Goal: Task Accomplishment & Management: Manage account settings

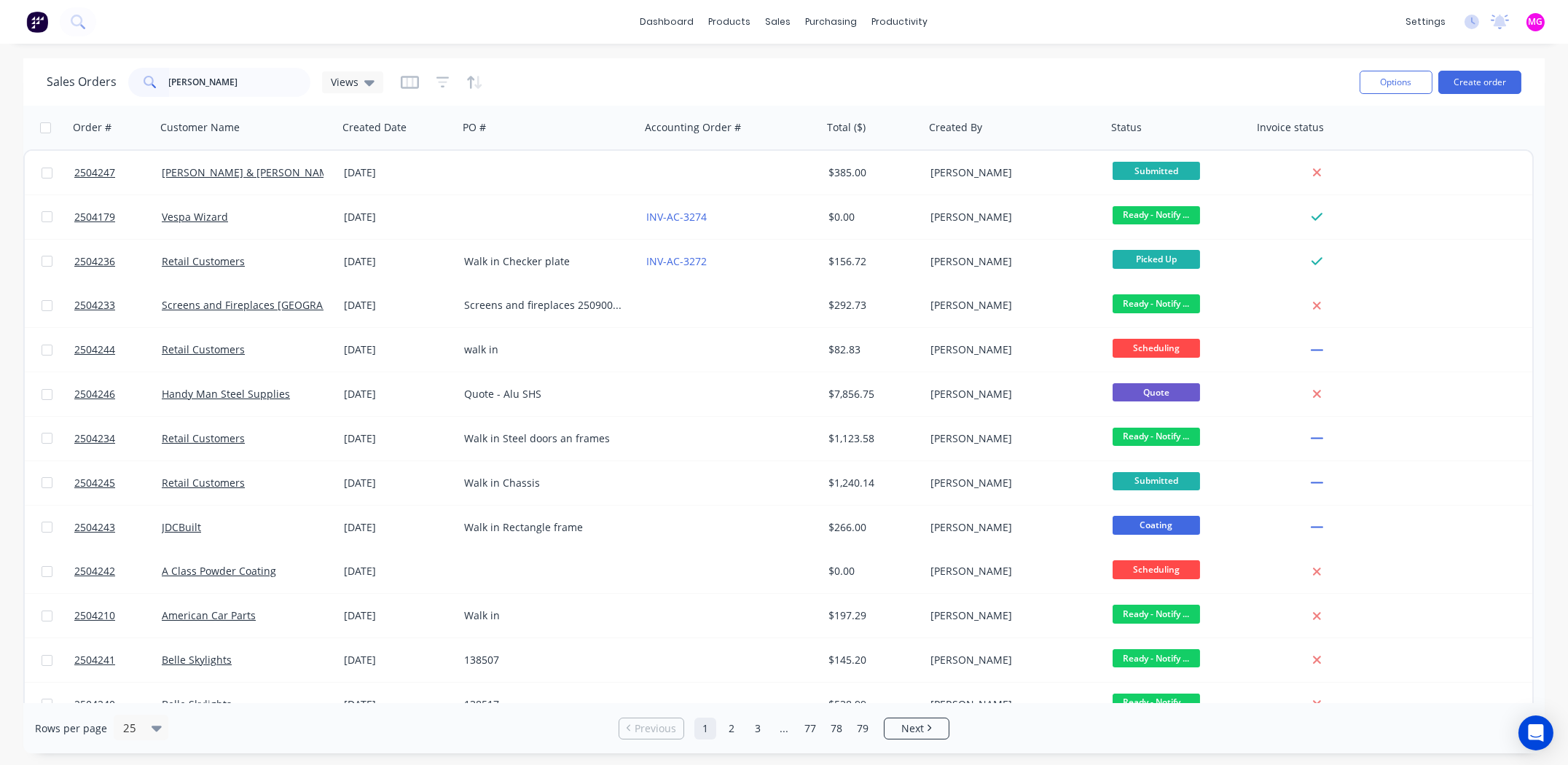
type input "[PERSON_NAME]"
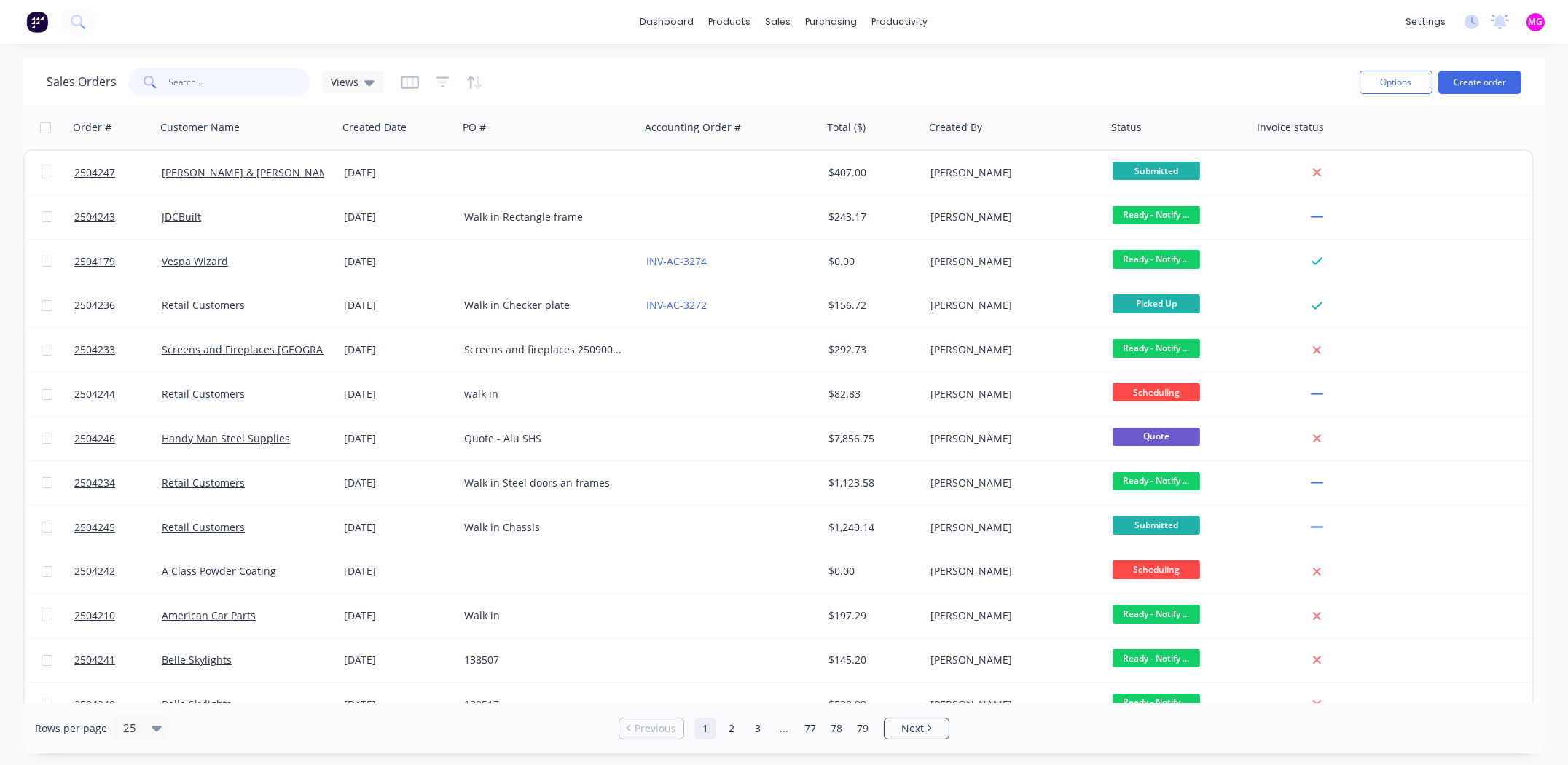
click at [211, 80] on input "text" at bounding box center [240, 82] width 142 height 29
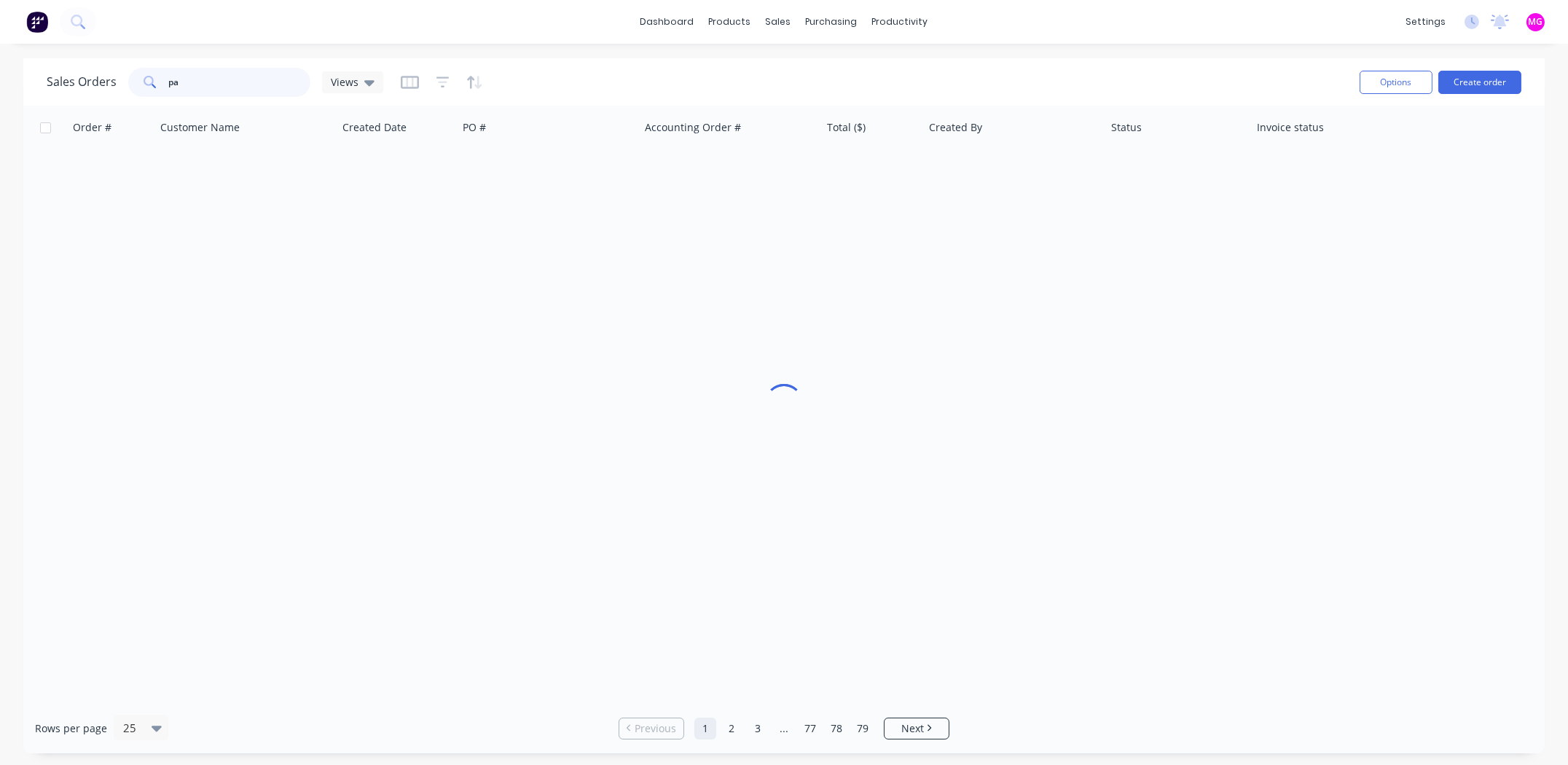
type input "p"
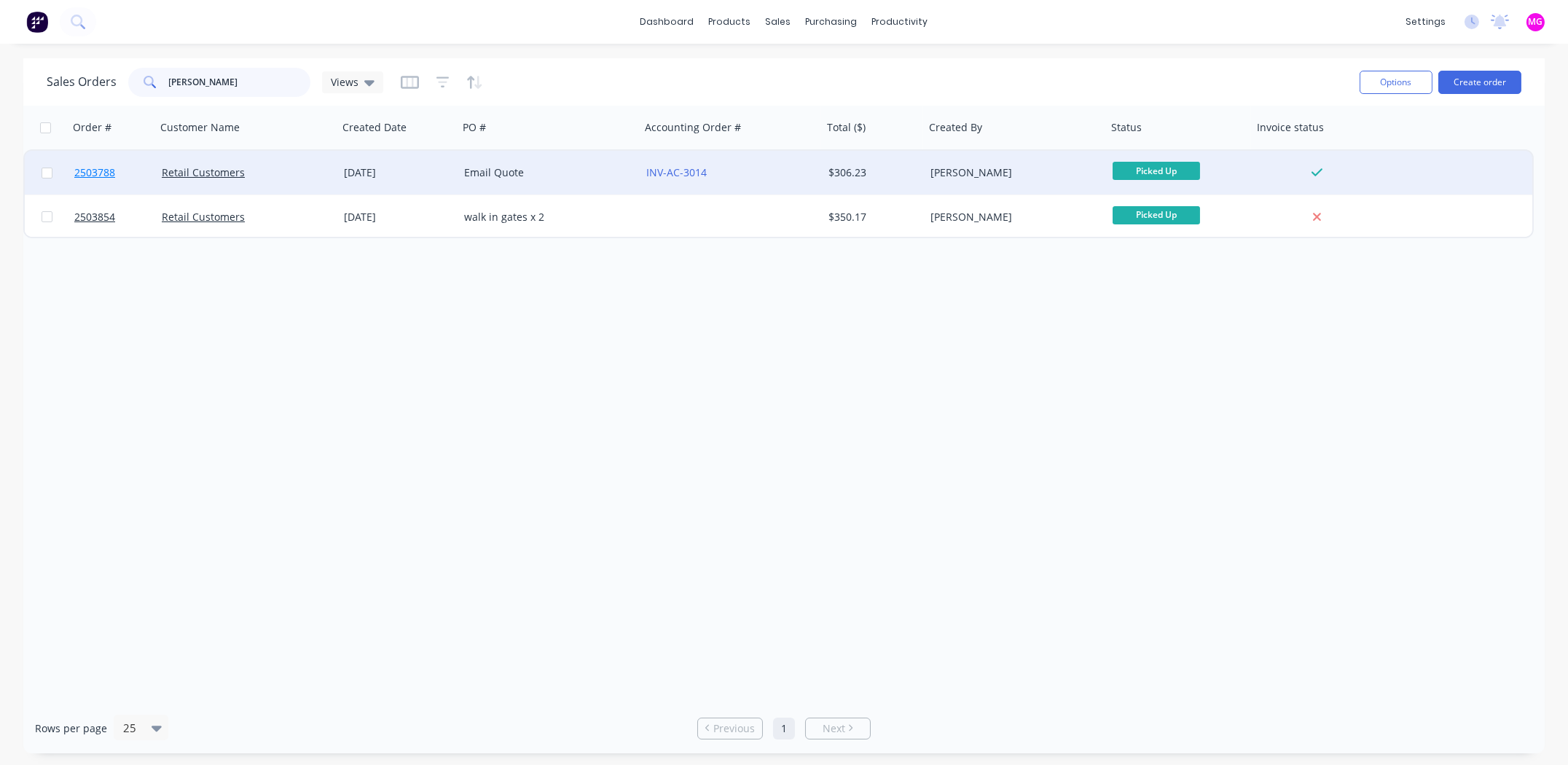
type input "kaplan"
click at [91, 166] on span "2503788" at bounding box center [94, 172] width 40 height 15
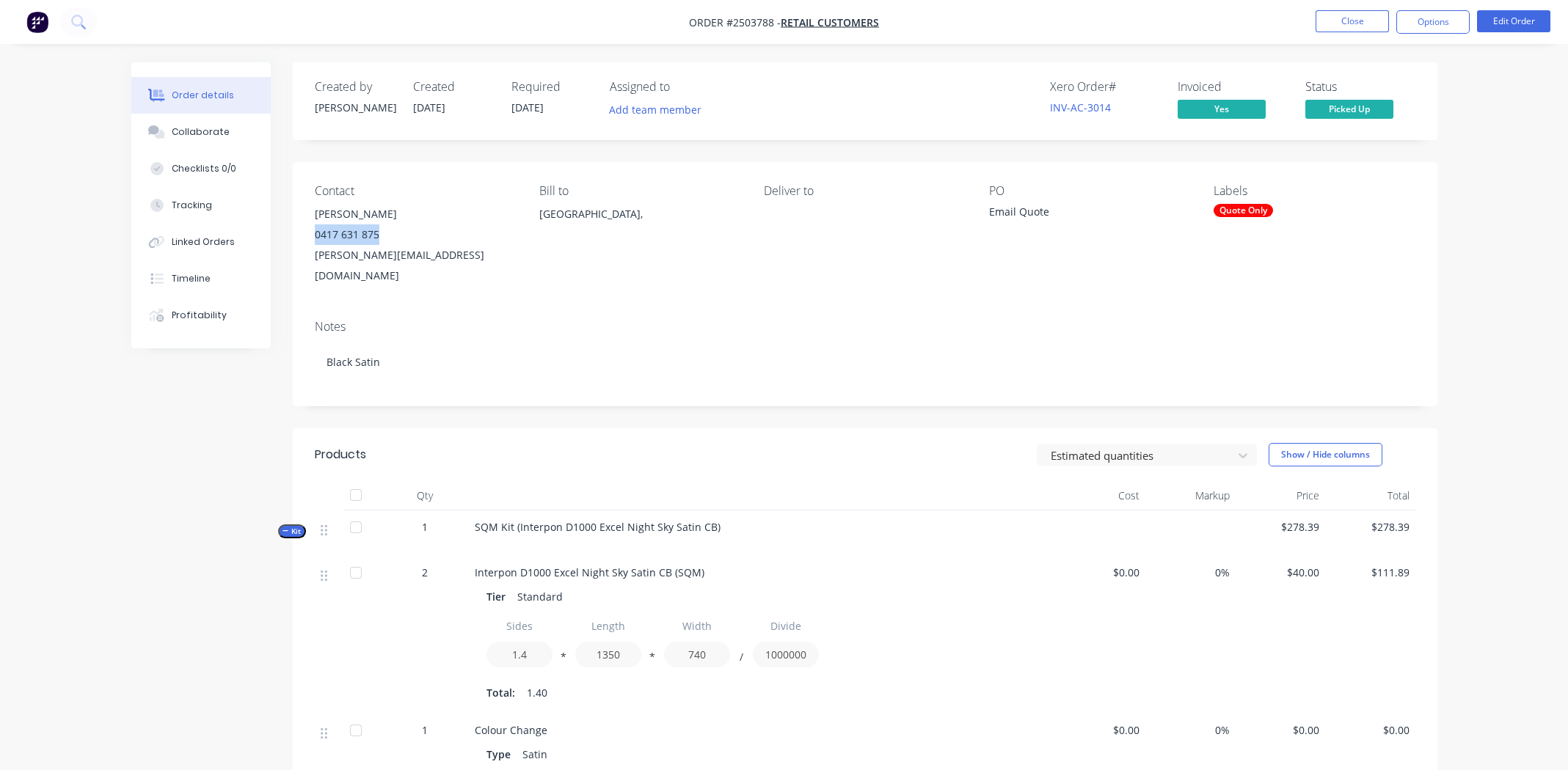
drag, startPoint x: 381, startPoint y: 233, endPoint x: 303, endPoint y: 235, distance: 78.0
click at [303, 235] on div "Contact Matt Kaplan 0417 631 875 matt@kaplanfabrication.com Bill to Australia, …" at bounding box center [865, 235] width 1145 height 146
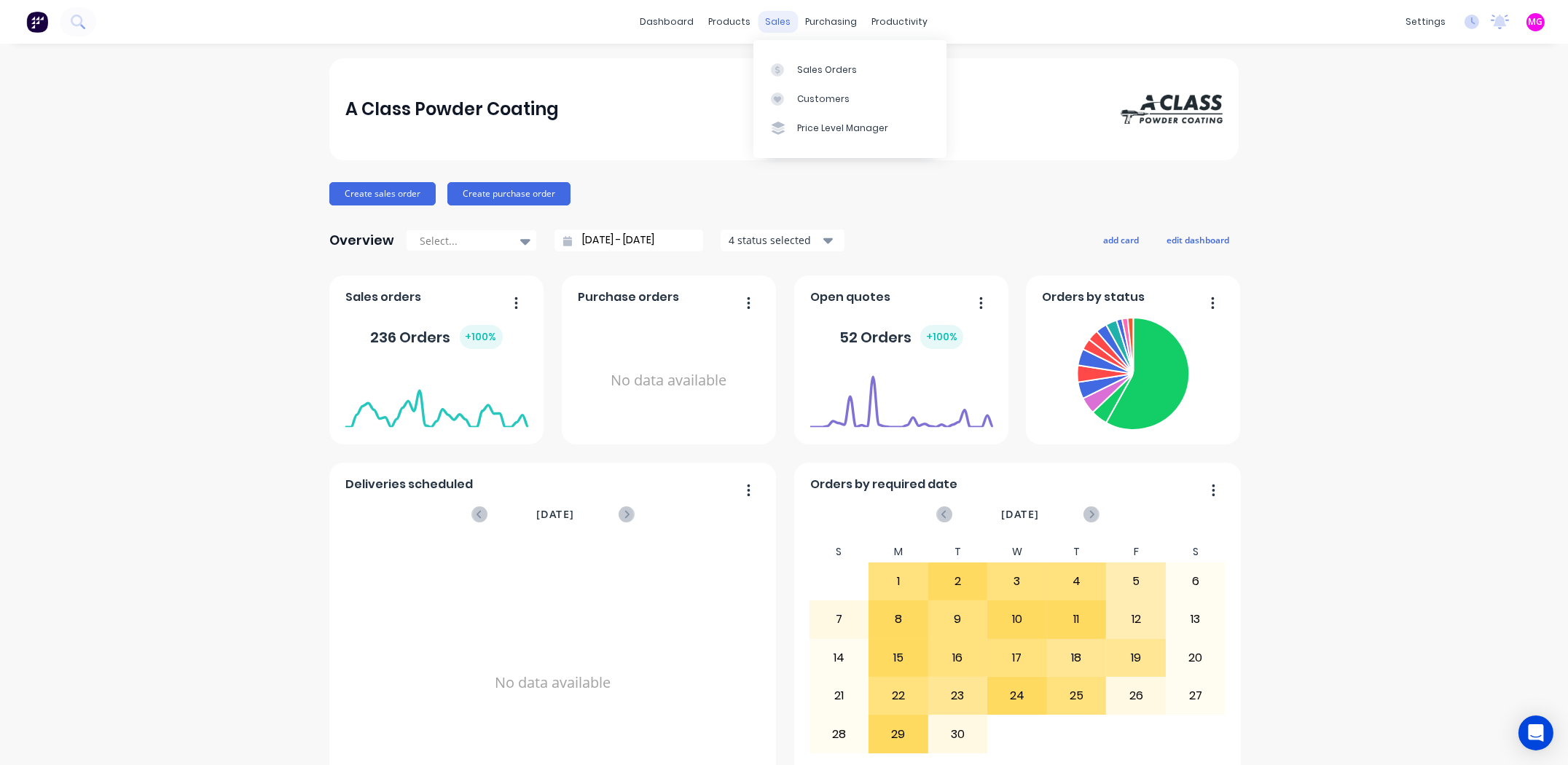
click at [775, 17] on div "sales" at bounding box center [778, 21] width 40 height 21
click at [805, 51] on div "Purchase Orders Suppliers" at bounding box center [887, 84] width 193 height 88
click at [788, 71] on div at bounding box center [782, 70] width 21 height 13
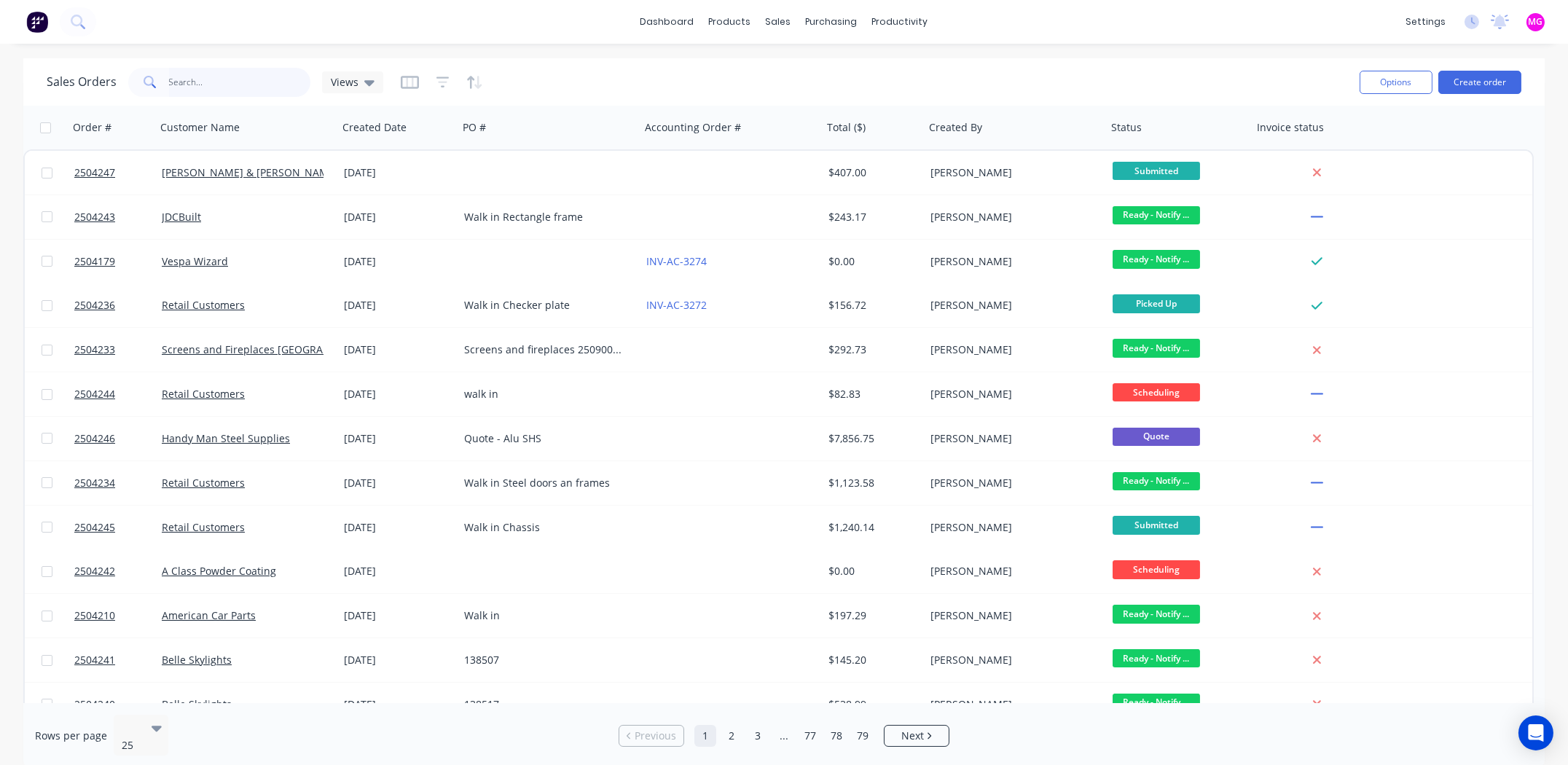
click at [196, 81] on input "text" at bounding box center [240, 82] width 142 height 29
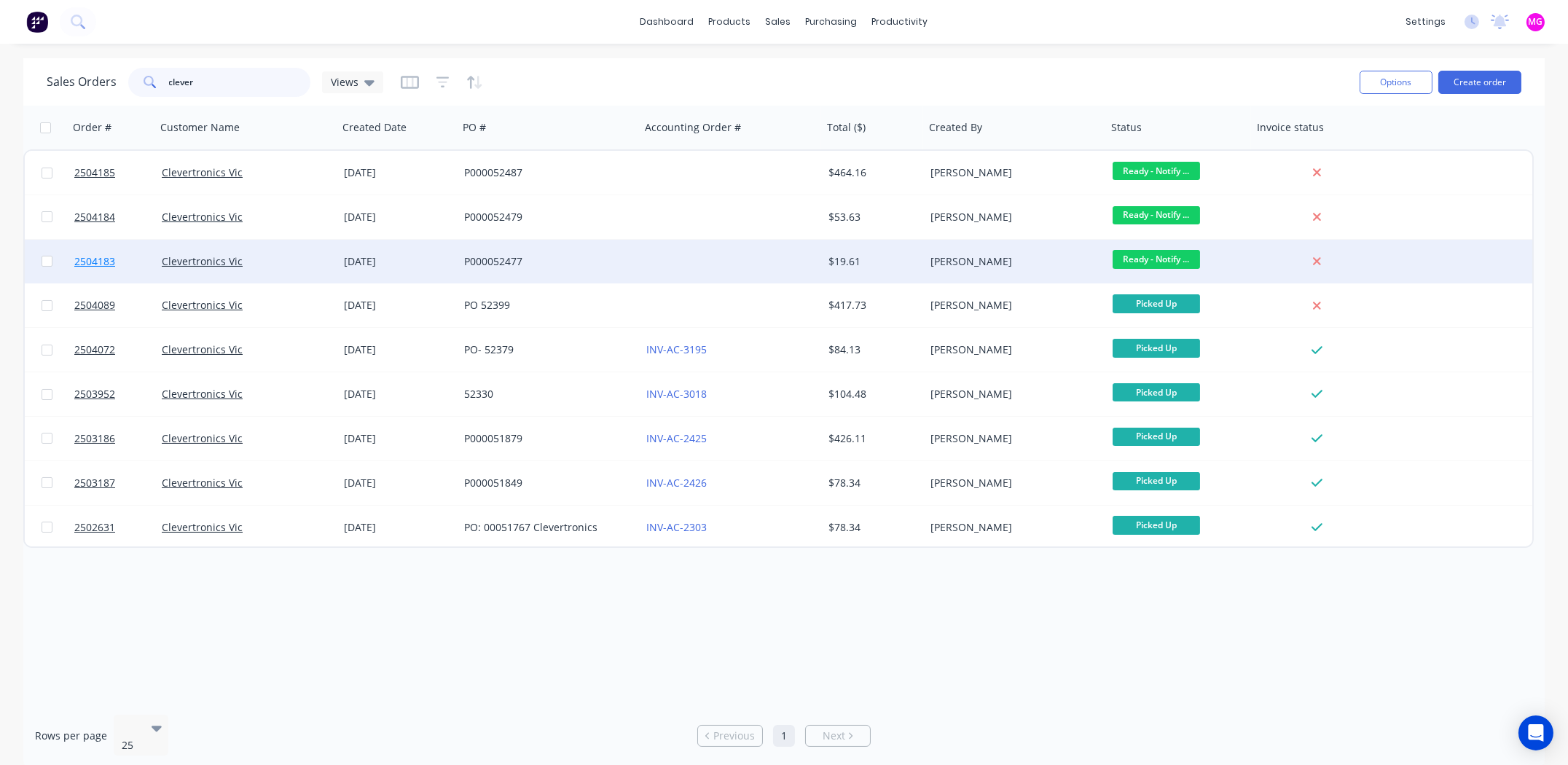
type input "clever"
click at [88, 261] on span "2504183" at bounding box center [94, 262] width 40 height 15
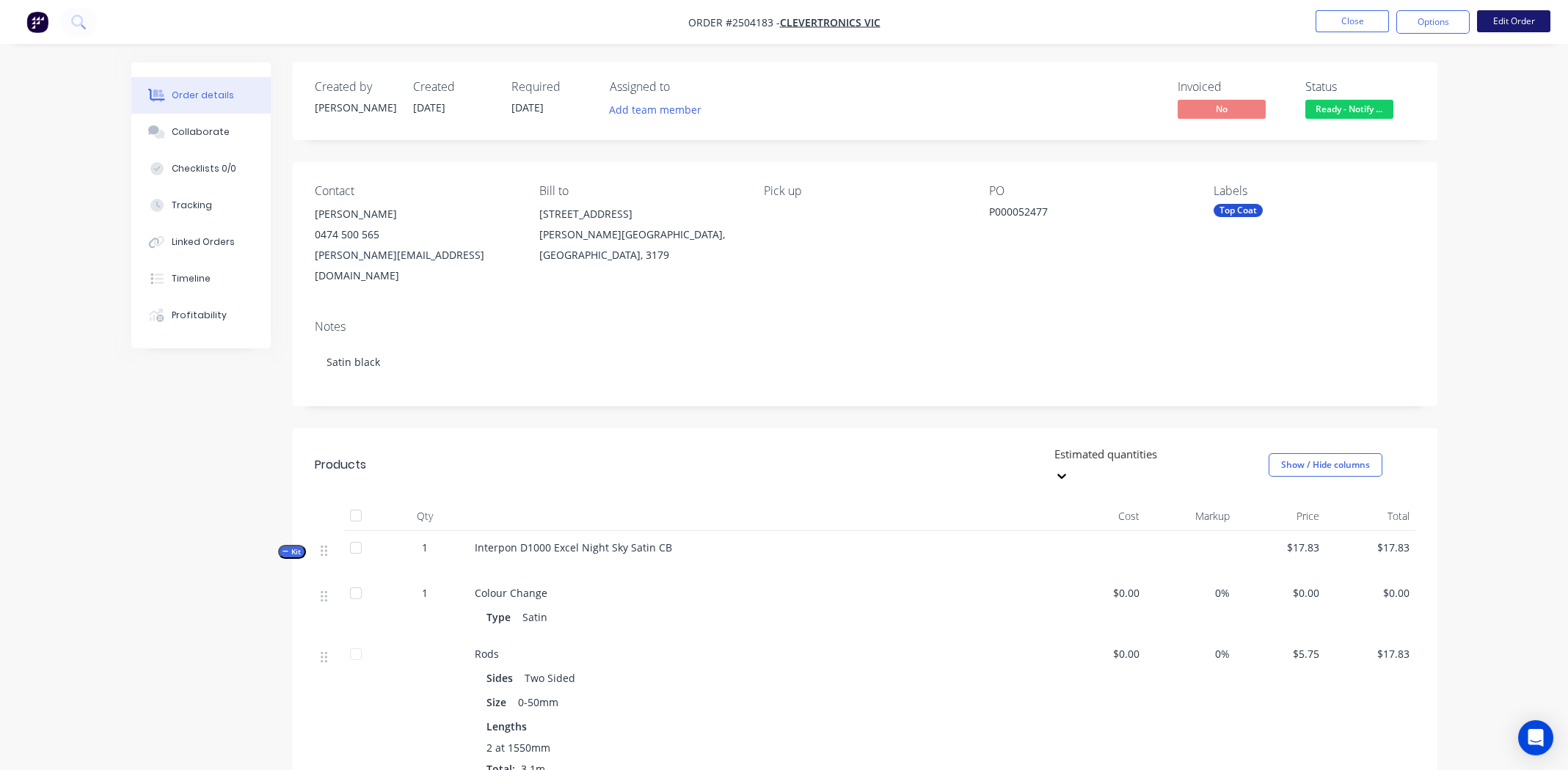
click at [1534, 19] on button "Edit Order" at bounding box center [1514, 21] width 73 height 22
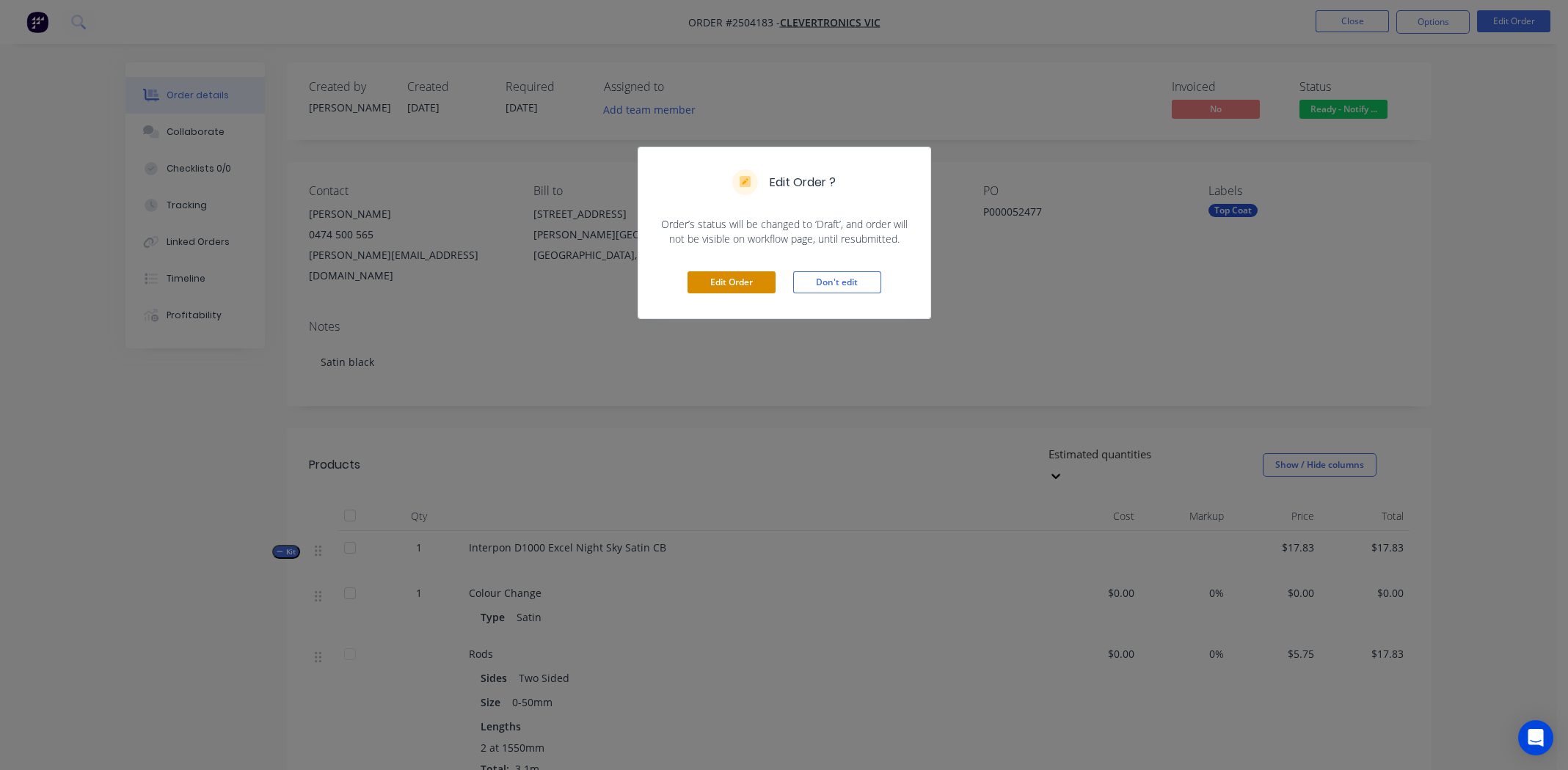
click at [740, 282] on button "Edit Order" at bounding box center [731, 282] width 88 height 22
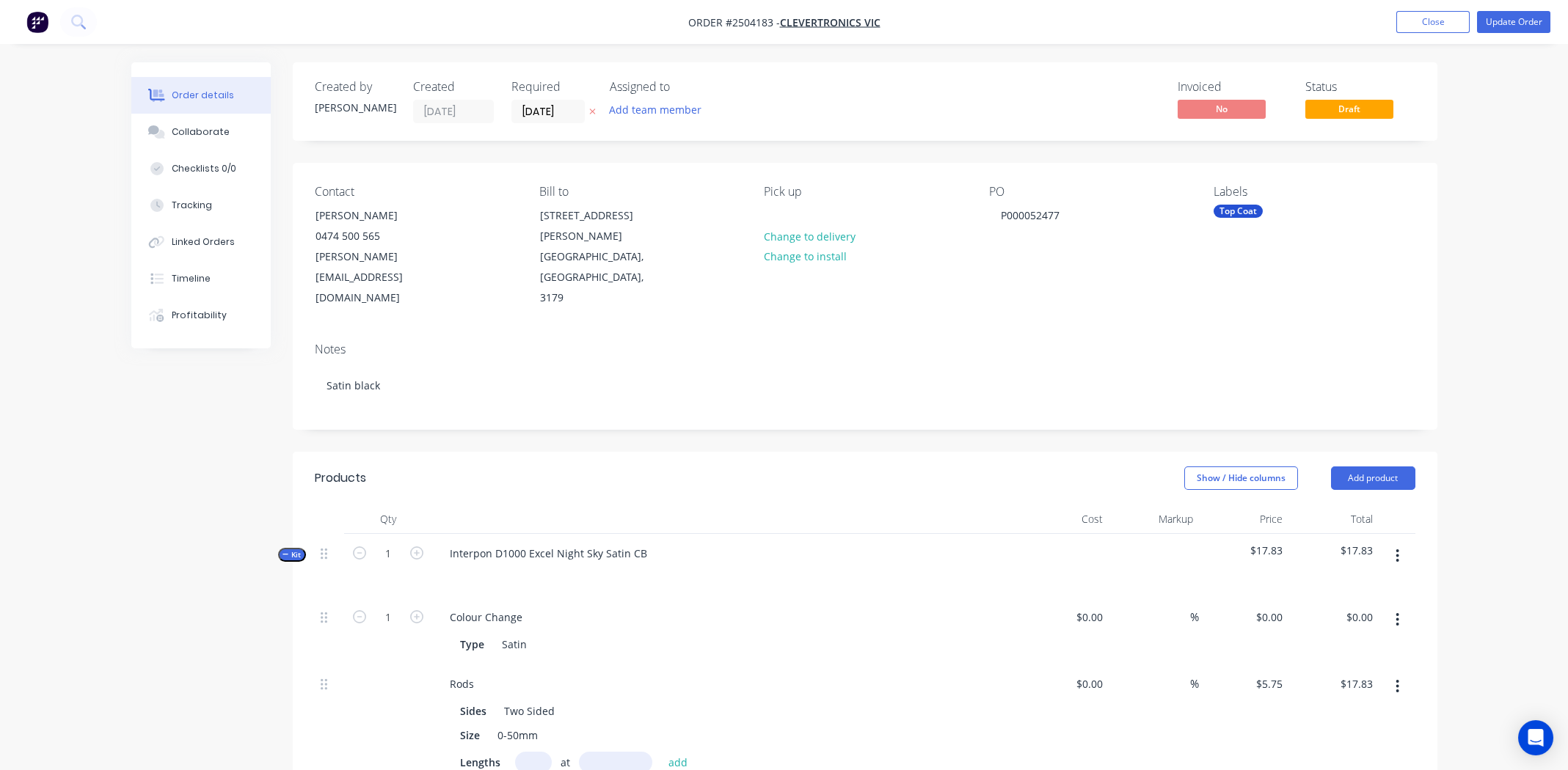
click at [1396, 612] on icon "button" at bounding box center [1398, 620] width 3 height 16
click at [1309, 706] on div "Delete" at bounding box center [1346, 717] width 113 height 22
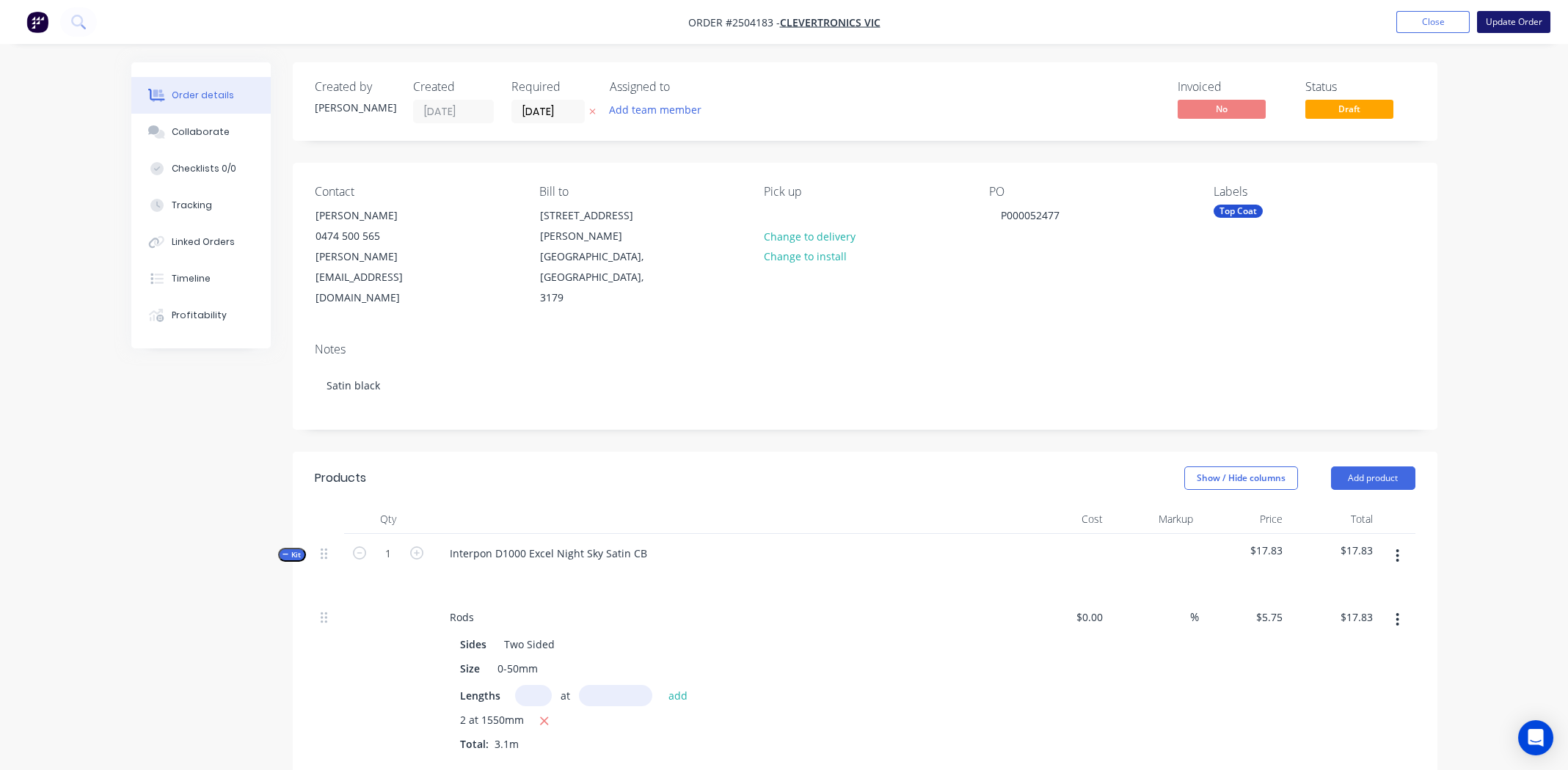
click at [1515, 16] on button "Update Order" at bounding box center [1514, 22] width 73 height 22
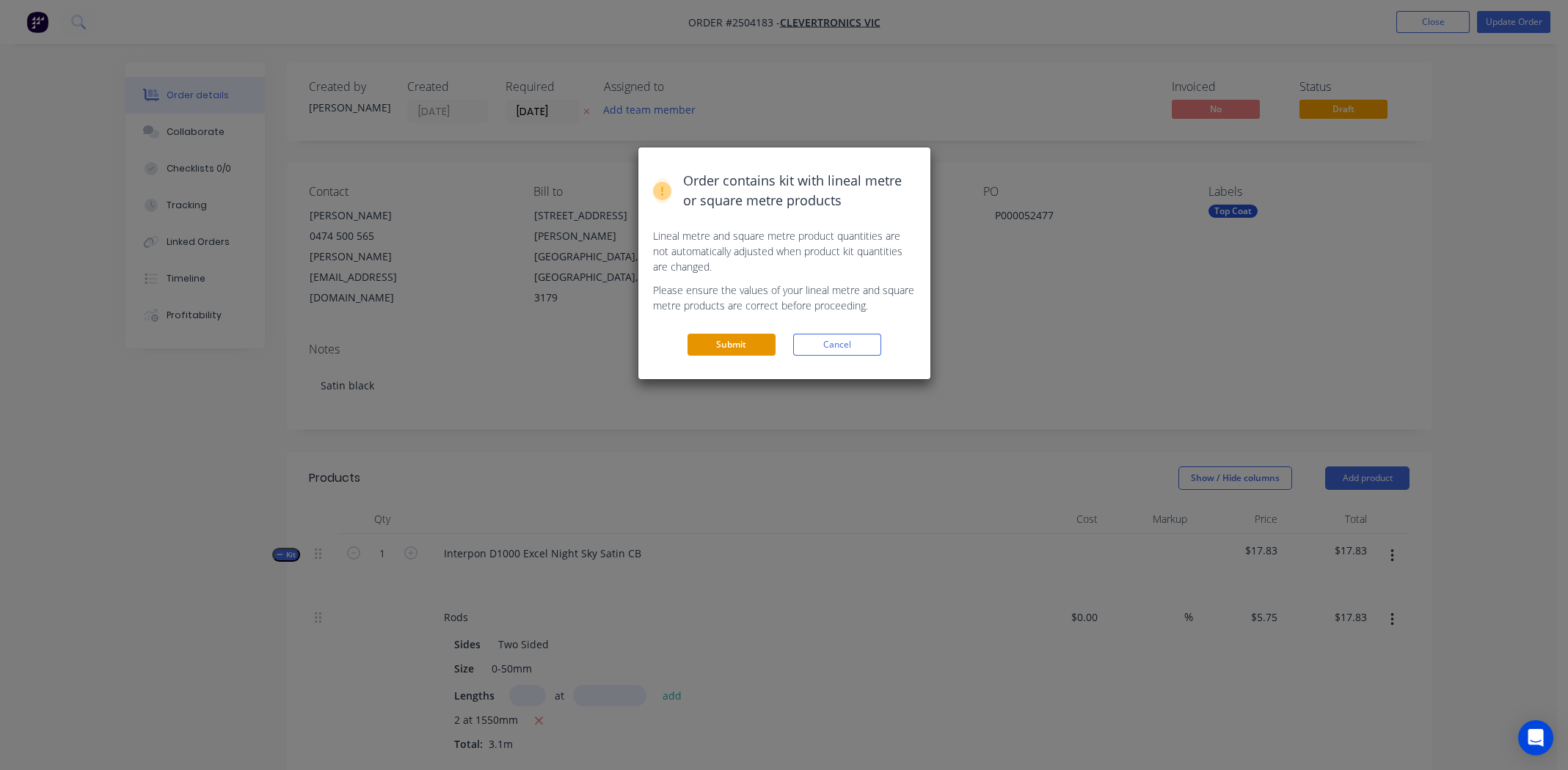
click at [731, 337] on button "Submit" at bounding box center [731, 345] width 88 height 22
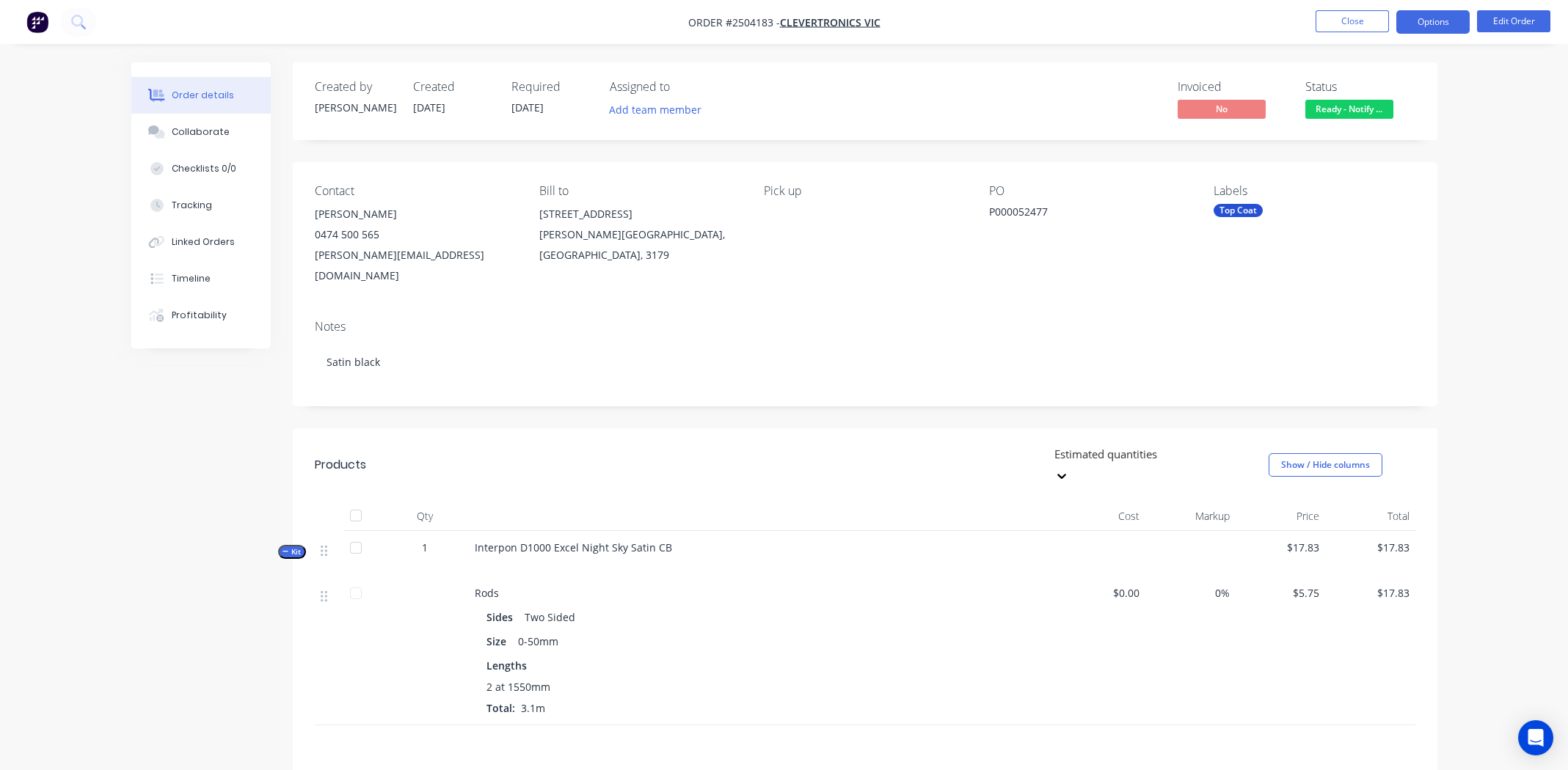
click at [1421, 22] on button "Options" at bounding box center [1433, 22] width 73 height 23
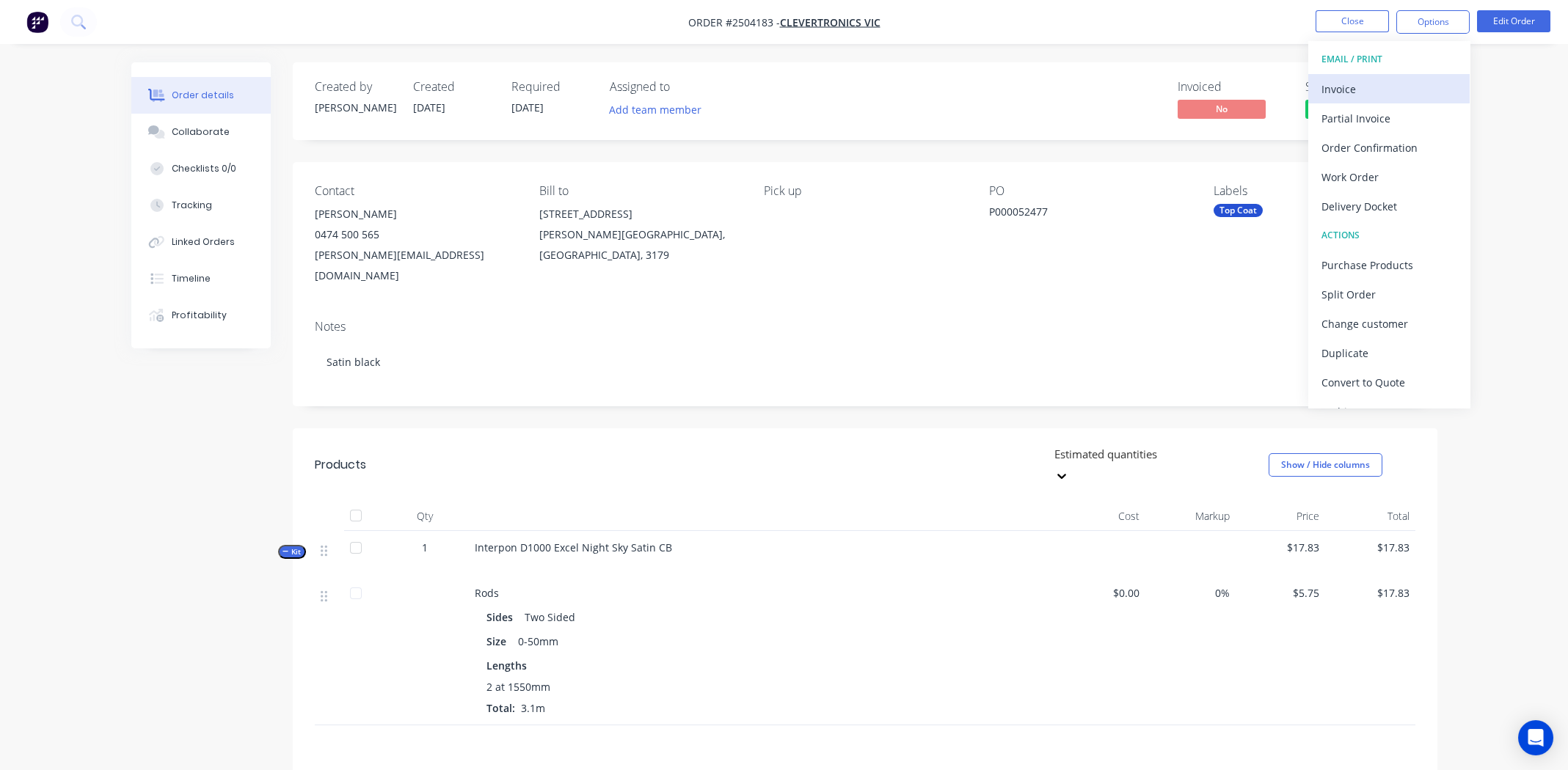
click at [1337, 78] on div "Invoice" at bounding box center [1389, 89] width 135 height 22
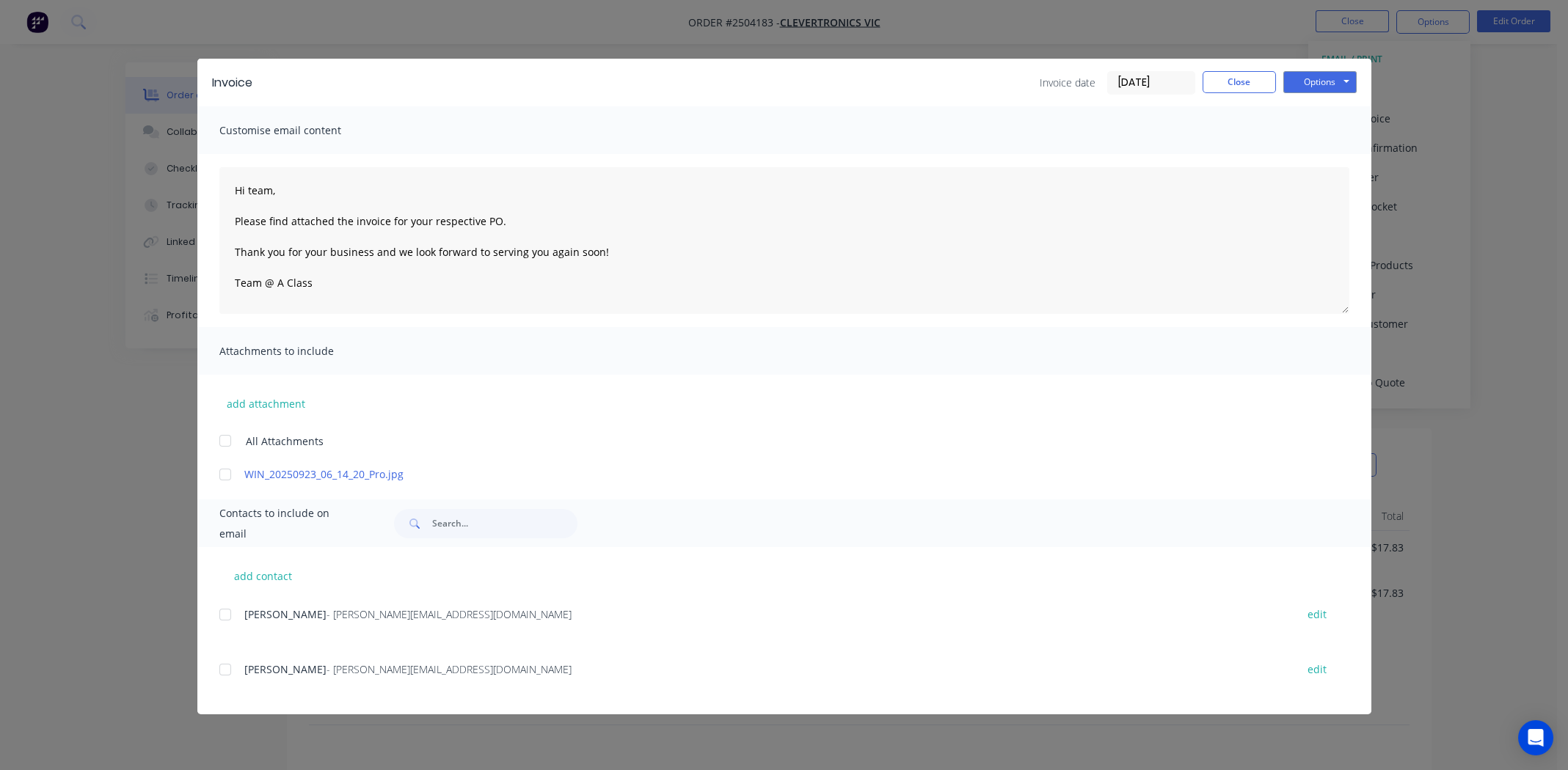
click at [226, 612] on div at bounding box center [224, 614] width 29 height 29
click at [224, 473] on div at bounding box center [224, 474] width 29 height 29
click at [1323, 80] on button "Options" at bounding box center [1320, 82] width 73 height 22
click at [1326, 154] on button "Email" at bounding box center [1330, 156] width 94 height 24
click at [1224, 80] on button "Close" at bounding box center [1239, 82] width 73 height 22
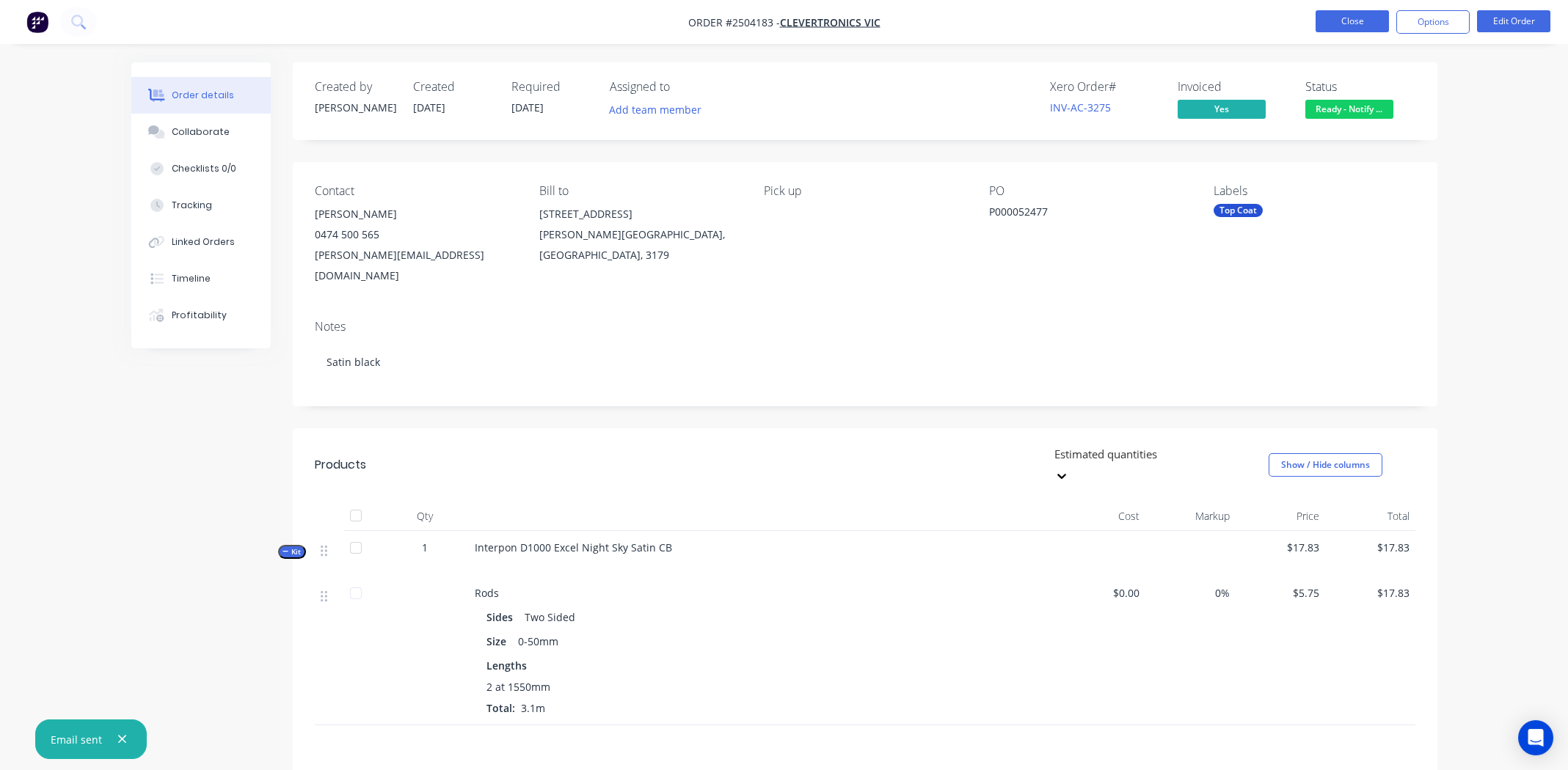
click at [1336, 16] on button "Close" at bounding box center [1352, 21] width 73 height 22
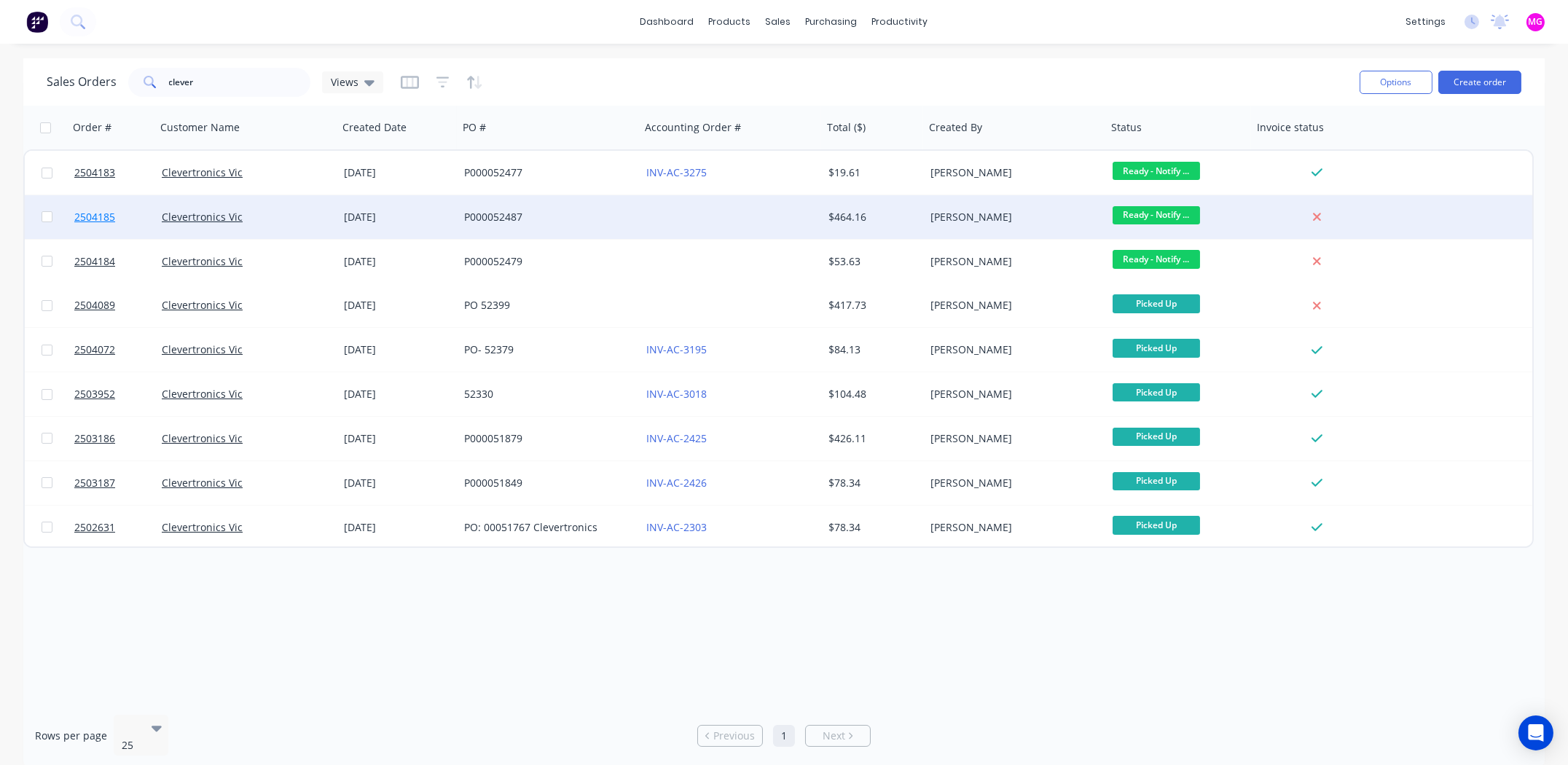
click at [85, 215] on span "2504185" at bounding box center [94, 217] width 40 height 15
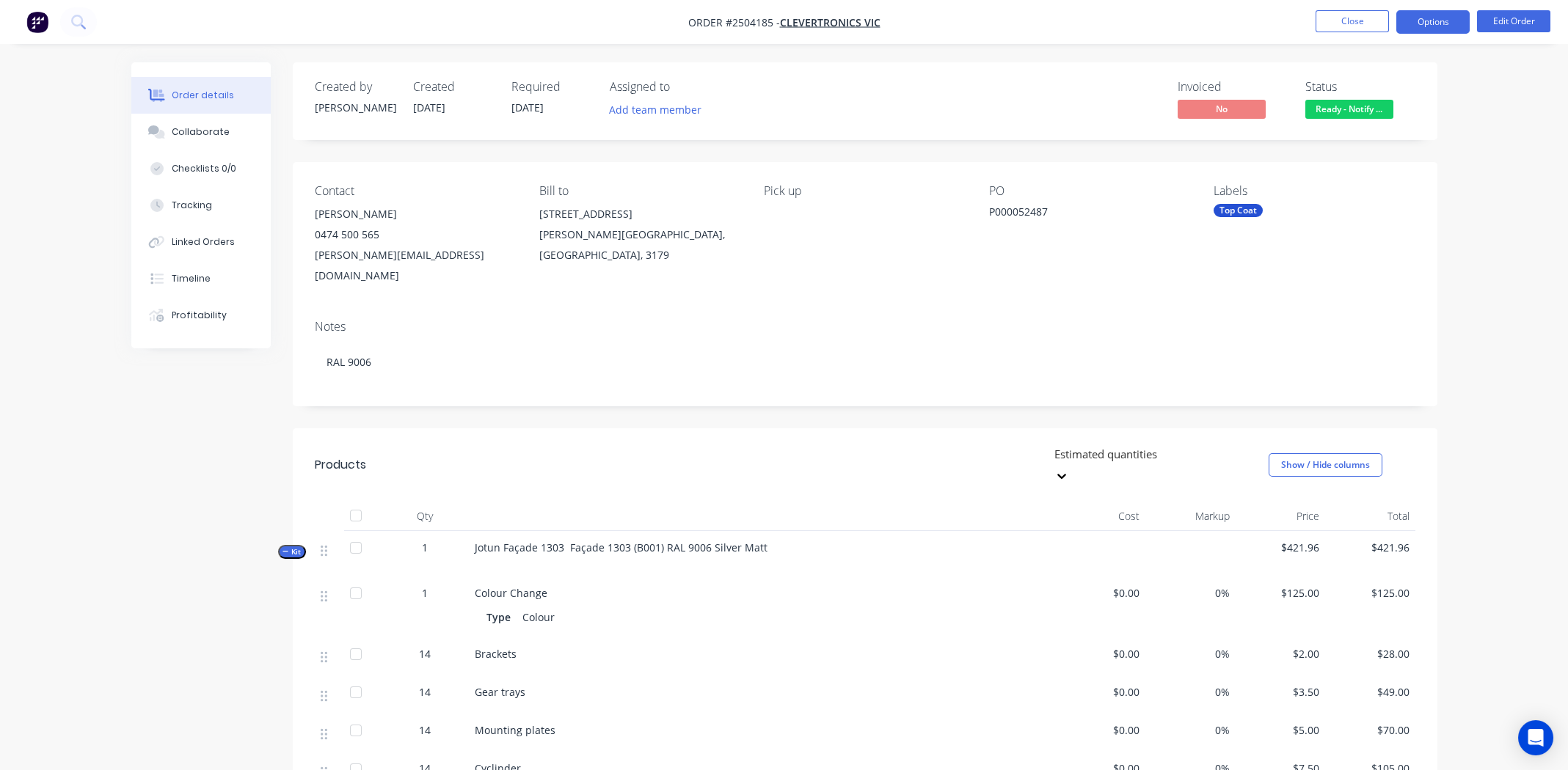
click at [1433, 22] on button "Options" at bounding box center [1433, 22] width 73 height 23
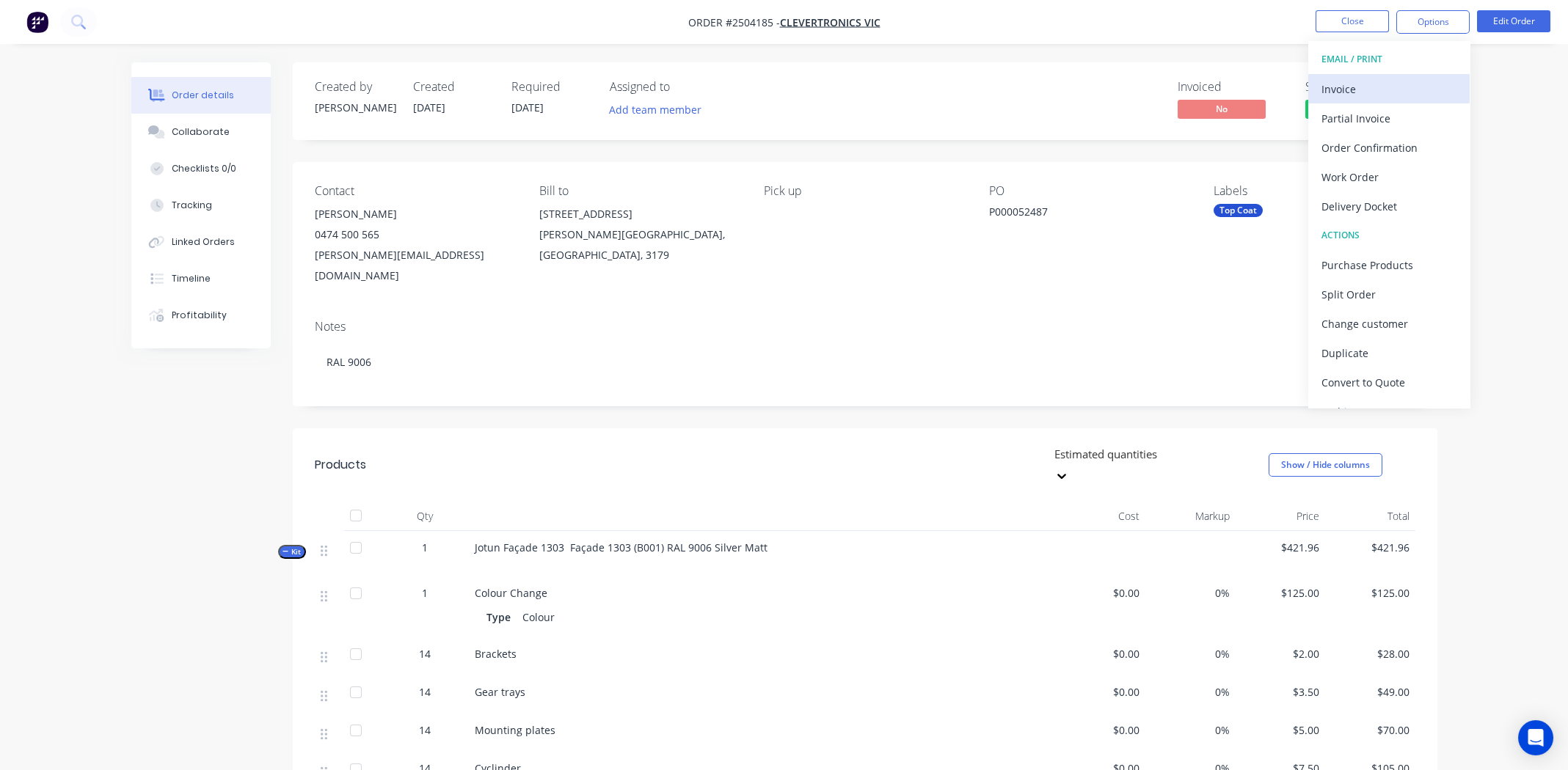
click at [1382, 88] on div "Invoice" at bounding box center [1389, 89] width 135 height 22
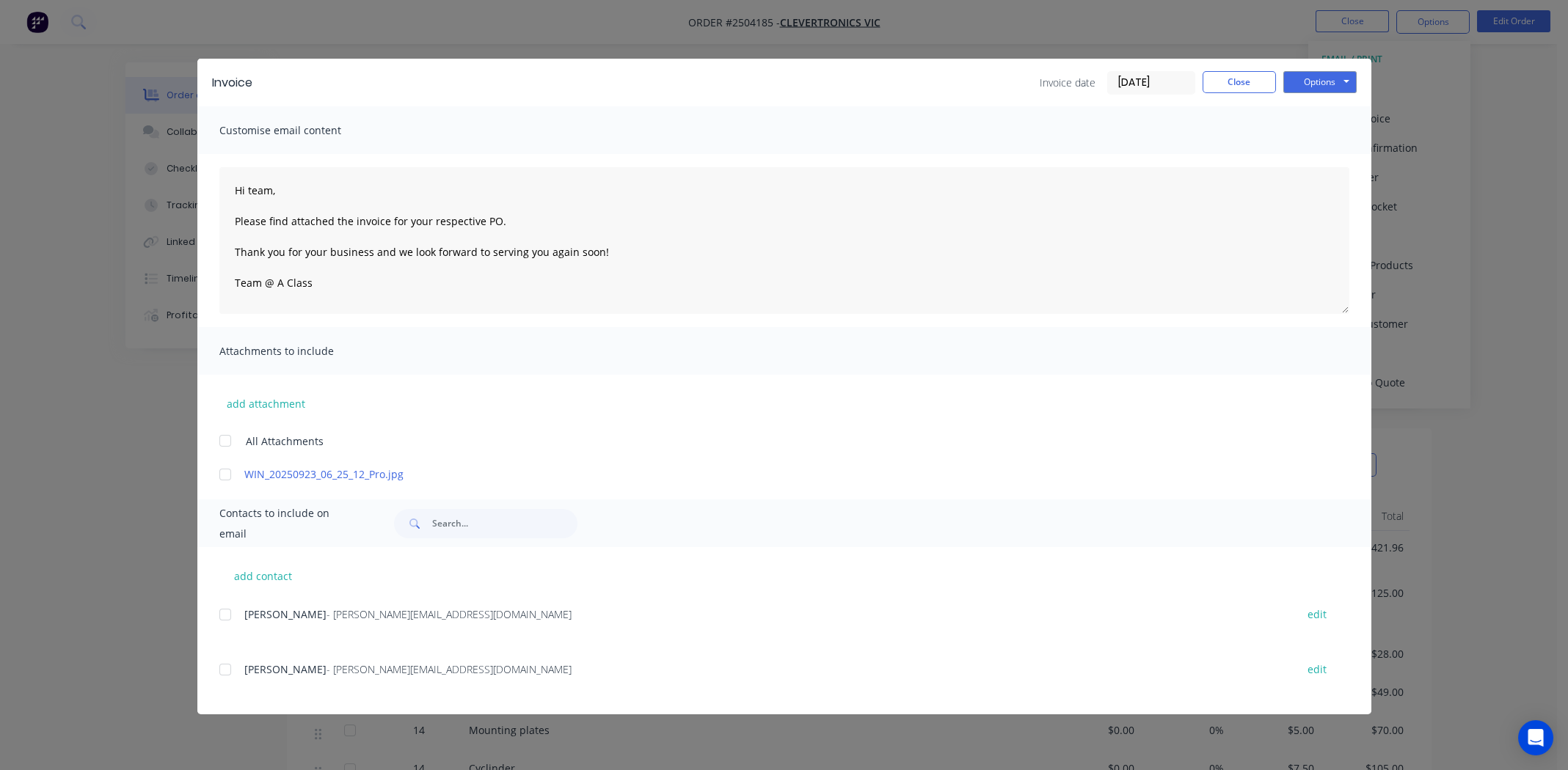
click at [216, 615] on div "add contact Alex Haywood - a.haywood@clevertronics.com.au edit Alex Haywood - a…" at bounding box center [784, 630] width 1174 height 167
click at [223, 473] on div at bounding box center [224, 474] width 29 height 29
click at [347, 473] on link "WIN_20250923_06_25_12_Pro.jpg" at bounding box center [763, 474] width 1037 height 16
drag, startPoint x: 228, startPoint y: 612, endPoint x: 424, endPoint y: 618, distance: 196.1
click at [228, 611] on div at bounding box center [224, 614] width 29 height 29
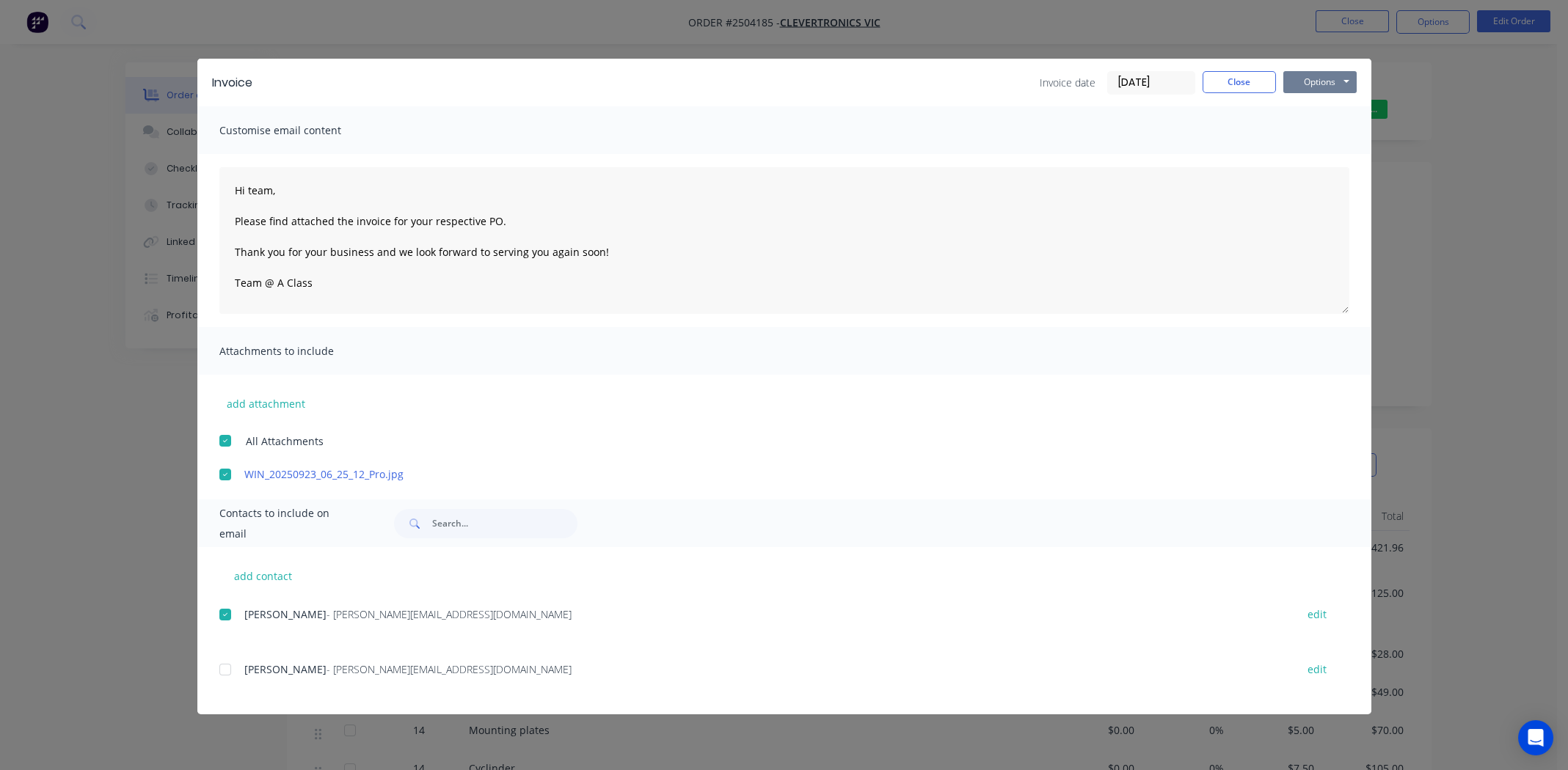
click at [1320, 77] on button "Options" at bounding box center [1320, 82] width 73 height 22
click at [1327, 160] on button "Email" at bounding box center [1330, 156] width 94 height 24
click at [1231, 78] on button "Close" at bounding box center [1239, 82] width 73 height 22
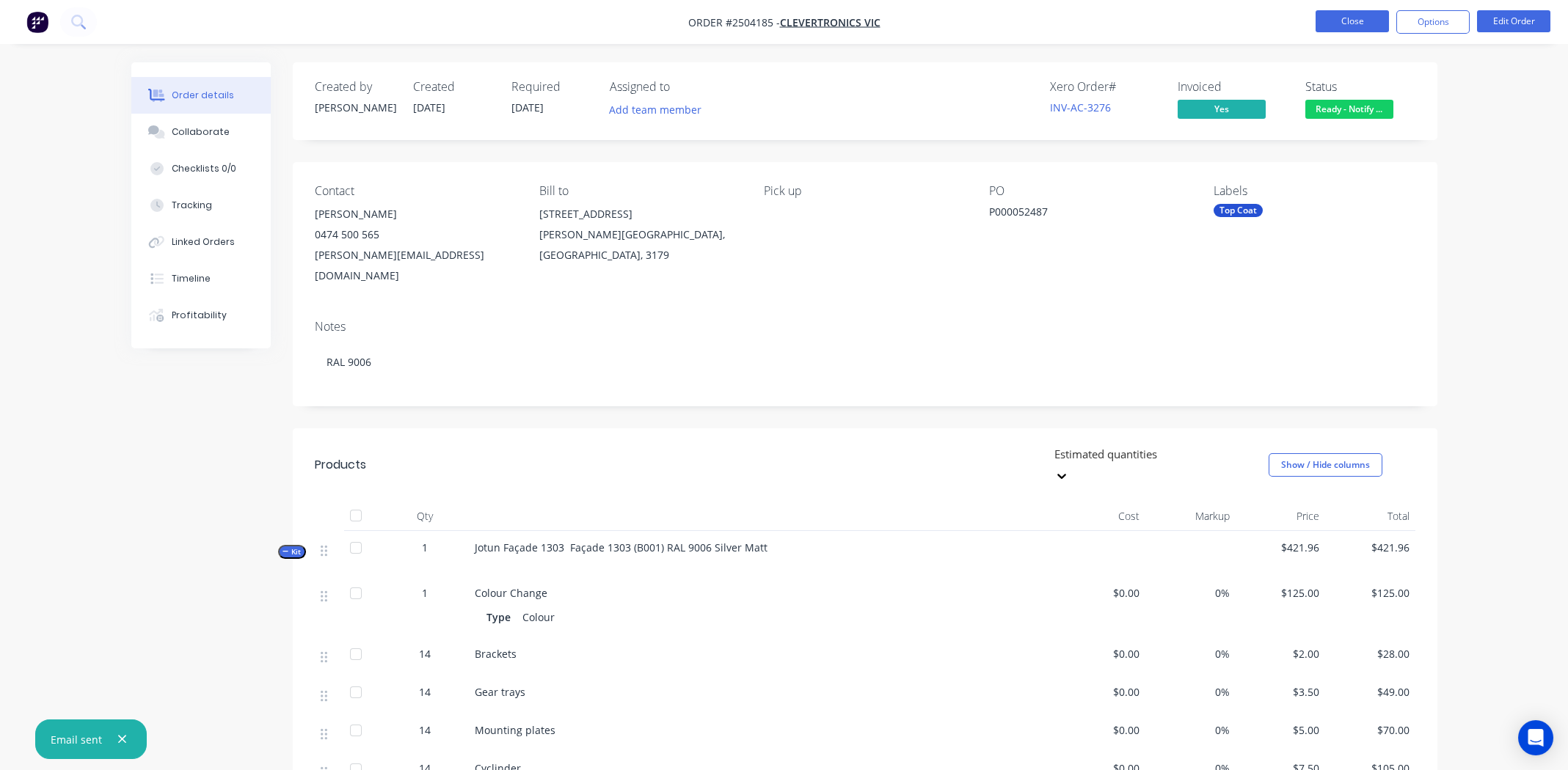
click at [1353, 22] on button "Close" at bounding box center [1352, 21] width 73 height 22
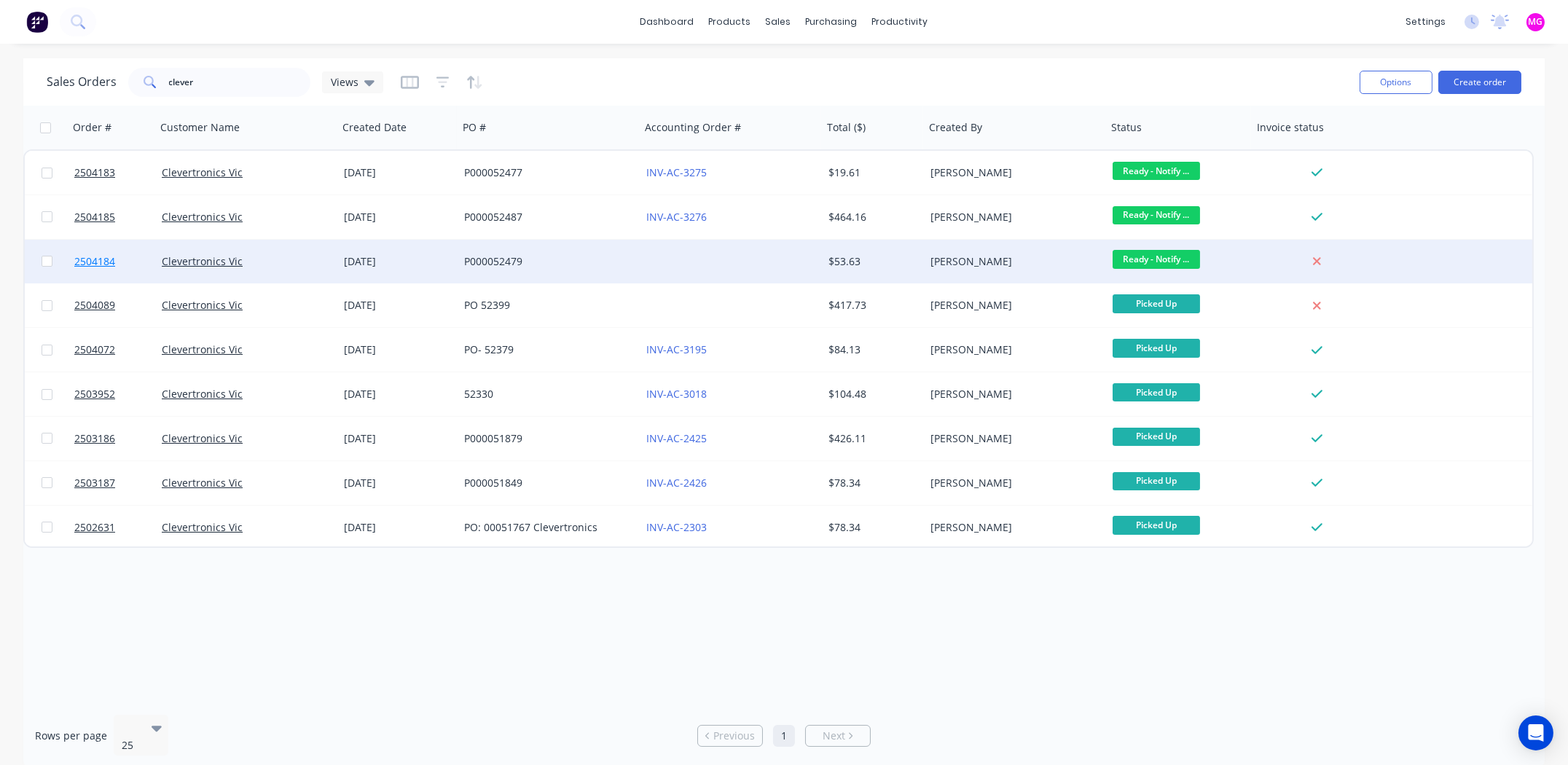
click at [83, 262] on span "2504184" at bounding box center [94, 262] width 40 height 15
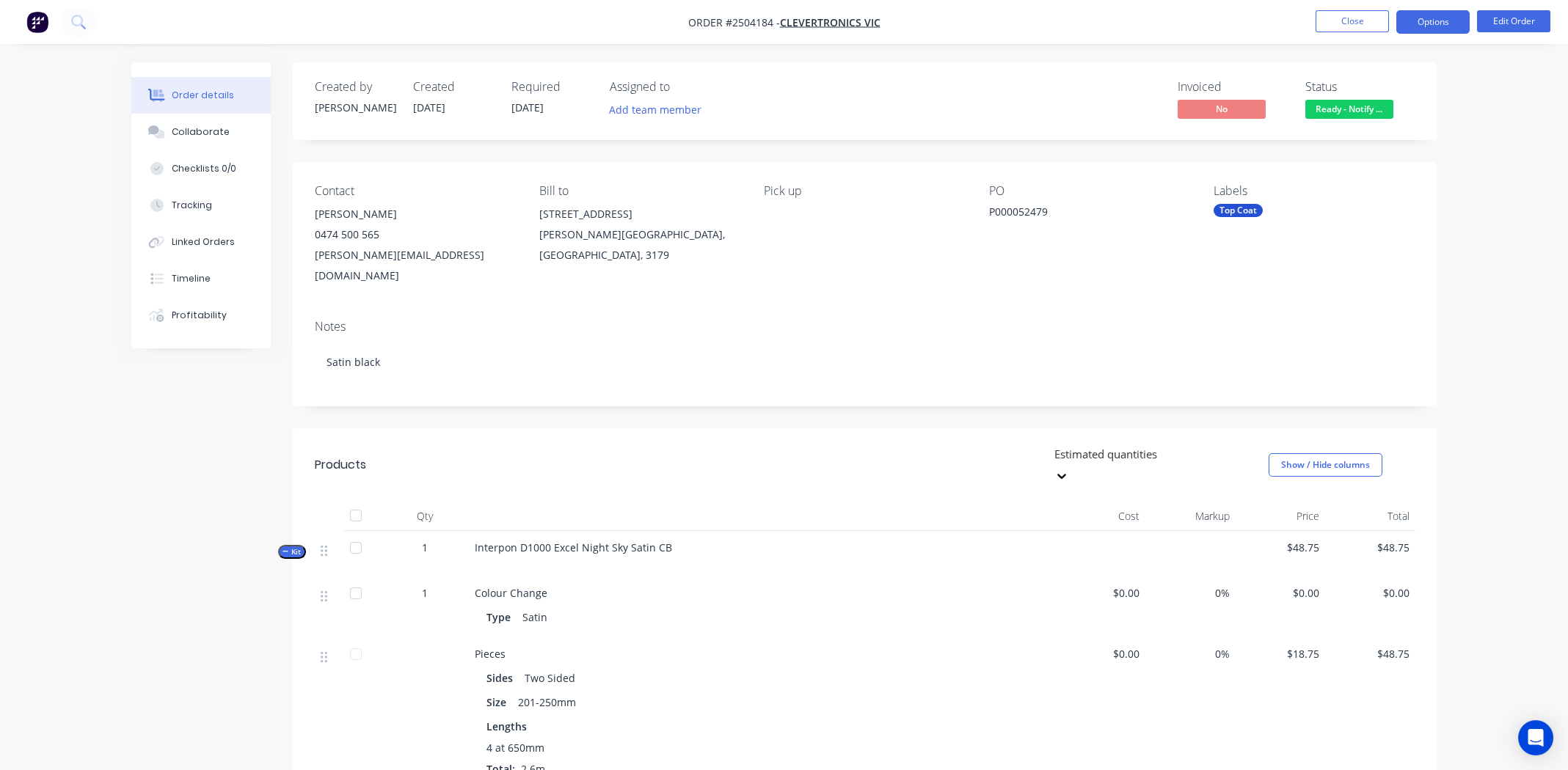
click at [1441, 22] on button "Options" at bounding box center [1433, 22] width 73 height 23
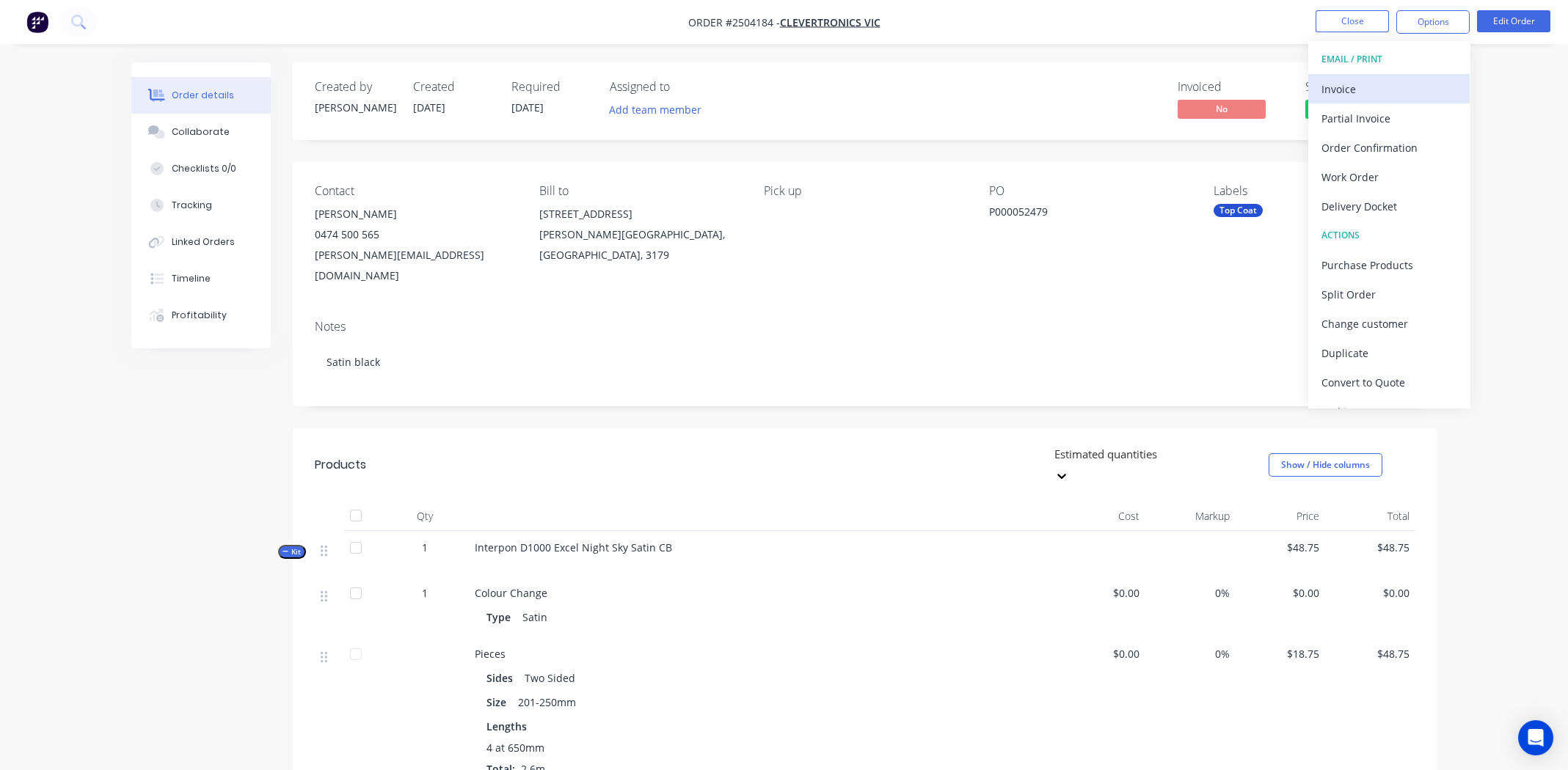
click at [1371, 84] on div "Invoice" at bounding box center [1389, 89] width 135 height 22
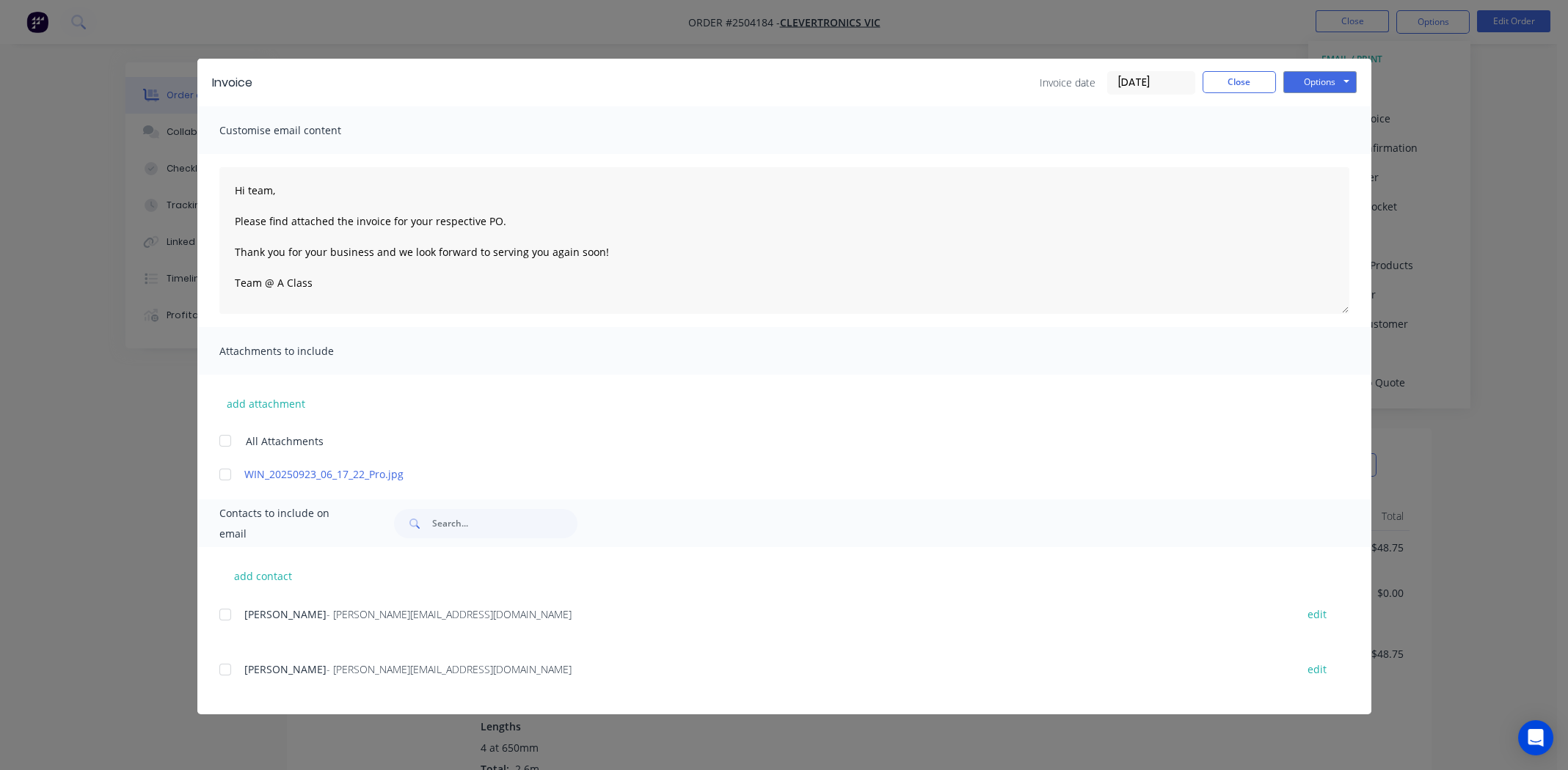
click at [225, 612] on div at bounding box center [224, 614] width 29 height 29
click at [223, 471] on div at bounding box center [224, 474] width 29 height 29
click at [1318, 85] on button "Options" at bounding box center [1320, 82] width 73 height 22
click at [1330, 150] on button "Email" at bounding box center [1330, 156] width 94 height 24
click at [1238, 85] on button "Close" at bounding box center [1239, 82] width 73 height 22
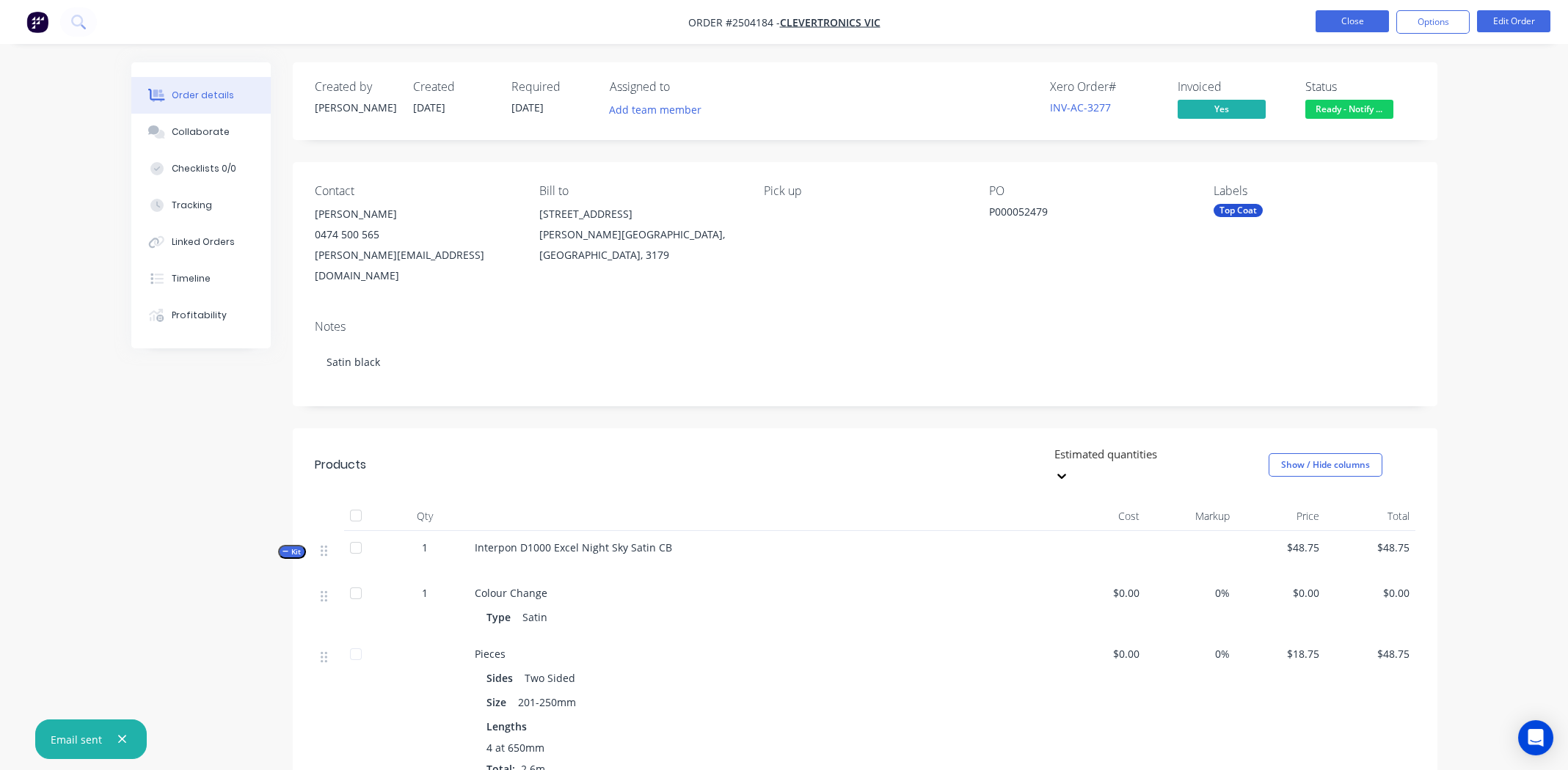
click at [1349, 22] on button "Close" at bounding box center [1352, 21] width 73 height 22
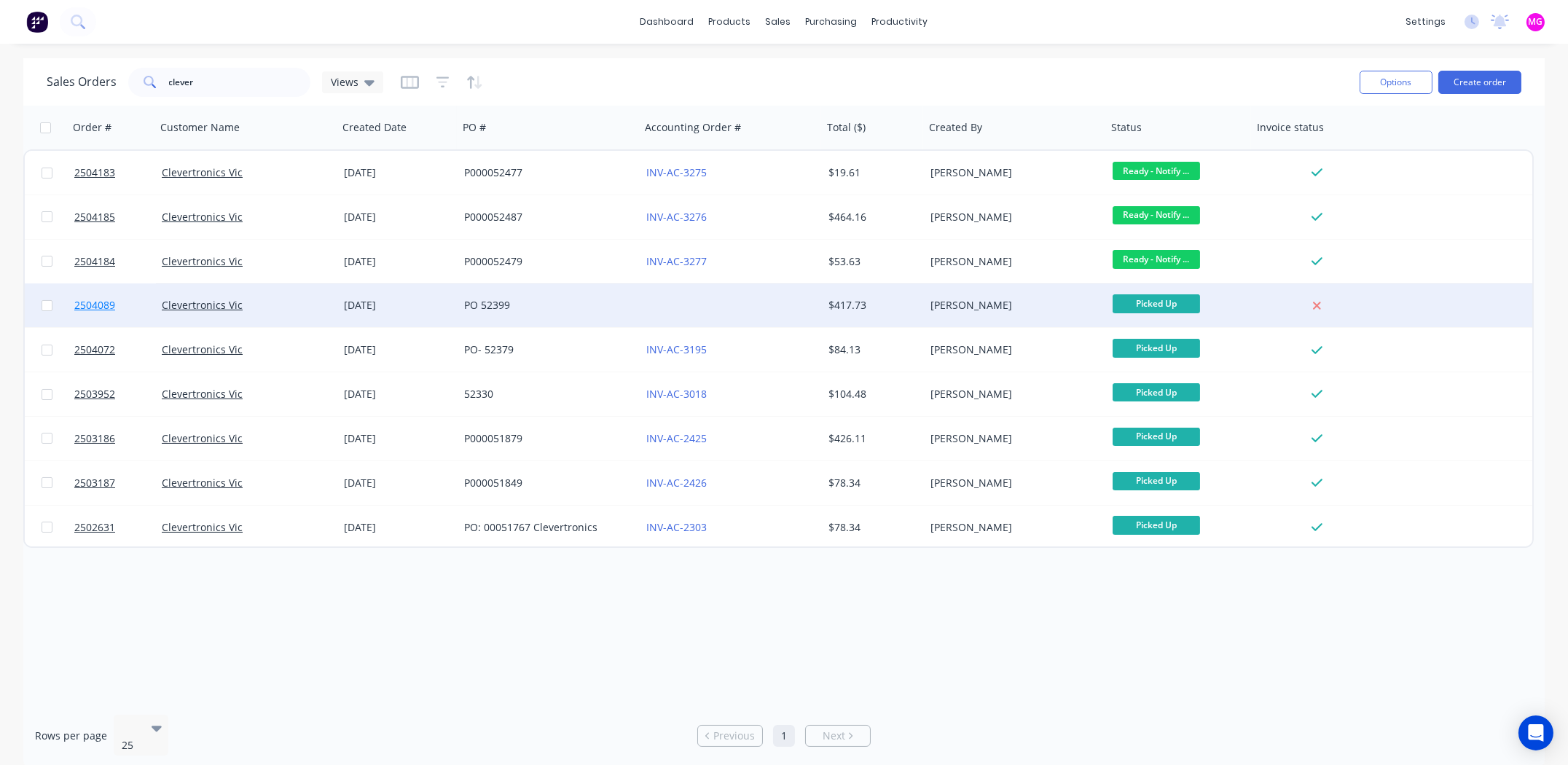
click at [81, 305] on span "2504089" at bounding box center [94, 305] width 40 height 15
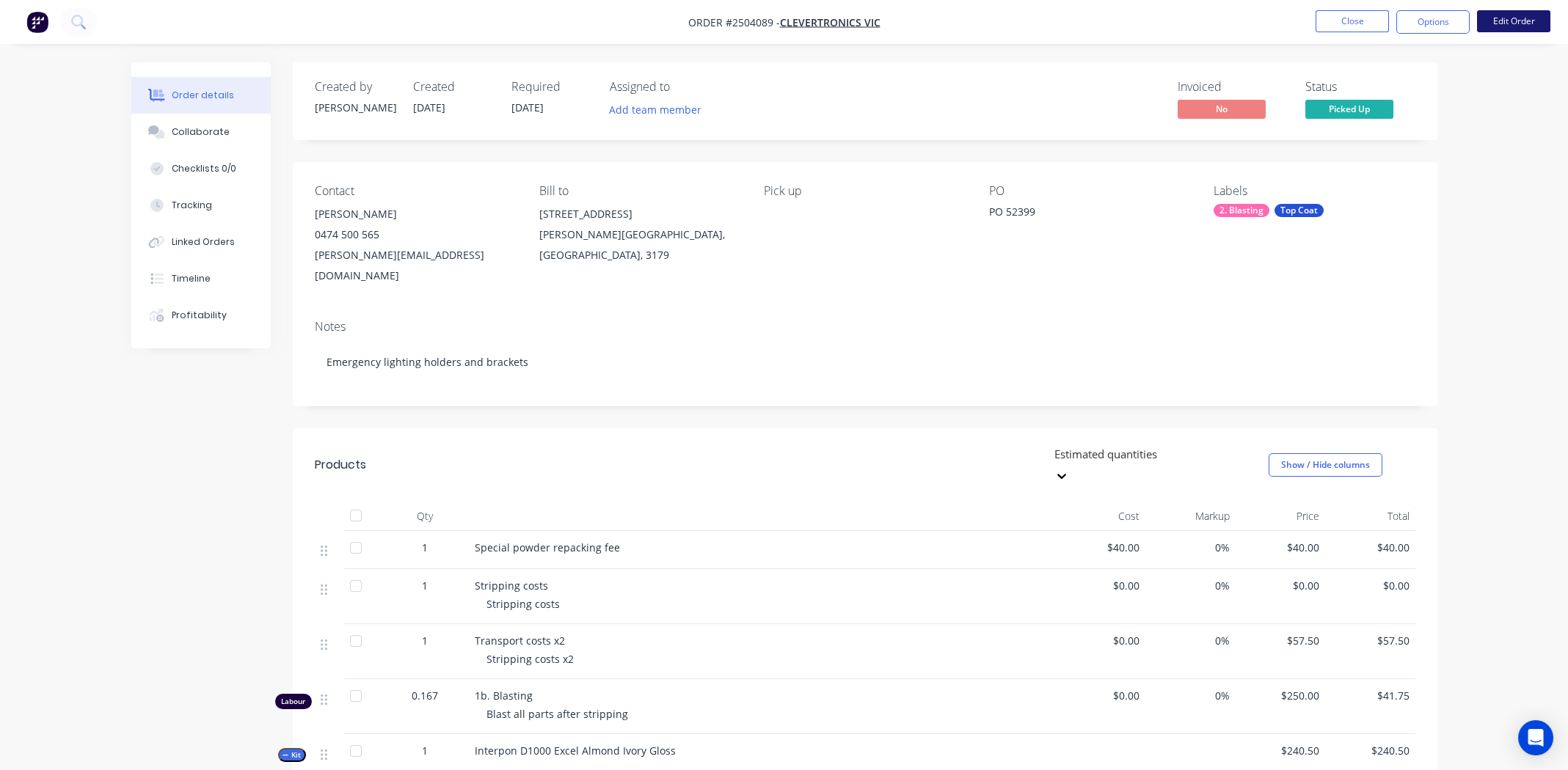
click at [1529, 17] on button "Edit Order" at bounding box center [1514, 21] width 73 height 22
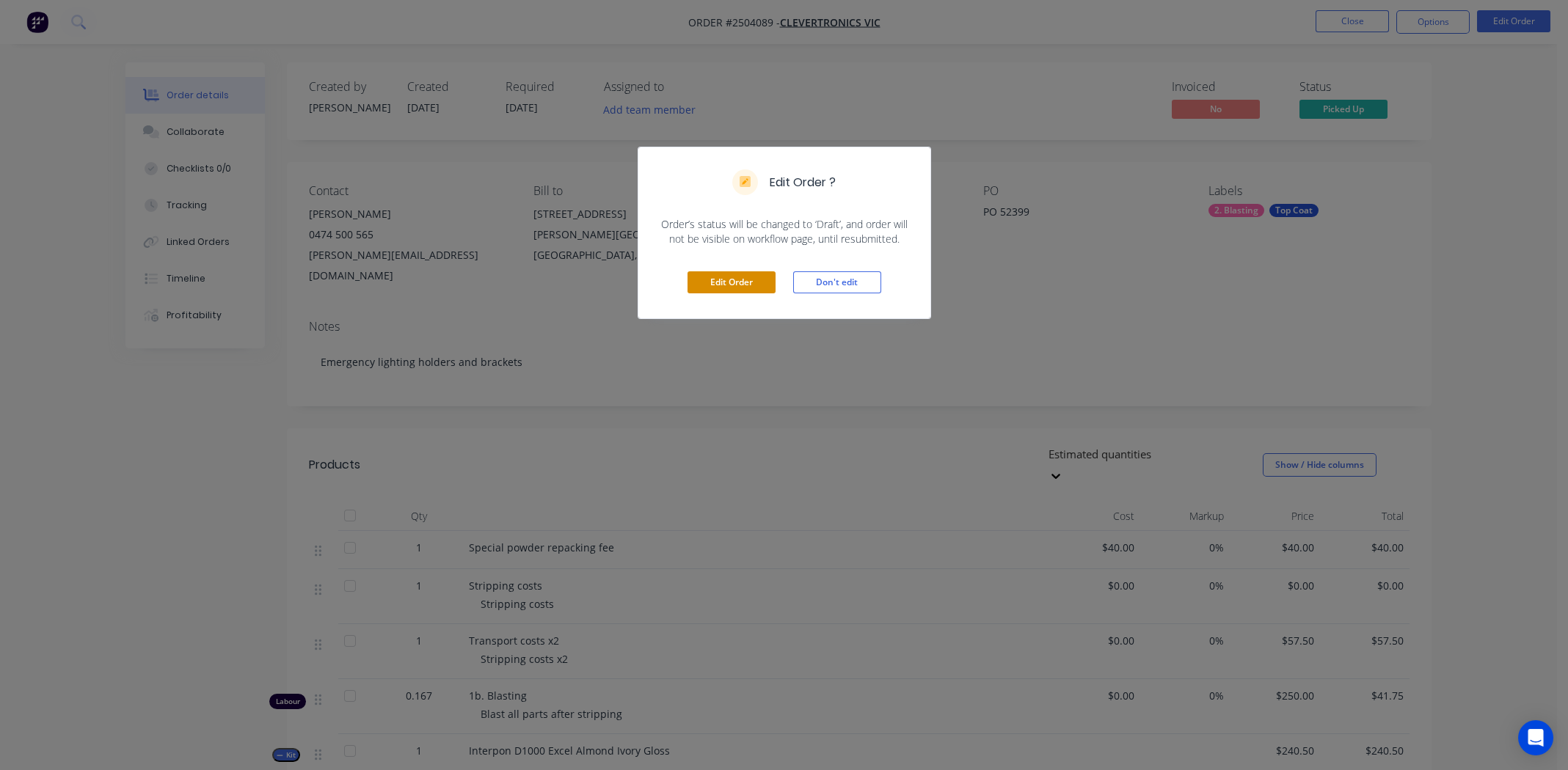
click at [706, 279] on button "Edit Order" at bounding box center [731, 282] width 88 height 22
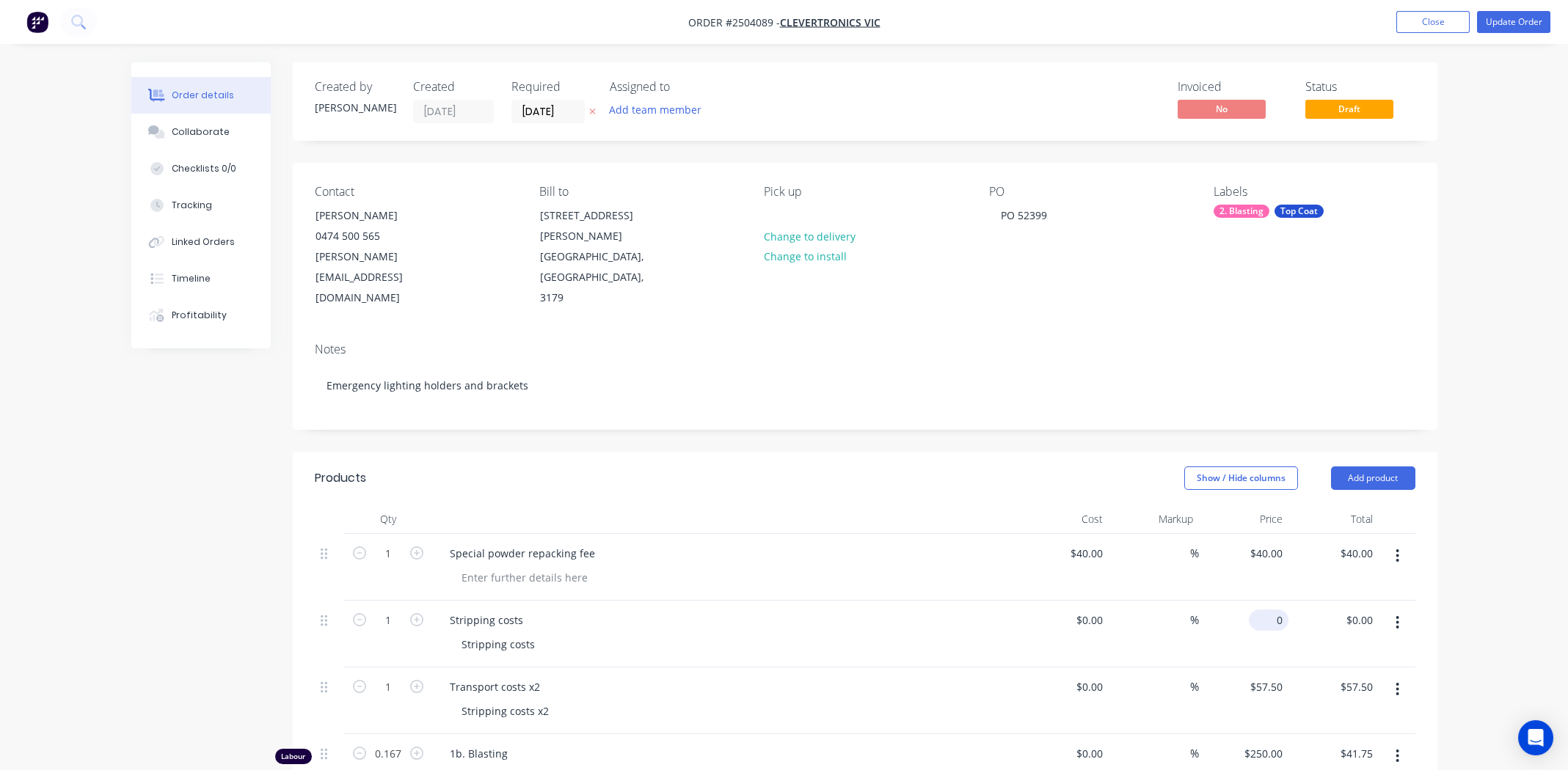
click at [1271, 610] on div "0 $0.00" at bounding box center [1269, 620] width 40 height 22
type input "$57.50"
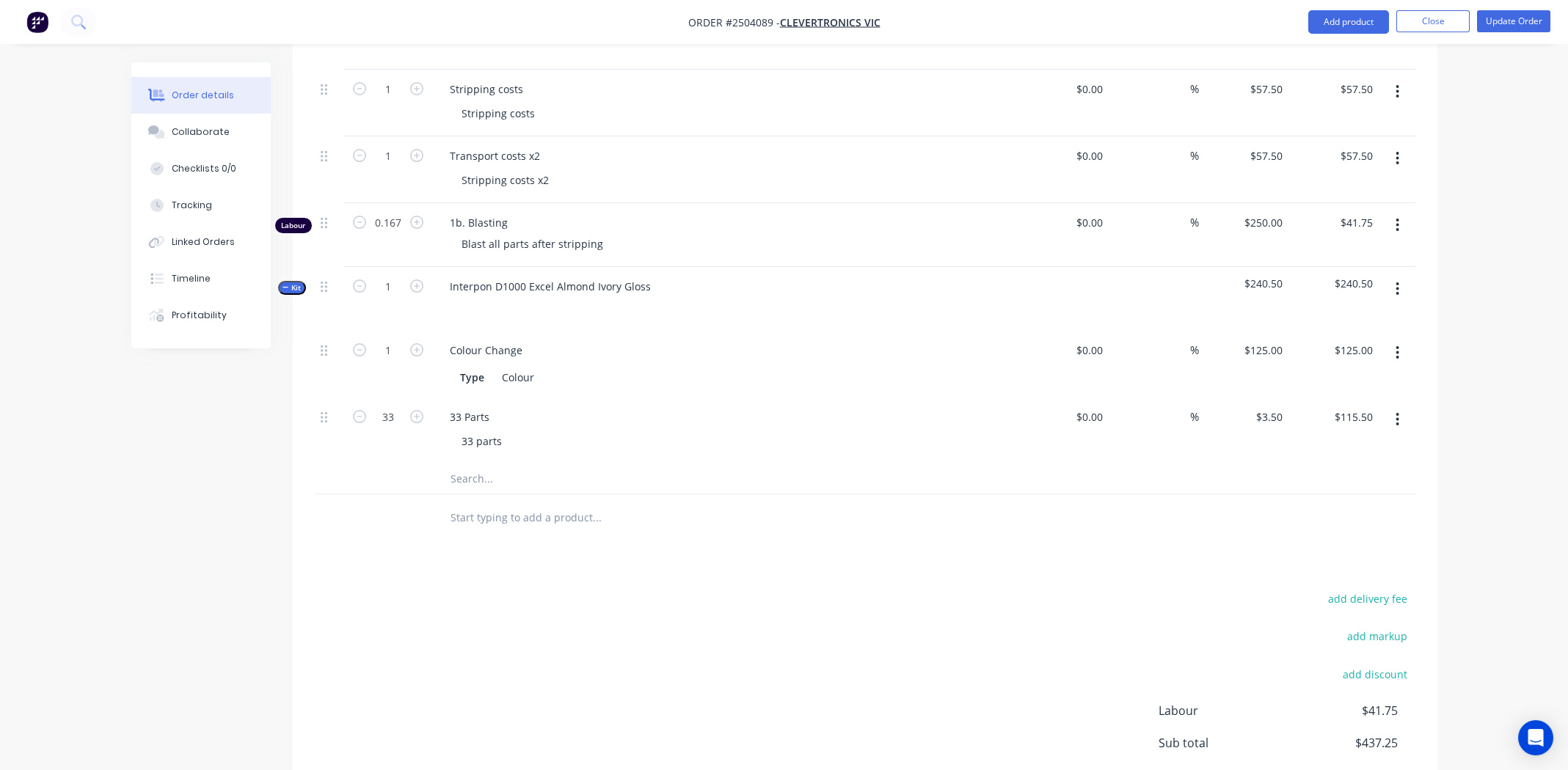
scroll to position [267, 0]
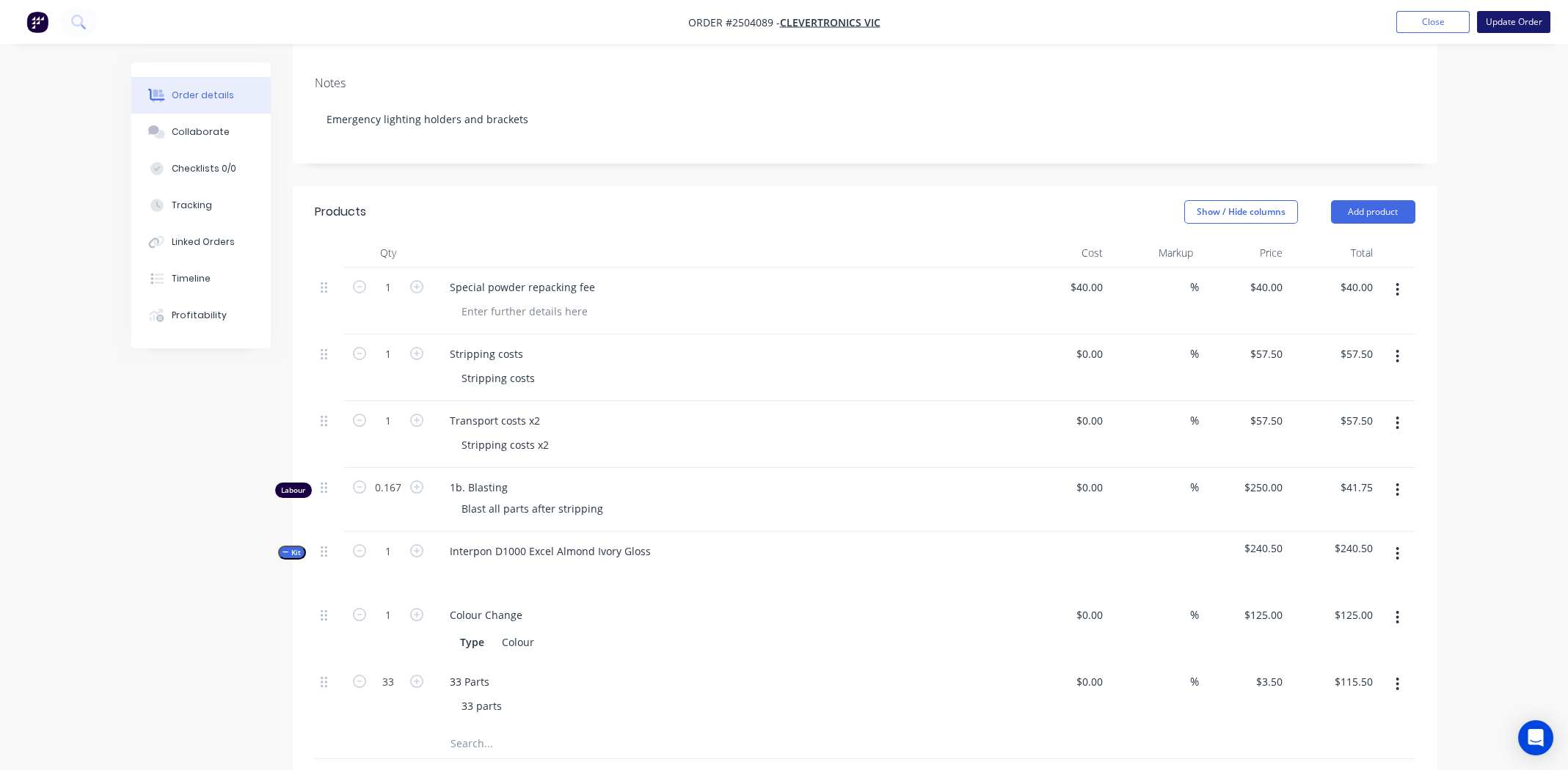
click at [1514, 22] on button "Update Order" at bounding box center [1514, 22] width 73 height 22
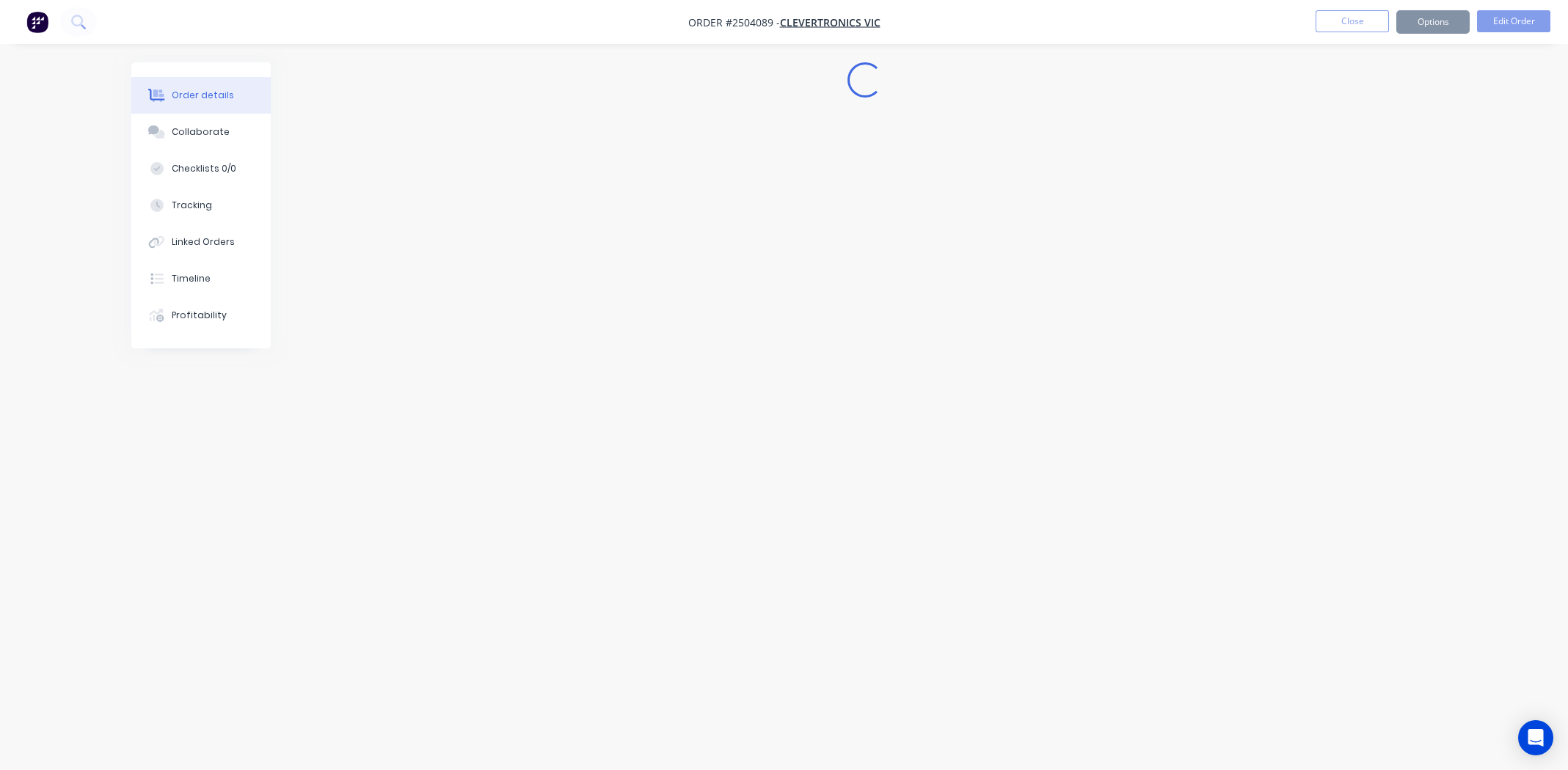
scroll to position [0, 0]
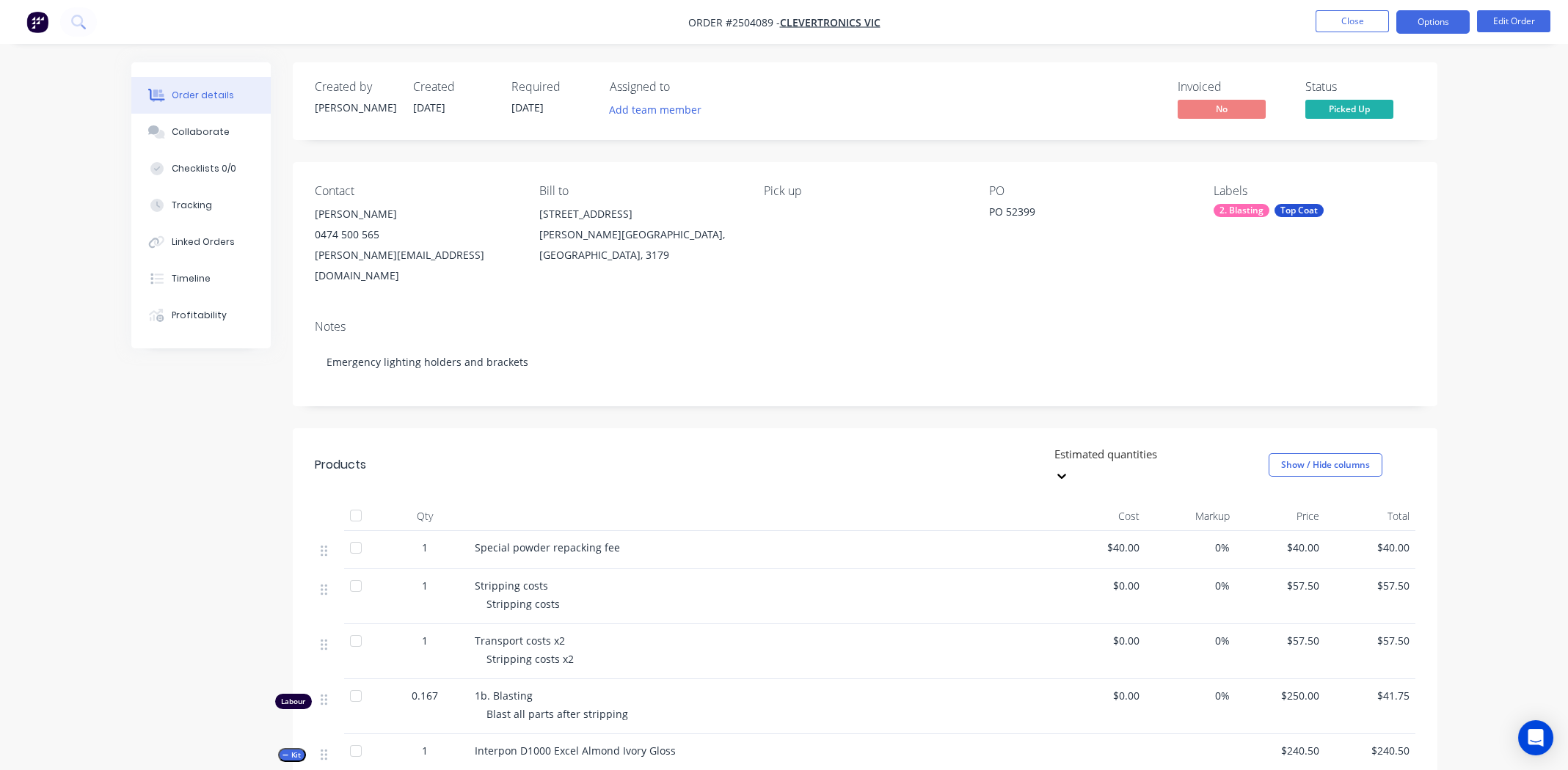
click at [1445, 13] on button "Options" at bounding box center [1433, 22] width 73 height 23
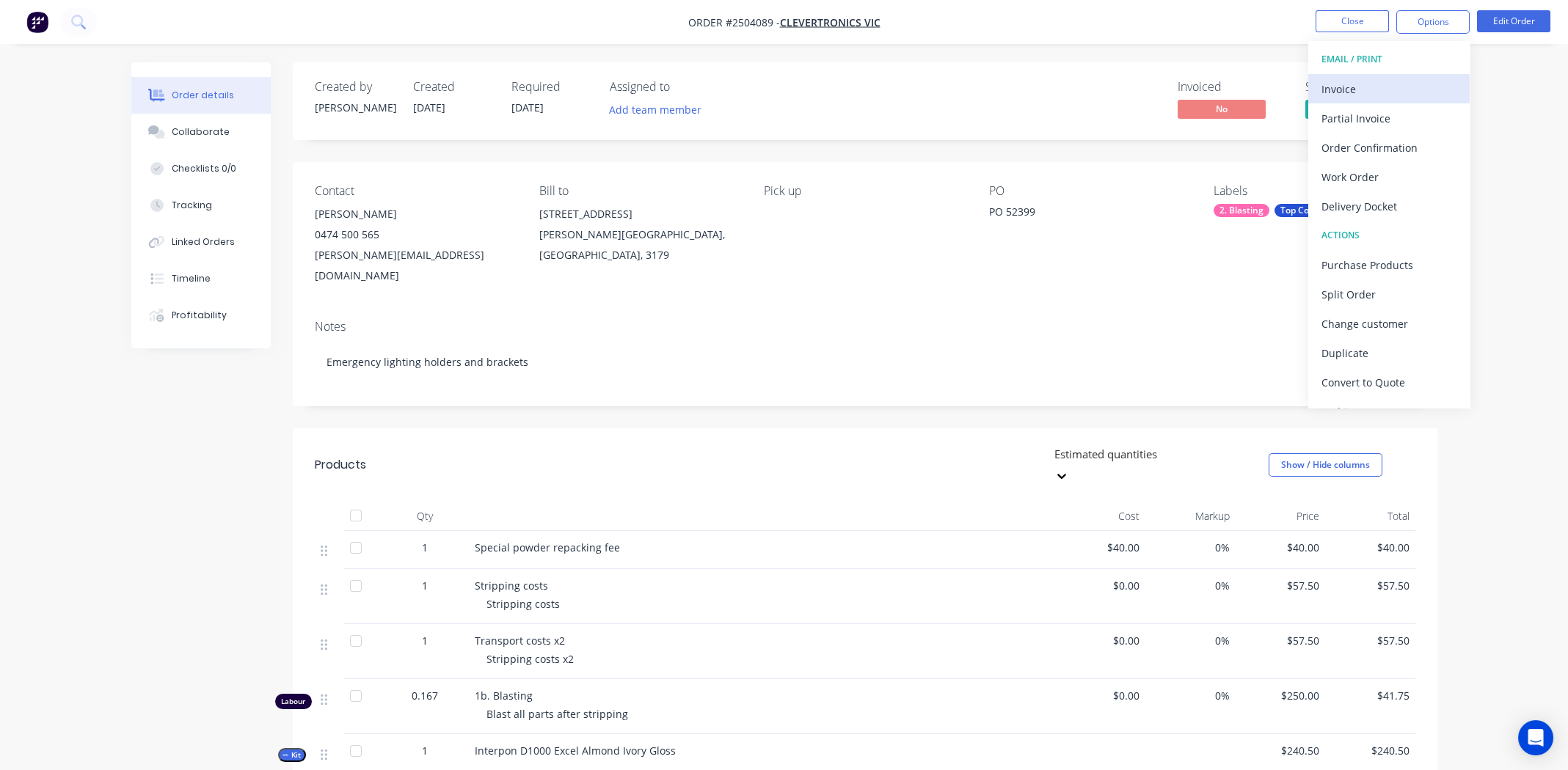
click at [1379, 92] on div "Invoice" at bounding box center [1389, 89] width 135 height 22
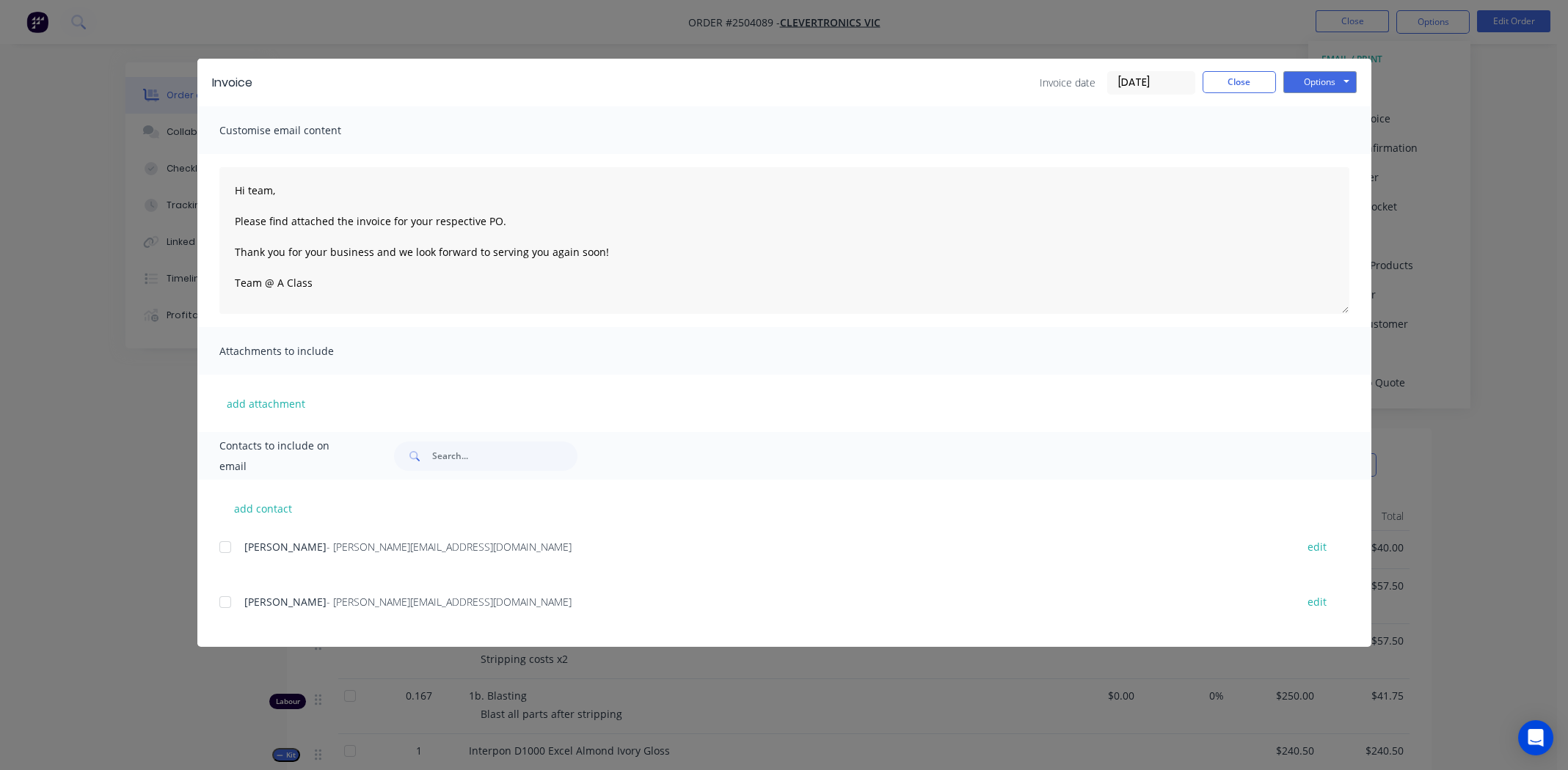
click at [229, 544] on div at bounding box center [224, 547] width 29 height 29
click at [1330, 74] on button "Options" at bounding box center [1320, 82] width 73 height 22
click at [1330, 153] on button "Email" at bounding box center [1330, 156] width 94 height 24
click at [1246, 84] on button "Close" at bounding box center [1239, 82] width 73 height 22
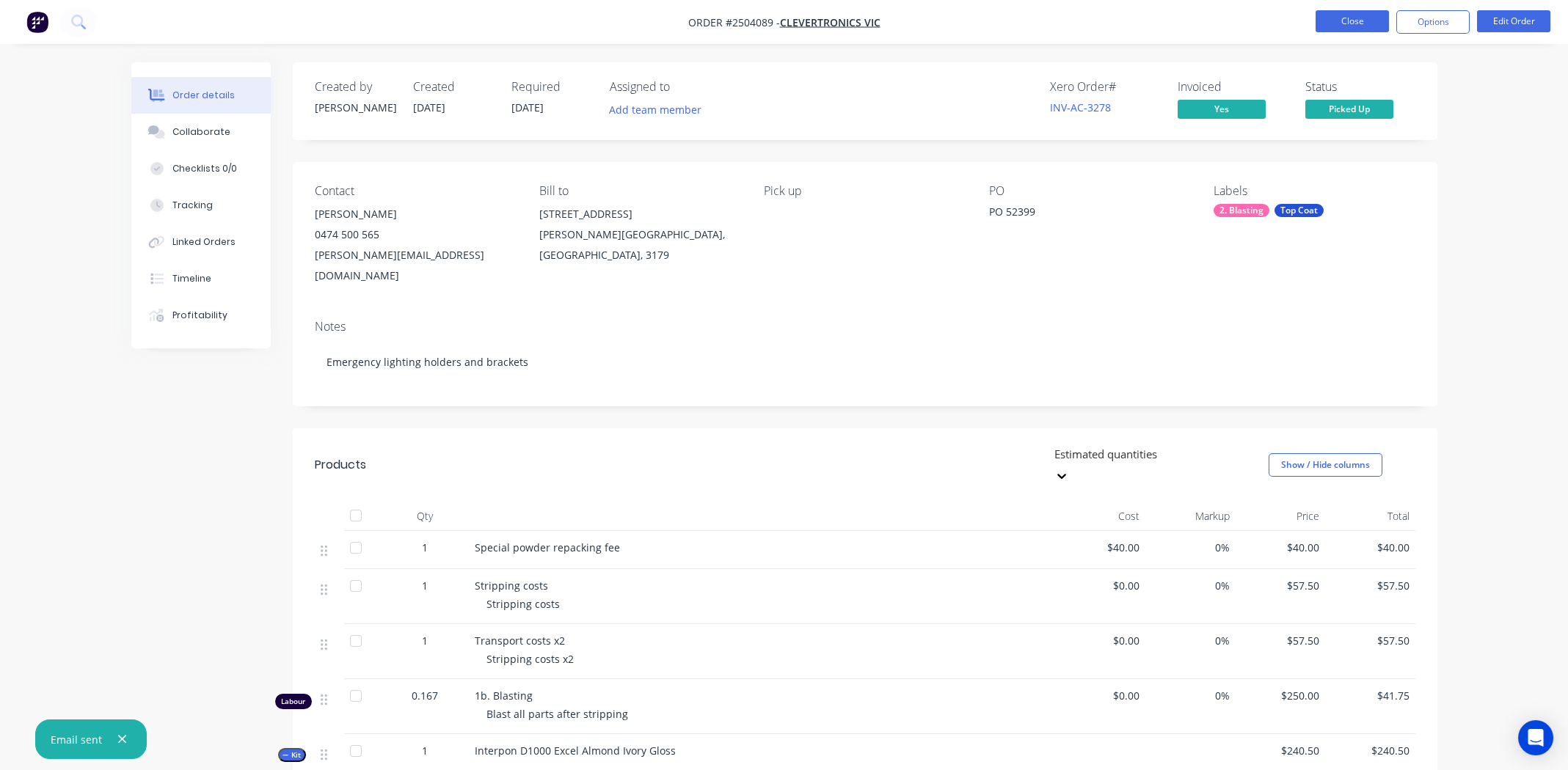
click at [1337, 17] on button "Close" at bounding box center [1352, 21] width 73 height 22
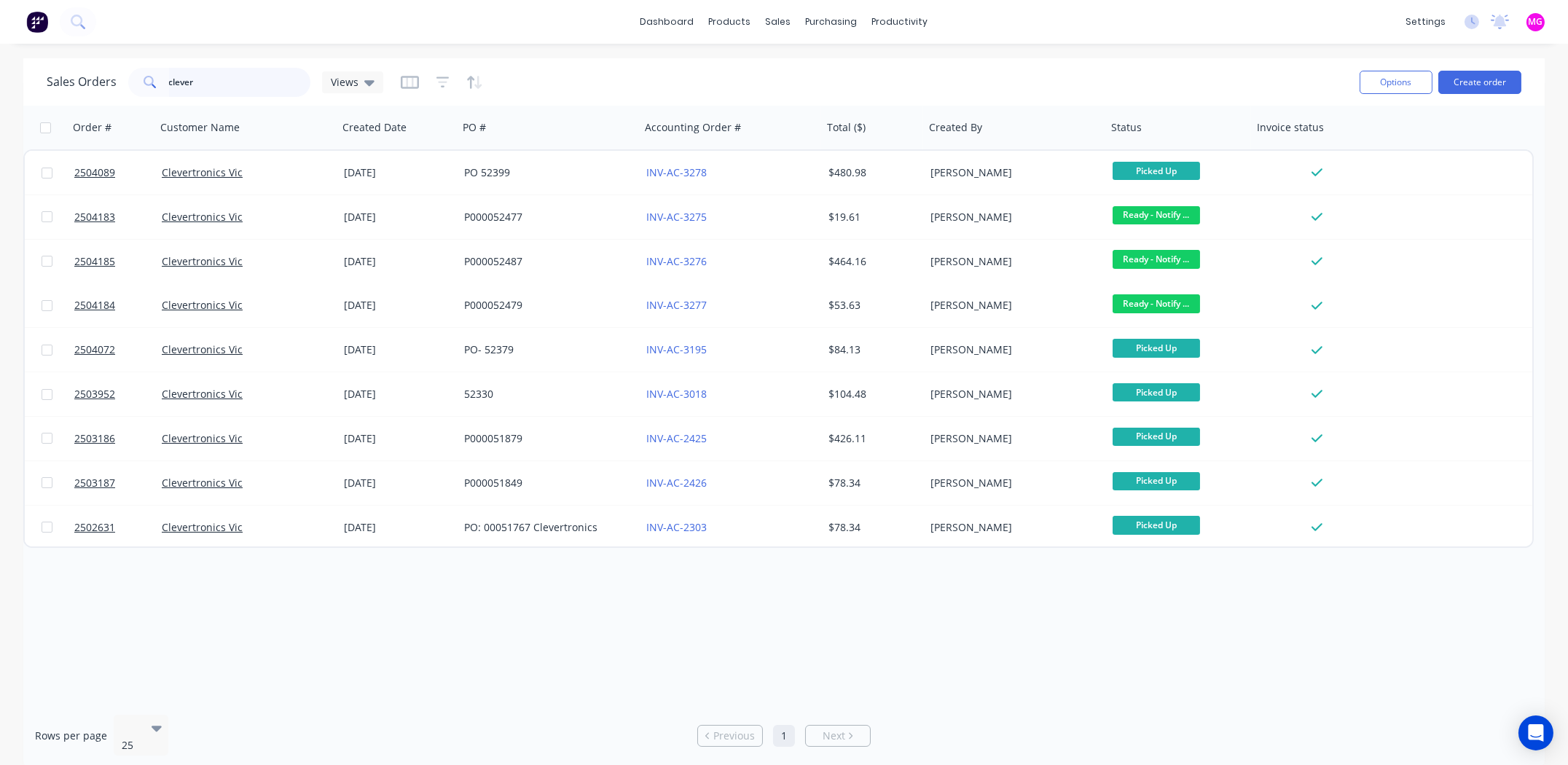
click at [207, 88] on input "clever" at bounding box center [240, 82] width 142 height 29
type input "c"
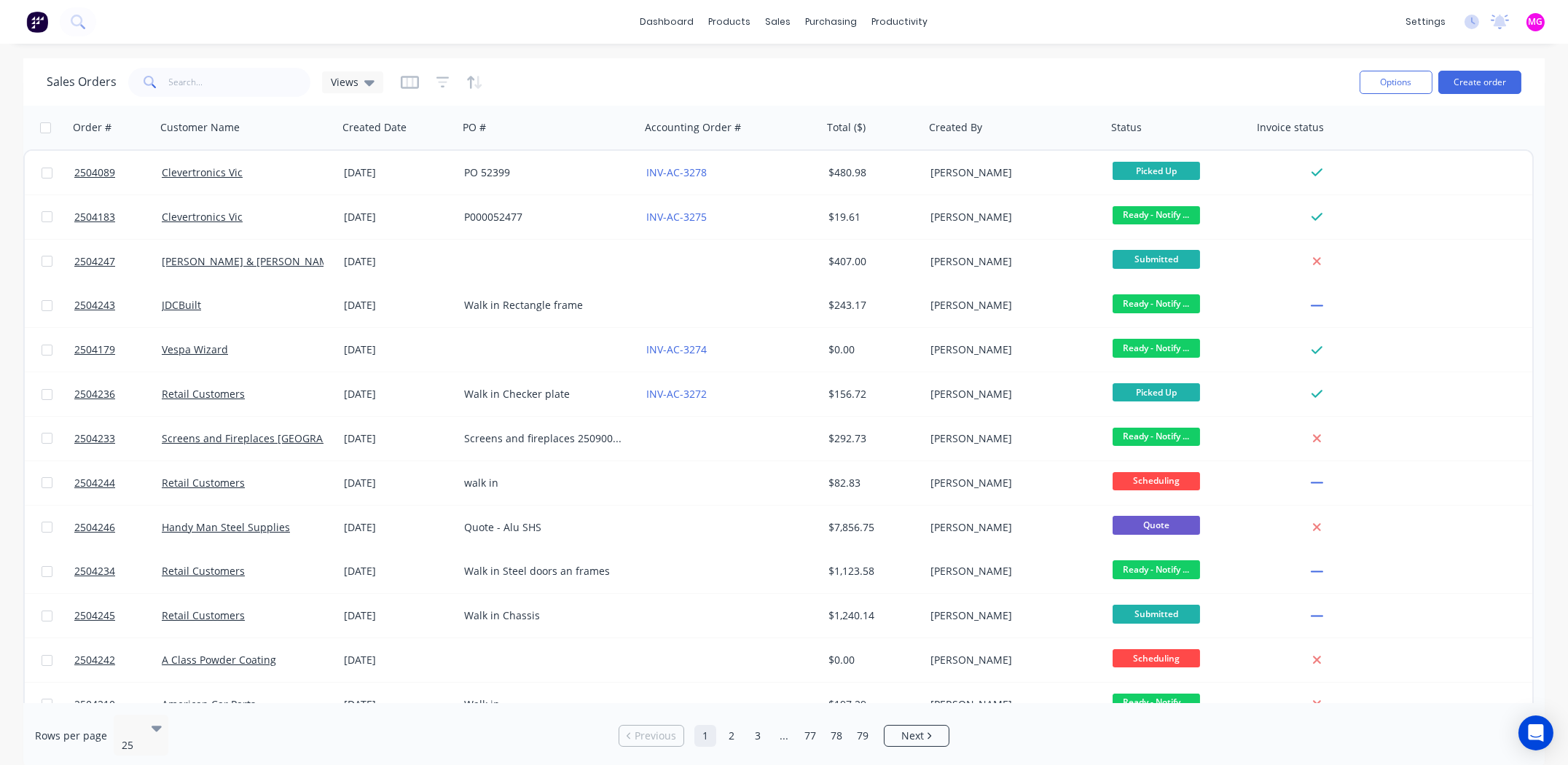
drag, startPoint x: 212, startPoint y: 66, endPoint x: 215, endPoint y: 83, distance: 17.3
click at [211, 66] on div "Sales Orders Views" at bounding box center [697, 82] width 1301 height 35
click at [215, 83] on input "text" at bounding box center [240, 82] width 142 height 29
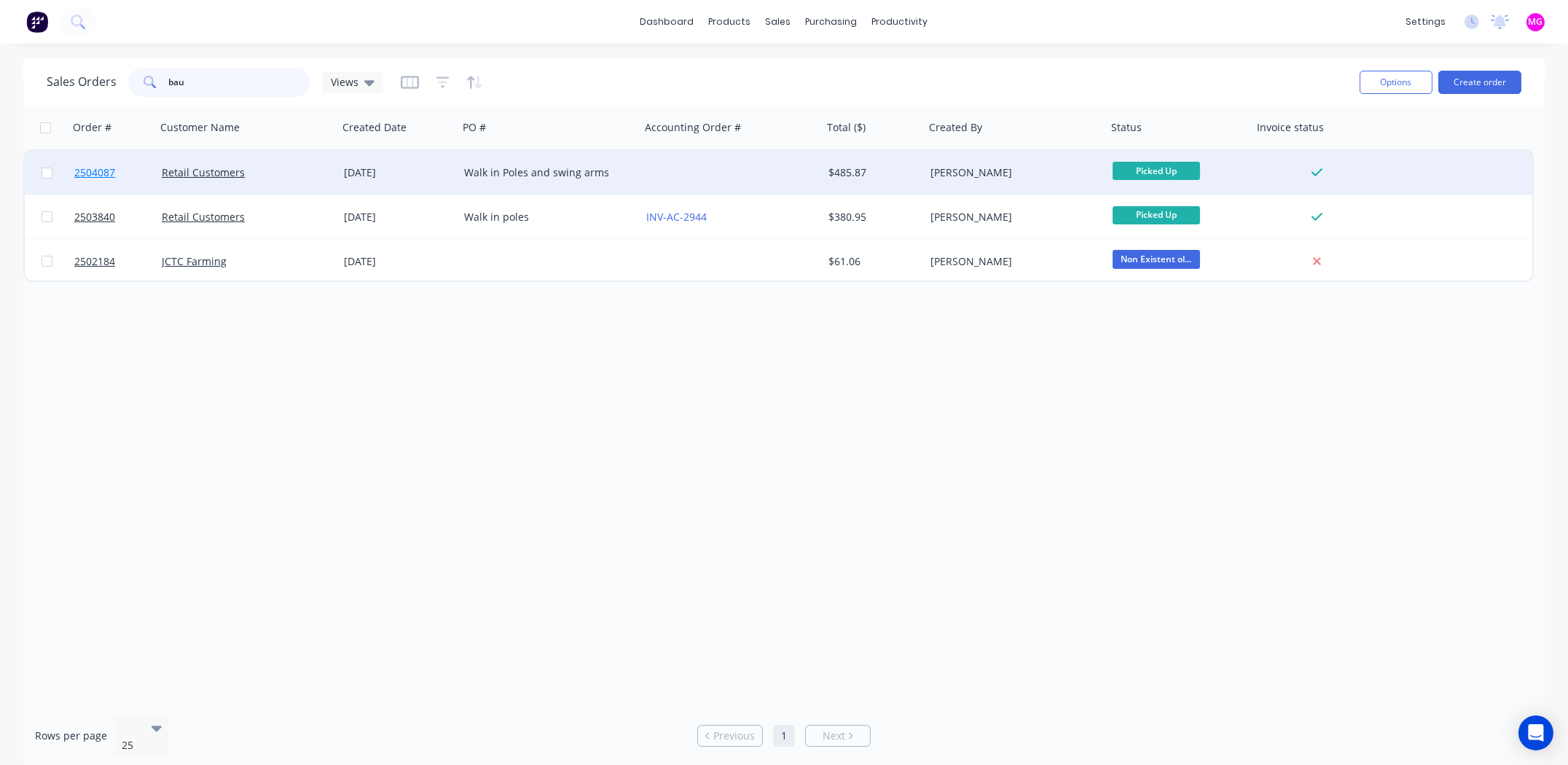
type input "bau"
click at [106, 171] on span "2504087" at bounding box center [94, 172] width 40 height 15
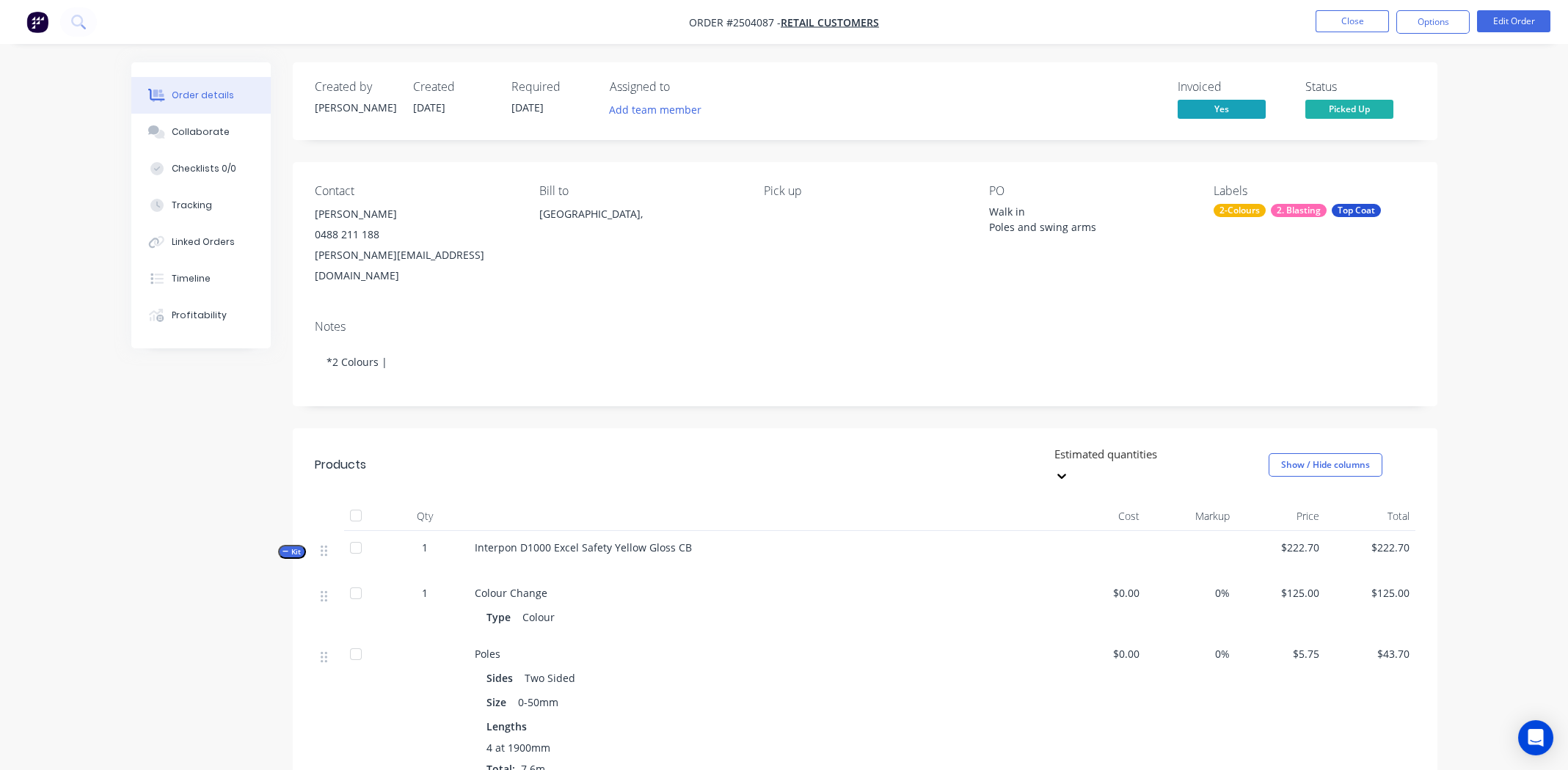
click at [580, 370] on div "Notes *2 Colours |" at bounding box center [865, 357] width 1145 height 98
click at [1400, 21] on button "Options" at bounding box center [1433, 22] width 73 height 23
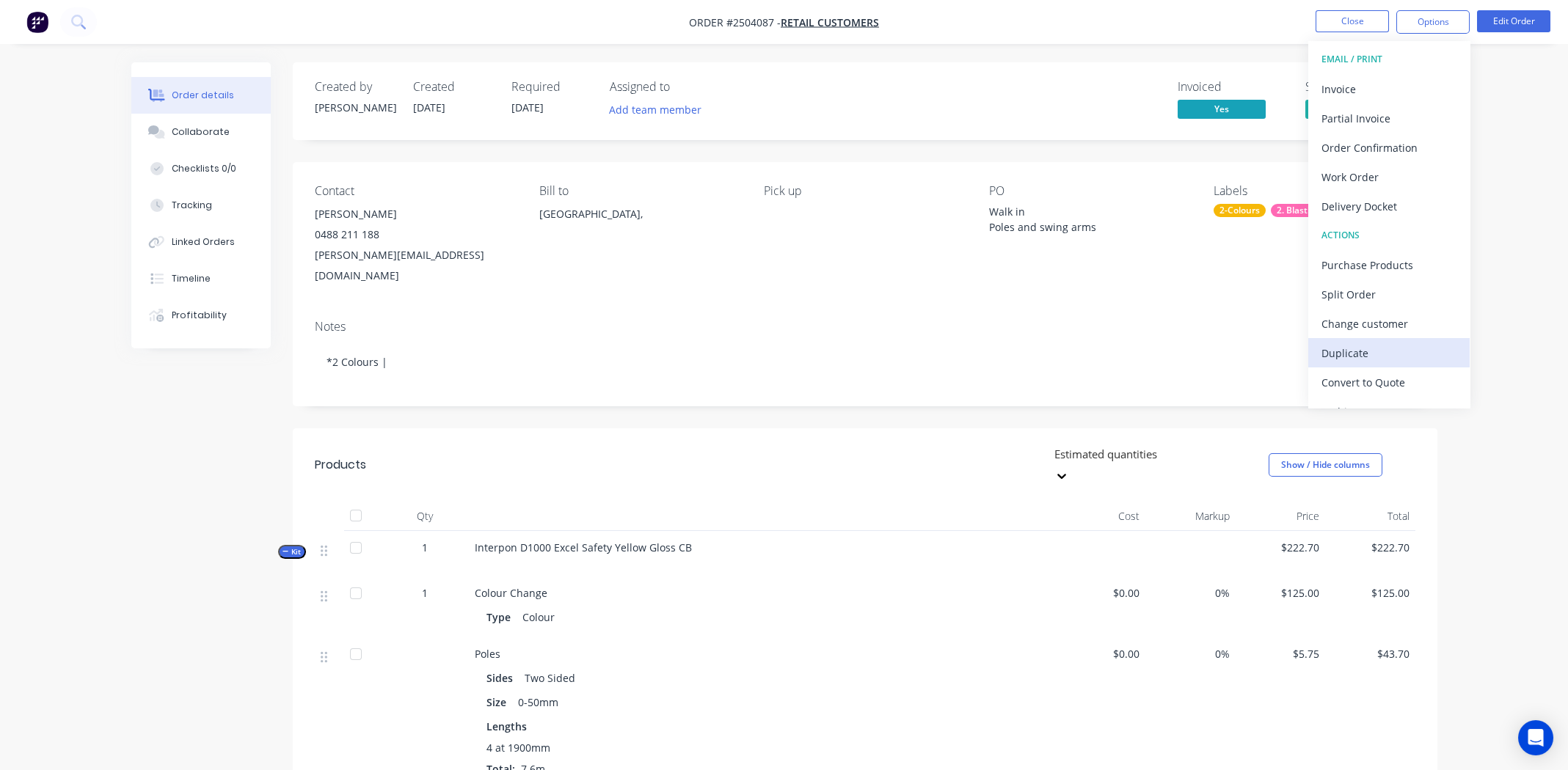
click at [1397, 349] on div "Duplicate" at bounding box center [1389, 353] width 135 height 22
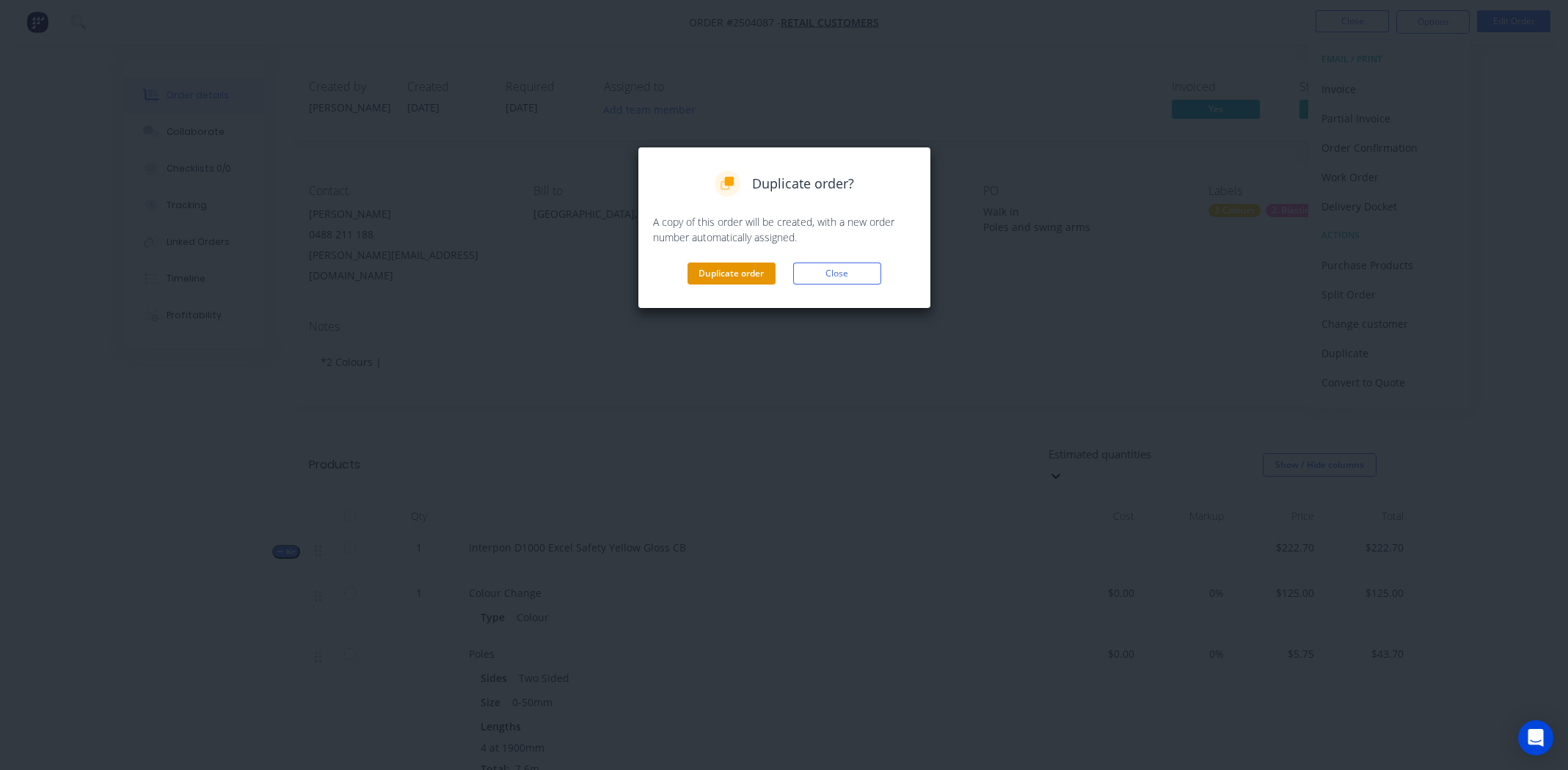
click at [750, 271] on button "Duplicate order" at bounding box center [731, 273] width 88 height 22
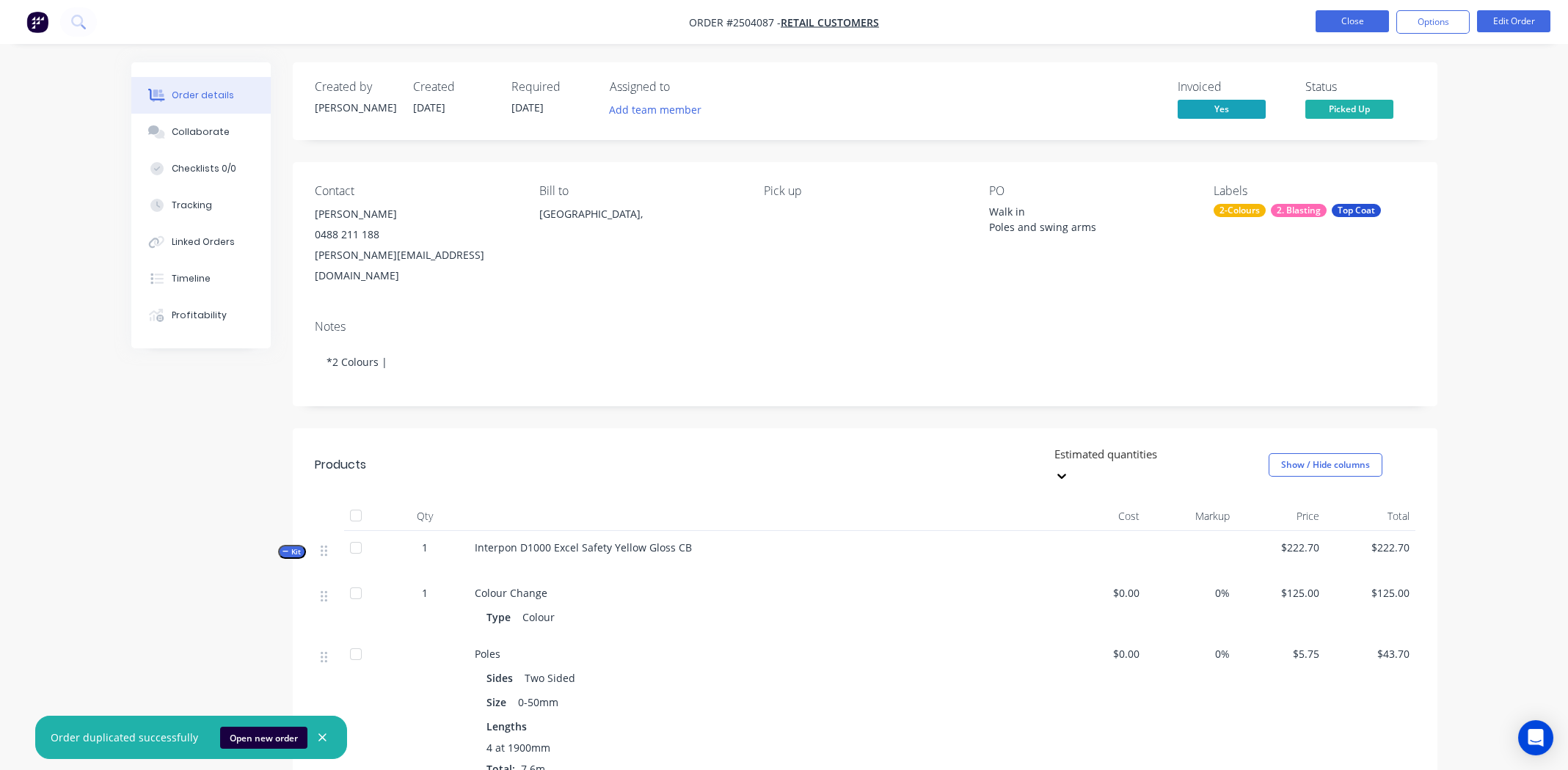
click at [1352, 16] on button "Close" at bounding box center [1352, 21] width 73 height 22
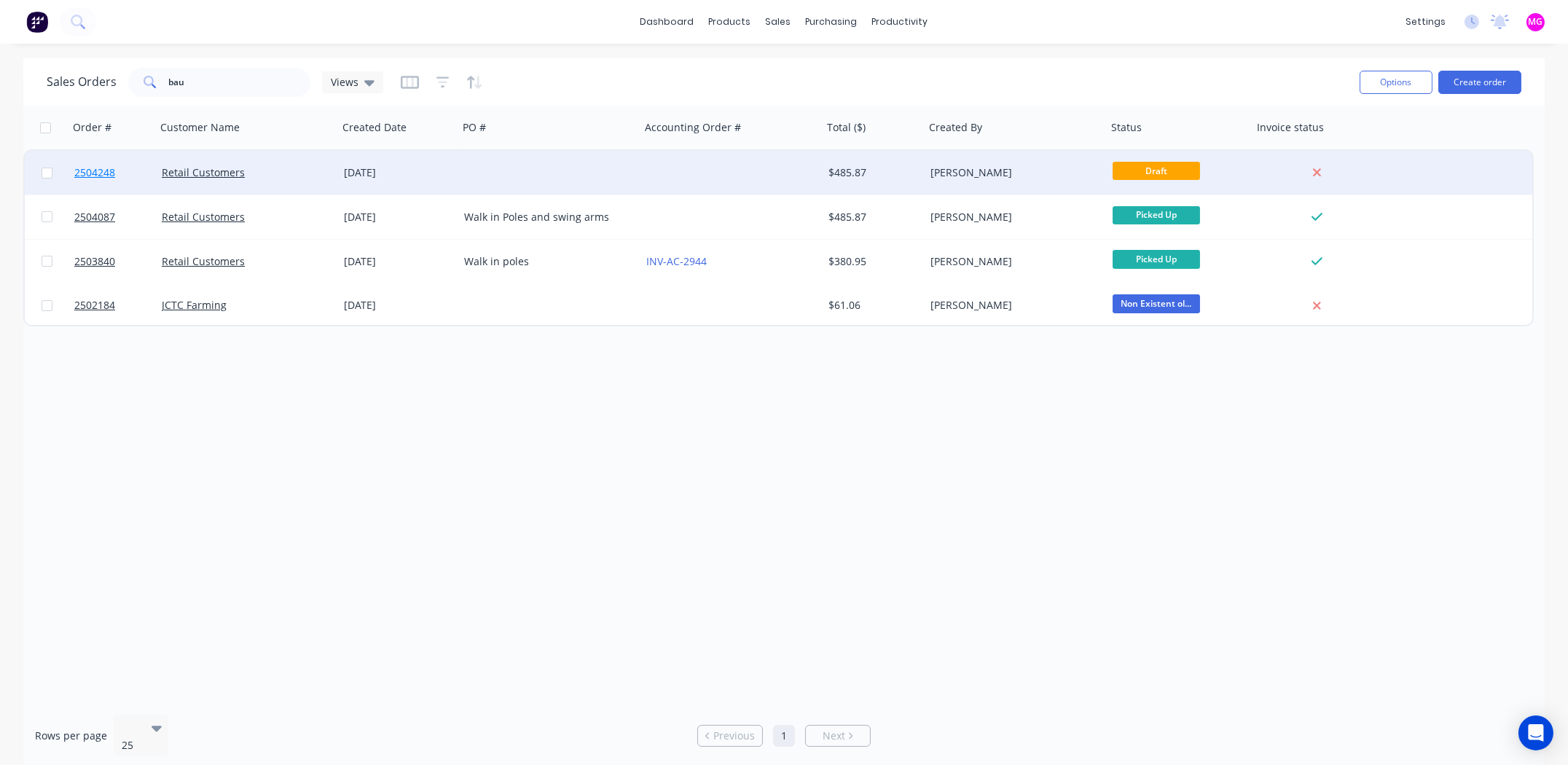
click at [84, 168] on span "2504248" at bounding box center [94, 172] width 40 height 15
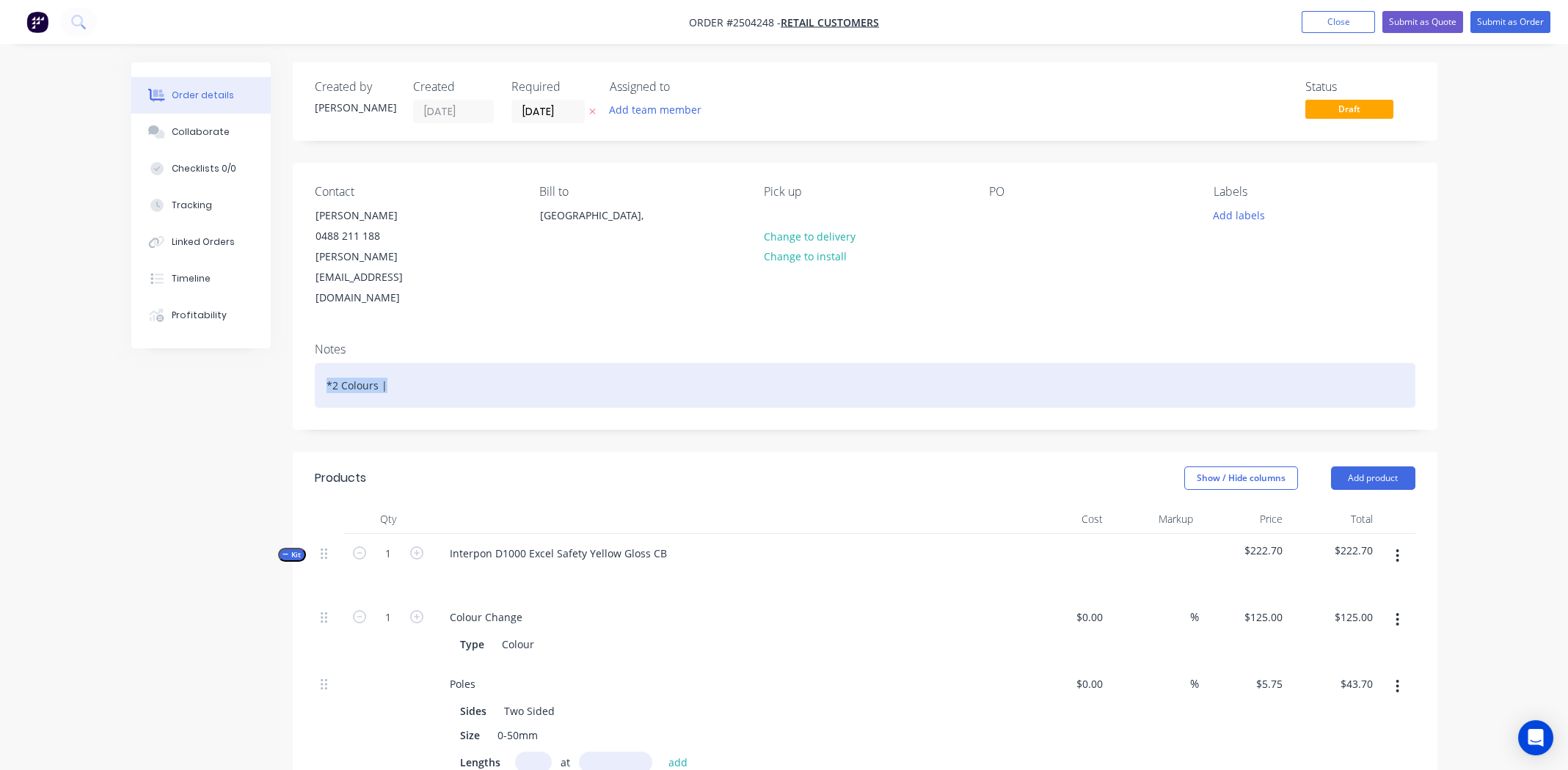
drag, startPoint x: 471, startPoint y: 331, endPoint x: 235, endPoint y: 337, distance: 236.1
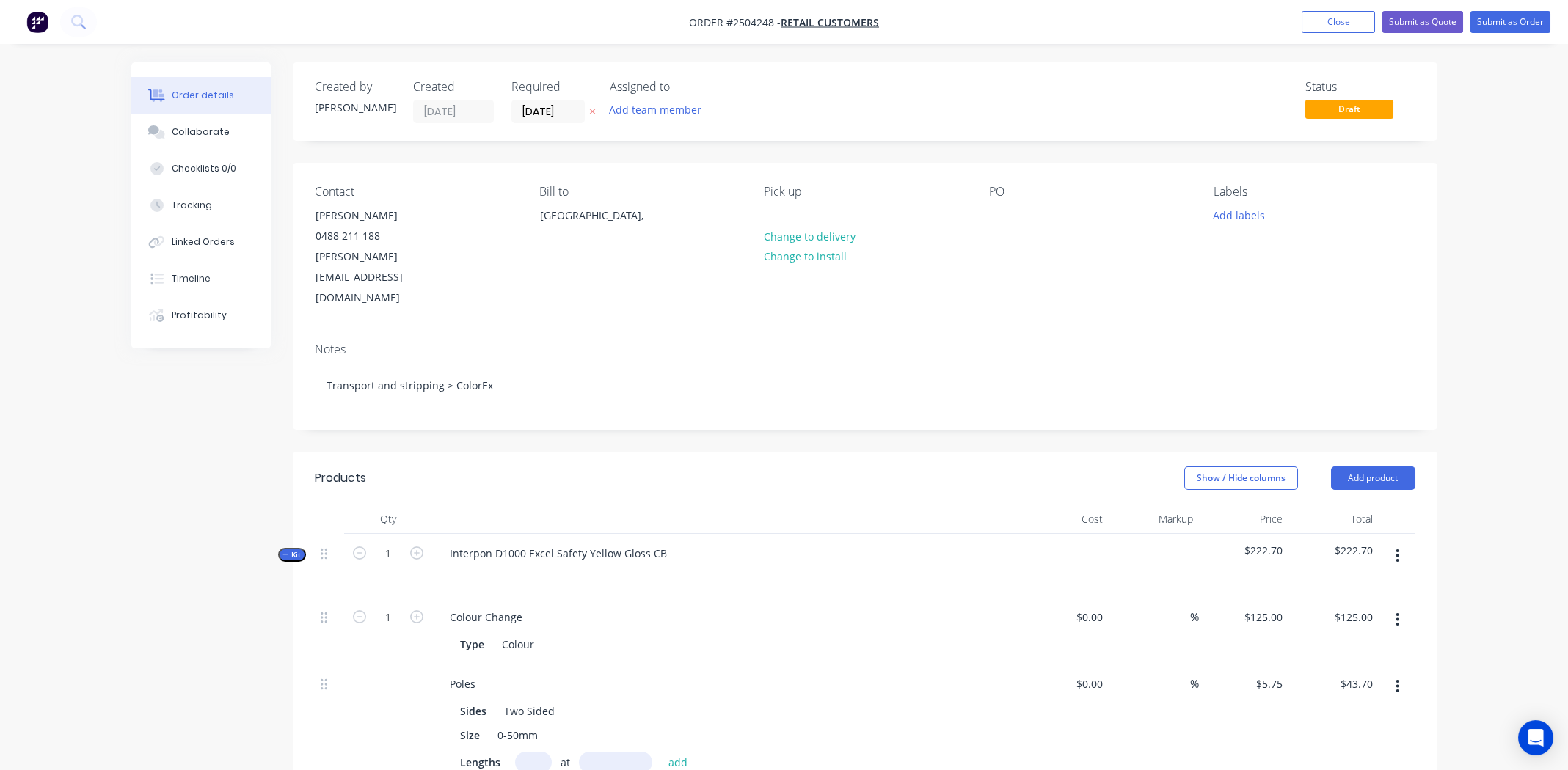
click at [988, 213] on div "Contact Nick May 0488 211 188 nicholas@bauereng.com.au Bill to Australia, Pick …" at bounding box center [865, 247] width 1145 height 168
click at [1001, 211] on div at bounding box center [1000, 215] width 23 height 22
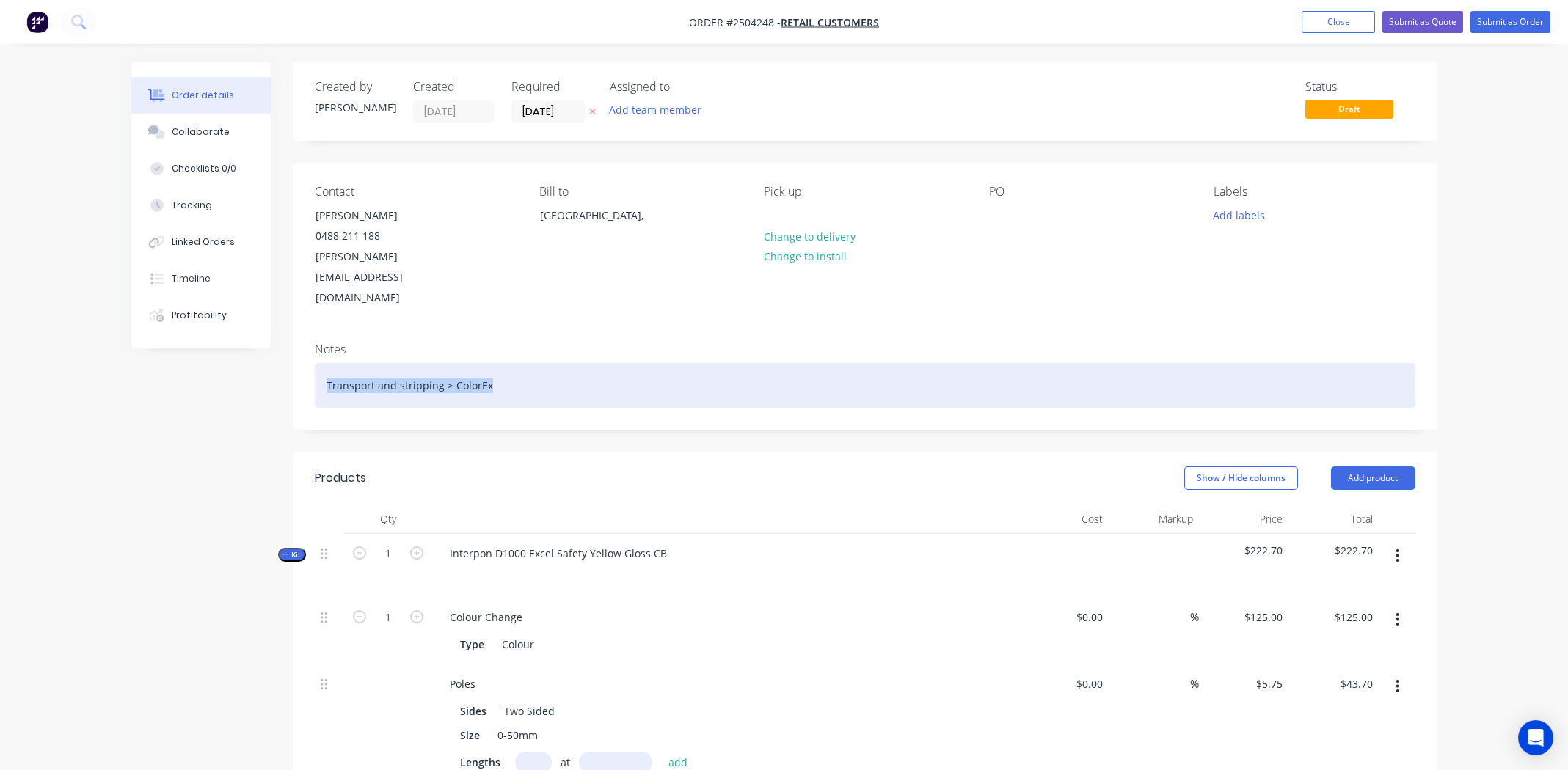
drag, startPoint x: 495, startPoint y: 346, endPoint x: 323, endPoint y: 335, distance: 172.4
click at [323, 363] on div "Transport and stripping > ColorEx" at bounding box center [865, 385] width 1101 height 45
click at [643, 363] on div "Transport and stripping > ColorEx" at bounding box center [865, 385] width 1101 height 45
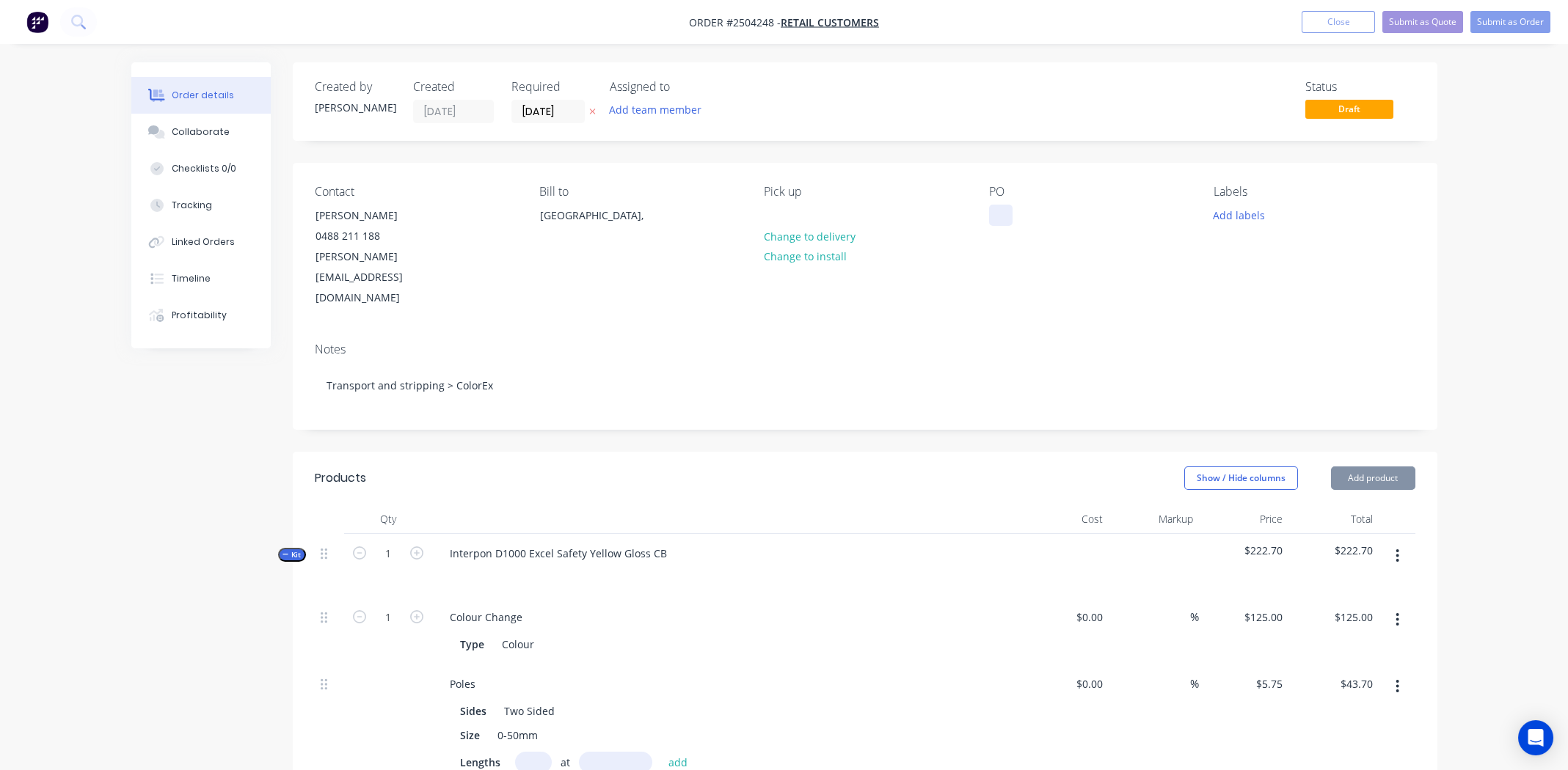
click at [995, 216] on div at bounding box center [1000, 215] width 23 height 22
click at [1025, 220] on div "Ref: 2504087" at bounding box center [1032, 215] width 86 height 22
click at [1020, 218] on div "Ref: 2504087" at bounding box center [1032, 215] width 86 height 22
click at [1248, 210] on button "Add labels" at bounding box center [1239, 214] width 67 height 20
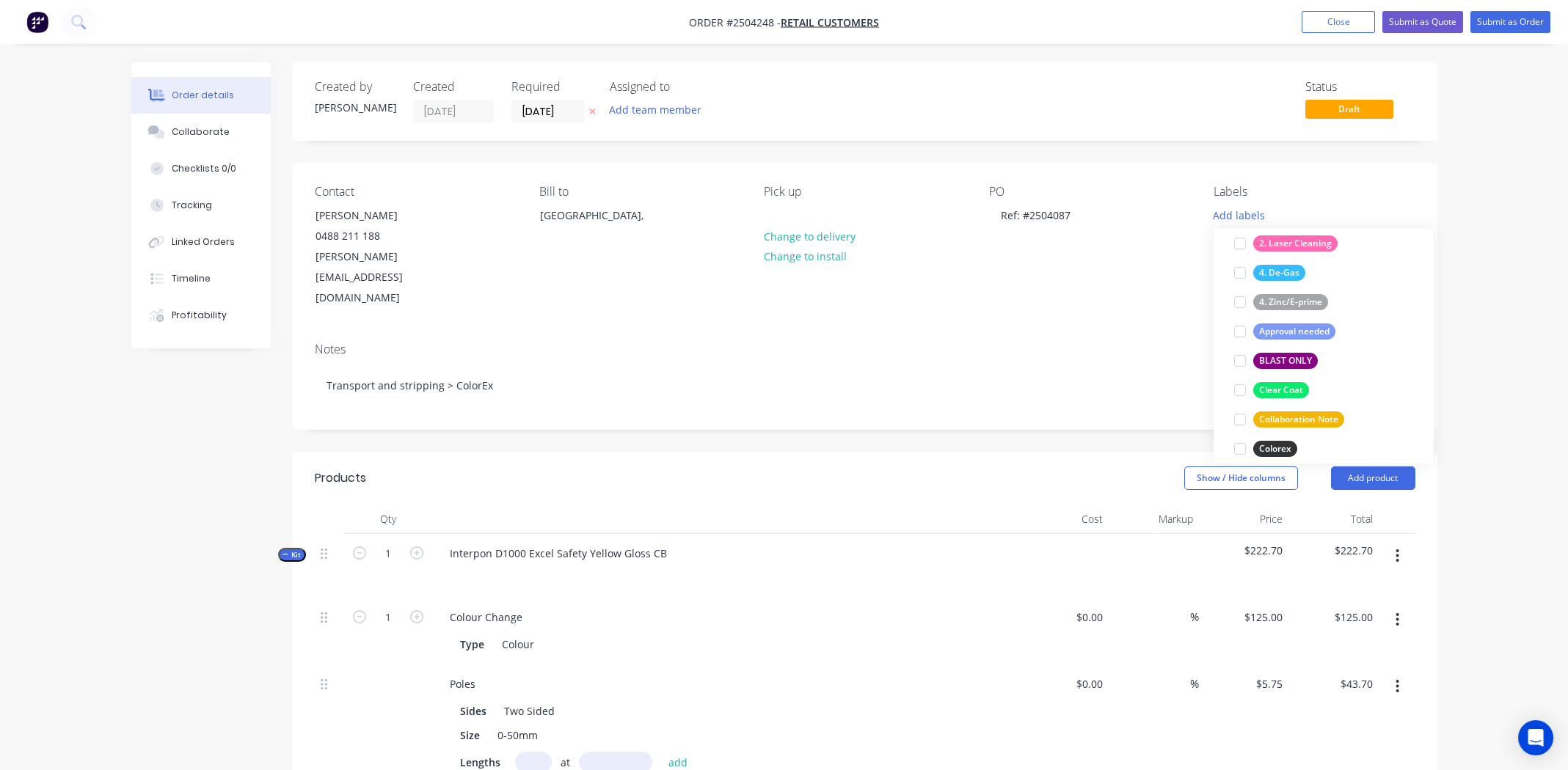
scroll to position [292, 0]
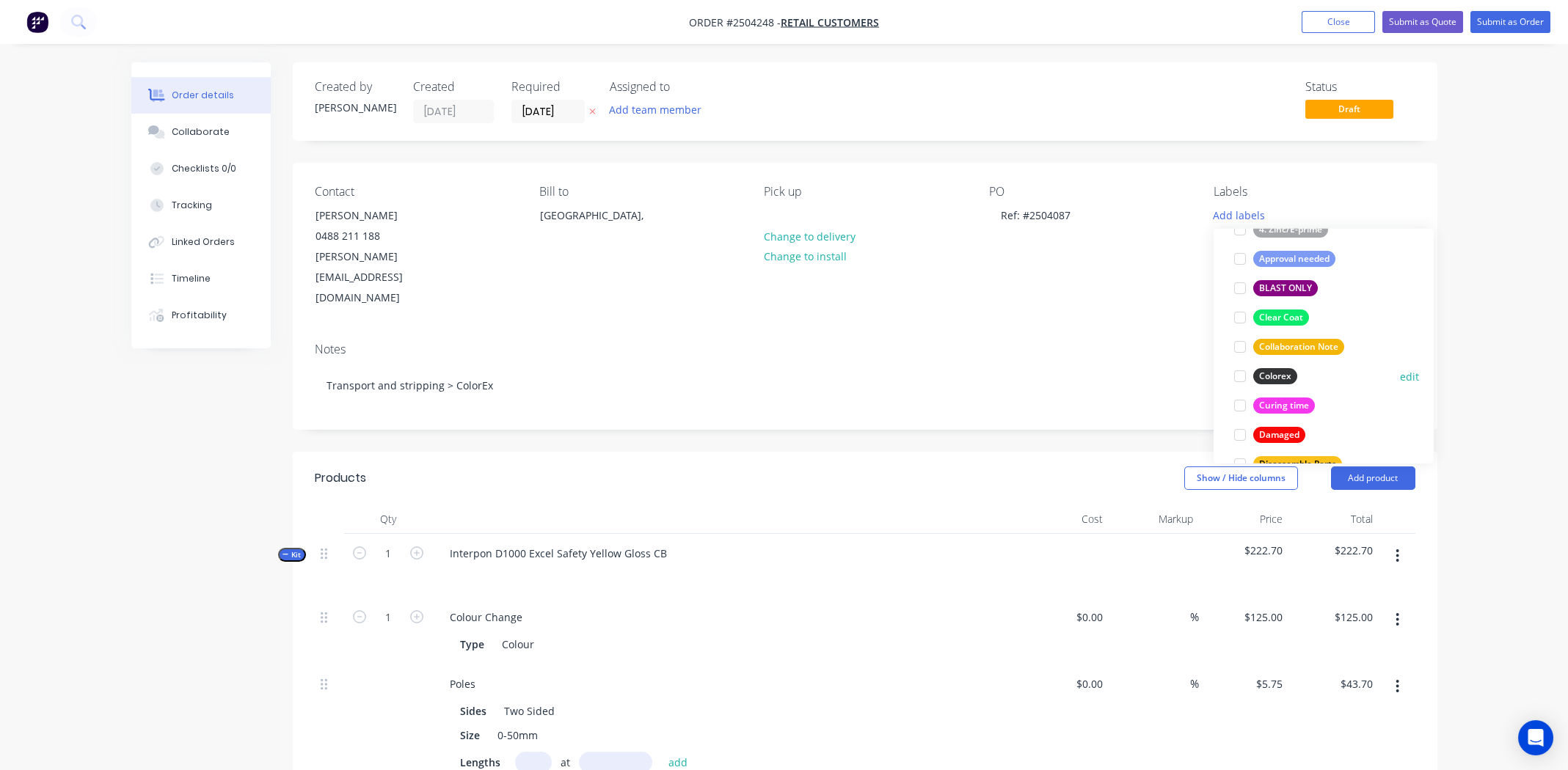
click at [1243, 372] on div at bounding box center [1240, 375] width 29 height 29
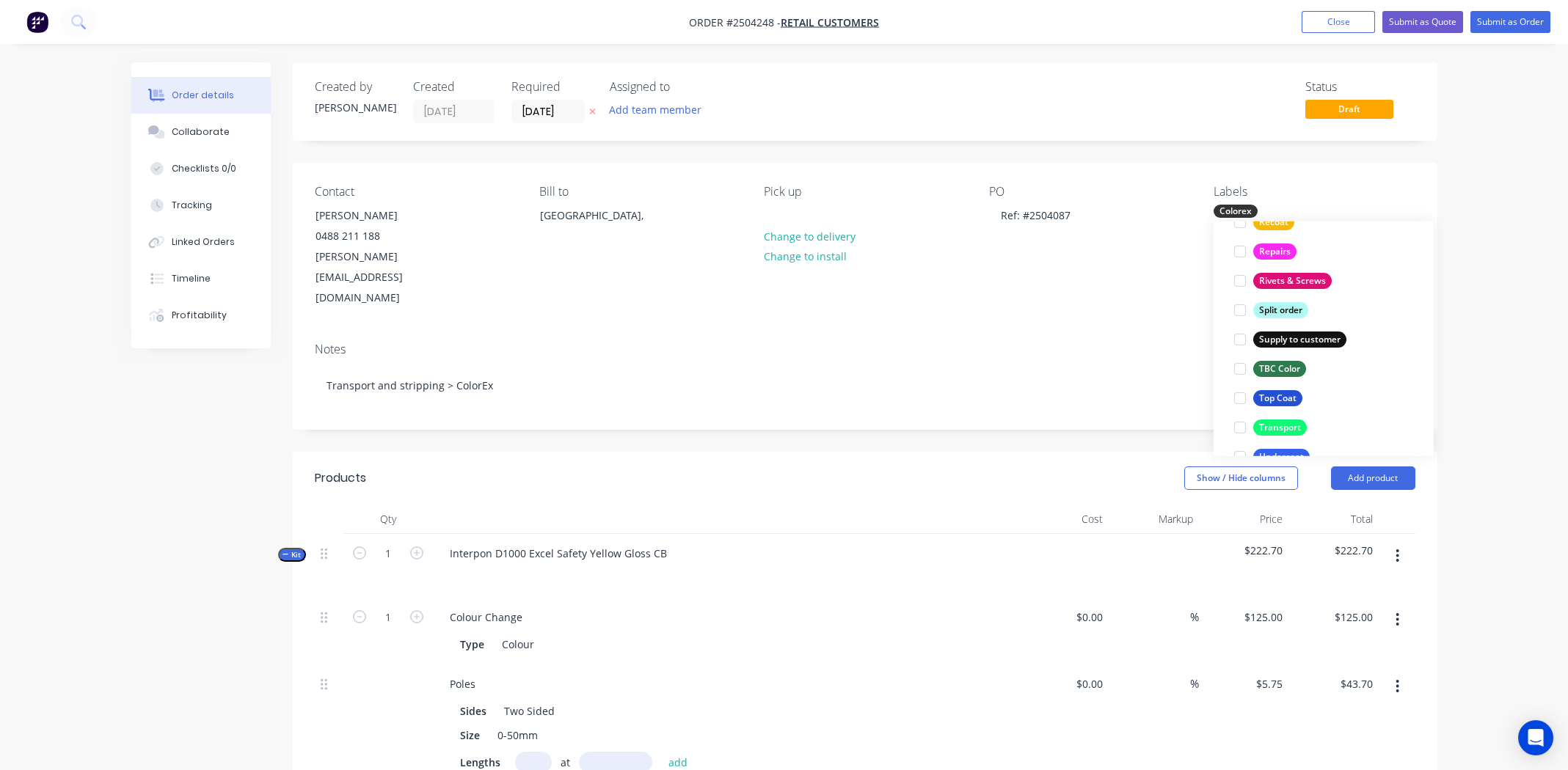
scroll to position [1100, 0]
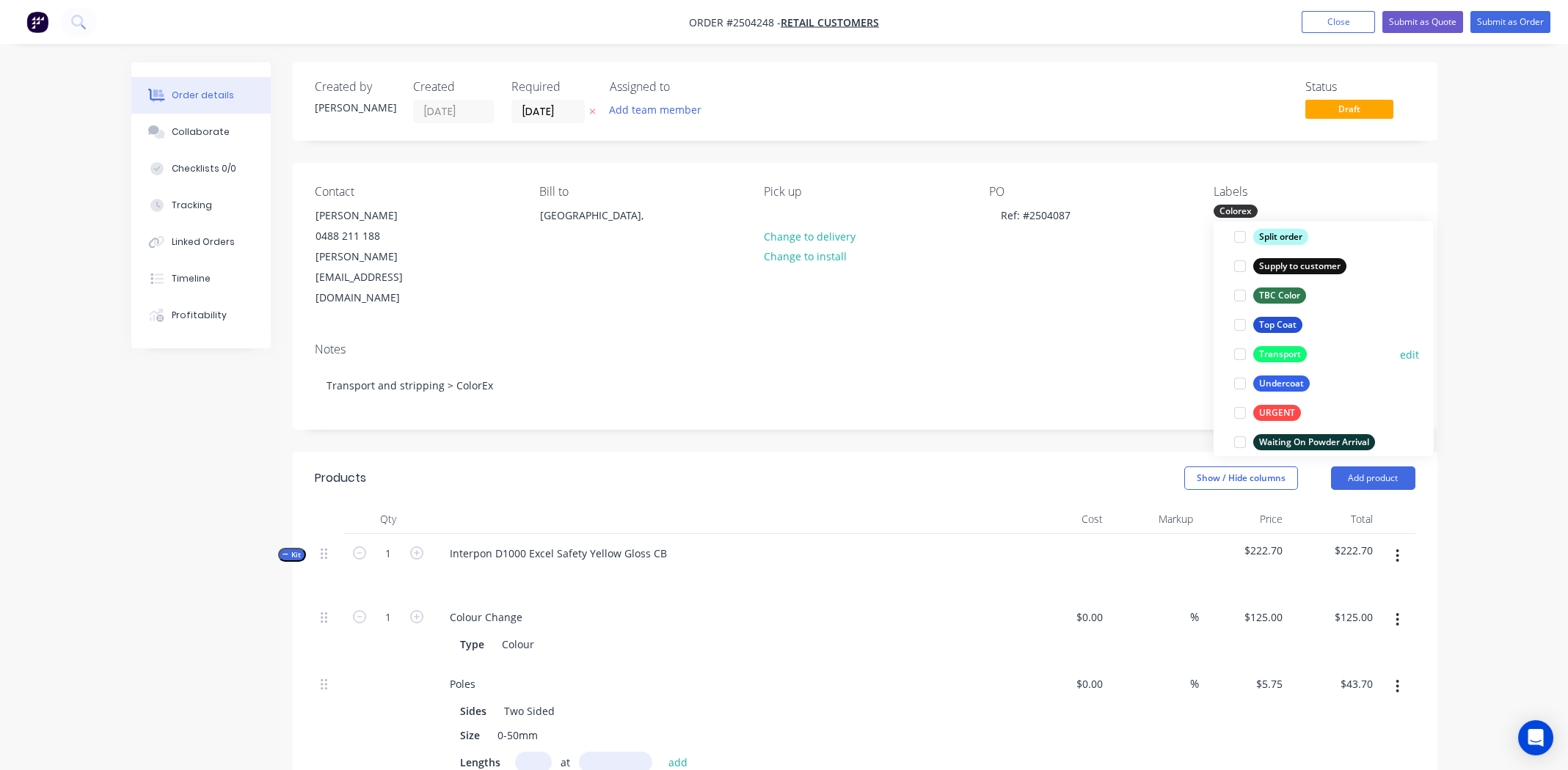
click at [1240, 350] on div at bounding box center [1240, 354] width 29 height 29
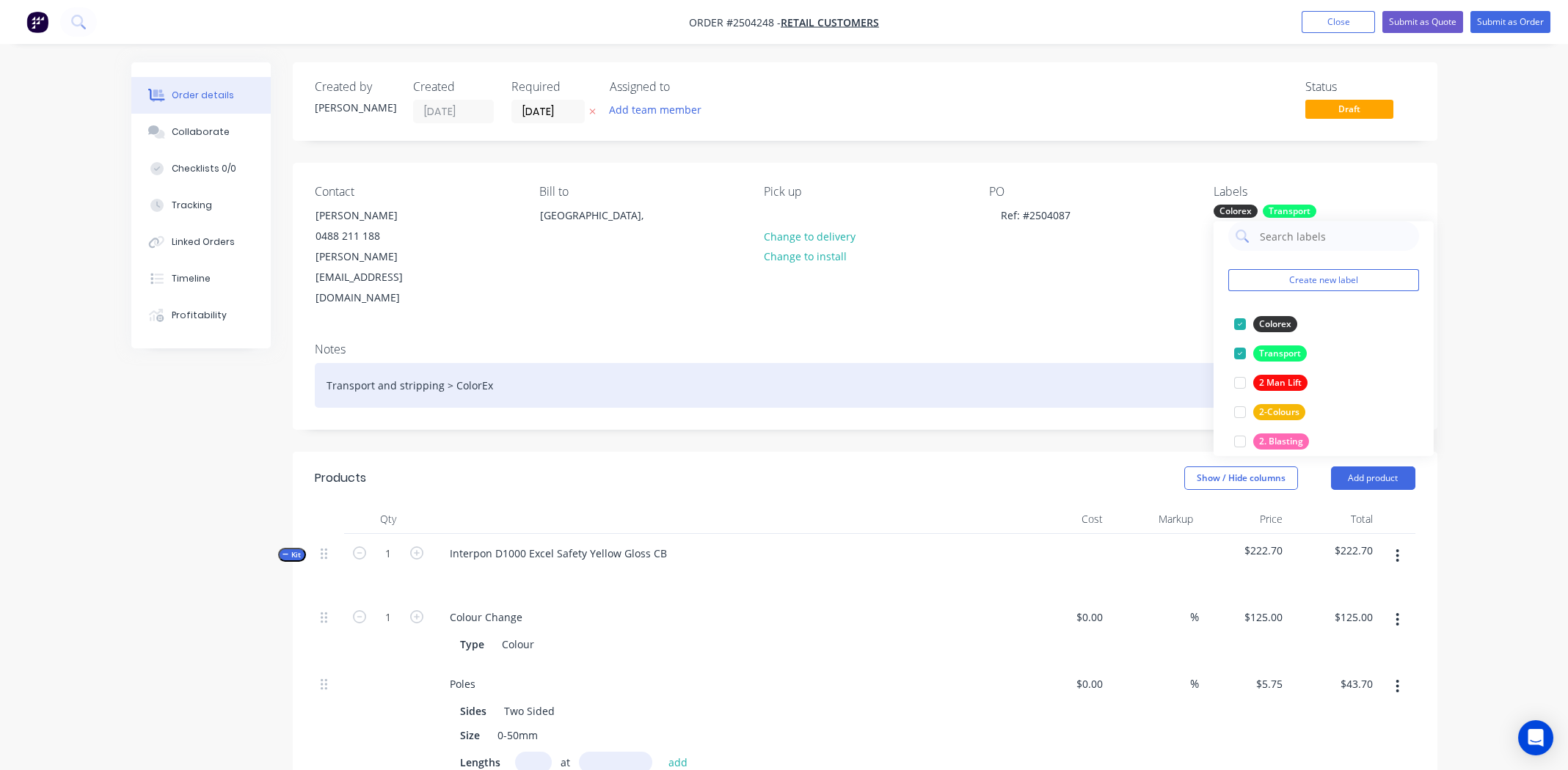
click at [1046, 363] on div "Transport and stripping > ColorEx" at bounding box center [865, 385] width 1101 height 45
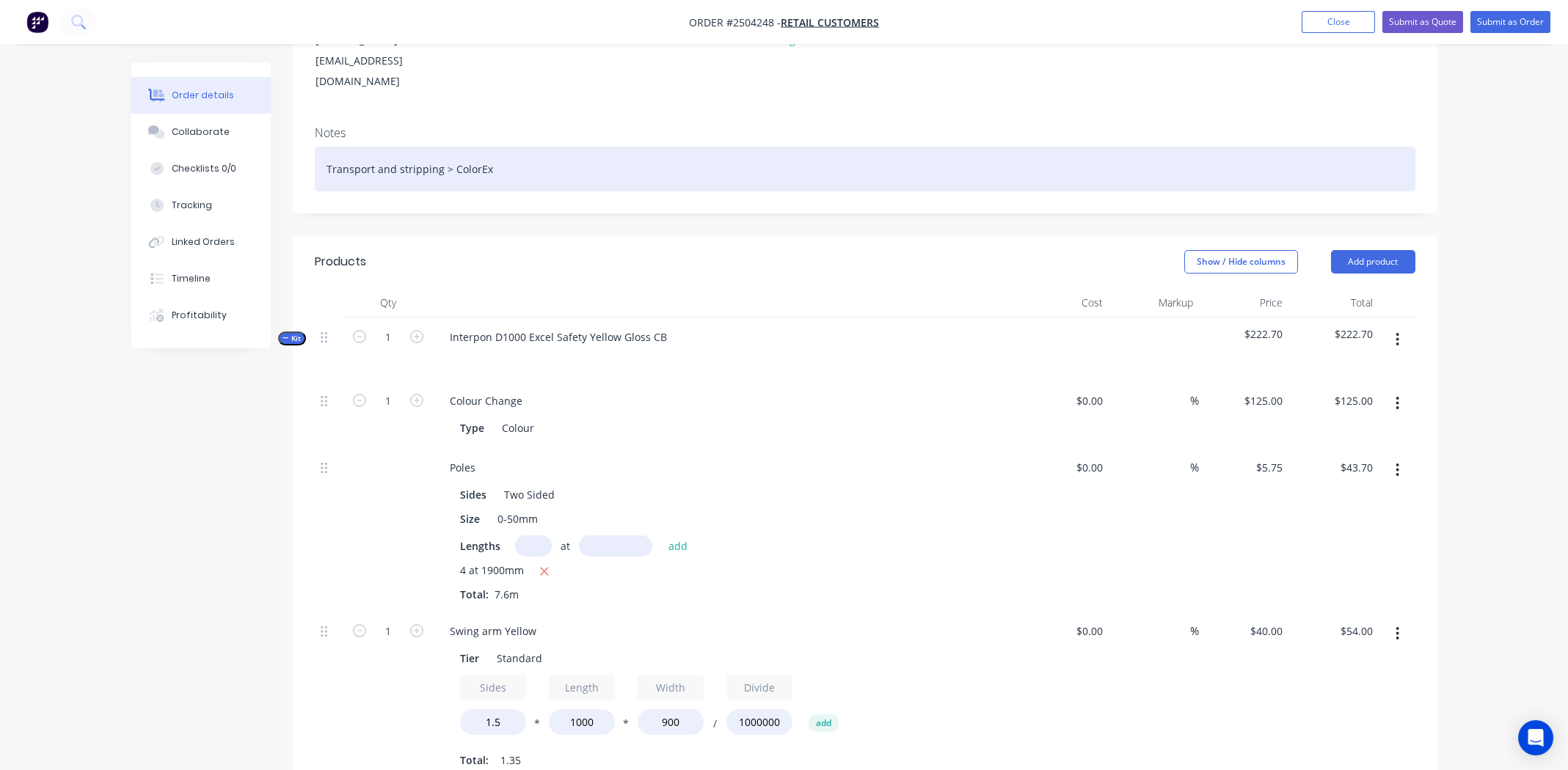
scroll to position [220, 0]
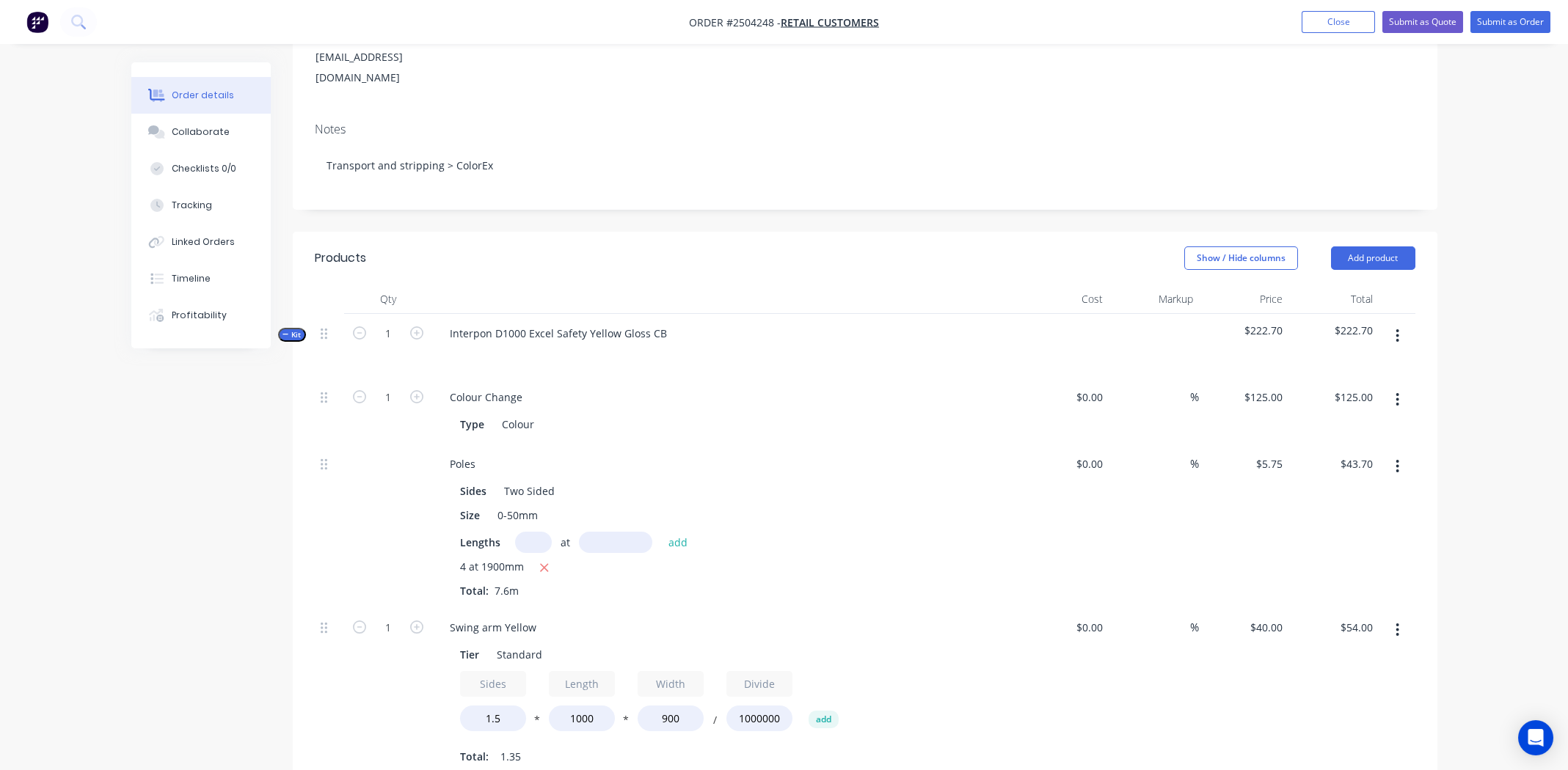
click at [1398, 330] on icon "button" at bounding box center [1398, 336] width 3 height 13
click at [1340, 452] on div "Delete" at bounding box center [1346, 463] width 113 height 22
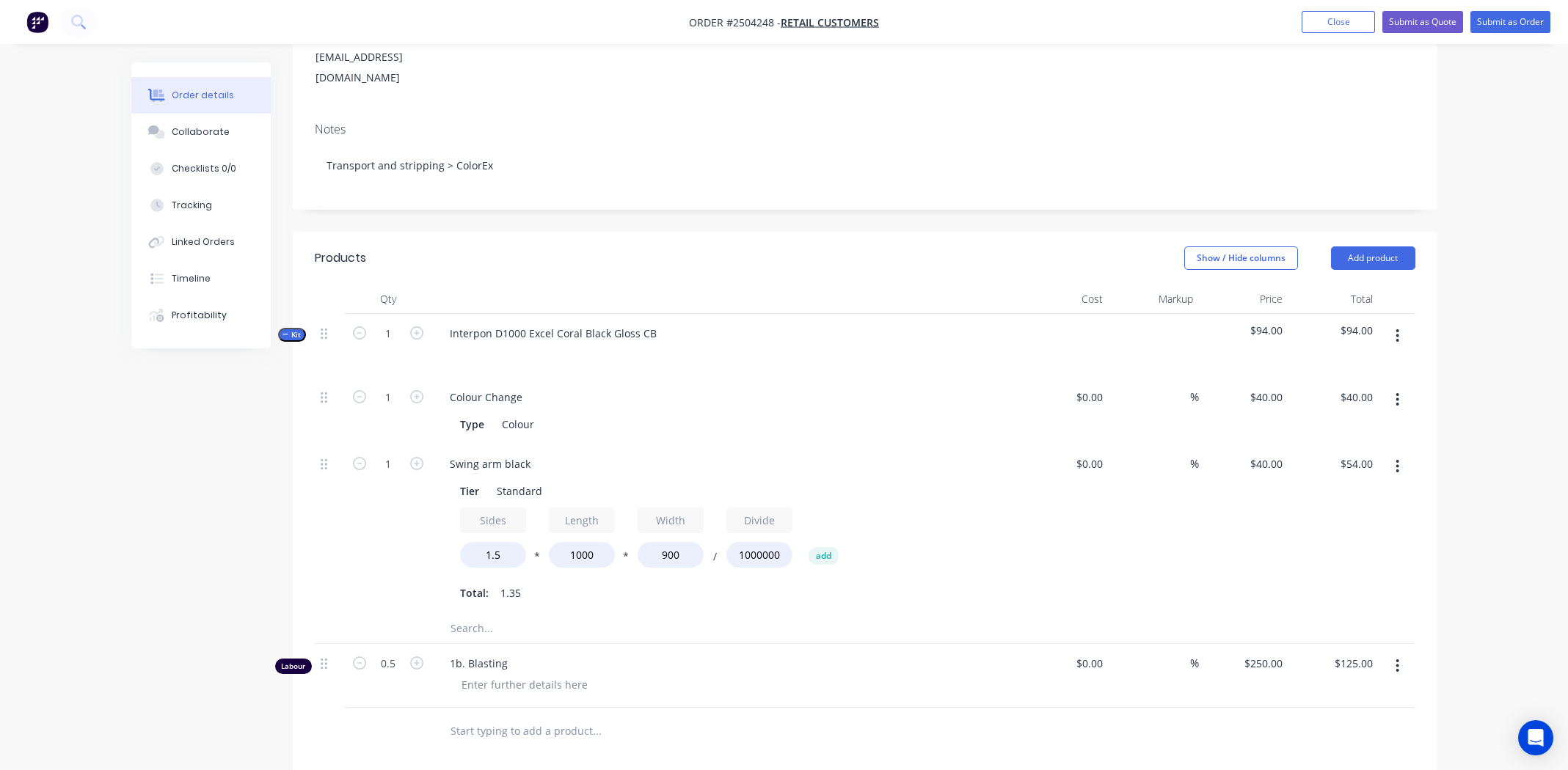
drag, startPoint x: 1397, startPoint y: 292, endPoint x: 1399, endPoint y: 310, distance: 18.1
click at [1397, 328] on icon "button" at bounding box center [1398, 336] width 3 height 16
click at [1363, 452] on div "Delete" at bounding box center [1346, 463] width 113 height 22
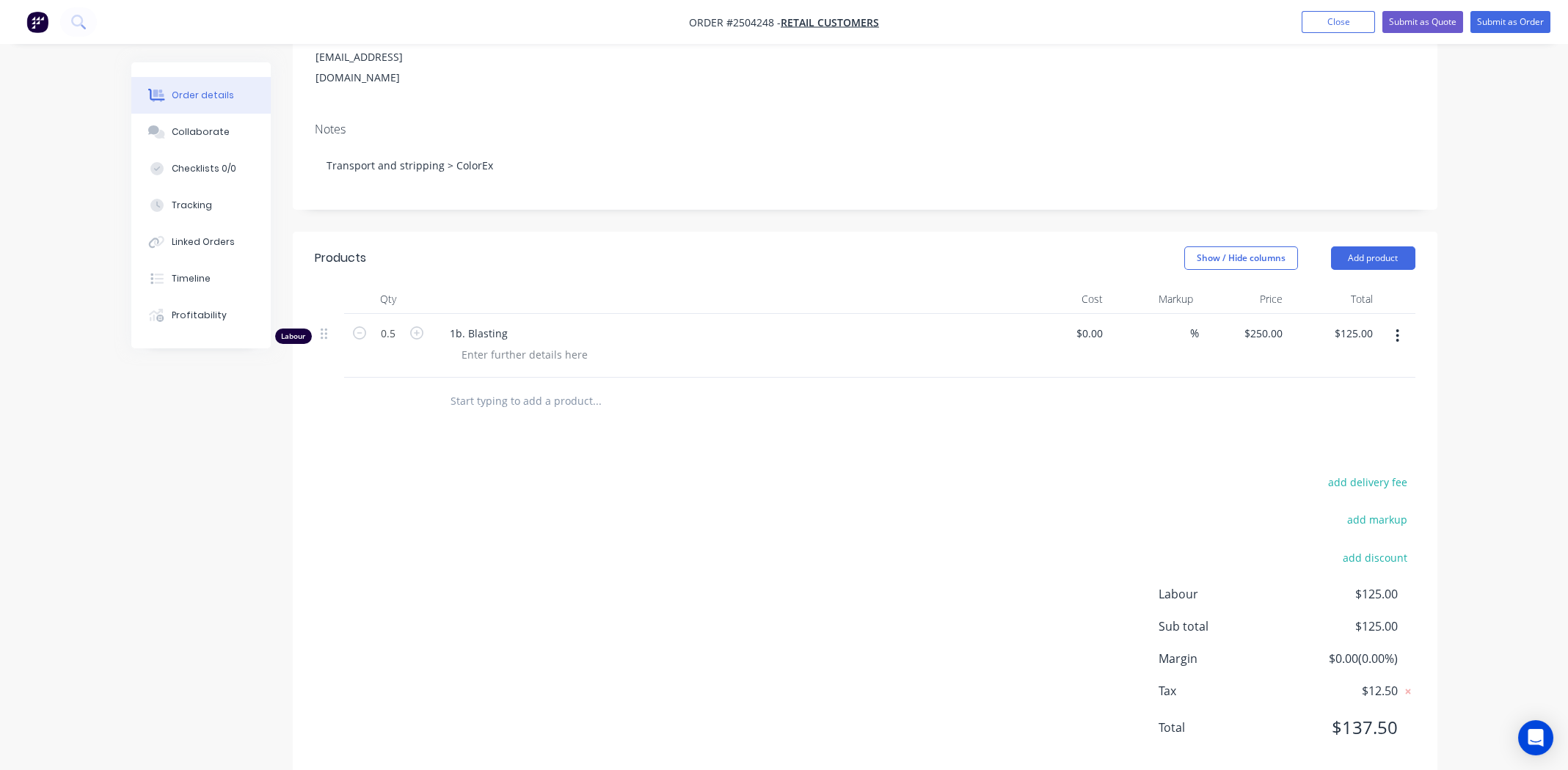
scroll to position [208, 0]
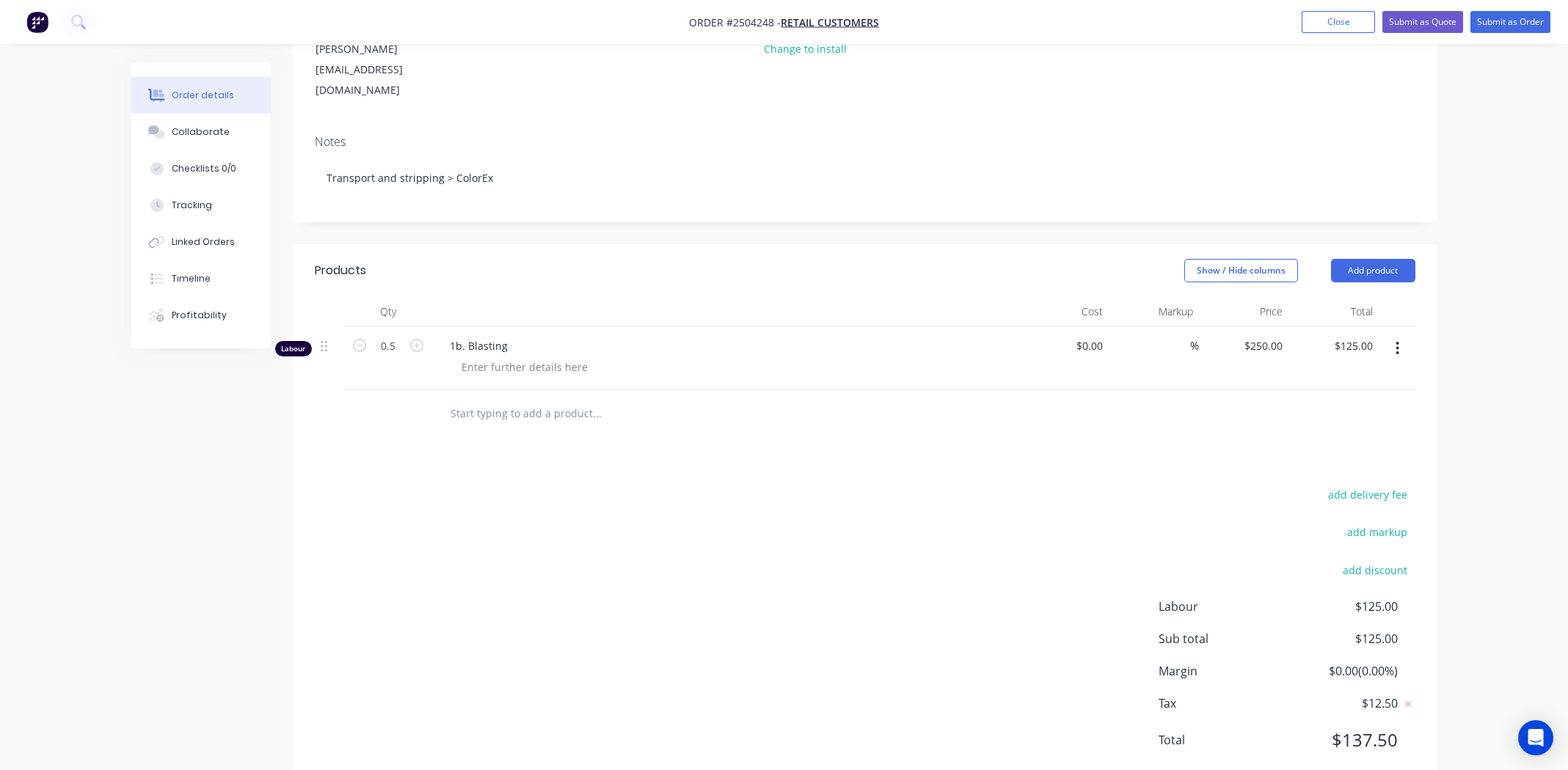
click at [1398, 341] on icon "button" at bounding box center [1398, 348] width 3 height 16
click at [1370, 464] on div "Delete" at bounding box center [1346, 475] width 113 height 22
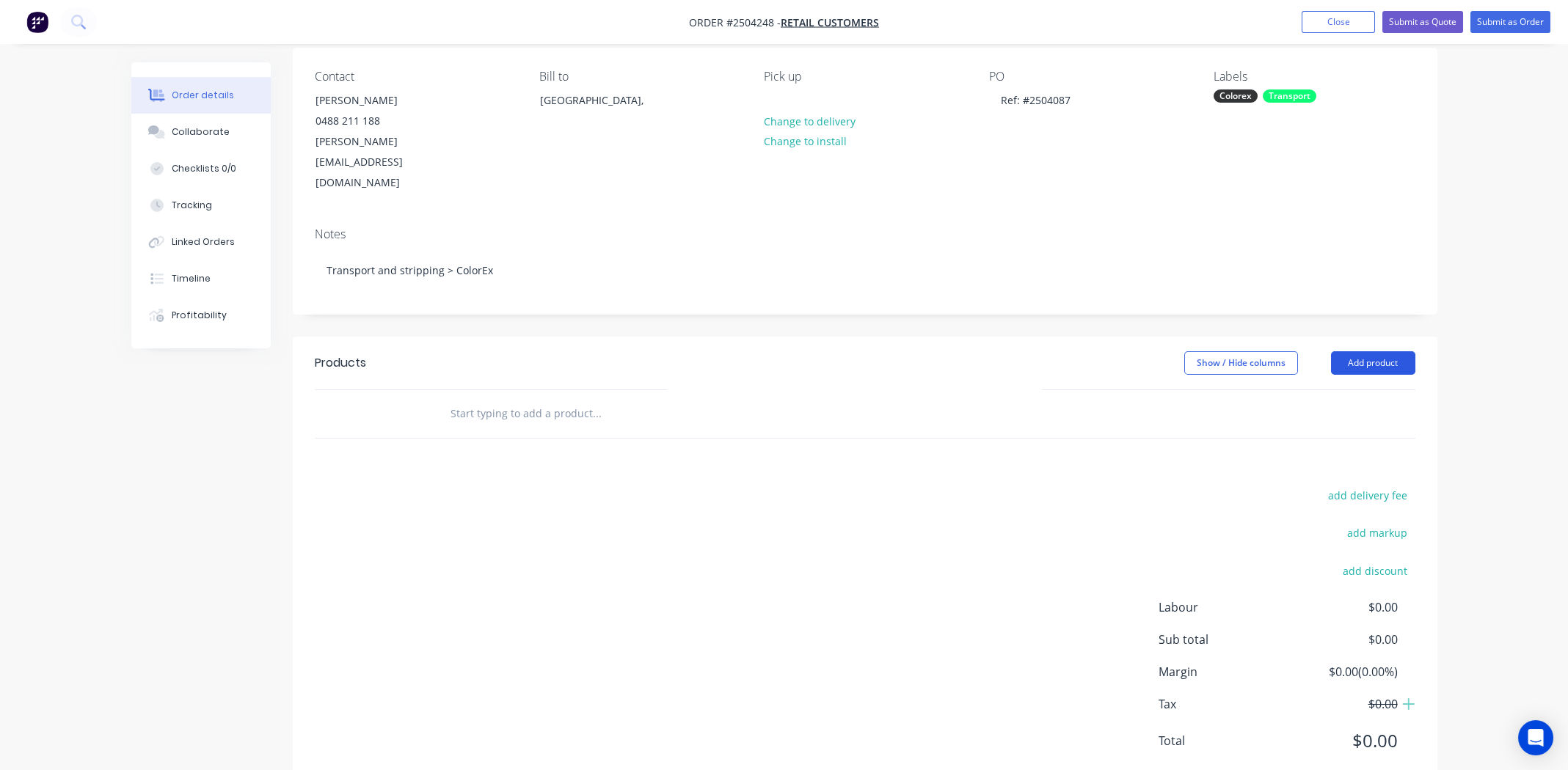
drag, startPoint x: 1398, startPoint y: 316, endPoint x: 1402, endPoint y: 331, distance: 15.5
click at [1397, 351] on button "Add product" at bounding box center [1374, 363] width 85 height 23
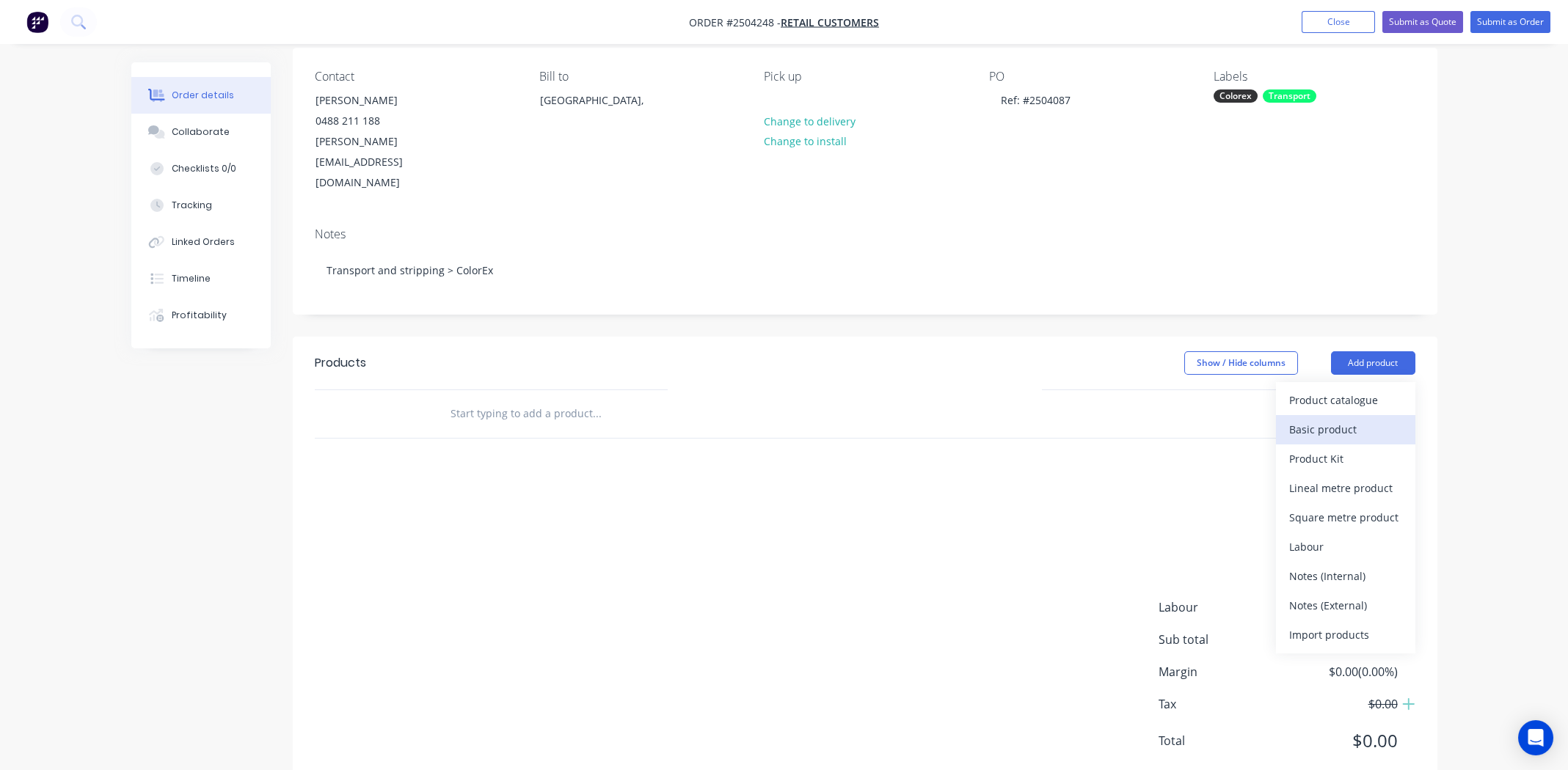
click at [1347, 419] on div "Basic product" at bounding box center [1346, 429] width 113 height 22
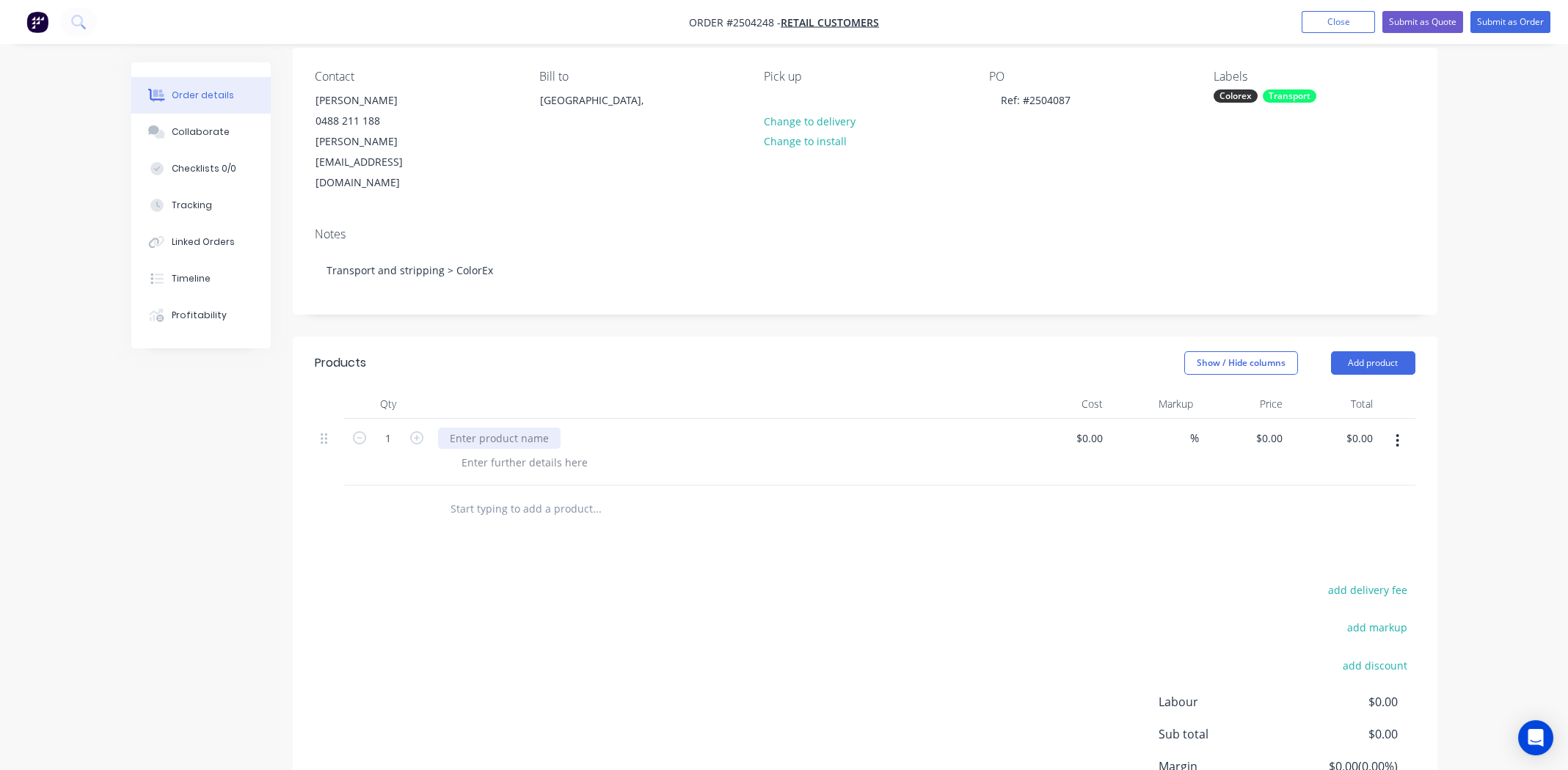
click at [491, 428] on div at bounding box center [499, 439] width 122 height 22
click at [526, 428] on div "Transport to stipping and back" at bounding box center [525, 439] width 175 height 22
click at [520, 428] on div "Transport to stipping and back" at bounding box center [525, 439] width 175 height 22
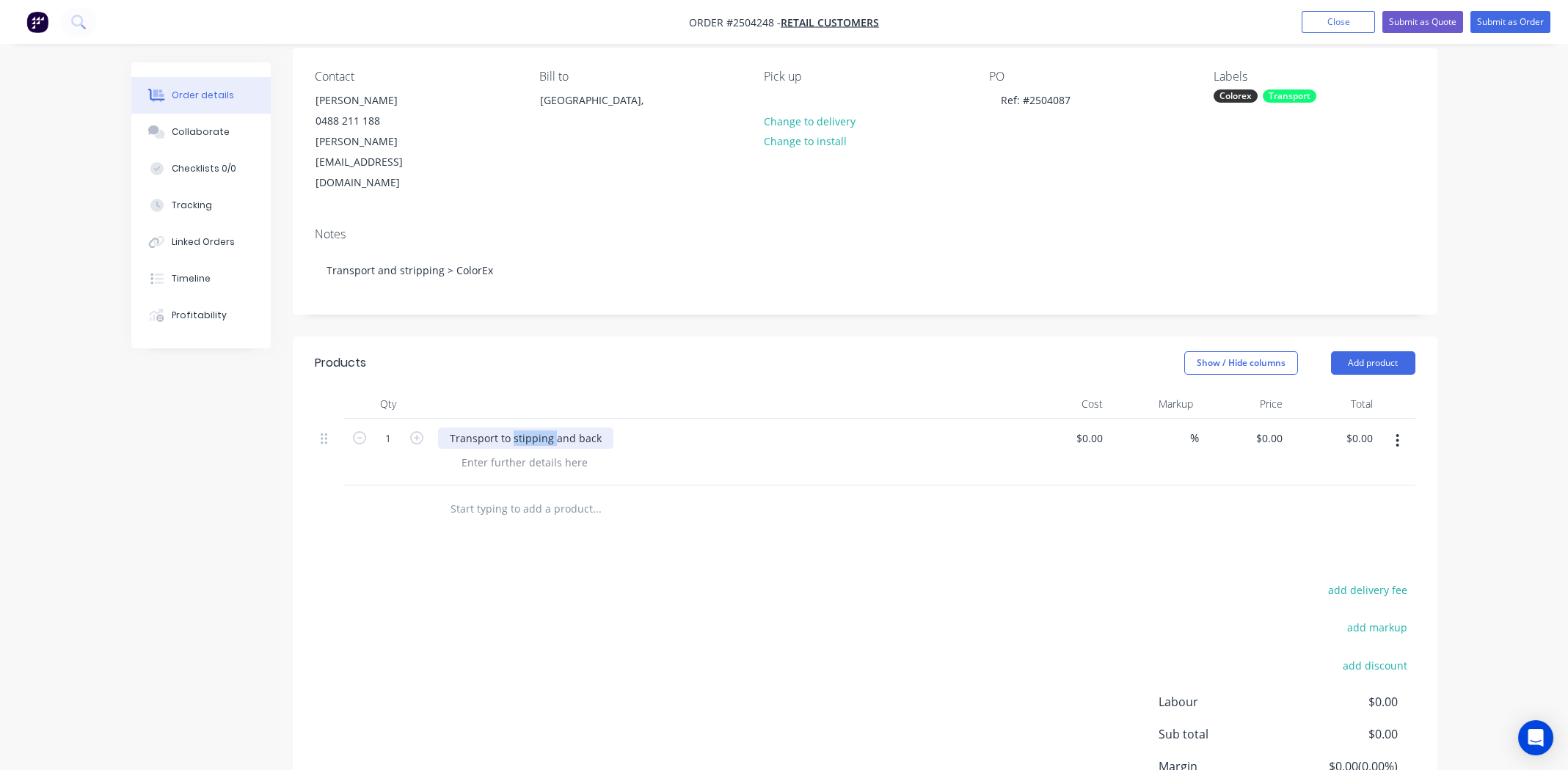
drag, startPoint x: 600, startPoint y: 398, endPoint x: 496, endPoint y: 396, distance: 104.0
click at [496, 428] on div "Transport to stipping and back" at bounding box center [525, 439] width 175 height 22
click at [510, 452] on div at bounding box center [524, 463] width 150 height 22
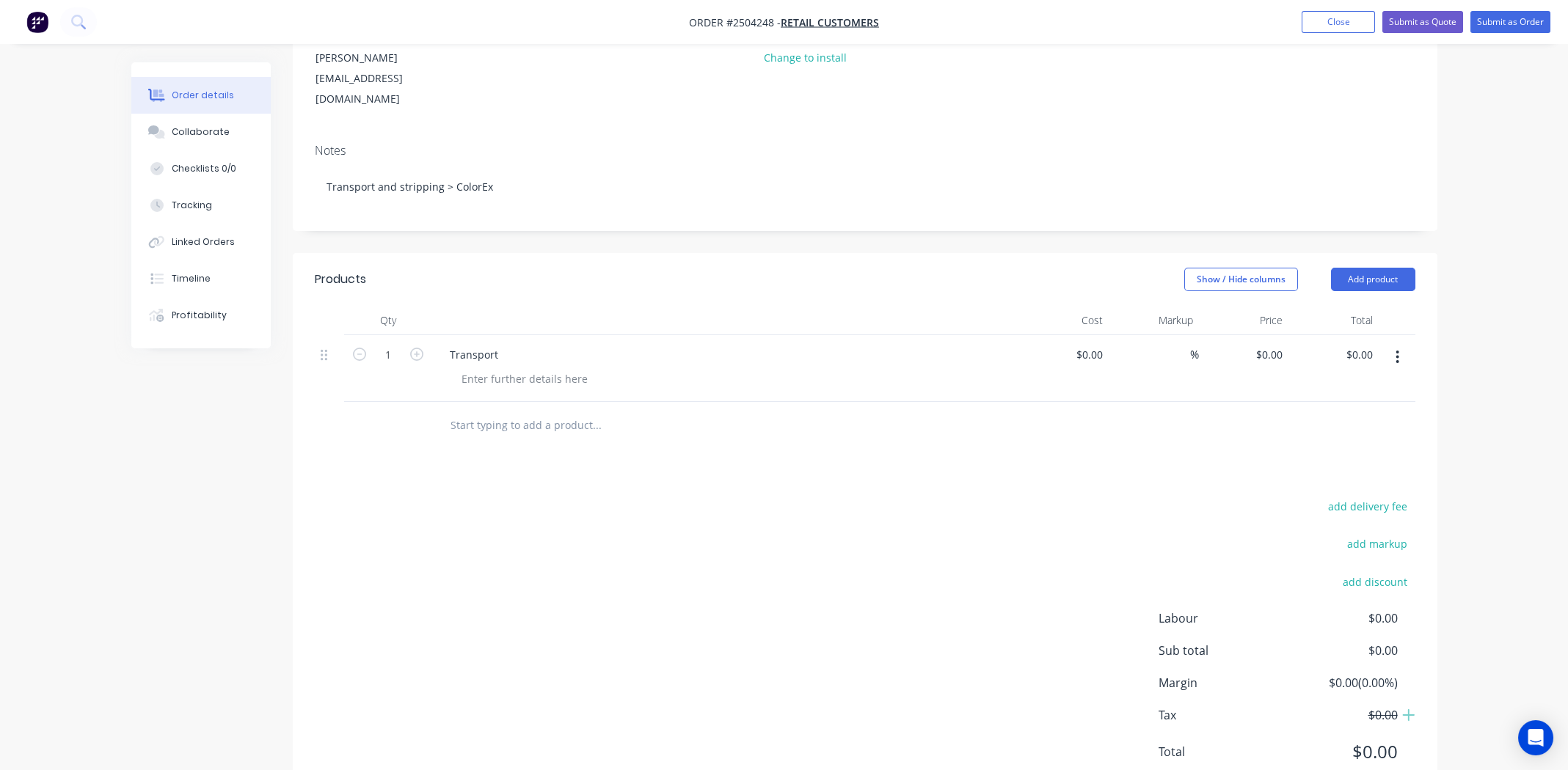
scroll to position [210, 0]
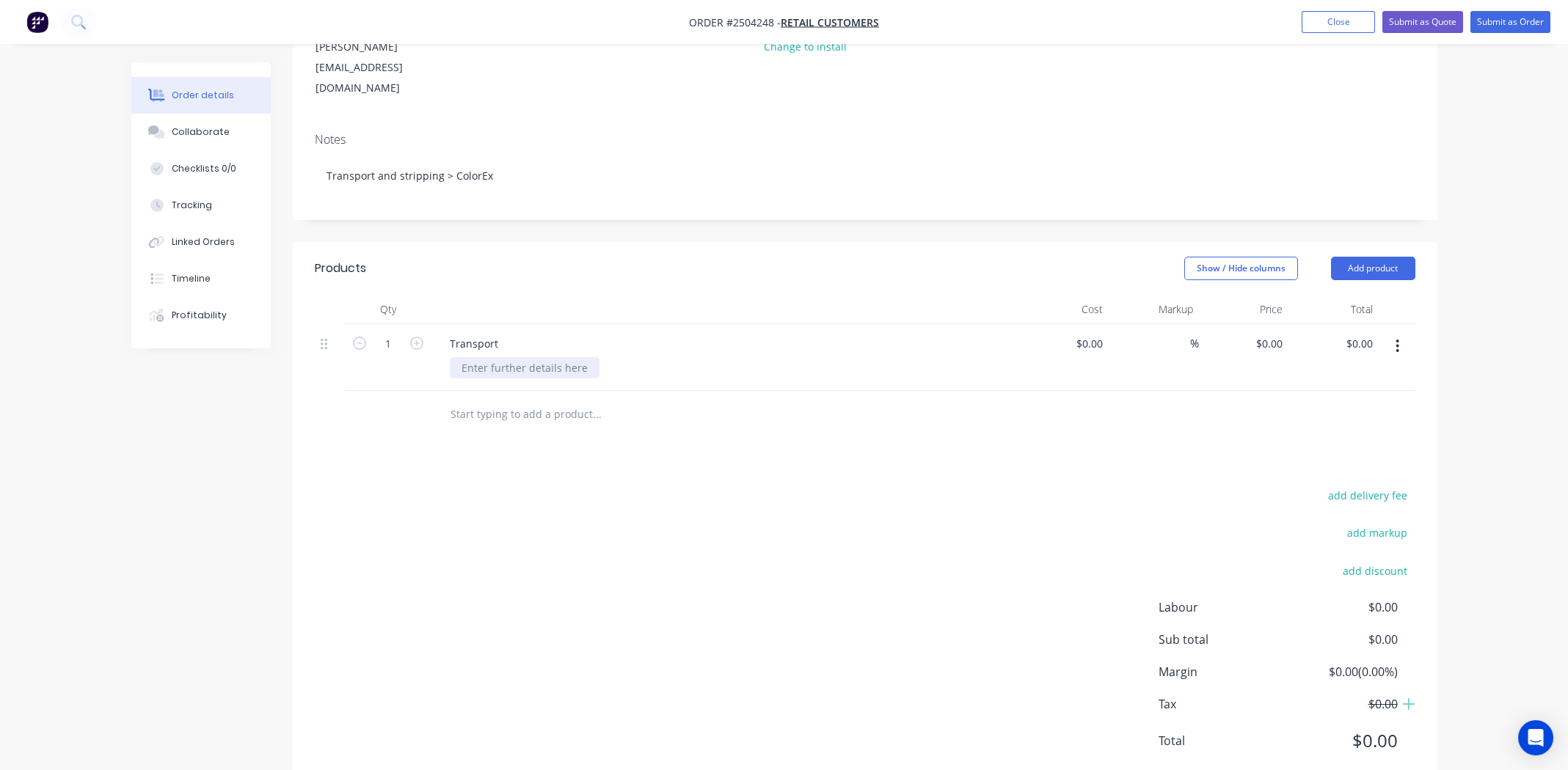
click at [537, 357] on div at bounding box center [524, 368] width 150 height 22
click at [522, 400] on input "text" at bounding box center [596, 414] width 293 height 29
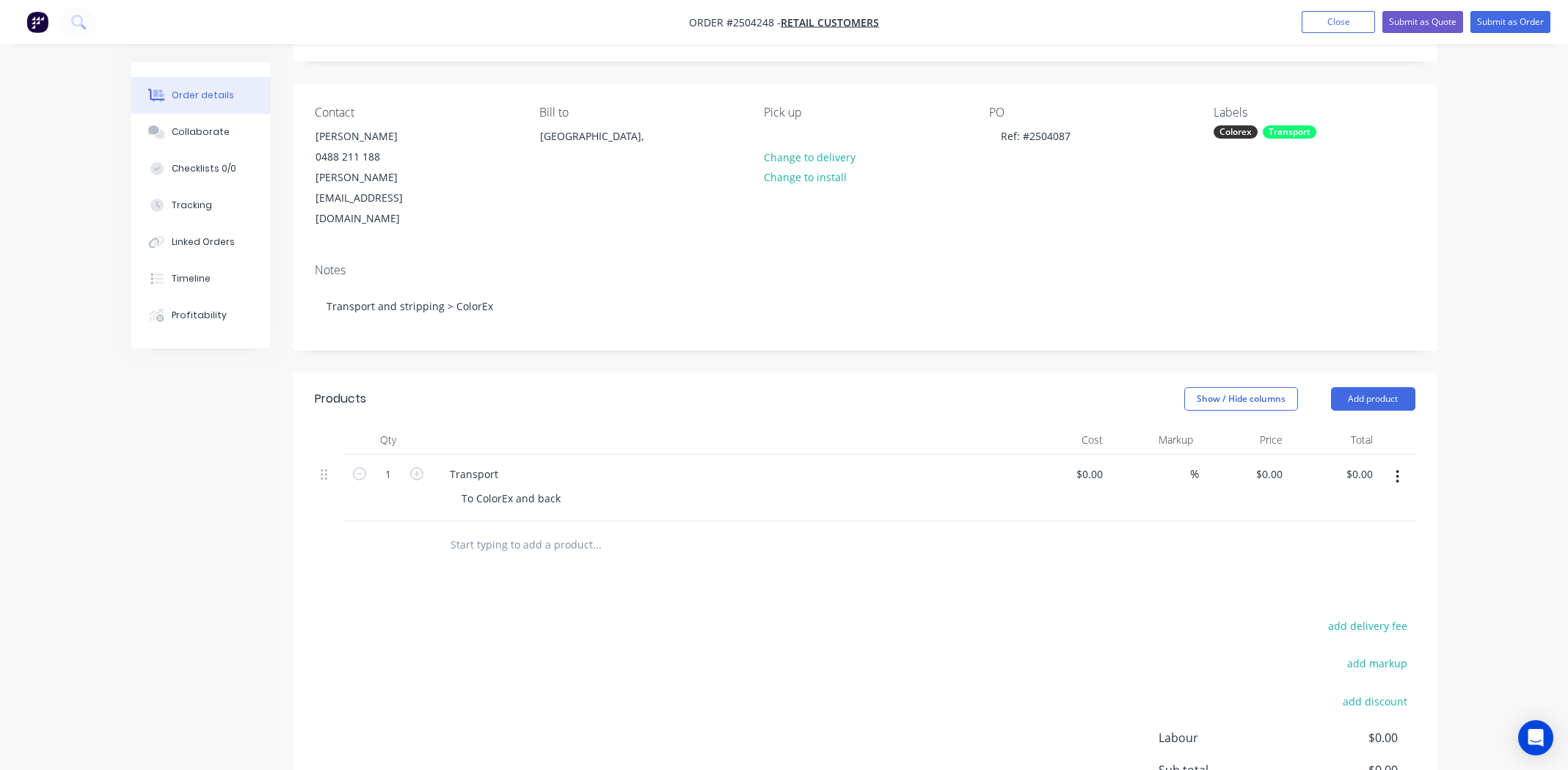
scroll to position [0, 0]
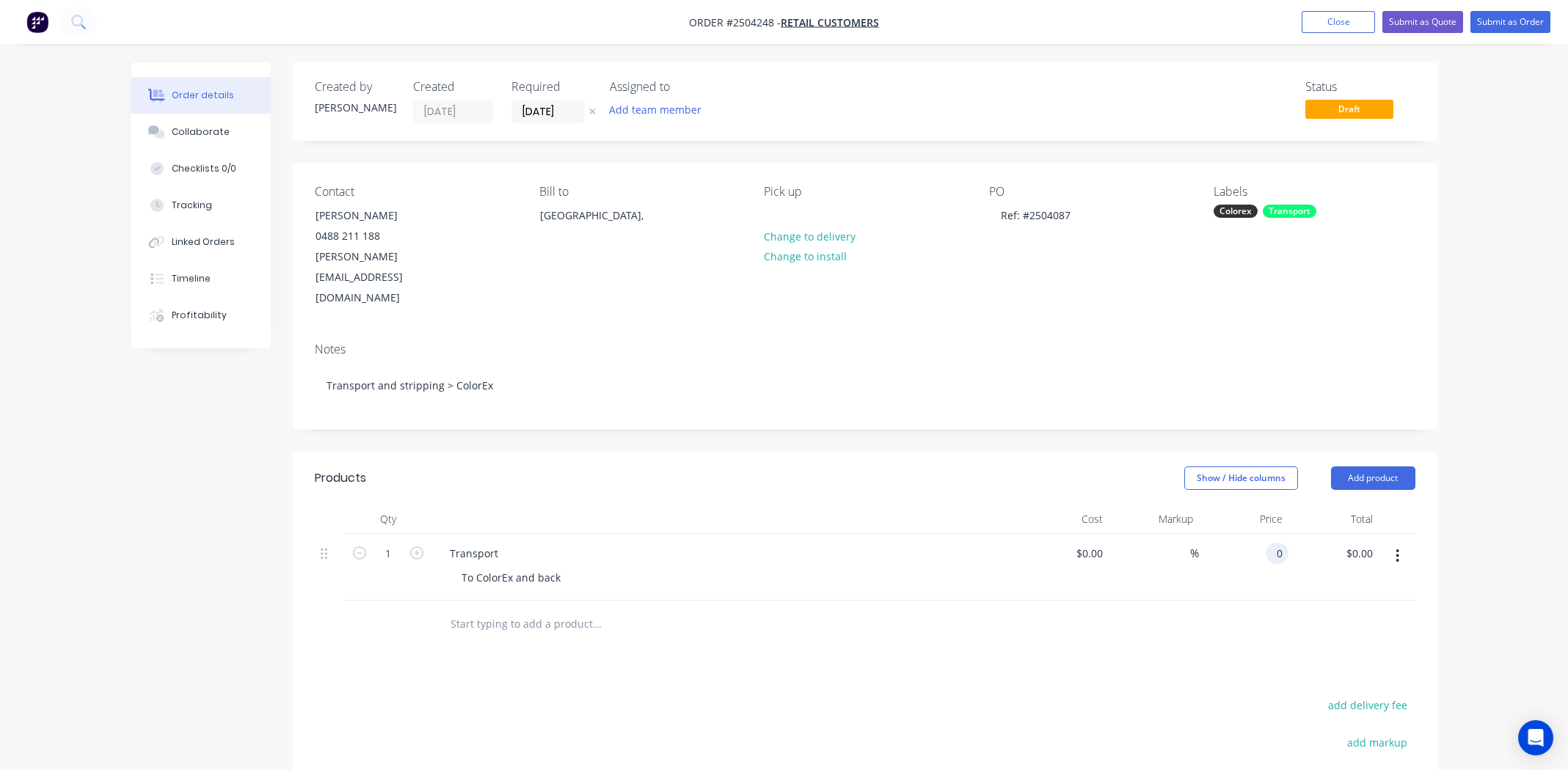
click at [1266, 534] on div "0 0" at bounding box center [1244, 567] width 91 height 66
type input "57.500"
type input "$57.50"
click at [1285, 601] on div at bounding box center [865, 624] width 1101 height 47
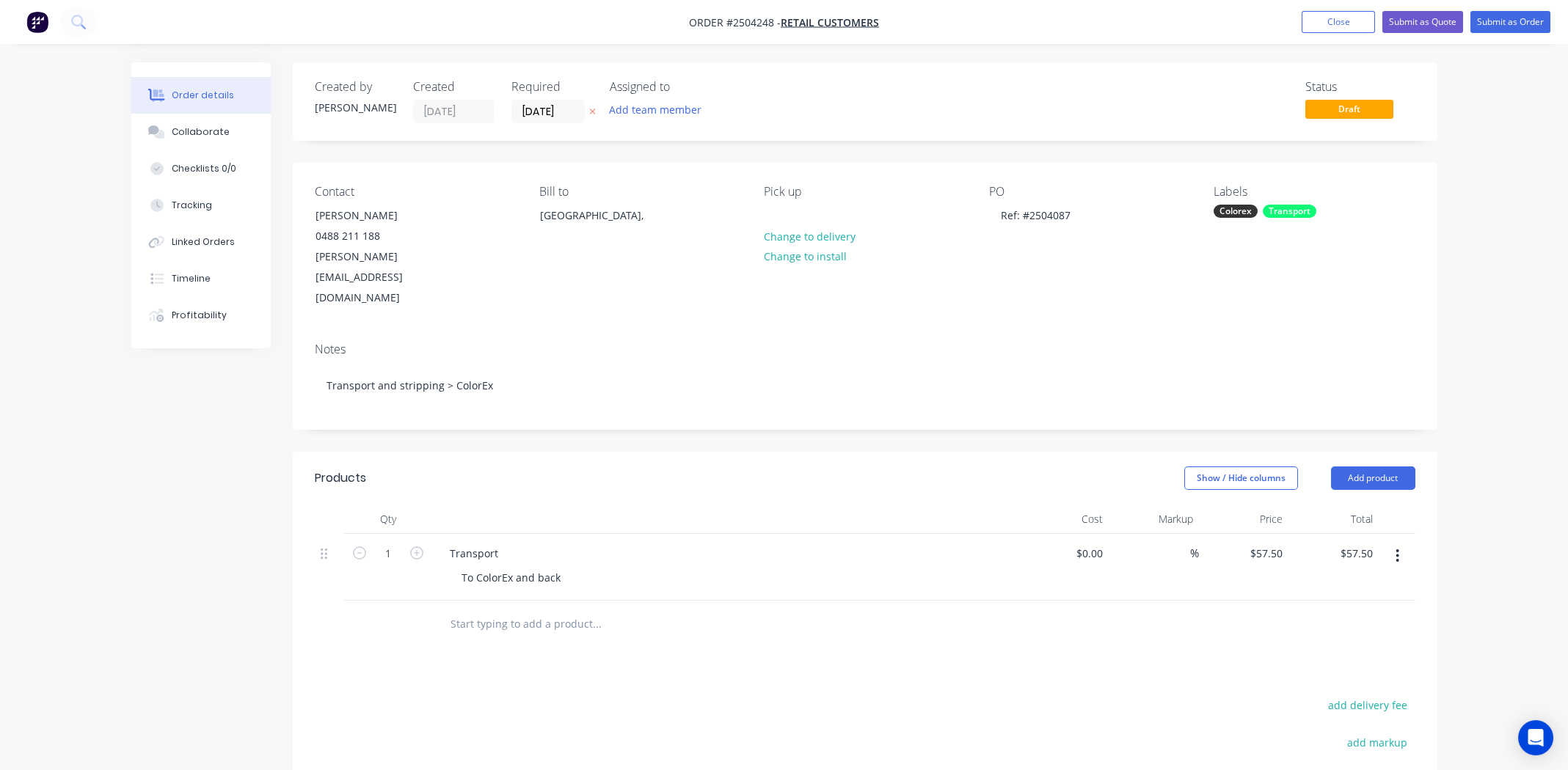
click at [1401, 543] on button "button" at bounding box center [1398, 557] width 35 height 27
click at [1363, 613] on div "Duplicate" at bounding box center [1346, 624] width 113 height 22
click at [467, 610] on div "Transport" at bounding box center [474, 620] width 72 height 22
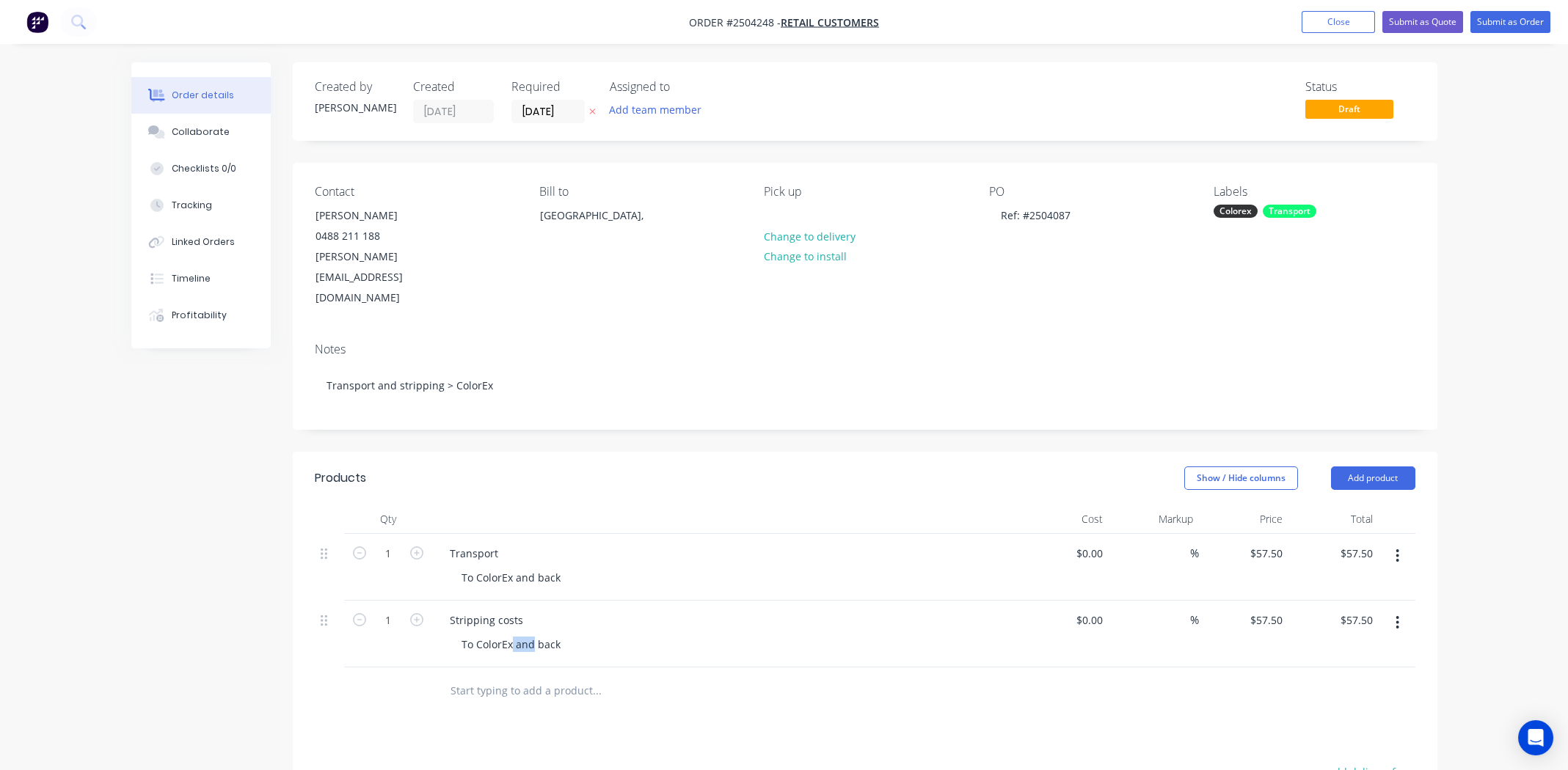
drag, startPoint x: 513, startPoint y: 602, endPoint x: 631, endPoint y: 602, distance: 118.0
click at [631, 634] on div "To ColorEx and back" at bounding box center [731, 645] width 563 height 22
click at [553, 634] on div "To ColorEx and back" at bounding box center [510, 645] width 122 height 22
drag, startPoint x: 558, startPoint y: 602, endPoint x: 514, endPoint y: 590, distance: 45.6
click at [514, 634] on div "To ColorEx and back" at bounding box center [510, 645] width 122 height 22
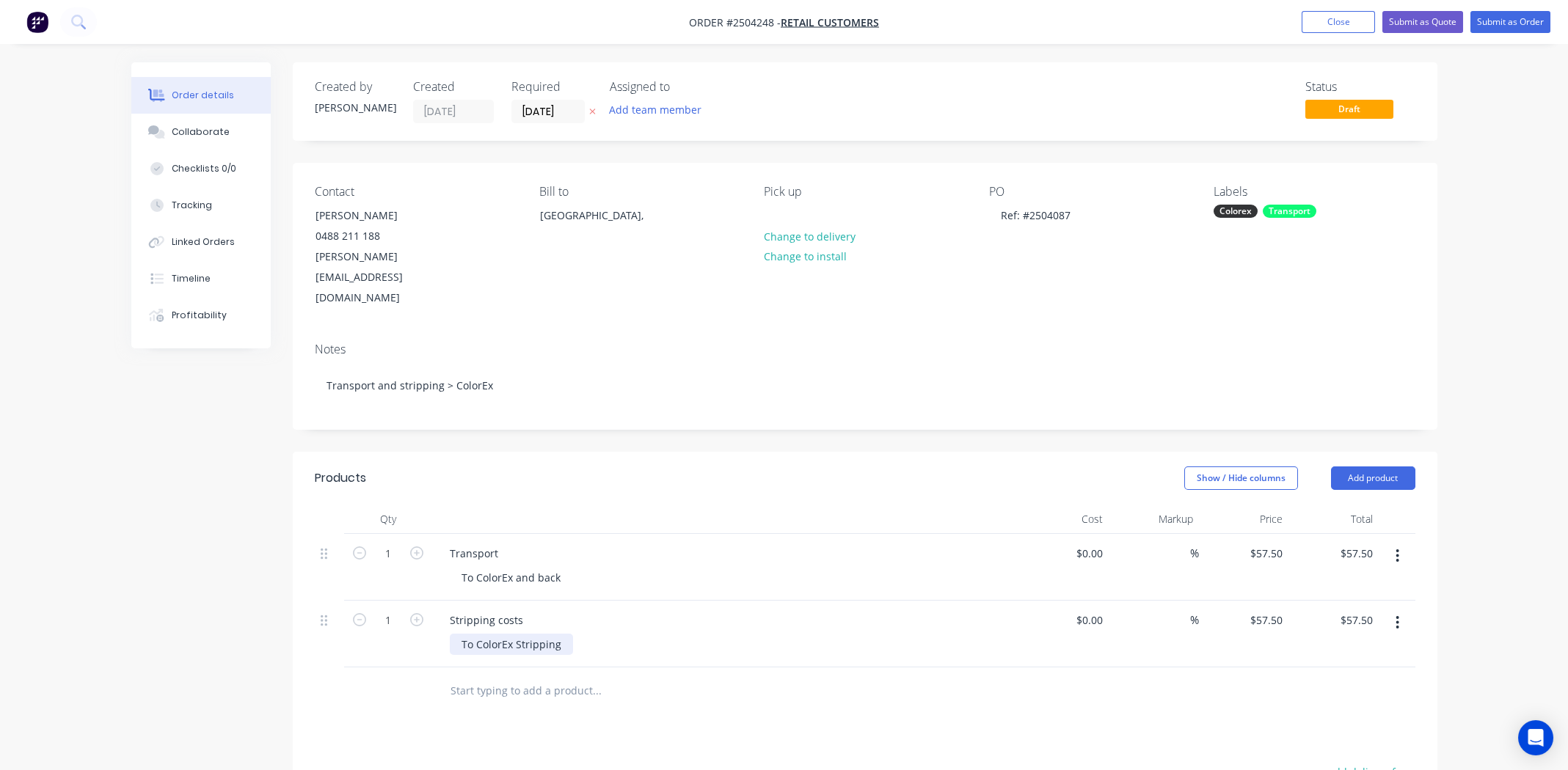
click at [474, 634] on div "To ColorEx Stripping" at bounding box center [511, 645] width 123 height 22
click at [1193, 668] on div at bounding box center [865, 691] width 1101 height 47
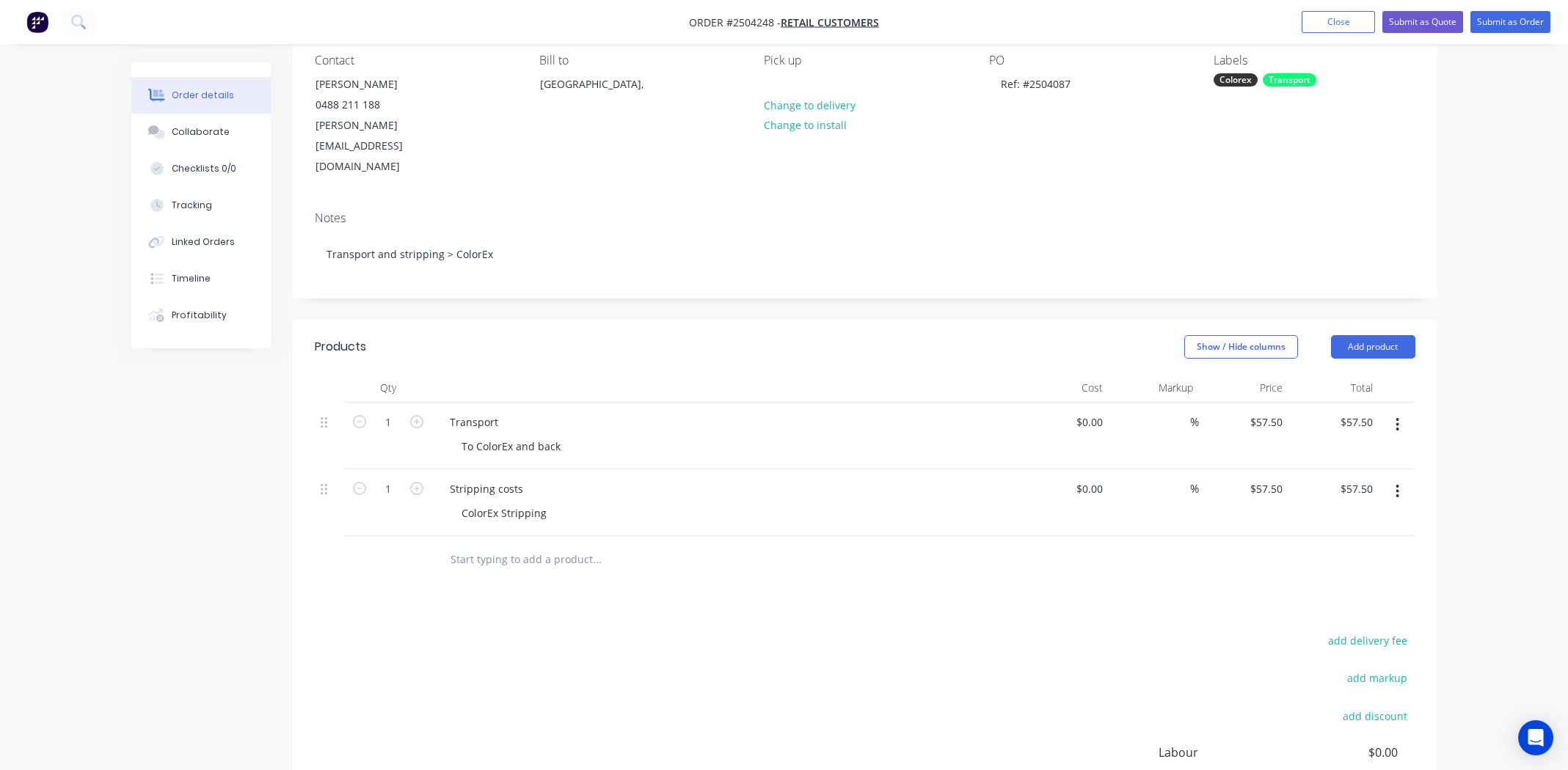
scroll to position [277, 0]
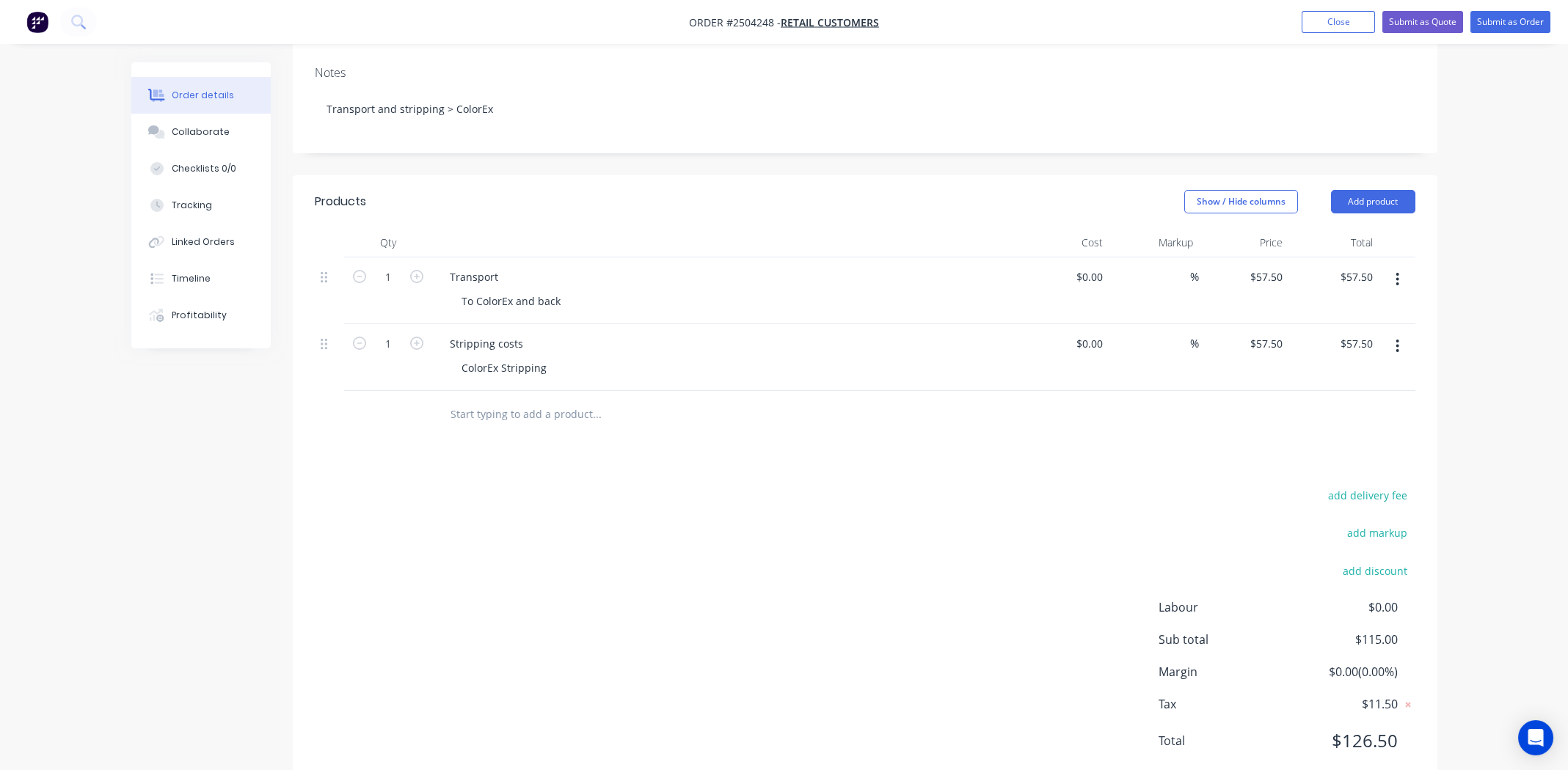
click at [808, 346] on div "Stripping costs ColorEx Stripping" at bounding box center [725, 357] width 587 height 66
click at [769, 434] on div "Products Show / Hide columns Add product Qty Cost Markup Price Total 1 Transpor…" at bounding box center [865, 483] width 1145 height 616
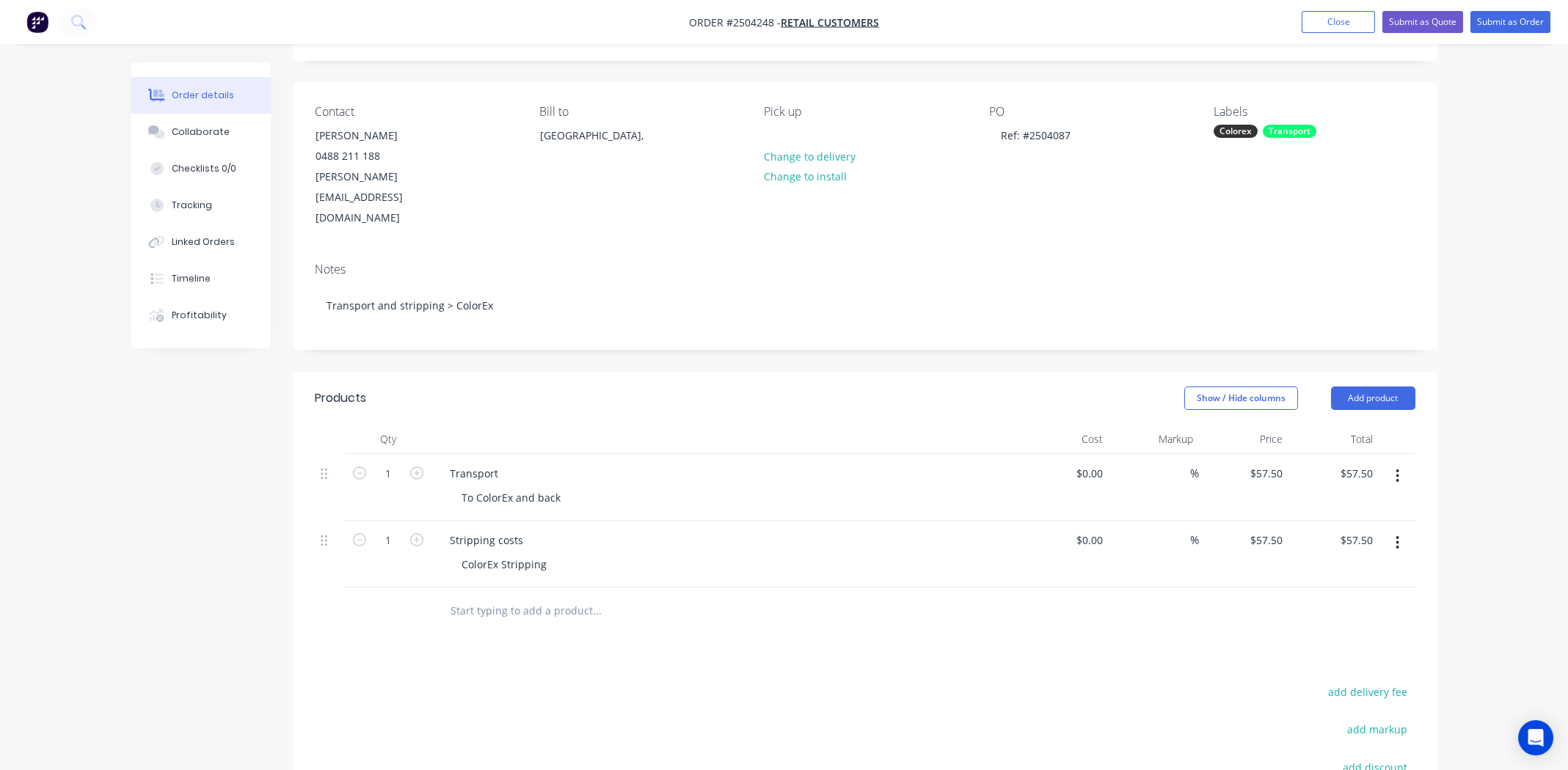
scroll to position [0, 0]
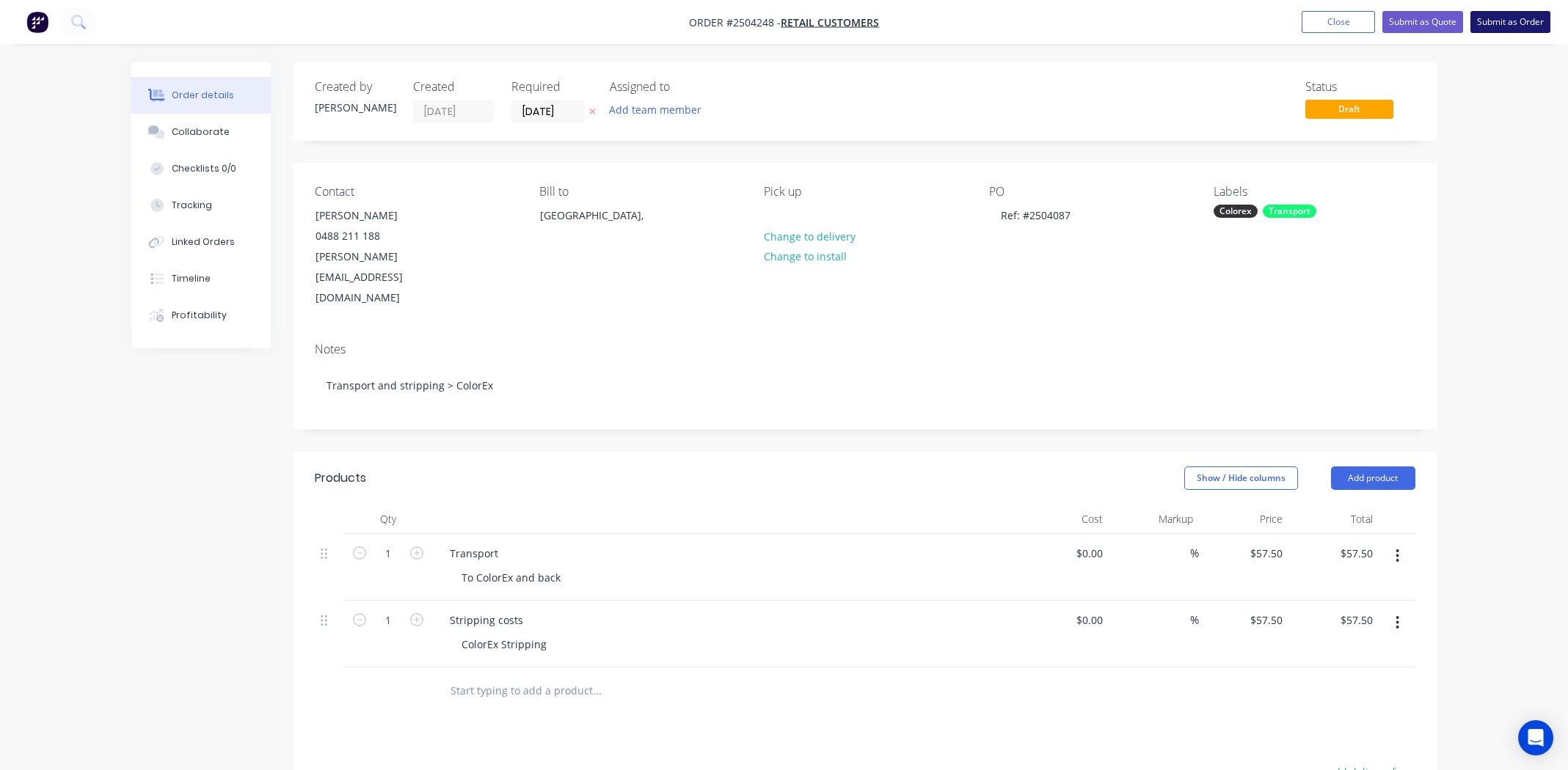
click at [1504, 19] on button "Submit as Order" at bounding box center [1511, 22] width 80 height 22
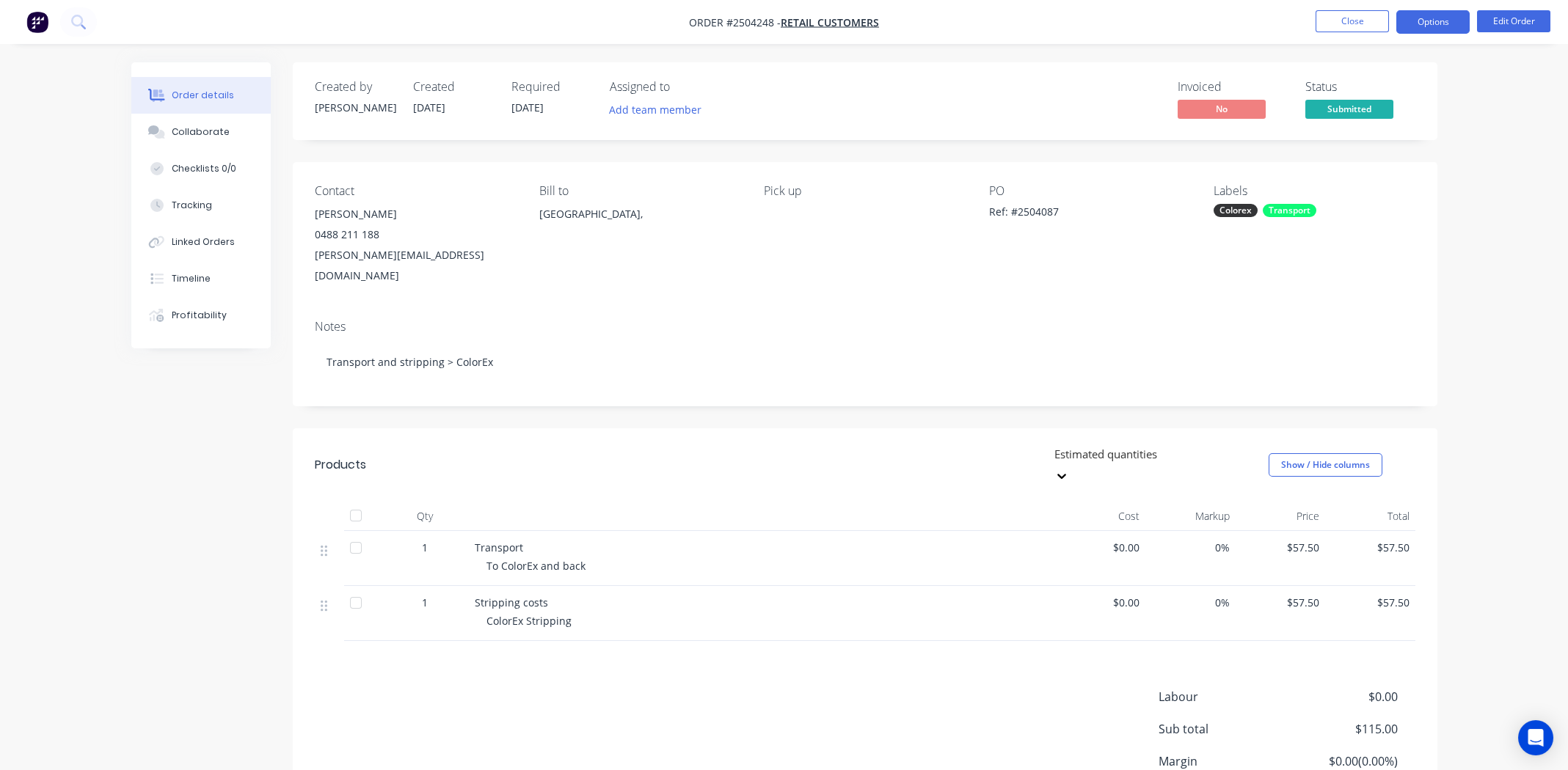
click at [1431, 17] on button "Options" at bounding box center [1433, 22] width 73 height 23
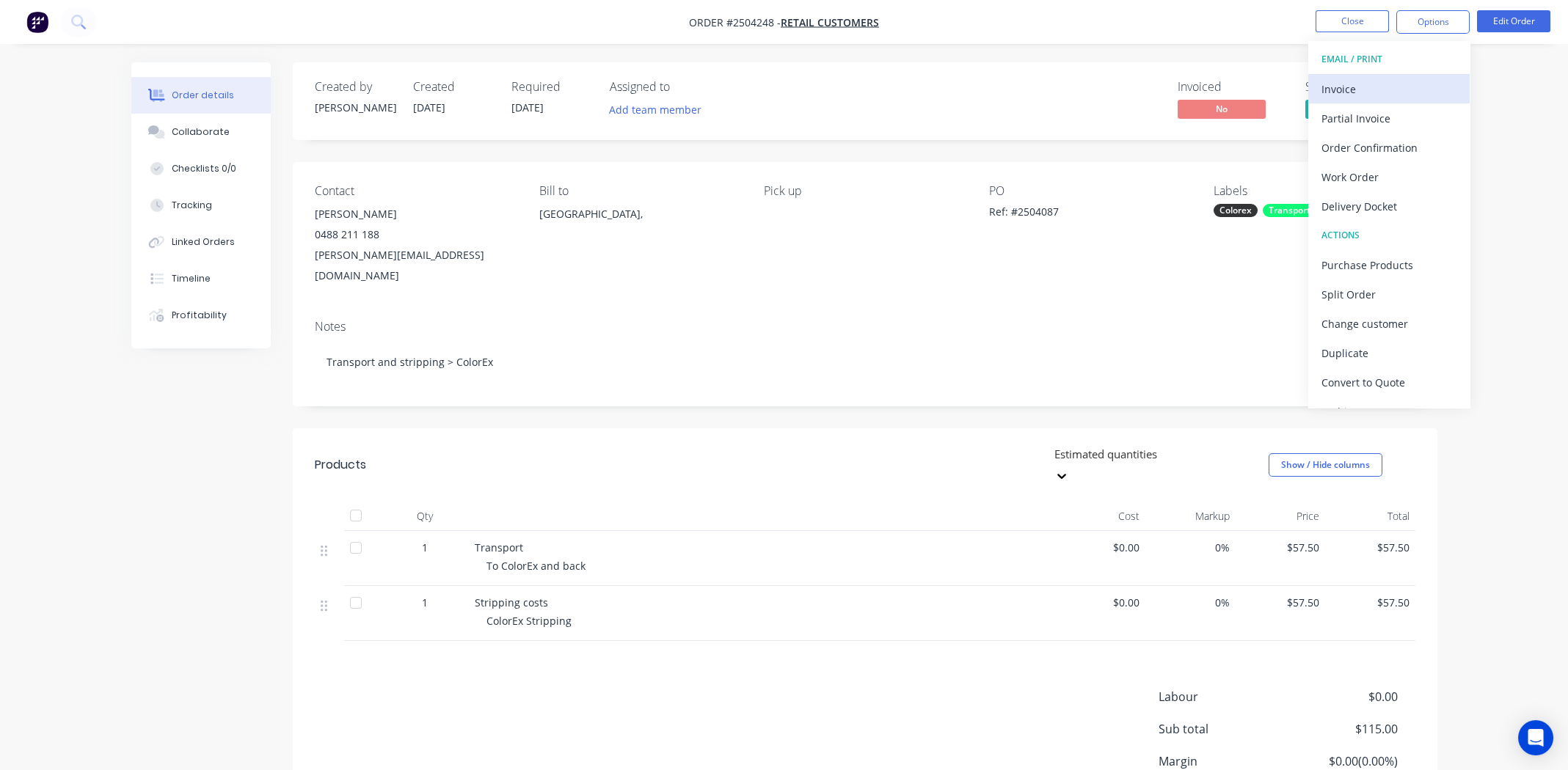
click at [1375, 91] on div "Invoice" at bounding box center [1389, 89] width 135 height 22
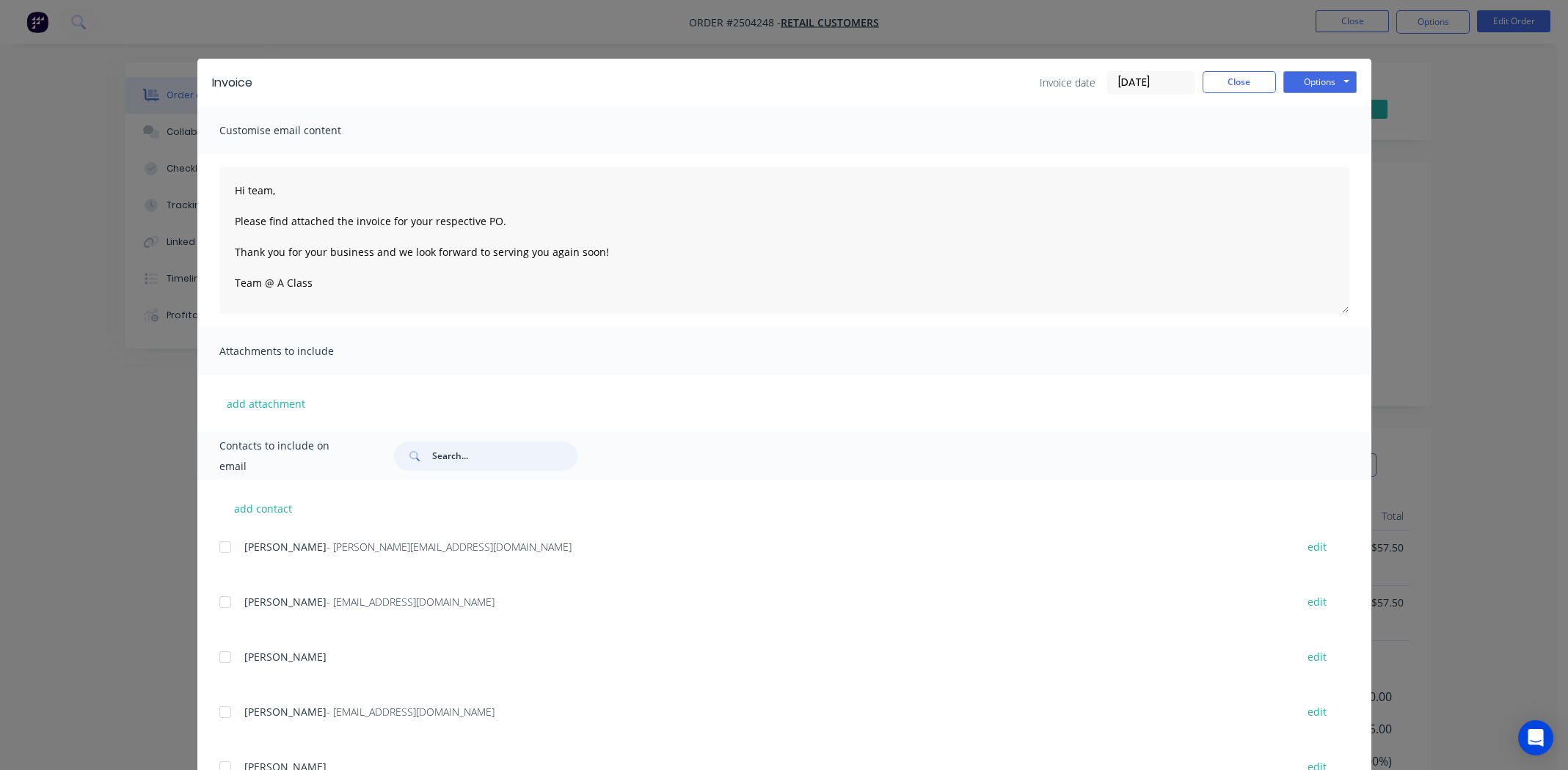
click at [480, 458] on input "text" at bounding box center [504, 456] width 145 height 29
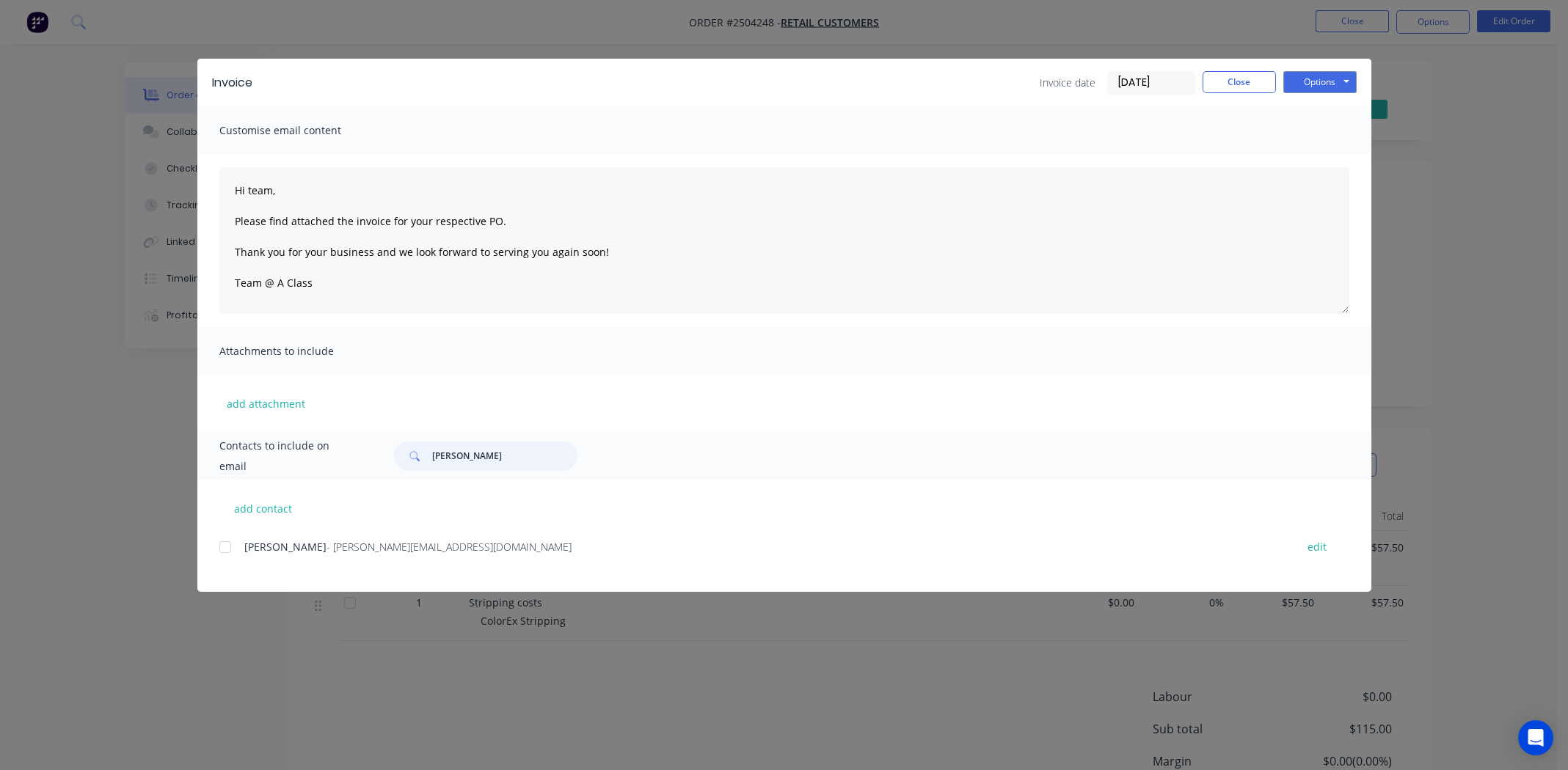
click at [223, 547] on div at bounding box center [224, 547] width 29 height 29
type input "nick may"
click at [254, 193] on textarea "Hi team, Please find attached the invoice for your respective PO. Thank you for…" at bounding box center [784, 240] width 1130 height 147
drag, startPoint x: 494, startPoint y: 222, endPoint x: 405, endPoint y: 221, distance: 89.0
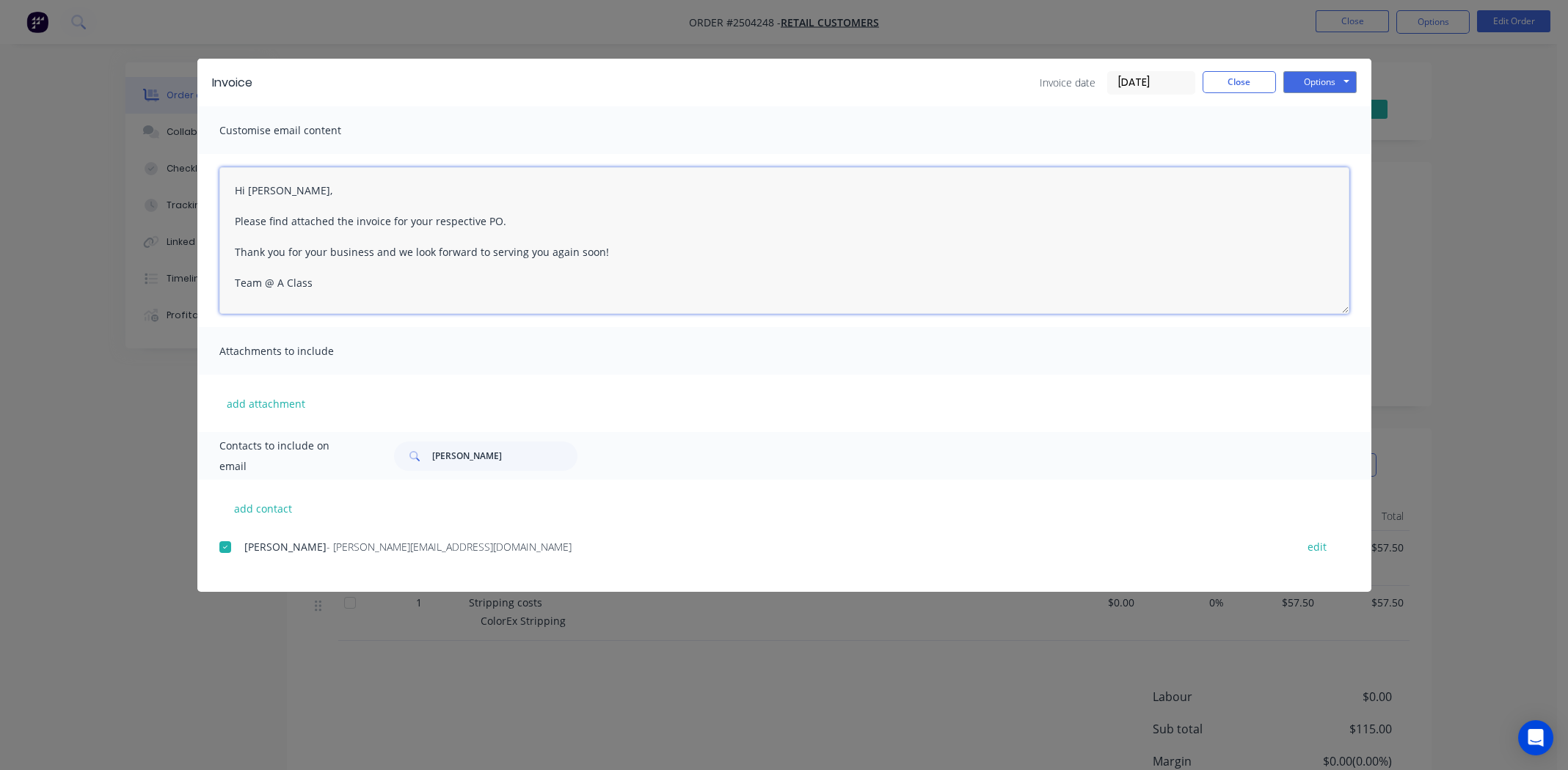
click at [405, 221] on textarea "Hi Nick, Please find attached the invoice for your respective PO. Thank you for…" at bounding box center [784, 240] width 1130 height 147
click at [548, 218] on textarea "Hi Nick, Please find attached the invoice for Stripping and transport. Thank yo…" at bounding box center [784, 240] width 1130 height 147
click at [407, 217] on textarea "Hi Nick, Please find attached the invoice for Stripping and transport. Thank yo…" at bounding box center [784, 240] width 1130 height 147
click at [386, 287] on textarea "Hi Nick, Please find attached the invoice for stripping and transport. Thank yo…" at bounding box center [784, 240] width 1130 height 147
click at [542, 219] on textarea "Hi Nick, Please find attached the invoice for stripping and transport. Thank yo…" at bounding box center [784, 240] width 1130 height 147
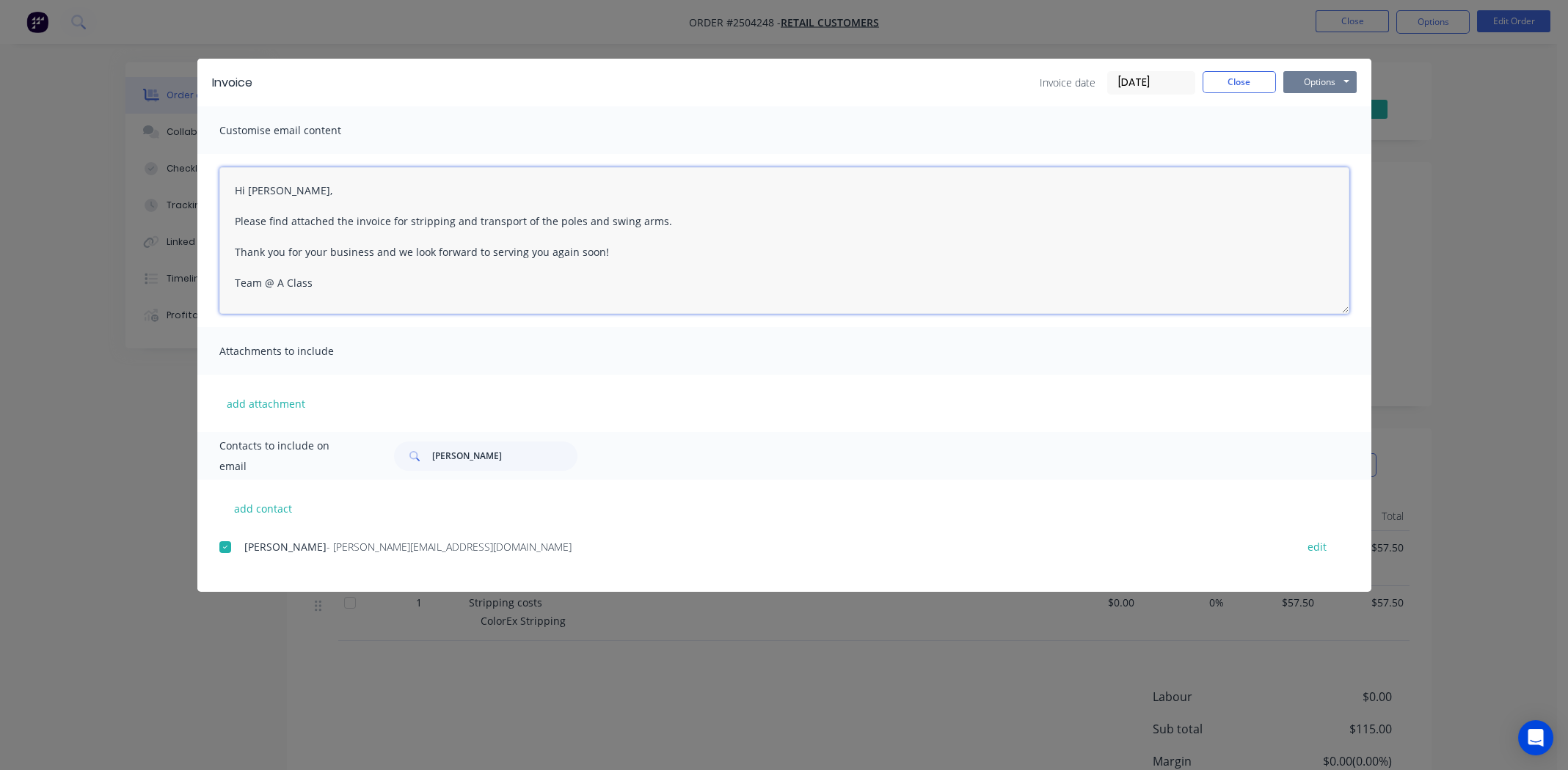
type textarea "Hi Nick, Please find attached the invoice for stripping and transport of the po…"
click at [1325, 78] on button "Options" at bounding box center [1320, 82] width 73 height 22
click at [1320, 154] on button "Email" at bounding box center [1330, 156] width 94 height 24
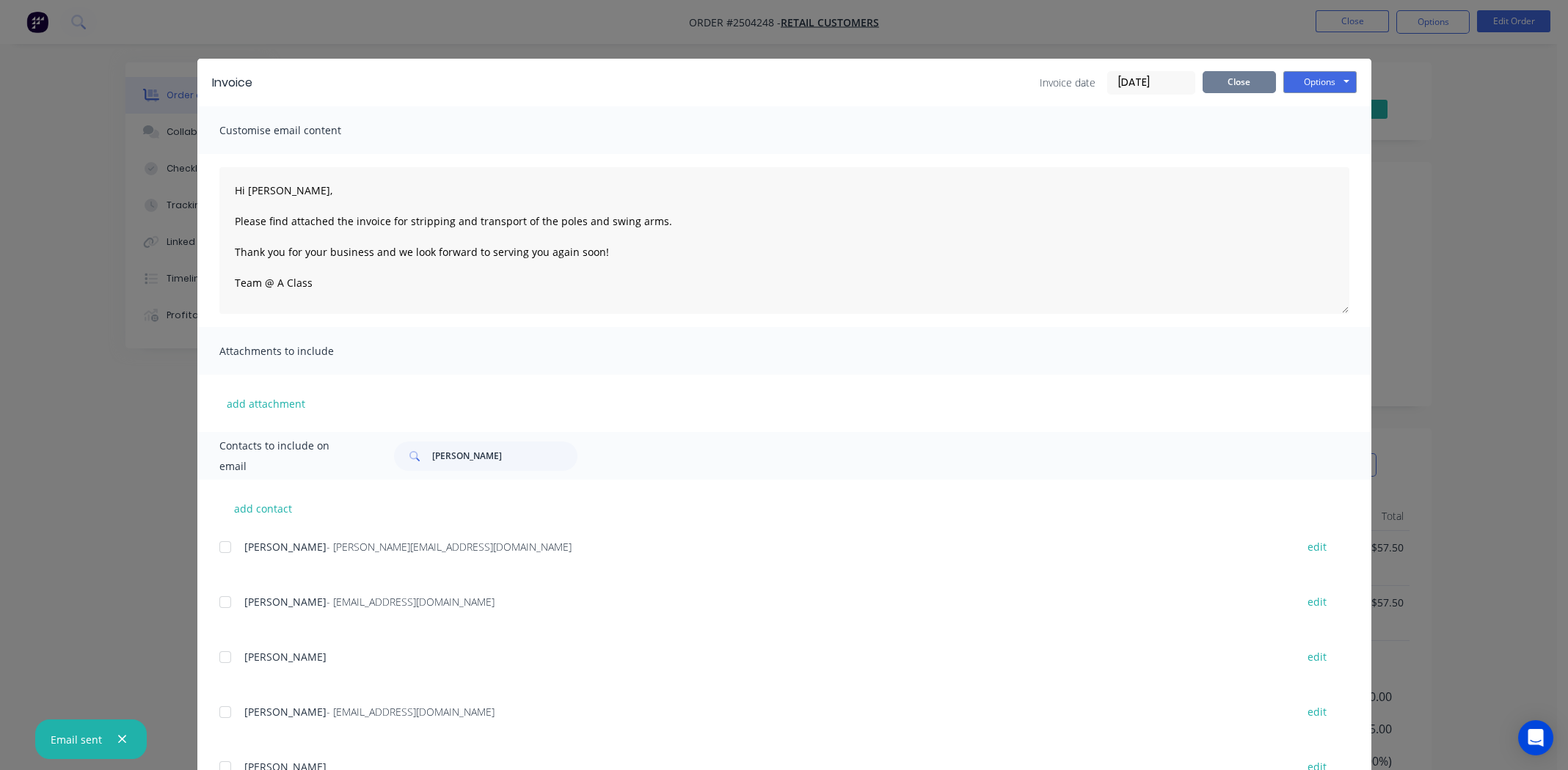
click at [1237, 77] on button "Close" at bounding box center [1239, 82] width 73 height 22
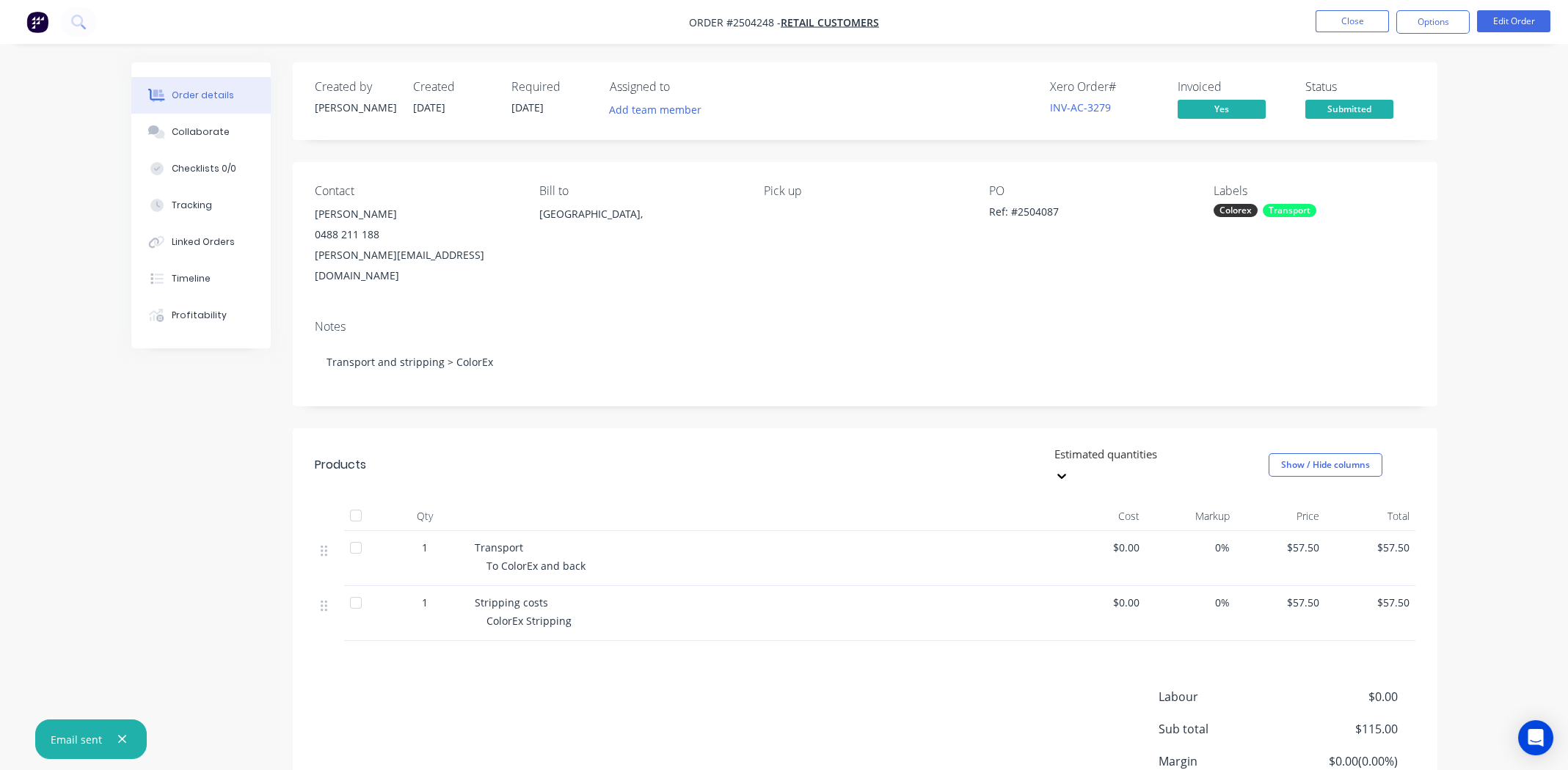
click at [1403, 192] on div "Labels" at bounding box center [1315, 191] width 201 height 14
click at [1342, 16] on button "Close" at bounding box center [1352, 21] width 73 height 22
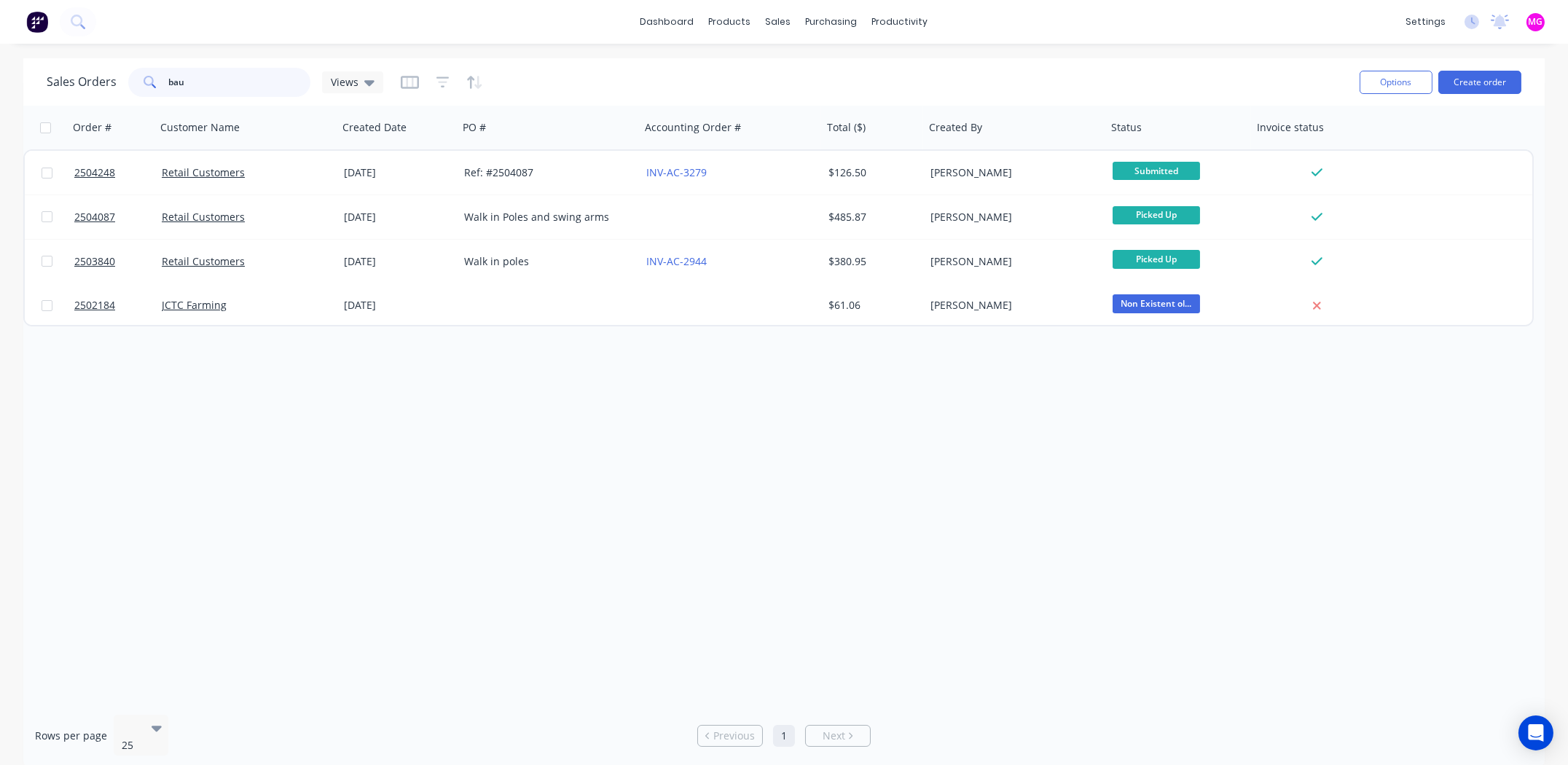
click at [210, 73] on input "bau" at bounding box center [240, 82] width 142 height 29
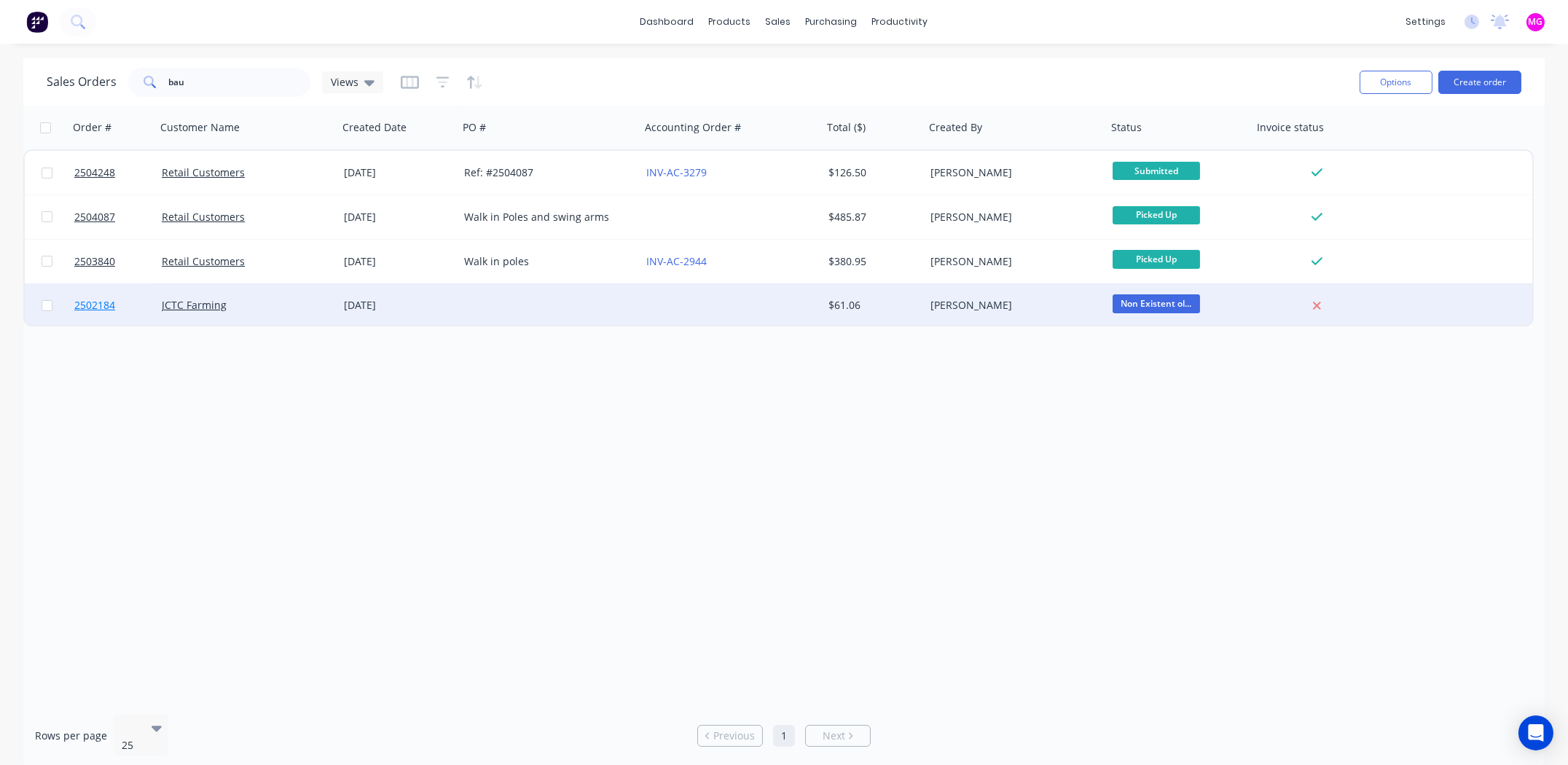
click at [89, 305] on span "2502184" at bounding box center [94, 305] width 40 height 15
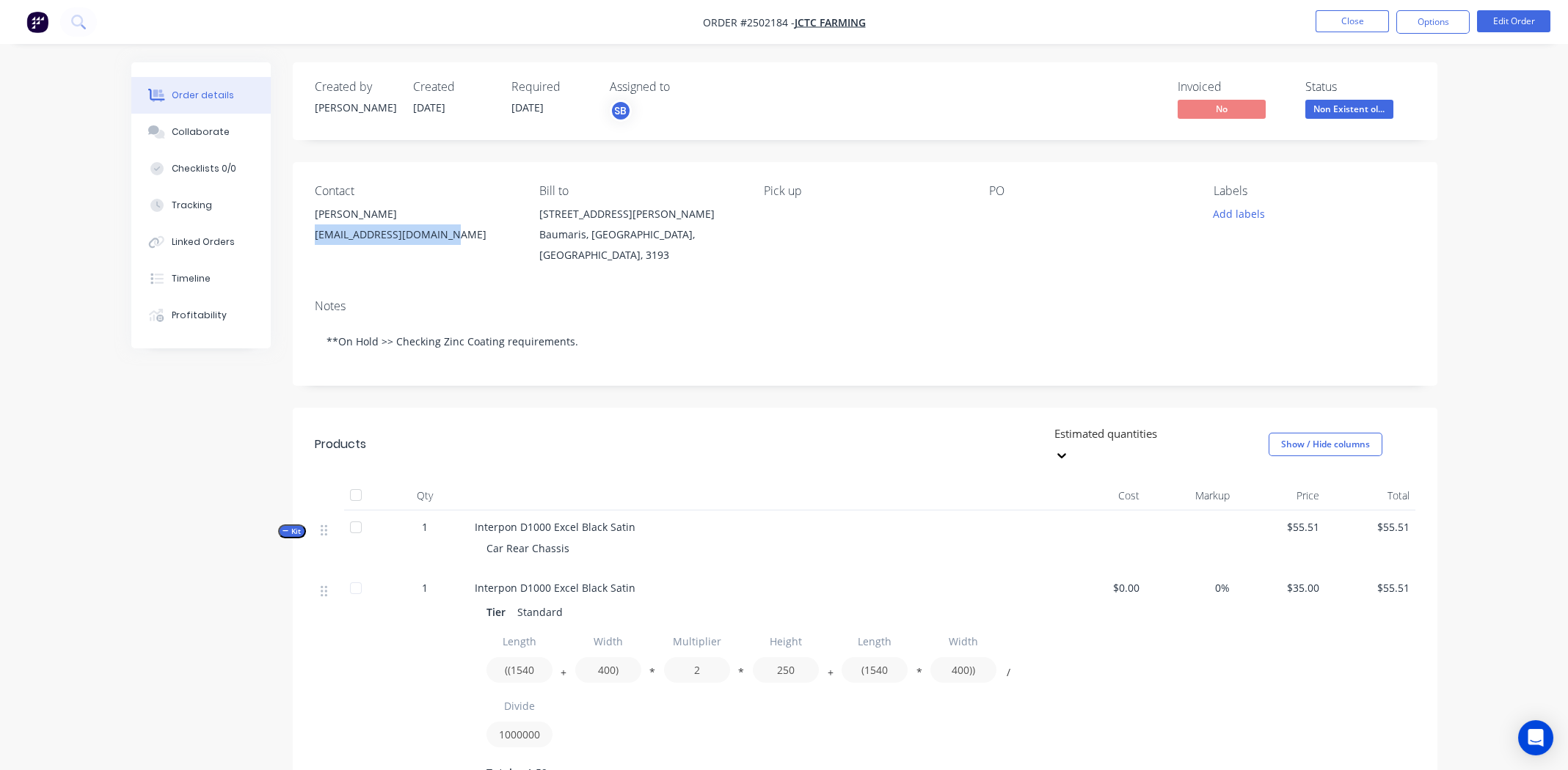
drag, startPoint x: 436, startPoint y: 235, endPoint x: 315, endPoint y: 237, distance: 121.0
click at [315, 237] on div "russellsloan30@gmail.com" at bounding box center [415, 234] width 201 height 21
copy div "russellsloan30@gmail.com"
click at [1448, 22] on button "Options" at bounding box center [1433, 22] width 73 height 23
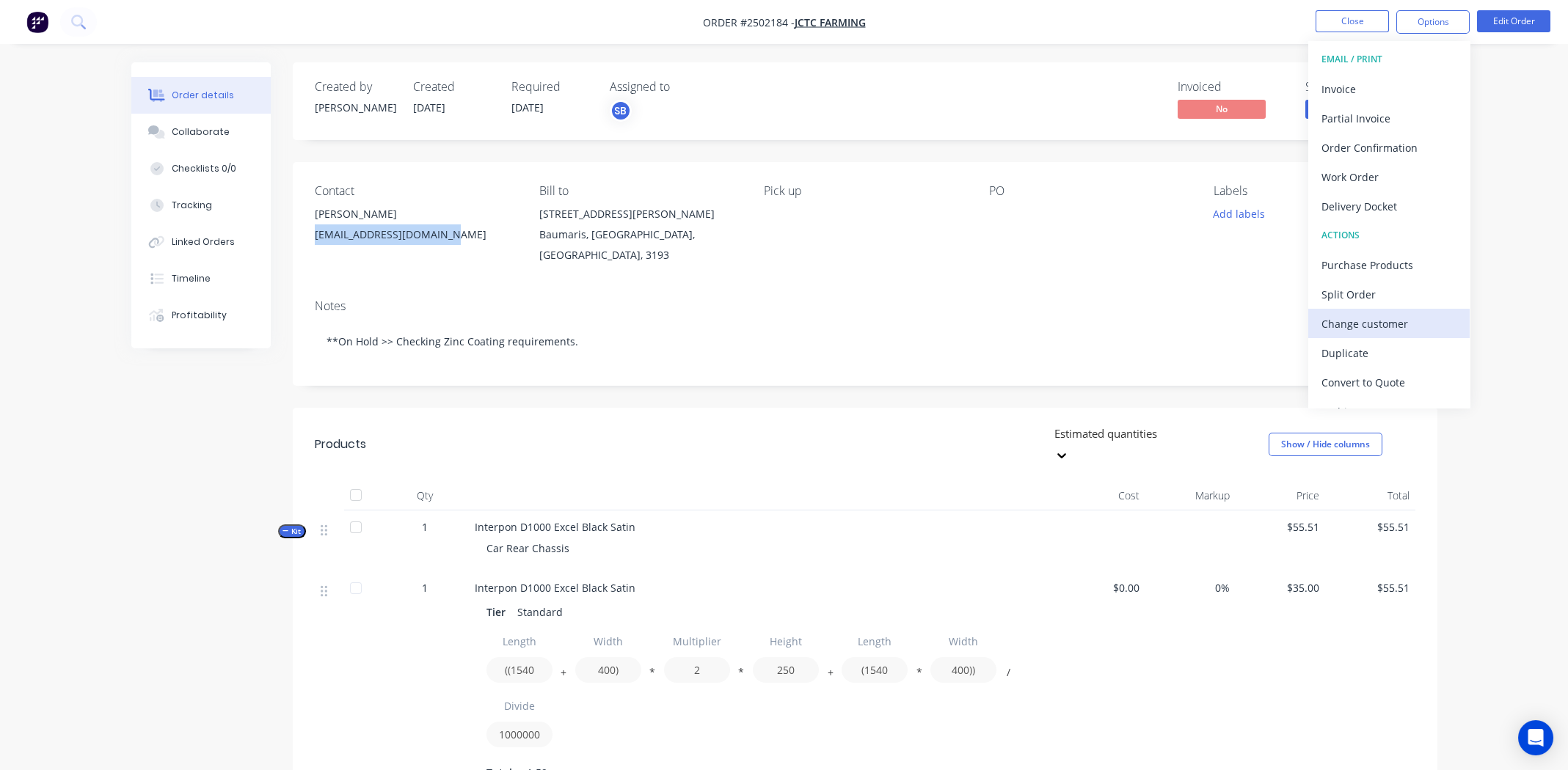
scroll to position [22, 0]
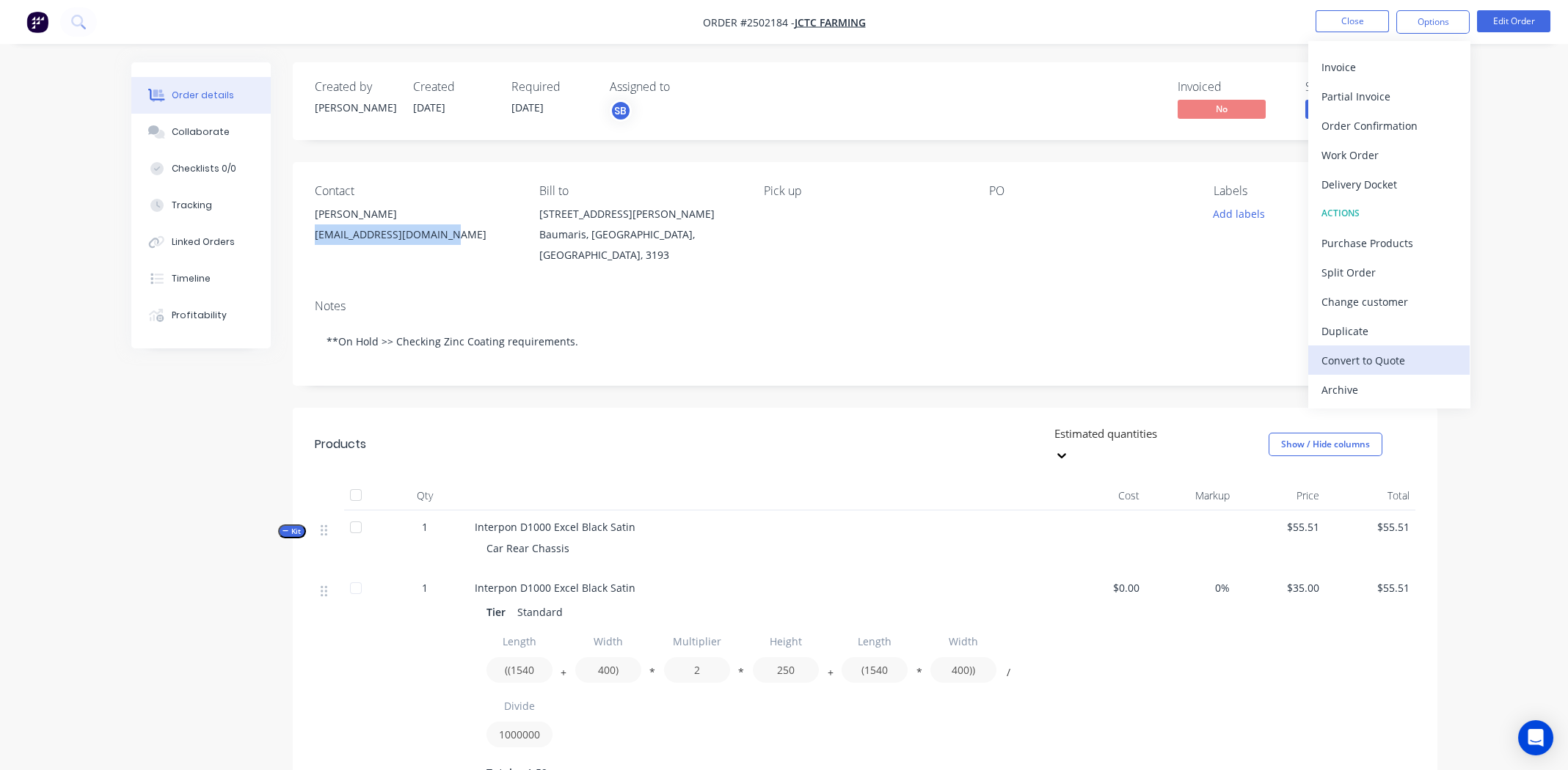
click at [1392, 355] on div "Convert to Quote" at bounding box center [1389, 360] width 135 height 22
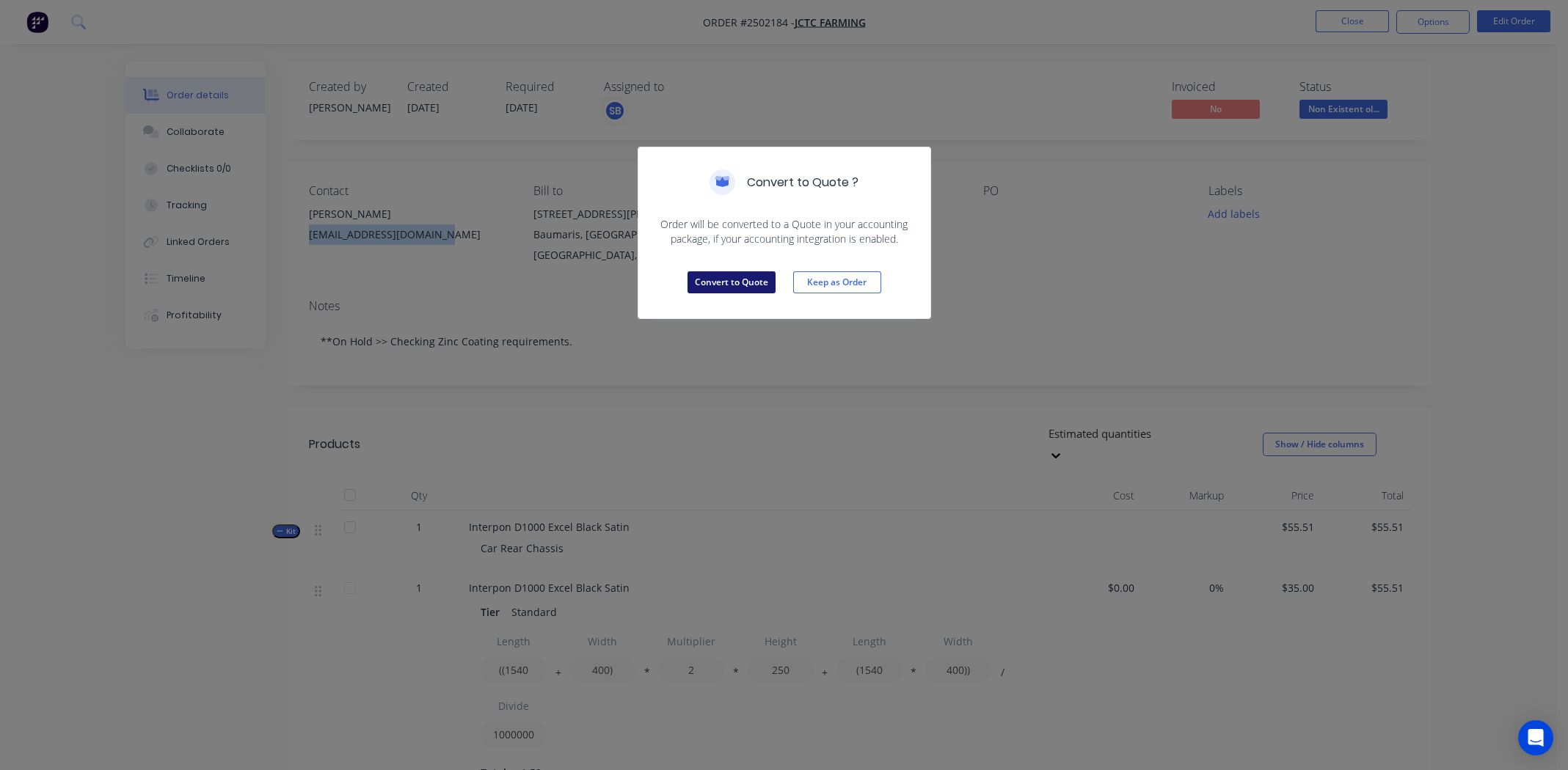
click at [725, 272] on button "Convert to Quote" at bounding box center [731, 282] width 88 height 22
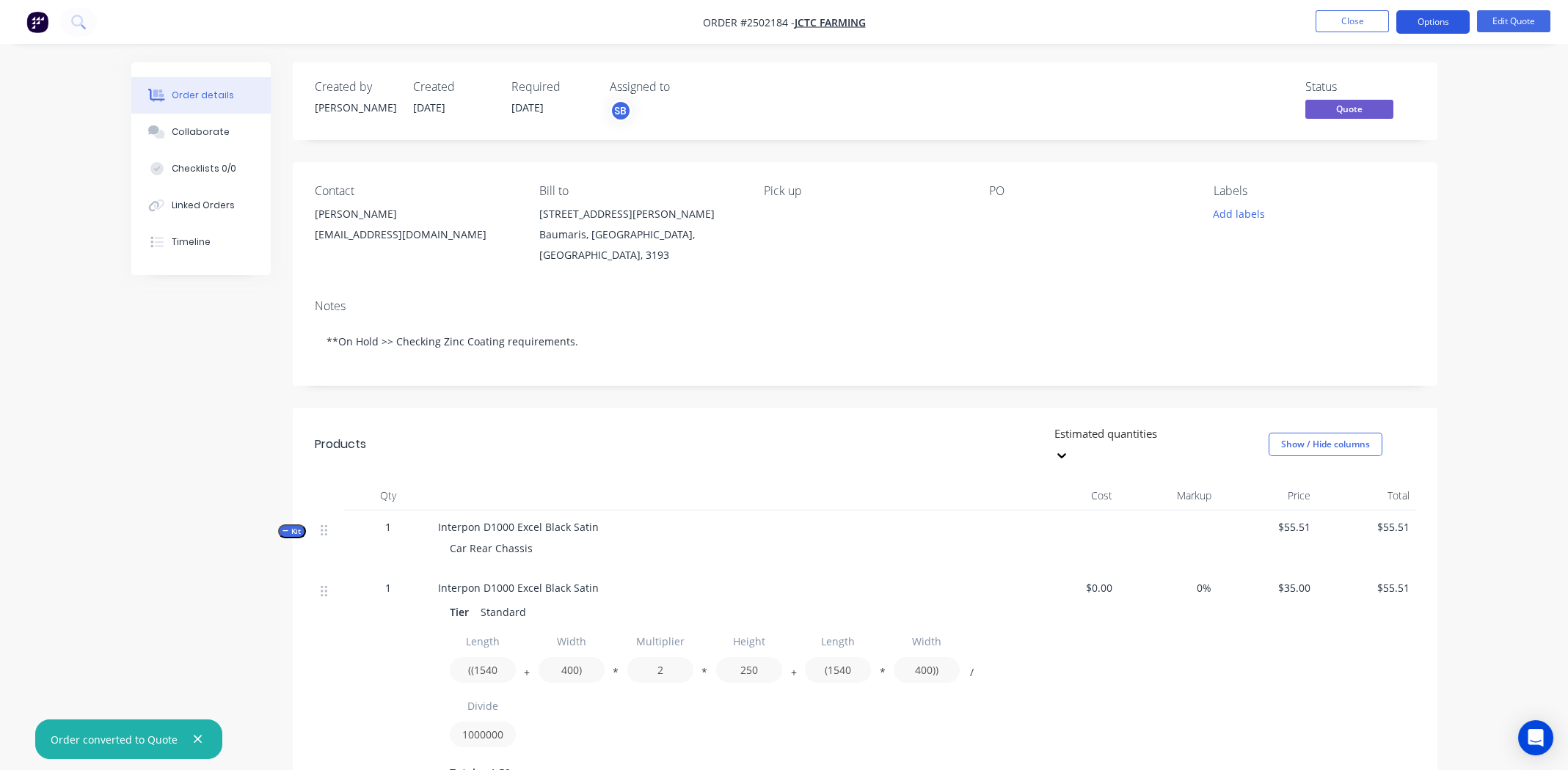
click at [1409, 20] on button "Options" at bounding box center [1433, 22] width 73 height 23
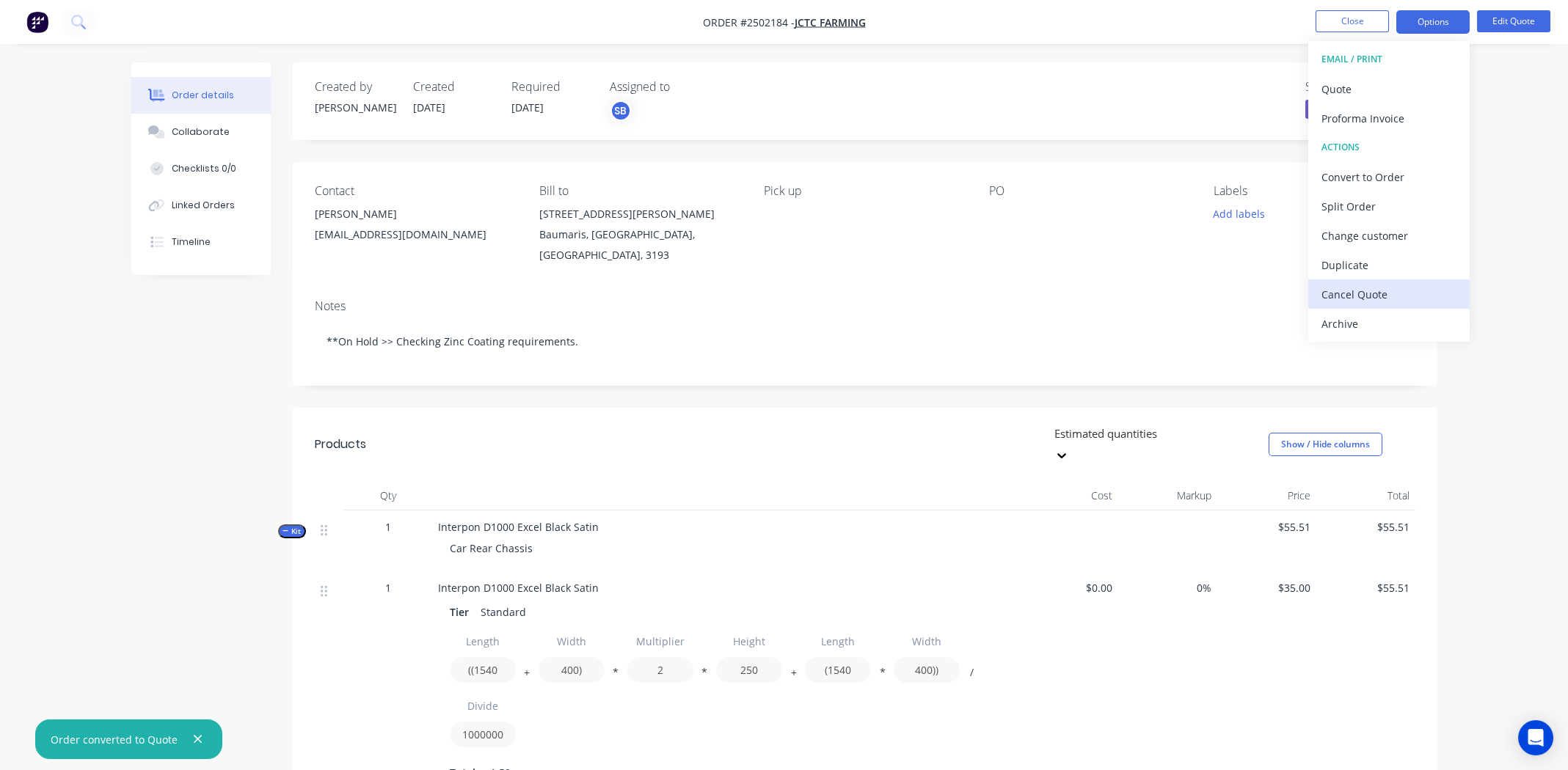
click at [1366, 291] on div "Cancel Quote" at bounding box center [1389, 295] width 135 height 22
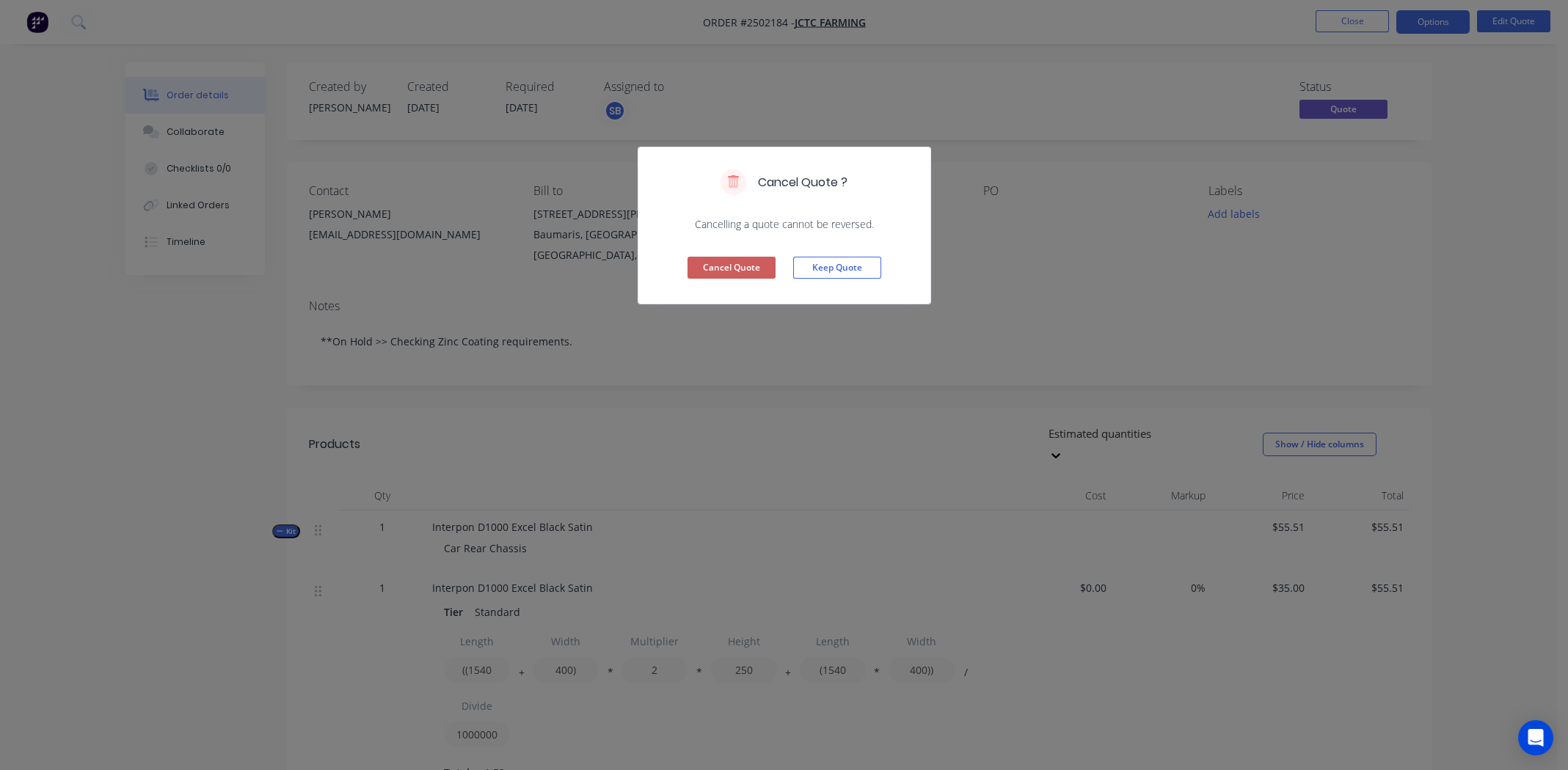
click at [738, 267] on button "Cancel Quote" at bounding box center [731, 267] width 88 height 22
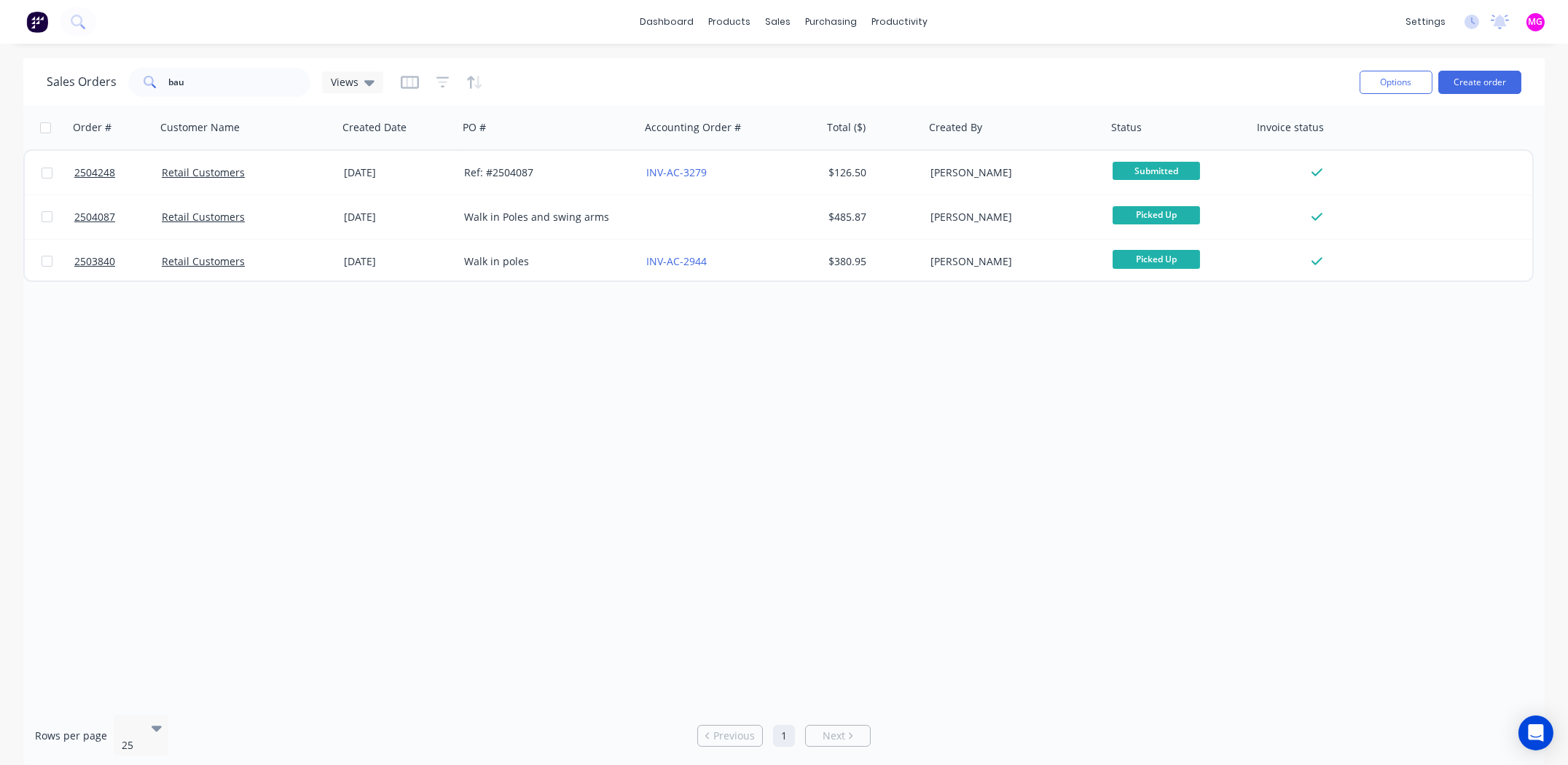
click at [572, 430] on div "Order # Customer Name Created Date PO # Accounting Order # Total ($) Created By…" at bounding box center [784, 404] width 1522 height 597
click at [218, 85] on input "bau" at bounding box center [240, 82] width 142 height 29
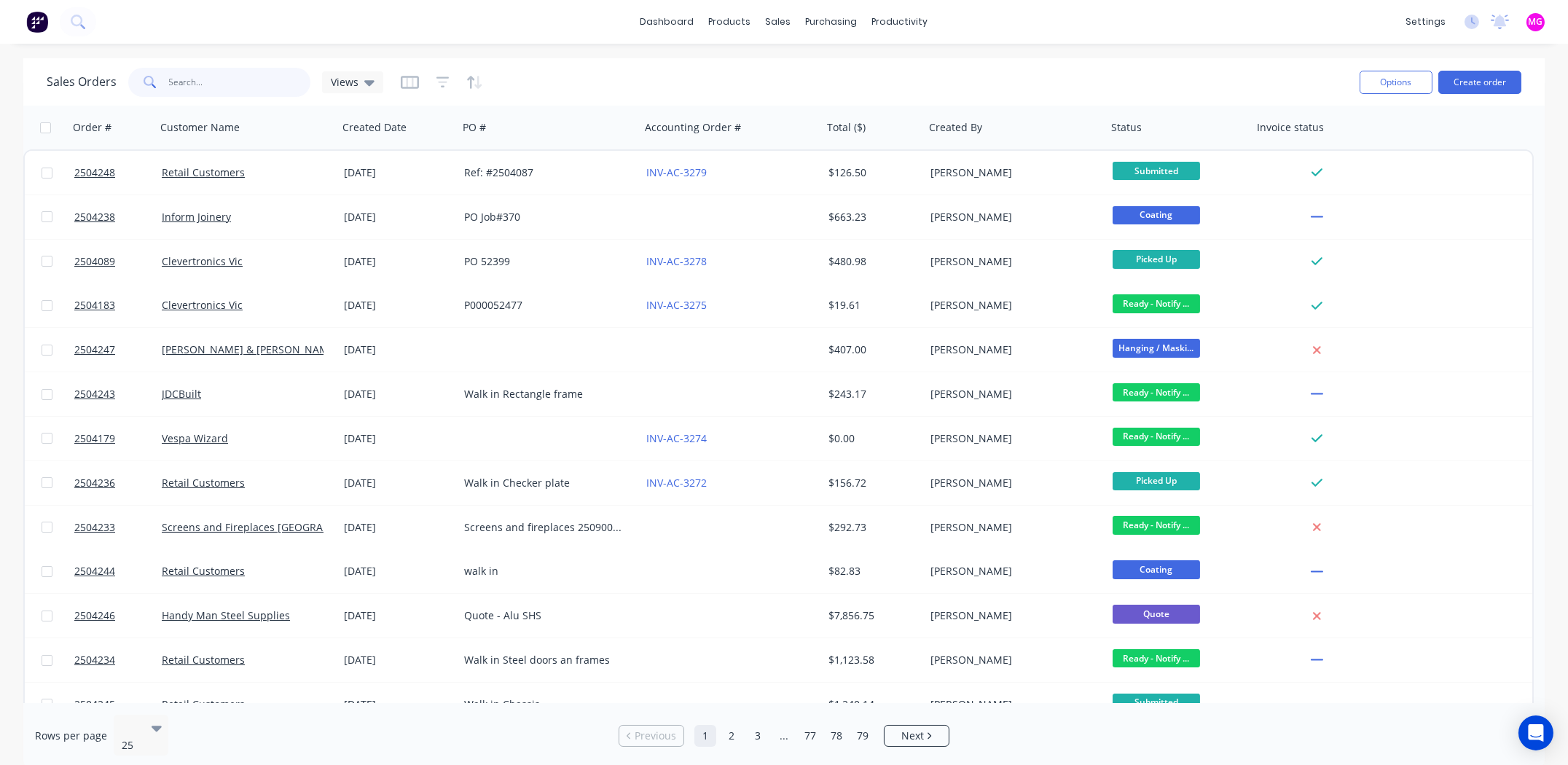
click at [249, 84] on input "text" at bounding box center [240, 82] width 142 height 29
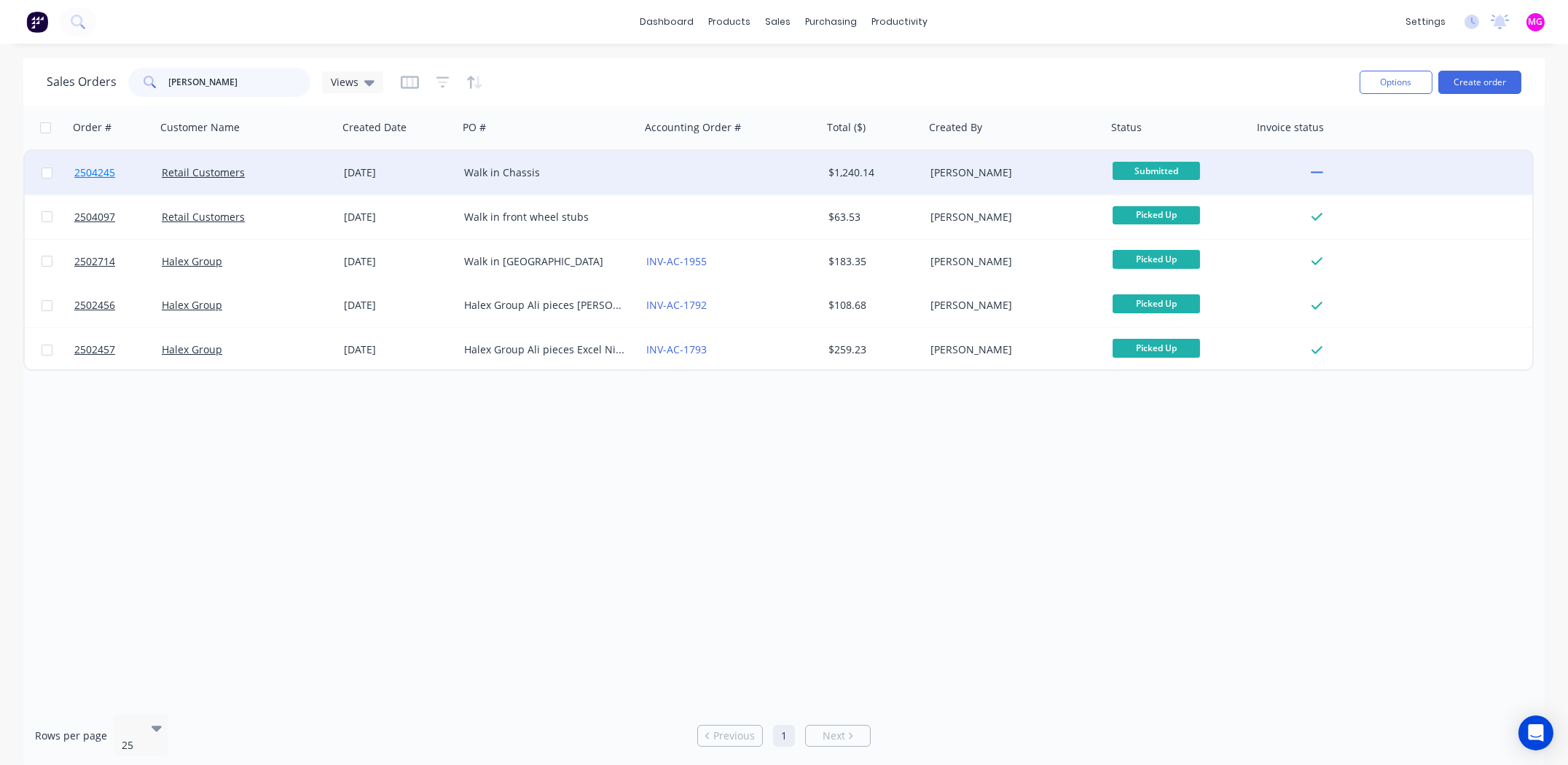
type input "alex g"
click at [96, 174] on span "2504245" at bounding box center [94, 172] width 40 height 15
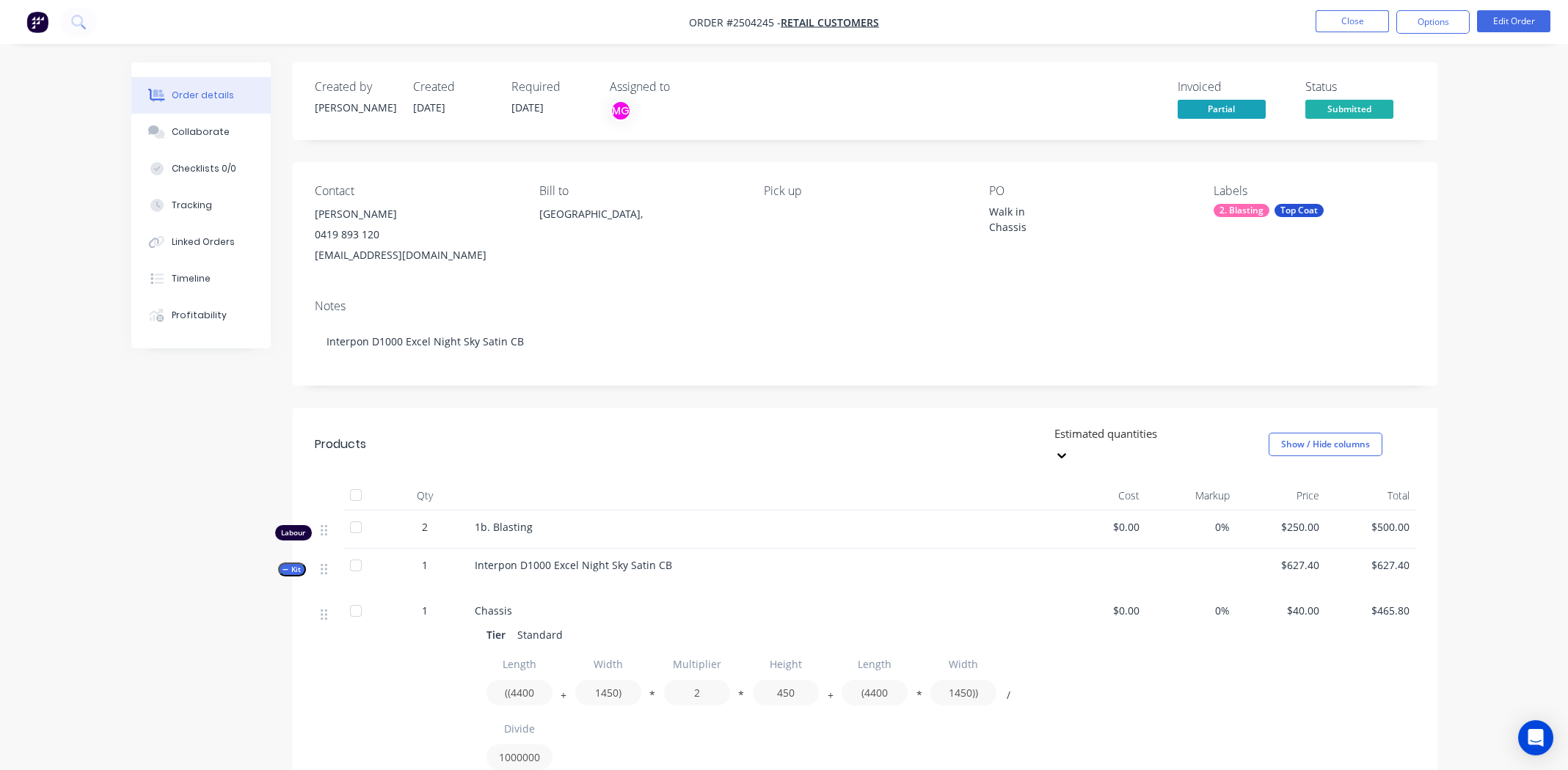
click at [755, 17] on span "Order #2504245 -" at bounding box center [735, 22] width 91 height 14
click at [755, 17] on span "Order #2504245 -" at bounding box center [735, 22] width 91 height 14
copy span "2504245"
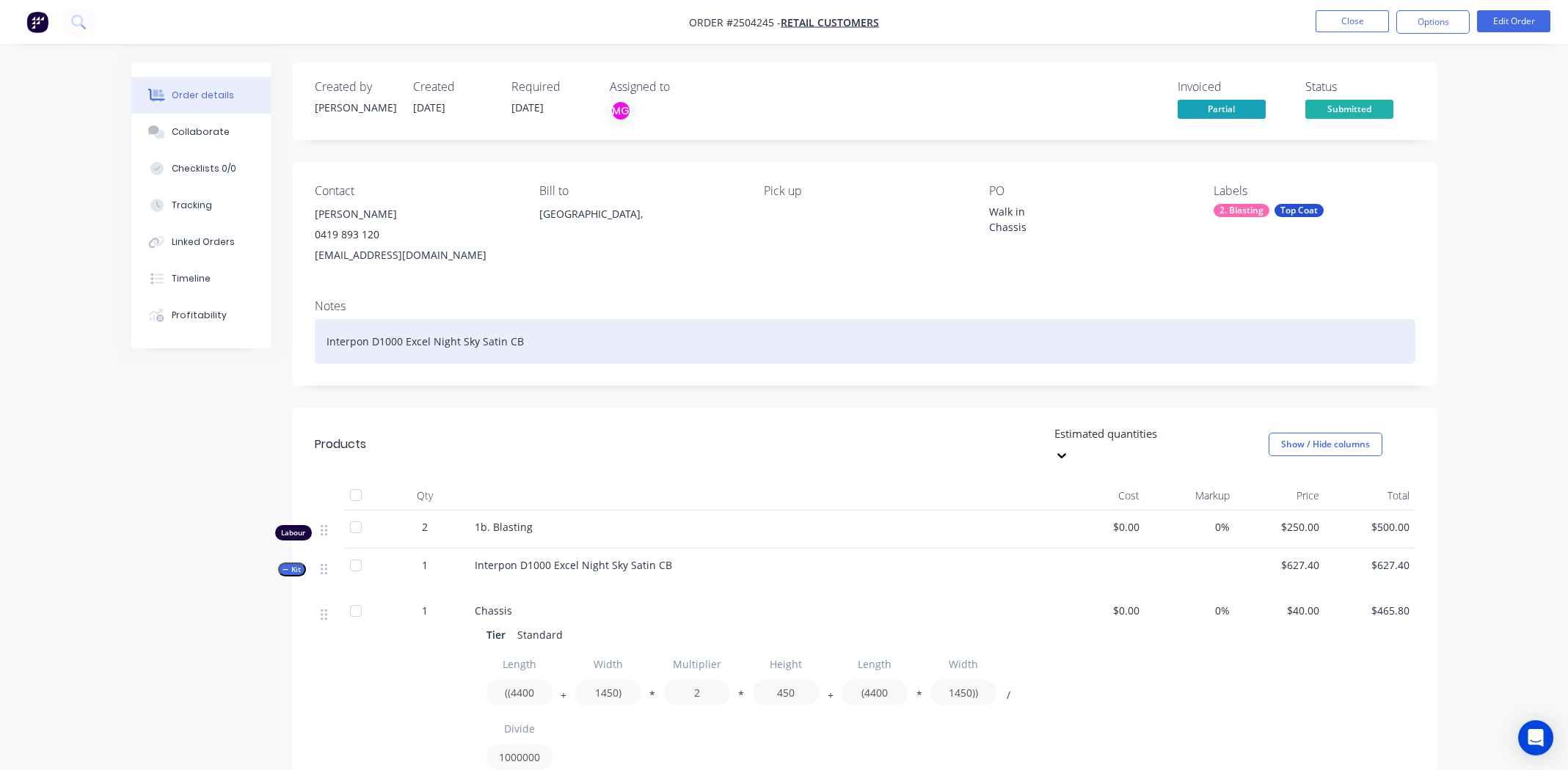
click at [644, 351] on div "Interpon D1000 Excel Night Sky Satin CB" at bounding box center [865, 341] width 1101 height 45
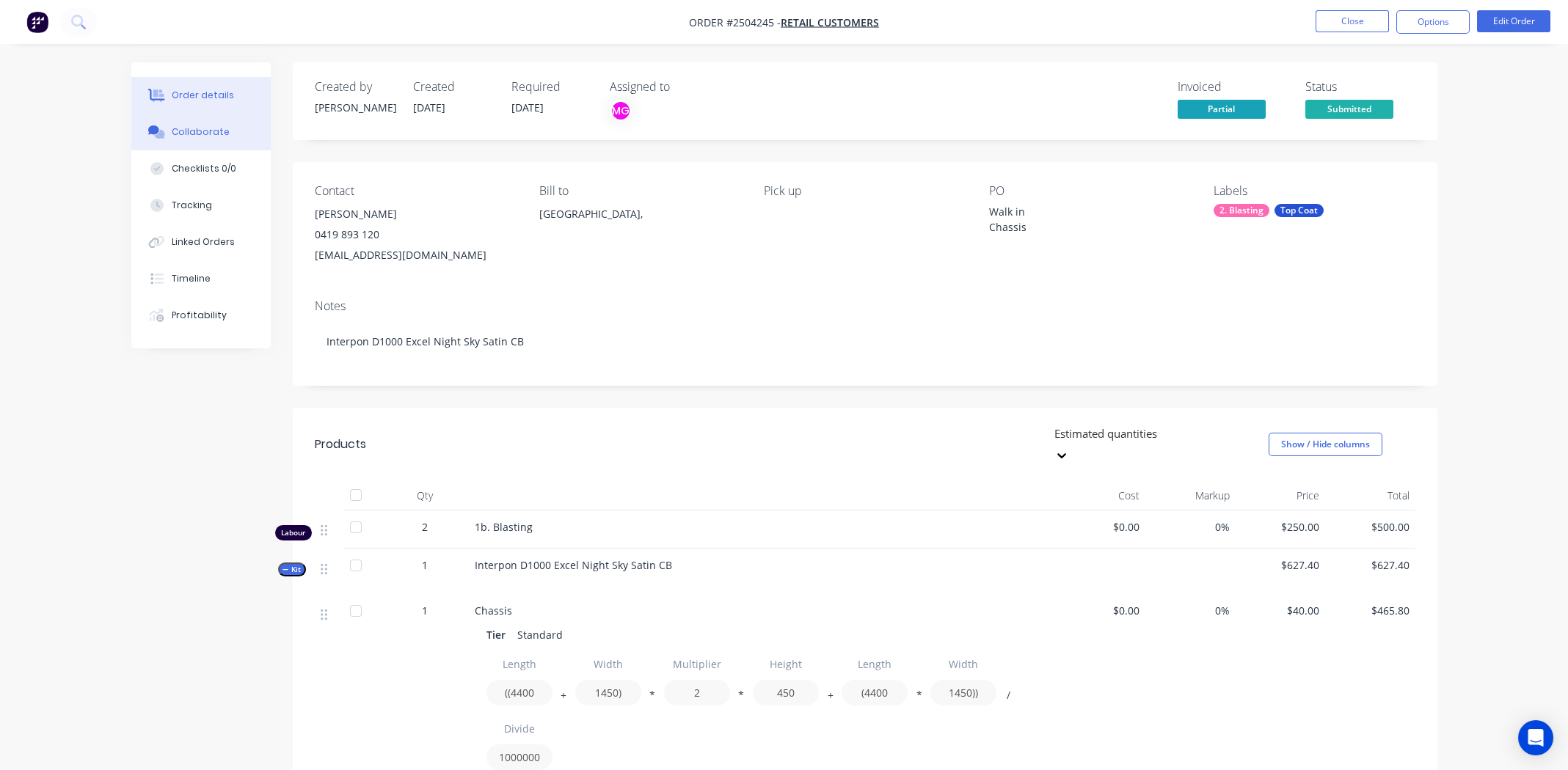
click at [202, 125] on div "Collaborate" at bounding box center [201, 132] width 58 height 13
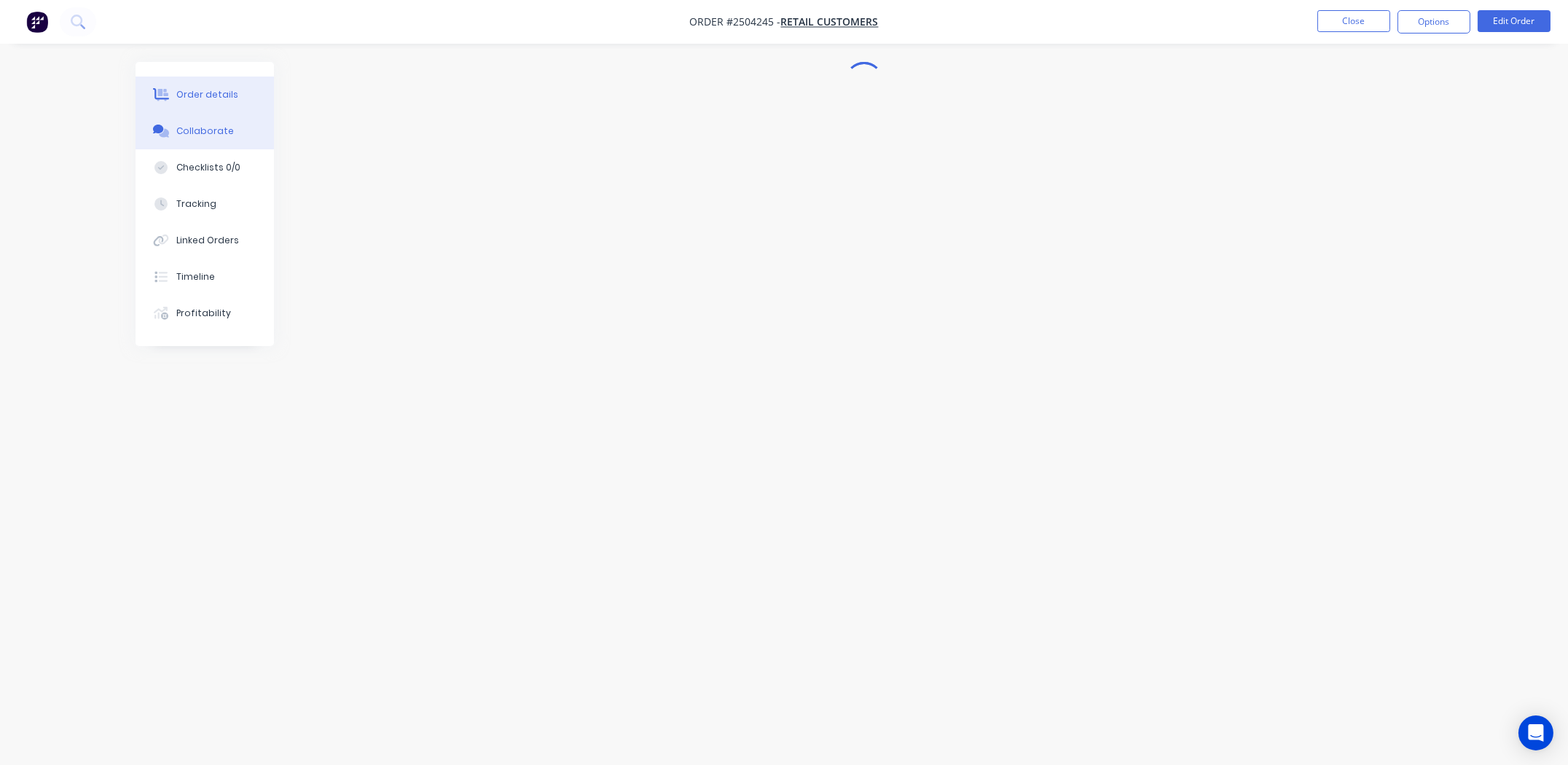
click at [203, 88] on div "Order details" at bounding box center [207, 95] width 62 height 13
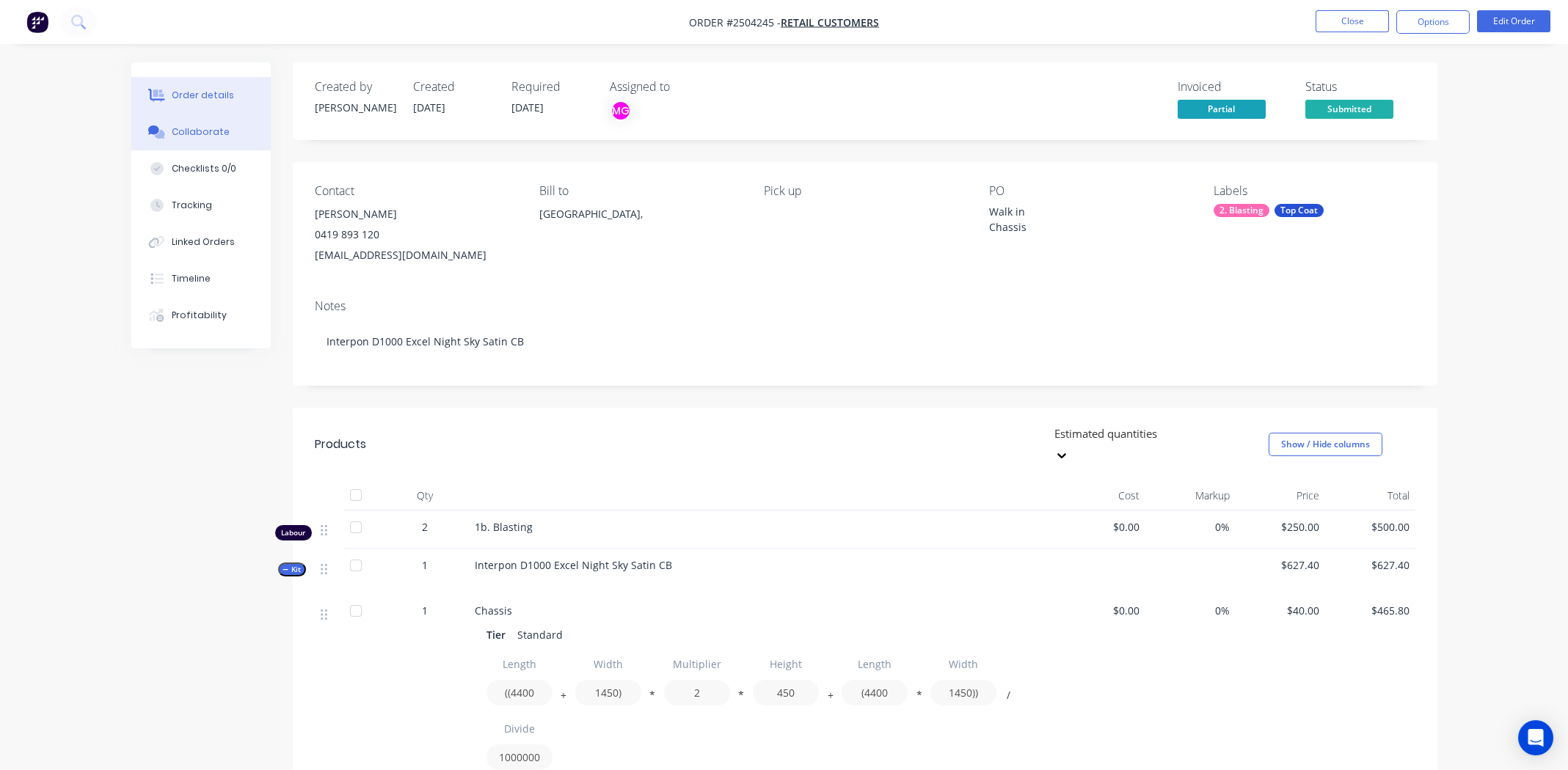
click at [174, 130] on div "Collaborate" at bounding box center [201, 132] width 58 height 13
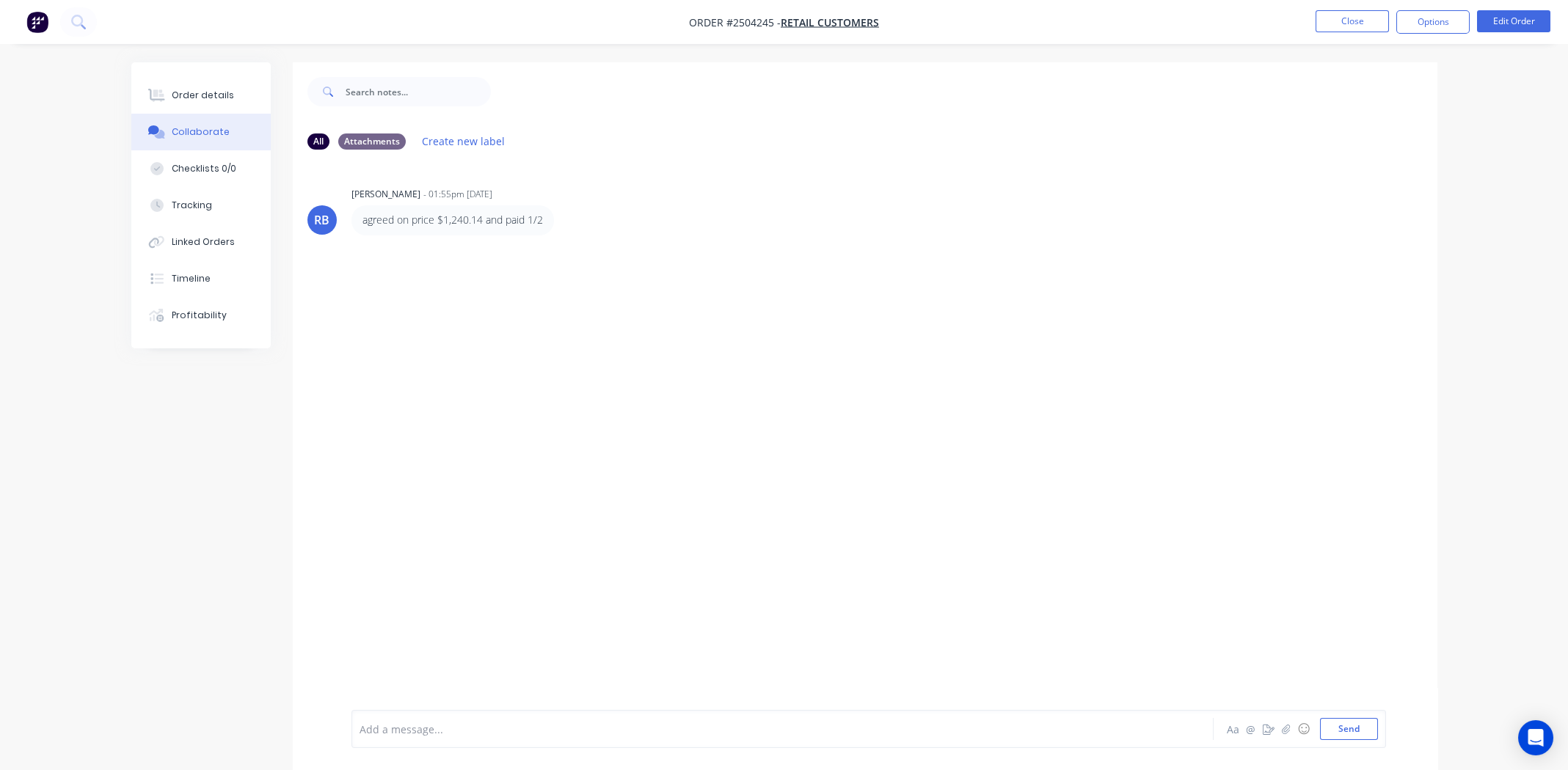
click at [953, 397] on div "RB Rory Bjarnason - 01:55pm 29/09/25 agreed on price $1,240.14 and paid 1/2" at bounding box center [865, 435] width 1145 height 549
click at [474, 725] on div at bounding box center [742, 729] width 763 height 16
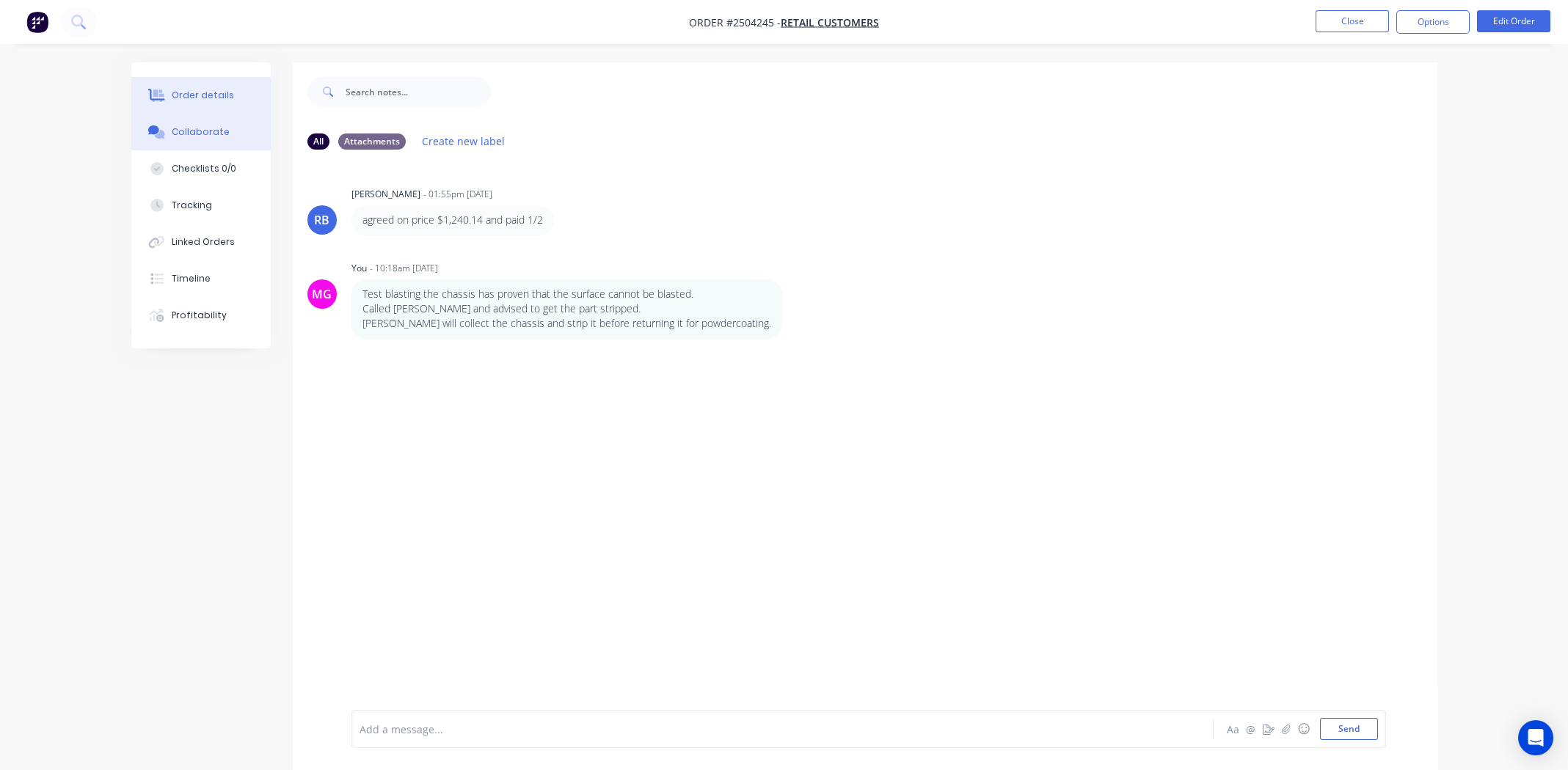
click at [198, 91] on div "Order details" at bounding box center [203, 96] width 62 height 13
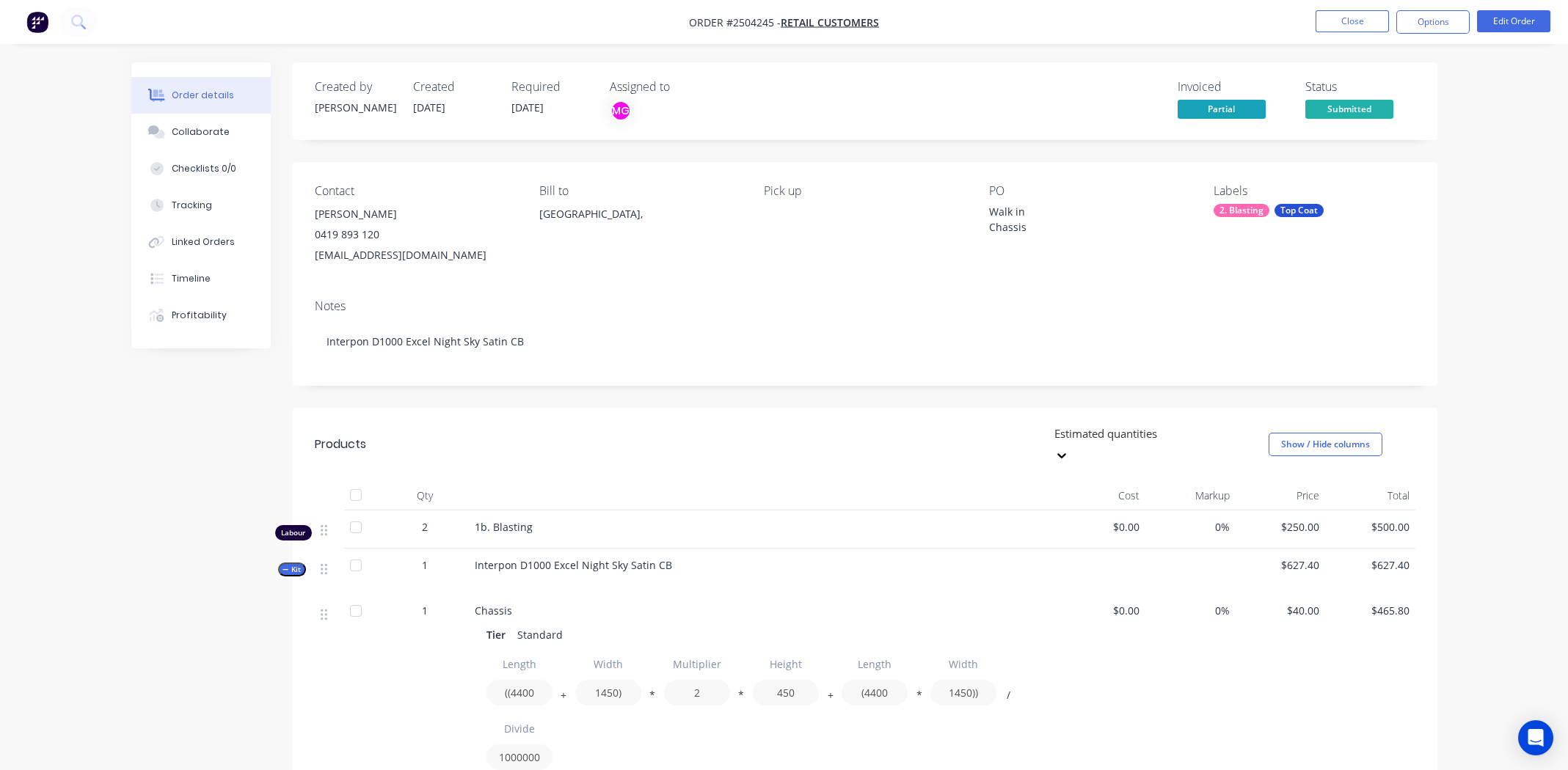
click at [824, 278] on div "Contact Alex Gakis 0419 893 120 agakis@bigpond.com Bill to Australia, Pick up P…" at bounding box center [865, 224] width 1145 height 125
click at [1336, 22] on button "Close" at bounding box center [1352, 21] width 73 height 22
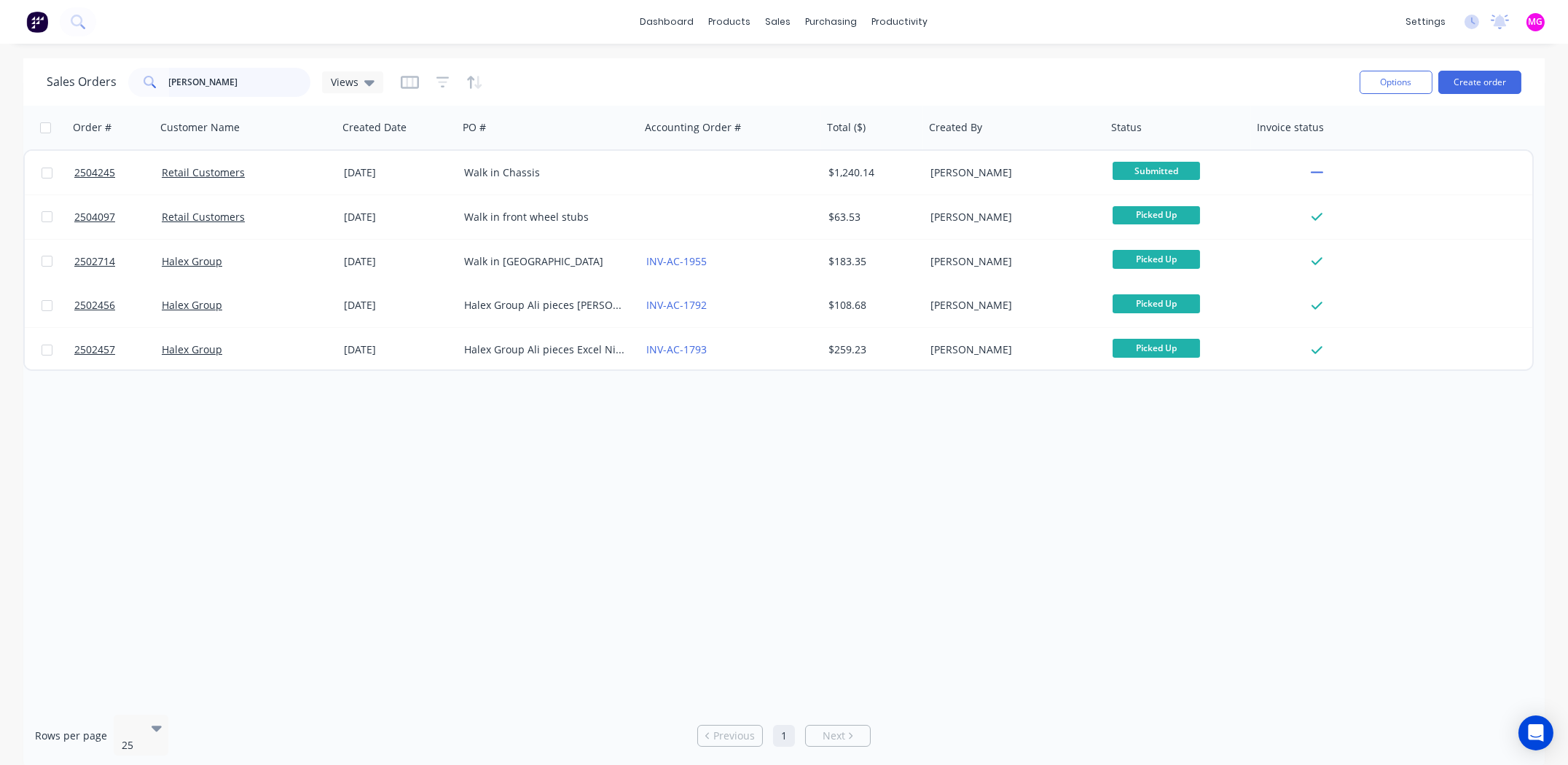
click at [234, 79] on input "alex g" at bounding box center [240, 82] width 142 height 29
click at [232, 80] on input "alex g" at bounding box center [240, 82] width 142 height 29
click at [233, 80] on input "alex g" at bounding box center [240, 82] width 142 height 29
click at [232, 80] on input "alex g" at bounding box center [240, 82] width 142 height 29
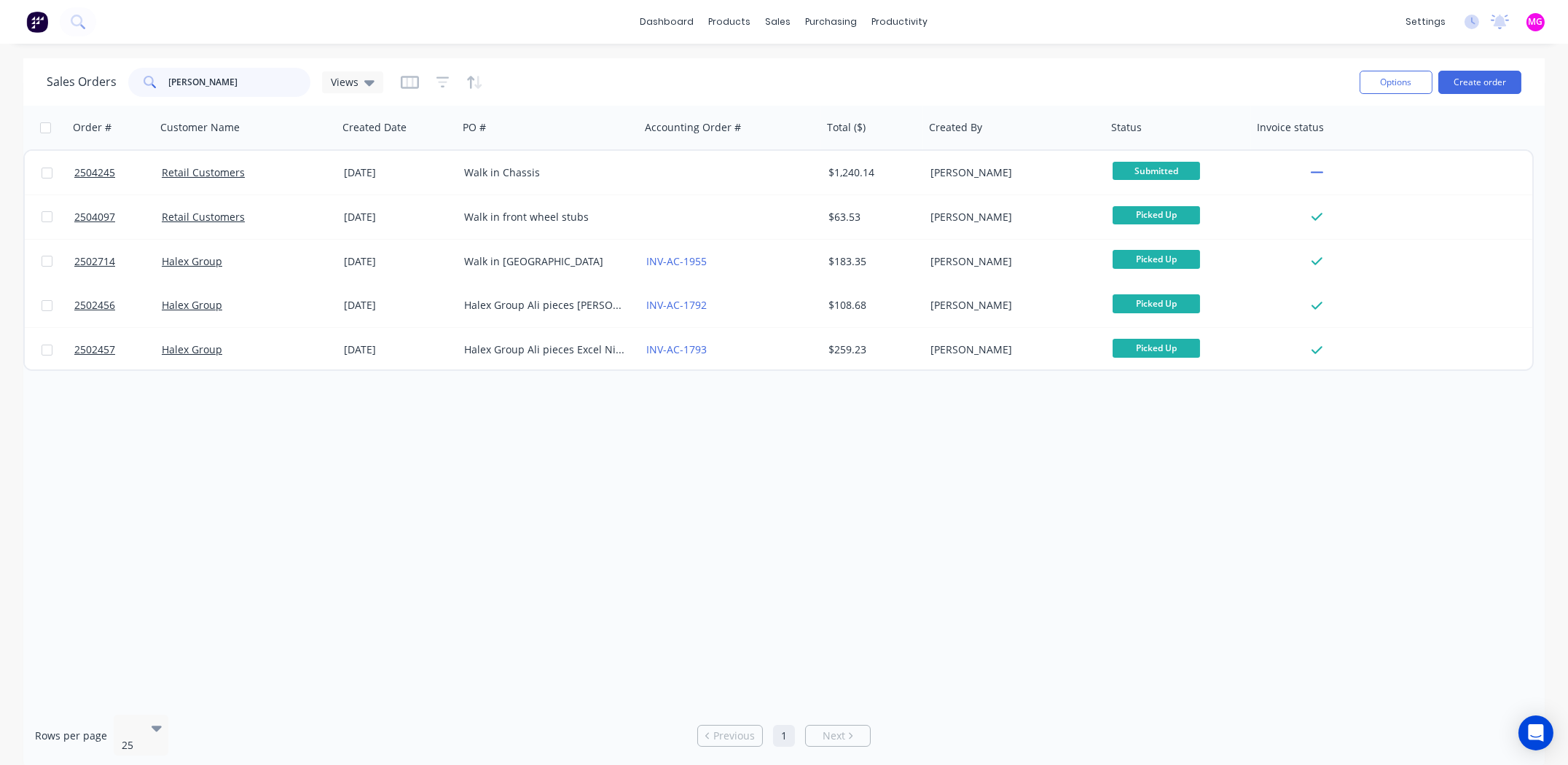
drag, startPoint x: 233, startPoint y: 78, endPoint x: 267, endPoint y: 42, distance: 49.5
click at [234, 78] on input "alex g" at bounding box center [240, 82] width 142 height 29
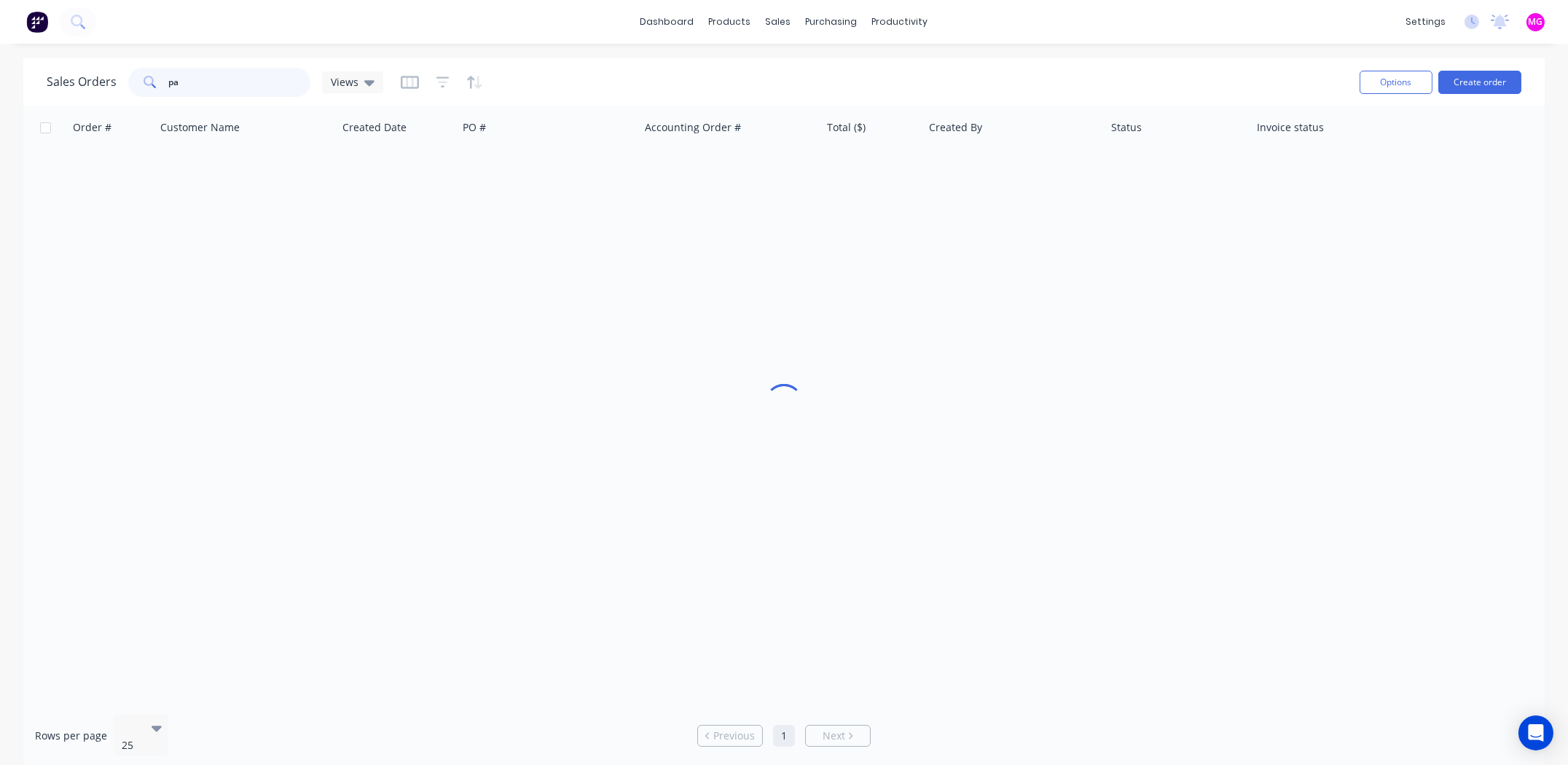
type input "p"
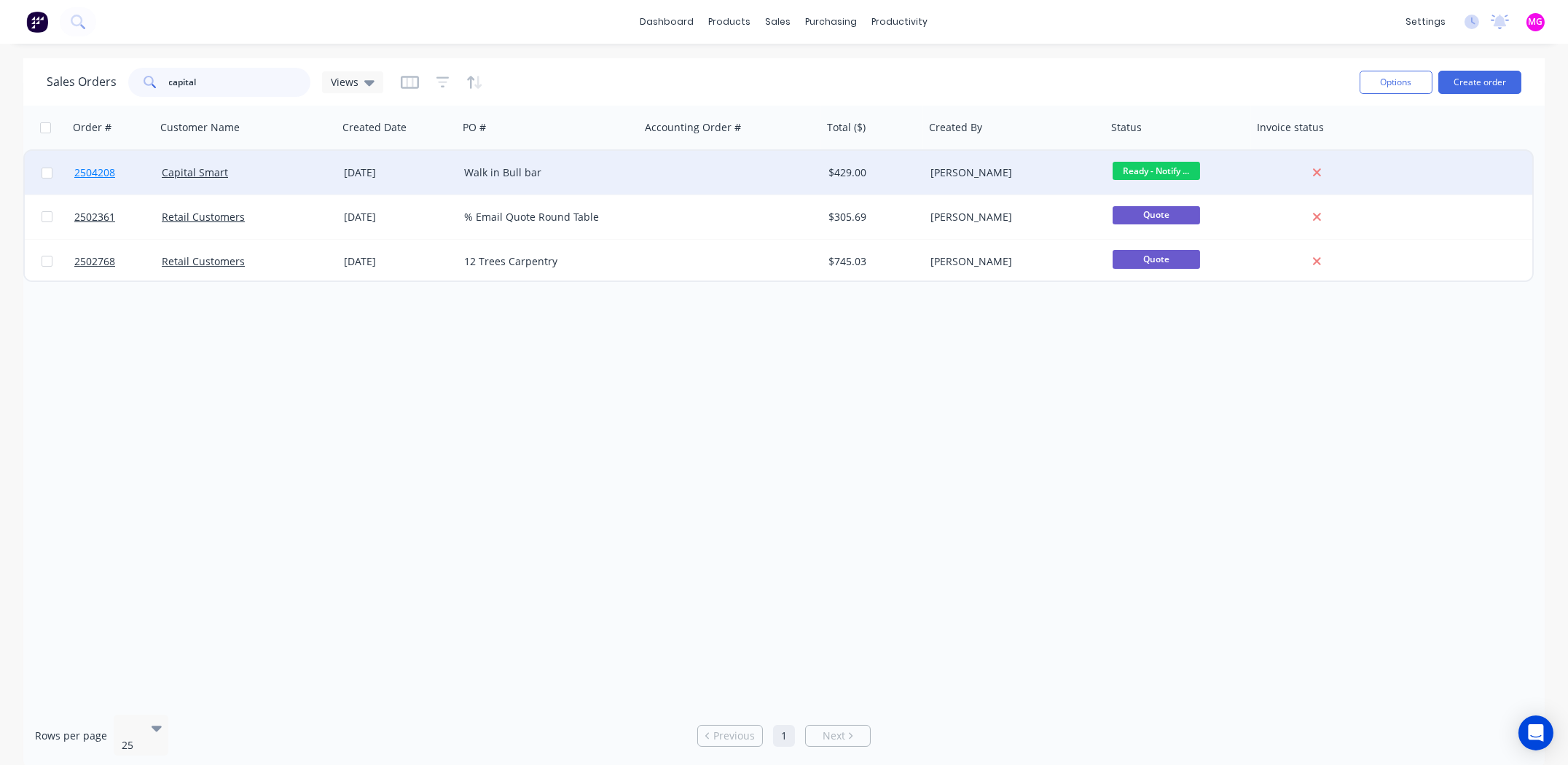
type input "capital"
click at [102, 166] on span "2504208" at bounding box center [94, 172] width 40 height 15
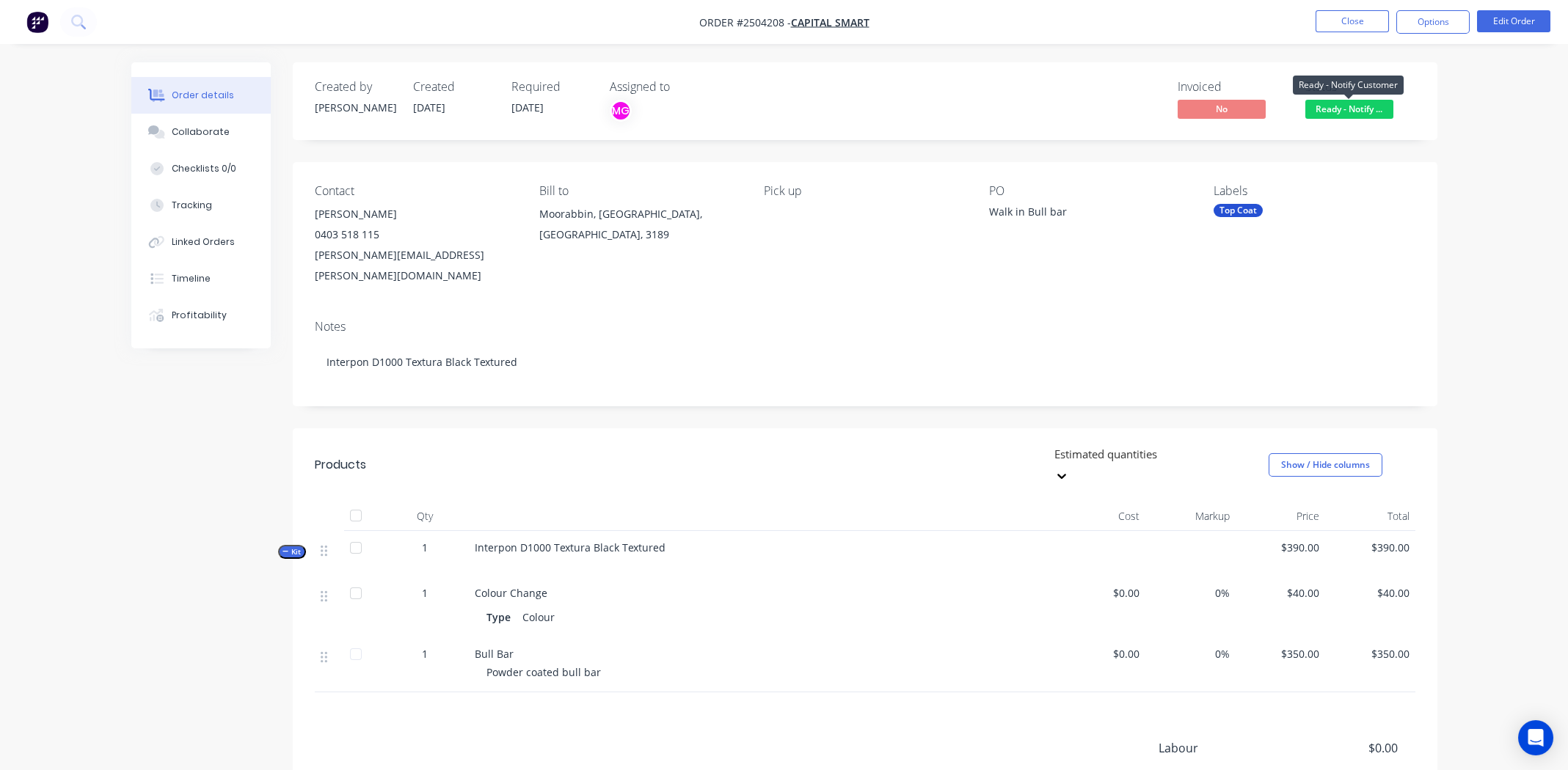
click at [1343, 109] on span "Ready - Notify ..." at bounding box center [1349, 109] width 88 height 18
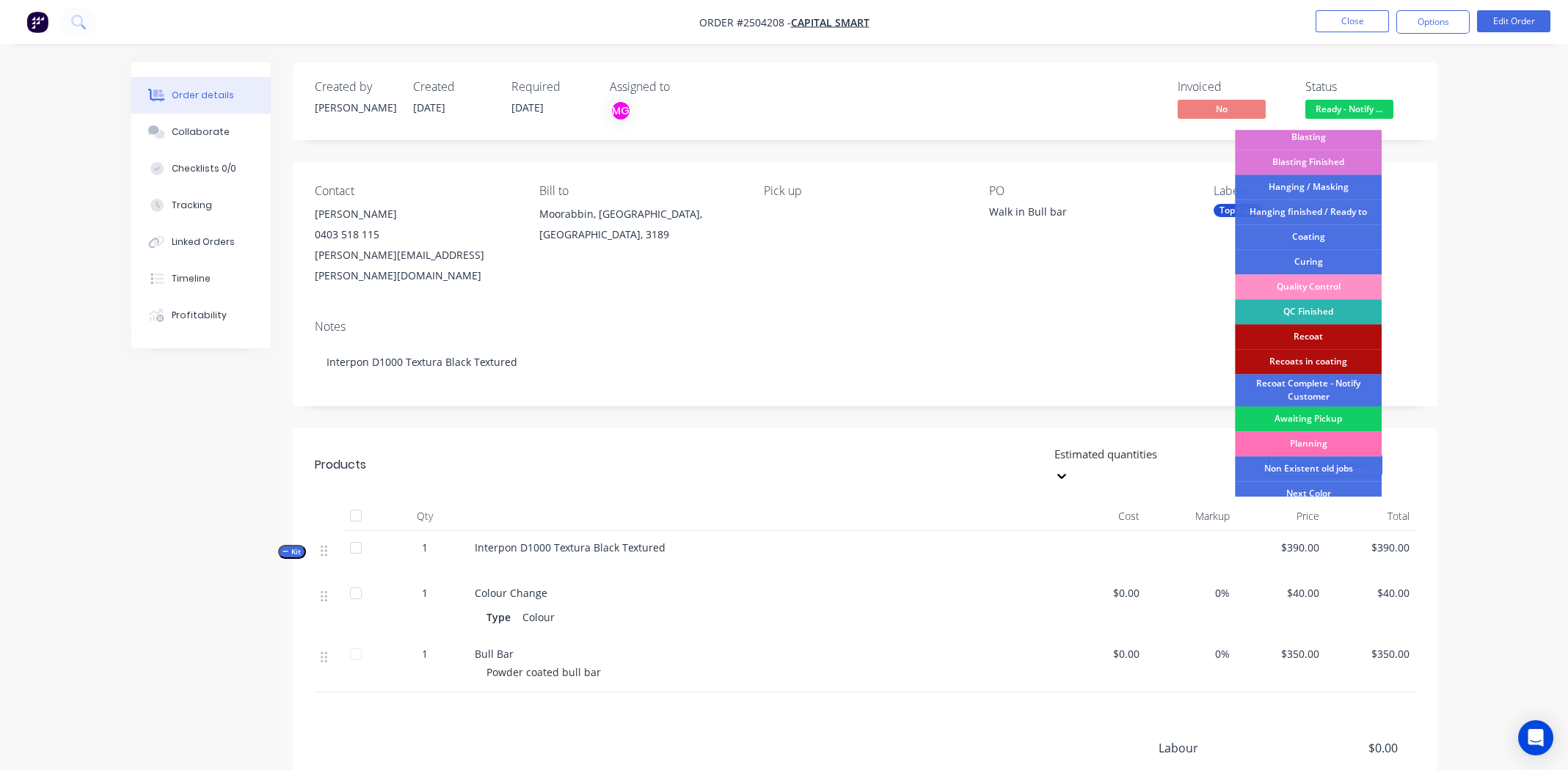
scroll to position [363, 0]
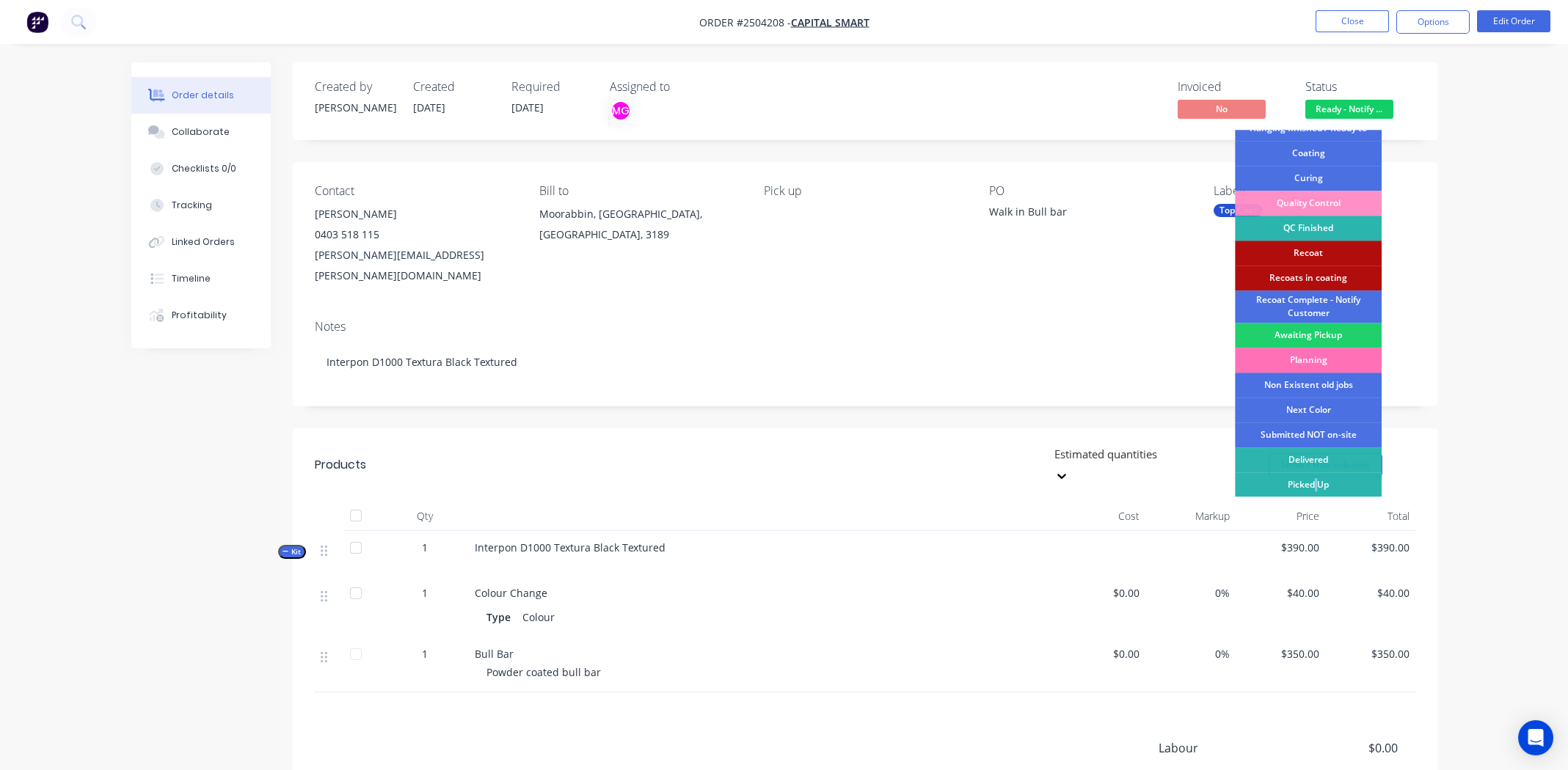
click at [1318, 479] on div "Picked Up" at bounding box center [1308, 485] width 147 height 25
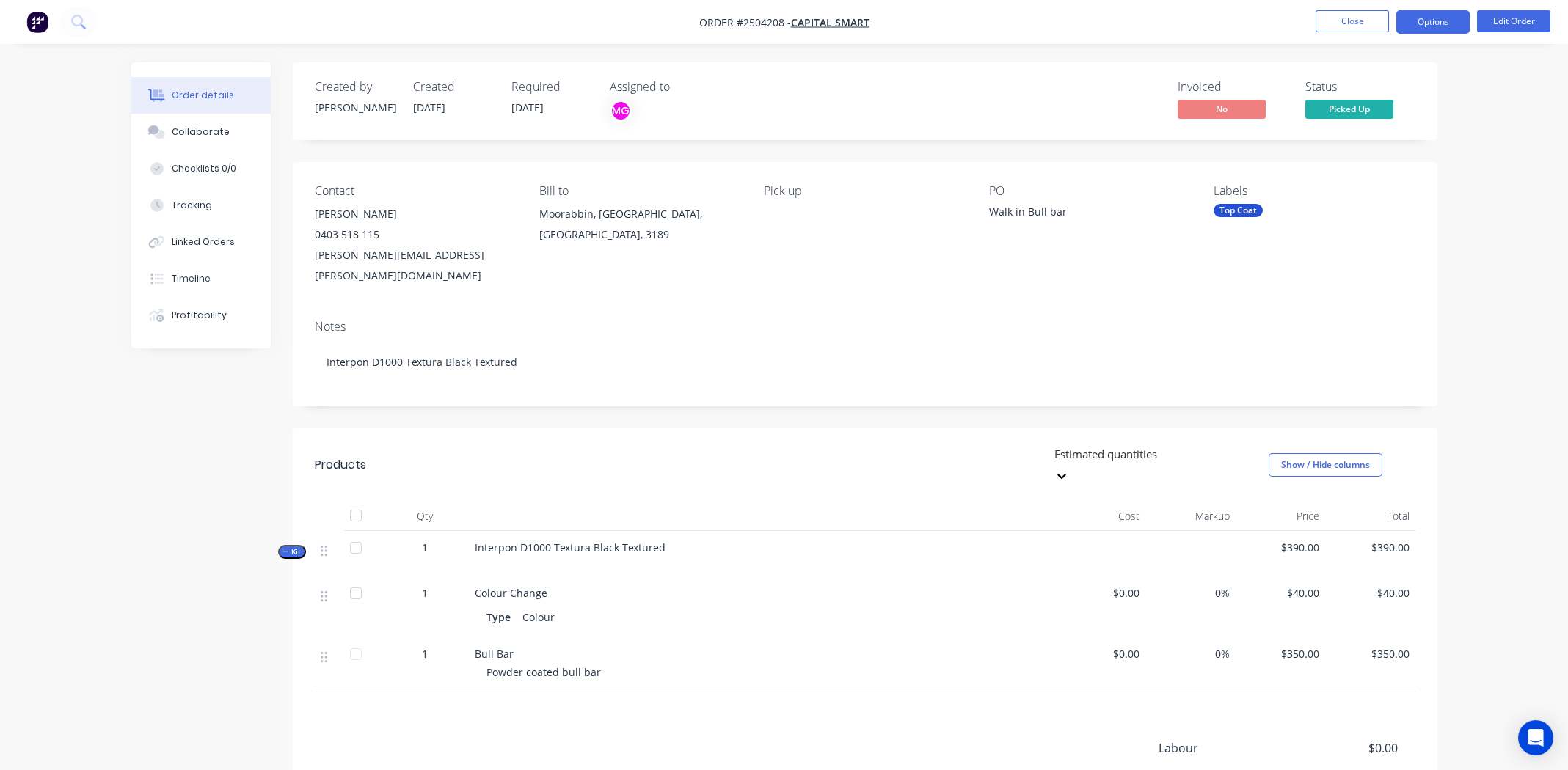
click at [1417, 19] on button "Options" at bounding box center [1433, 22] width 73 height 23
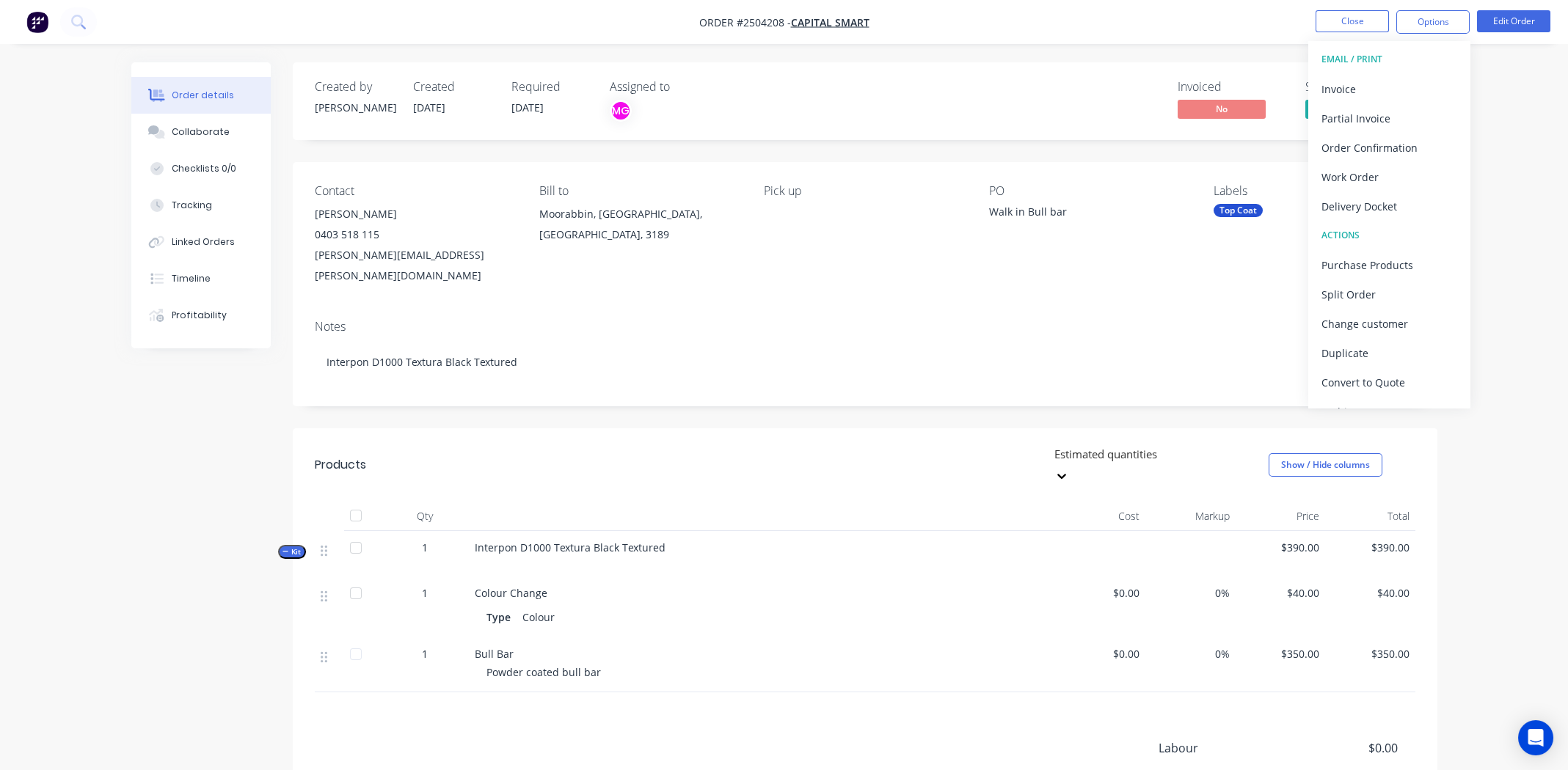
click at [877, 99] on div "Invoiced No Status Picked Up" at bounding box center [1086, 101] width 659 height 42
click at [876, 308] on div "Notes Interpon D1000 Textura Black Textured" at bounding box center [865, 357] width 1145 height 98
click at [995, 308] on div "Notes Interpon D1000 Textura Black Textured" at bounding box center [865, 357] width 1145 height 98
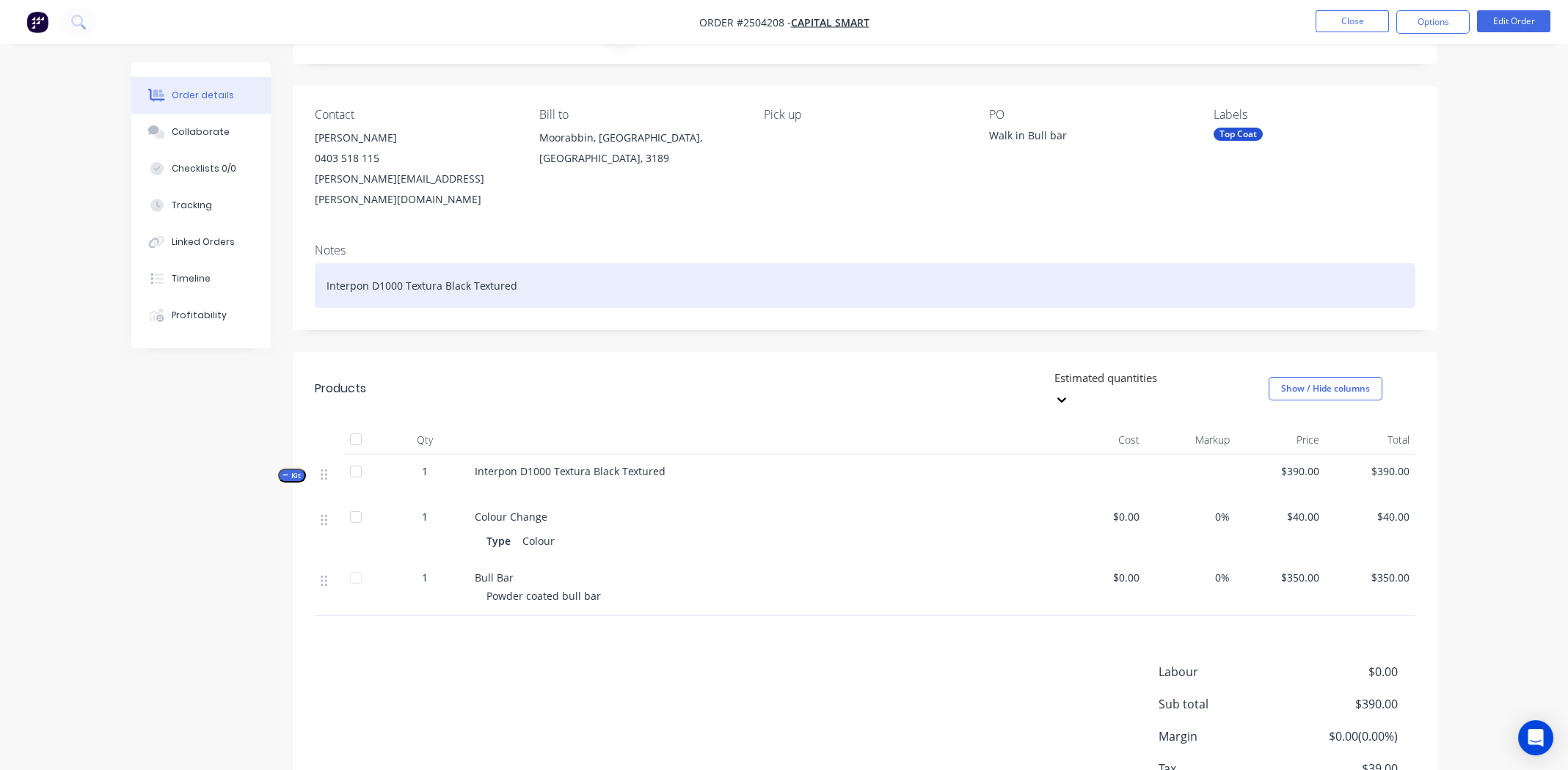
scroll to position [0, 0]
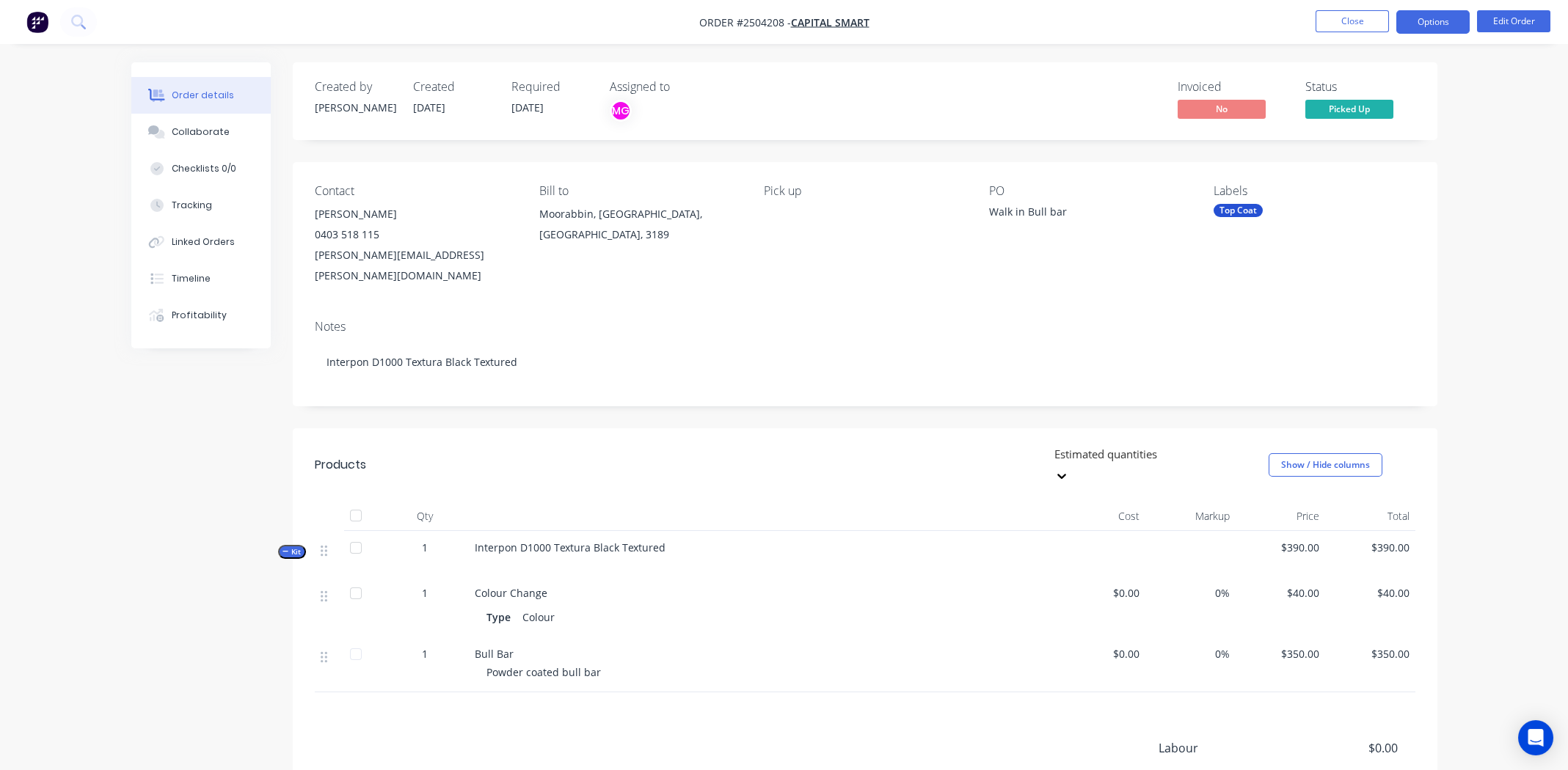
click at [1430, 13] on button "Options" at bounding box center [1433, 22] width 73 height 23
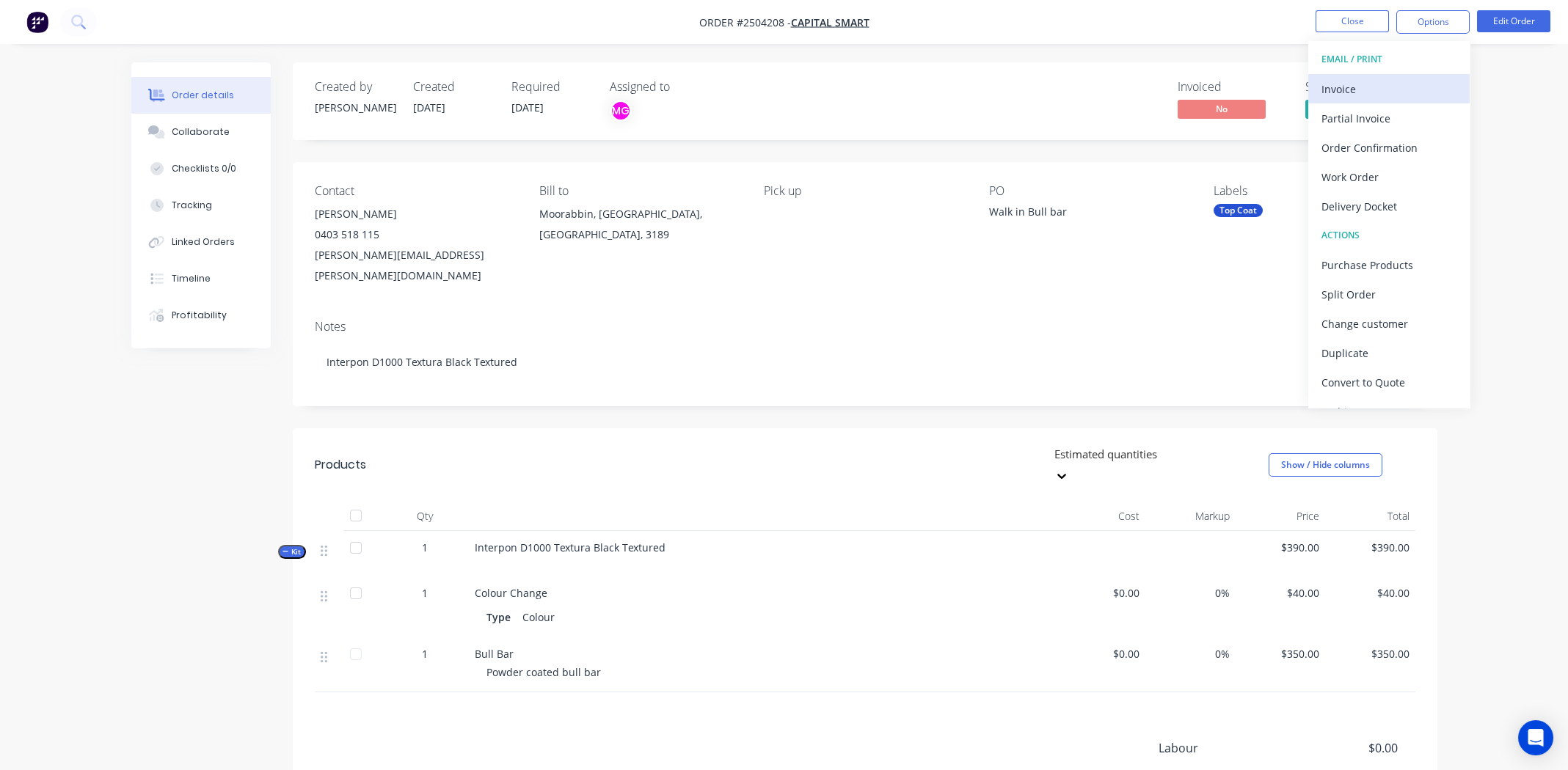
click at [1355, 86] on div "Invoice" at bounding box center [1389, 89] width 135 height 22
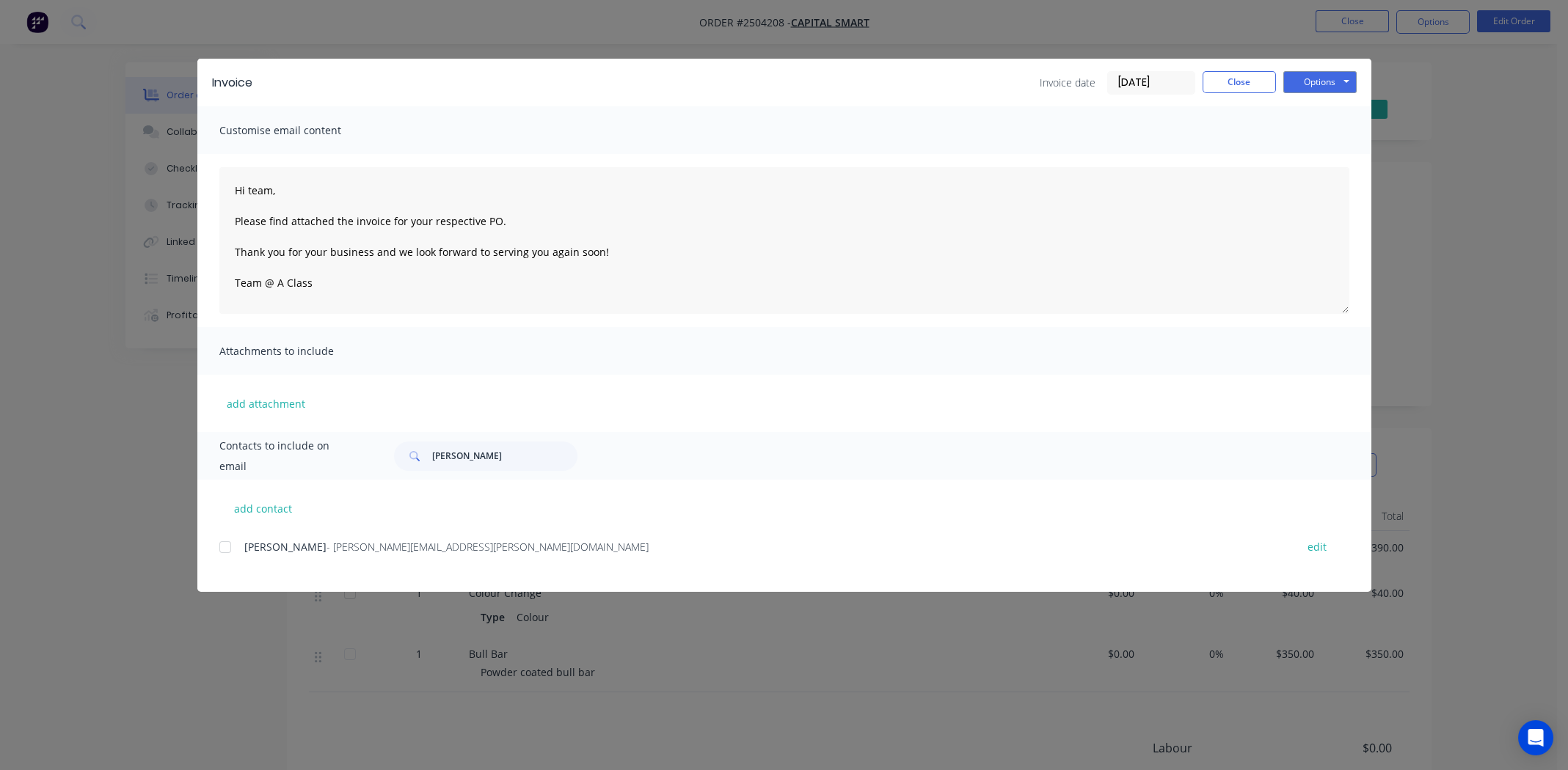
click at [229, 545] on div at bounding box center [224, 547] width 29 height 29
click at [1301, 86] on button "Options" at bounding box center [1320, 82] width 73 height 22
click at [1328, 159] on button "Email" at bounding box center [1330, 156] width 94 height 24
click at [1238, 82] on button "Close" at bounding box center [1239, 82] width 73 height 22
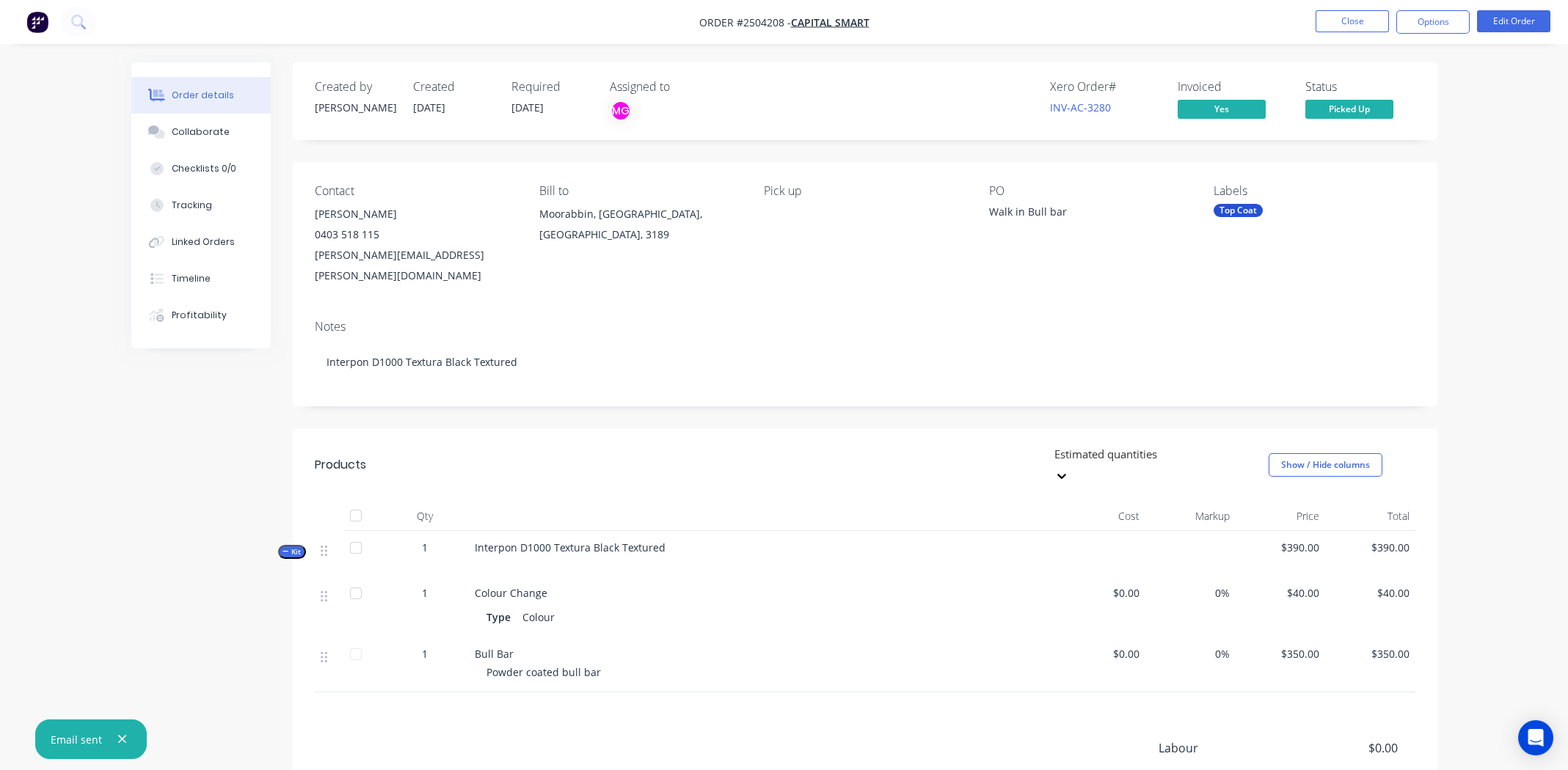
click at [1496, 204] on div "Order details Collaborate Checklists 0/0 Tracking Linked Orders Timeline Profit…" at bounding box center [784, 477] width 1568 height 954
click at [1508, 220] on div "Order details Collaborate Checklists 0/0 Tracking Linked Orders Timeline Profit…" at bounding box center [784, 477] width 1568 height 954
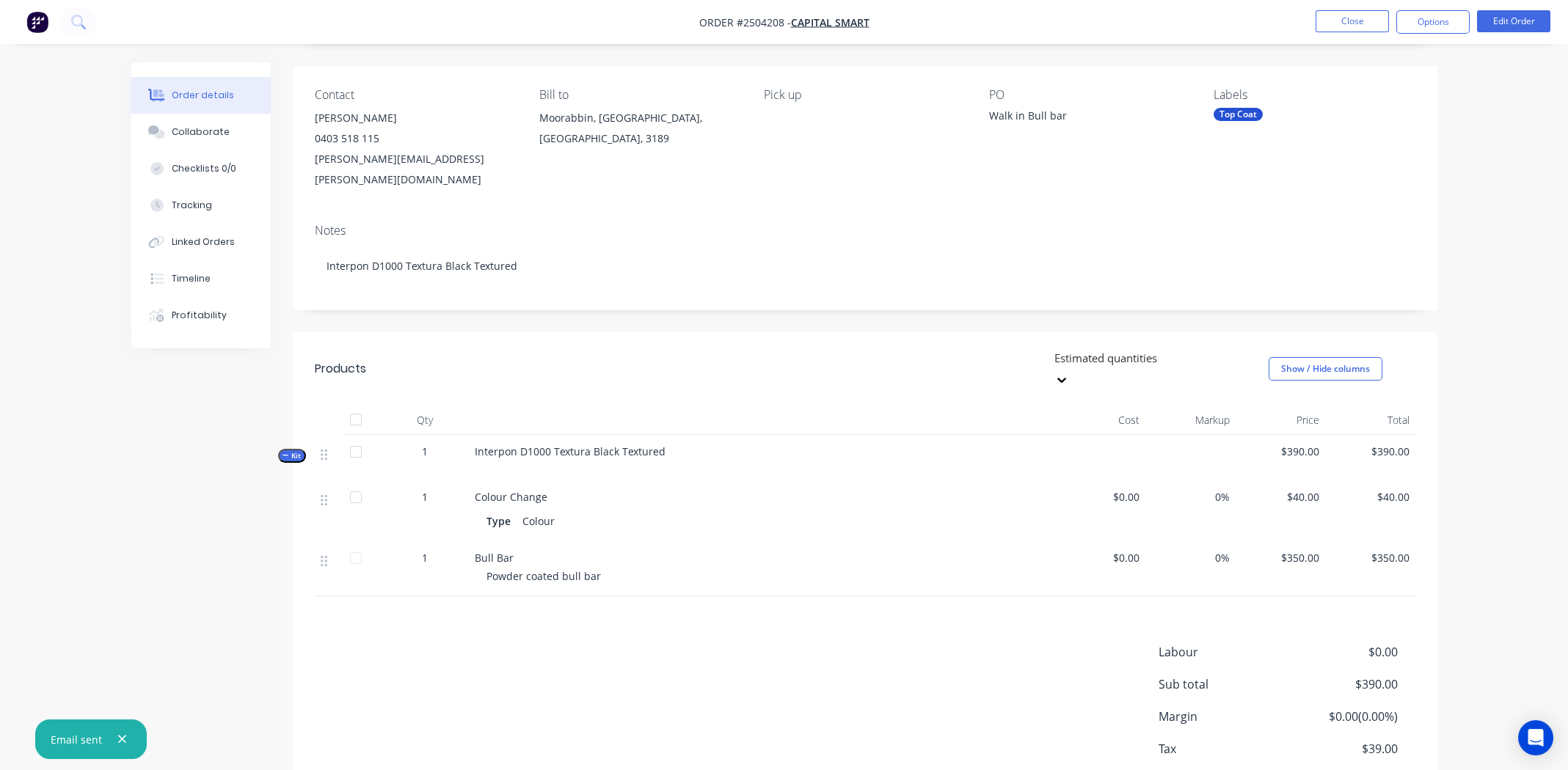
scroll to position [142, 0]
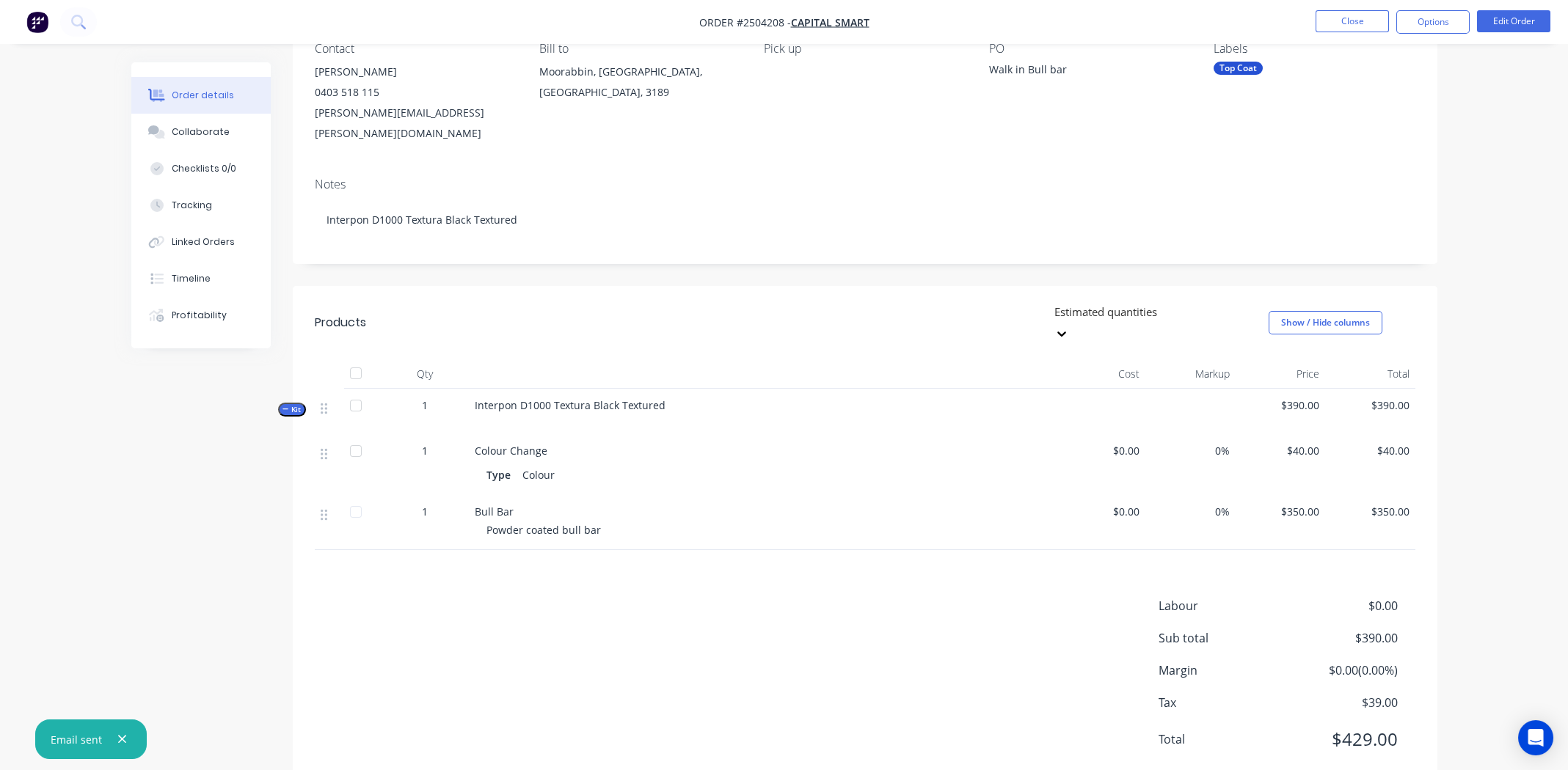
click at [123, 736] on icon "button" at bounding box center [122, 740] width 8 height 8
drag, startPoint x: 361, startPoint y: 587, endPoint x: 414, endPoint y: 591, distance: 53.2
click at [362, 597] on div "Labour $0.00 Sub total $390.00 Margin $0.00 ( 0.00 %) Tax $39.00 Total $429.00" at bounding box center [865, 682] width 1101 height 170
click at [646, 597] on div "Labour $0.00 Sub total $390.00 Margin $0.00 ( 0.00 %) Tax $39.00 Total $429.00" at bounding box center [865, 682] width 1101 height 170
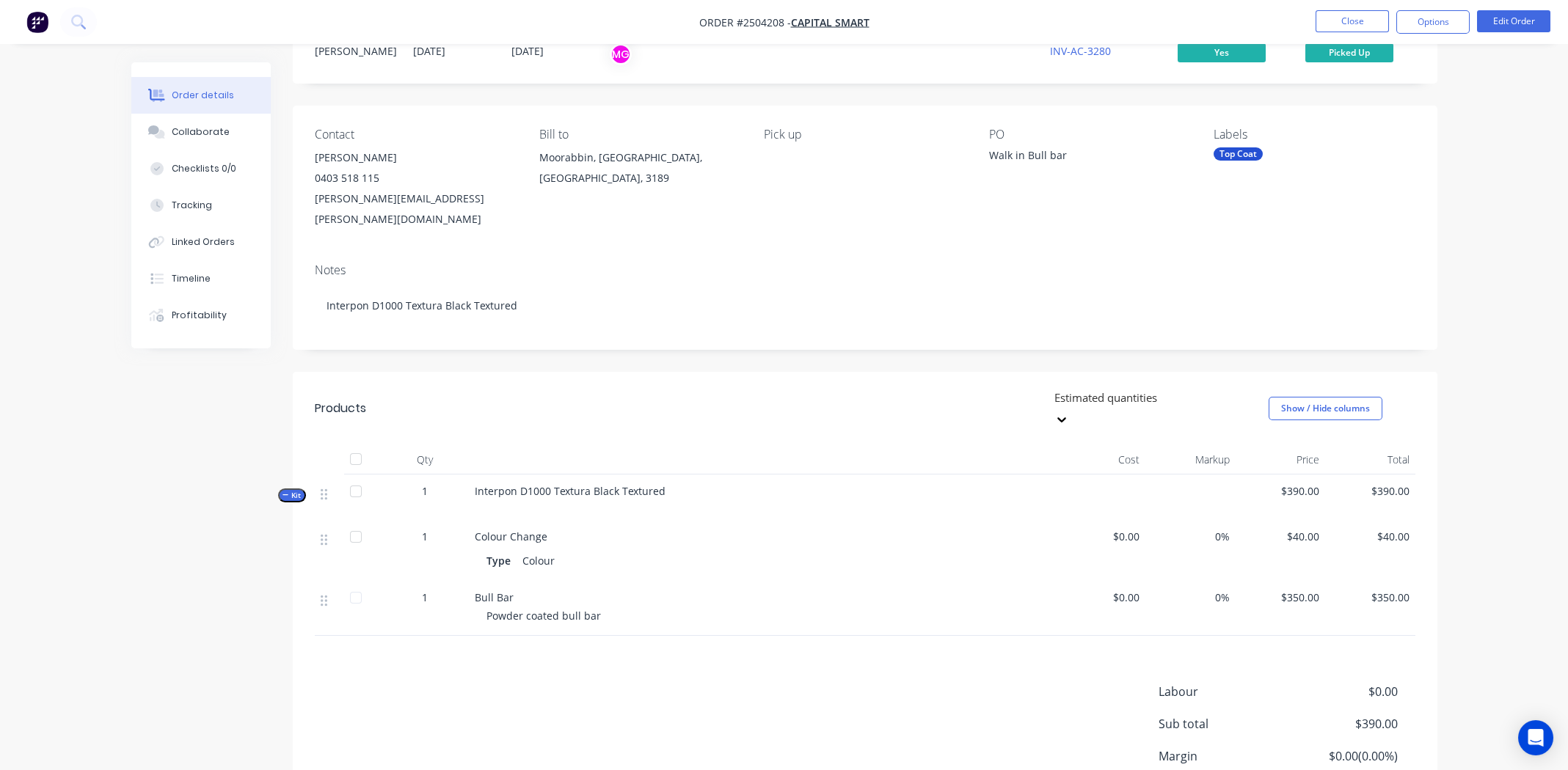
scroll to position [0, 0]
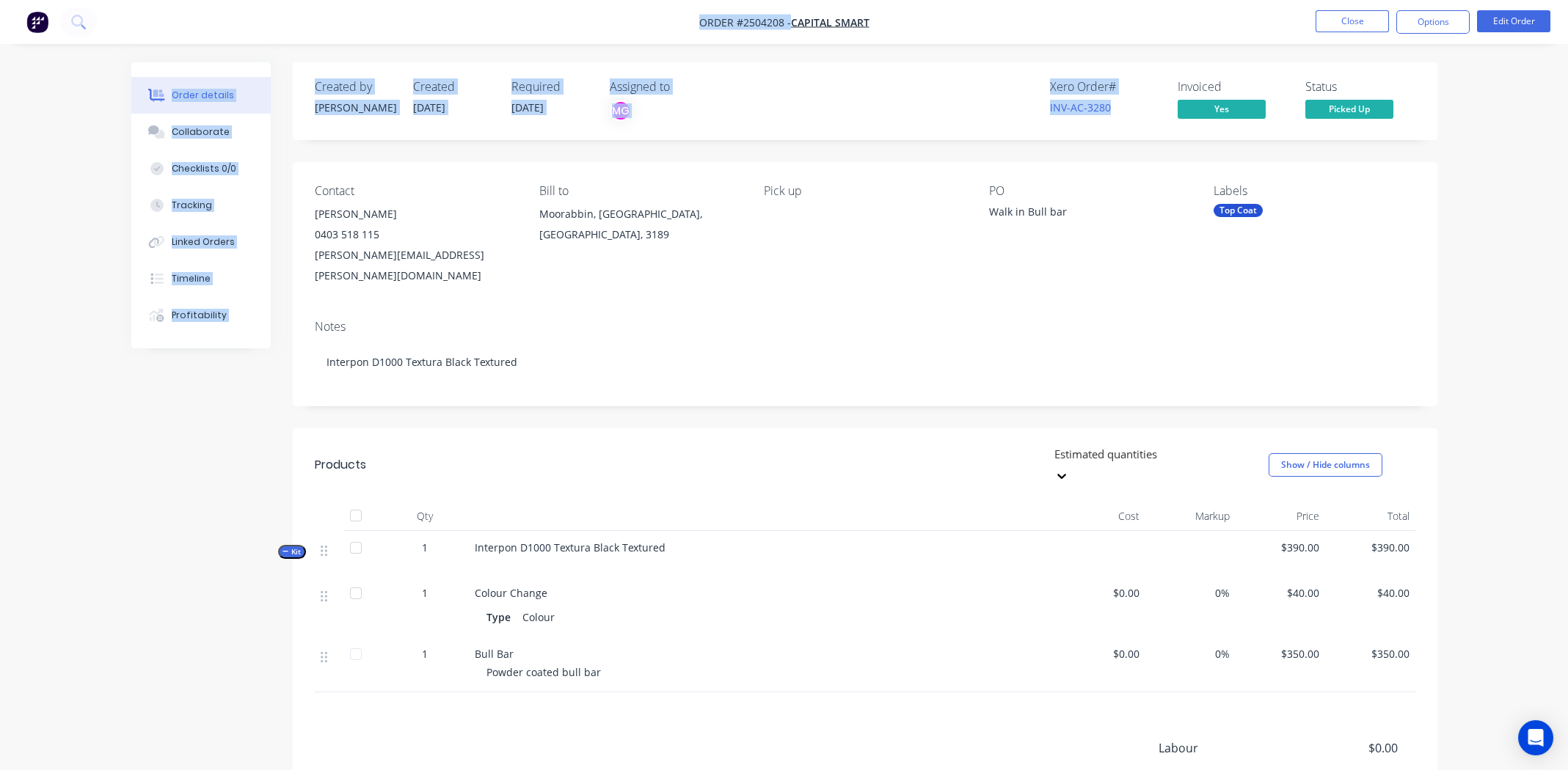
drag, startPoint x: 695, startPoint y: 22, endPoint x: 1077, endPoint y: 91, distance: 388.2
click at [1114, 101] on div "Order #2504208 - Capital Smart Close Options Edit Order Order details Collabora…" at bounding box center [784, 477] width 1568 height 954
click at [899, 12] on nav "Order #2504208 - Capital Smart Close Options Edit Order" at bounding box center [784, 22] width 1568 height 44
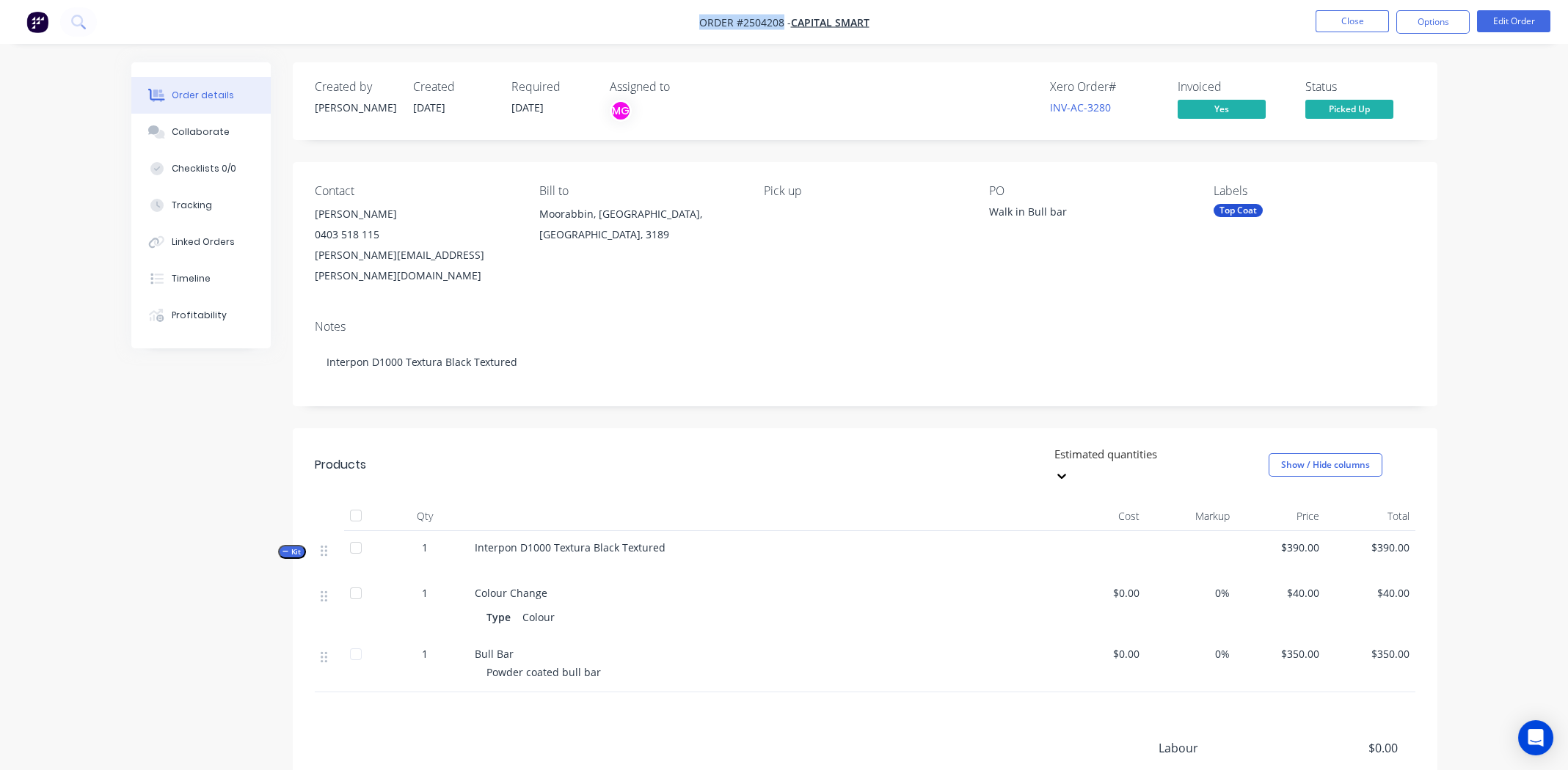
drag, startPoint x: 705, startPoint y: 19, endPoint x: 784, endPoint y: 23, distance: 79.1
click at [784, 23] on span "Order #2504208 -" at bounding box center [745, 22] width 91 height 14
copy span "Order #2504208"
drag, startPoint x: 876, startPoint y: 282, endPoint x: 901, endPoint y: 282, distance: 25.0
click at [876, 281] on div "Contact Sean Ronan 0403 518 115 sean.ronan@capitalsmart.com.au Bill to Moorabbi…" at bounding box center [865, 235] width 1145 height 146
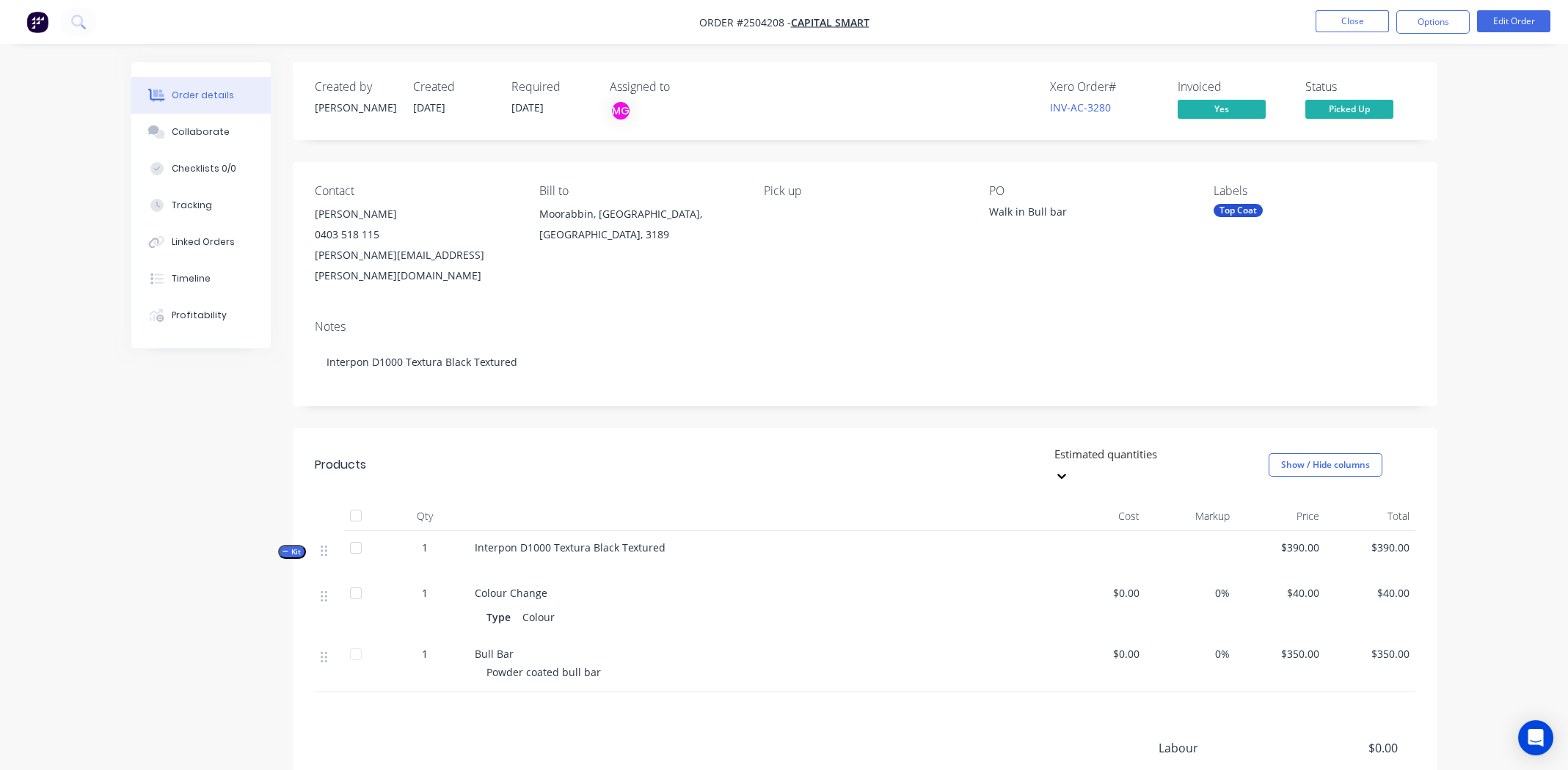
click at [813, 117] on div "Xero Order # INV-AC-3280 Invoiced Yes Status Picked Up" at bounding box center [1086, 101] width 659 height 42
click at [1422, 21] on button "Options" at bounding box center [1433, 22] width 73 height 23
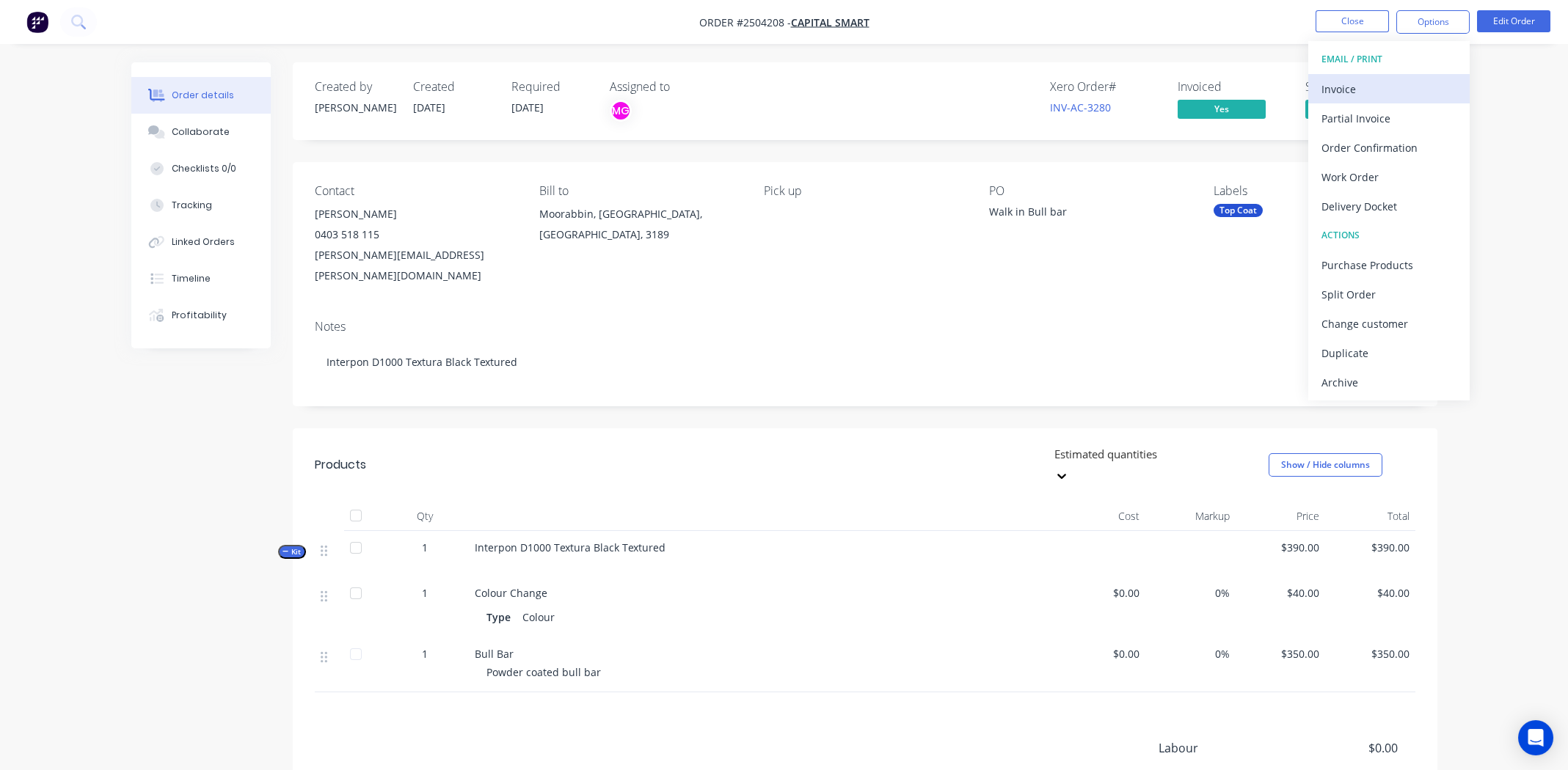
click at [1352, 85] on div "Invoice" at bounding box center [1389, 89] width 135 height 22
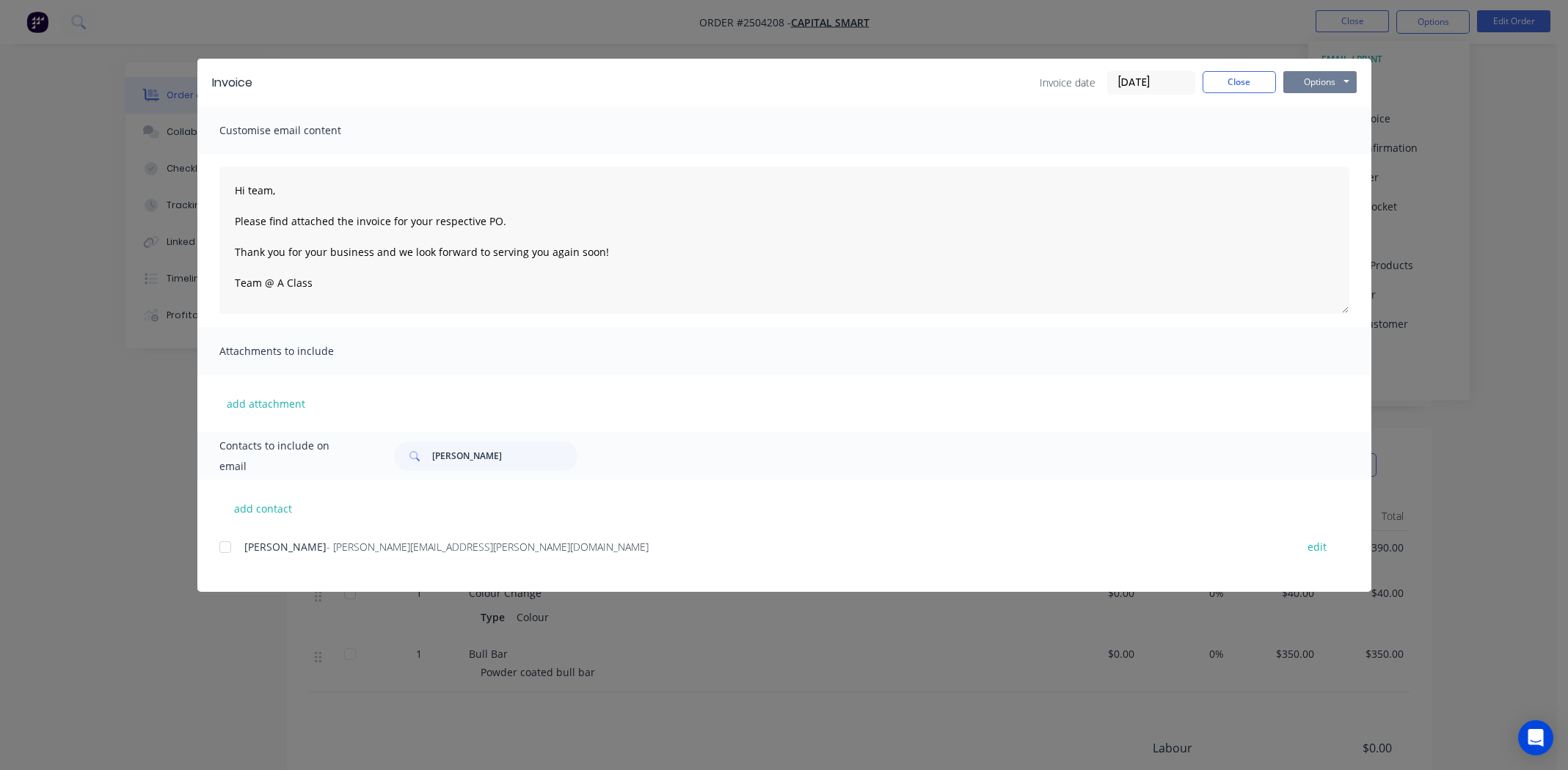
click at [1331, 85] on button "Options" at bounding box center [1320, 82] width 73 height 22
click at [1325, 129] on button "Print" at bounding box center [1330, 132] width 94 height 24
click at [1220, 74] on button "Close" at bounding box center [1239, 82] width 73 height 22
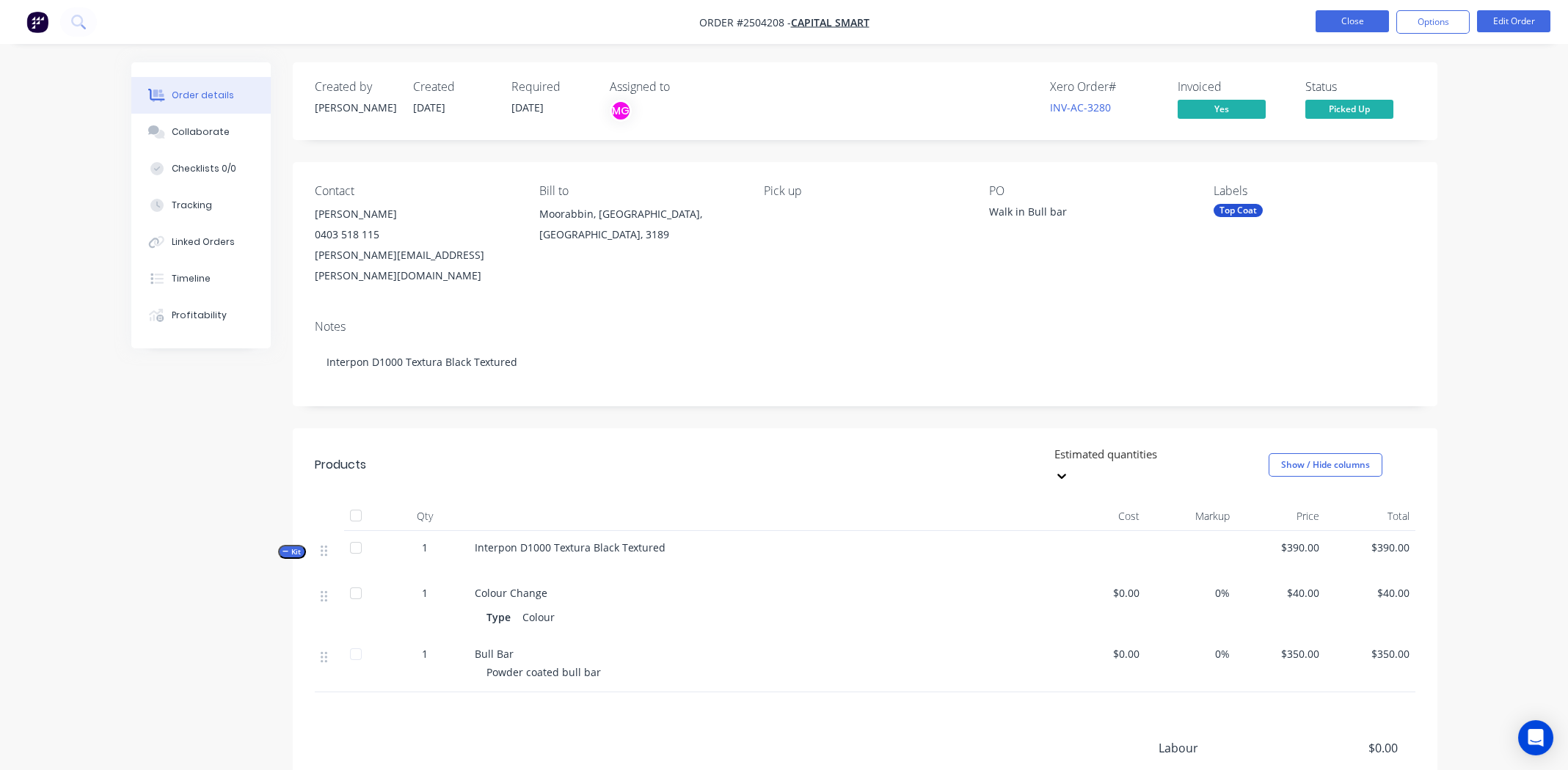
click at [1336, 19] on button "Close" at bounding box center [1352, 21] width 73 height 22
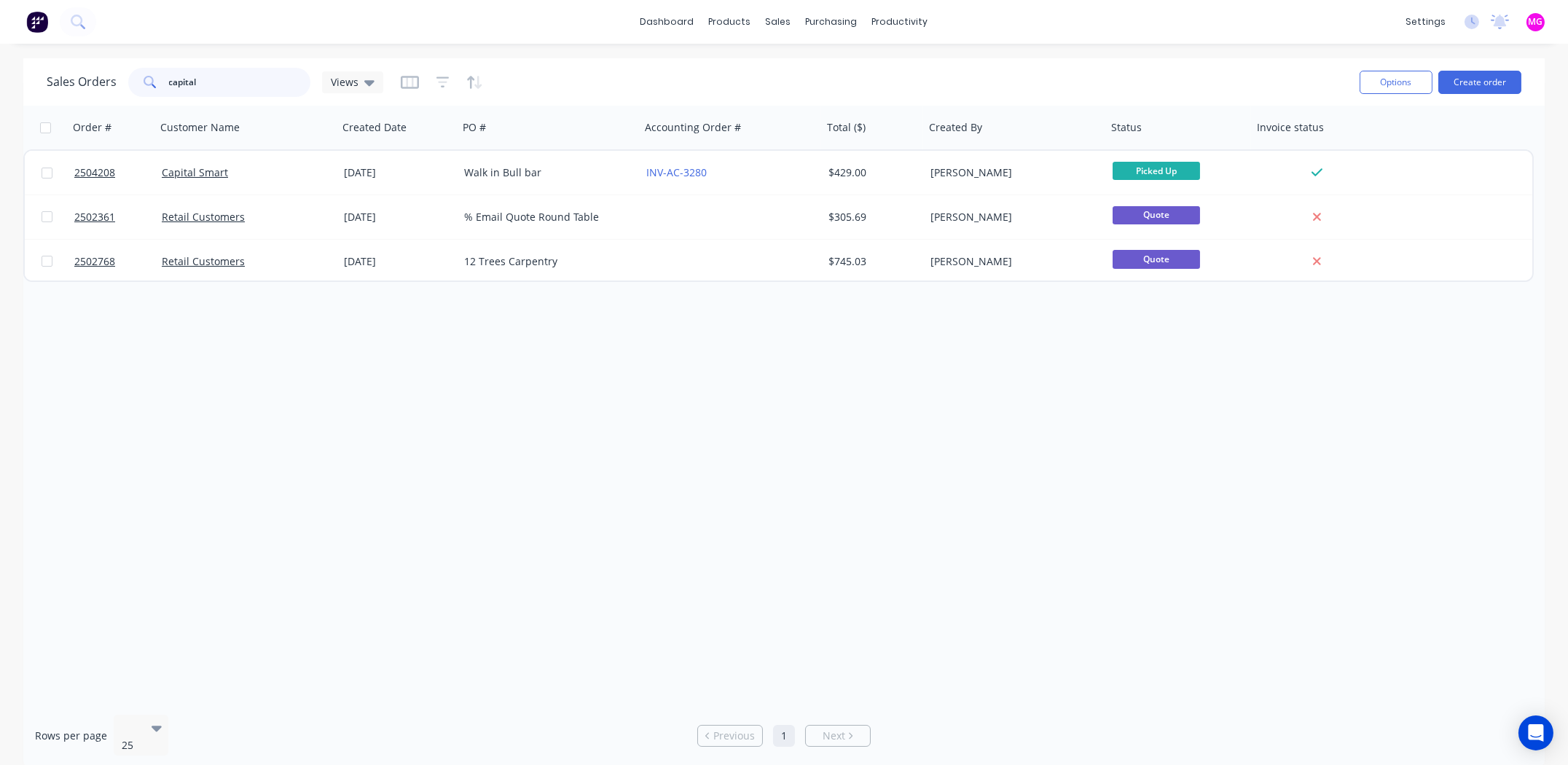
click at [204, 80] on input "capital" at bounding box center [240, 82] width 142 height 29
click at [203, 81] on input "capital" at bounding box center [240, 82] width 142 height 29
type input "c"
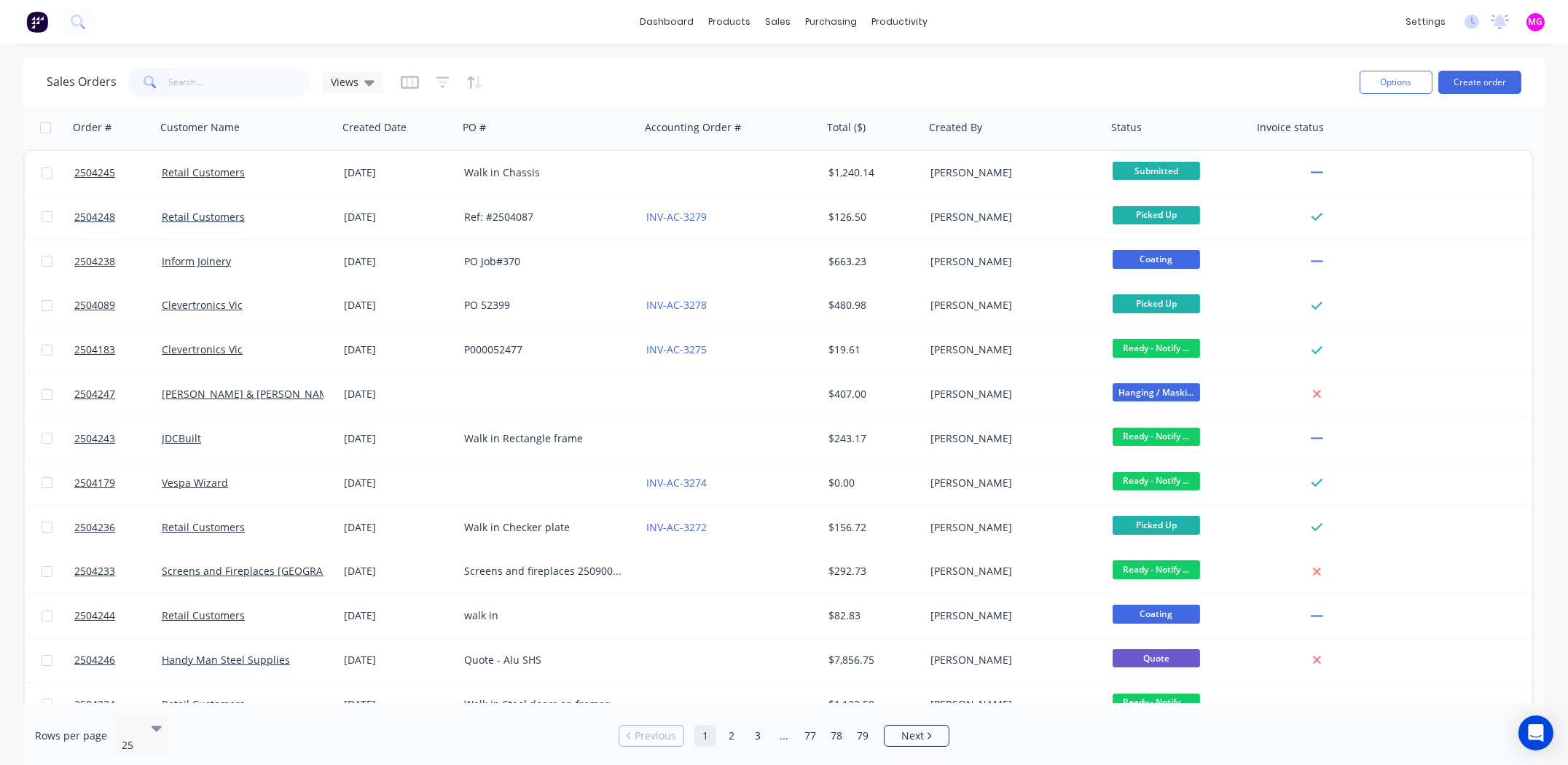
click at [1115, 79] on div "Sales Orders Views" at bounding box center [697, 82] width 1301 height 35
drag, startPoint x: 207, startPoint y: 82, endPoint x: 197, endPoint y: 68, distance: 17.2
click at [207, 81] on input "text" at bounding box center [240, 82] width 142 height 29
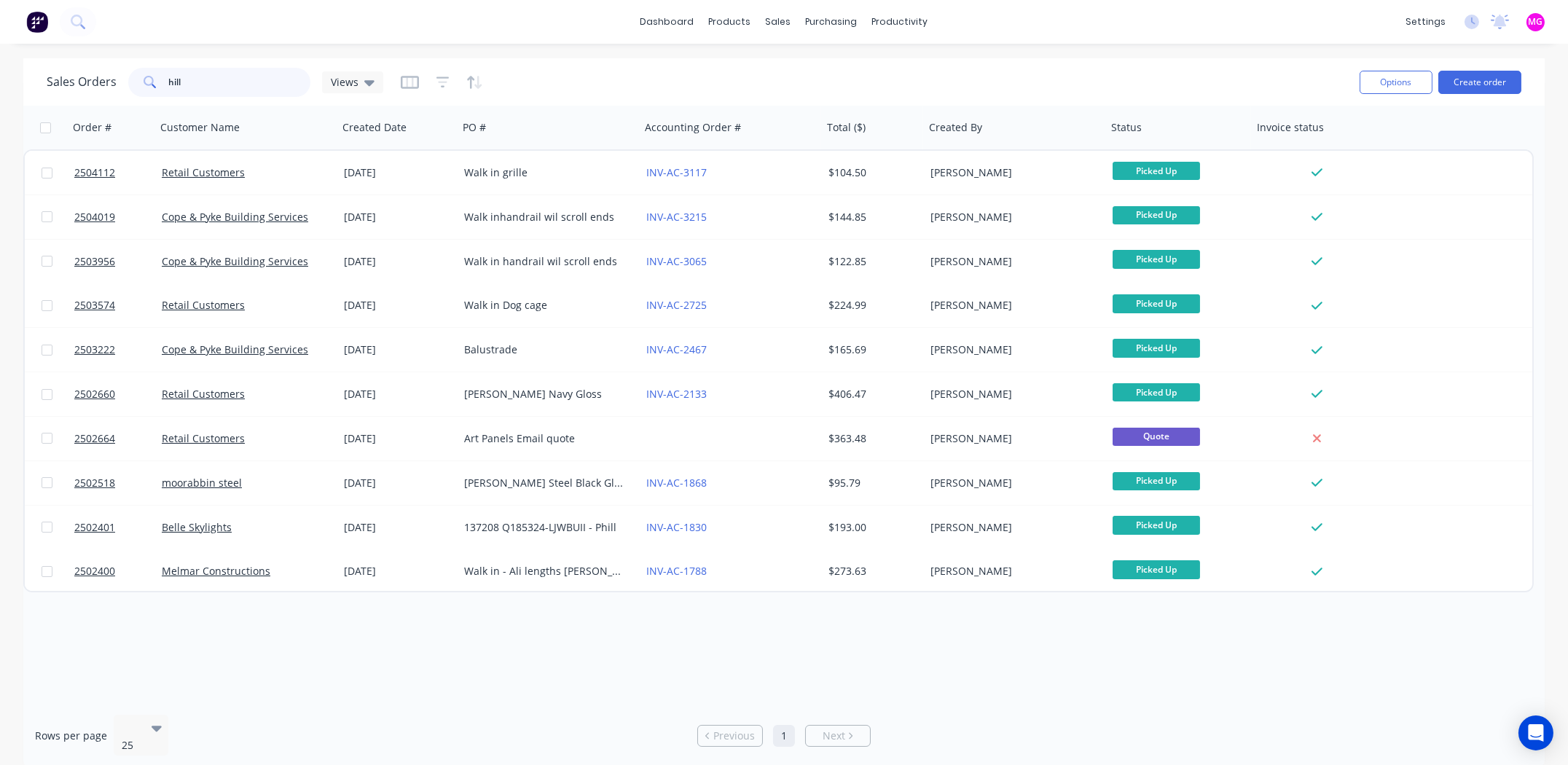
click at [225, 83] on input "hill" at bounding box center [240, 82] width 142 height 29
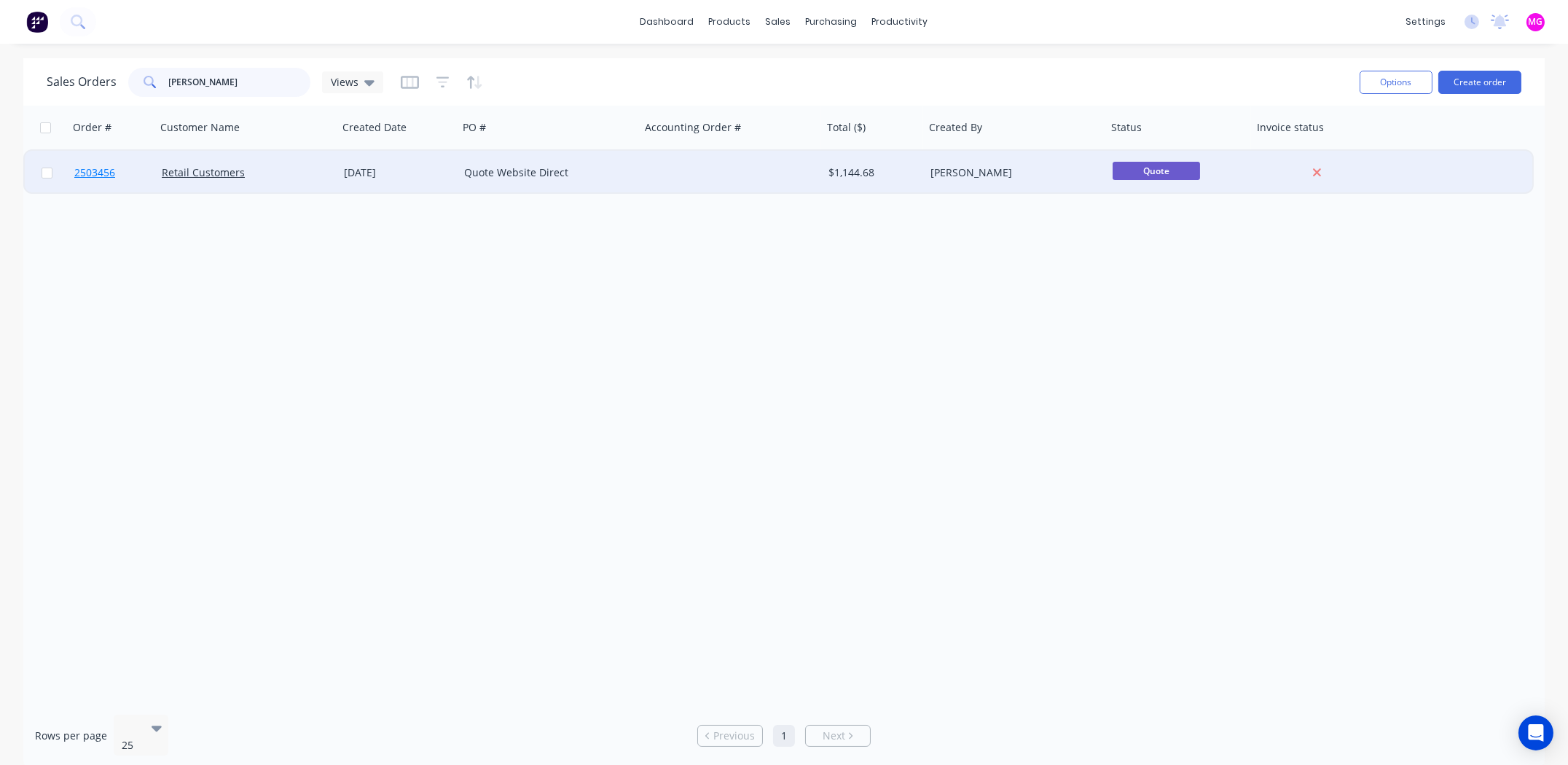
type input "hilary"
click at [109, 172] on span "2503456" at bounding box center [94, 172] width 40 height 15
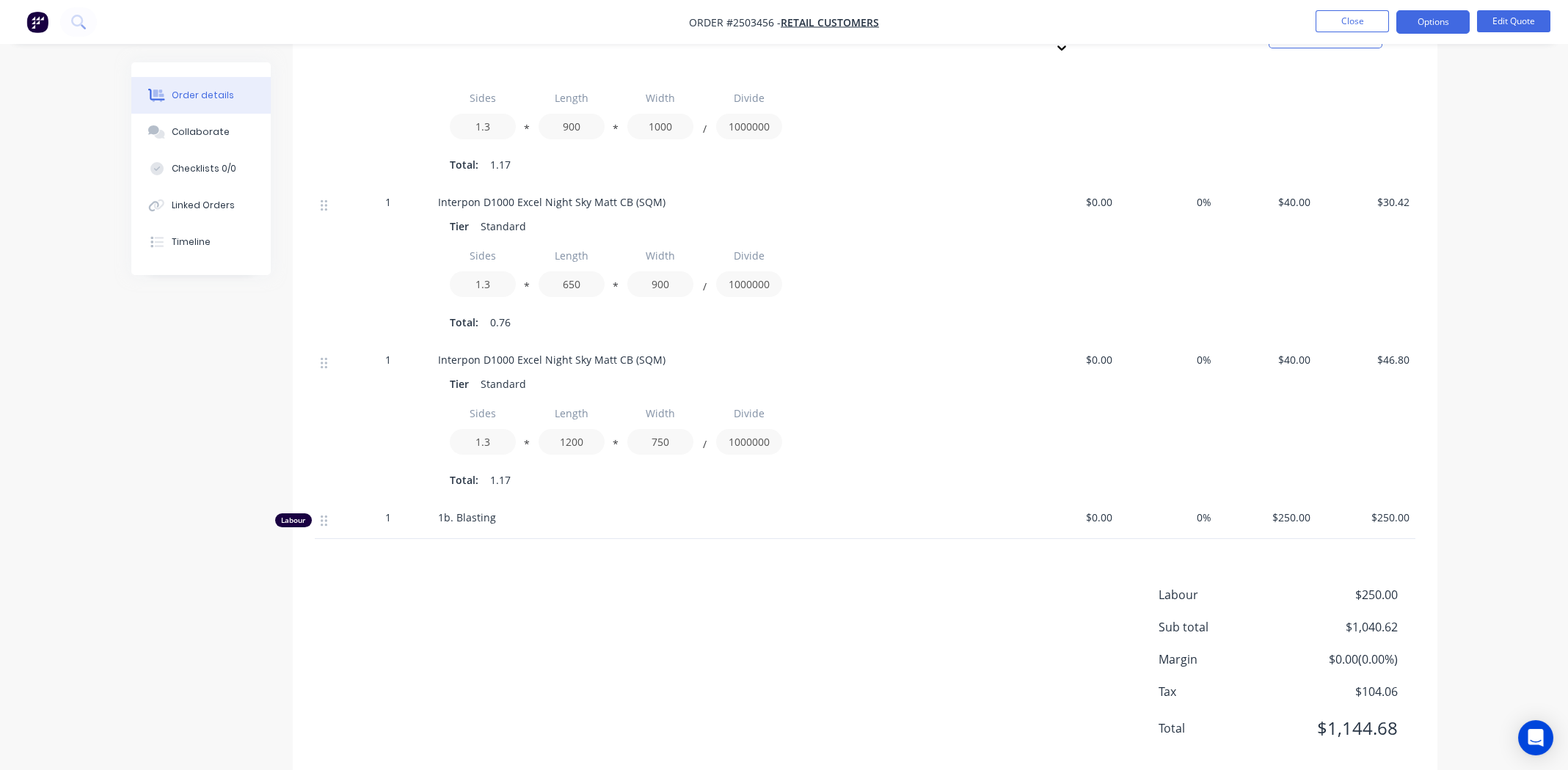
scroll to position [1071, 0]
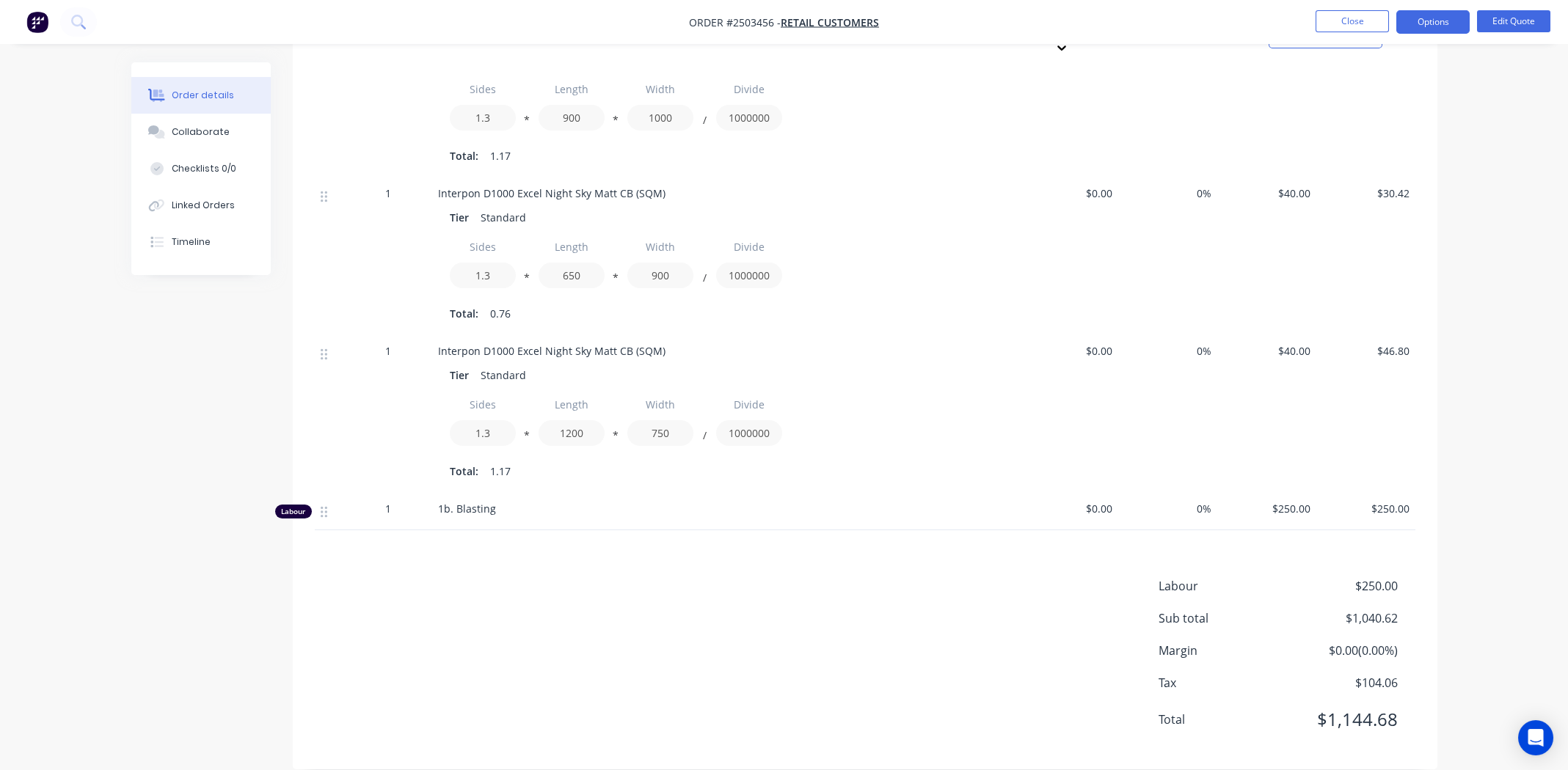
click at [502, 584] on div "Labour $250.00 Sub total $1,040.62 Margin $0.00 ( 0.00 %) Tax $104.06 Total $1,…" at bounding box center [865, 662] width 1101 height 170
drag, startPoint x: 771, startPoint y: 561, endPoint x: 778, endPoint y: 556, distance: 8.6
click at [772, 577] on div "Labour $250.00 Sub total $1,040.62 Margin $0.00 ( 0.00 %) Tax $104.06 Total $1,…" at bounding box center [865, 662] width 1101 height 170
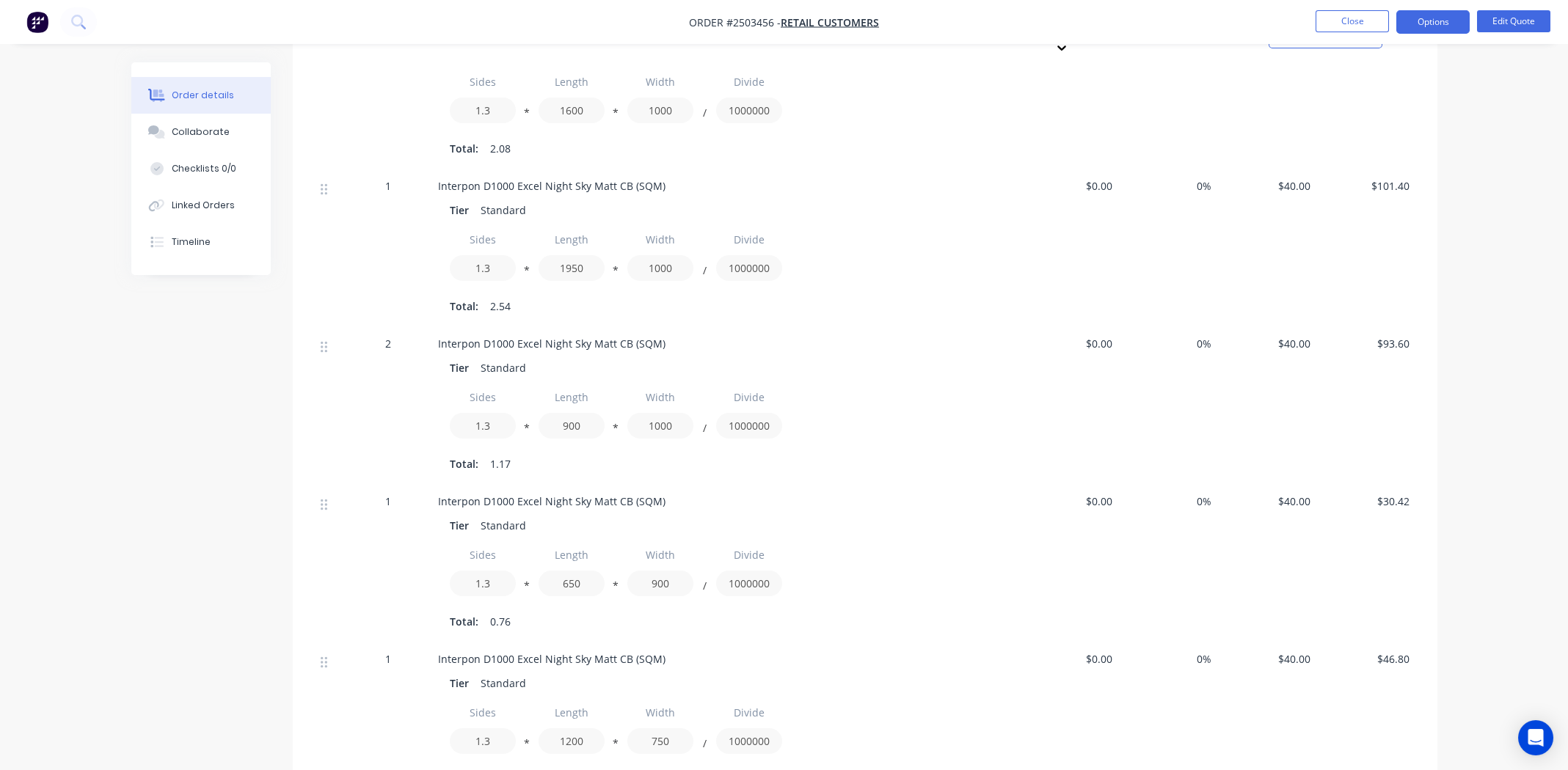
scroll to position [953, 0]
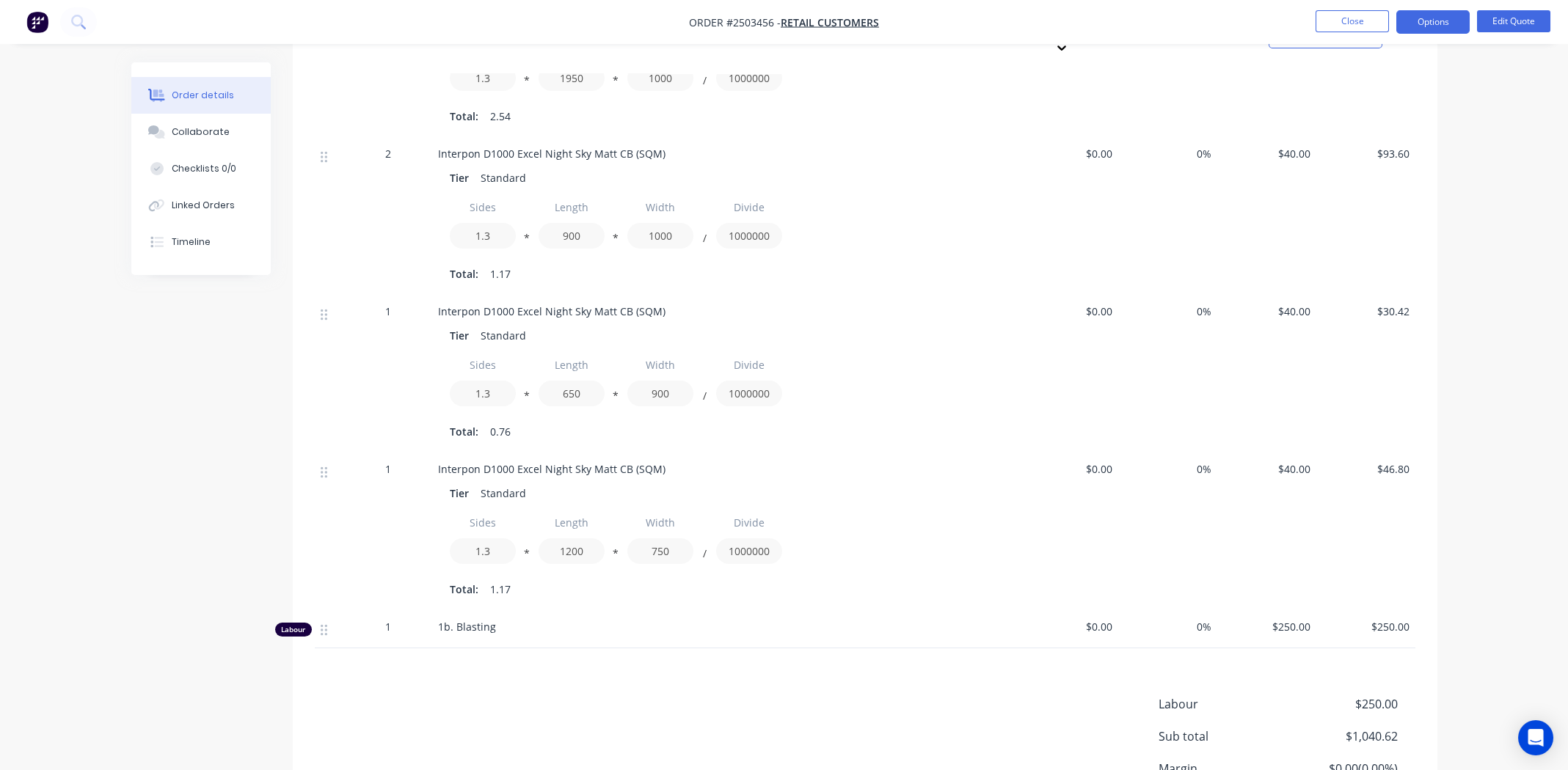
click at [552, 695] on div "Labour $250.00 Sub total $1,040.62 Margin $0.00 ( 0.00 %) Tax $104.06 Total $1,…" at bounding box center [865, 780] width 1101 height 170
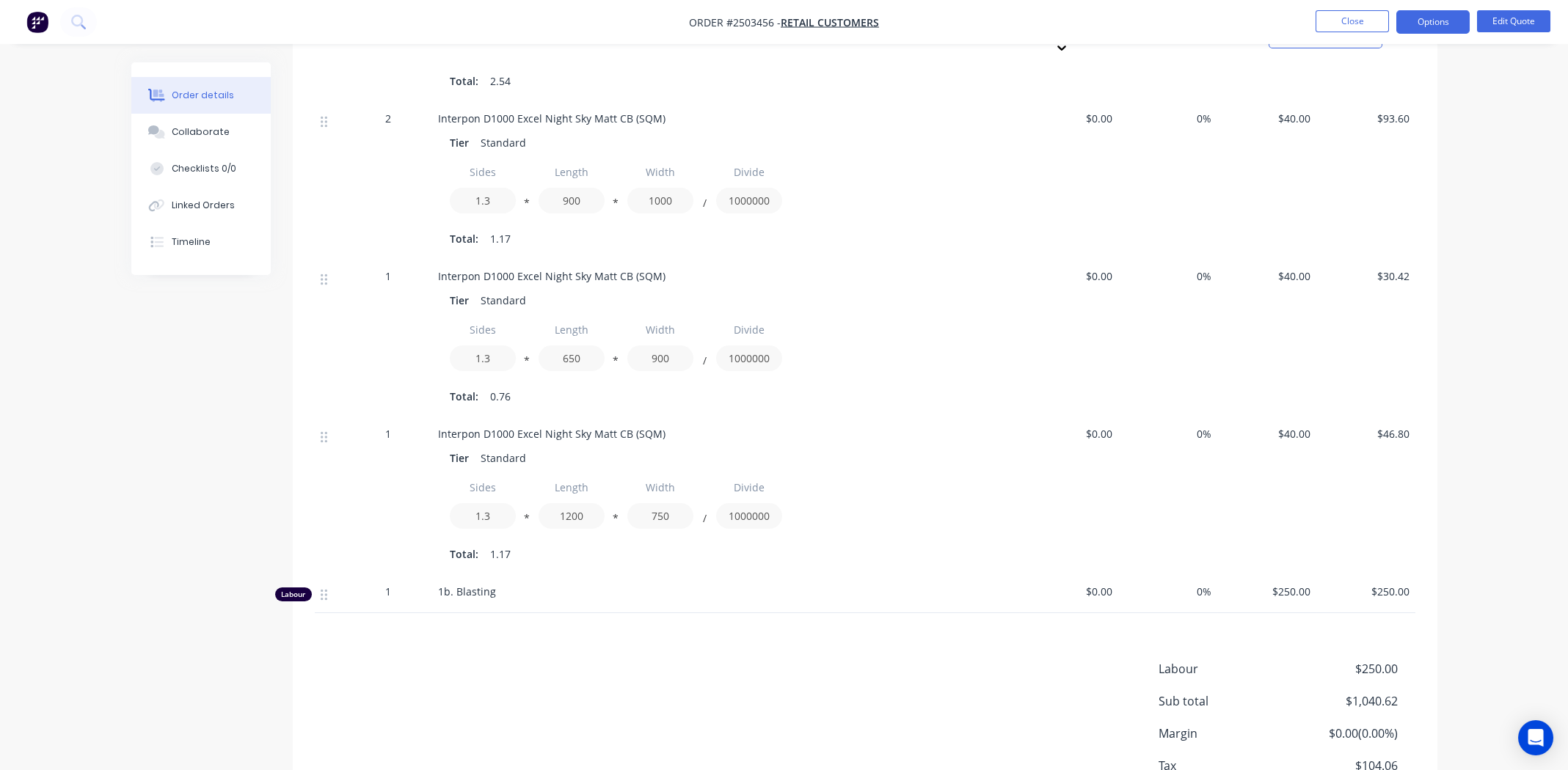
scroll to position [1071, 0]
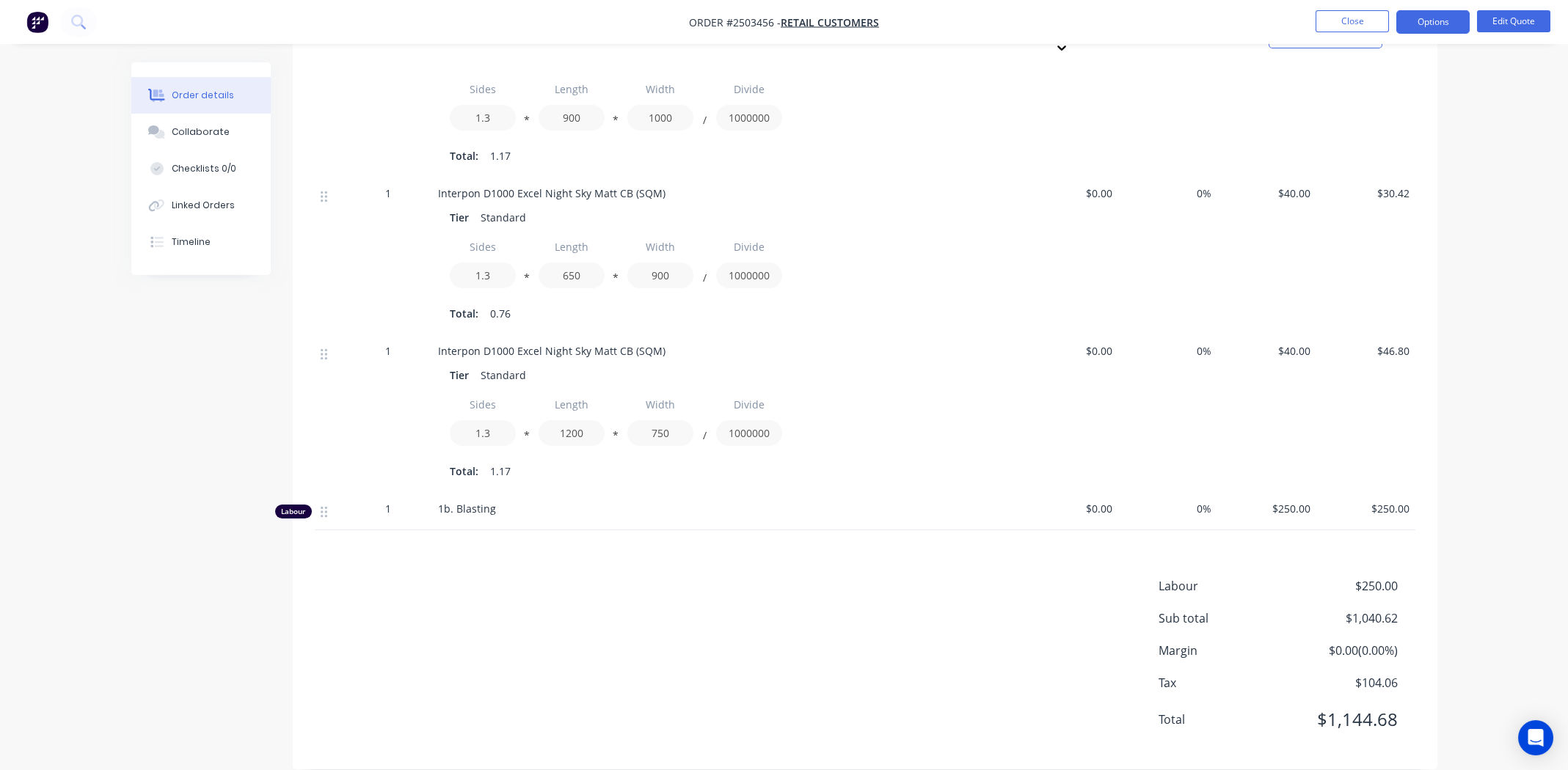
click at [587, 531] on div "Products Estimated quantities Show / Hide columns Qty Cost Markup Price Total K…" at bounding box center [865, 53] width 1145 height 1433
click at [484, 534] on div "Products Estimated quantities Show / Hide columns Qty Cost Markup Price Total K…" at bounding box center [865, 53] width 1145 height 1433
click at [489, 537] on div "Products Estimated quantities Show / Hide columns Qty Cost Markup Price Total K…" at bounding box center [865, 53] width 1145 height 1433
click at [784, 518] on div "Products Estimated quantities Show / Hide columns Qty Cost Markup Price Total K…" at bounding box center [865, 53] width 1145 height 1433
click at [855, 543] on div "Products Estimated quantities Show / Hide columns Qty Cost Markup Price Total K…" at bounding box center [865, 53] width 1145 height 1433
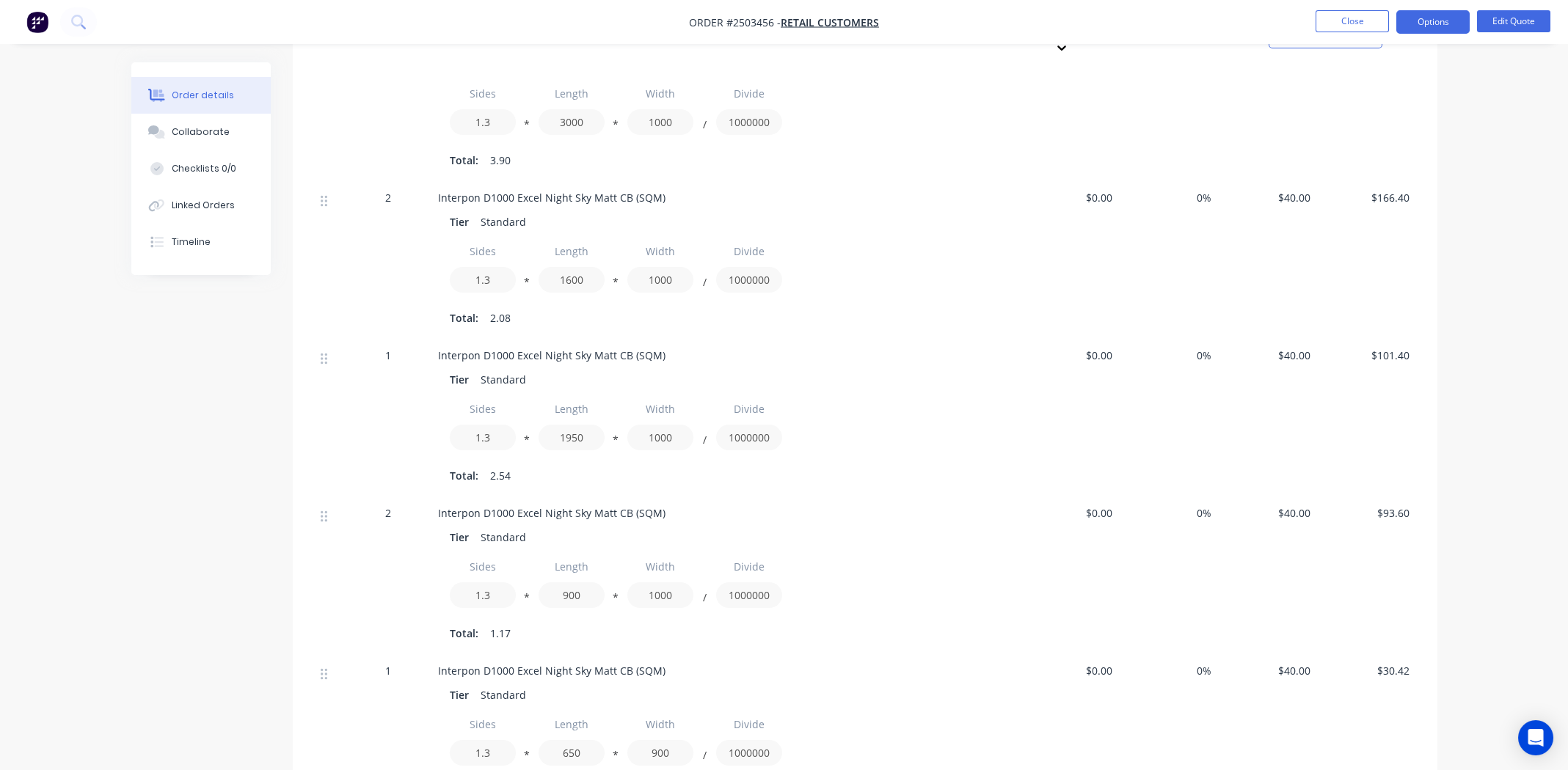
scroll to position [484, 0]
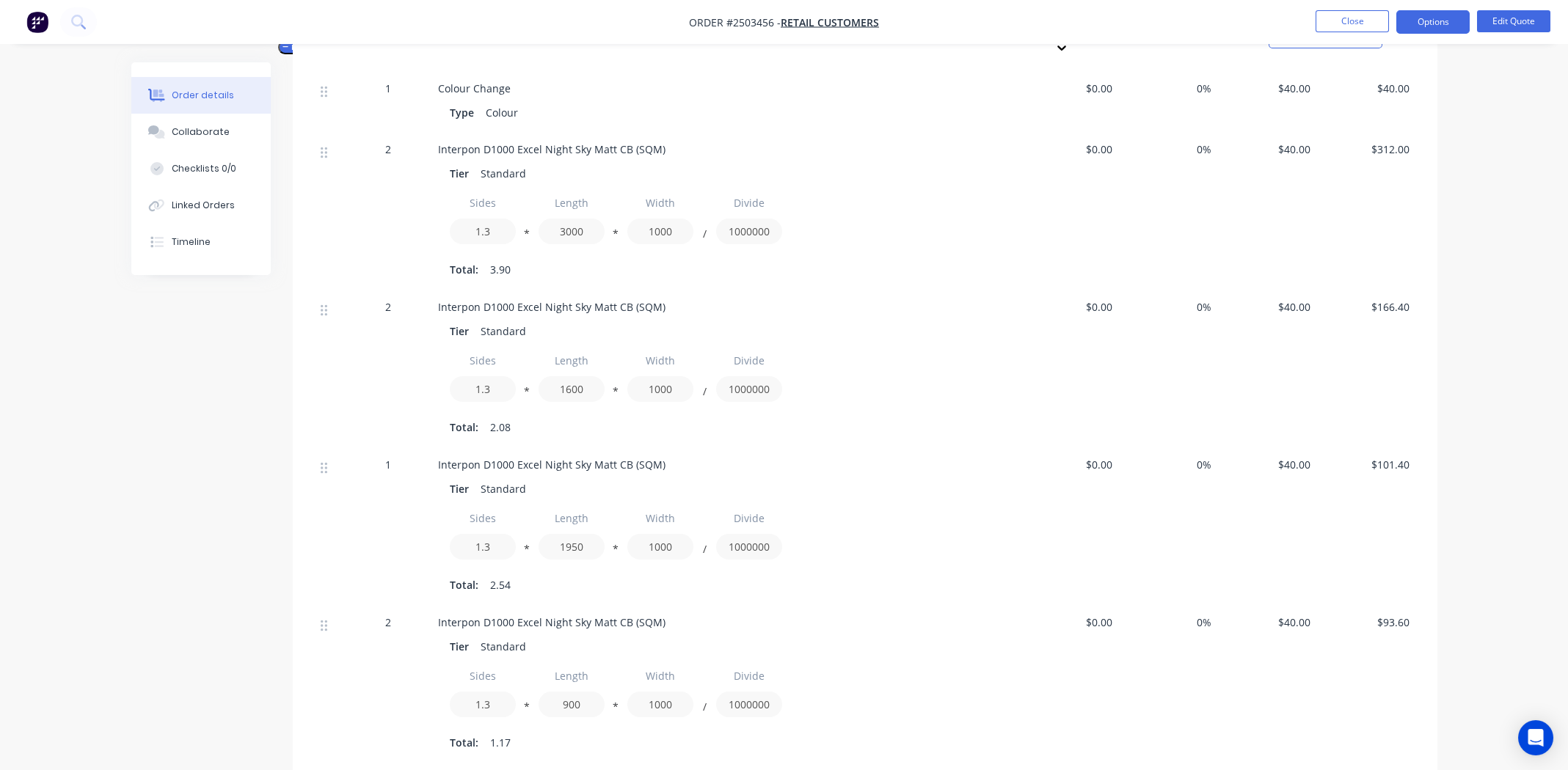
click at [361, 207] on div "2" at bounding box center [388, 212] width 88 height 158
click at [658, 141] on div "Interpon D1000 Excel Night Sky Matt CB (SQM)" at bounding box center [725, 149] width 575 height 16
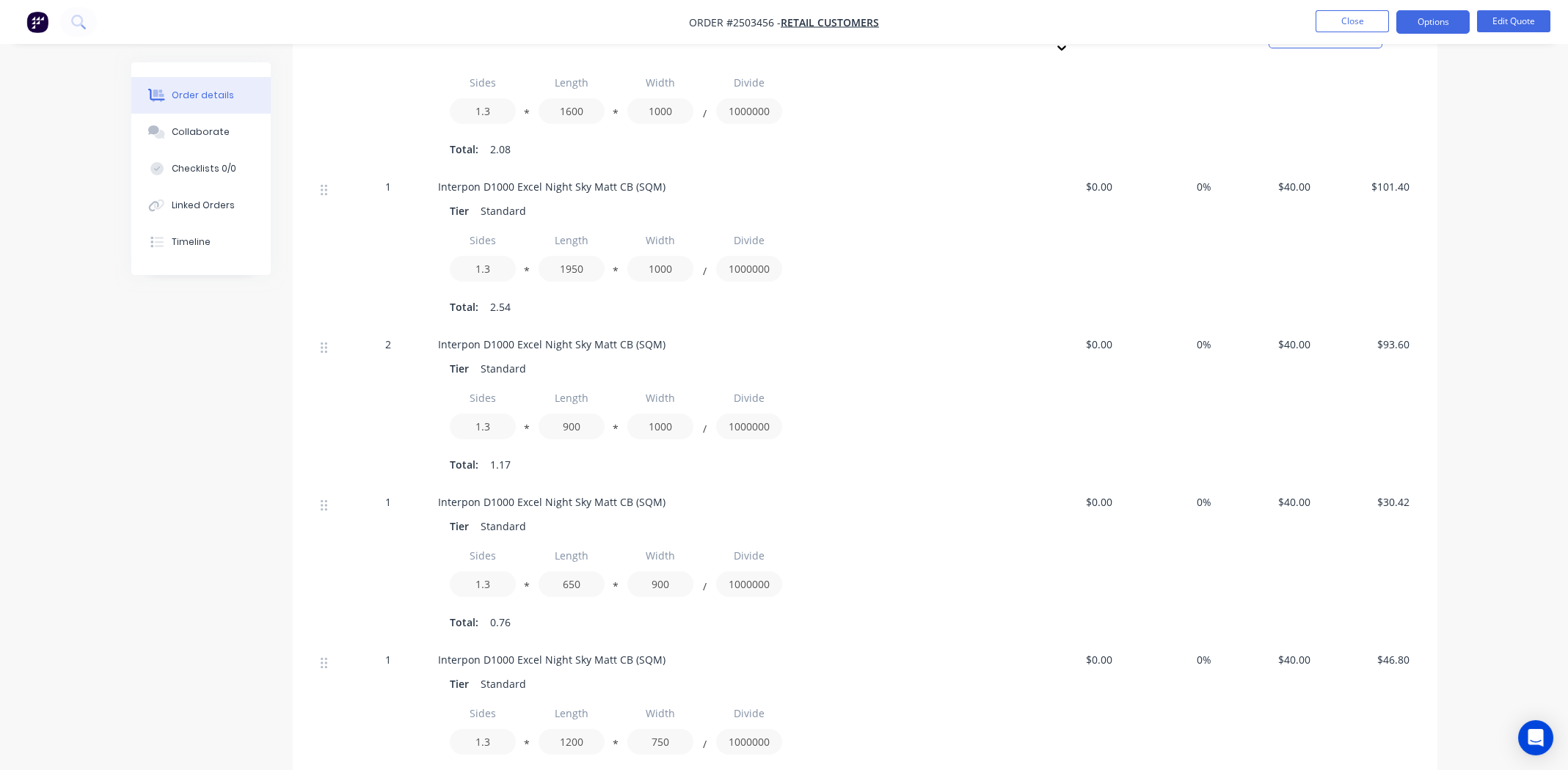
scroll to position [851, 0]
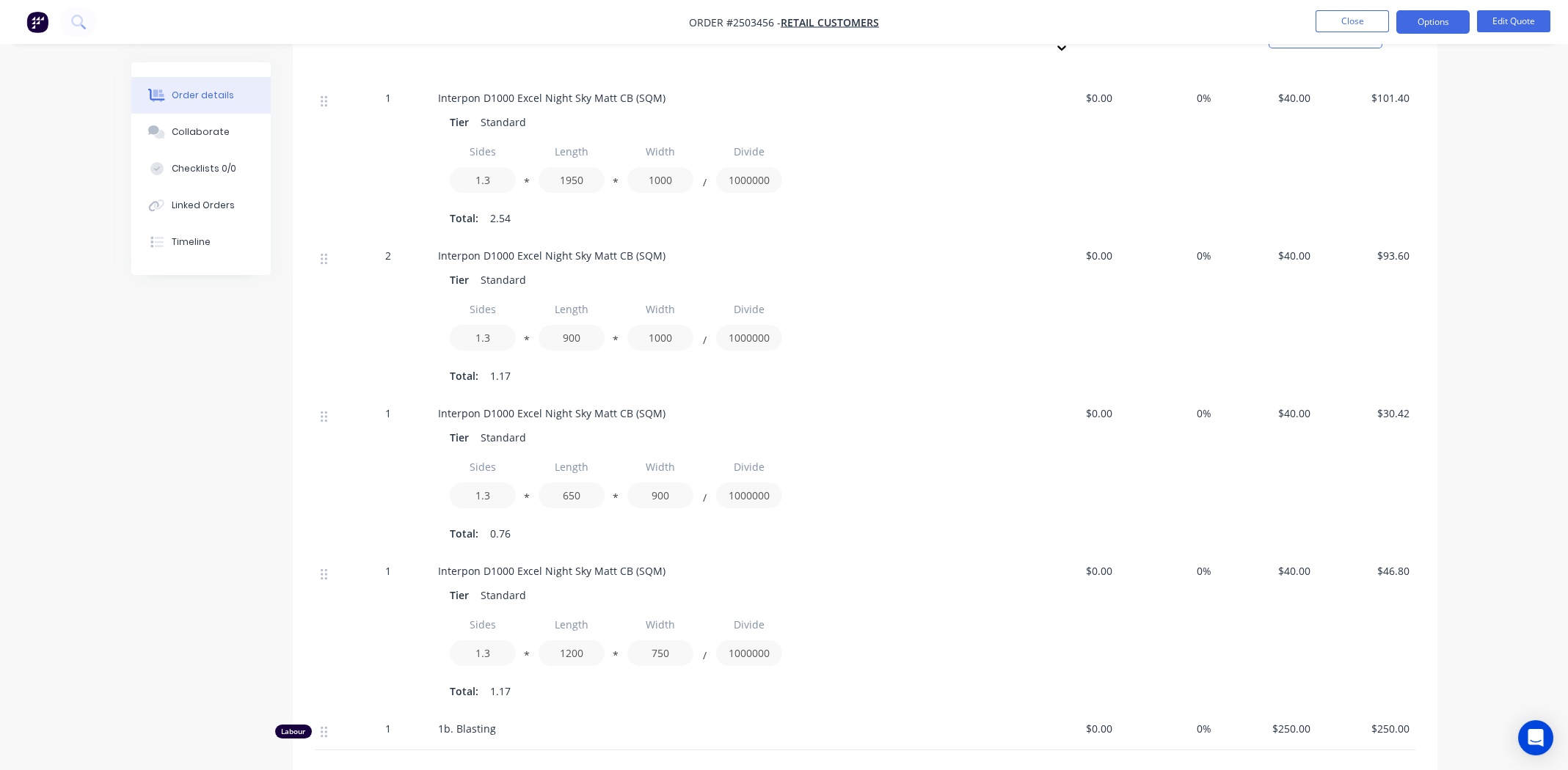
click at [590, 721] on div "1b. Blasting" at bounding box center [725, 728] width 575 height 16
click at [962, 405] on div "Interpon D1000 Excel Night Sky Matt CB (SQM)" at bounding box center [725, 413] width 575 height 16
click at [955, 370] on div "Interpon D1000 Excel Night Sky Matt CB (SQM) Tier Standard Sides 1.3 * Length 9…" at bounding box center [725, 318] width 587 height 158
click at [575, 721] on div "1b. Blasting" at bounding box center [725, 728] width 575 height 16
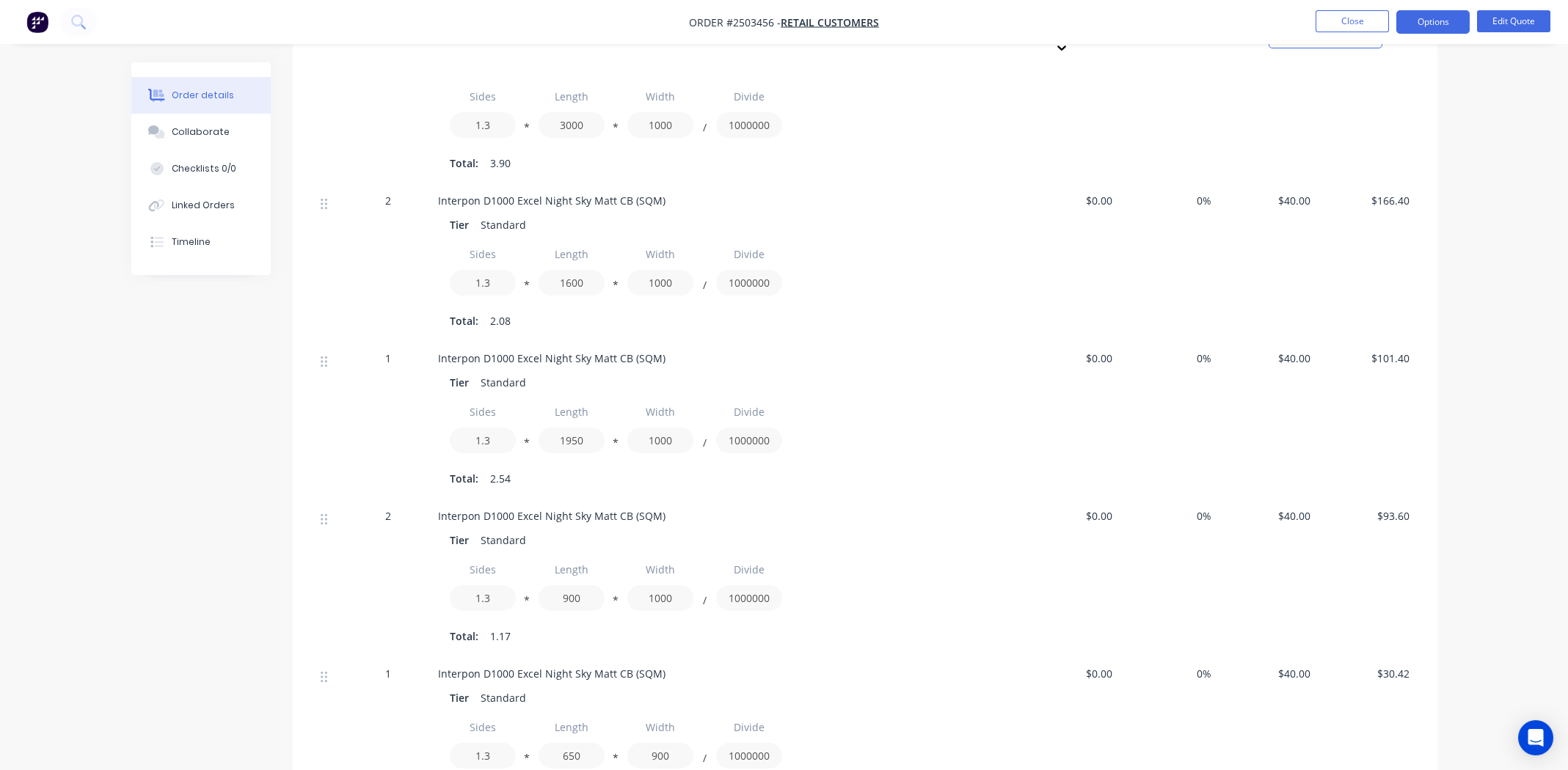
scroll to position [660, 0]
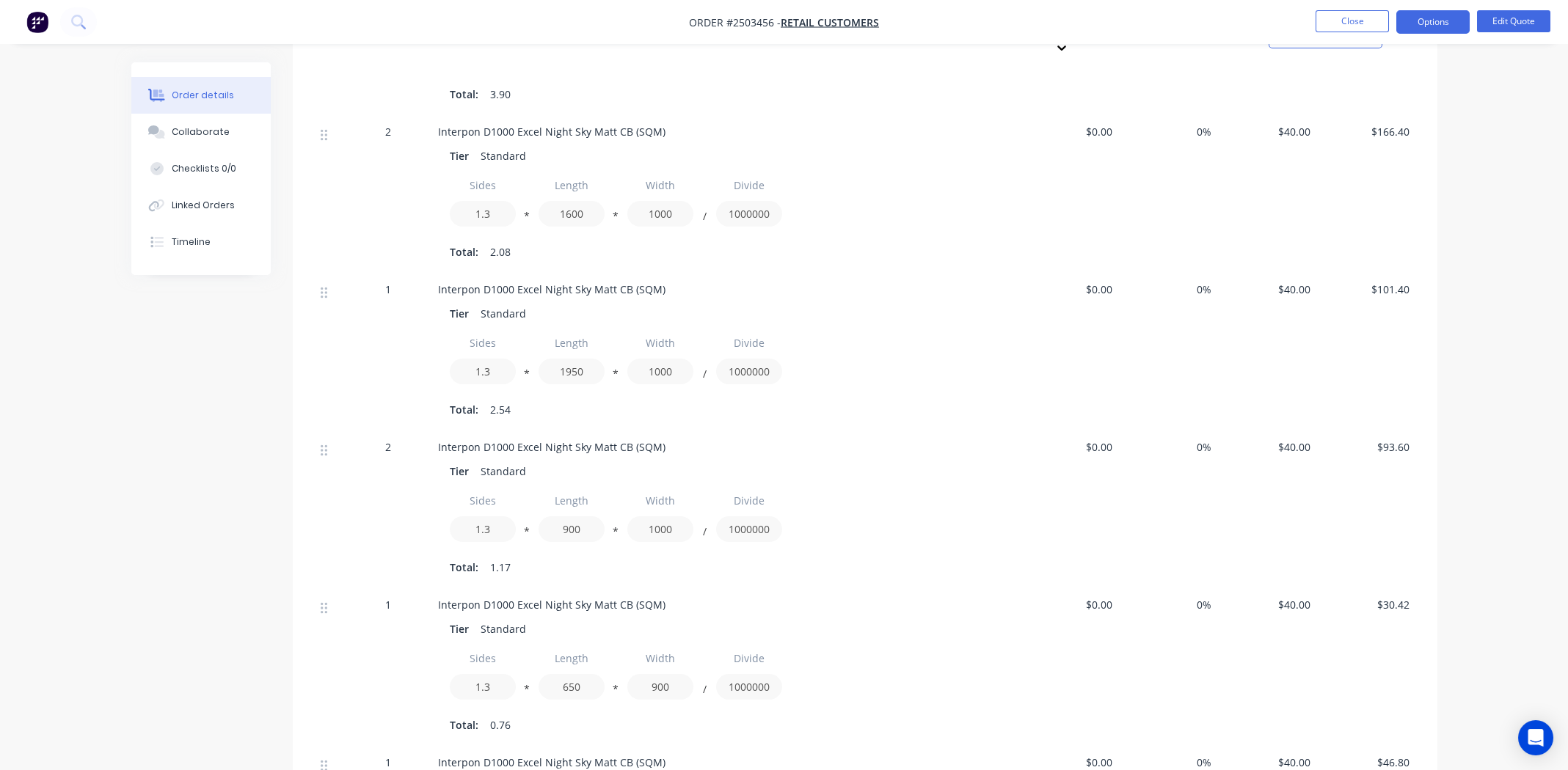
click at [811, 722] on div "Interpon D1000 Excel Night Sky Matt CB (SQM) Tier Standard Sides 1.3 * Length 6…" at bounding box center [725, 667] width 587 height 158
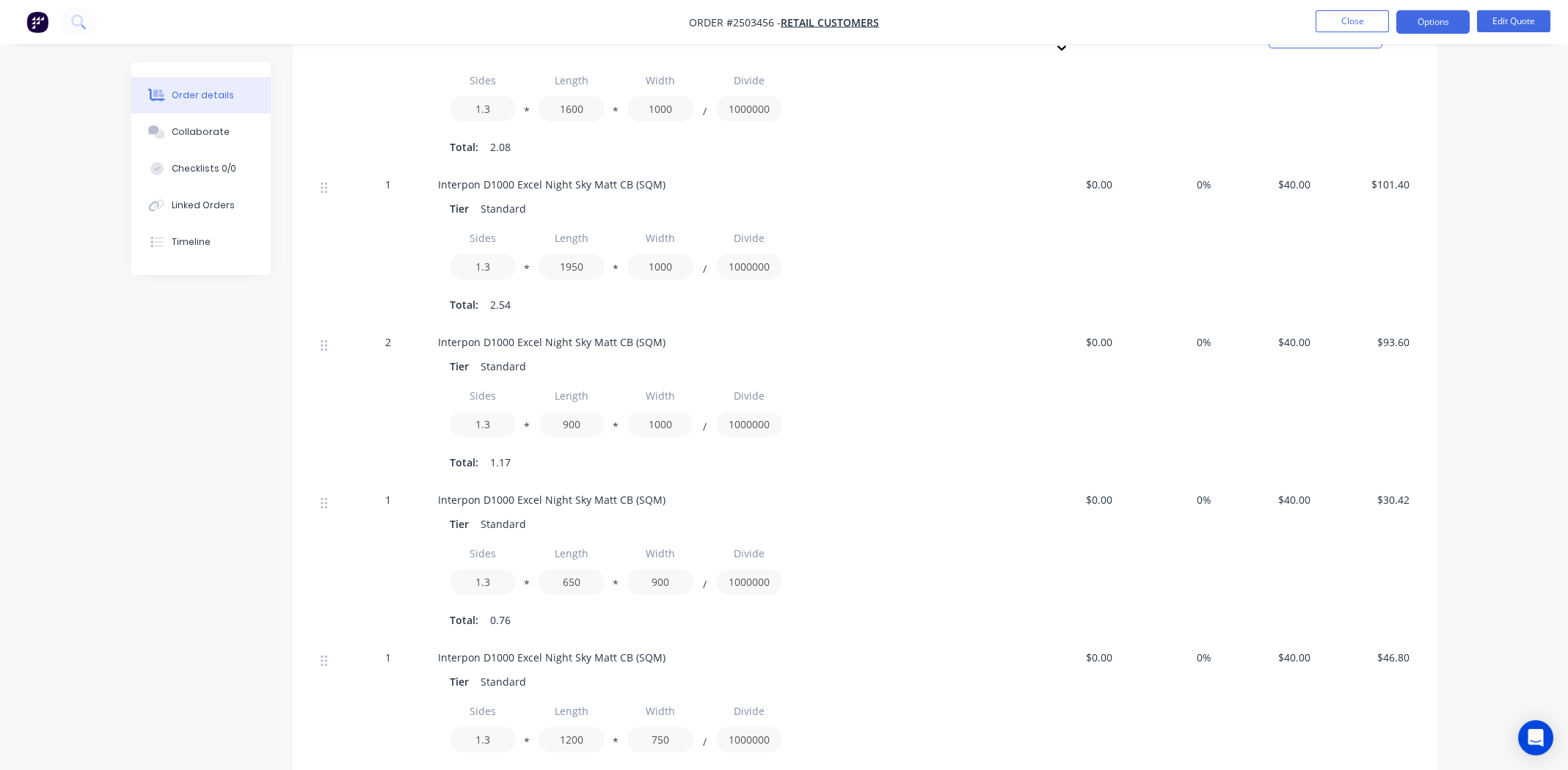
scroll to position [1026, 0]
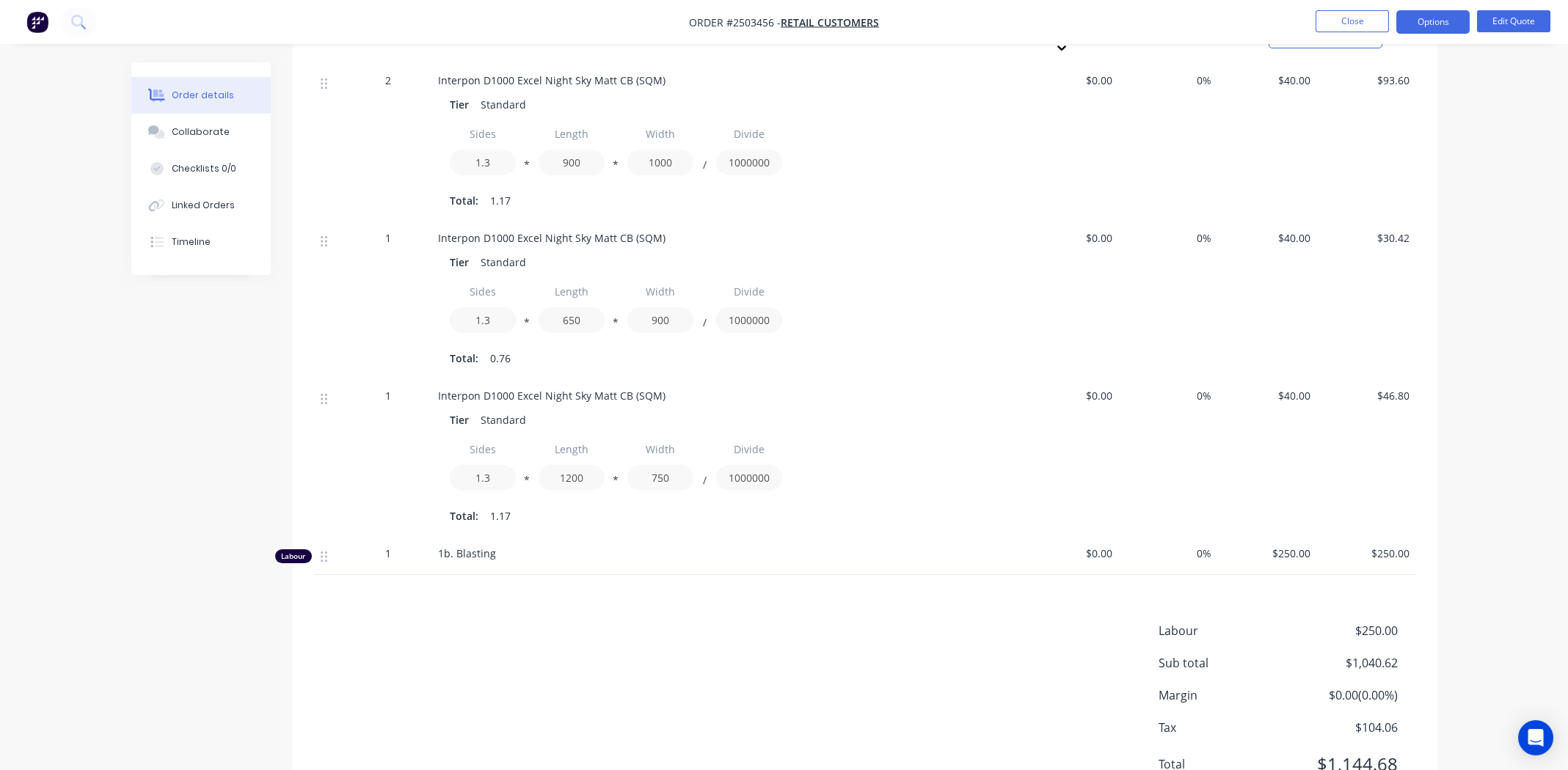
click at [597, 542] on div "1b. Blasting" at bounding box center [725, 556] width 587 height 38
click at [615, 575] on div "Products Estimated quantities Show / Hide columns Qty Cost Markup Price Total K…" at bounding box center [865, 98] width 1145 height 1433
click at [600, 546] on div "1b. Blasting" at bounding box center [725, 553] width 575 height 16
click at [633, 546] on div "1b. Blasting" at bounding box center [725, 553] width 575 height 16
click at [586, 622] on div "Labour $250.00 Sub total $1,040.62 Margin $0.00 ( 0.00 %) Tax $104.06 Total $1,…" at bounding box center [865, 707] width 1101 height 170
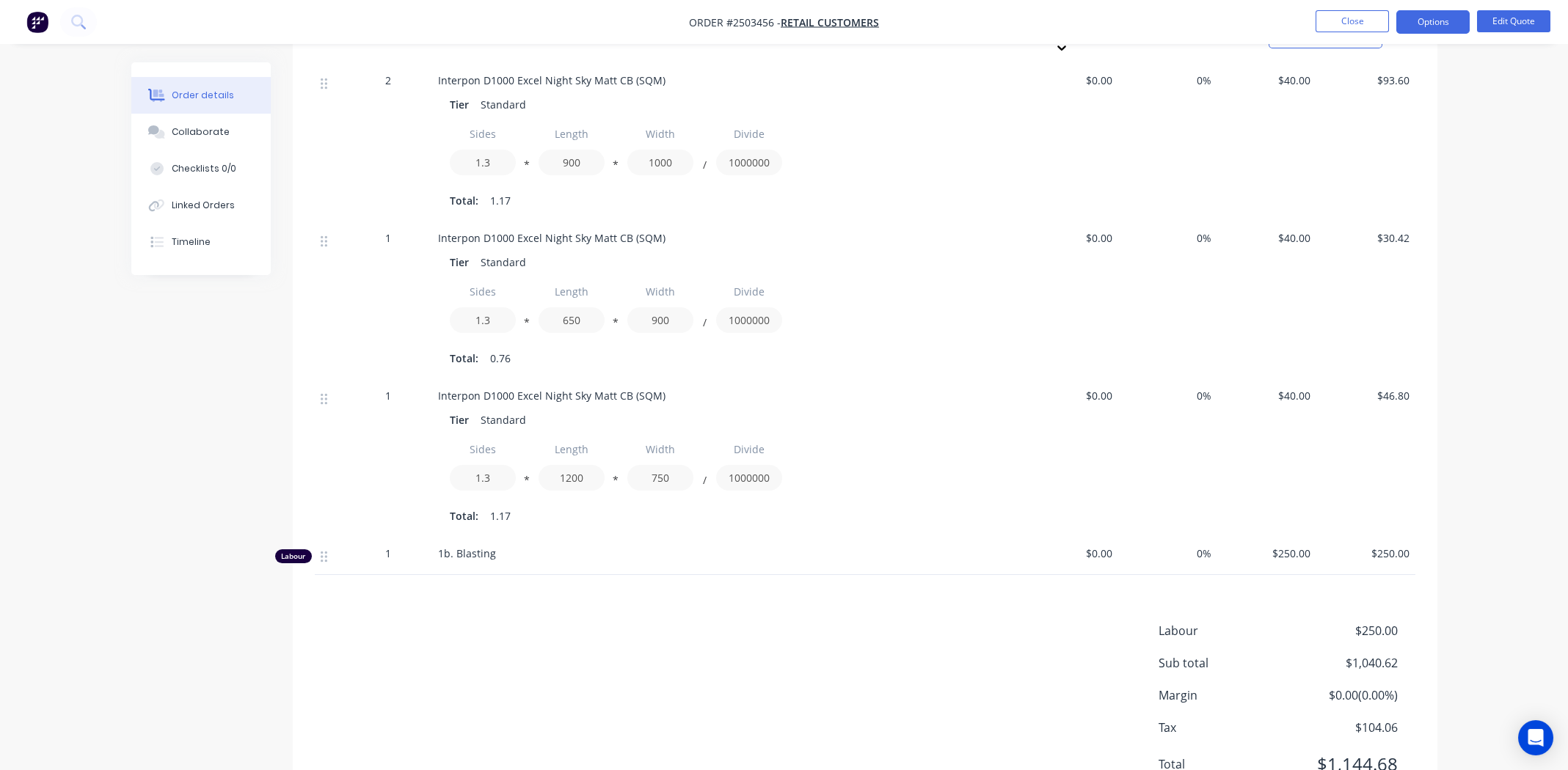
click at [602, 546] on div "1b. Blasting" at bounding box center [725, 553] width 575 height 16
click at [586, 622] on div "Labour $250.00 Sub total $1,040.62 Margin $0.00 ( 0.00 %) Tax $104.06 Total $1,…" at bounding box center [865, 707] width 1101 height 170
click at [731, 546] on div "1b. Blasting" at bounding box center [725, 553] width 575 height 16
click at [953, 719] on div "Labour $250.00 Sub total $1,040.62 Margin $0.00 ( 0.00 %) Tax $104.06 Total $1,…" at bounding box center [865, 707] width 1101 height 170
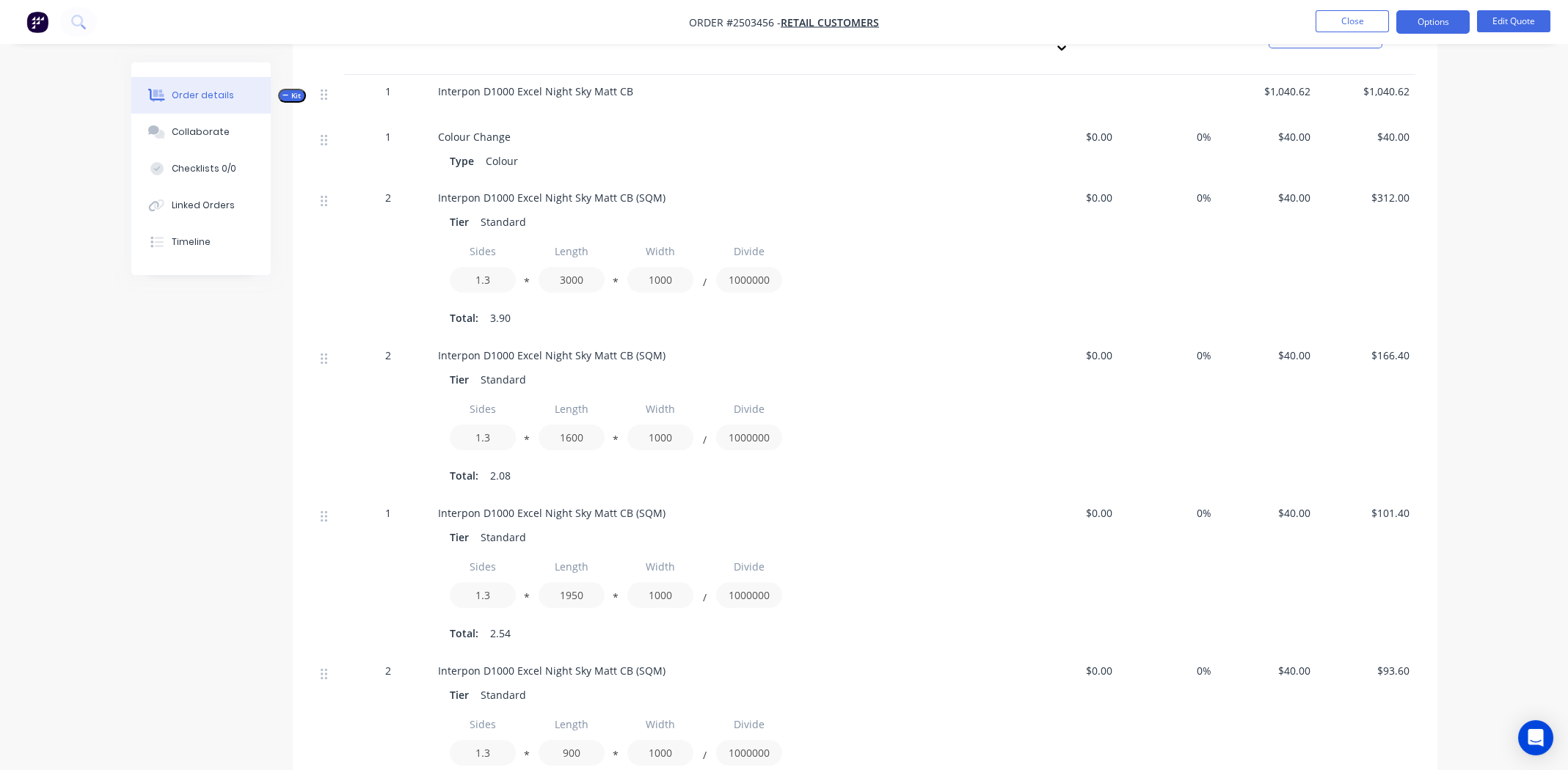
scroll to position [0, 0]
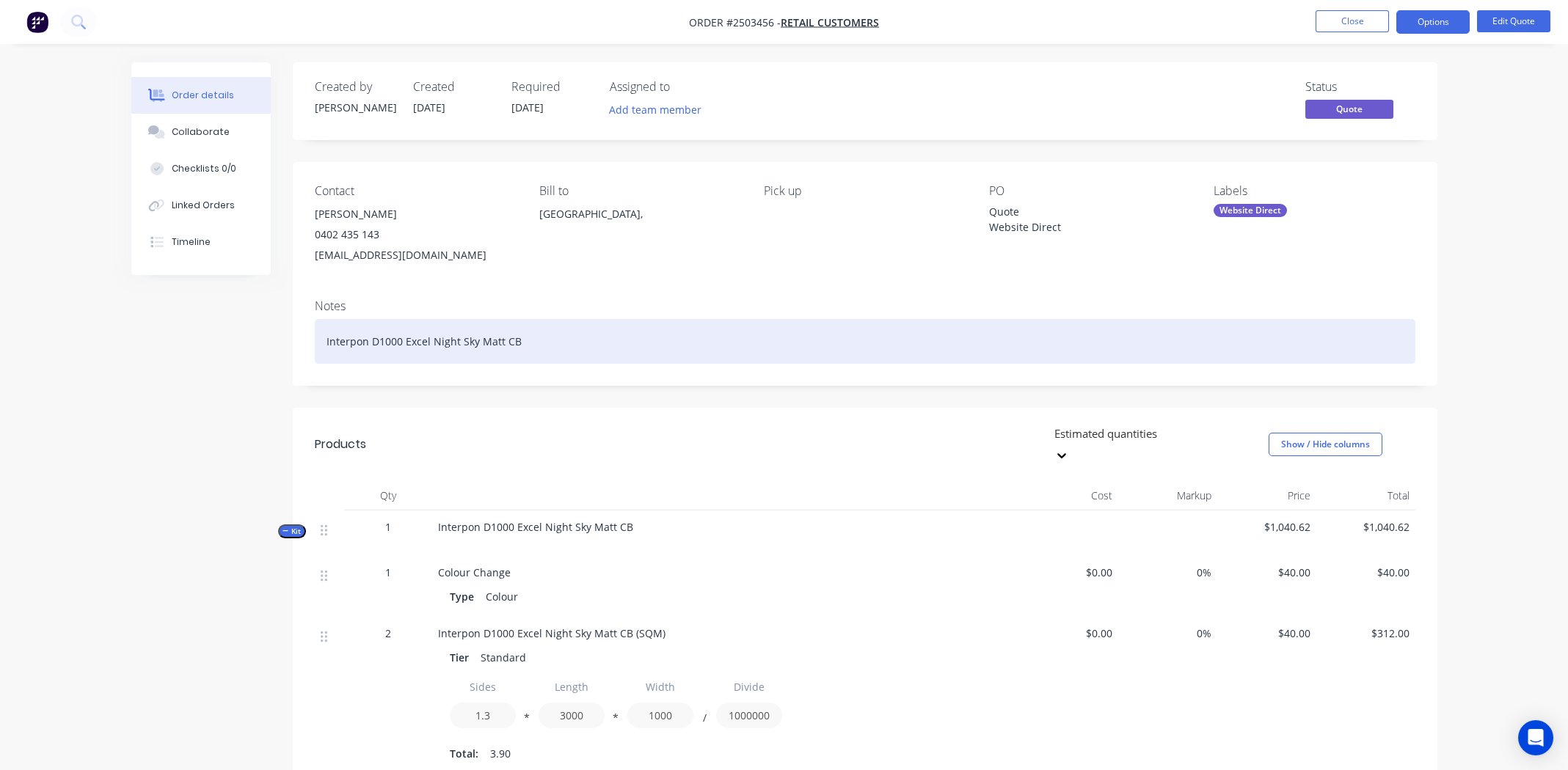
click at [563, 340] on div "Interpon D1000 Excel Night Sky Matt CB" at bounding box center [865, 341] width 1101 height 45
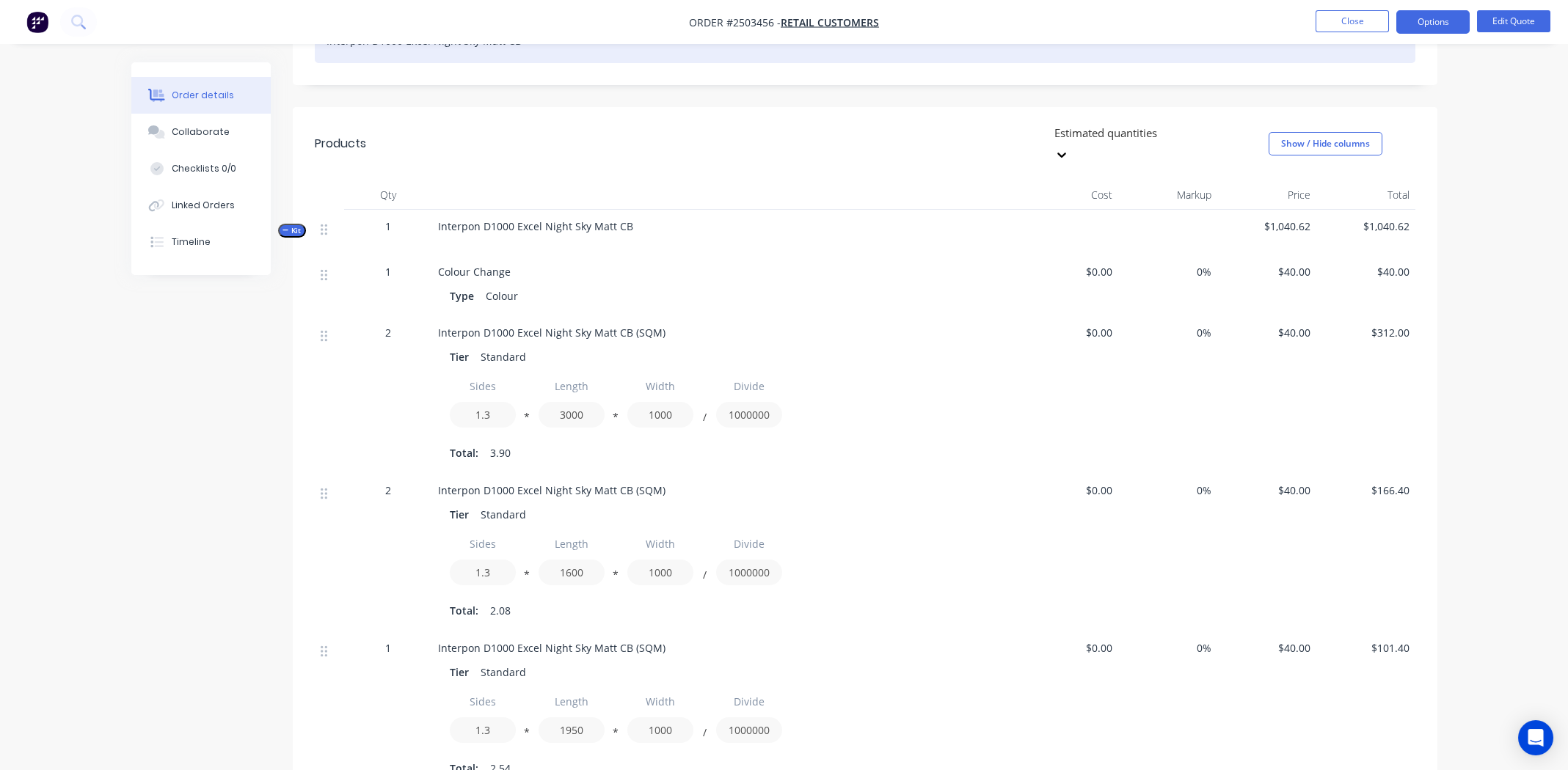
scroll to position [292, 0]
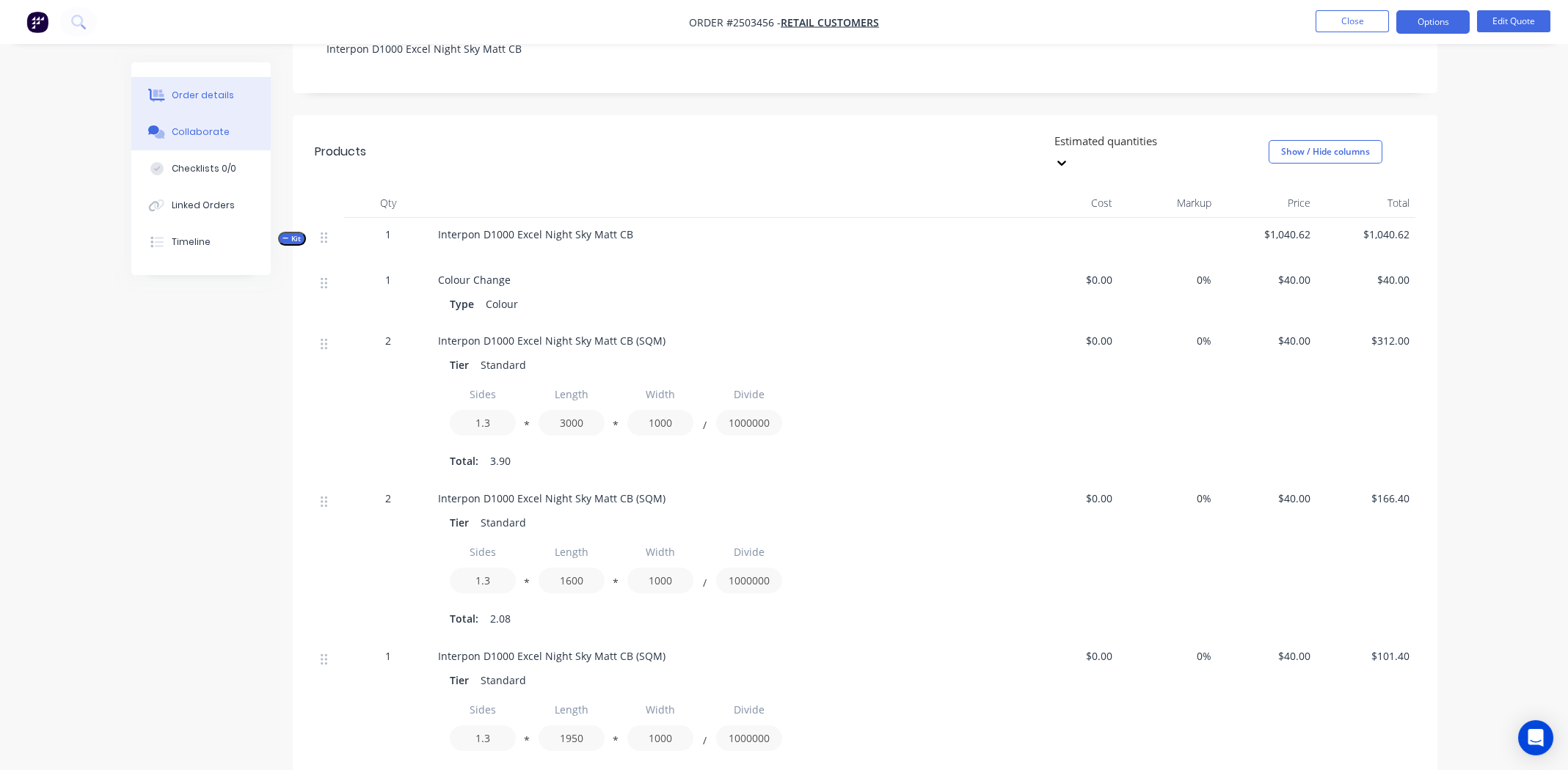
click at [179, 122] on button "Collaborate" at bounding box center [201, 132] width 140 height 37
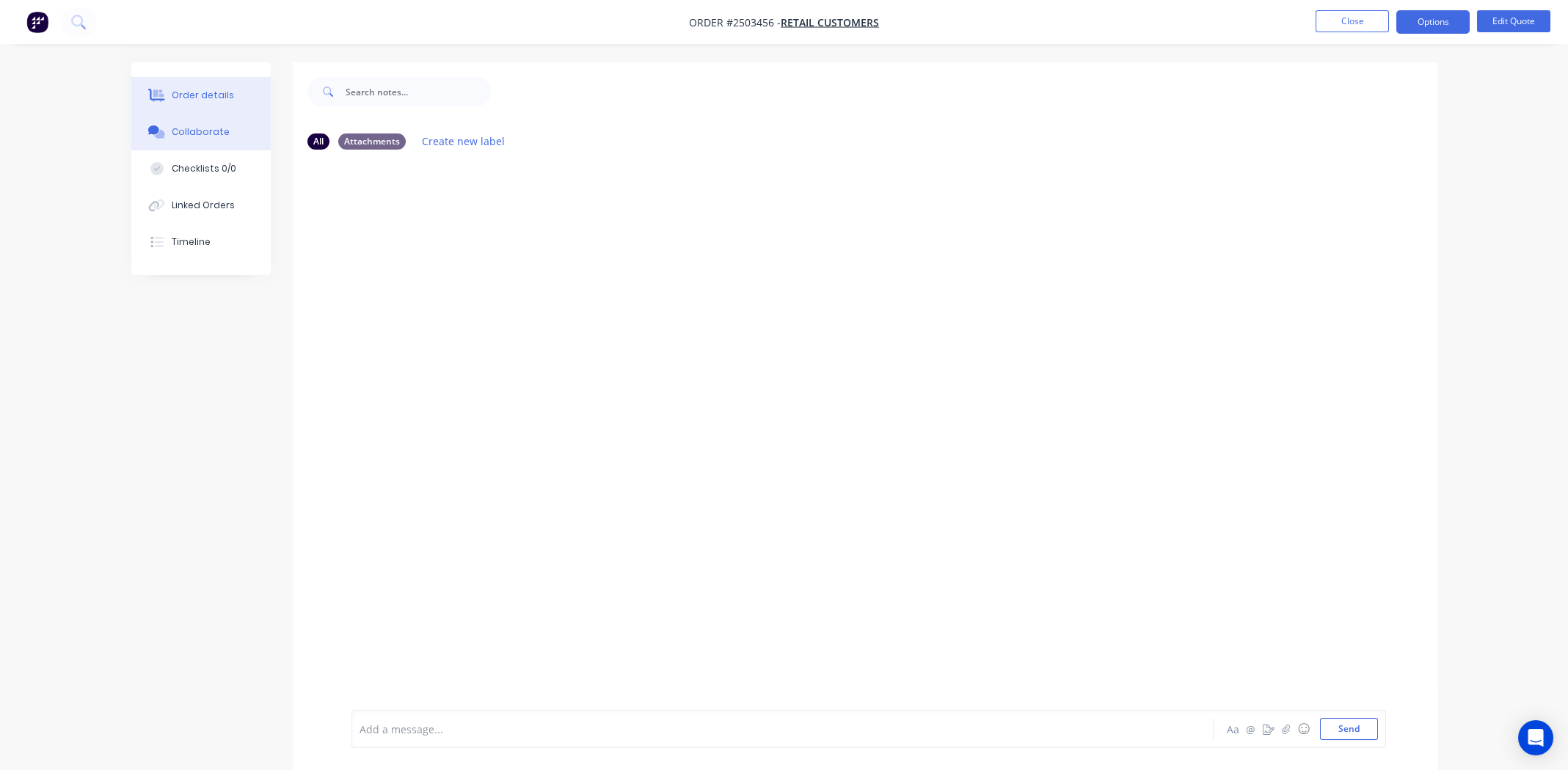
click at [193, 91] on div "Order details" at bounding box center [203, 96] width 62 height 13
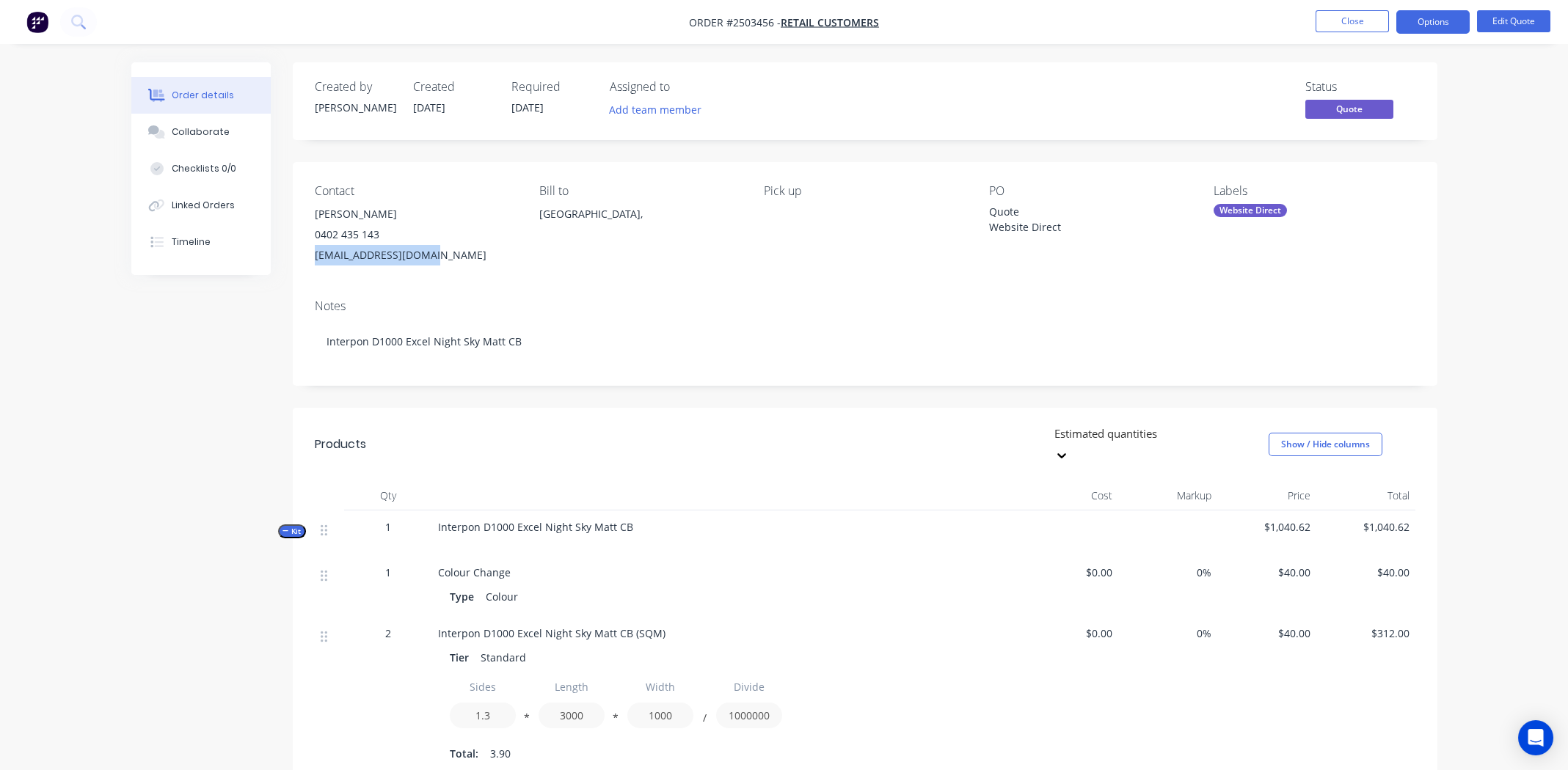
drag, startPoint x: 428, startPoint y: 257, endPoint x: 315, endPoint y: 261, distance: 113.1
click at [315, 261] on div "hilarycoten@gmail.com" at bounding box center [415, 255] width 201 height 21
copy div "hilarycoten@gmail.com"
click at [215, 130] on div "Collaborate" at bounding box center [201, 132] width 58 height 13
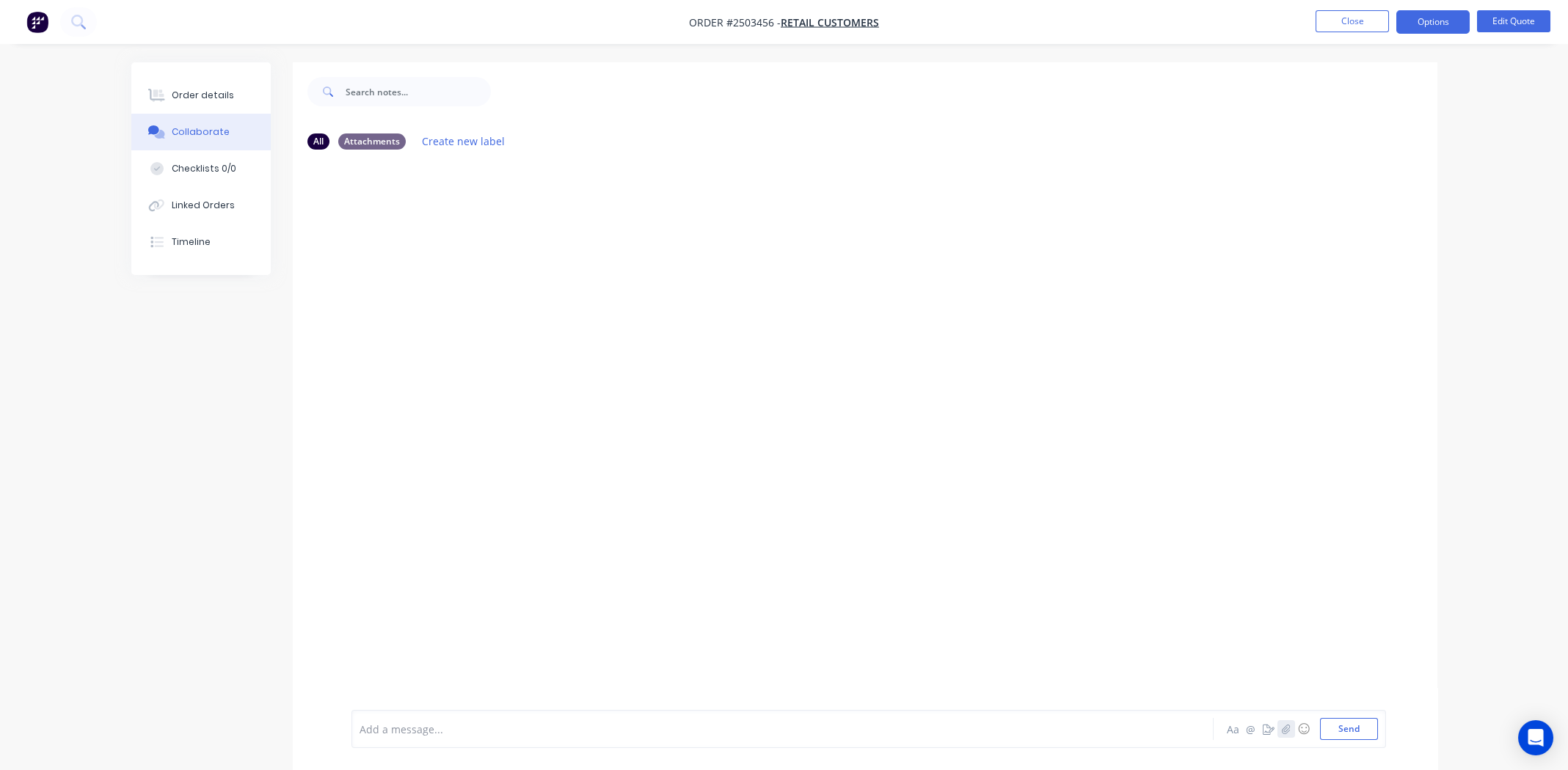
click at [1290, 732] on icon "button" at bounding box center [1285, 729] width 9 height 10
click at [1355, 736] on button "Send" at bounding box center [1349, 729] width 58 height 22
drag, startPoint x: 912, startPoint y: 452, endPoint x: 894, endPoint y: 464, distance: 21.6
click at [913, 451] on div "MG You 11:21am 30/09/25 Hilary c 1.jpg Labels Download Delete" at bounding box center [865, 403] width 1145 height 132
click at [439, 719] on div "Add a message..." at bounding box center [741, 729] width 764 height 22
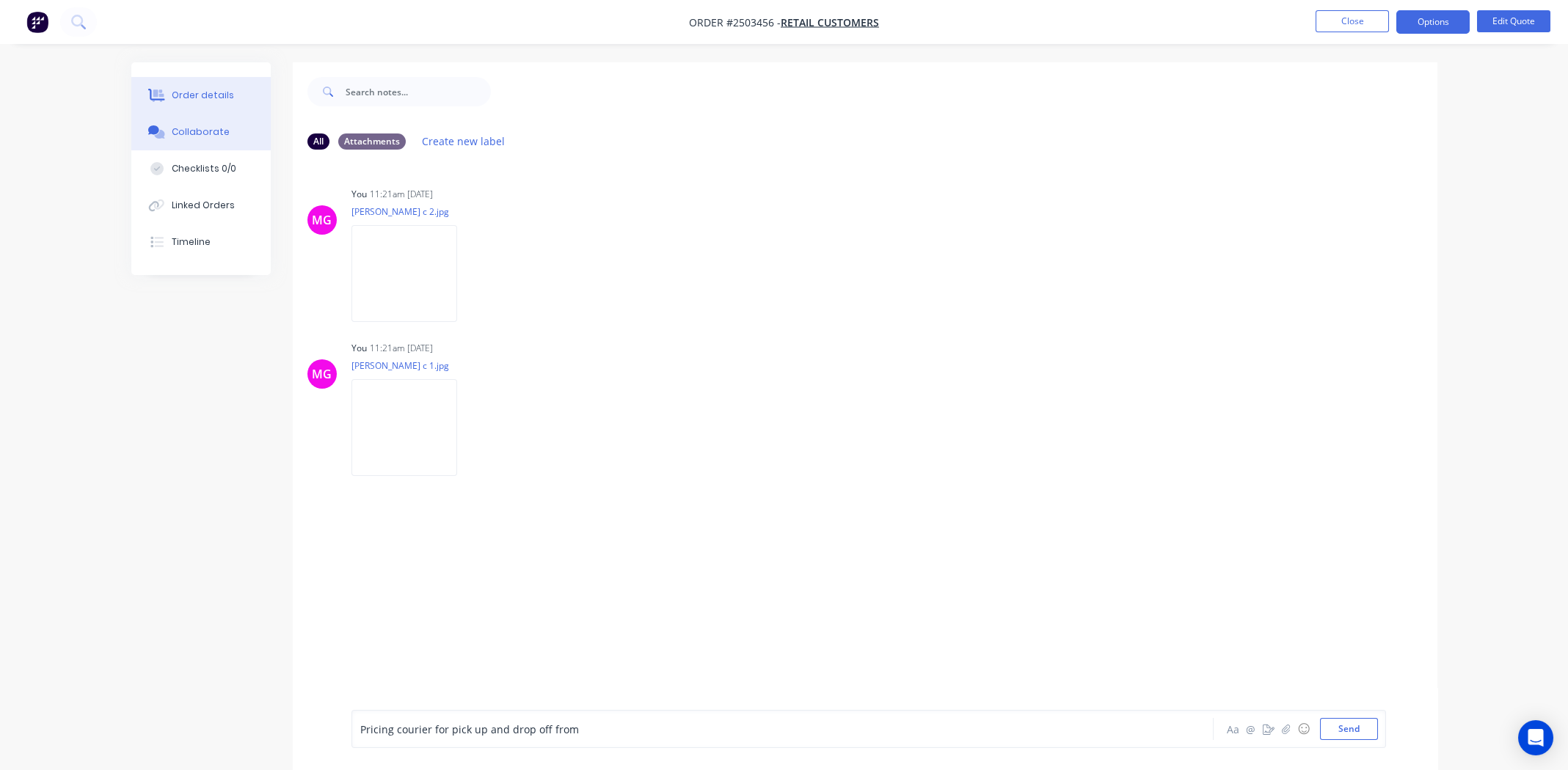
click at [197, 90] on div "Order details" at bounding box center [203, 96] width 62 height 13
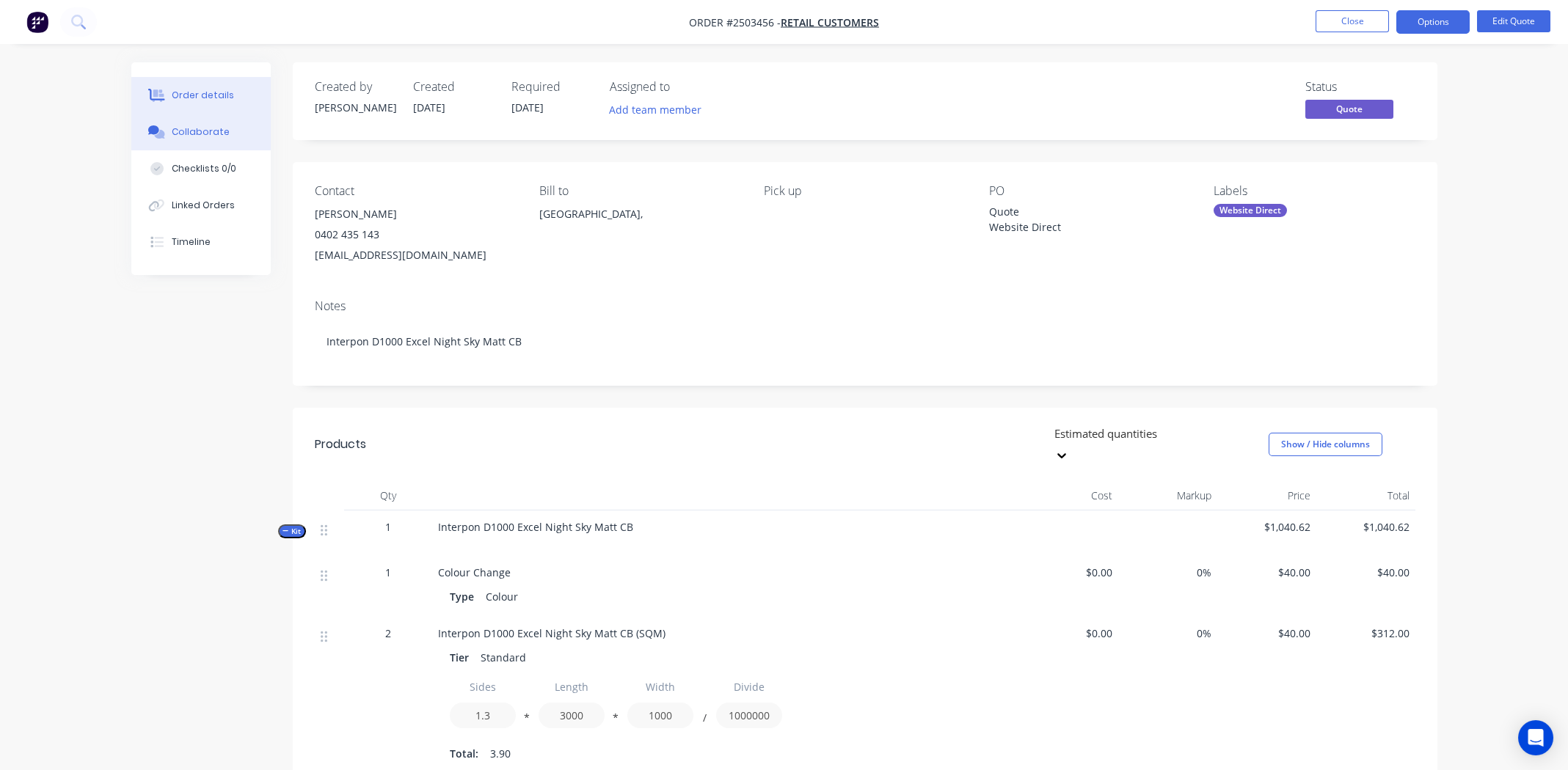
click at [185, 135] on div "Collaborate" at bounding box center [201, 132] width 58 height 13
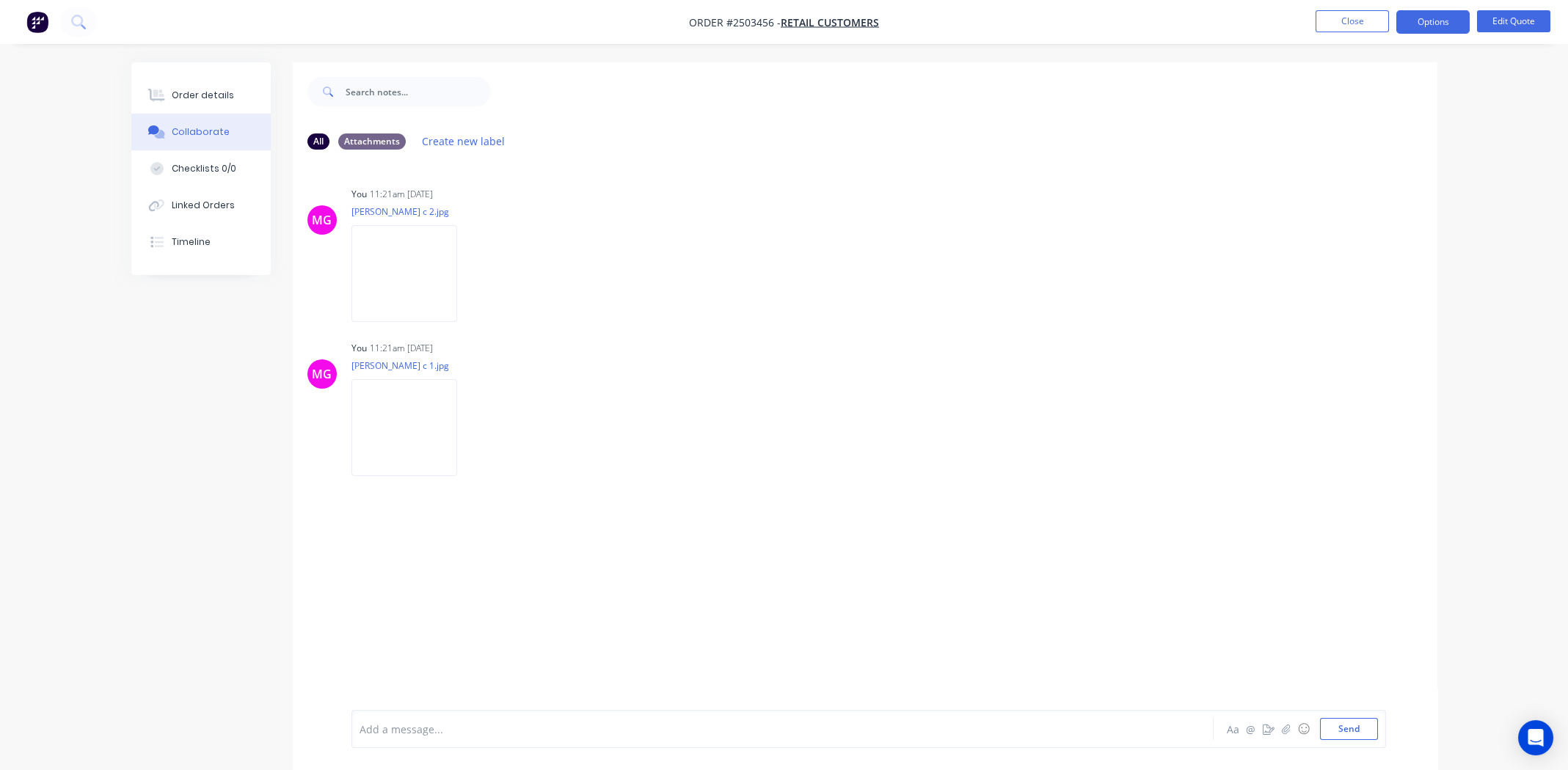
drag, startPoint x: 891, startPoint y: 236, endPoint x: 242, endPoint y: 119, distance: 659.5
click at [896, 235] on div "MG You 11:21am 30/09/25 Hilary c 2.jpg Labels Download Delete" at bounding box center [865, 249] width 1145 height 132
click at [429, 732] on div at bounding box center [742, 729] width 763 height 16
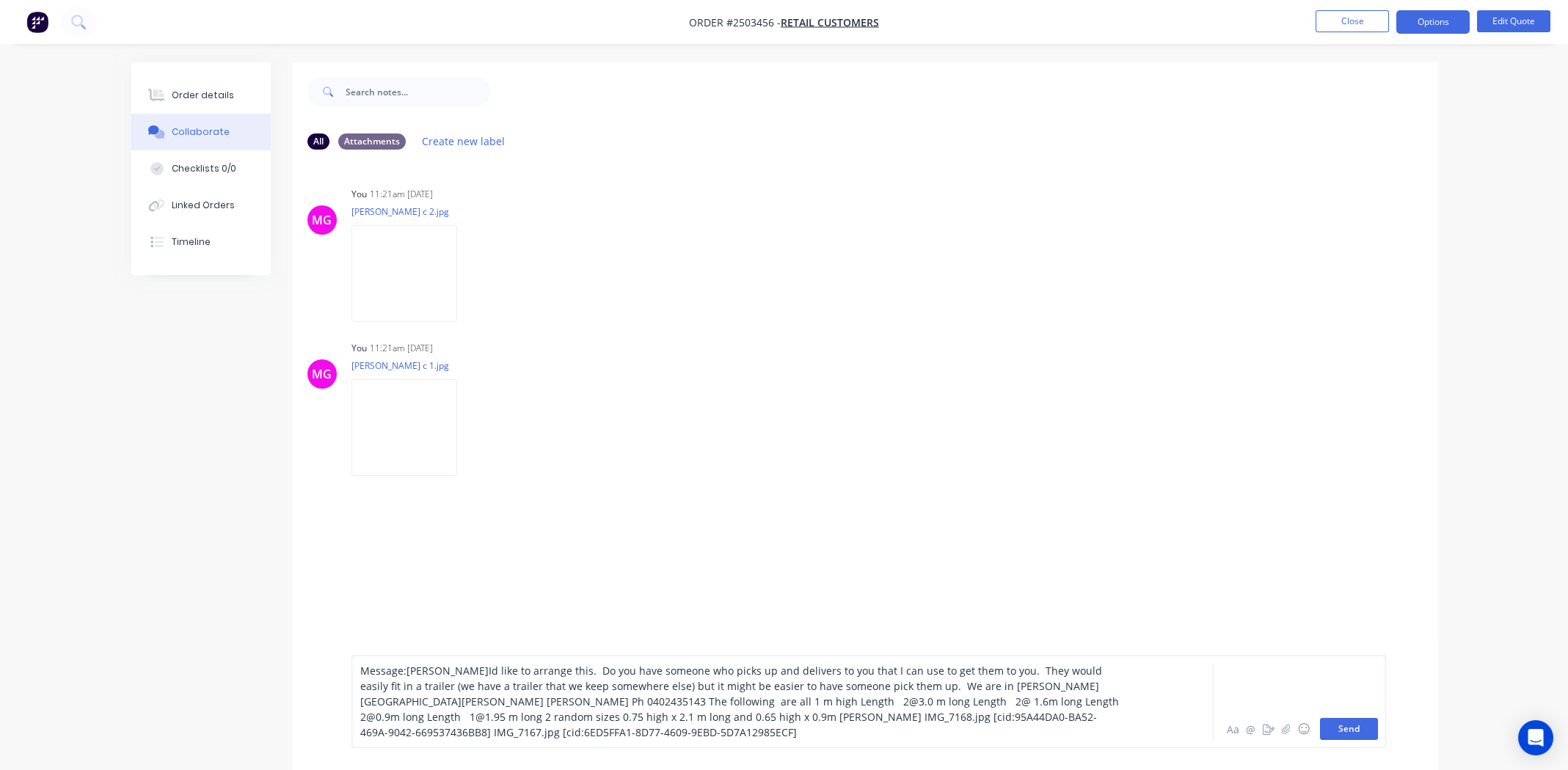
click at [1341, 736] on button "Send" at bounding box center [1349, 729] width 58 height 22
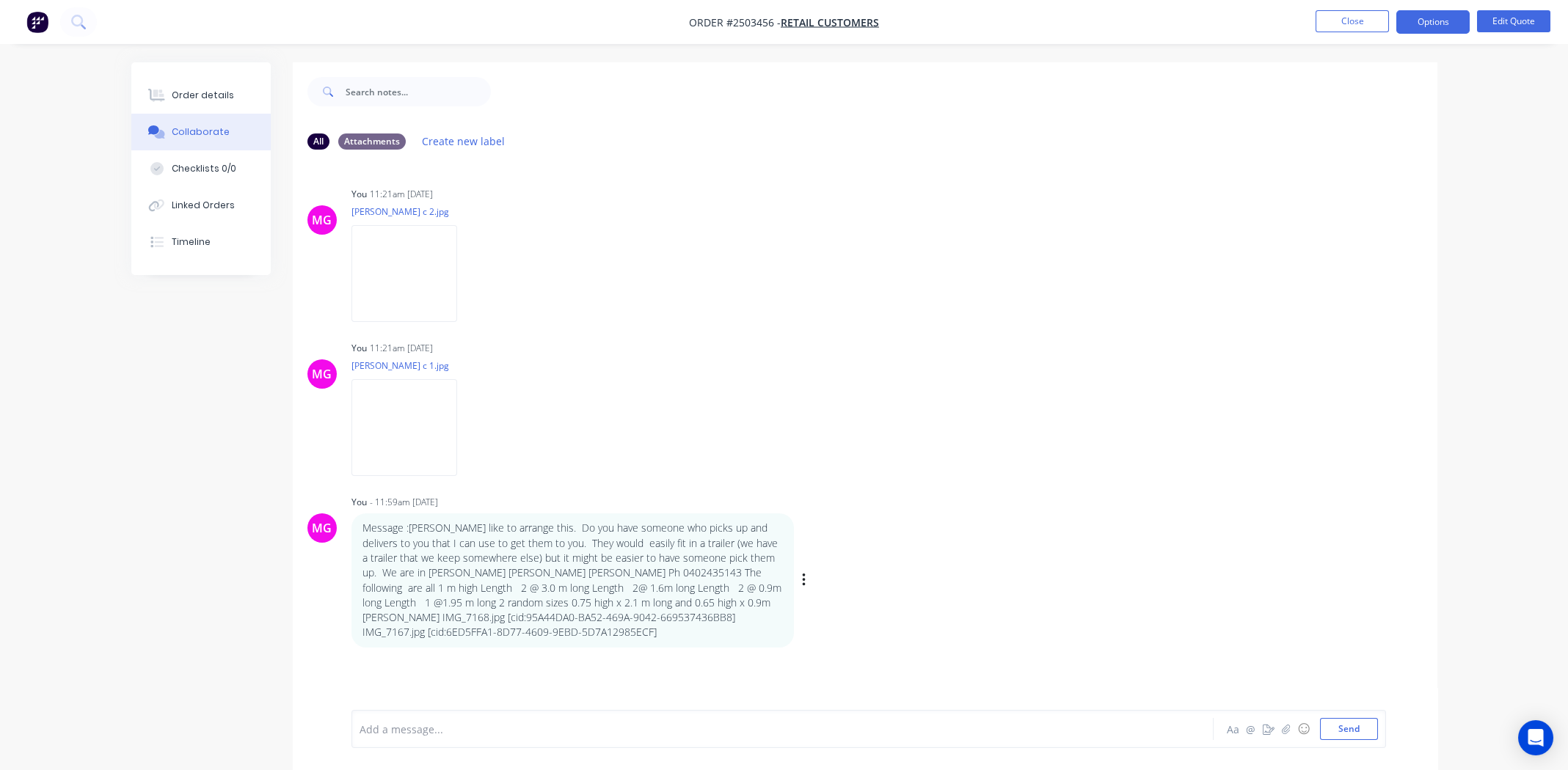
click at [1132, 517] on div "MG You - 11:59am 30/09/25 Message :Michael Id like to arrange this. Do you have…" at bounding box center [865, 569] width 1145 height 155
click at [937, 245] on div "MG You 11:21am 30/09/25 Hilary c 2.jpg Labels Download Delete" at bounding box center [865, 249] width 1145 height 132
click at [194, 96] on div "Order details" at bounding box center [203, 96] width 62 height 13
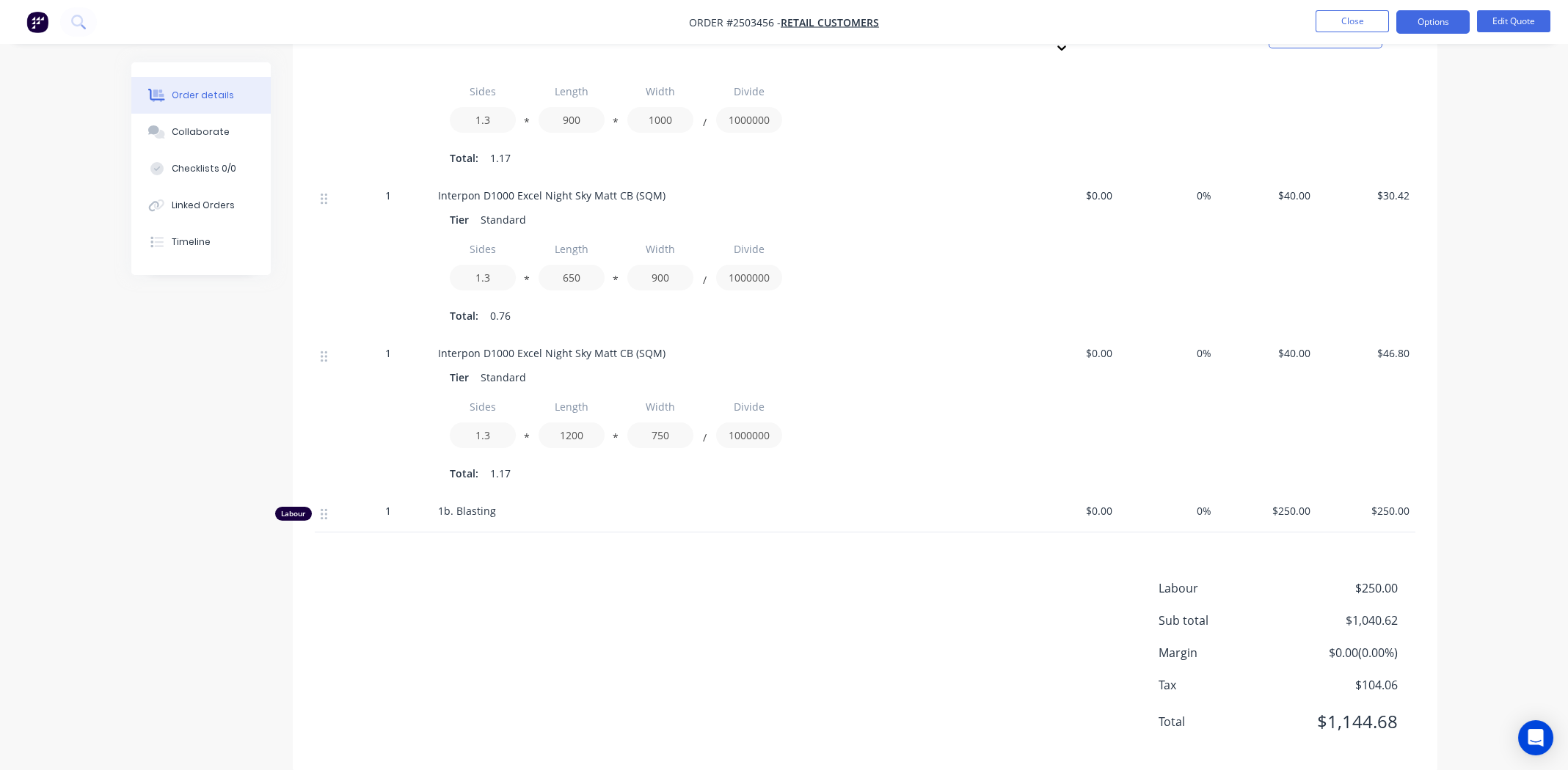
scroll to position [1071, 0]
click at [644, 501] on div "1b. Blasting" at bounding box center [725, 508] width 575 height 16
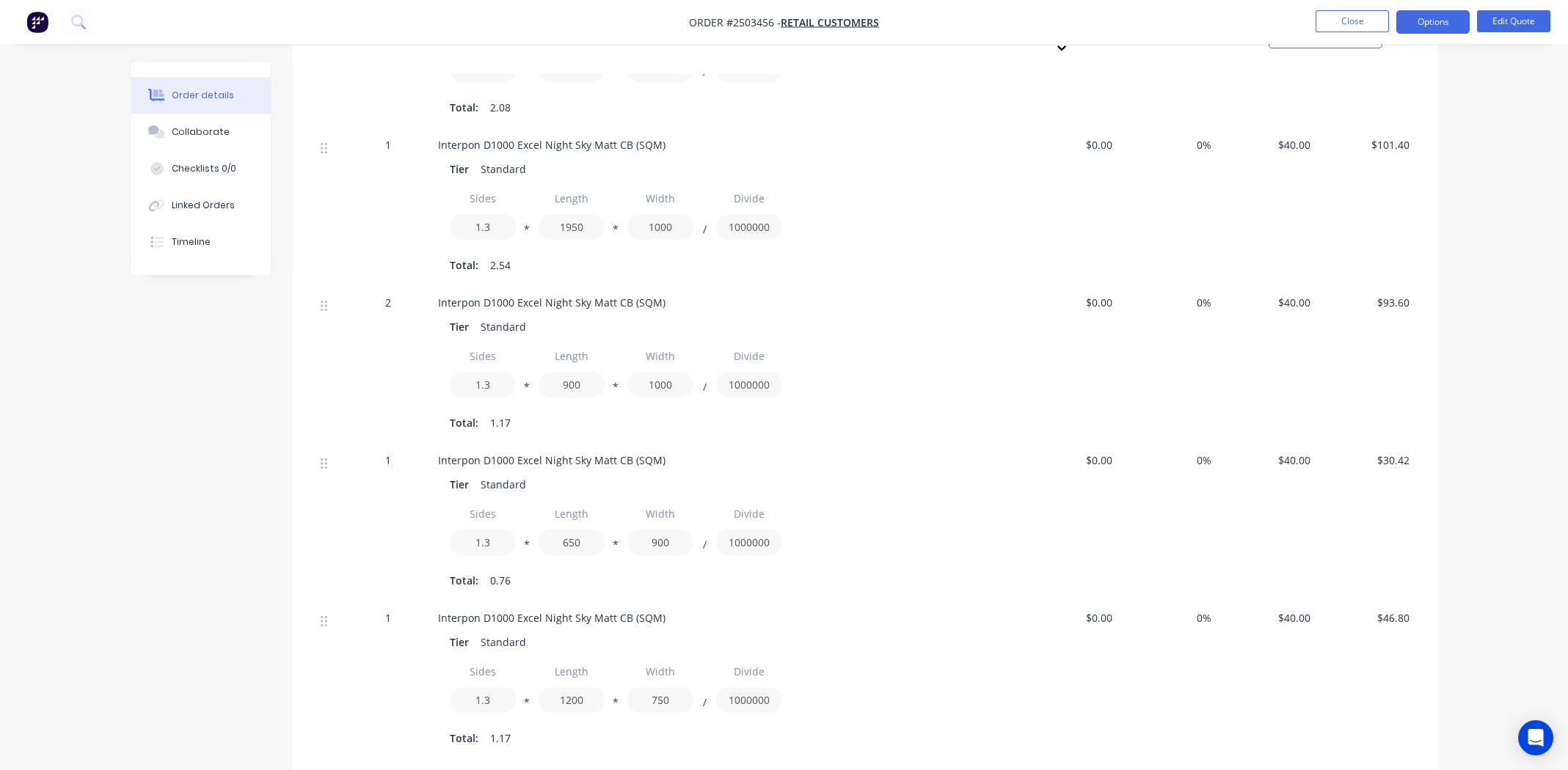
scroll to position [777, 0]
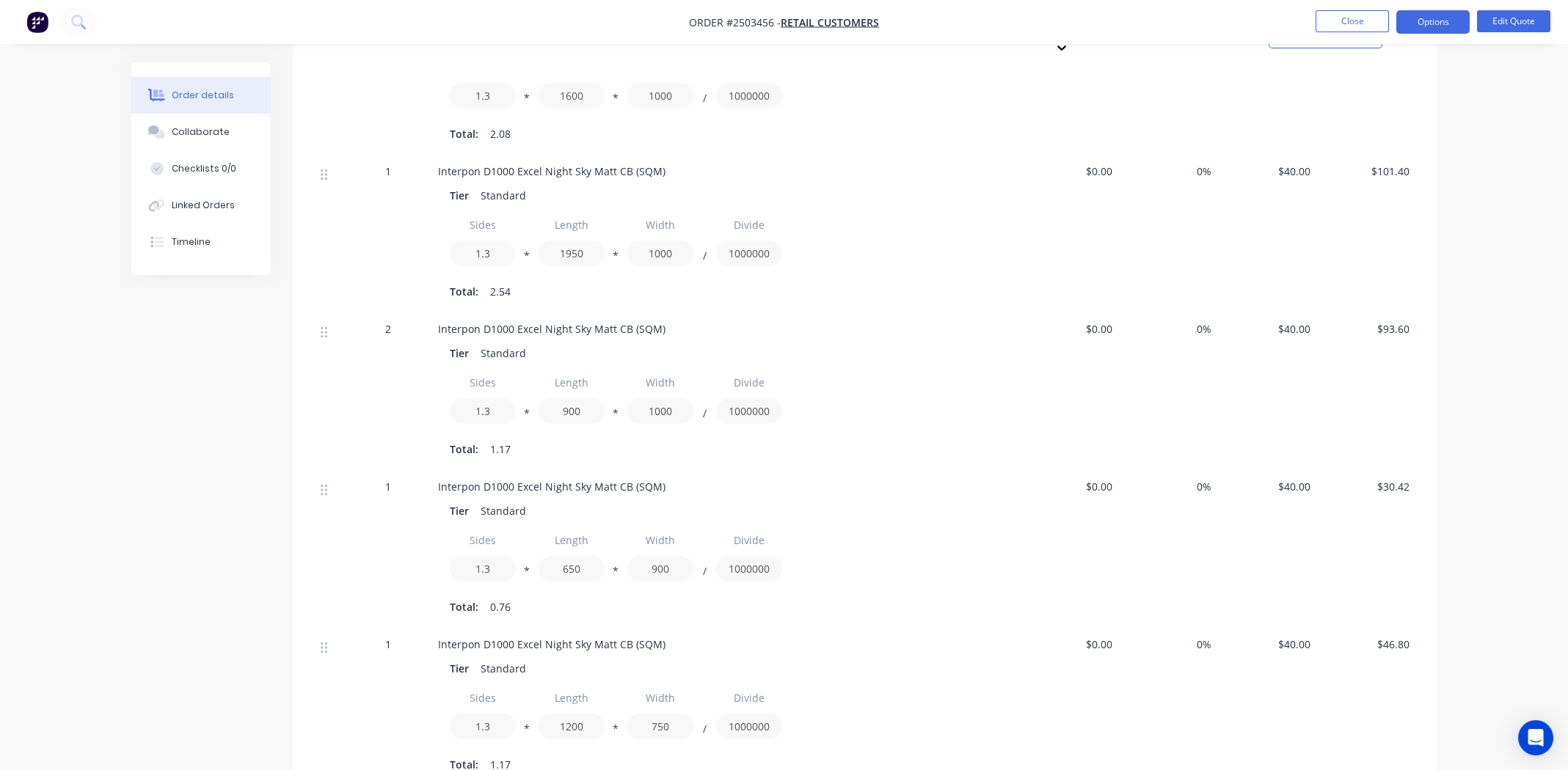
click at [895, 500] on div "Tier Standard" at bounding box center [725, 511] width 552 height 22
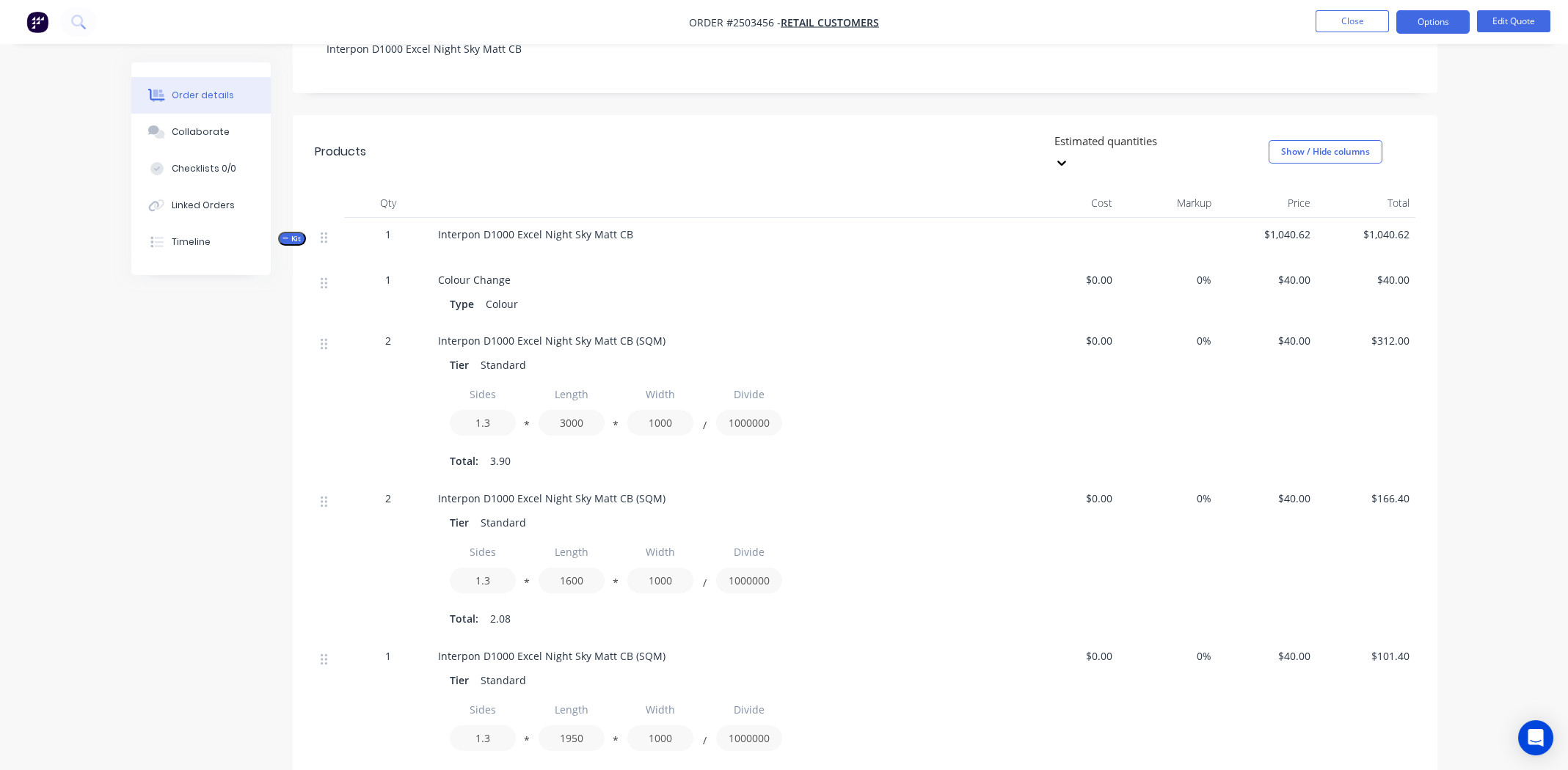
scroll to position [660, 0]
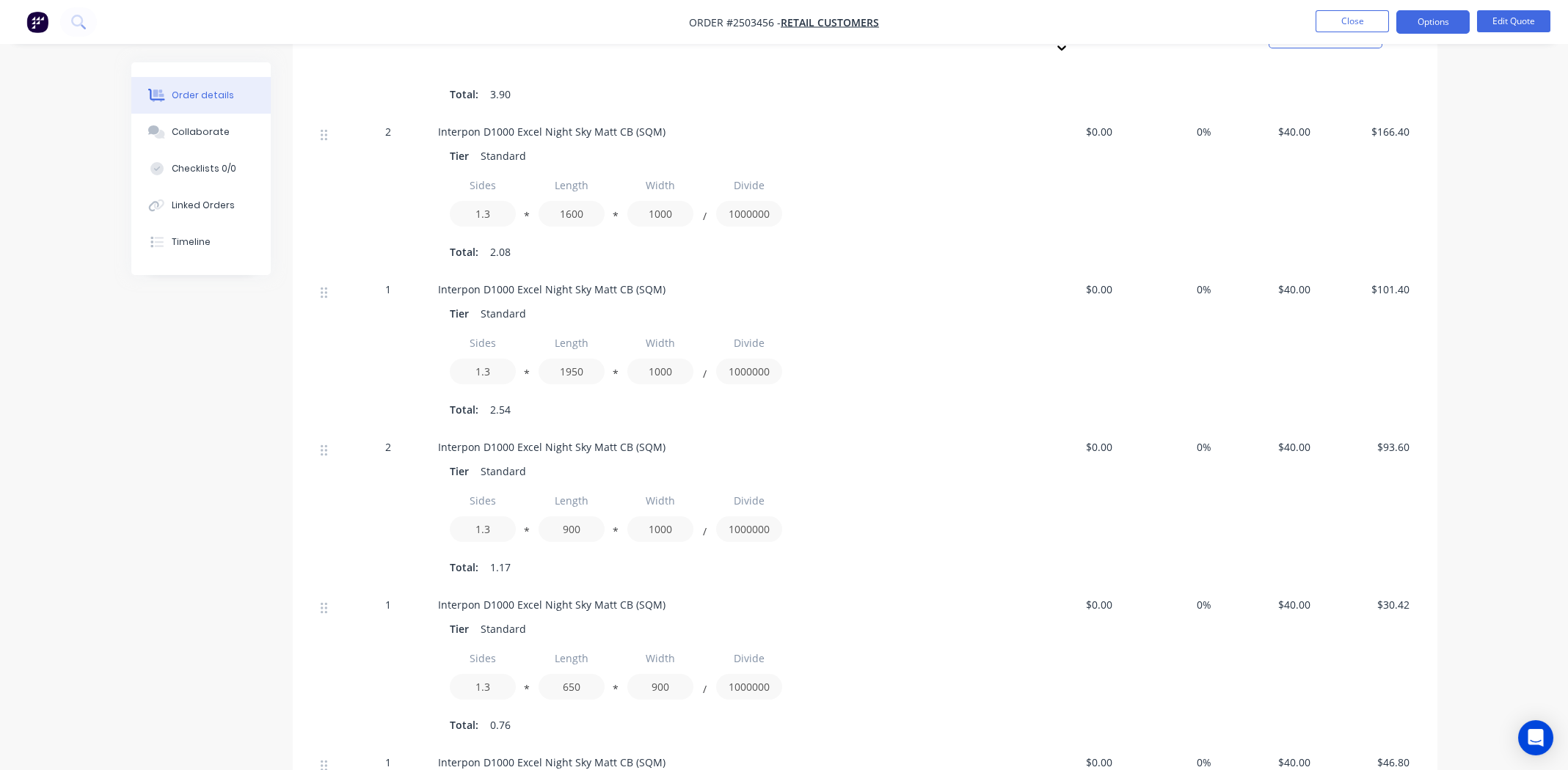
click at [906, 336] on div "Sides 1.3 * Length 1950 * Width 1000 / Divide 1000000" at bounding box center [725, 360] width 552 height 60
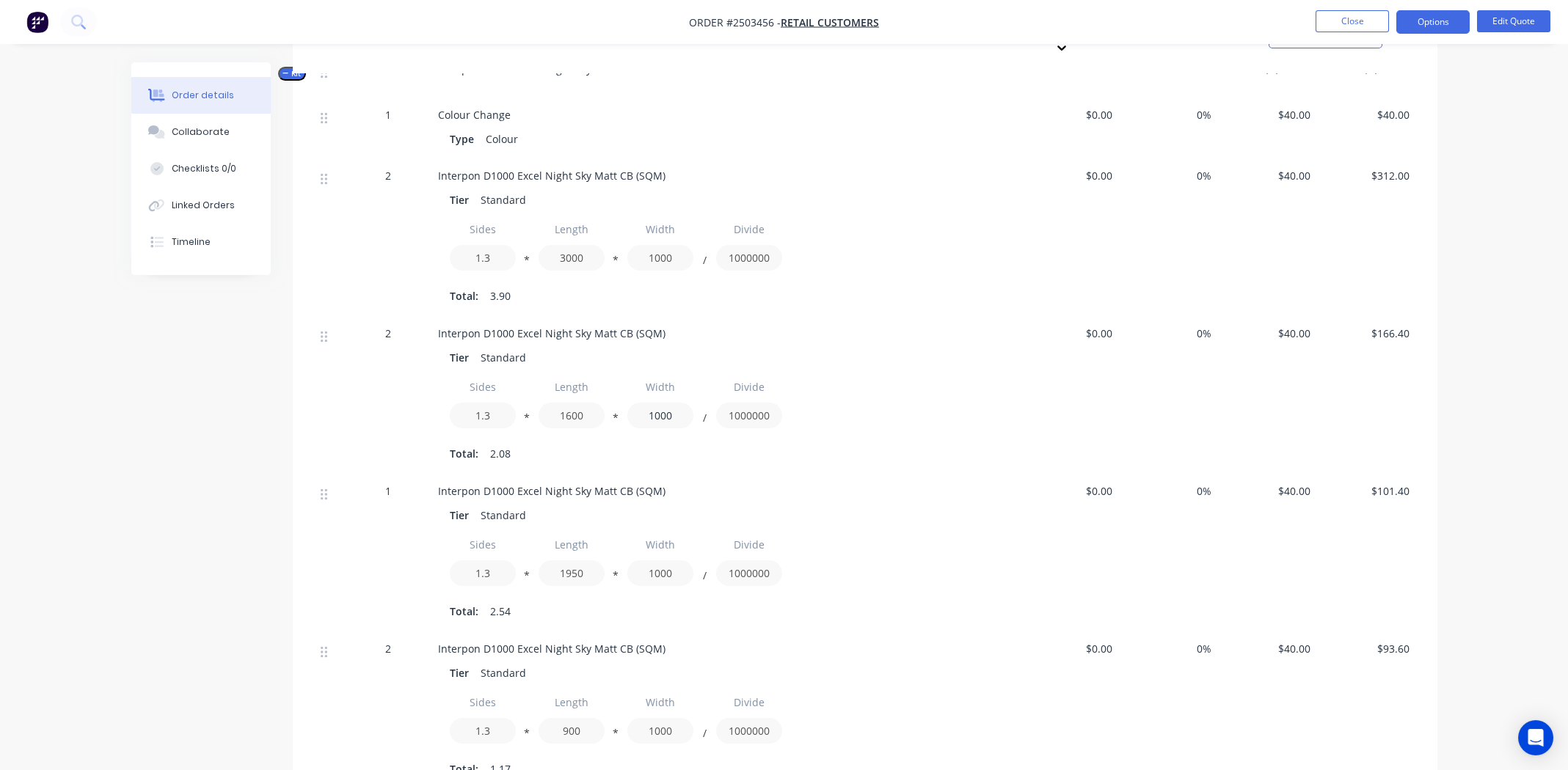
scroll to position [366, 0]
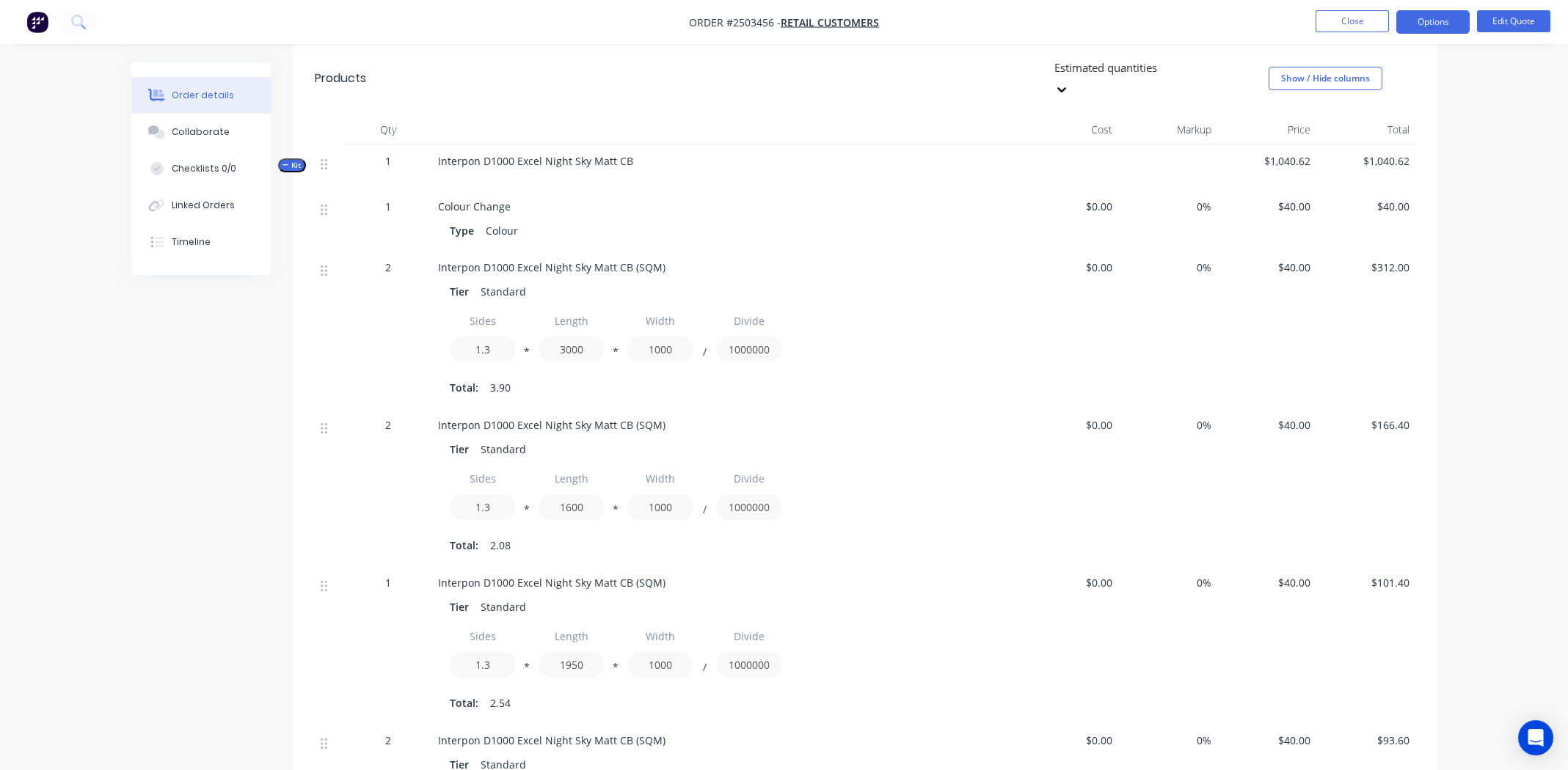
click at [905, 281] on div "Tier Standard" at bounding box center [725, 292] width 552 height 22
click at [878, 328] on div "Sides 1.3 * Length 3000 * Width 1000 / Divide 1000000" at bounding box center [725, 338] width 552 height 60
click at [878, 281] on div "Tier Standard" at bounding box center [725, 292] width 552 height 22
click at [892, 311] on div "Sides 1.3 * Length 3000 * Width 1000 / Divide 1000000" at bounding box center [725, 338] width 552 height 60
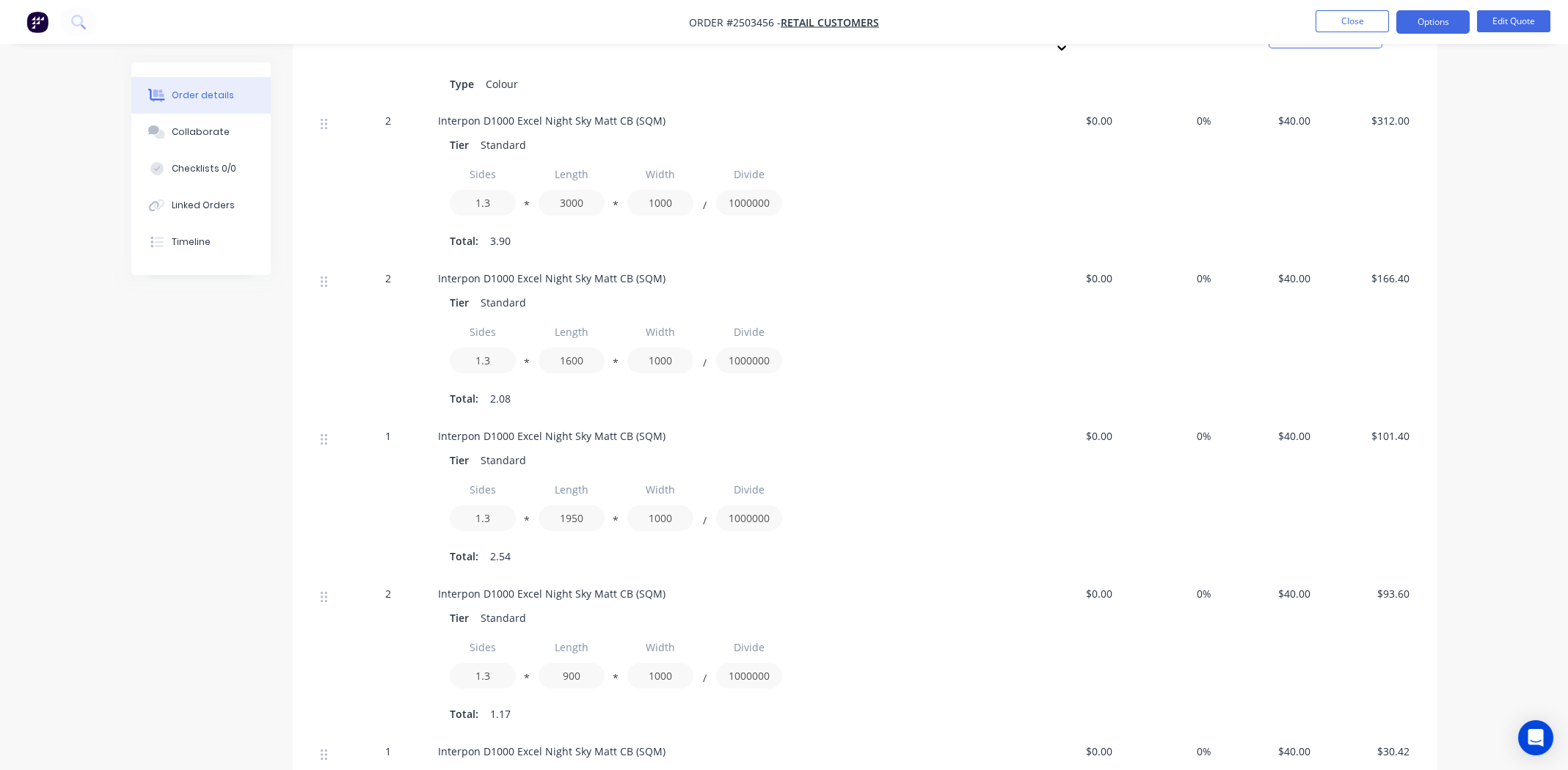
scroll to position [72, 0]
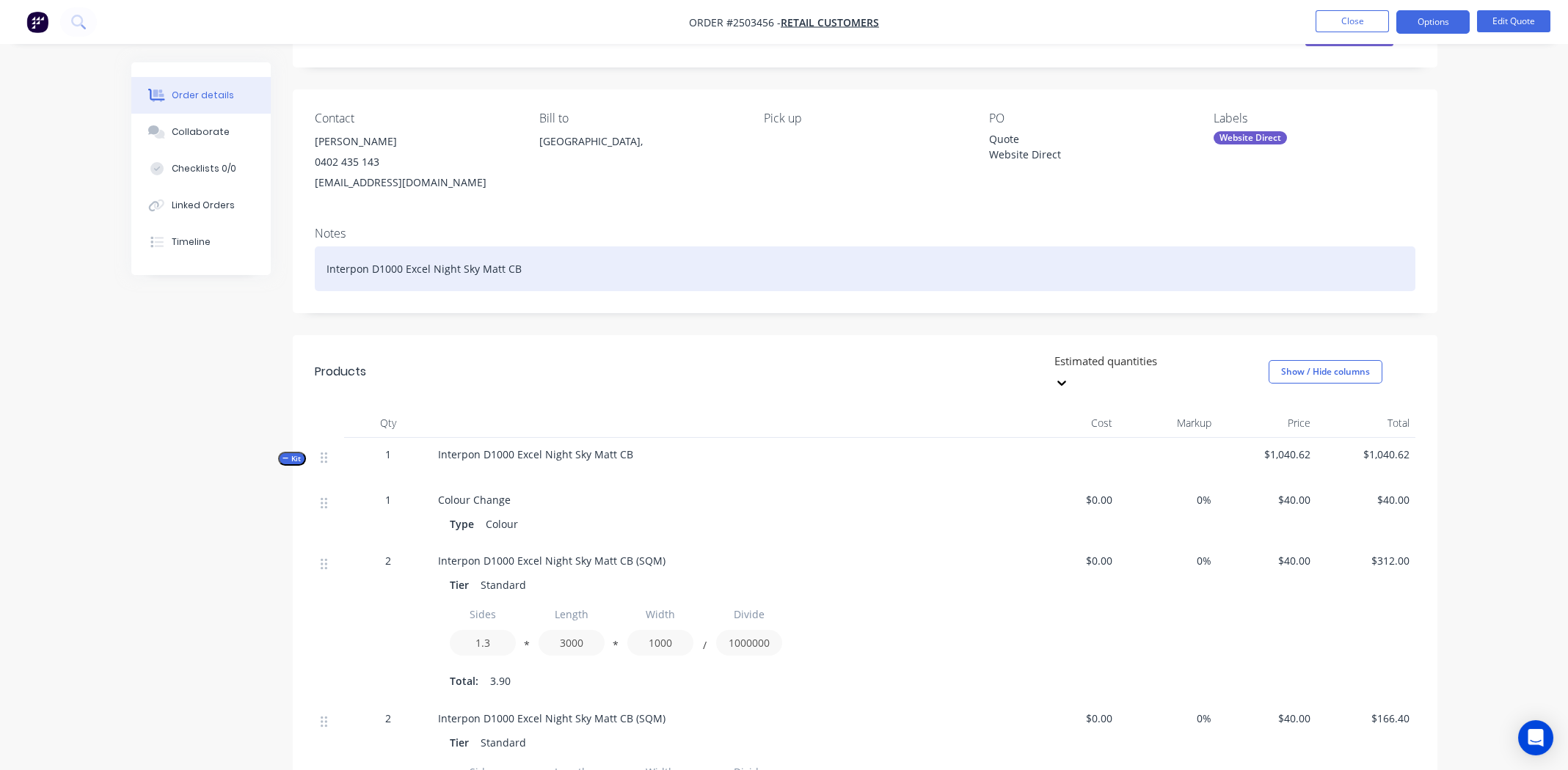
click at [629, 267] on div "Interpon D1000 Excel Night Sky Matt CB" at bounding box center [865, 269] width 1101 height 45
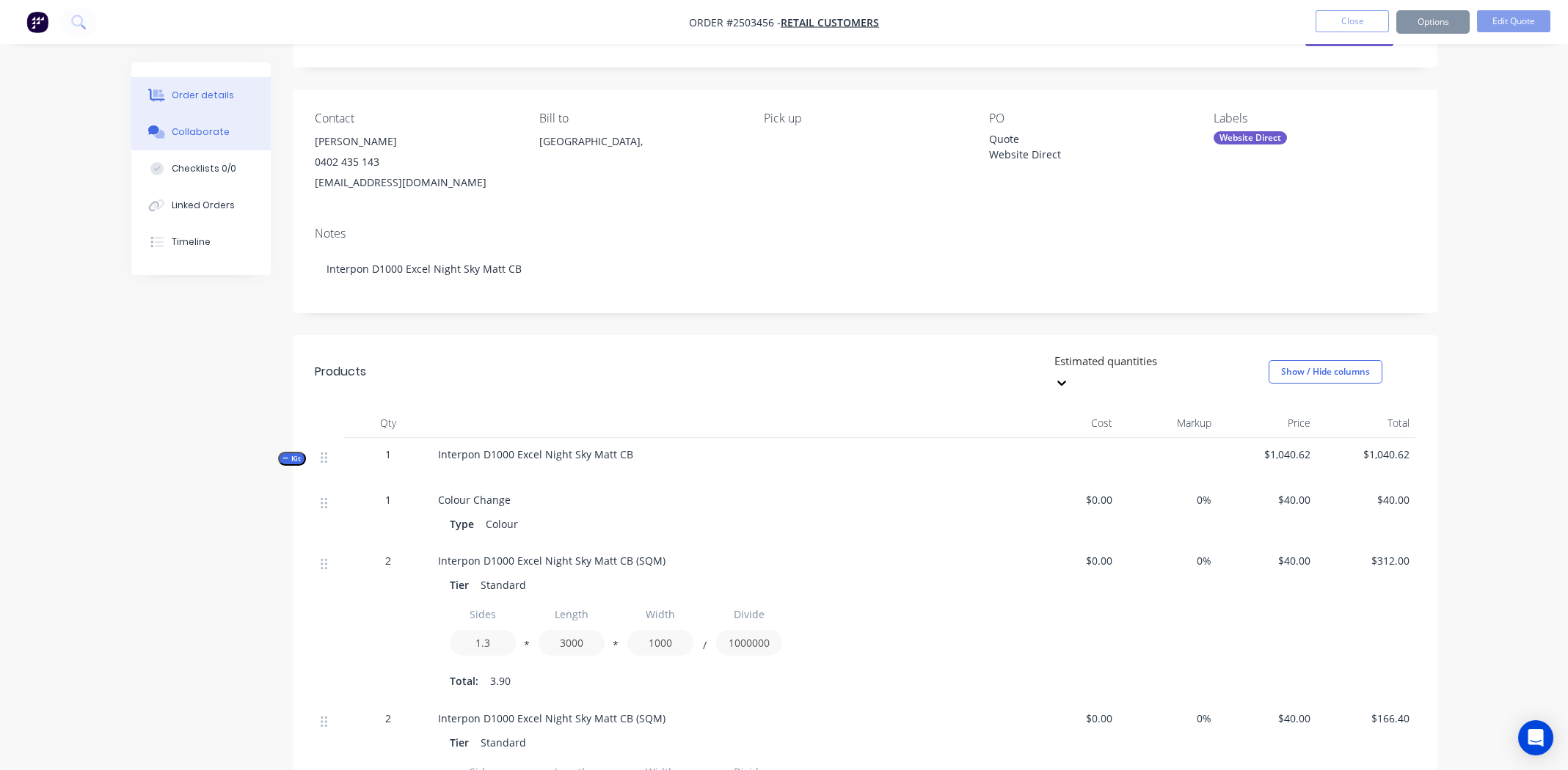
click at [166, 121] on button "Collaborate" at bounding box center [201, 132] width 140 height 37
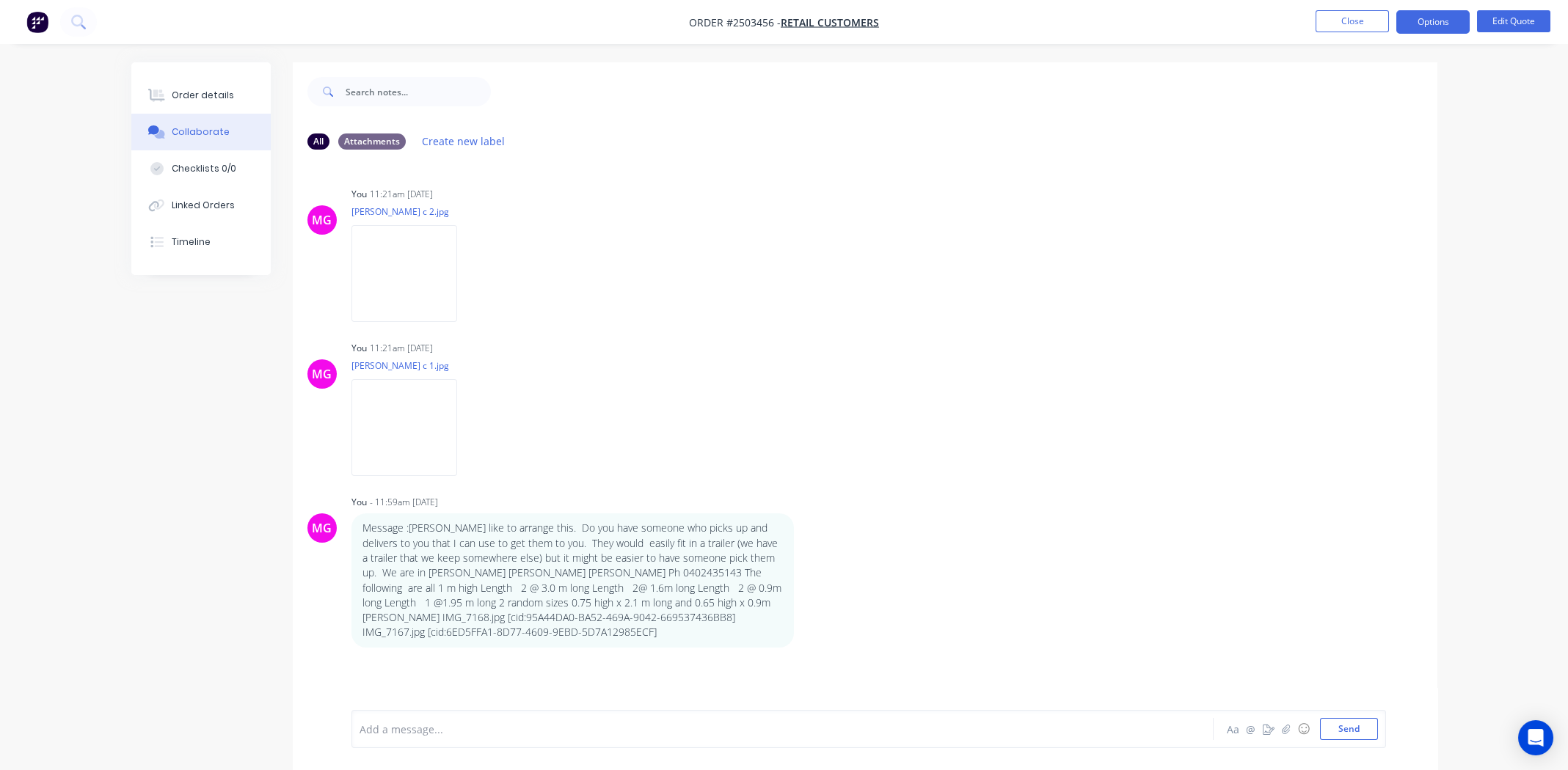
drag, startPoint x: 550, startPoint y: 731, endPoint x: 710, endPoint y: 742, distance: 160.4
click at [551, 731] on div at bounding box center [742, 729] width 763 height 16
click at [512, 729] on div "Quote from transport co is" at bounding box center [742, 729] width 763 height 16
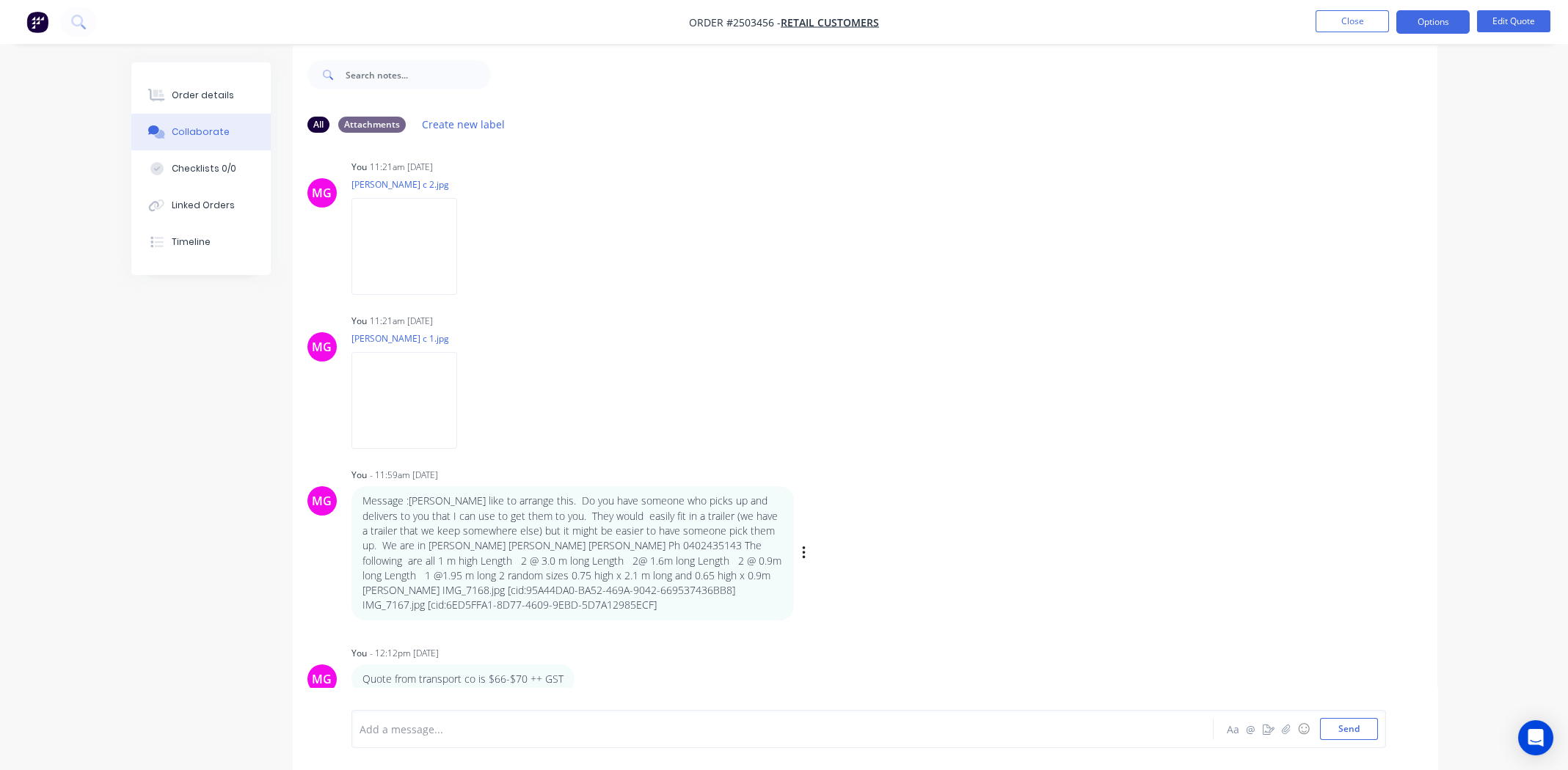
scroll to position [22, 0]
drag, startPoint x: 815, startPoint y: 664, endPoint x: 814, endPoint y: 671, distance: 7.1
click at [816, 664] on div "MG You - 12:12pm 30/09/25 Quote from transport co is $66-$70 ++ GST Labels Edit…" at bounding box center [865, 664] width 1145 height 51
click at [582, 674] on icon "button" at bounding box center [584, 674] width 4 height 17
click at [613, 646] on button "Edit" at bounding box center [637, 648] width 92 height 24
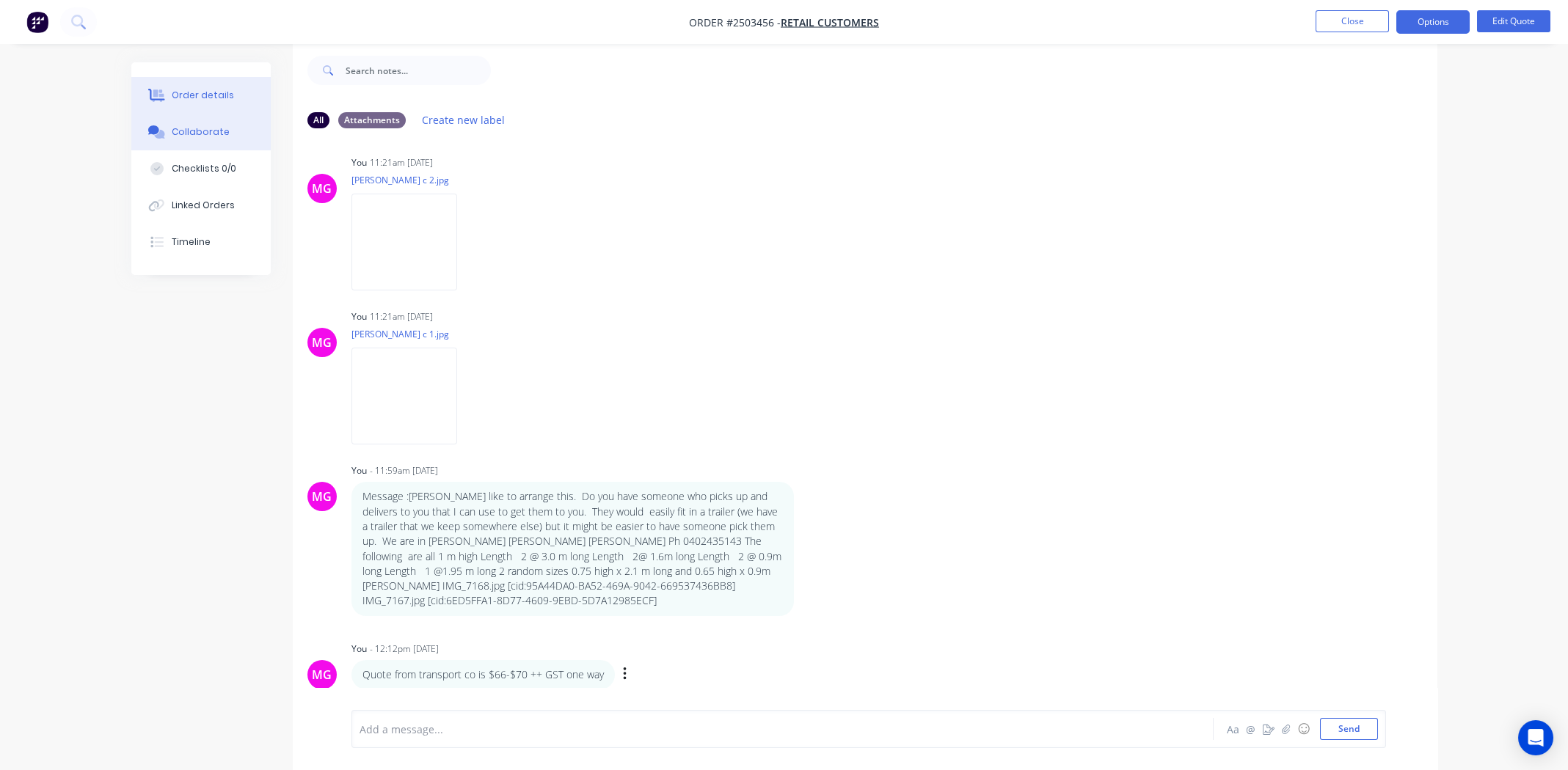
click at [204, 100] on div "Order details" at bounding box center [203, 96] width 62 height 13
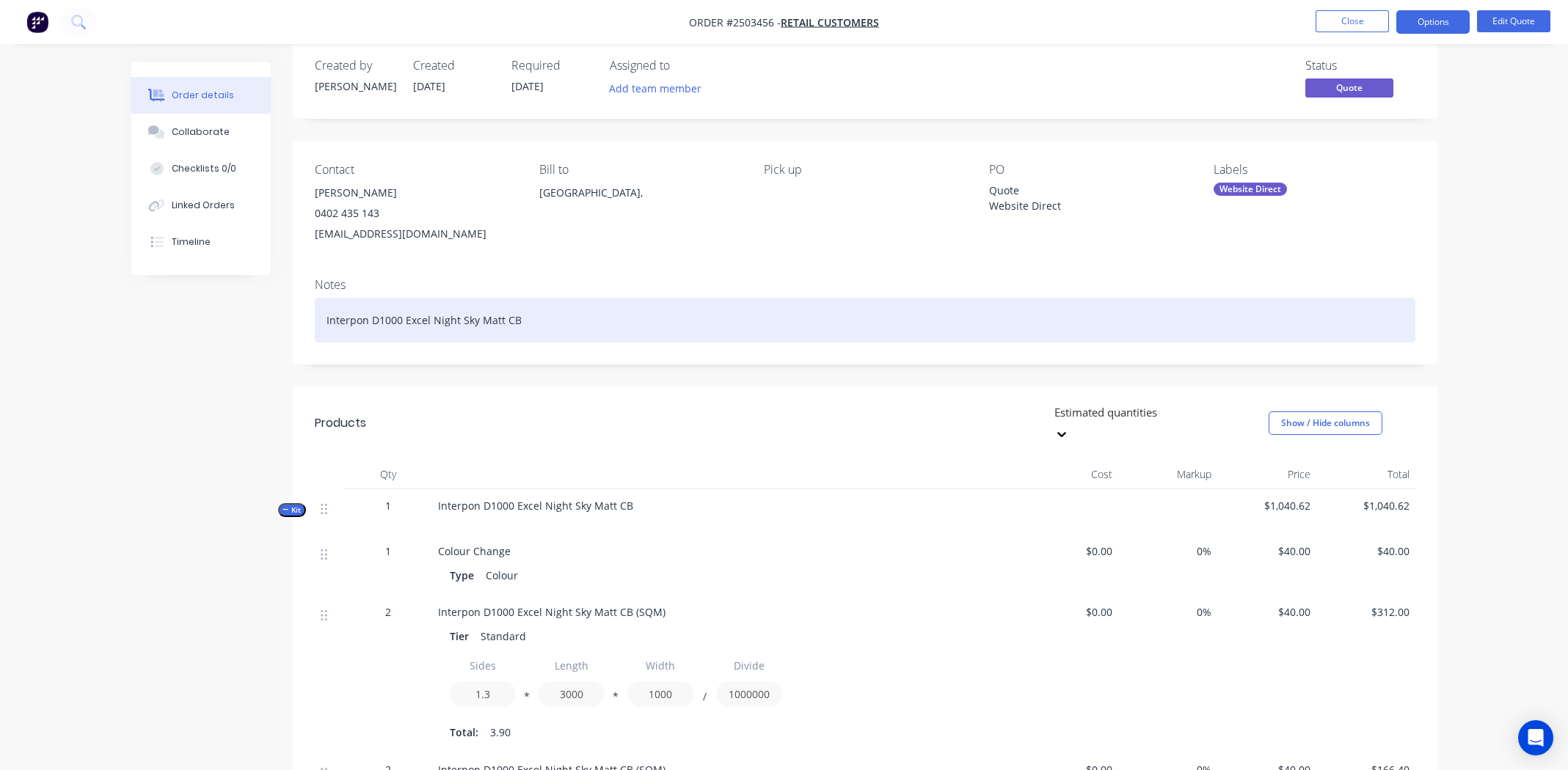
click at [552, 319] on div "Interpon D1000 Excel Night Sky Matt CB" at bounding box center [865, 321] width 1101 height 45
click at [623, 323] on div "Interpon D1000 Excel Night Sky Matt CB" at bounding box center [865, 321] width 1101 height 45
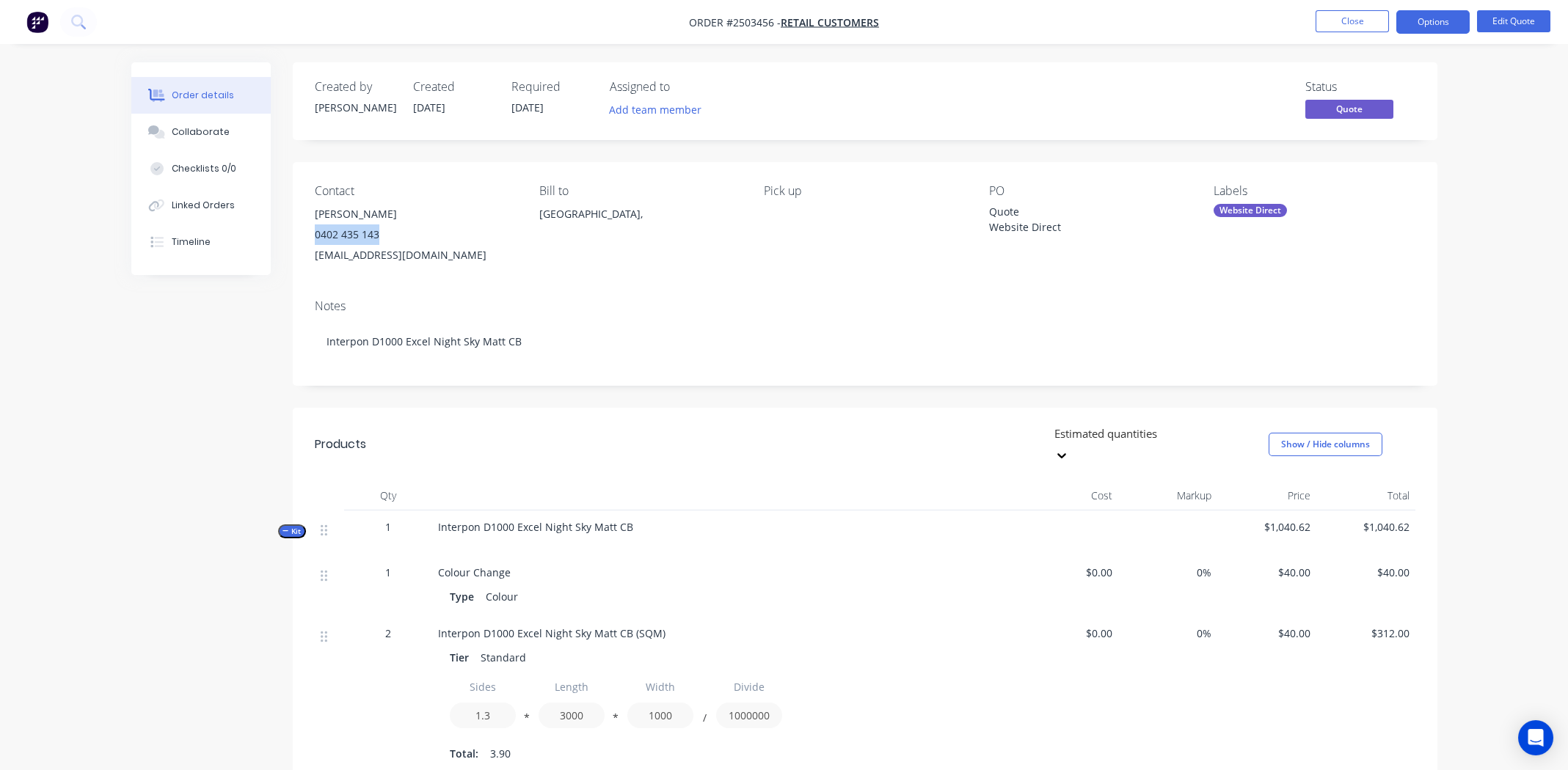
drag, startPoint x: 385, startPoint y: 236, endPoint x: 316, endPoint y: 236, distance: 69.0
click at [316, 236] on div "0402 435 143" at bounding box center [415, 234] width 201 height 21
click at [823, 565] on div "Colour Change" at bounding box center [725, 572] width 575 height 16
click at [775, 565] on div "Colour Change" at bounding box center [725, 572] width 575 height 16
click at [831, 287] on div "Contact Hilary Coten 0402 435 143 hilarycoten@gmail.com Bill to Australia, Pick…" at bounding box center [865, 224] width 1145 height 125
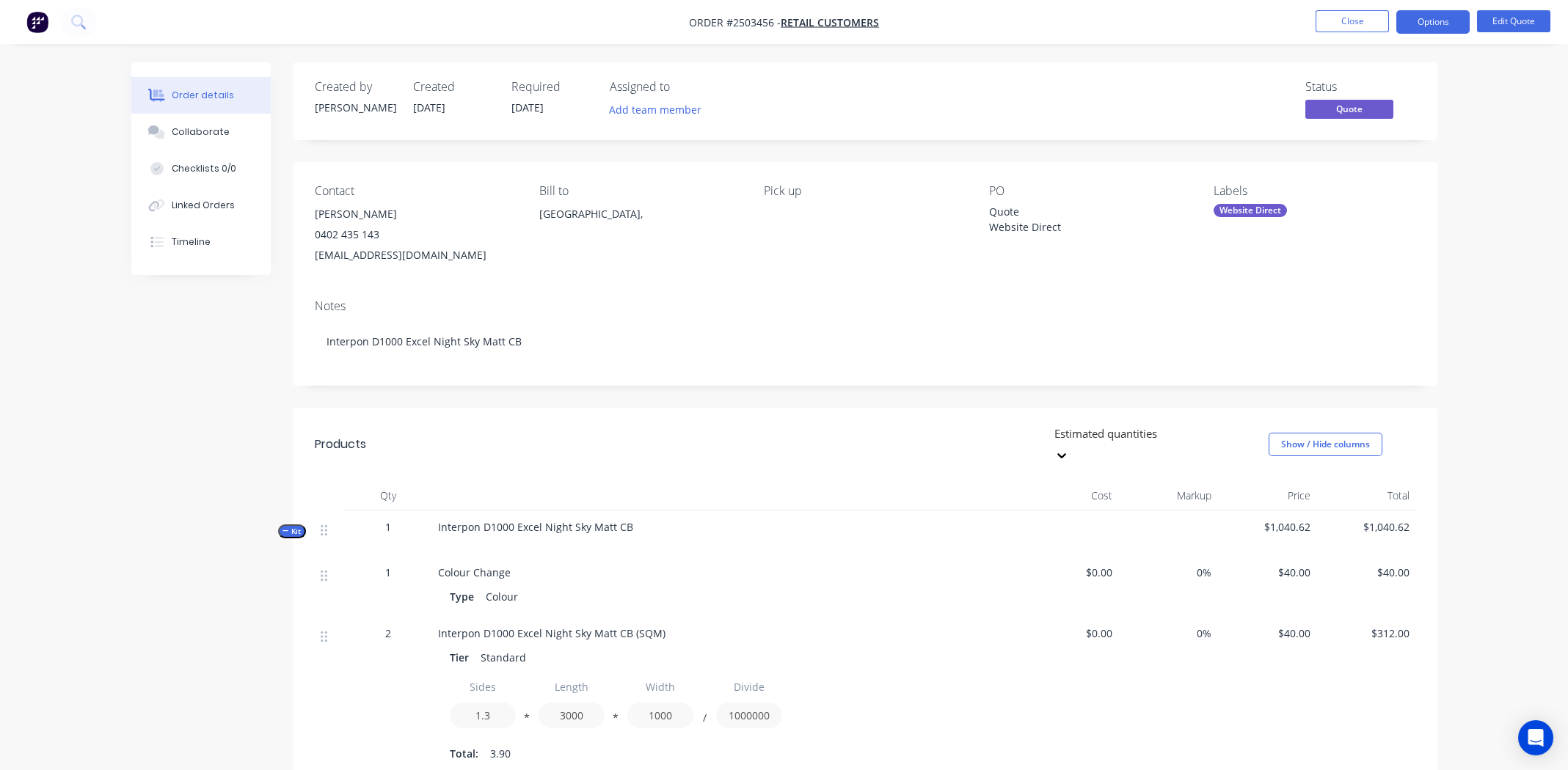
drag, startPoint x: 190, startPoint y: 122, endPoint x: 282, endPoint y: 104, distance: 93.7
click at [190, 120] on button "Collaborate" at bounding box center [201, 132] width 140 height 37
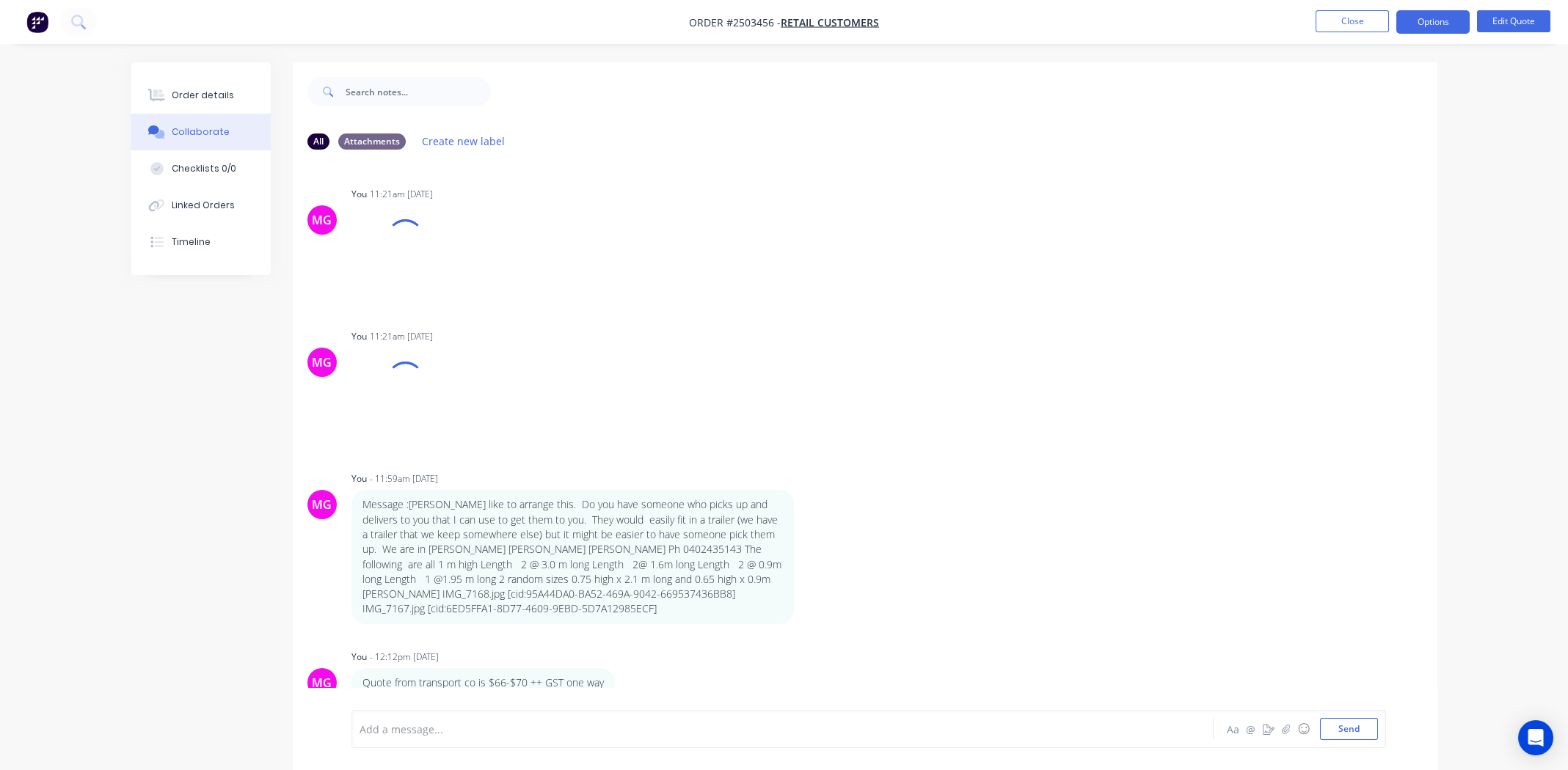
click at [494, 738] on div "Add a message..." at bounding box center [741, 729] width 764 height 22
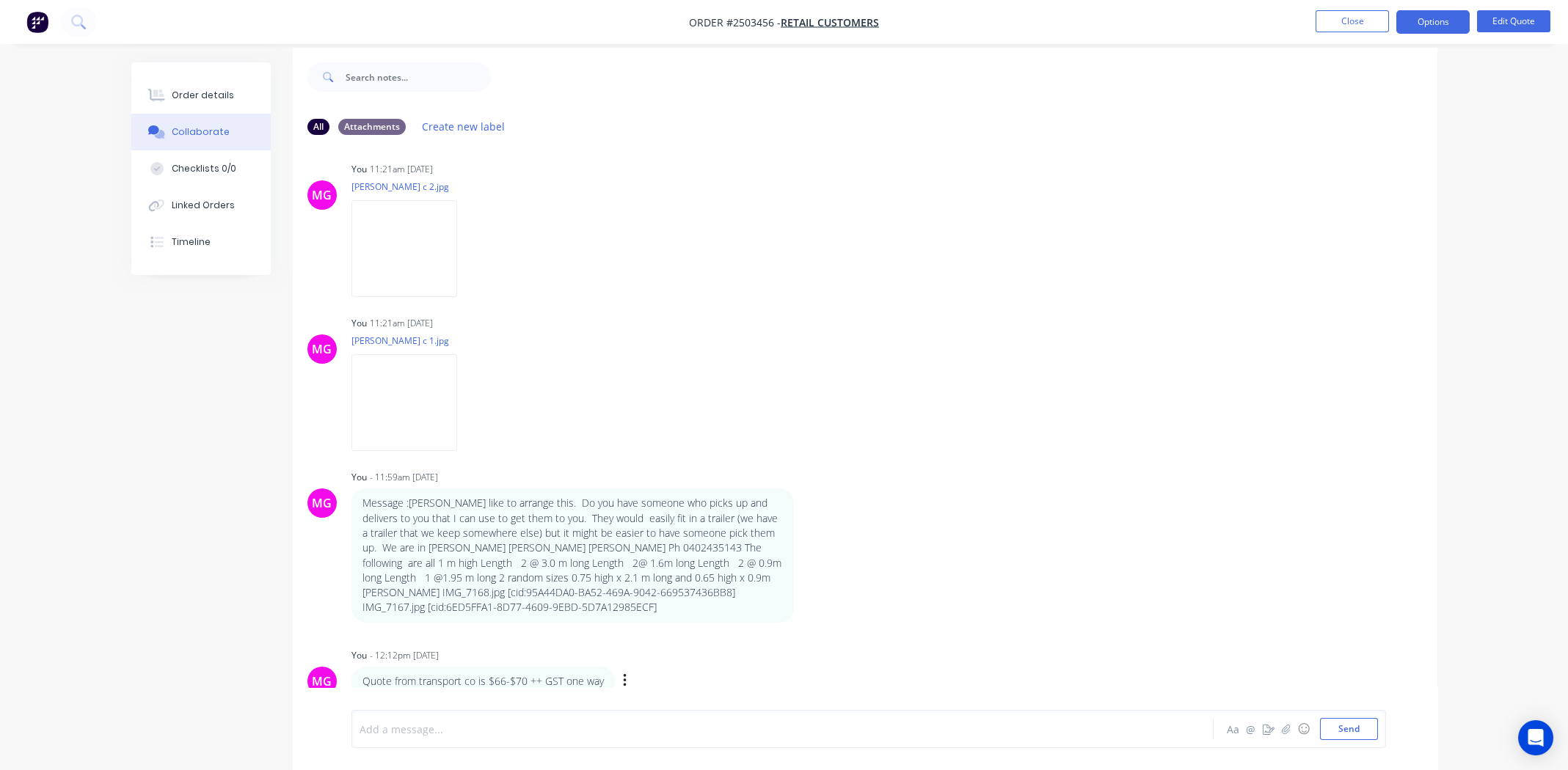
scroll to position [22, 0]
click at [593, 732] on div at bounding box center [742, 729] width 763 height 16
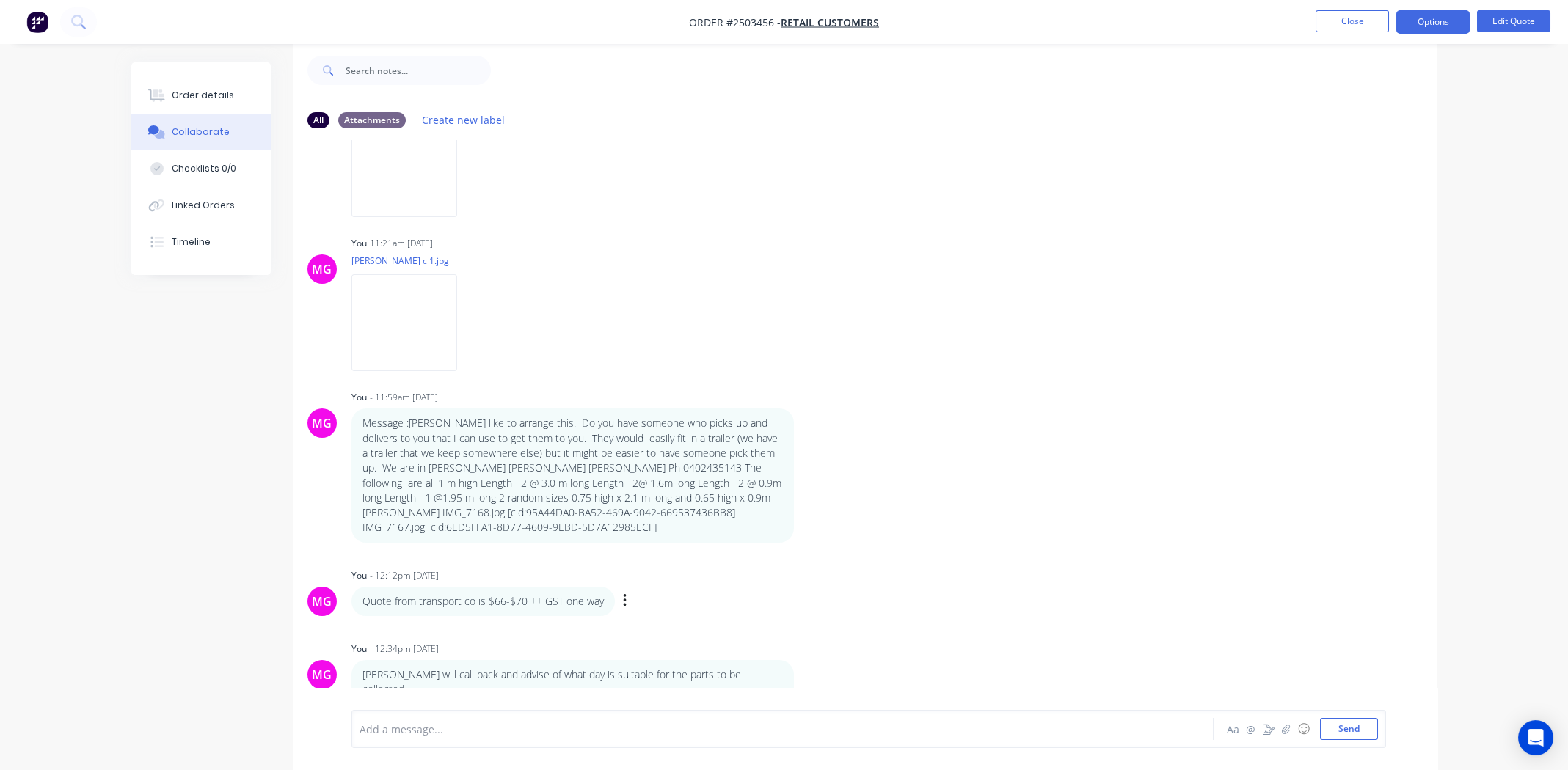
scroll to position [85, 0]
click at [193, 92] on div "Order details" at bounding box center [203, 96] width 62 height 13
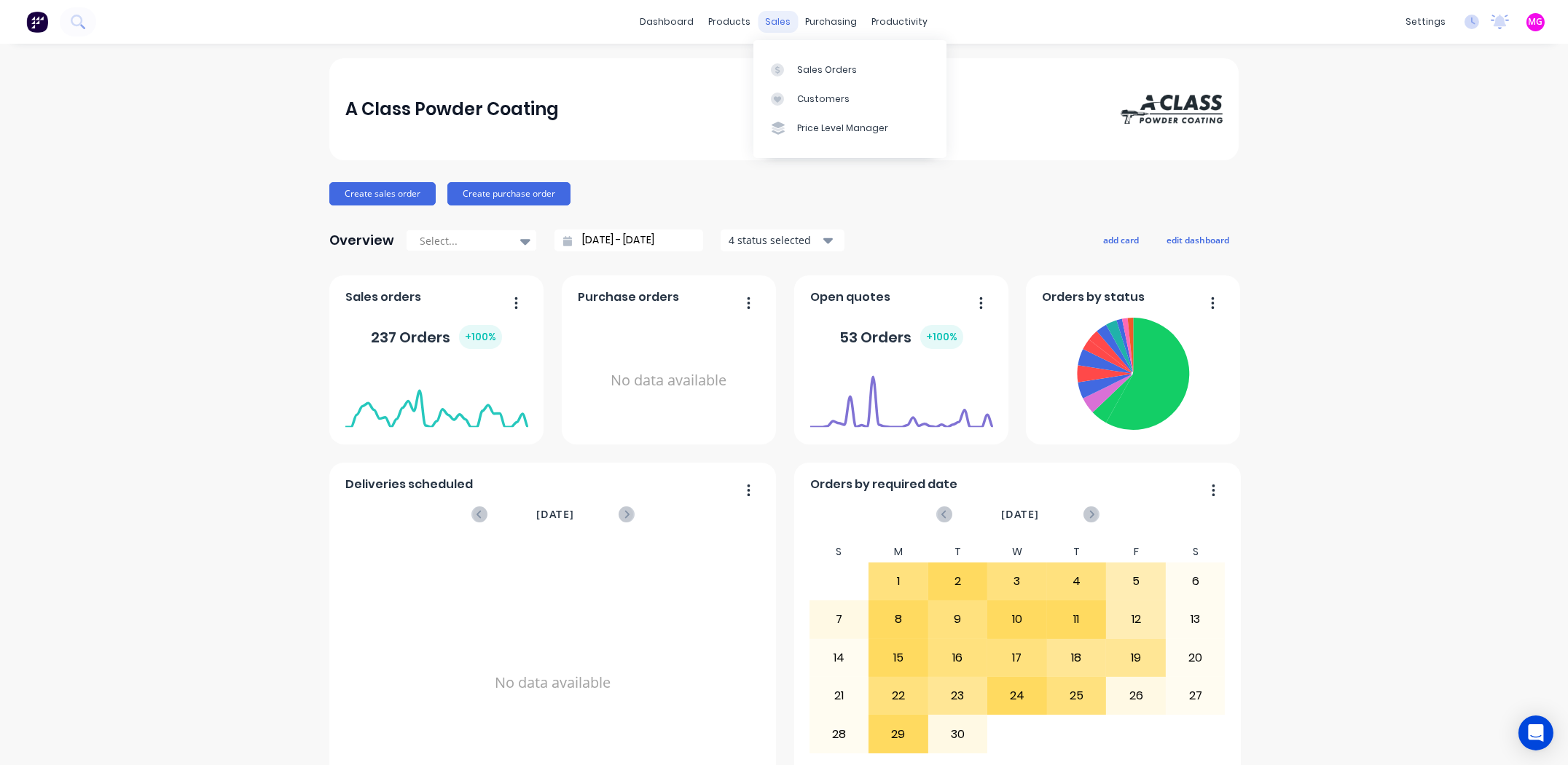
click at [778, 16] on div "sales" at bounding box center [778, 21] width 40 height 21
click at [802, 68] on div "Sales Orders" at bounding box center [827, 70] width 59 height 13
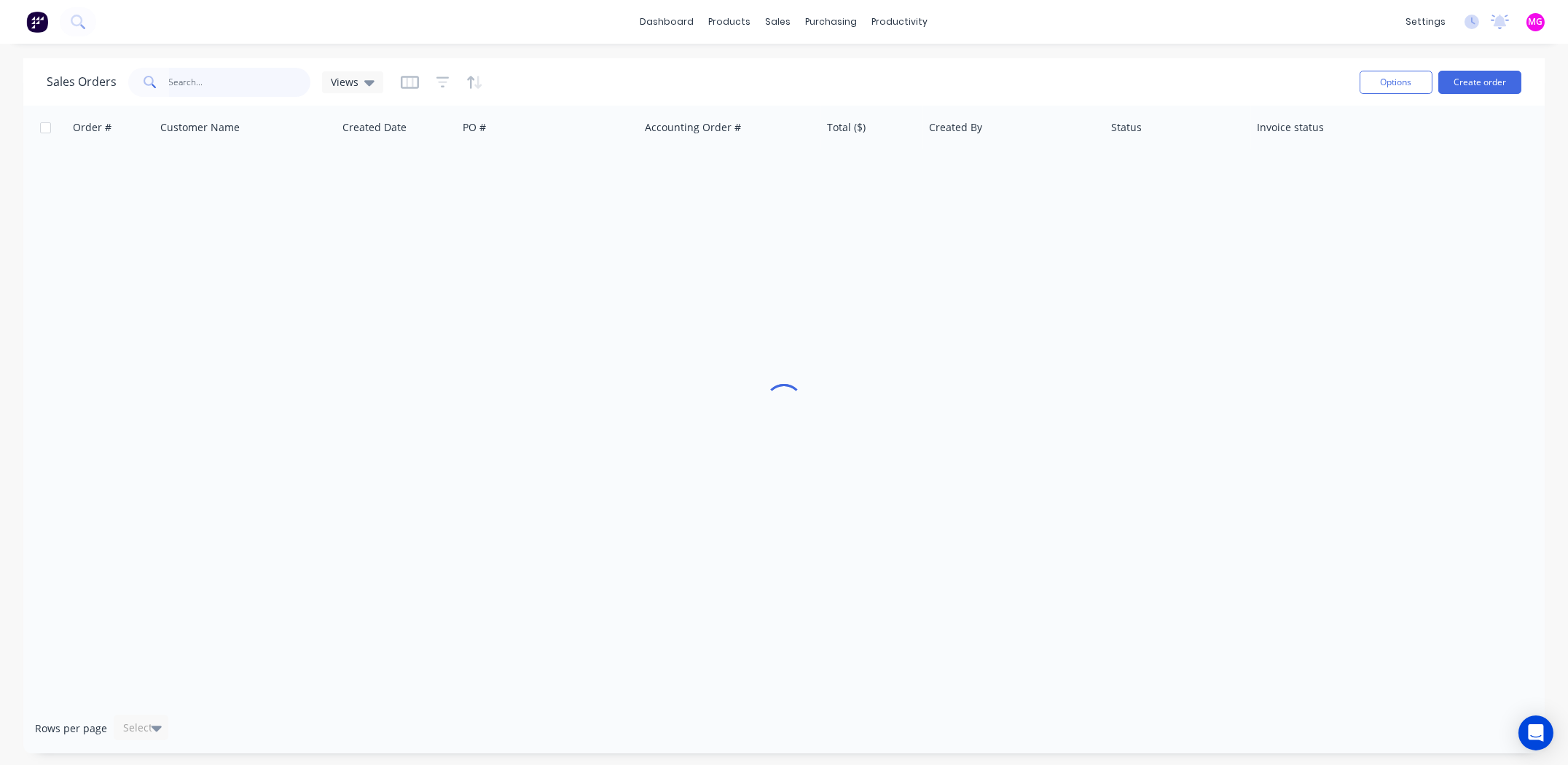
click at [220, 91] on input "text" at bounding box center [240, 82] width 142 height 29
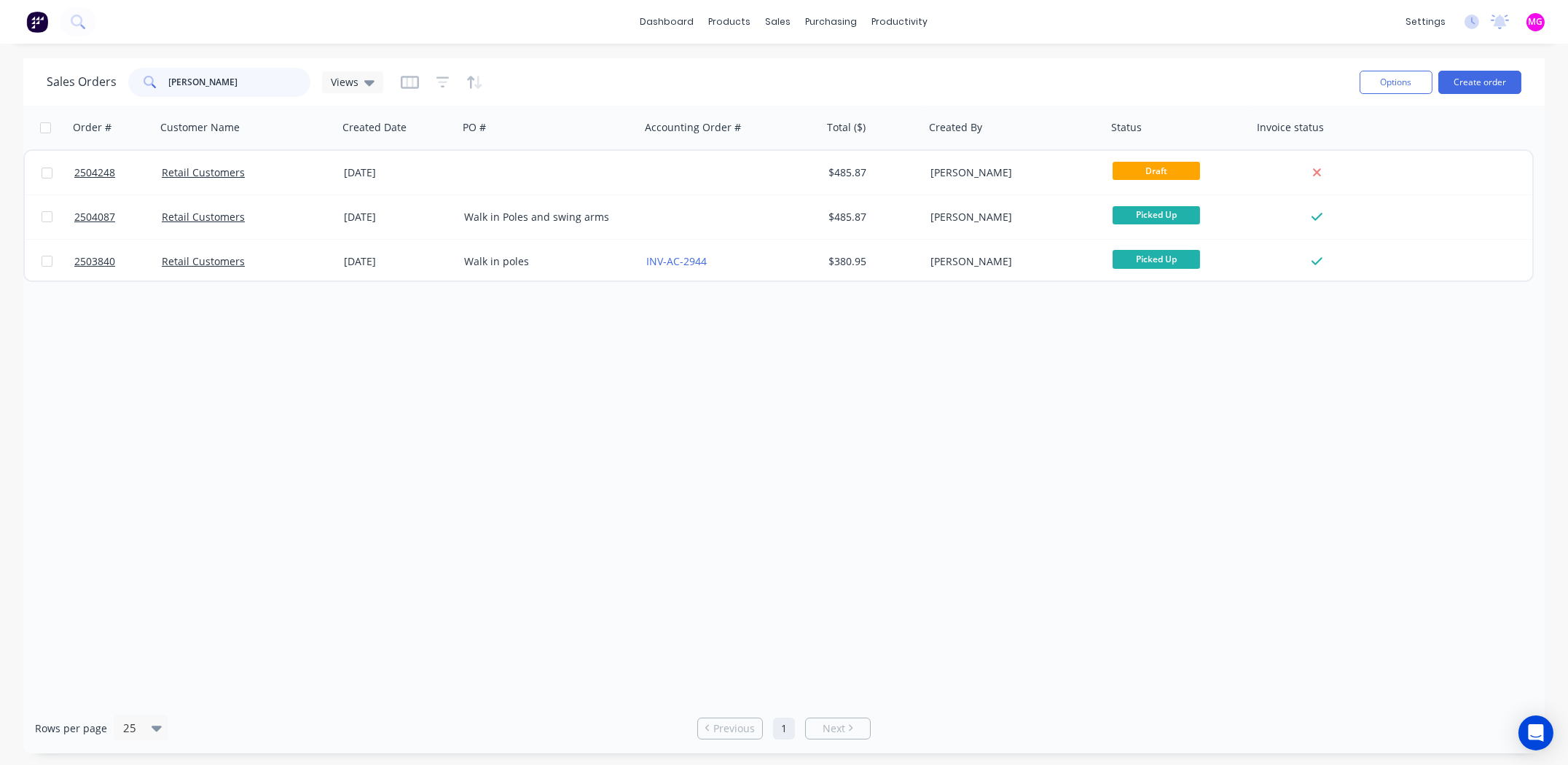
type input "bauer"
click at [195, 88] on input "[PERSON_NAME]" at bounding box center [240, 82] width 142 height 29
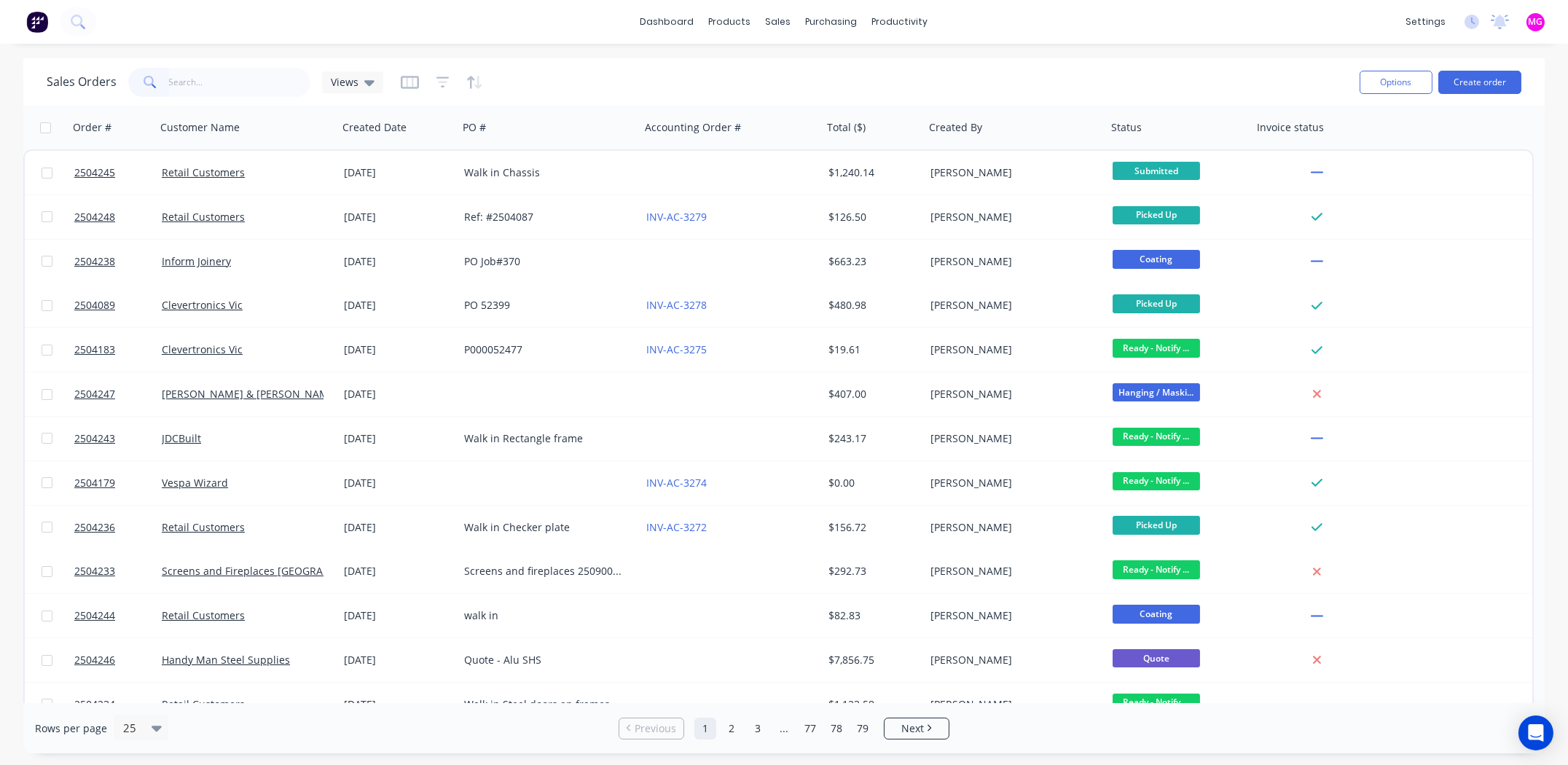
click at [1084, 11] on div "dashboard products sales purchasing productivity dashboard products Product Cat…" at bounding box center [784, 21] width 1568 height 44
click at [220, 83] on input "text" at bounding box center [240, 82] width 142 height 29
type input "troy"
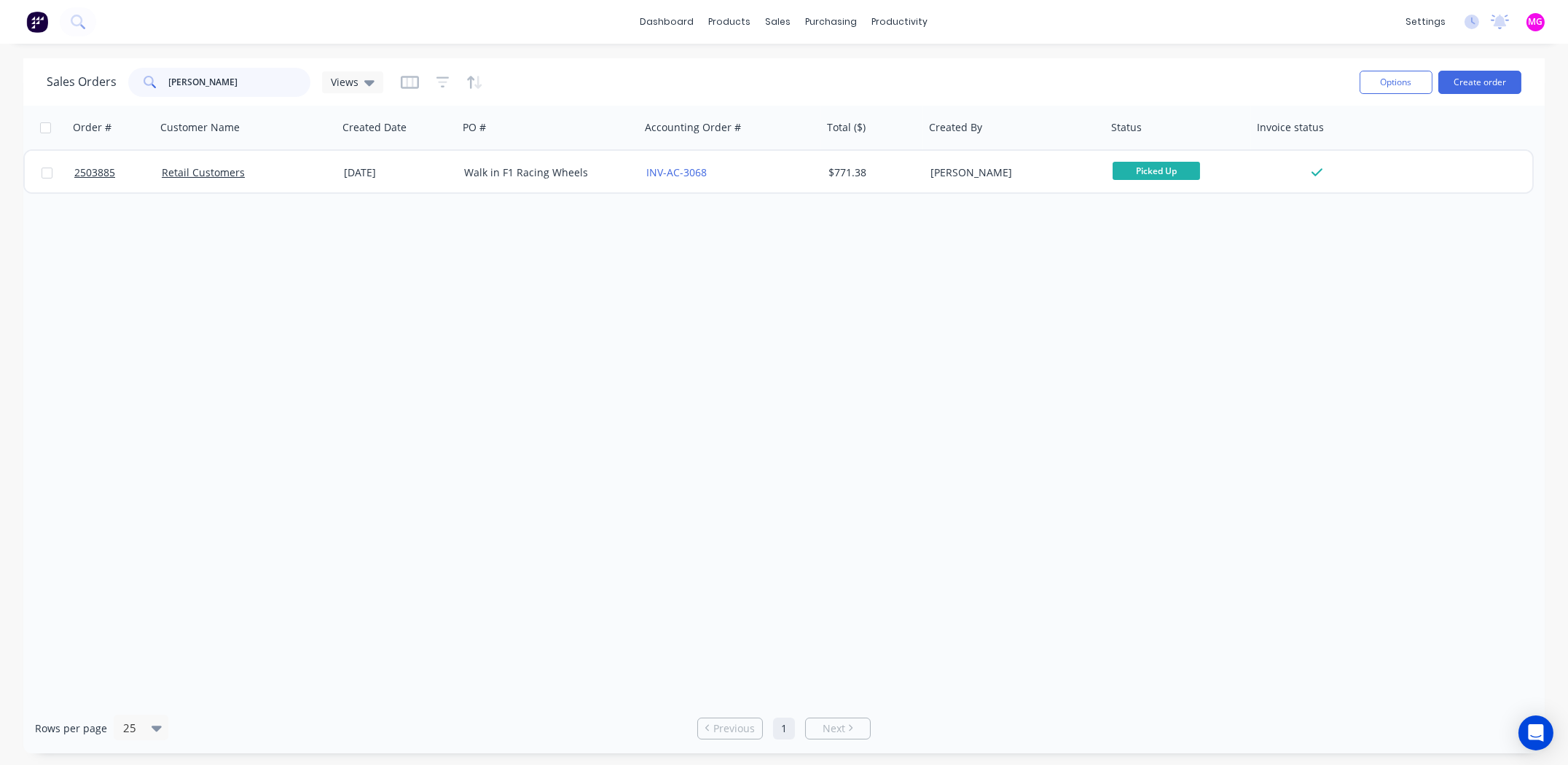
click at [228, 86] on input "troy" at bounding box center [240, 82] width 142 height 29
click at [226, 86] on input "troy" at bounding box center [240, 82] width 142 height 29
click at [225, 86] on input "troy" at bounding box center [240, 82] width 142 height 29
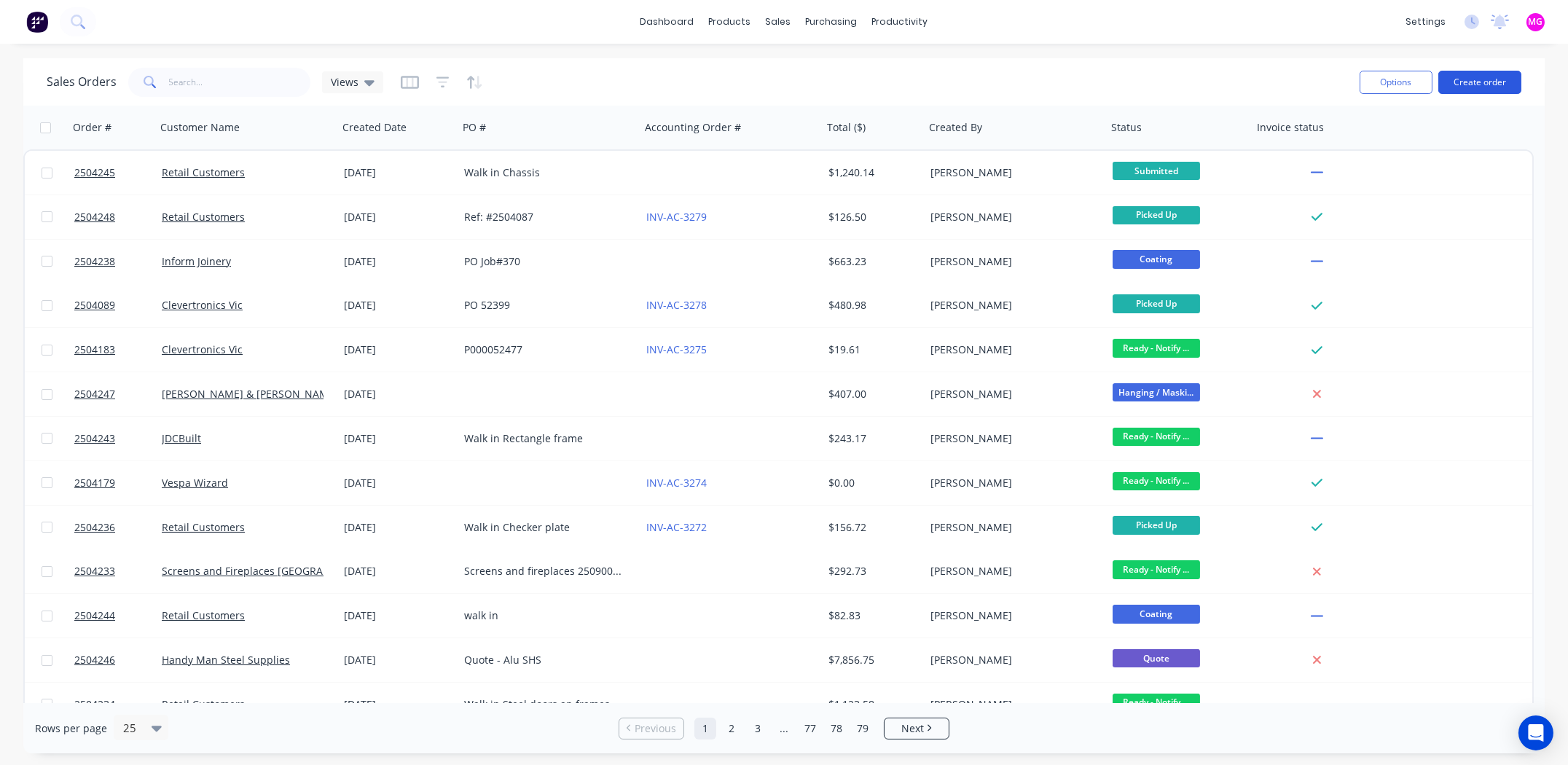
click at [1487, 79] on button "Create order" at bounding box center [1480, 83] width 83 height 23
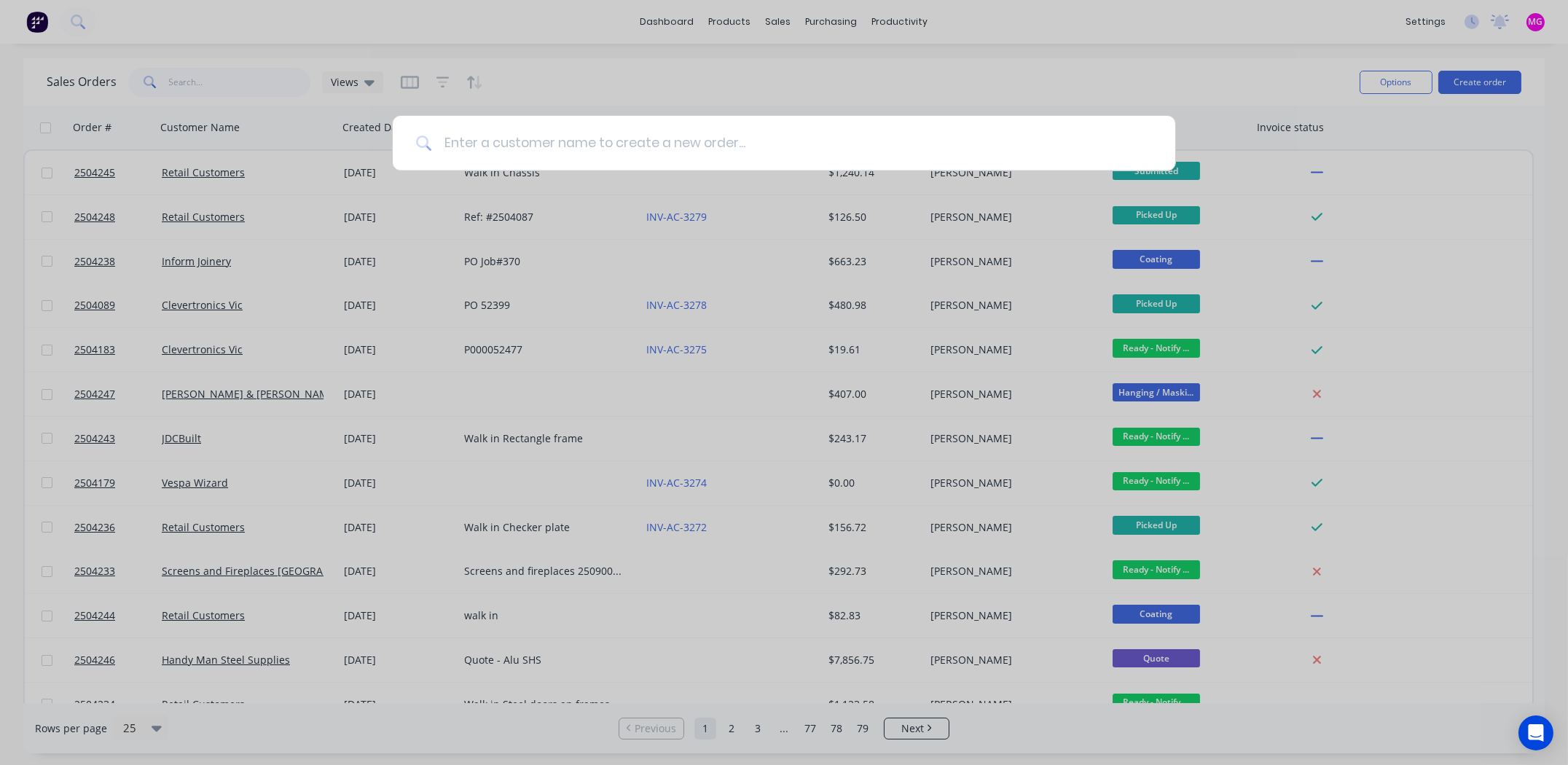
click at [541, 136] on input at bounding box center [792, 143] width 720 height 54
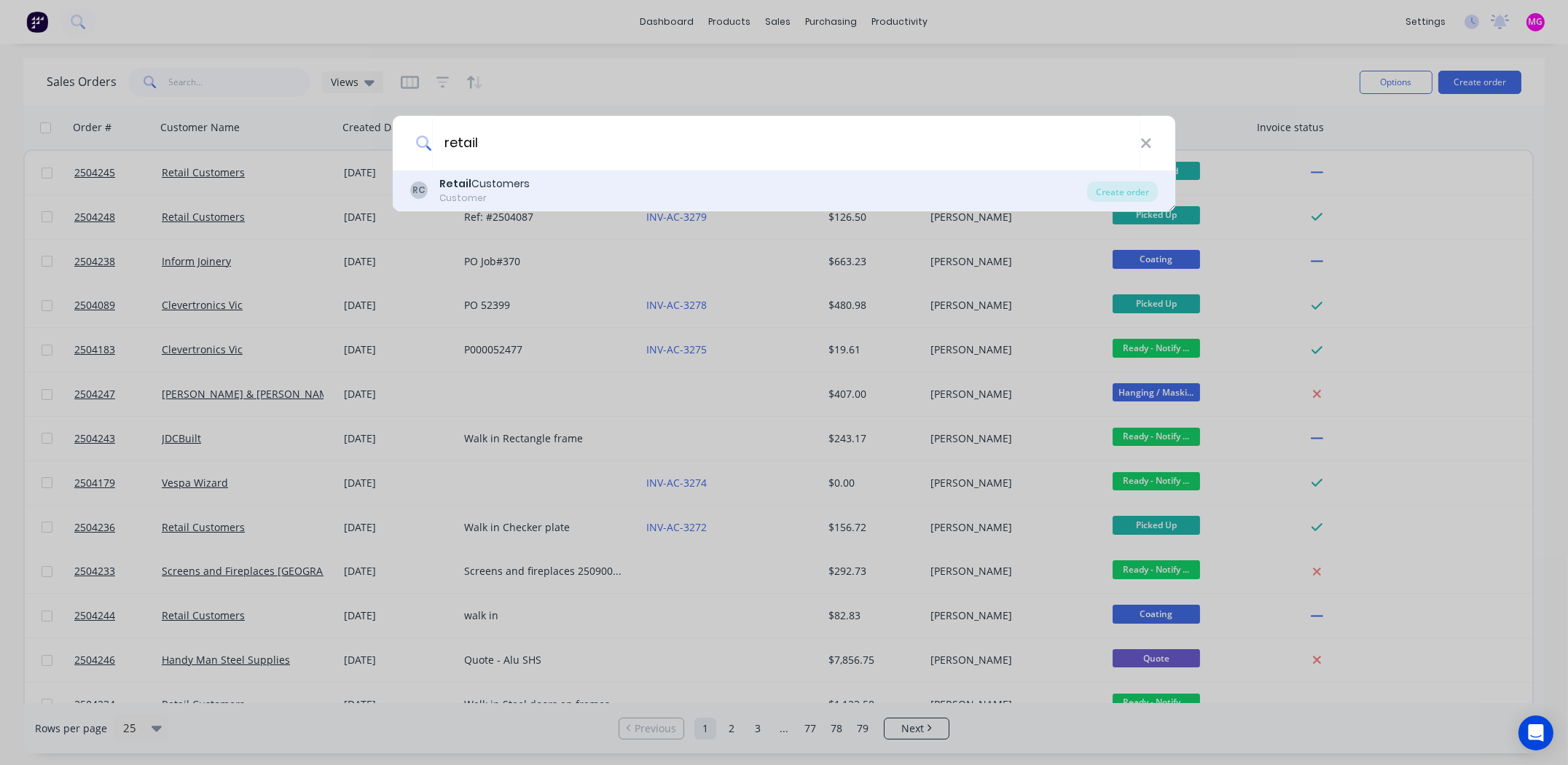
type input "retail"
click at [478, 189] on div "Retail Customers" at bounding box center [485, 184] width 91 height 16
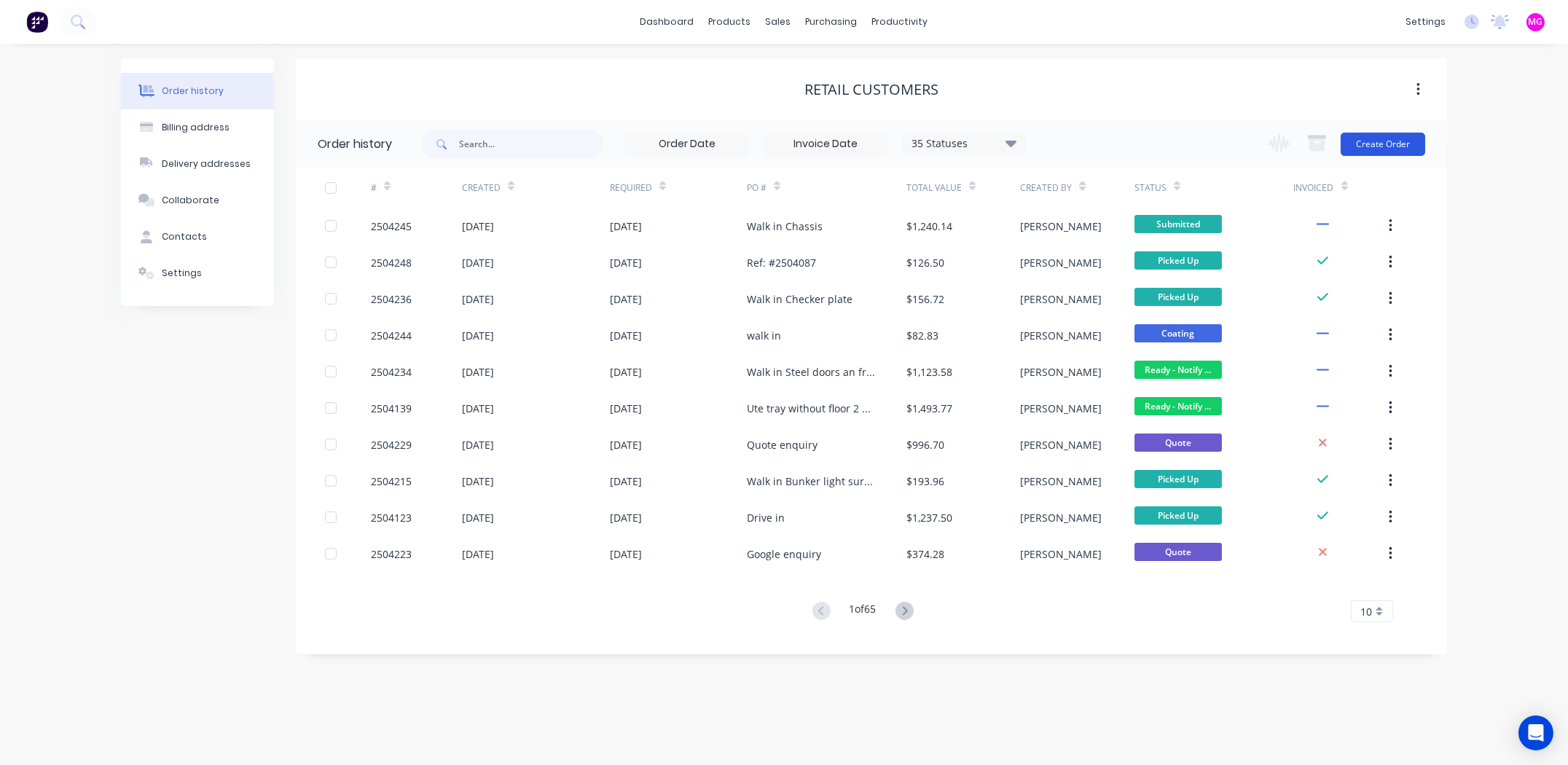
click at [1391, 134] on button "Create Order" at bounding box center [1383, 144] width 84 height 23
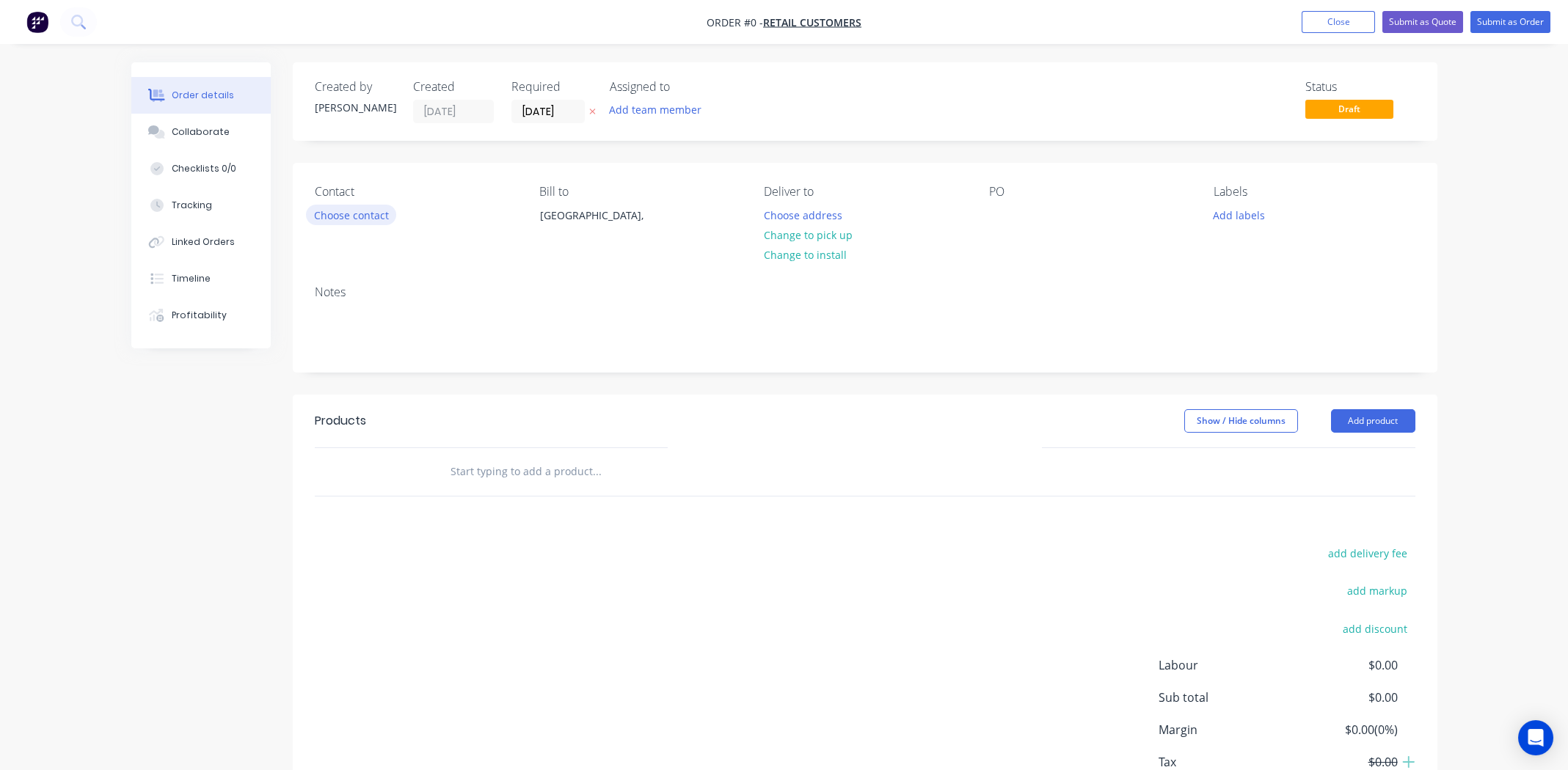
click at [342, 213] on button "Choose contact" at bounding box center [351, 214] width 91 height 20
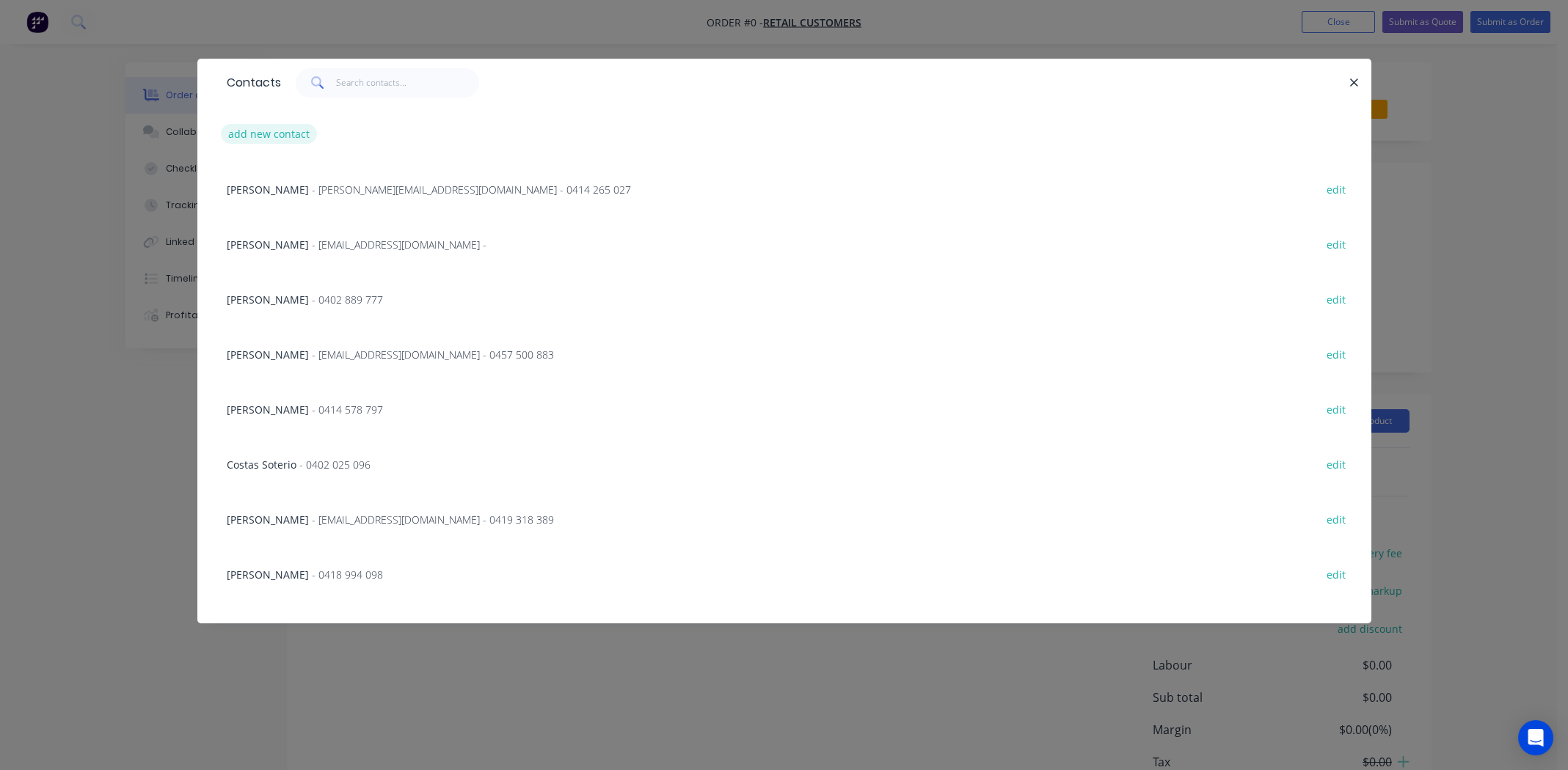
click at [276, 136] on button "add new contact" at bounding box center [269, 134] width 97 height 20
select select "AU"
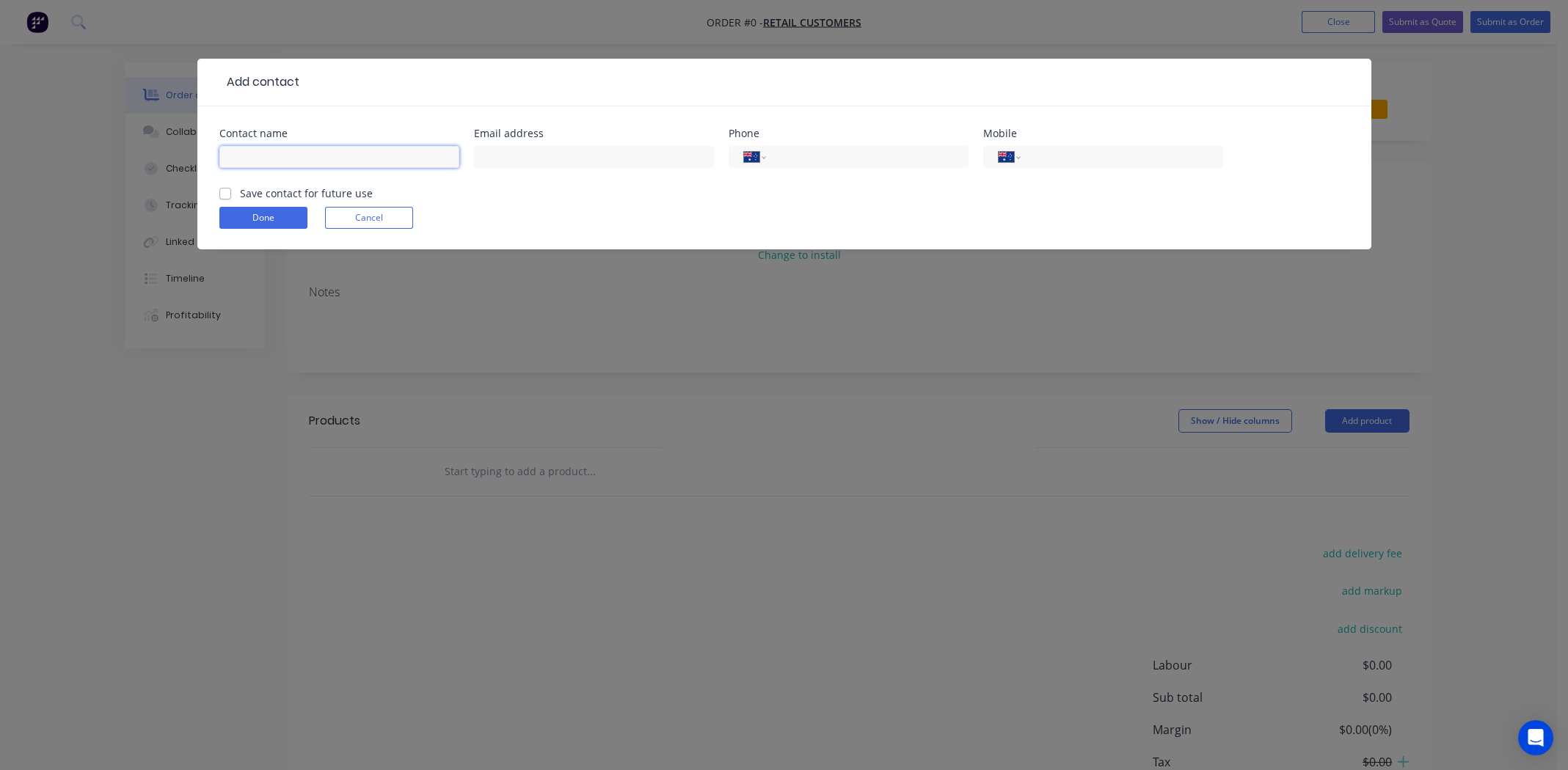
click at [255, 153] on input "text" at bounding box center [339, 157] width 240 height 22
type input "Troy Morris"
click at [506, 150] on input "text" at bounding box center [593, 157] width 240 height 22
type input "tmorris@plumbco.au"
click at [1049, 147] on div "International Afghanistan Åland Islands Albania Algeria American Samoa Andorra …" at bounding box center [1103, 157] width 240 height 22
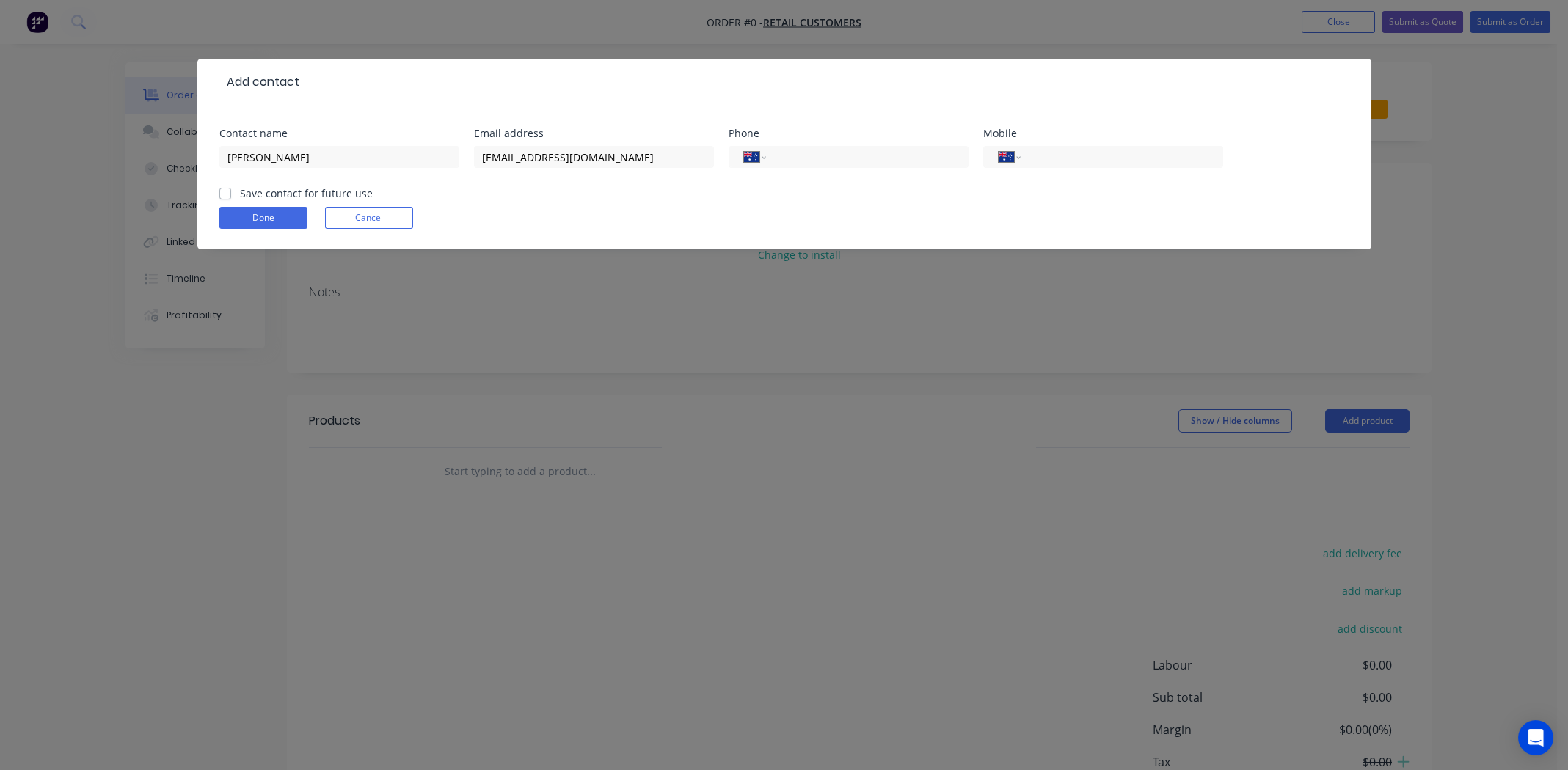
click at [240, 193] on label "Save contact for future use" at bounding box center [307, 193] width 133 height 16
click at [229, 193] on input "Save contact for future use" at bounding box center [225, 192] width 12 height 14
checkbox input "true"
click at [240, 213] on button "Done" at bounding box center [263, 218] width 88 height 22
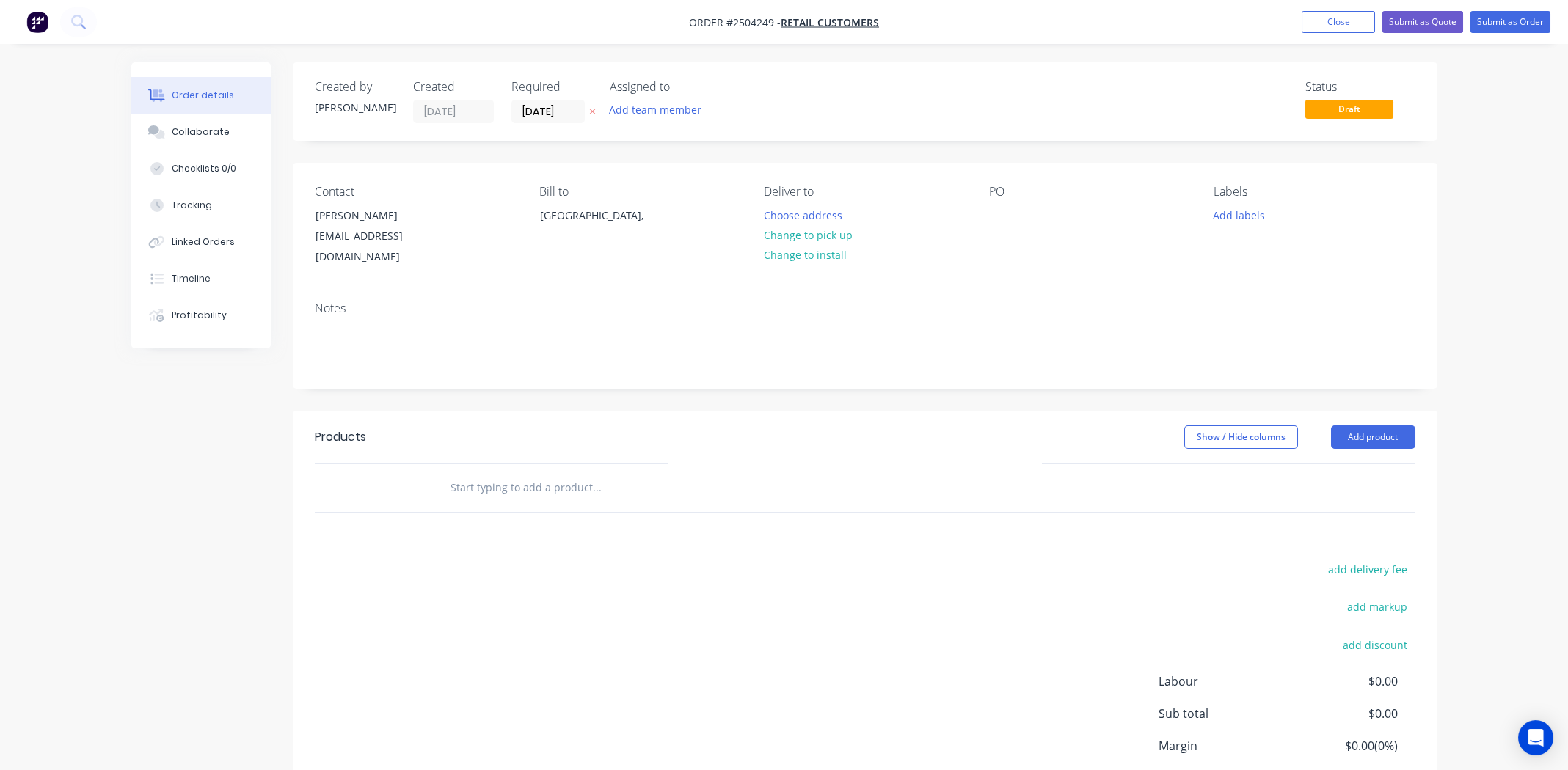
drag, startPoint x: 800, startPoint y: 235, endPoint x: 1026, endPoint y: 264, distance: 227.9
click at [800, 235] on button "Change to pick up" at bounding box center [808, 235] width 104 height 20
click at [965, 211] on div "Pick up Change to delivery Change to install" at bounding box center [864, 227] width 201 height 83
click at [1001, 213] on div at bounding box center [1000, 215] width 23 height 22
click at [1247, 213] on button "Add labels" at bounding box center [1239, 214] width 67 height 20
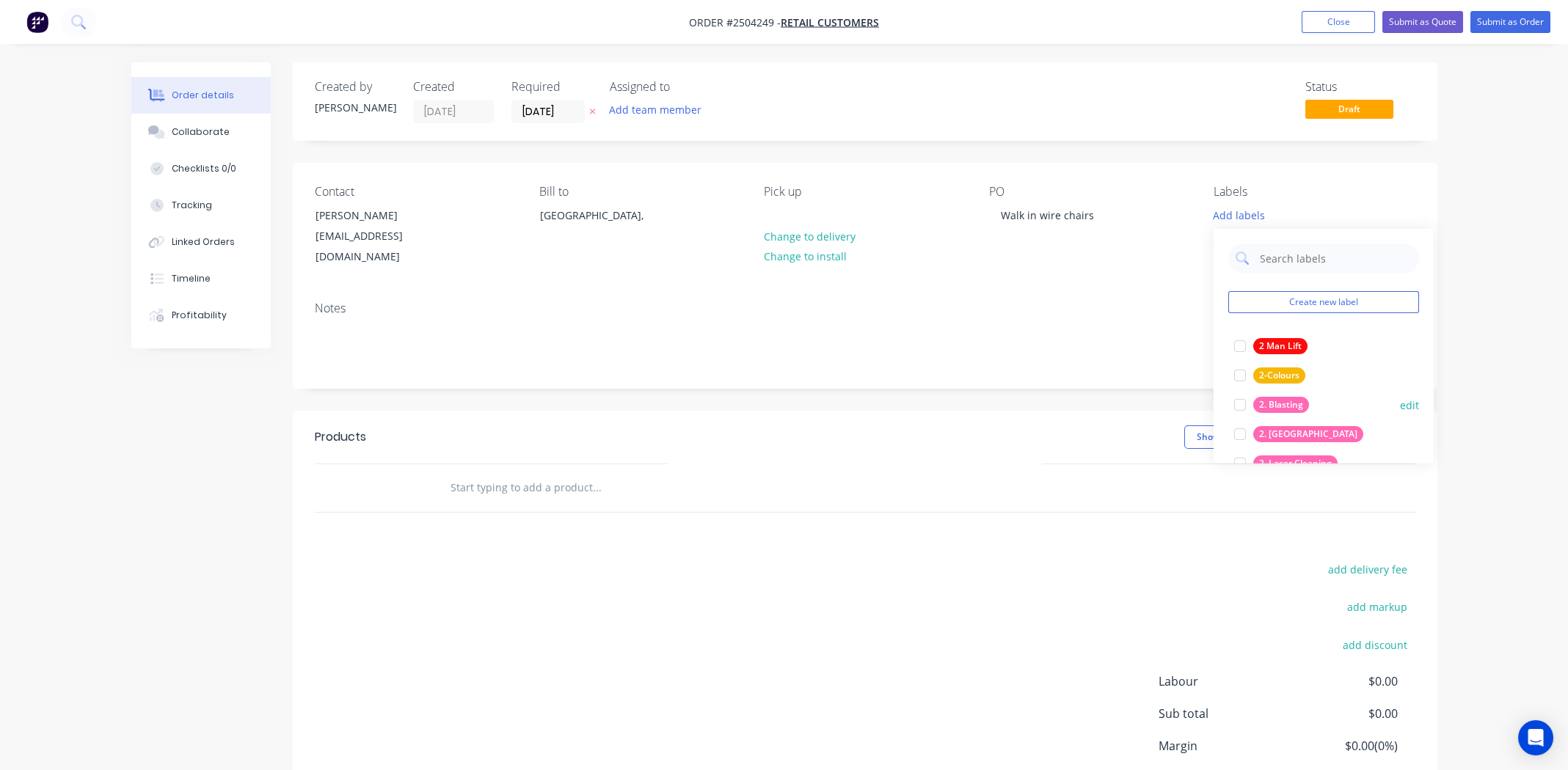
click at [1237, 402] on div at bounding box center [1240, 405] width 29 height 29
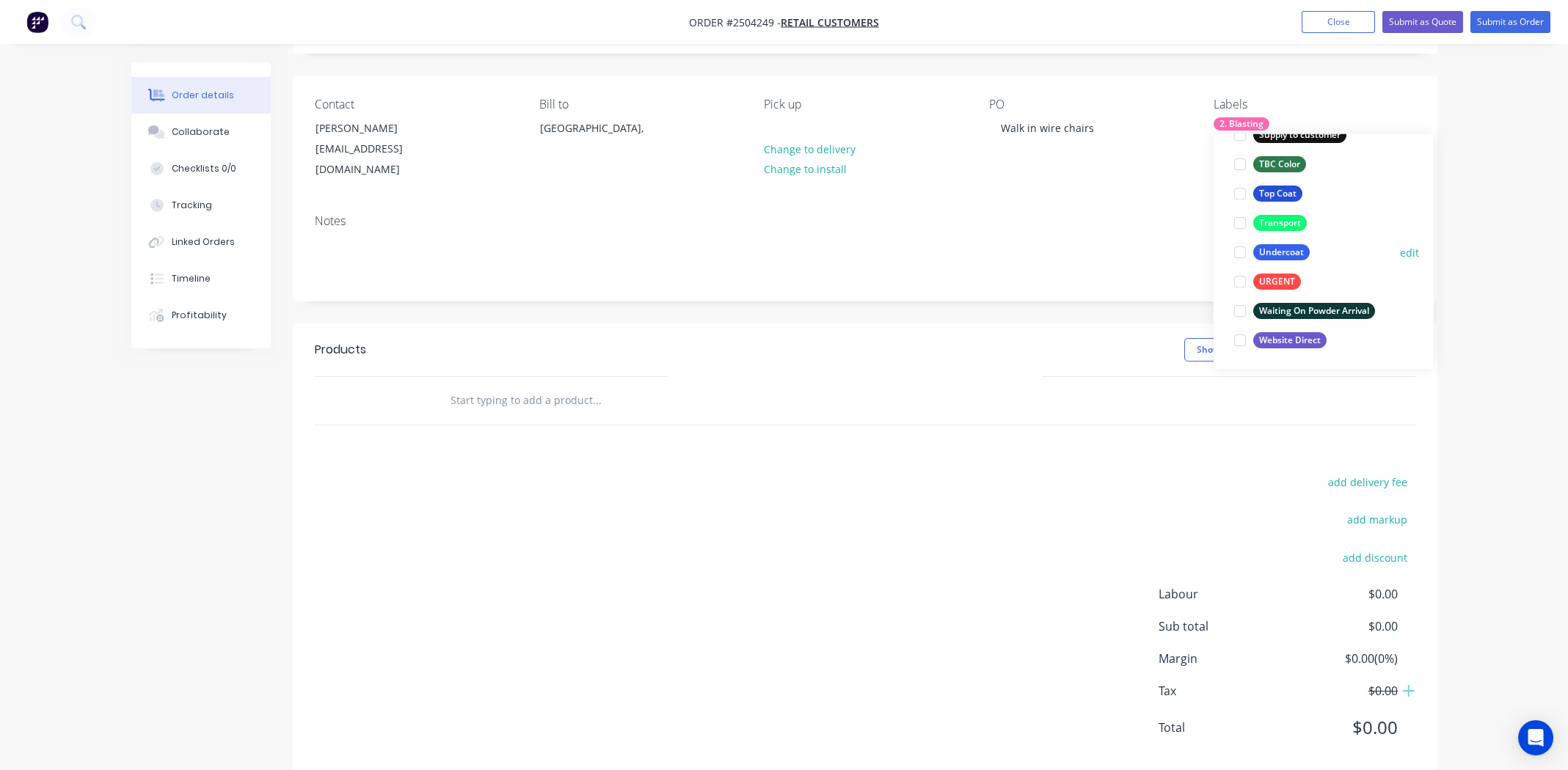
scroll to position [100, 0]
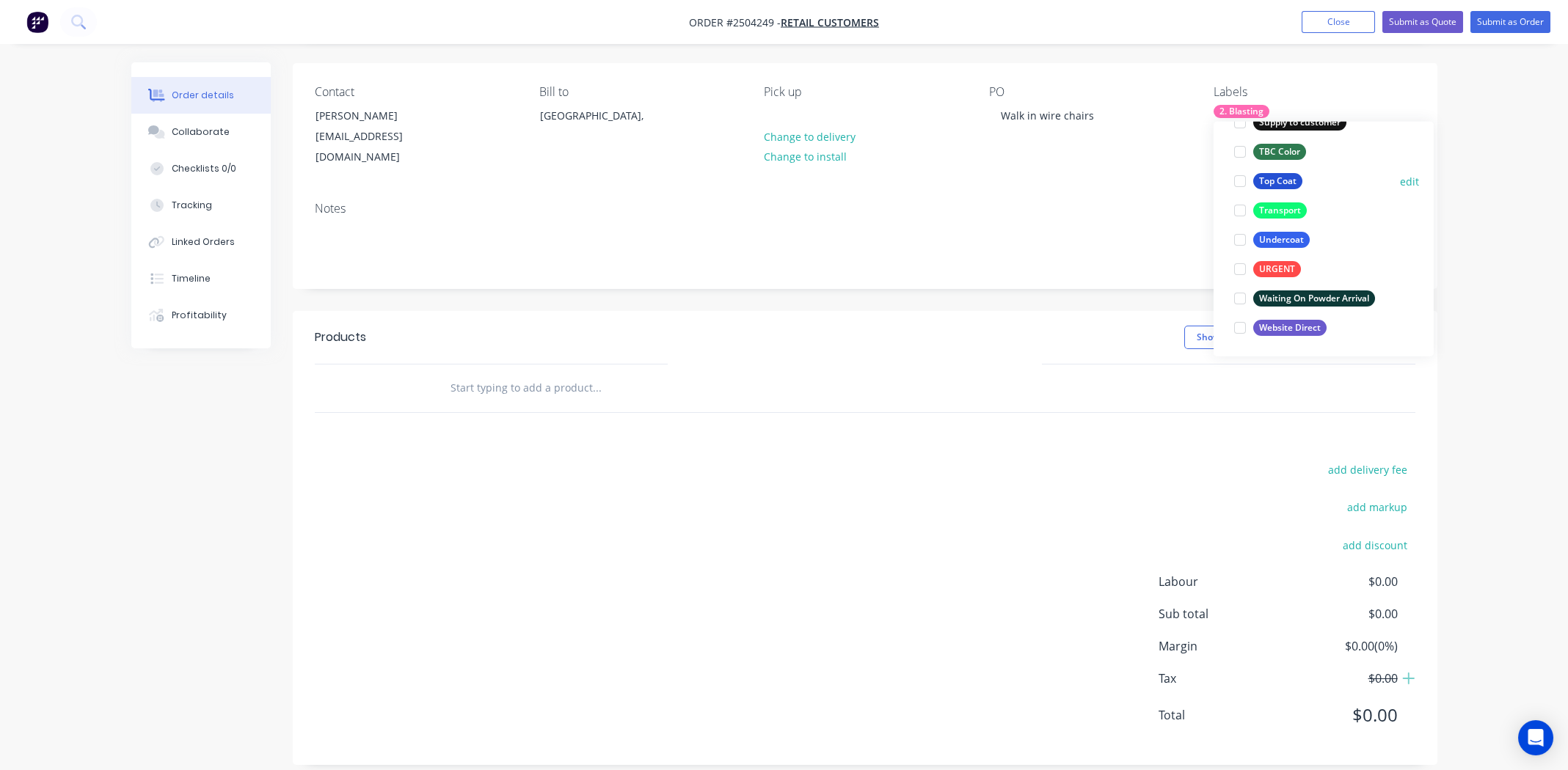
click at [1242, 178] on div at bounding box center [1240, 180] width 29 height 29
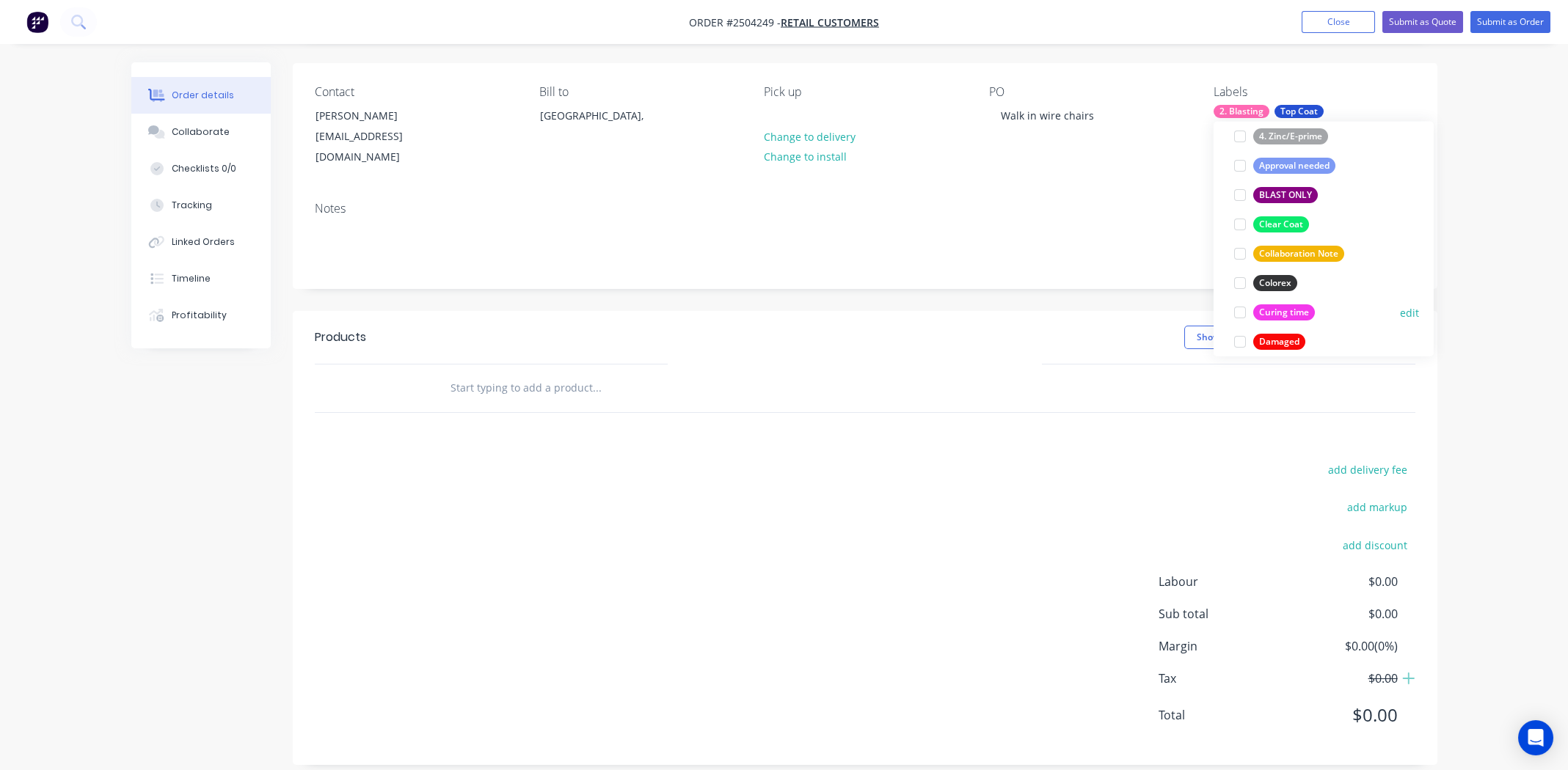
scroll to position [235, 0]
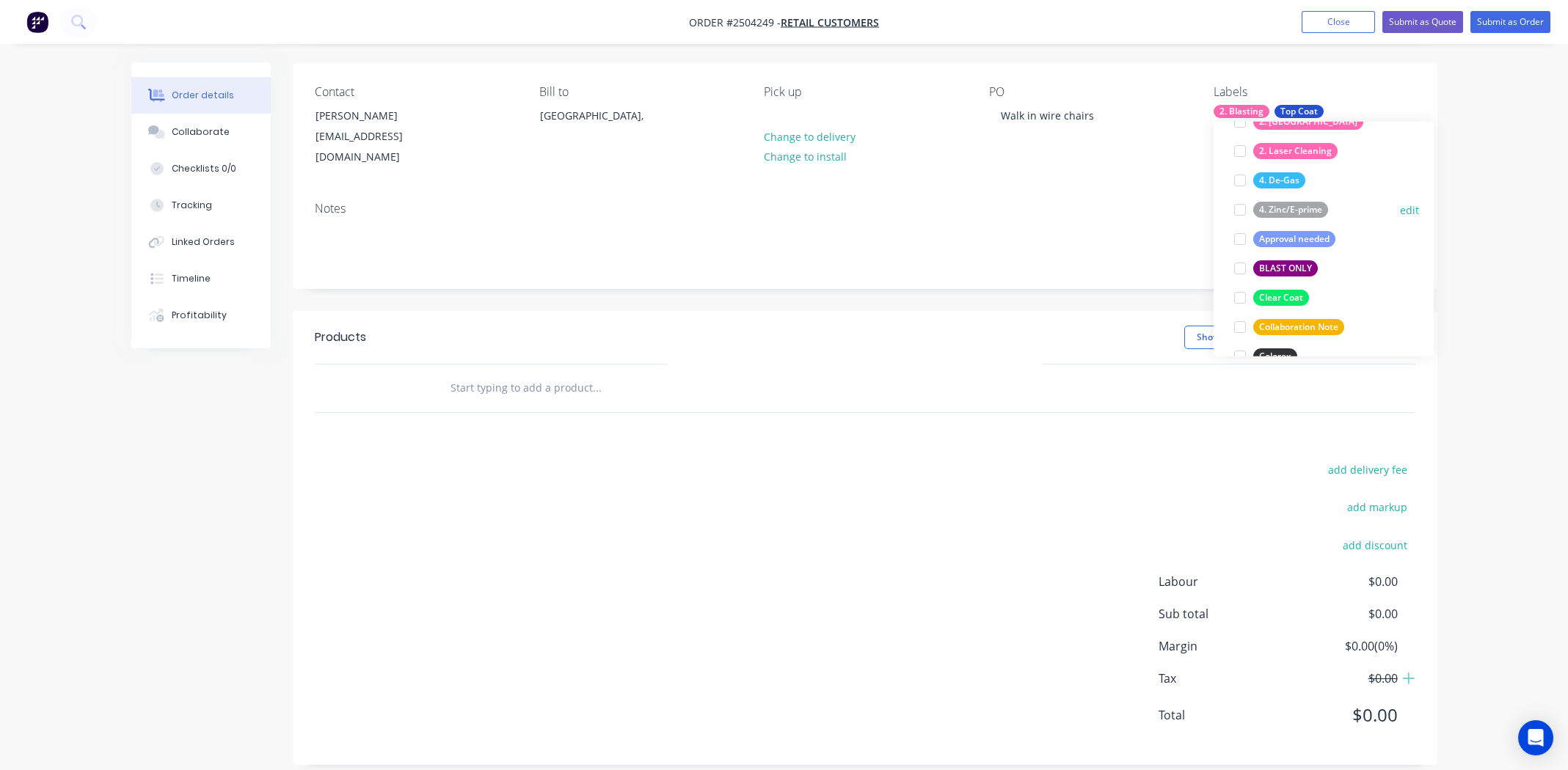
click at [1240, 208] on div at bounding box center [1240, 209] width 29 height 29
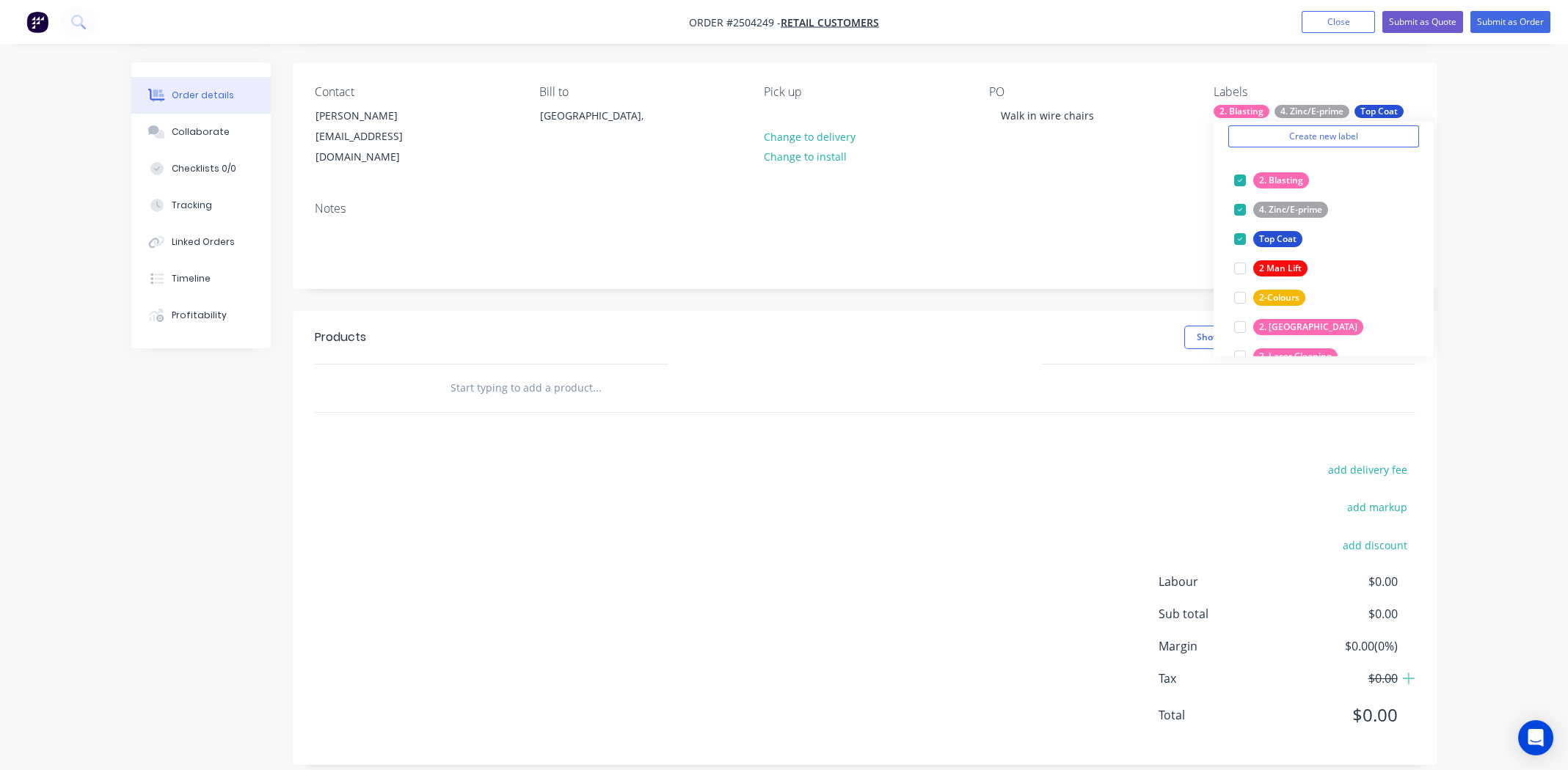
drag, startPoint x: 587, startPoint y: 537, endPoint x: 674, endPoint y: 485, distance: 101.4
click at [590, 533] on div "add delivery fee add markup add discount Labour $0.00 Sub total $0.00 Margin $0…" at bounding box center [865, 601] width 1101 height 283
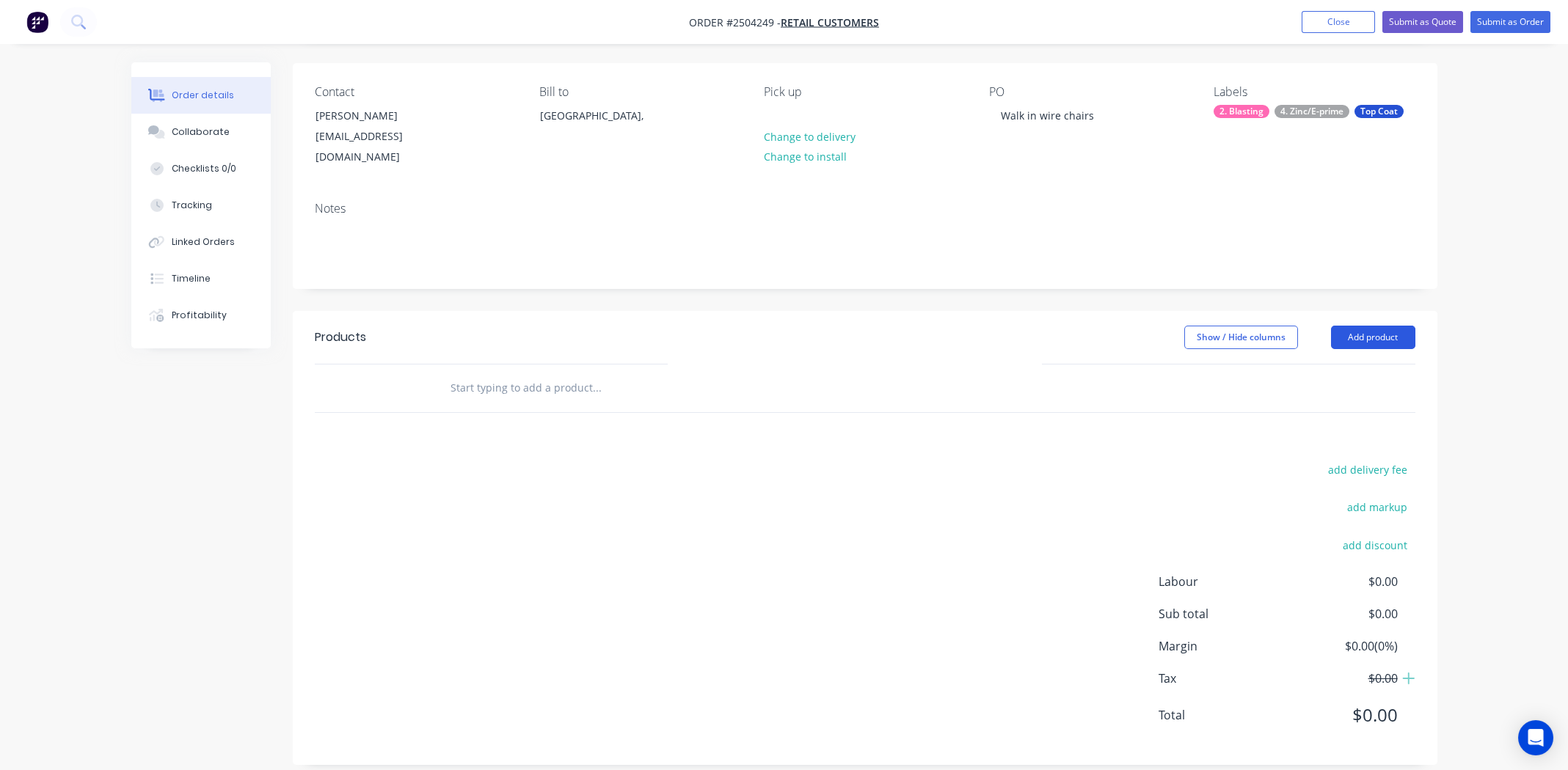
click at [1381, 326] on button "Add product" at bounding box center [1374, 337] width 85 height 23
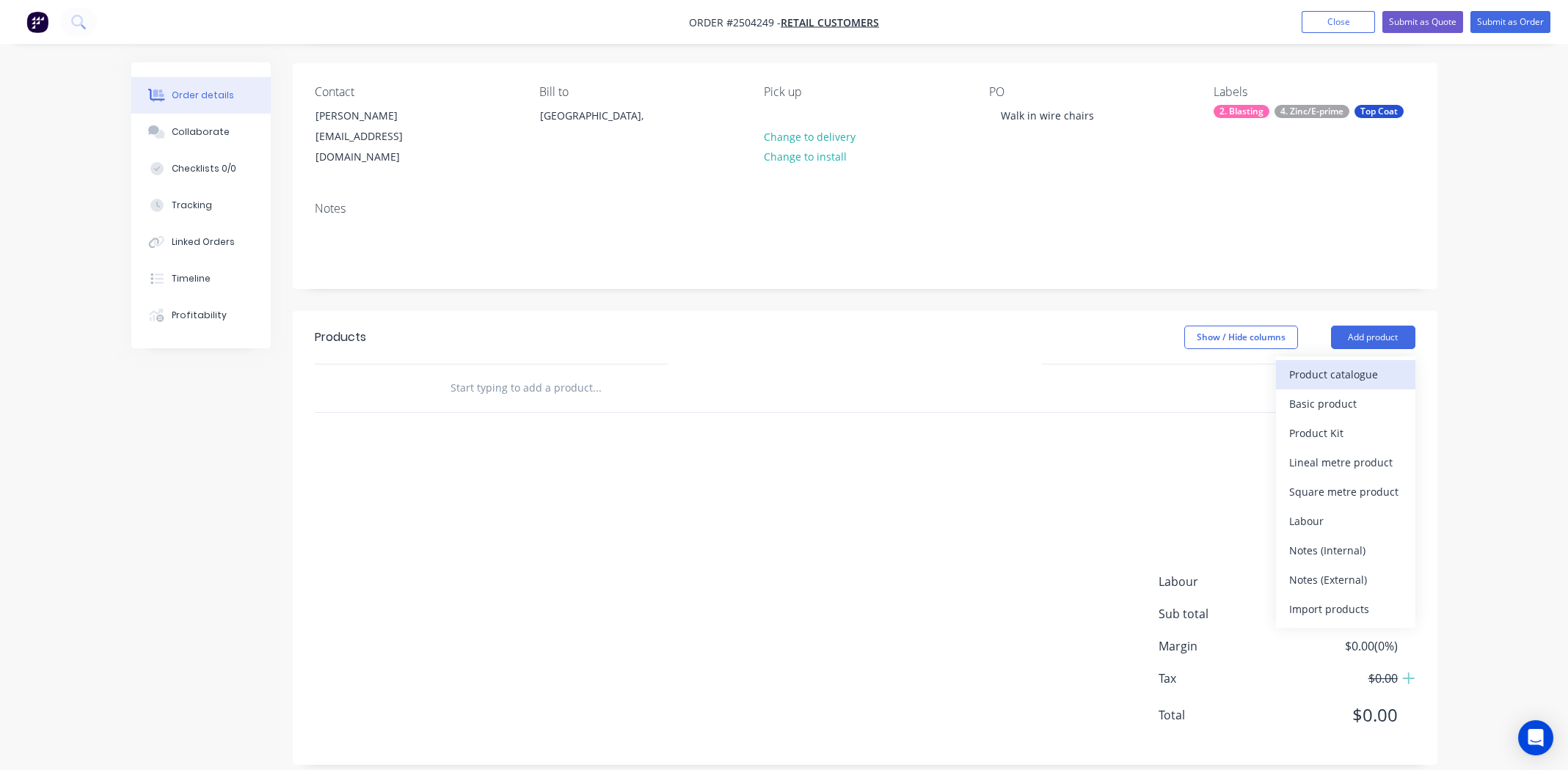
click at [1335, 364] on div "Product catalogue" at bounding box center [1346, 375] width 113 height 22
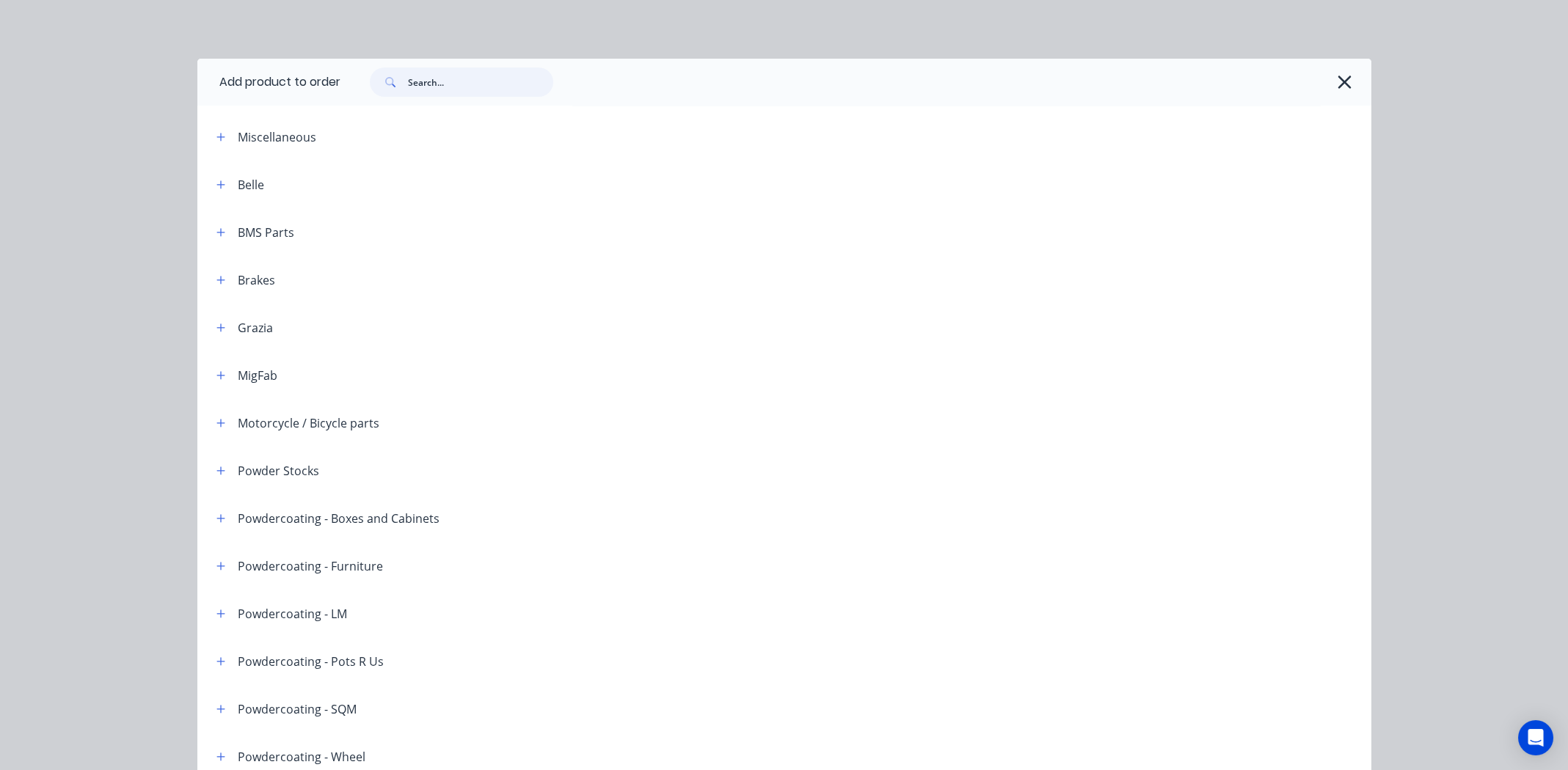
click at [443, 89] on input "text" at bounding box center [480, 81] width 145 height 29
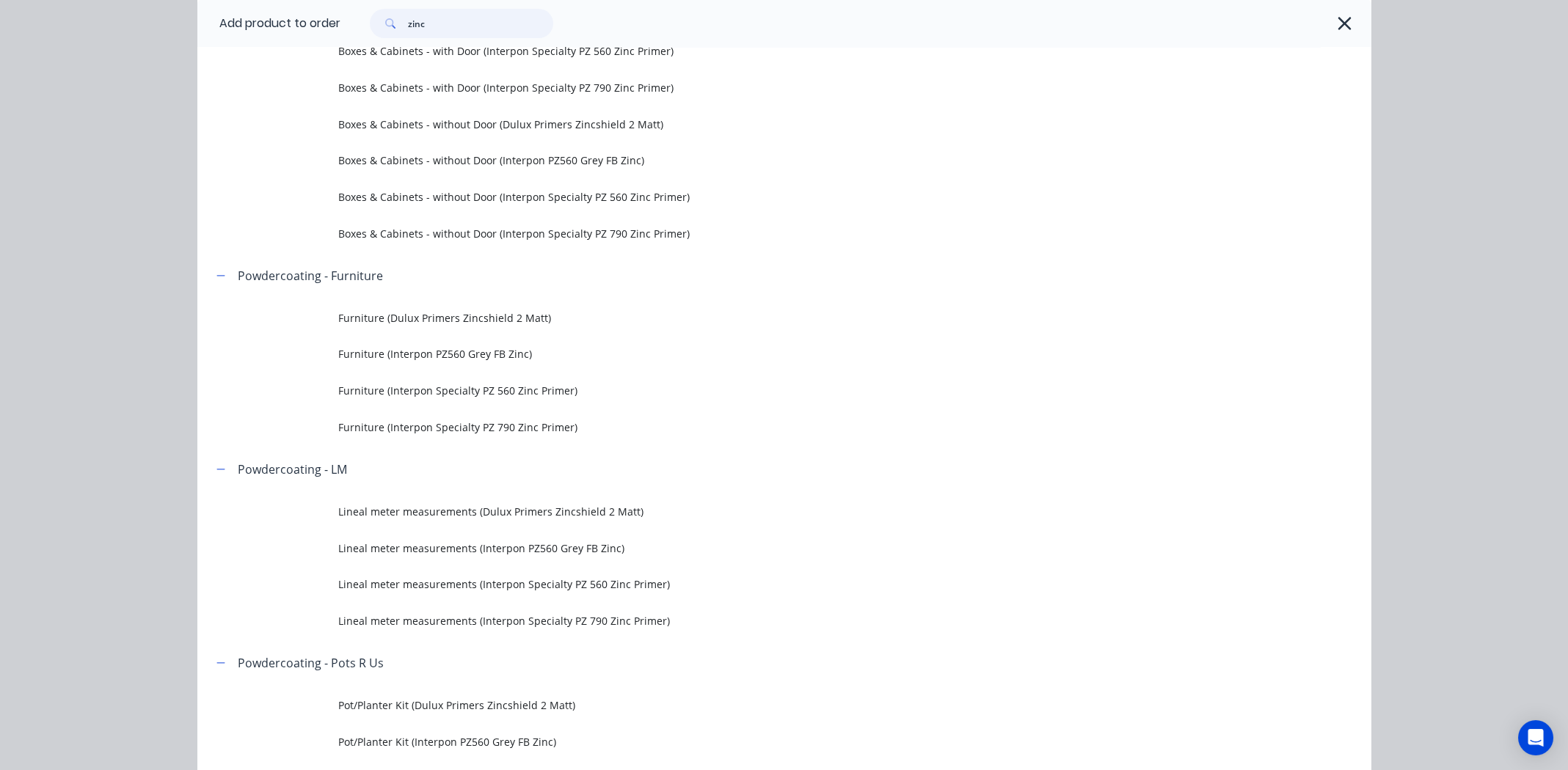
scroll to position [292, 0]
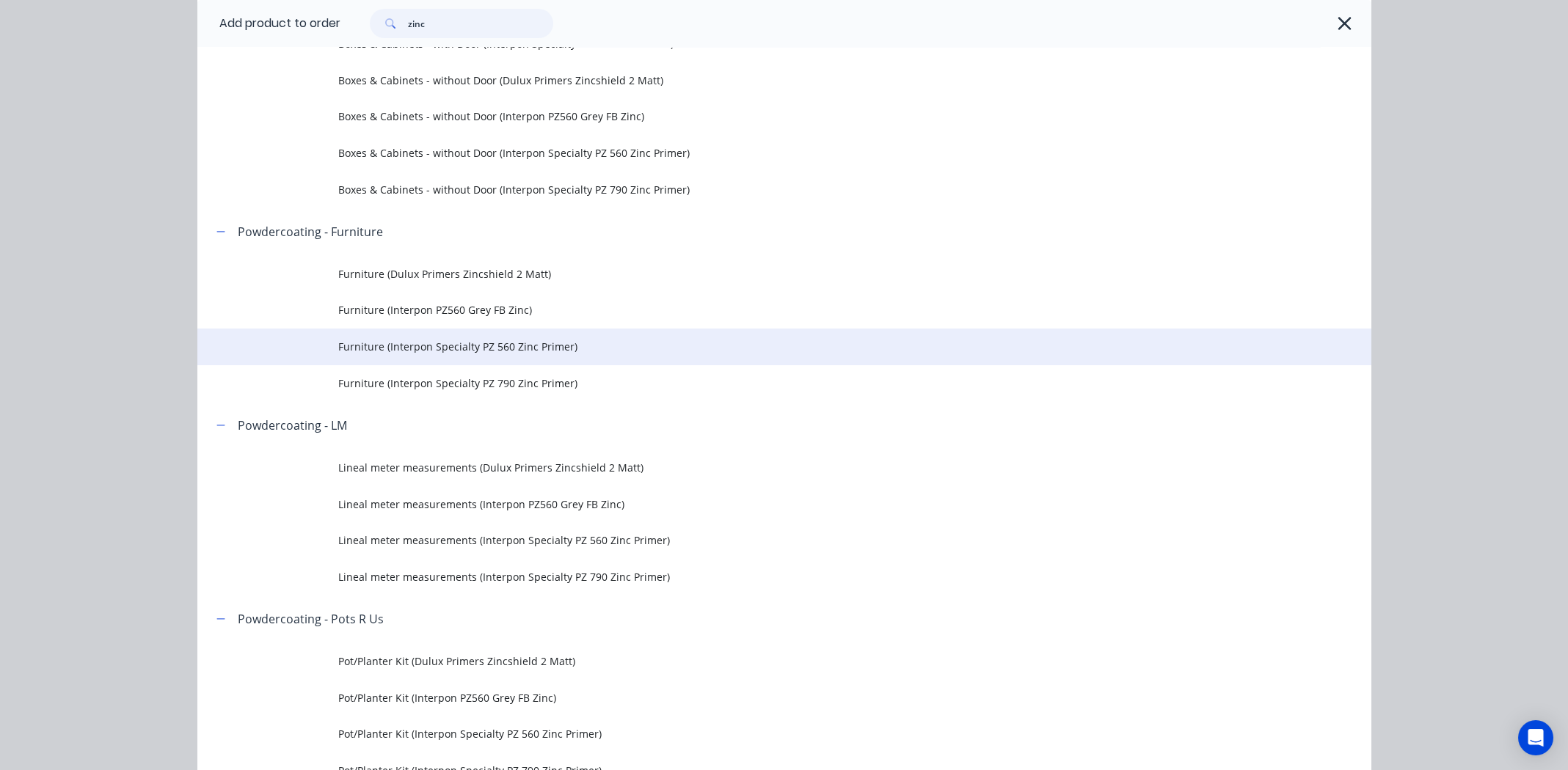
type input "zinc"
click at [436, 346] on span "Furniture (Interpon Specialty PZ 560 Zinc Primer)" at bounding box center [751, 346] width 826 height 16
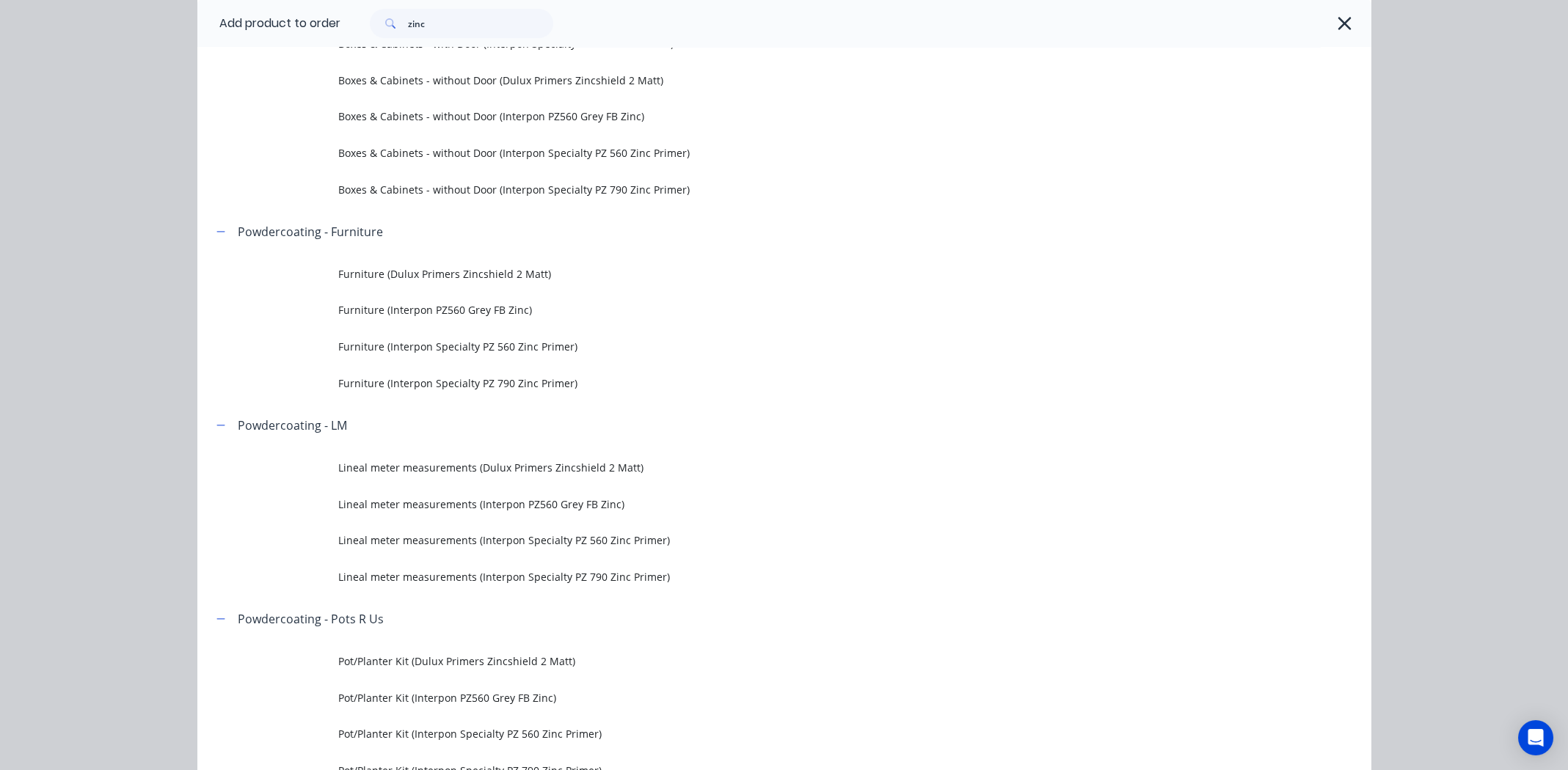
scroll to position [0, 0]
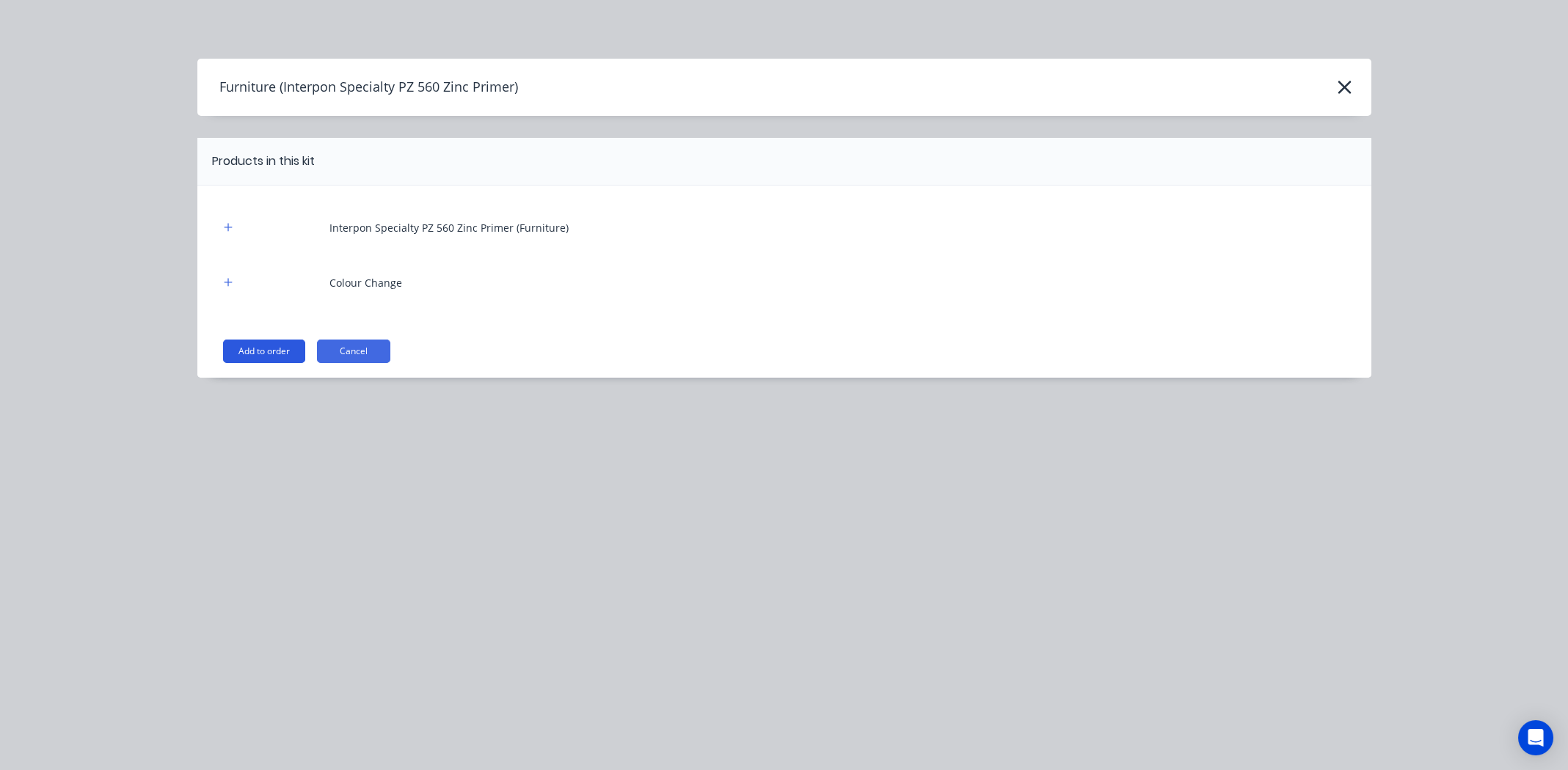
click at [251, 351] on button "Add to order" at bounding box center [263, 351] width 82 height 23
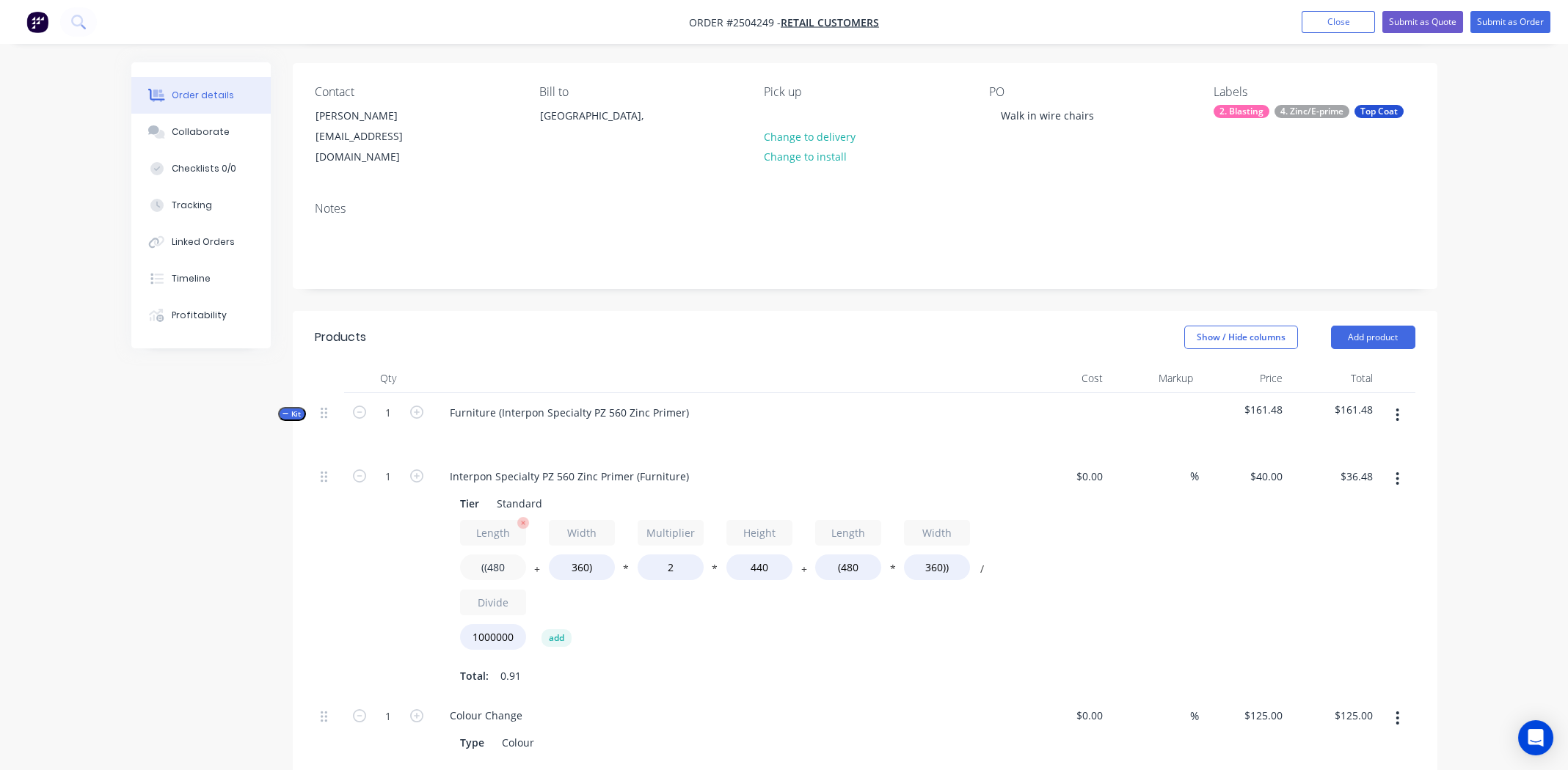
click at [499, 555] on input "((480" at bounding box center [493, 567] width 66 height 26
type input "((800"
type input "$47.74"
click at [576, 555] on input "360)" at bounding box center [582, 567] width 66 height 26
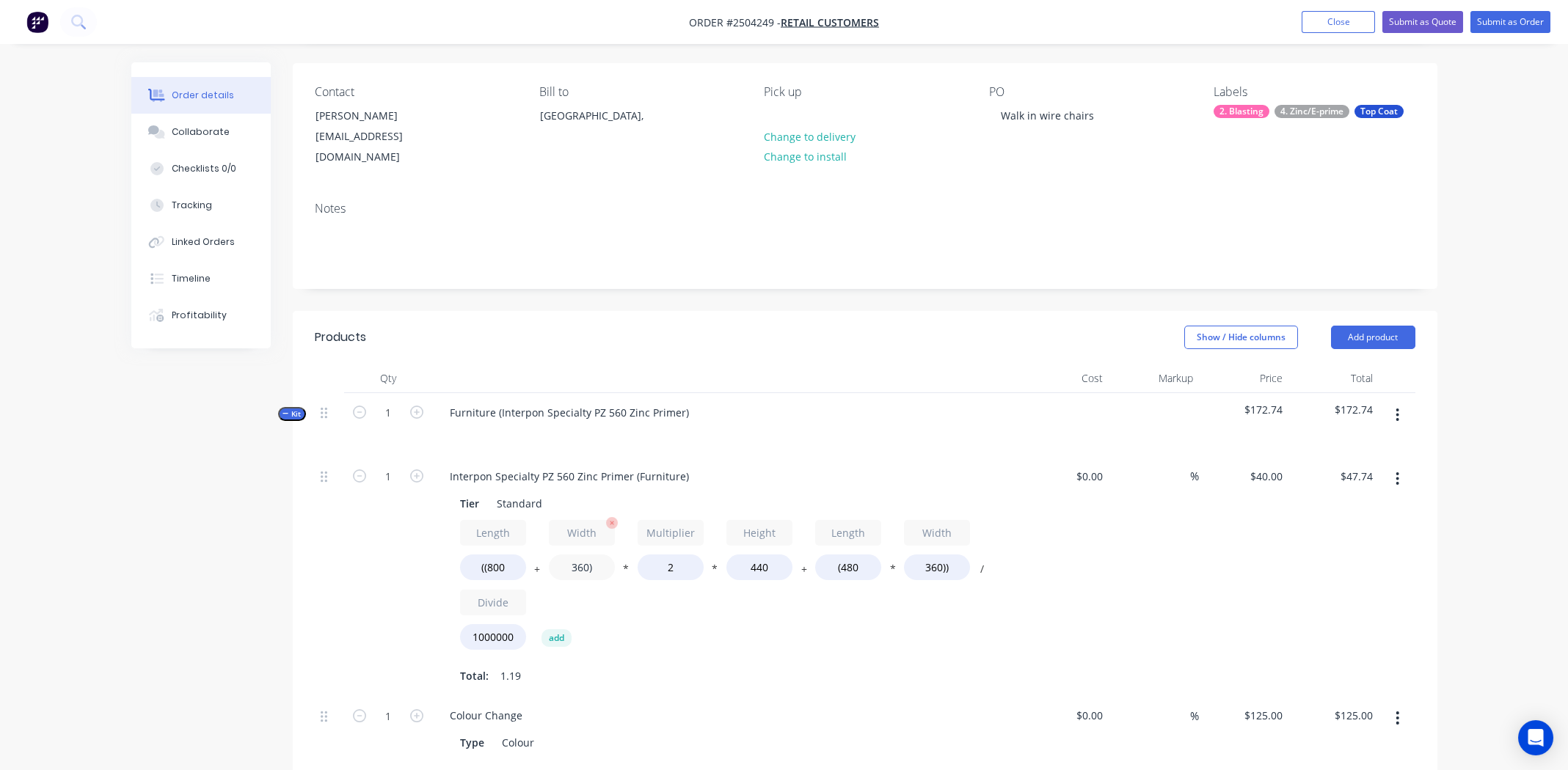
click at [576, 555] on input "360)" at bounding box center [582, 567] width 66 height 26
type input "800)"
type input "$63.23"
click at [757, 555] on input "440" at bounding box center [759, 567] width 66 height 26
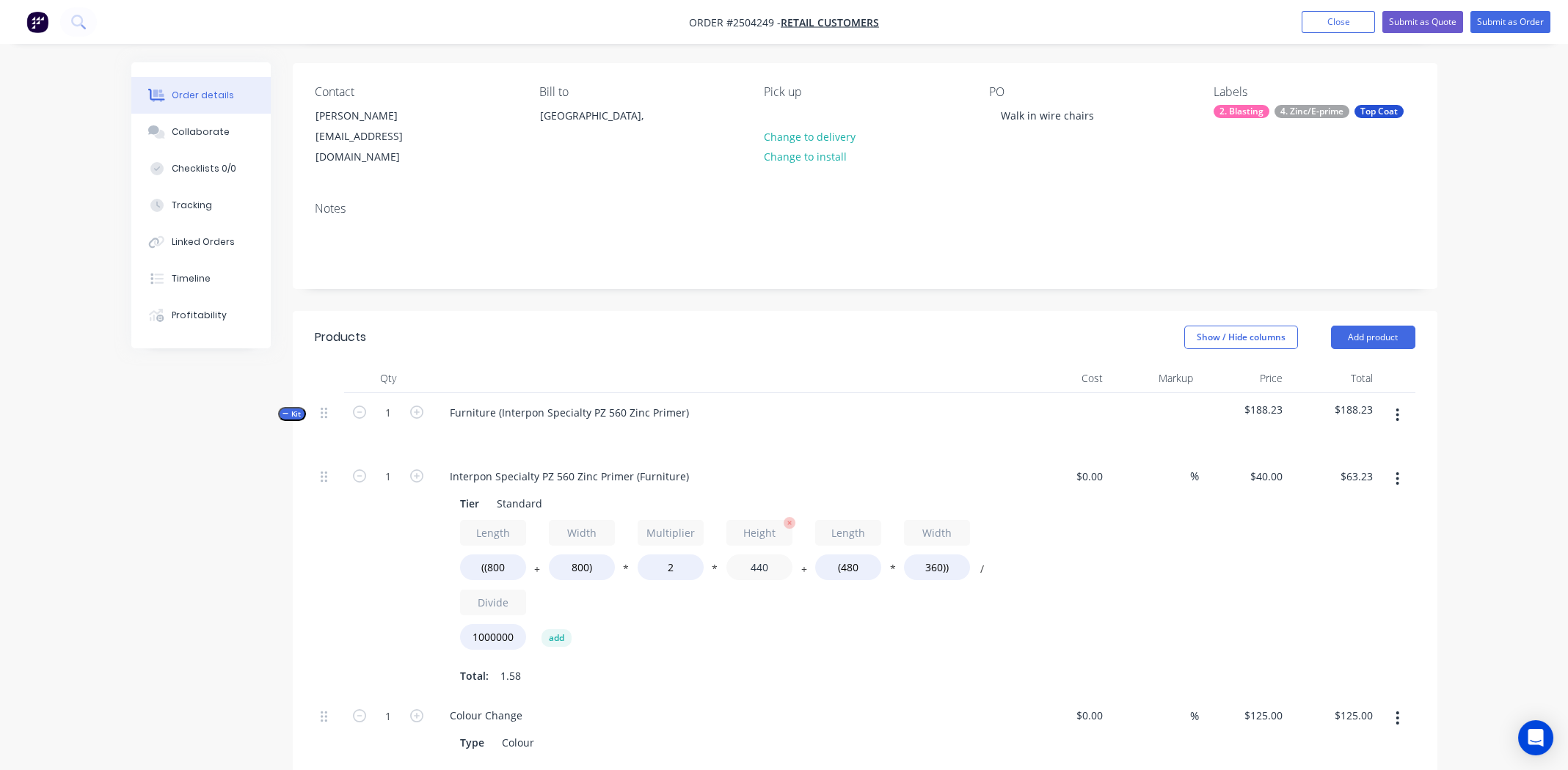
click at [760, 555] on input "440" at bounding box center [759, 567] width 66 height 26
type input "600"
type input "$83.71"
click at [855, 555] on input "(480" at bounding box center [848, 567] width 66 height 26
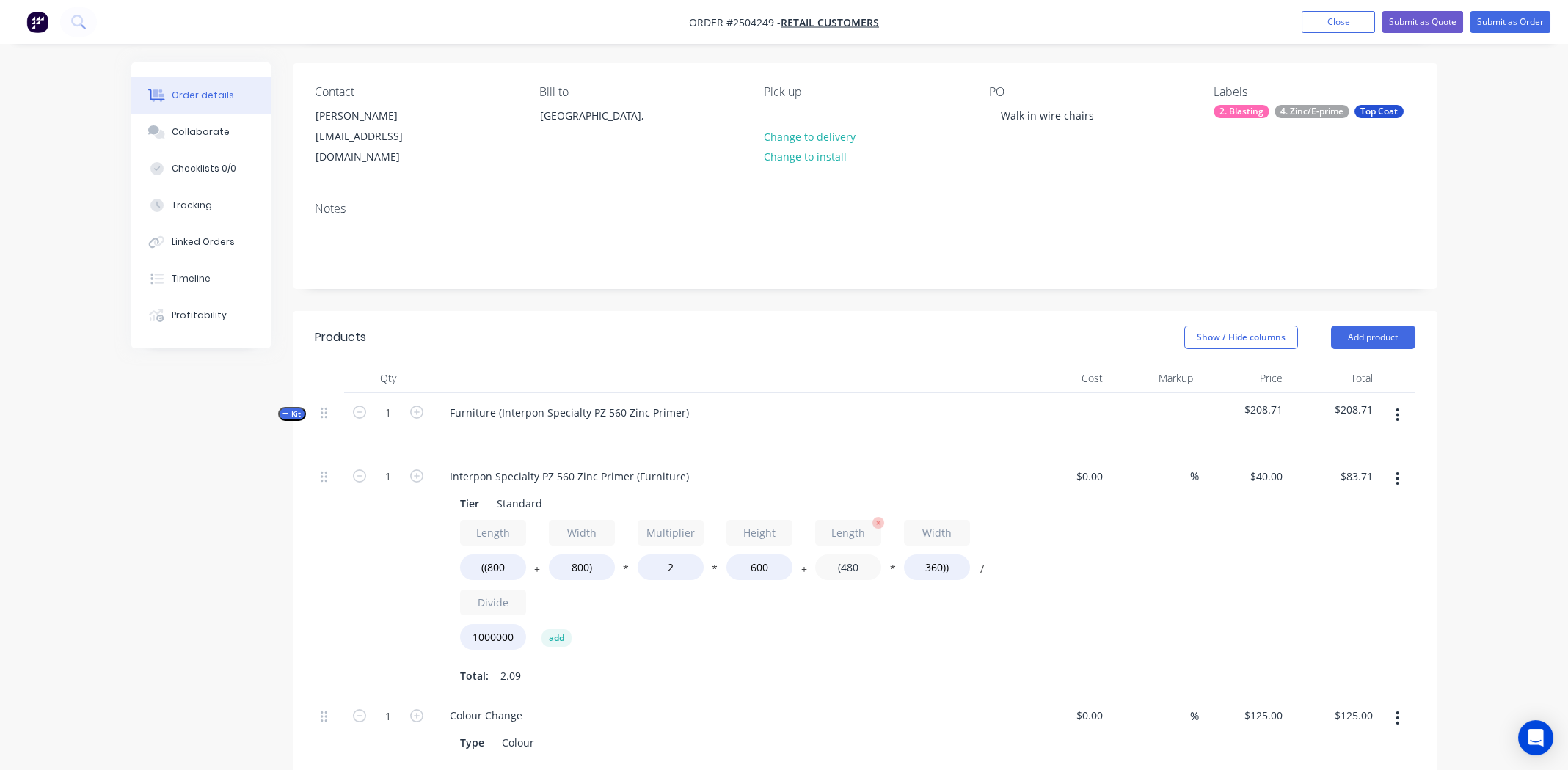
click at [856, 555] on input "(480" at bounding box center [848, 567] width 66 height 26
type input "(800"
type input "$88.32"
click at [935, 555] on input "360))" at bounding box center [936, 567] width 66 height 26
click at [936, 555] on input "360))" at bounding box center [936, 567] width 66 height 26
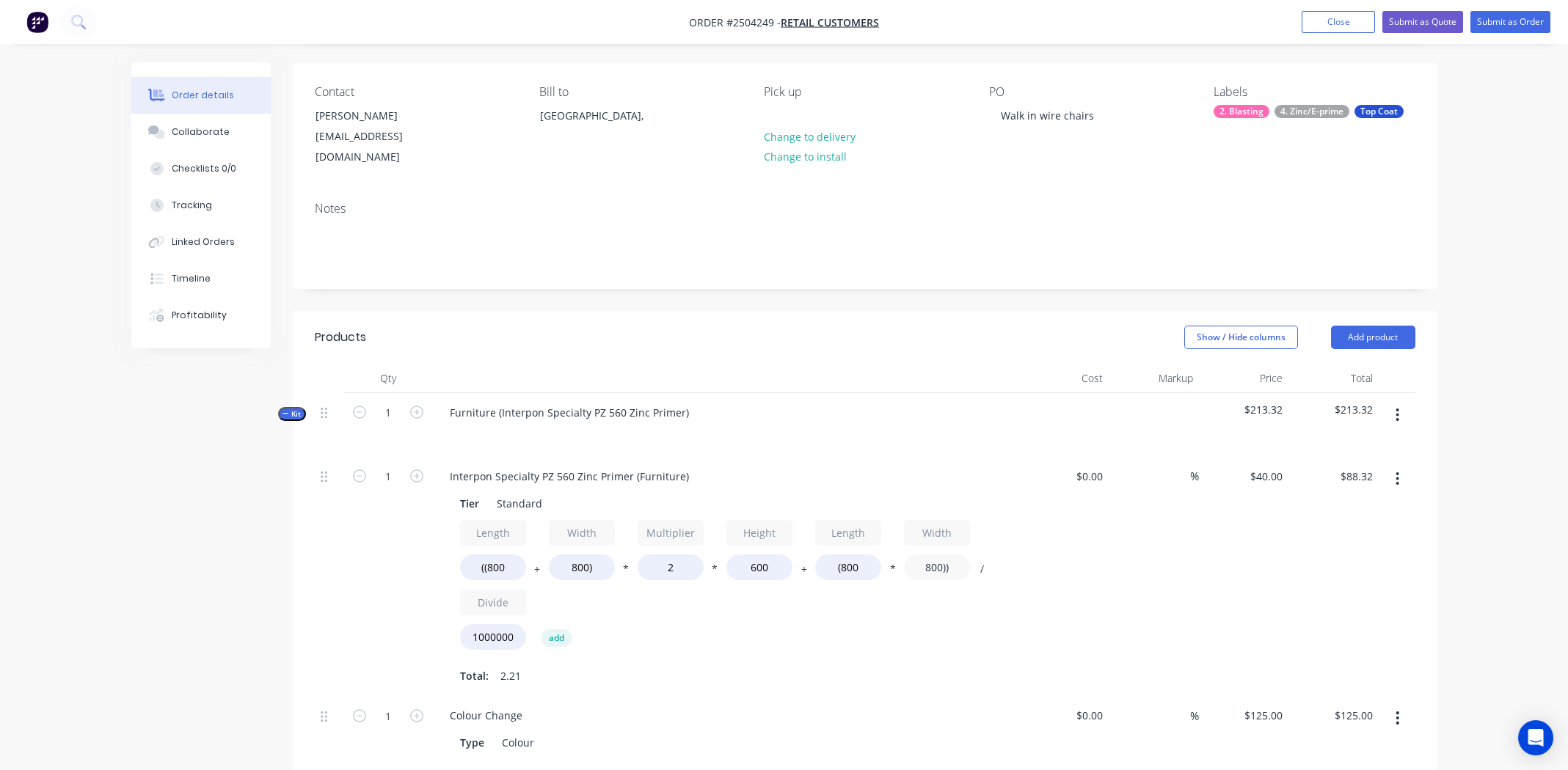
type input "800))"
type input "$102.40"
click at [888, 603] on div "Length ((800 + Width 800) * Multiplier 2 * Height 600 + Length (800 * Width 800…" at bounding box center [725, 588] width 531 height 136
click at [668, 555] on input "2" at bounding box center [670, 567] width 66 height 26
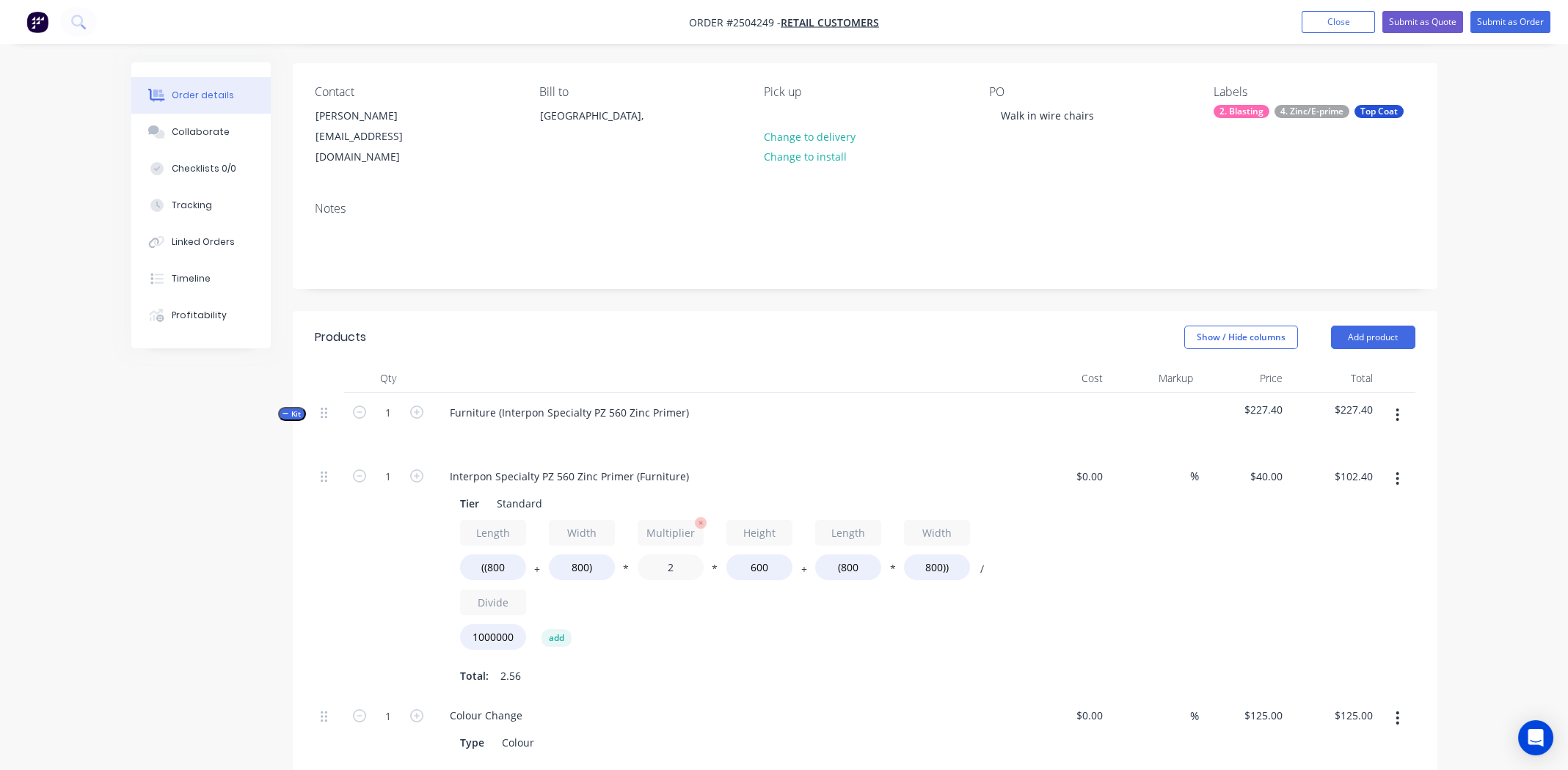
click at [668, 555] on input "2" at bounding box center [670, 567] width 66 height 26
type input "1.7"
type input "$90.88"
click at [1101, 586] on div "$0.00 $0.00" at bounding box center [1064, 576] width 91 height 240
drag, startPoint x: 385, startPoint y: 455, endPoint x: 393, endPoint y: 467, distance: 14.4
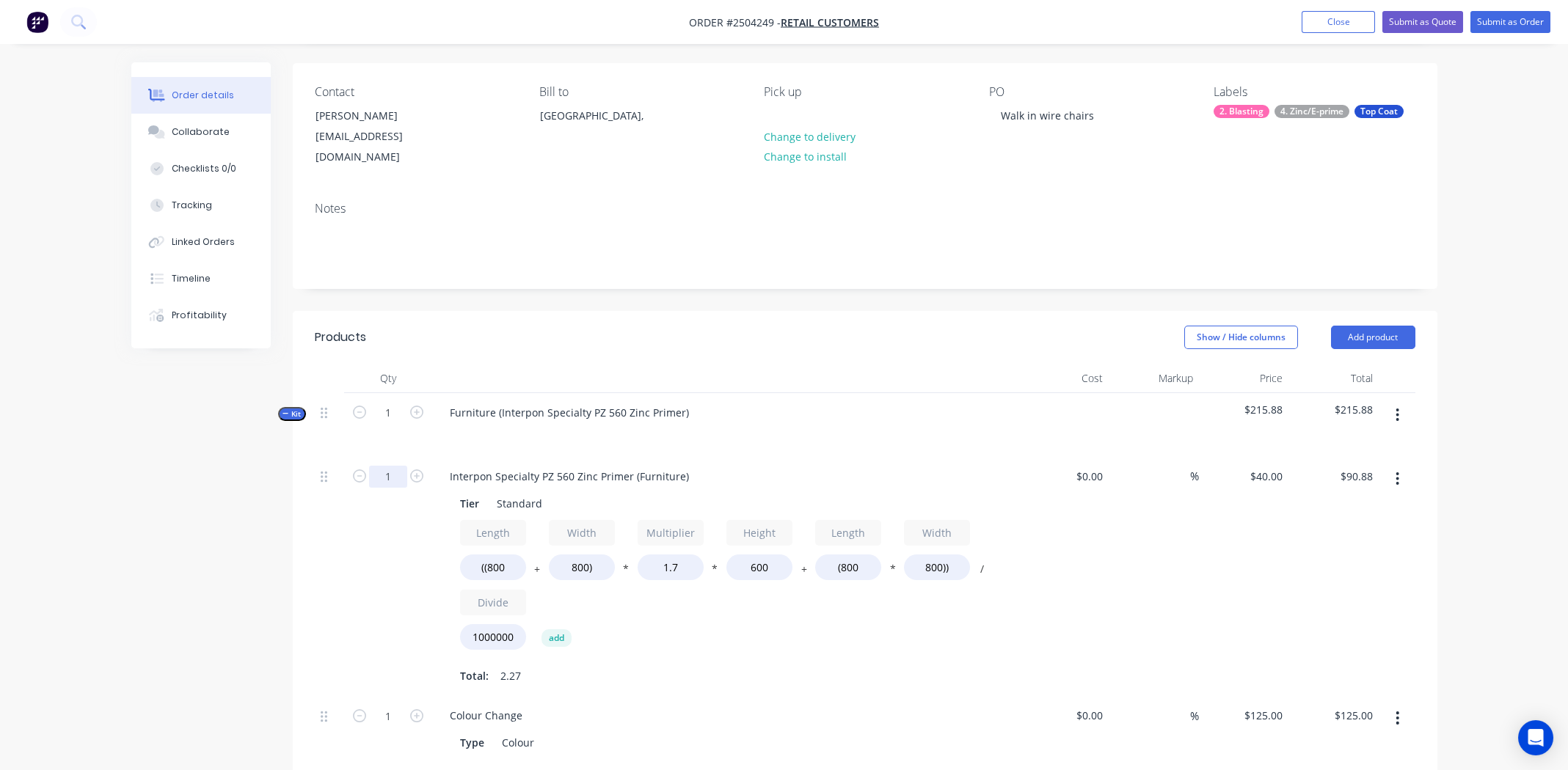
click at [385, 466] on input "1" at bounding box center [388, 477] width 38 height 22
type input "2"
type input "$181.76"
click at [1138, 556] on div "%" at bounding box center [1153, 576] width 91 height 240
click at [676, 555] on input "1.7" at bounding box center [670, 567] width 66 height 26
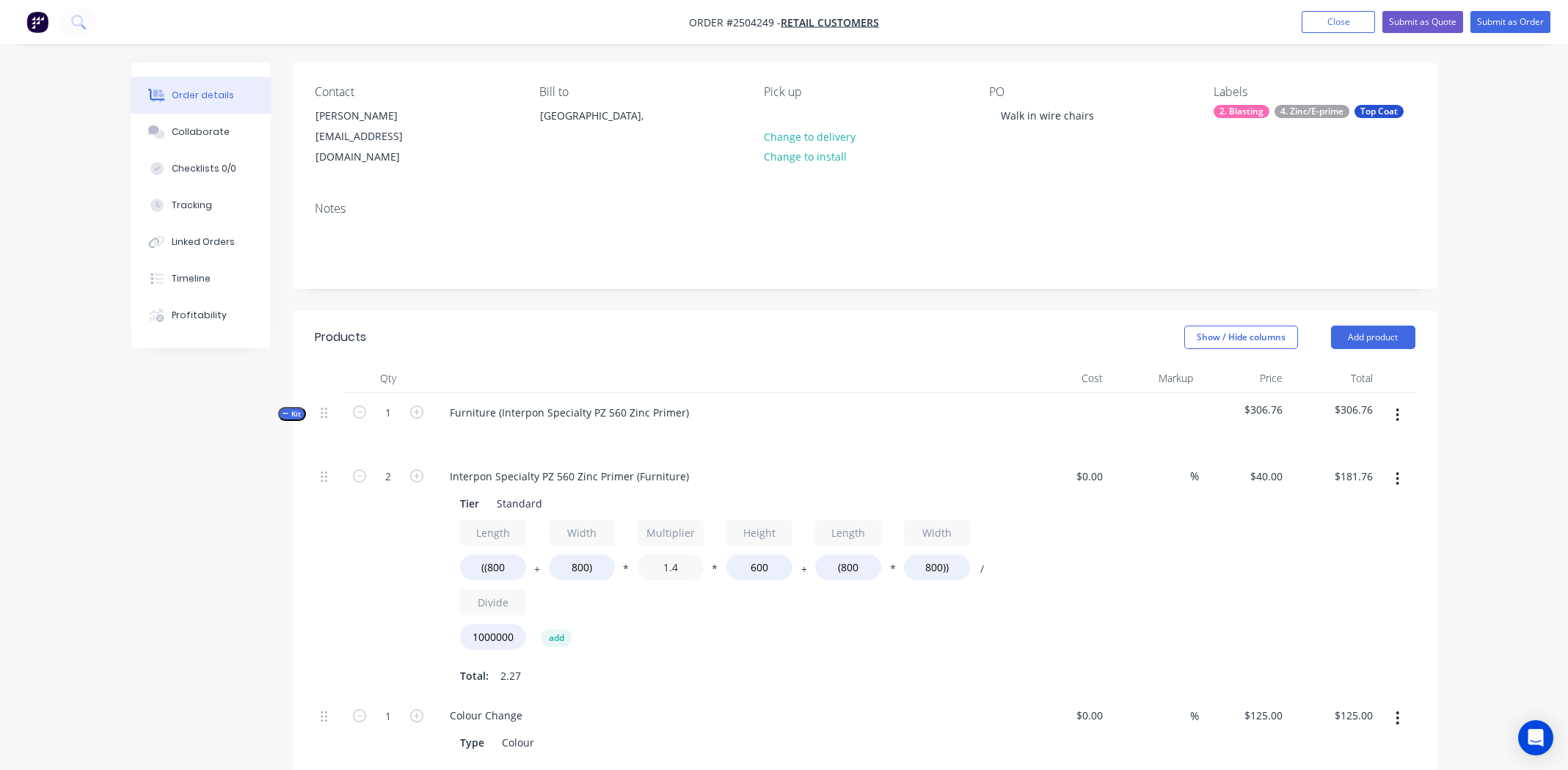
type input "1.4"
type input "$158.72"
click at [784, 617] on div "Length ((800 + Width 800) * Multiplier 1.4 * Height 600 + Length (800 * Width 8…" at bounding box center [725, 588] width 531 height 136
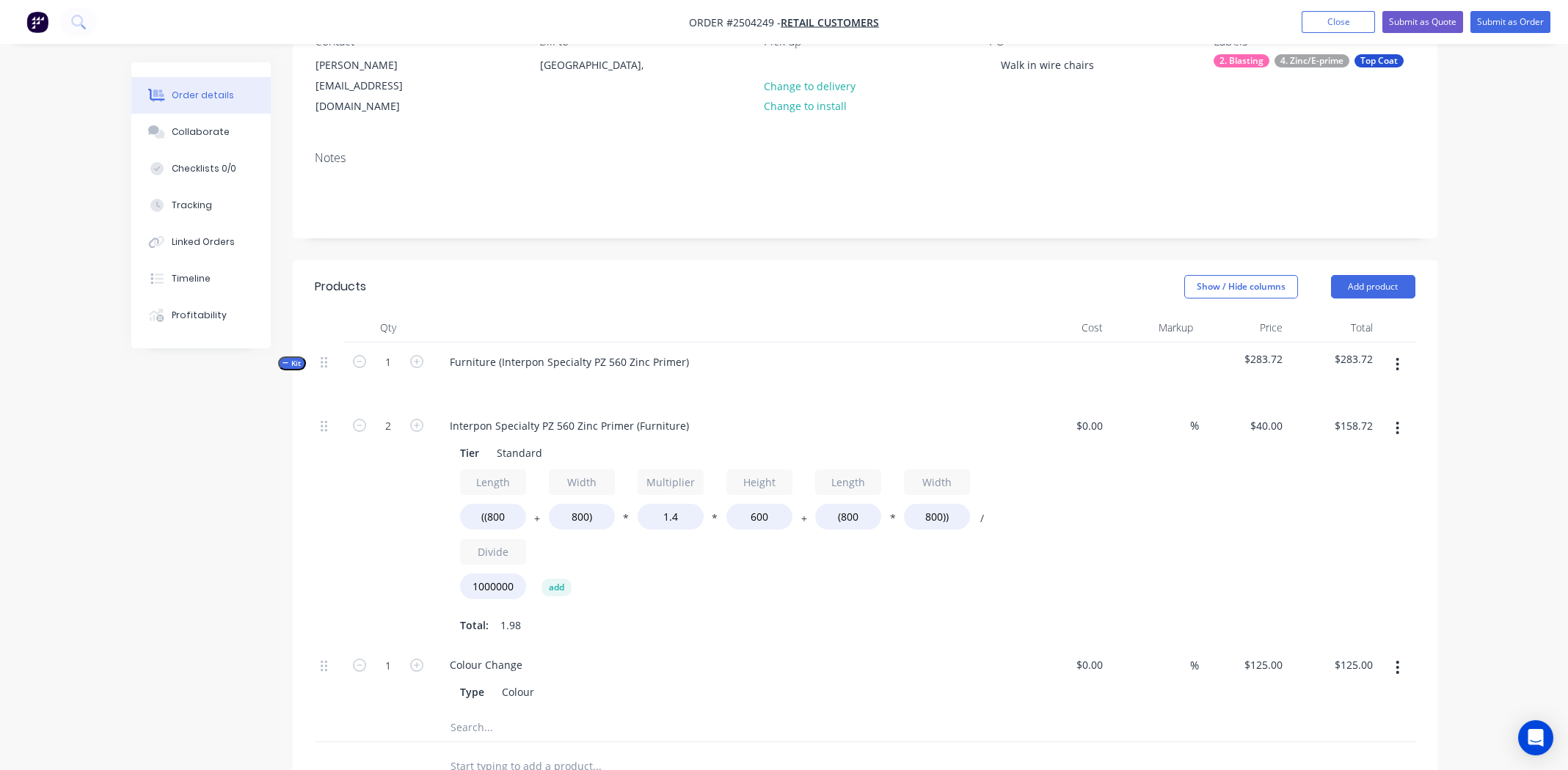
scroll to position [320, 0]
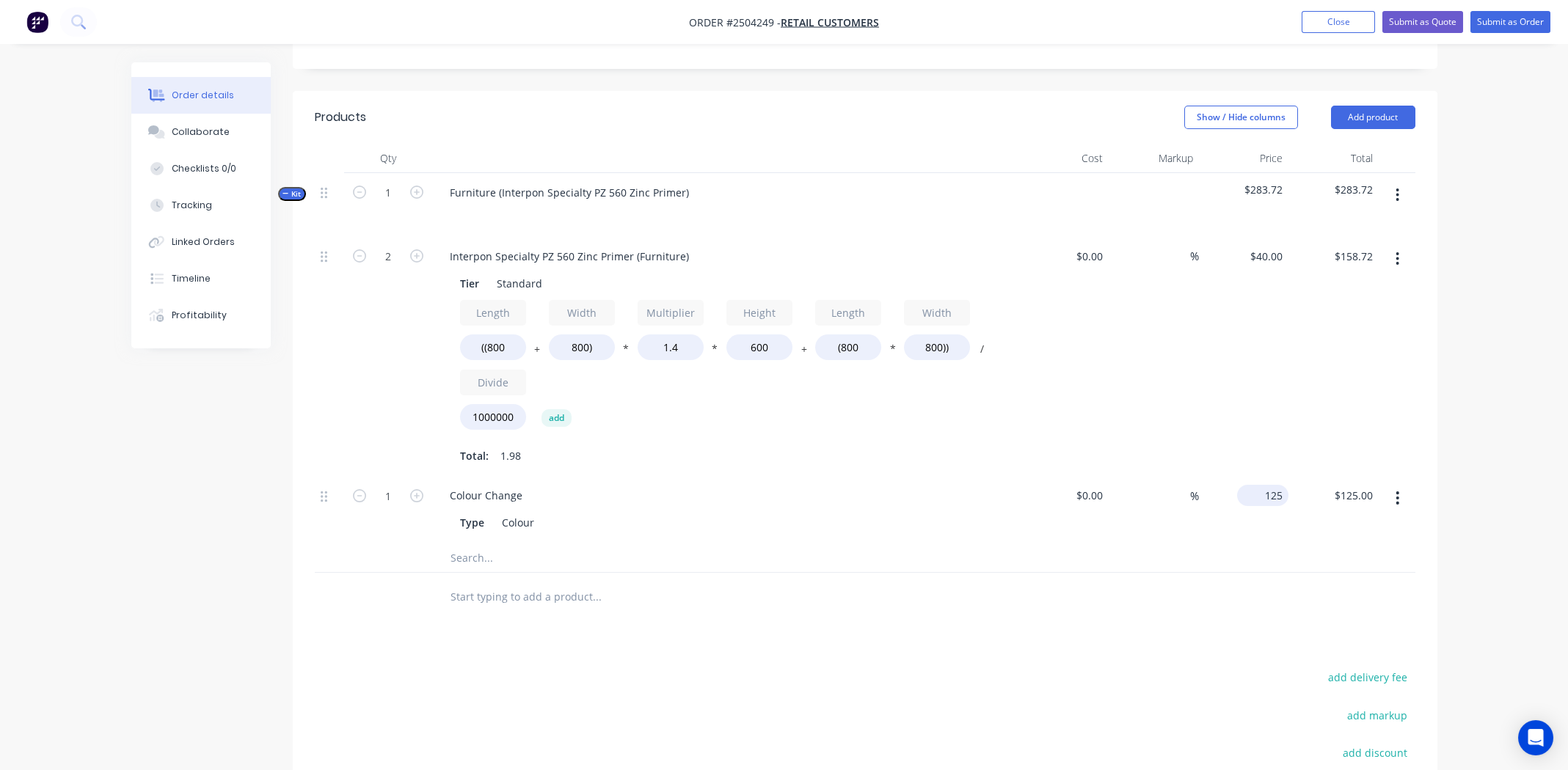
click at [1261, 485] on div "125 $125.00" at bounding box center [1263, 496] width 52 height 22
type input "$40.00"
click at [899, 487] on div "Colour Change" at bounding box center [725, 496] width 575 height 22
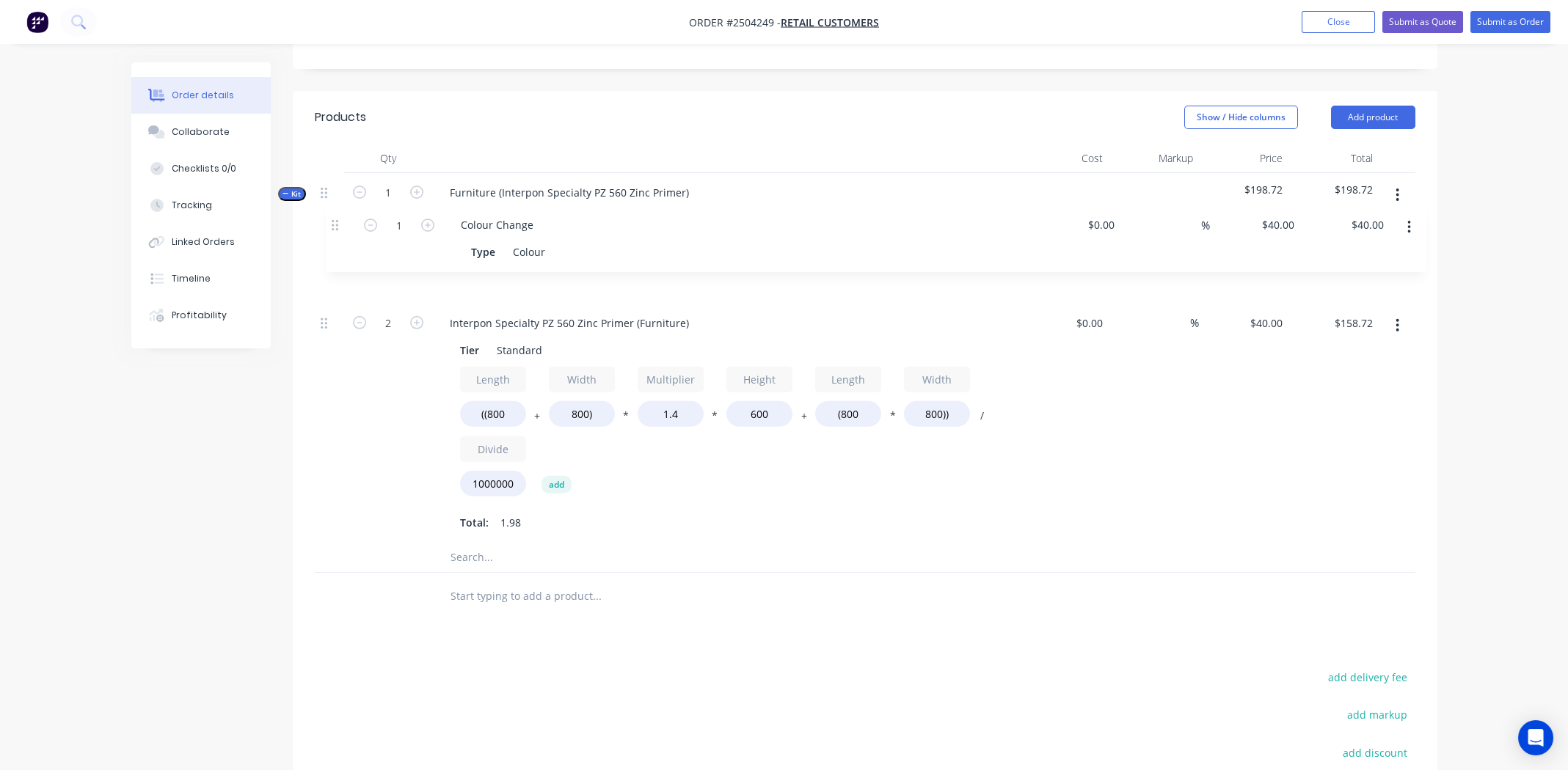
drag, startPoint x: 323, startPoint y: 478, endPoint x: 337, endPoint y: 216, distance: 262.4
click at [337, 216] on div "Kit 1 Furniture (Interpon Specialty PZ 560 Zinc Primer) $198.72 $198.72 2 Inter…" at bounding box center [865, 372] width 1101 height 400
click at [1336, 460] on div "$158.72 $158.72" at bounding box center [1334, 424] width 91 height 240
click at [1398, 187] on icon "button" at bounding box center [1398, 194] width 3 height 16
click at [1387, 105] on button "Add product" at bounding box center [1374, 117] width 85 height 23
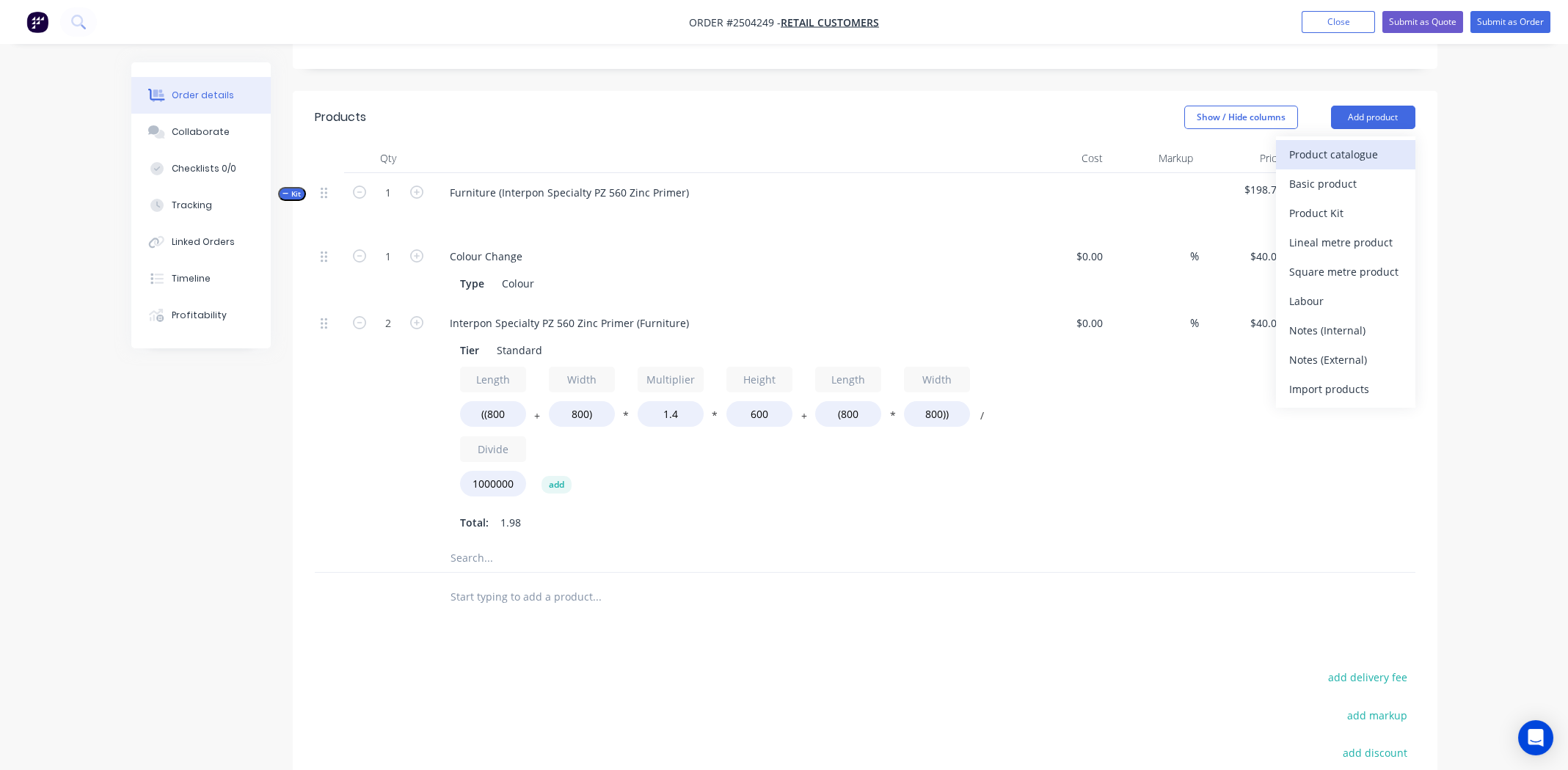
click at [1348, 144] on div "Product catalogue" at bounding box center [1346, 154] width 113 height 22
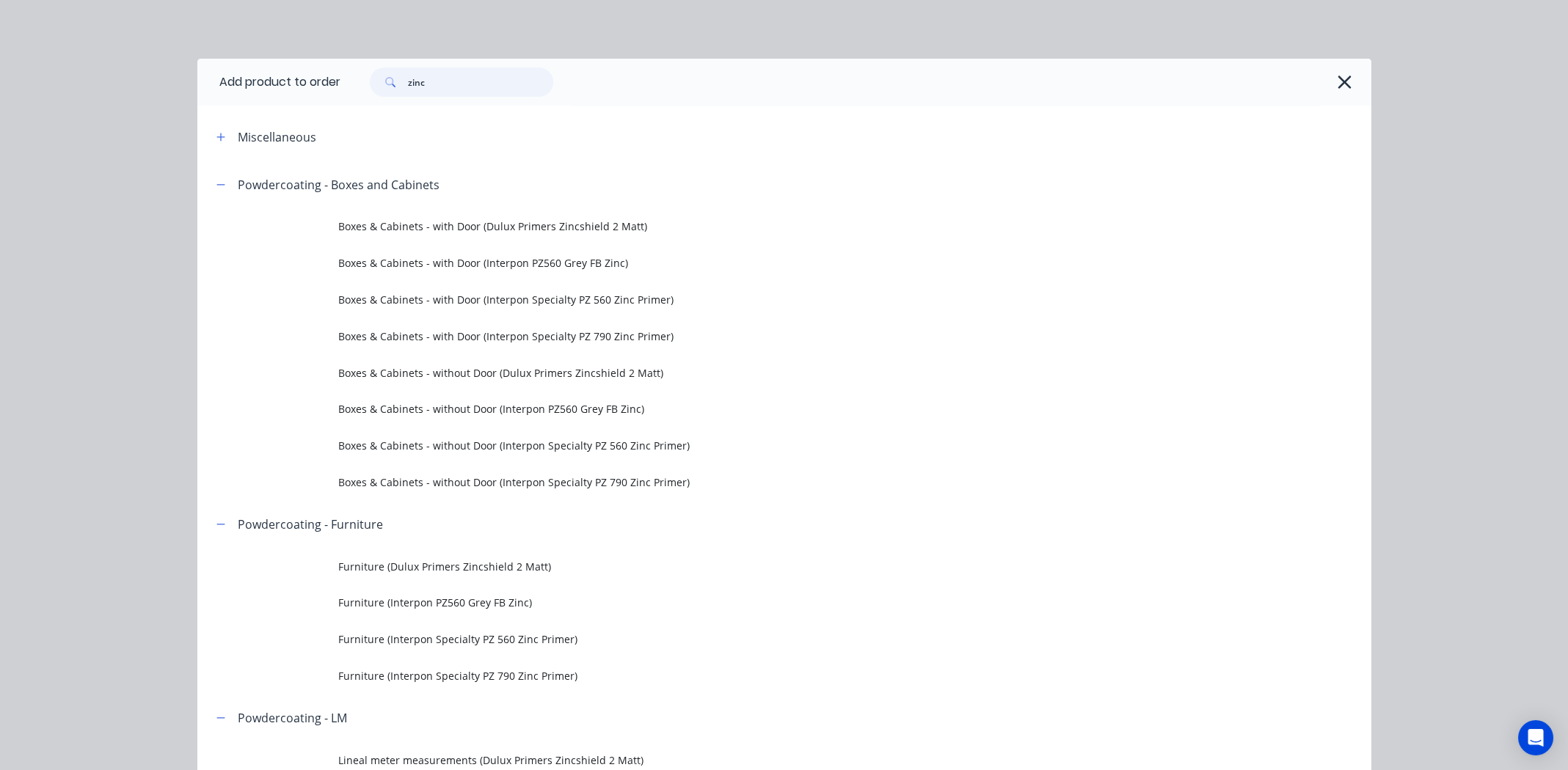
click at [449, 83] on input "zinc" at bounding box center [480, 81] width 145 height 29
click at [448, 85] on input "zinc" at bounding box center [480, 81] width 145 height 29
click at [447, 85] on input "zinc" at bounding box center [480, 81] width 145 height 29
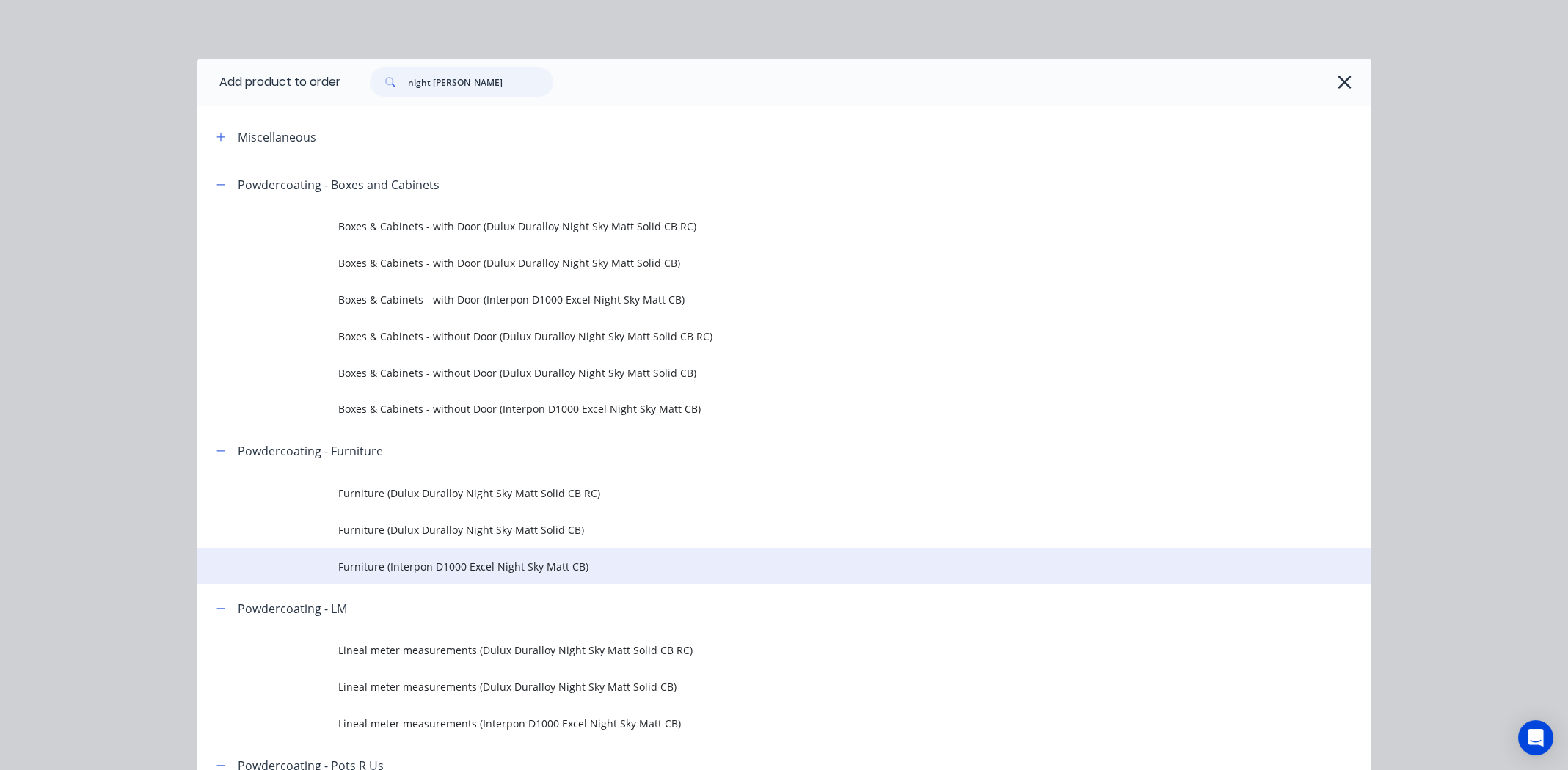
type input "night sky matt"
click at [505, 562] on span "Furniture (Interpon D1000 Excel Night Sky Matt CB)" at bounding box center [751, 566] width 826 height 16
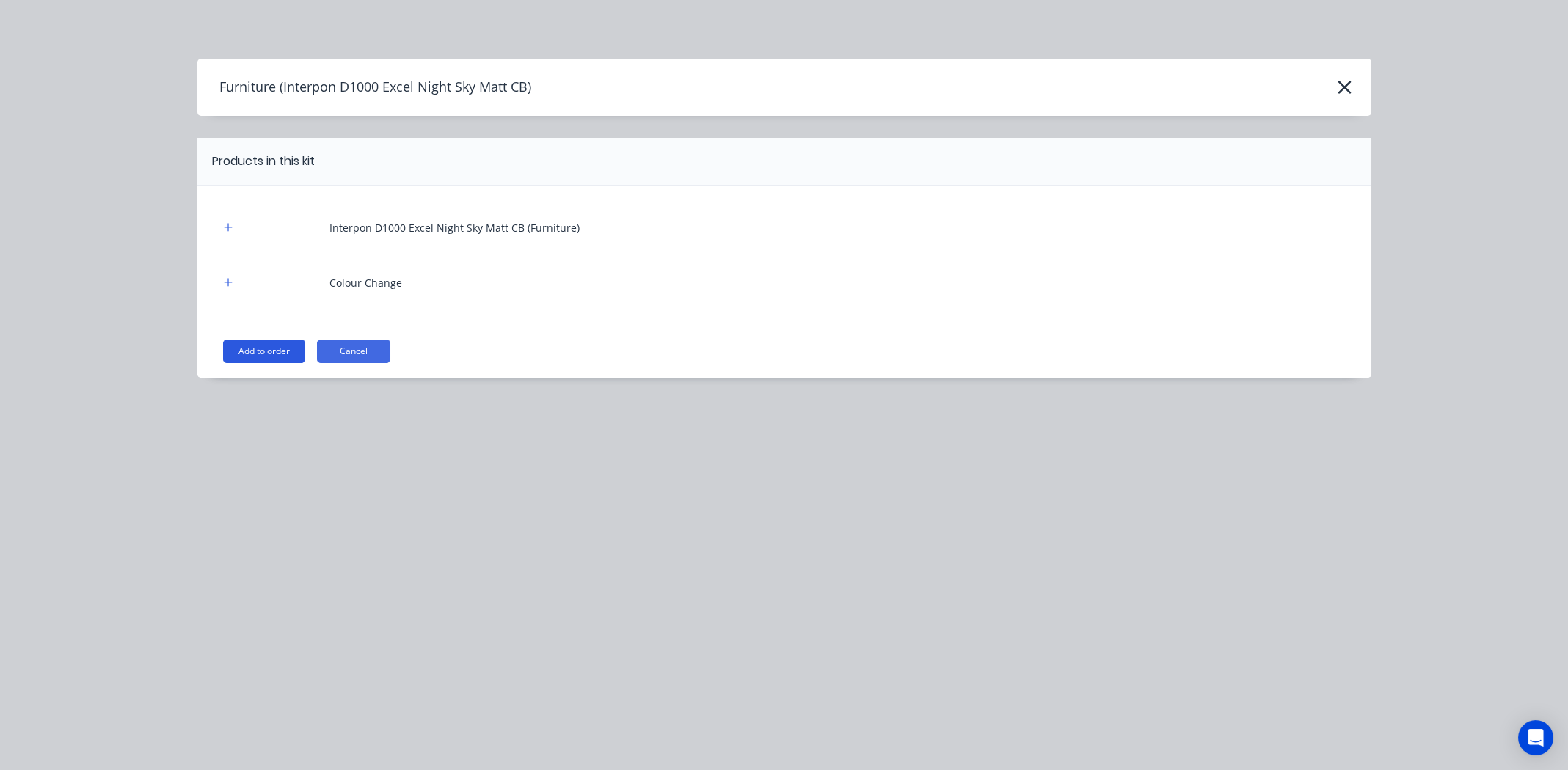
click at [267, 346] on button "Add to order" at bounding box center [263, 351] width 82 height 23
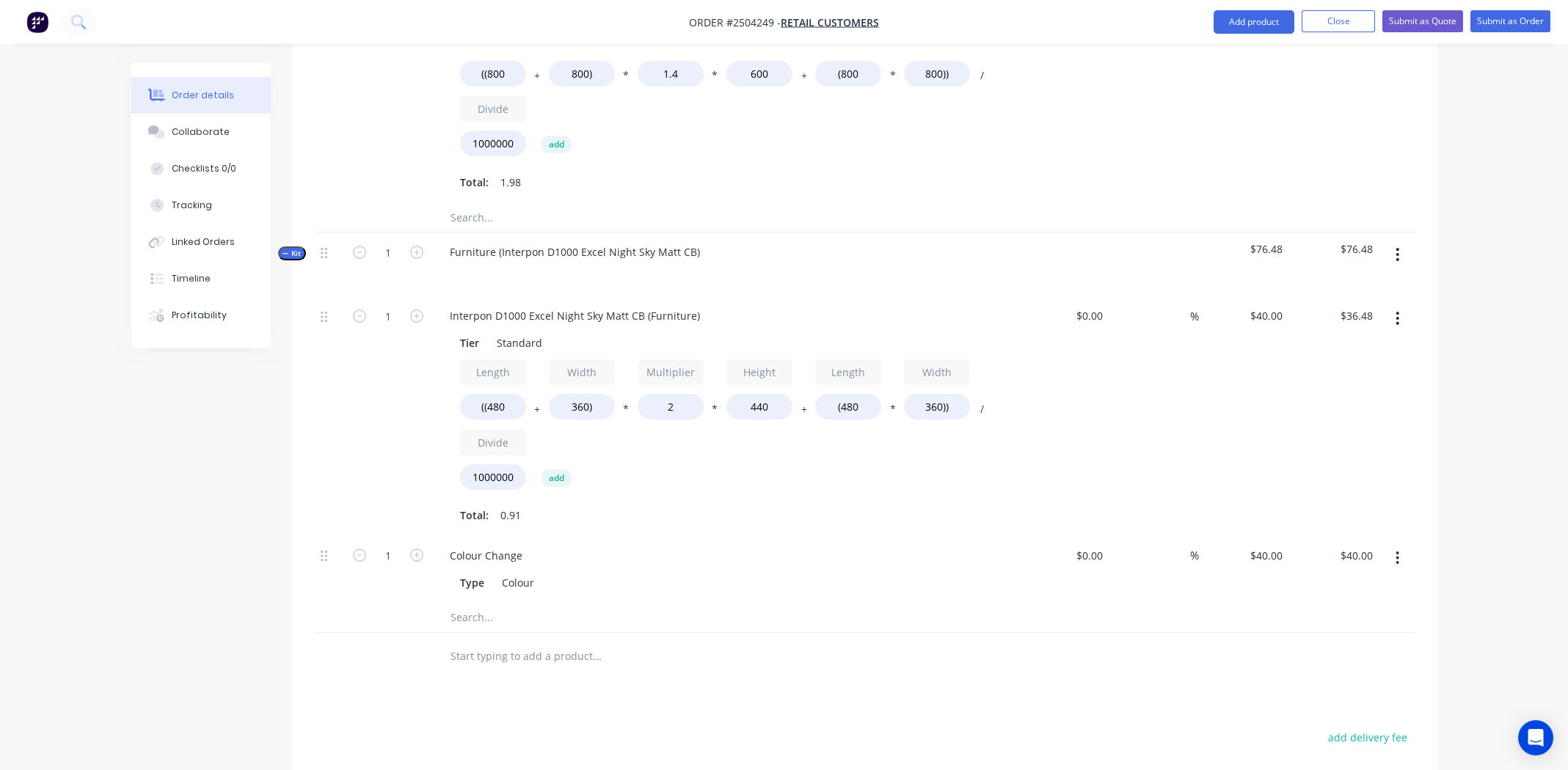
scroll to position [687, 0]
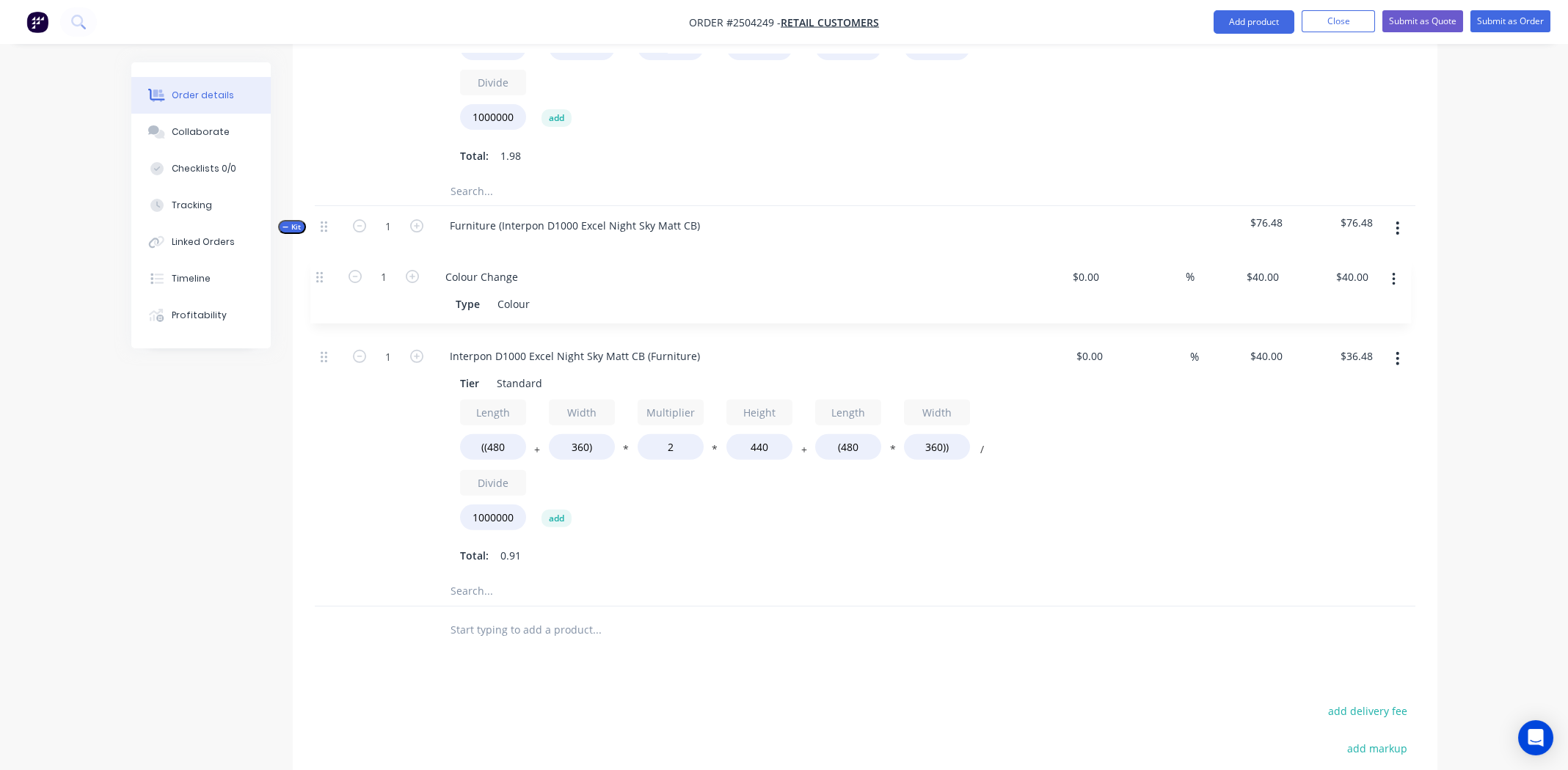
drag, startPoint x: 325, startPoint y: 509, endPoint x: 323, endPoint y: 271, distance: 238.0
click at [323, 271] on div "1 Interpon D1000 Excel Night Sky Matt CB (Furniture) Tier Standard Length ((480…" at bounding box center [865, 423] width 1101 height 306
click at [499, 434] on input "((480" at bounding box center [493, 447] width 66 height 26
type input "((800"
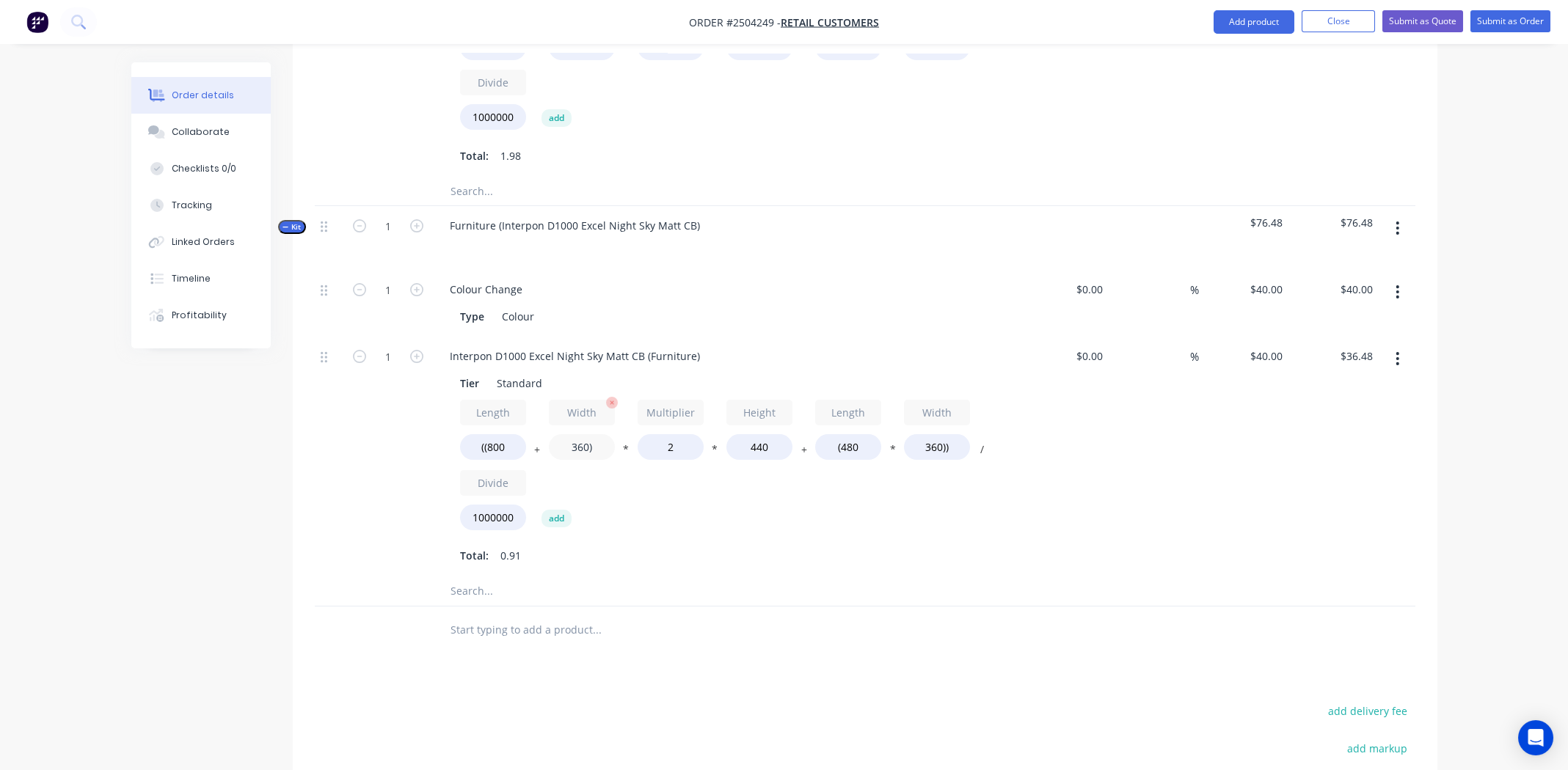
type input "$47.74"
click at [575, 434] on input "360)" at bounding box center [582, 447] width 66 height 26
type input "800)"
type input "$63.23"
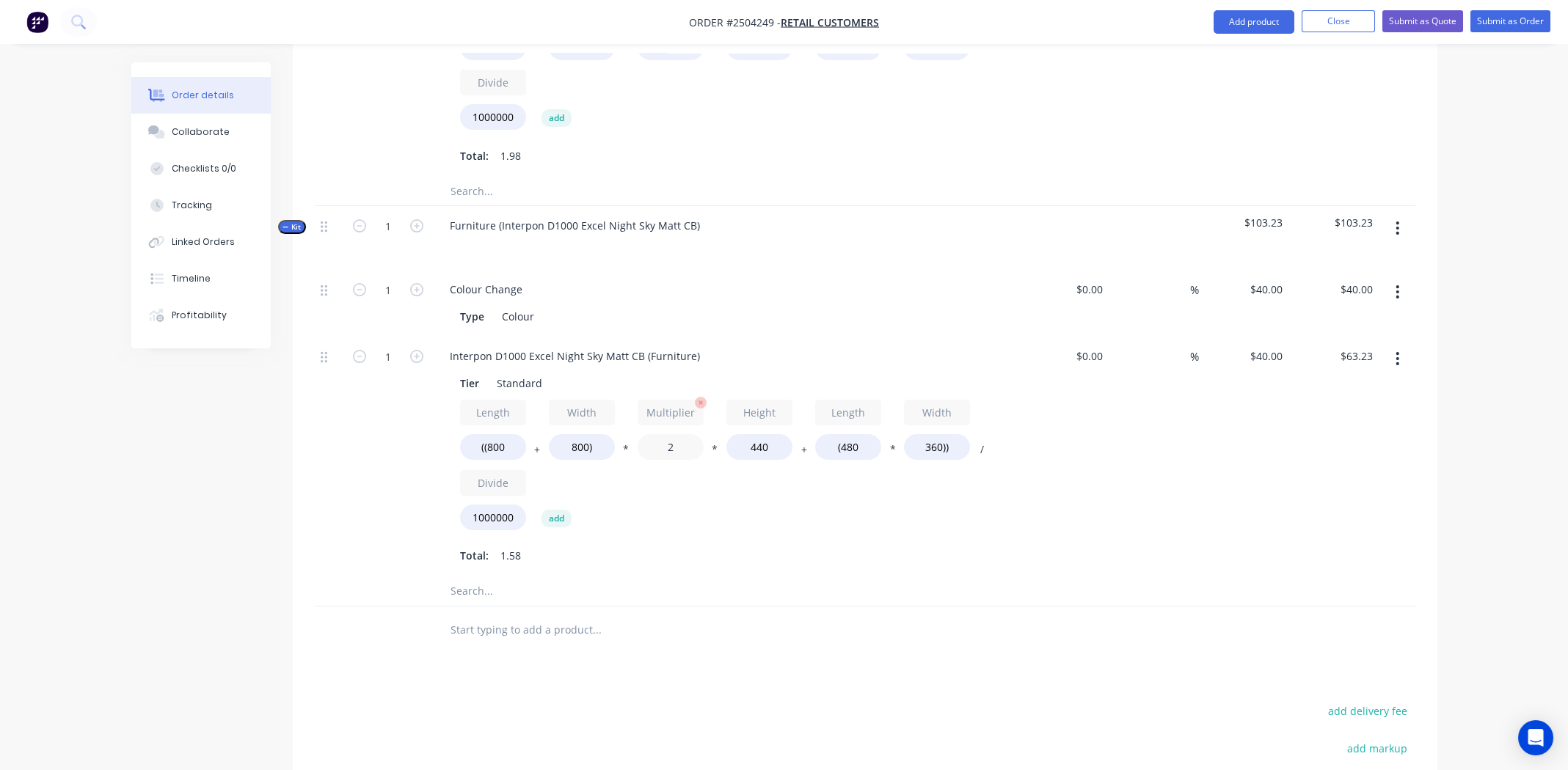
click at [670, 434] on input "2" at bounding box center [670, 447] width 66 height 26
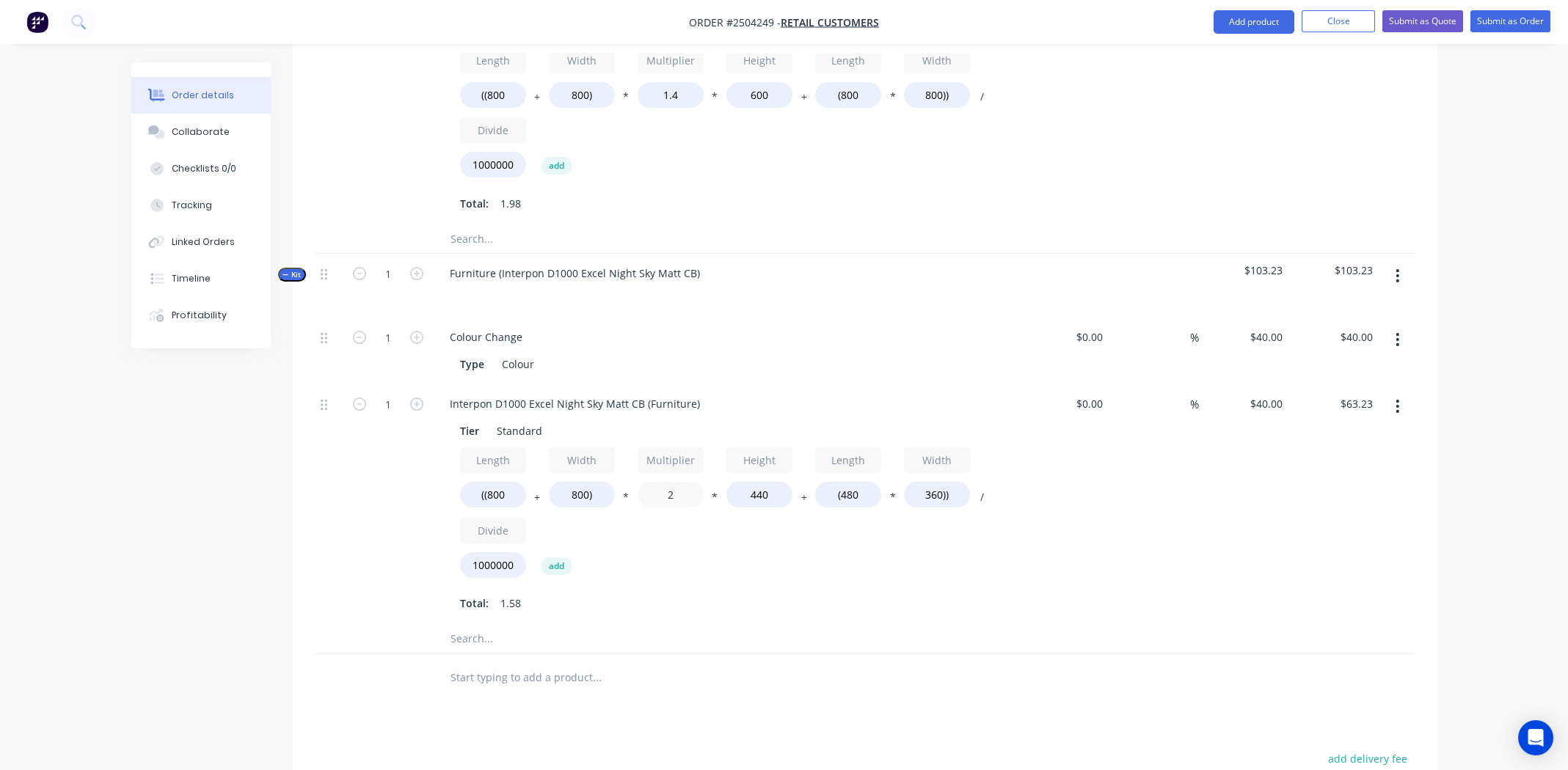
scroll to position [613, 0]
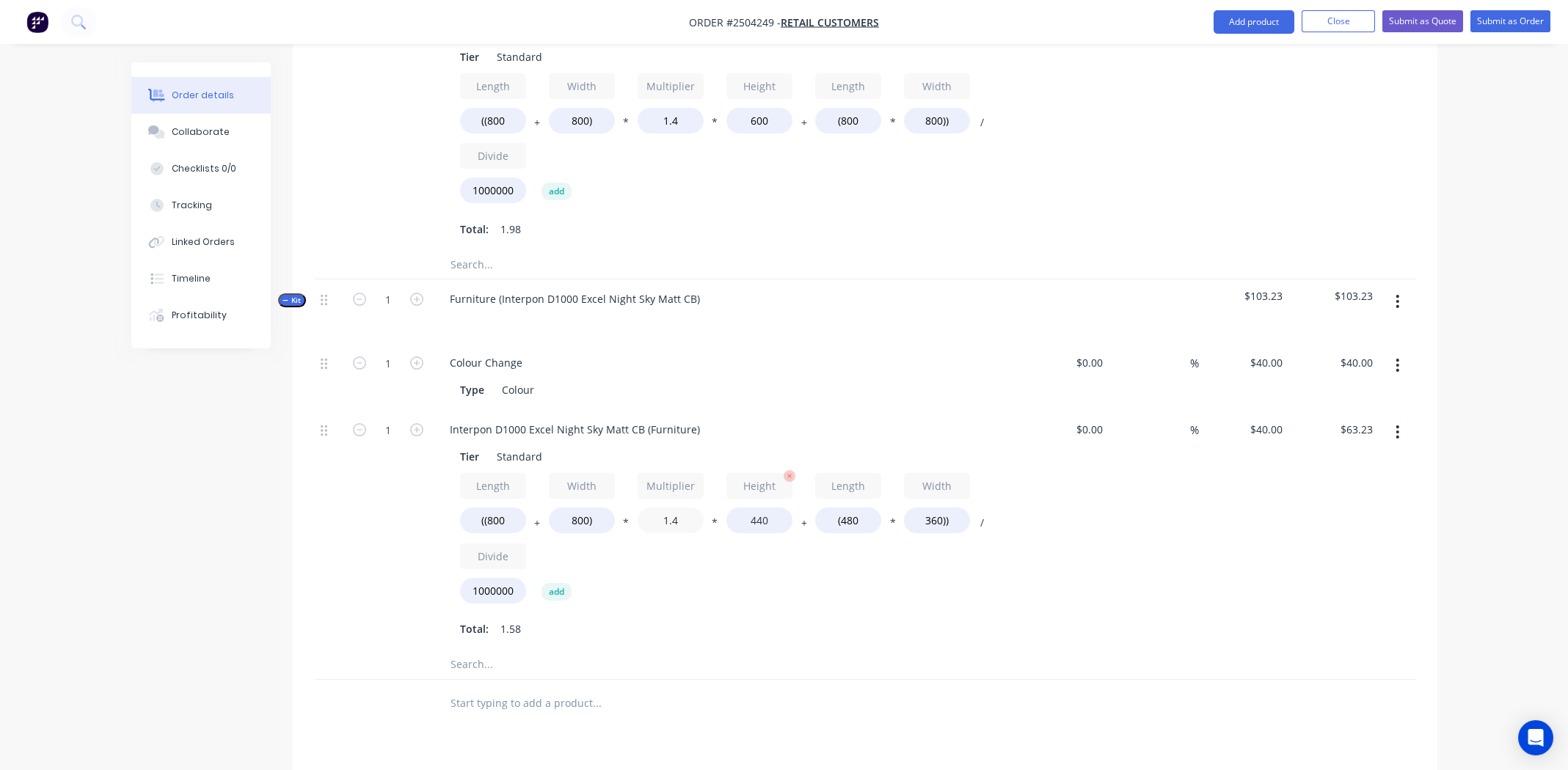
type input "1.4"
type input "$46.34"
click at [760, 508] on input "440" at bounding box center [759, 520] width 66 height 26
type input "600"
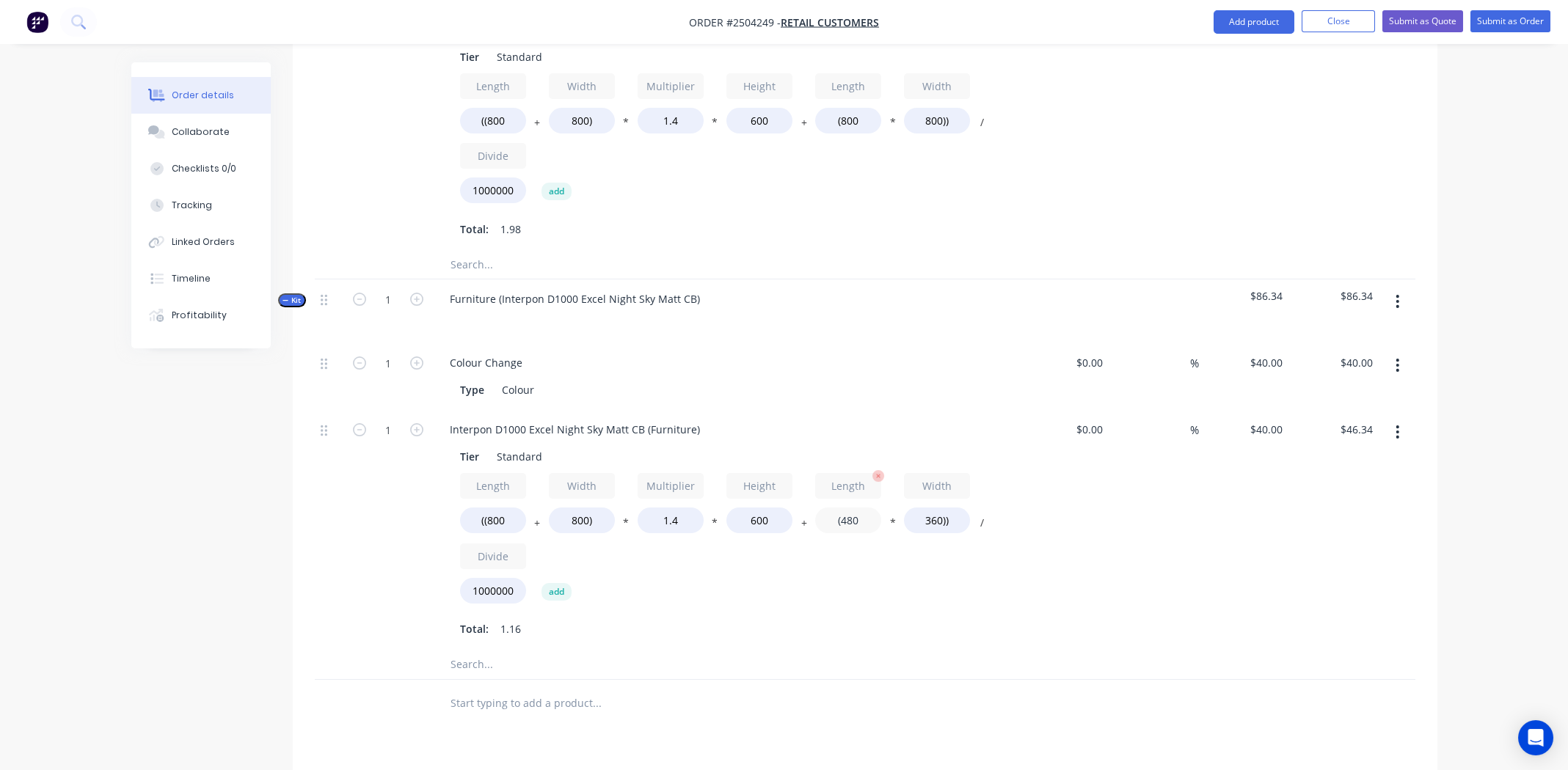
type input "$60.67"
click at [849, 508] on input "(480" at bounding box center [848, 520] width 66 height 26
type input "(800"
type input "$65.28"
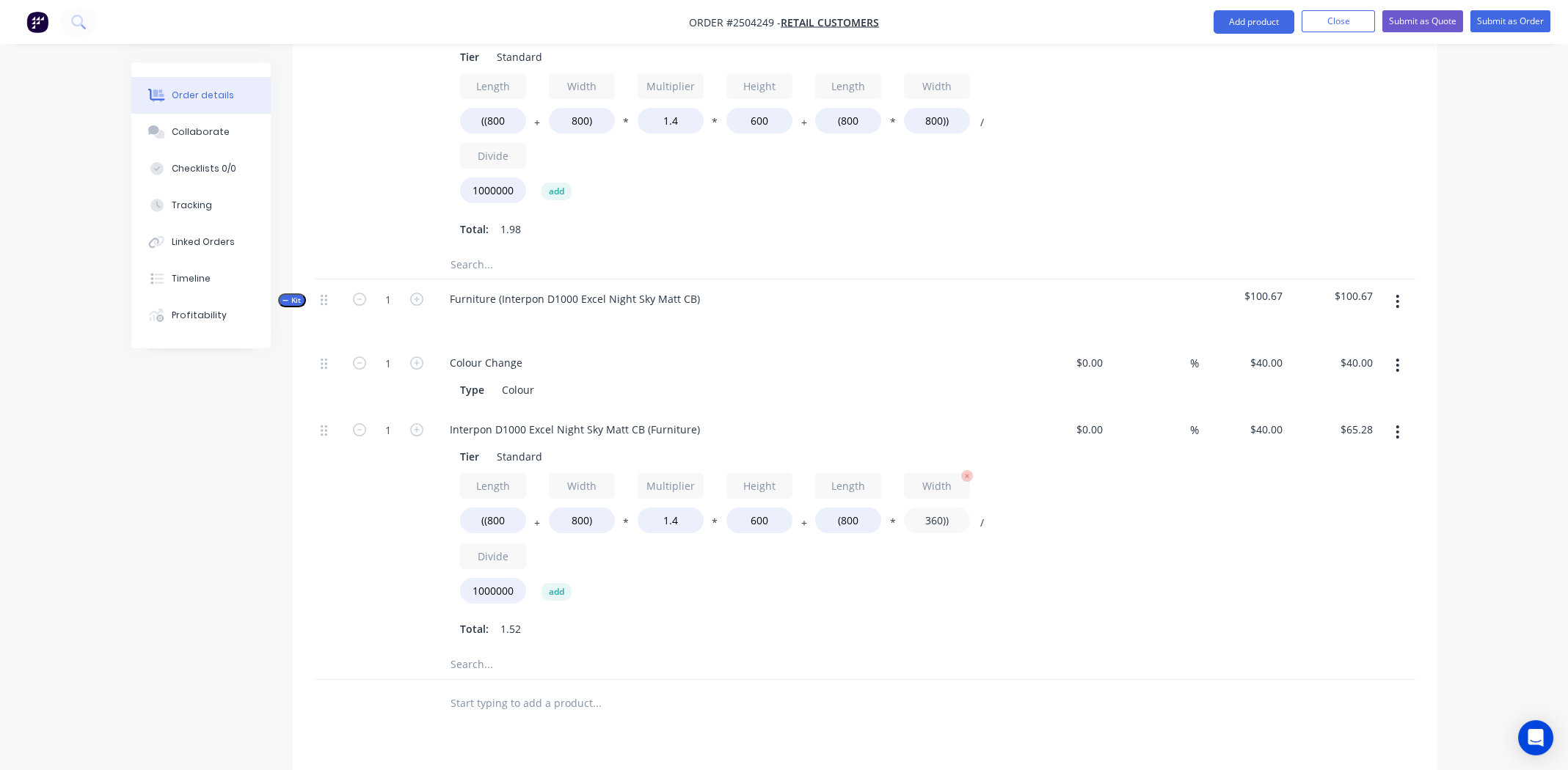
click at [927, 508] on input "360))" at bounding box center [936, 520] width 66 height 26
type input "800))"
type input "$79.36"
drag, startPoint x: 1377, startPoint y: 567, endPoint x: 1369, endPoint y: 562, distance: 9.4
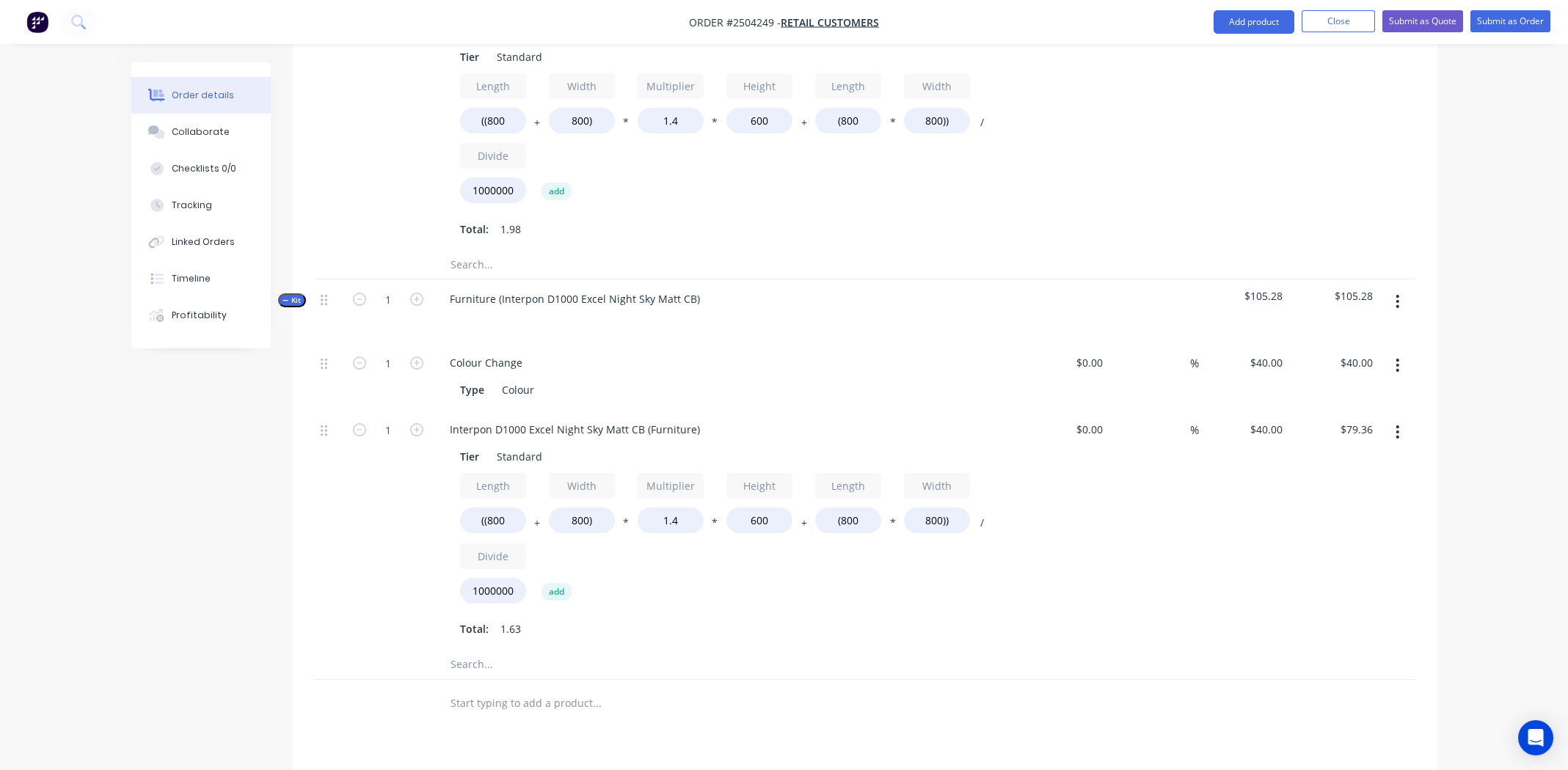
click at [1377, 566] on div "$79.36 $65.28" at bounding box center [1334, 530] width 91 height 240
click at [385, 419] on input "1" at bounding box center [388, 429] width 38 height 22
type input "2"
type input "$158.72"
click at [1058, 493] on div "$0.00 $0.00" at bounding box center [1064, 530] width 91 height 240
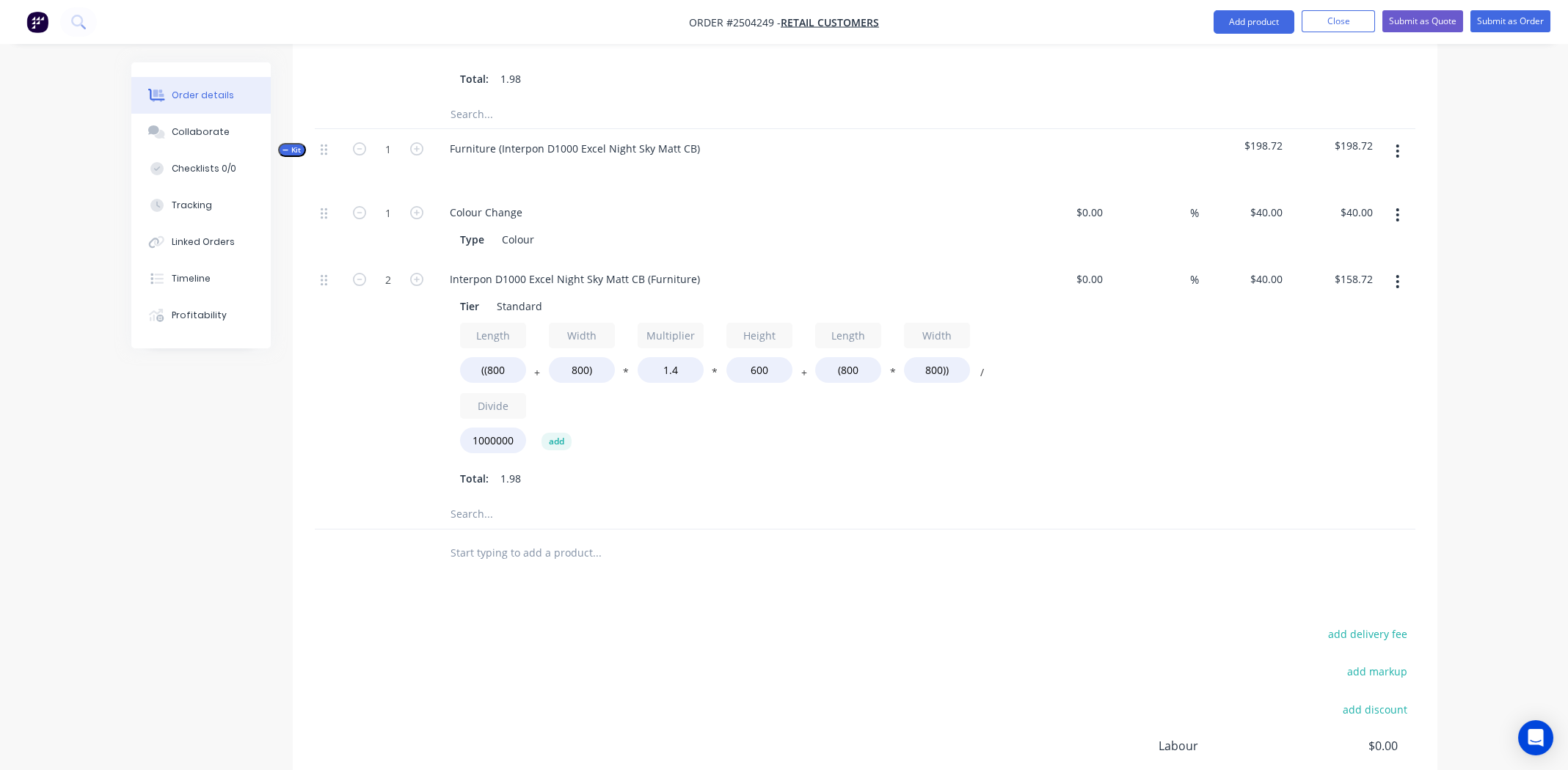
scroll to position [760, 0]
click at [678, 360] on input "1.4" at bounding box center [670, 373] width 66 height 26
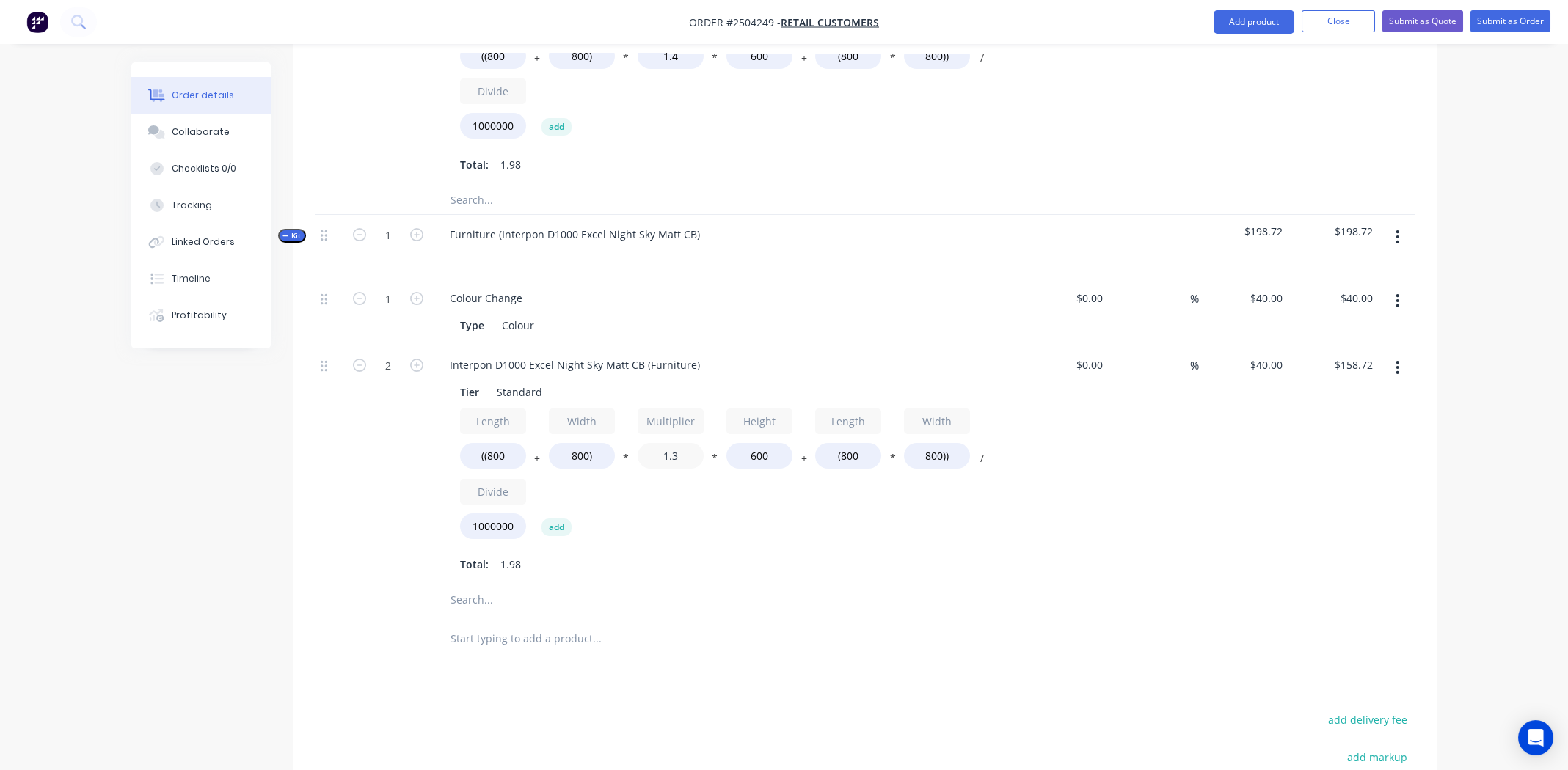
scroll to position [613, 0]
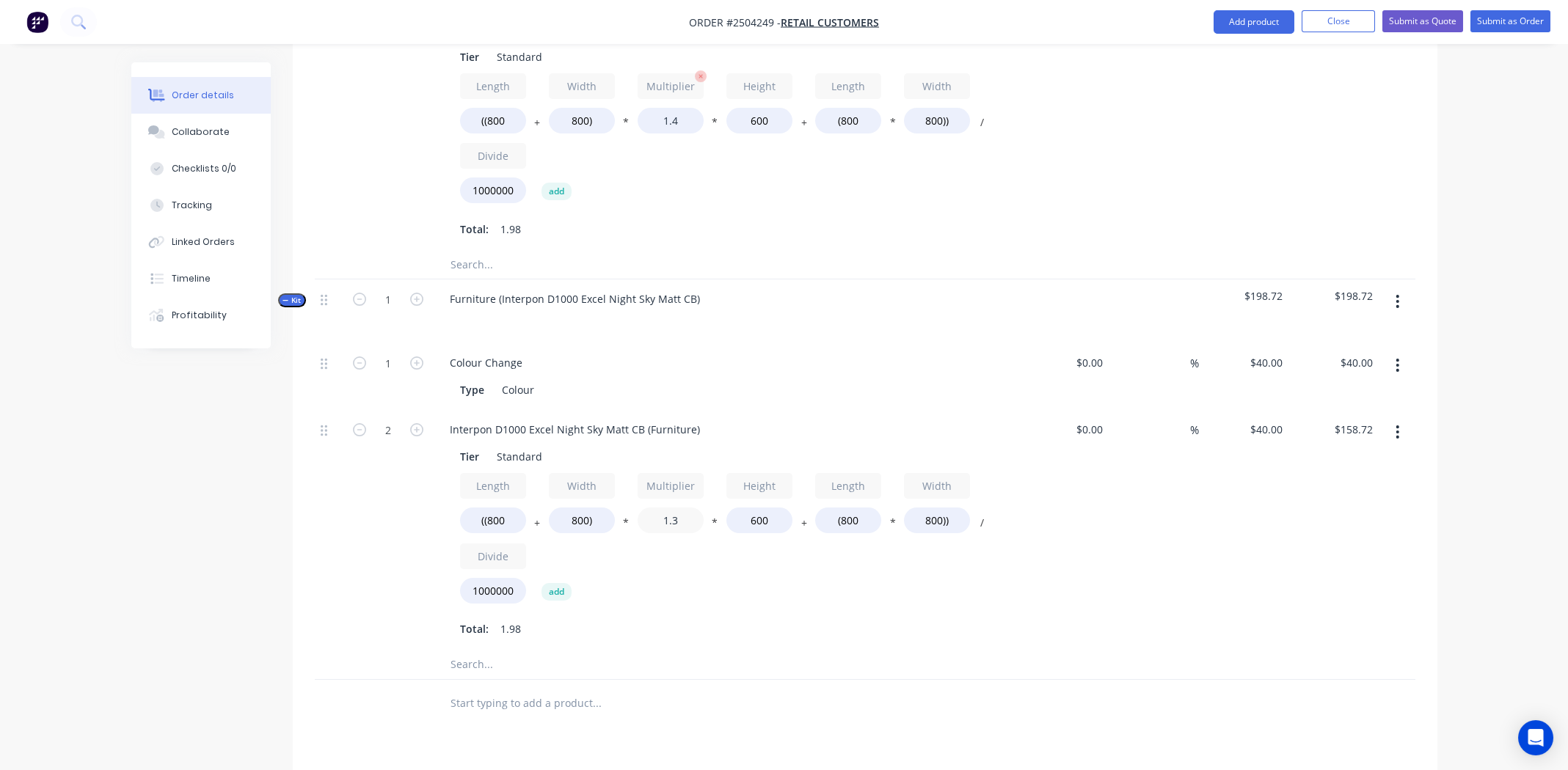
type input "1.3"
type input "$151.04"
click at [678, 109] on input "1.4" at bounding box center [670, 120] width 66 height 26
type input "1.3"
type input "$151.04"
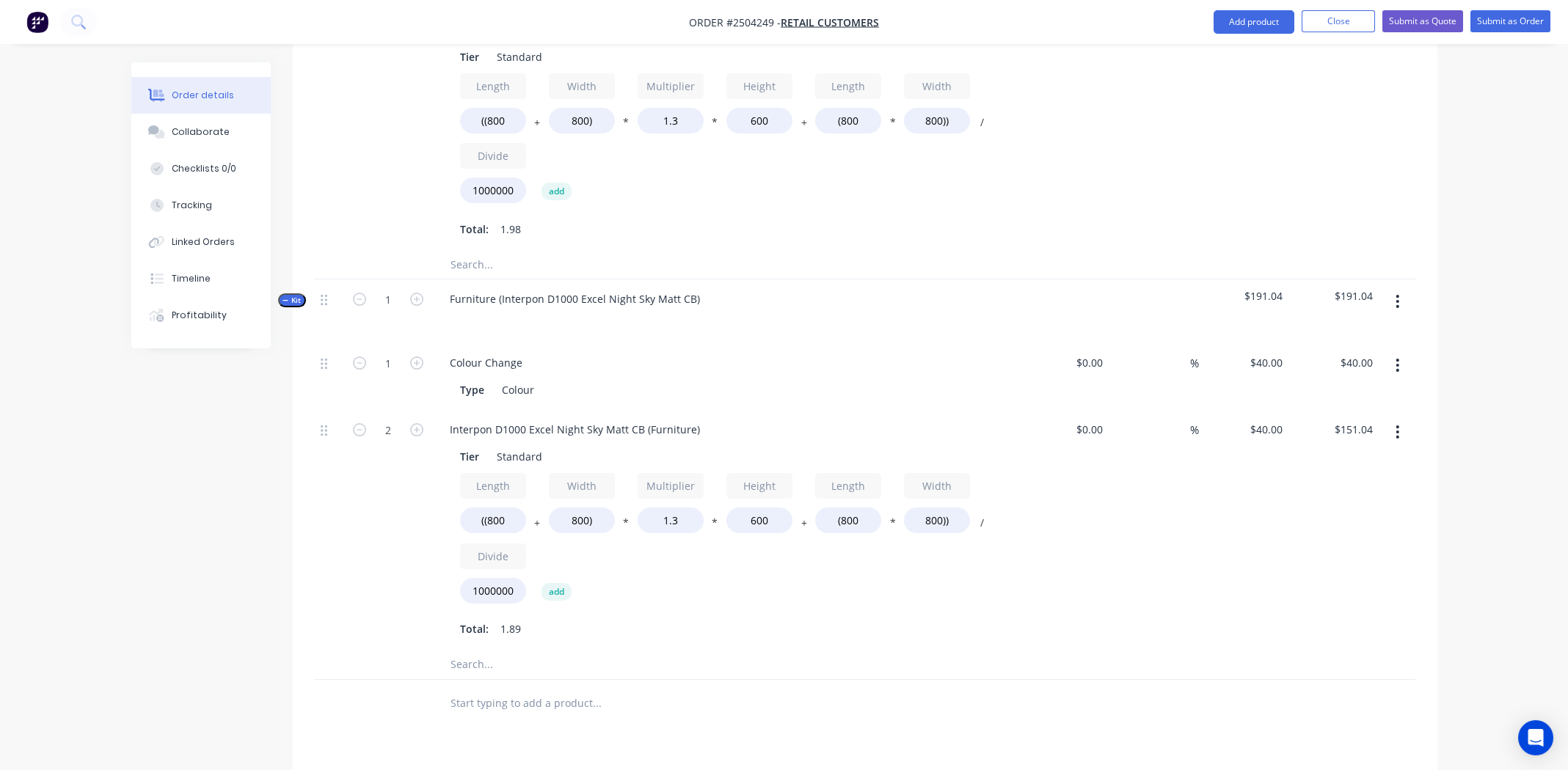
drag, startPoint x: 866, startPoint y: 179, endPoint x: 910, endPoint y: 205, distance: 51.1
click at [869, 179] on div "Length ((800 + Width 800) * Multiplier 1.3 * Height 600 + Length (800 * Width 8…" at bounding box center [725, 141] width 531 height 136
drag, startPoint x: 1246, startPoint y: 544, endPoint x: 1260, endPoint y: 531, distance: 19.1
click at [1246, 542] on div "$40.00 $40.00" at bounding box center [1244, 530] width 91 height 240
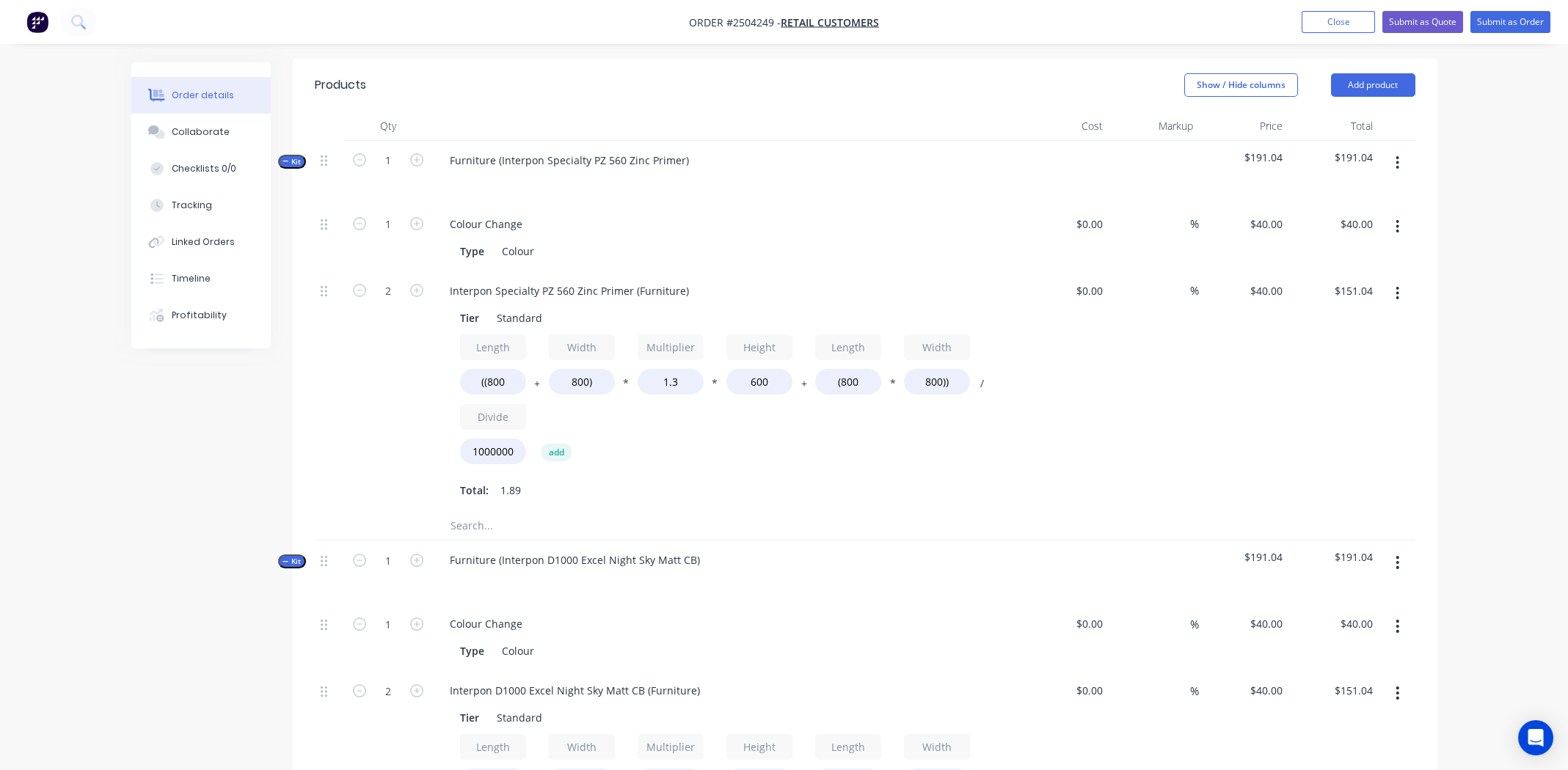
scroll to position [340, 0]
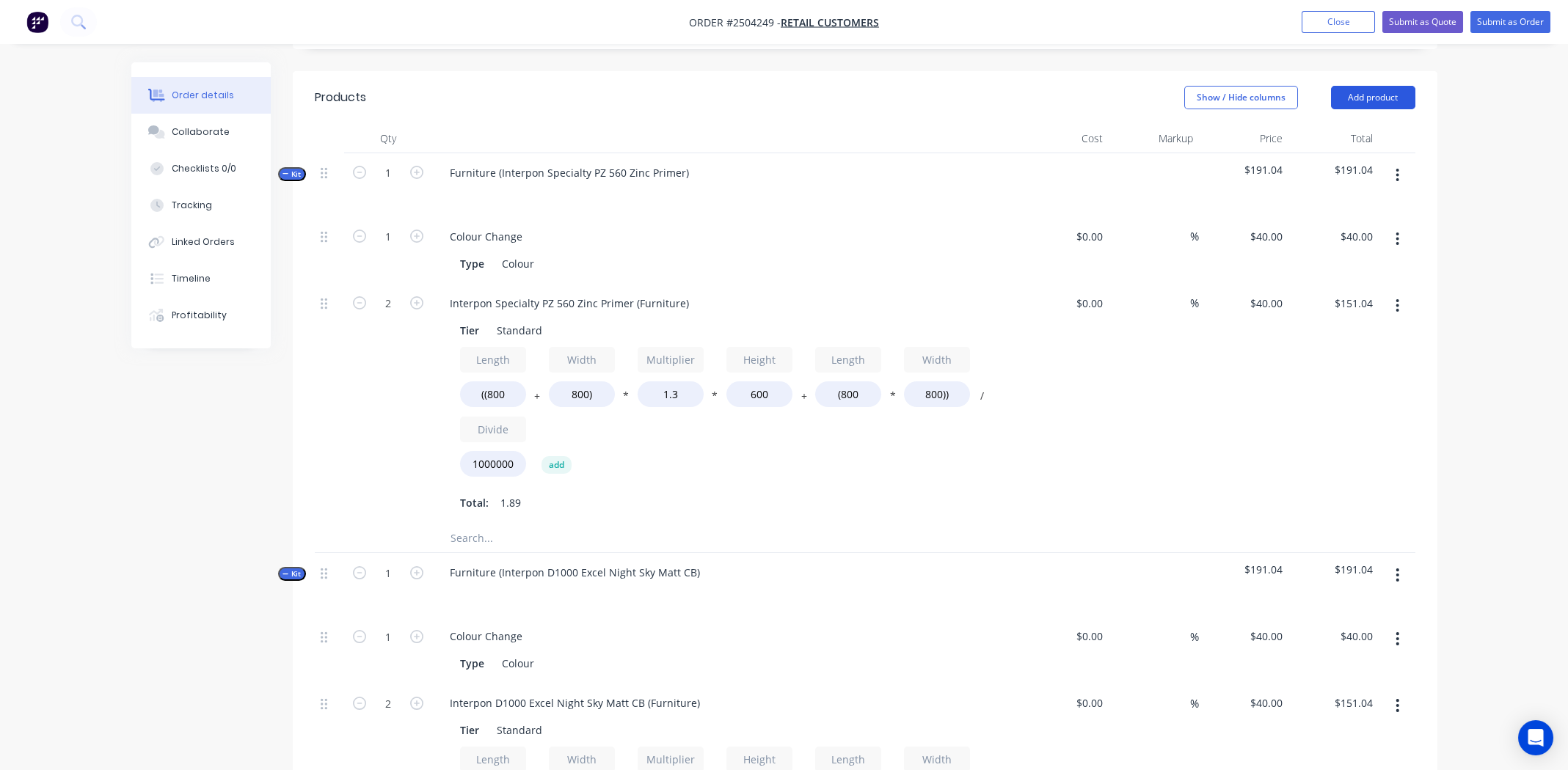
click at [1384, 86] on button "Add product" at bounding box center [1374, 97] width 85 height 23
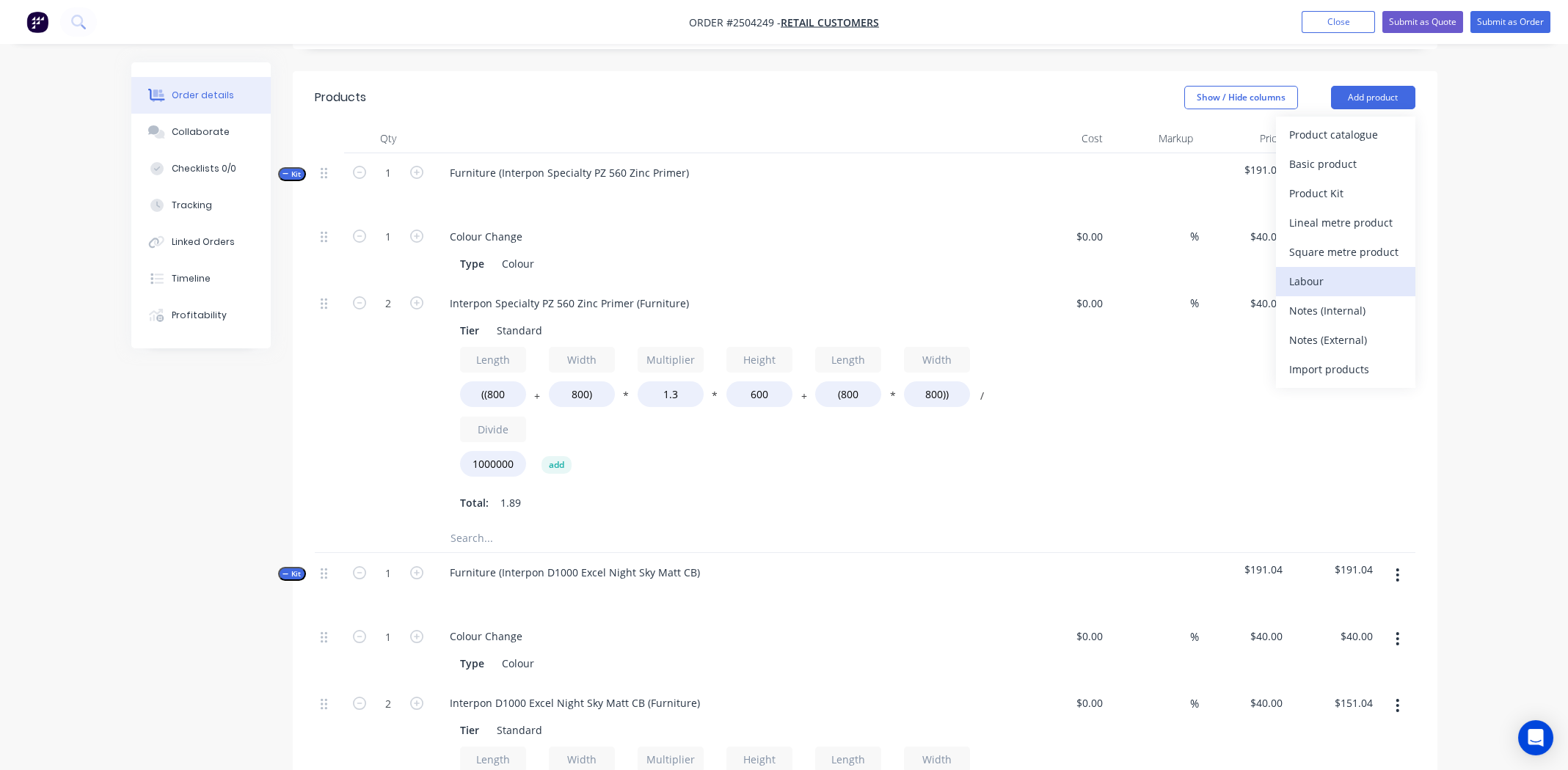
click at [1320, 271] on div "Labour" at bounding box center [1346, 282] width 113 height 22
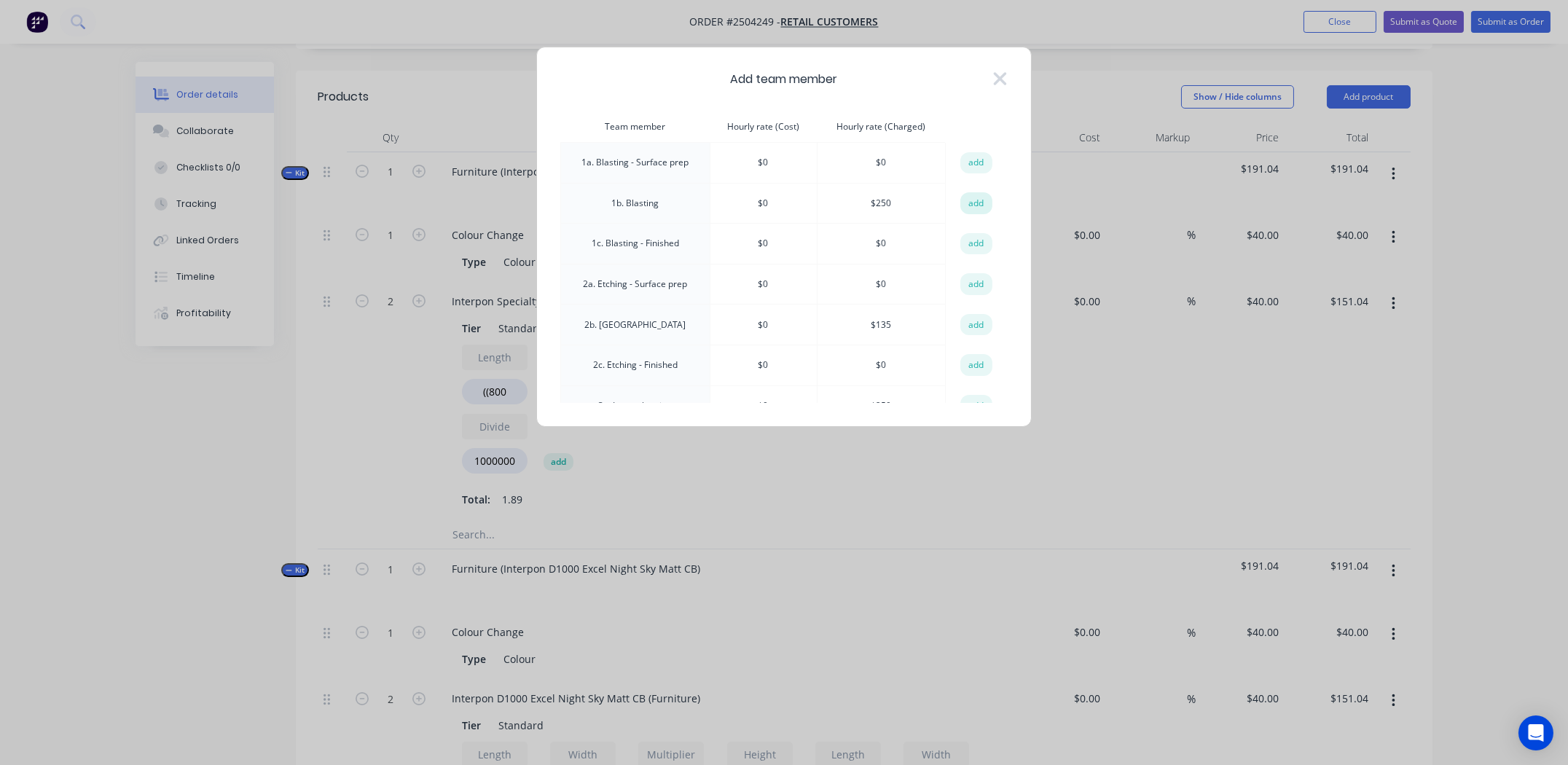
click at [968, 197] on button "add" at bounding box center [976, 203] width 32 height 21
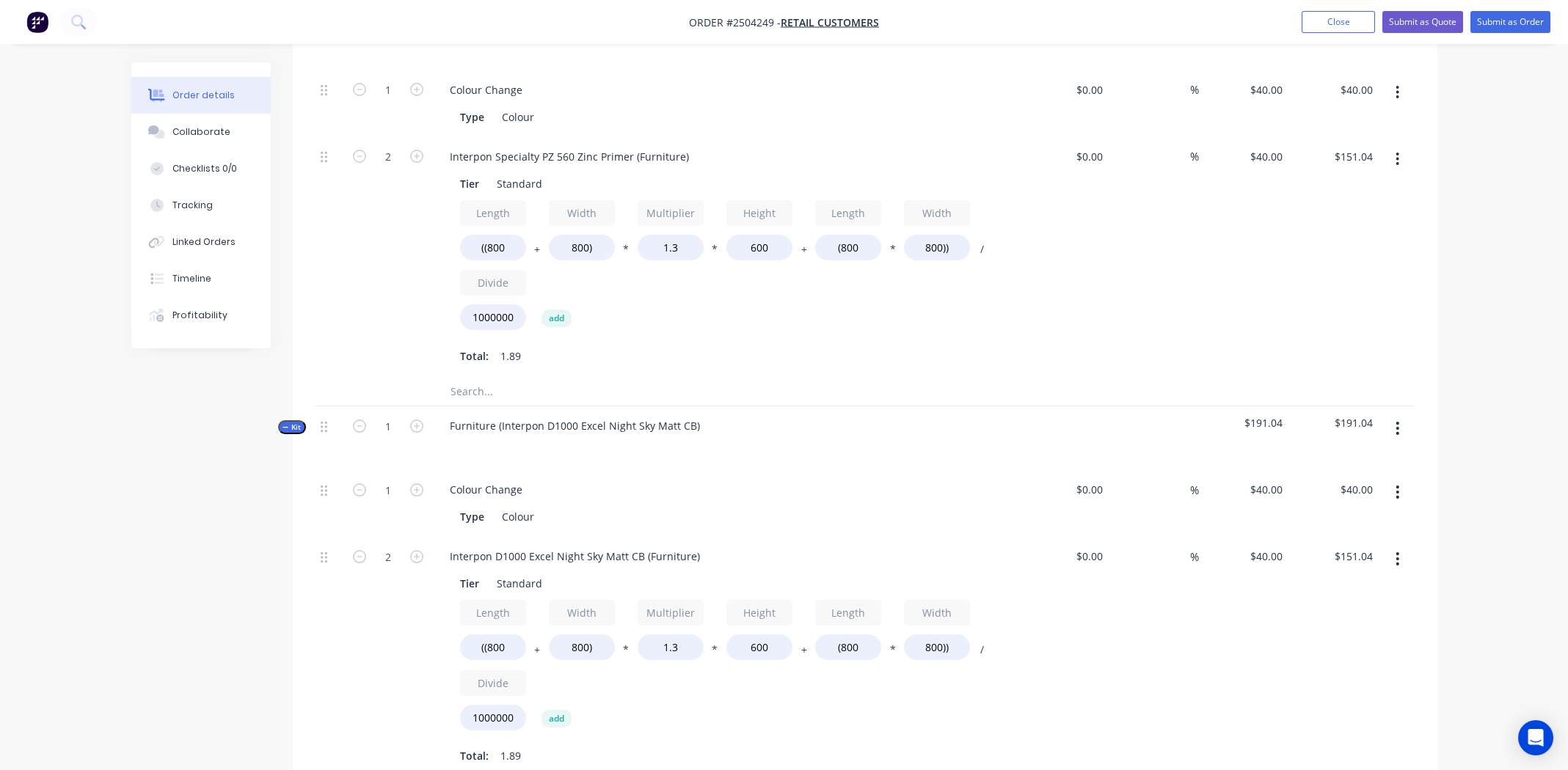
scroll to position [780, 0]
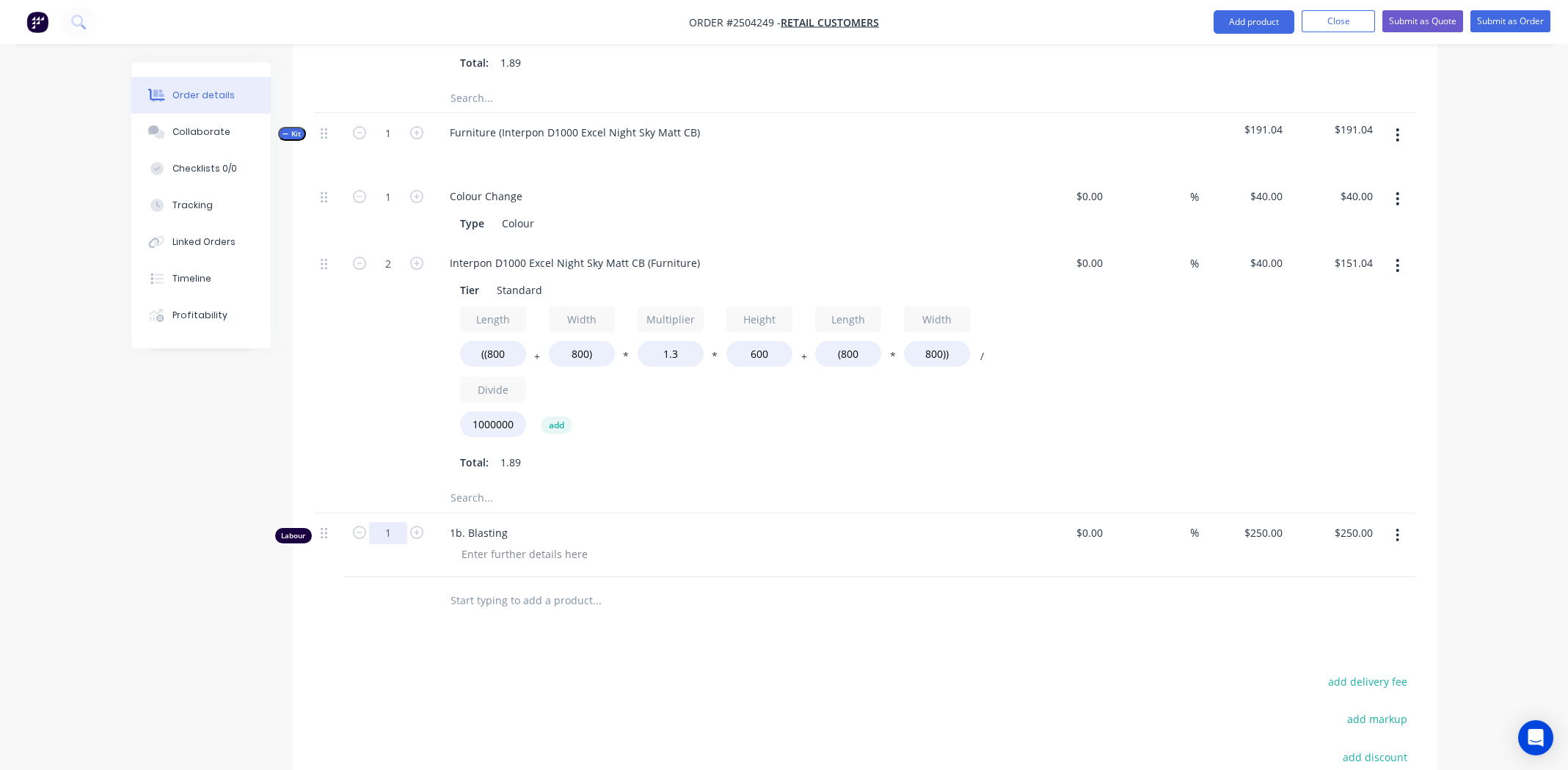
click at [386, 522] on input "1" at bounding box center [388, 533] width 38 height 22
type input "0.5"
type input "$125.00"
click at [775, 556] on div "1b. Blasting" at bounding box center [725, 545] width 587 height 64
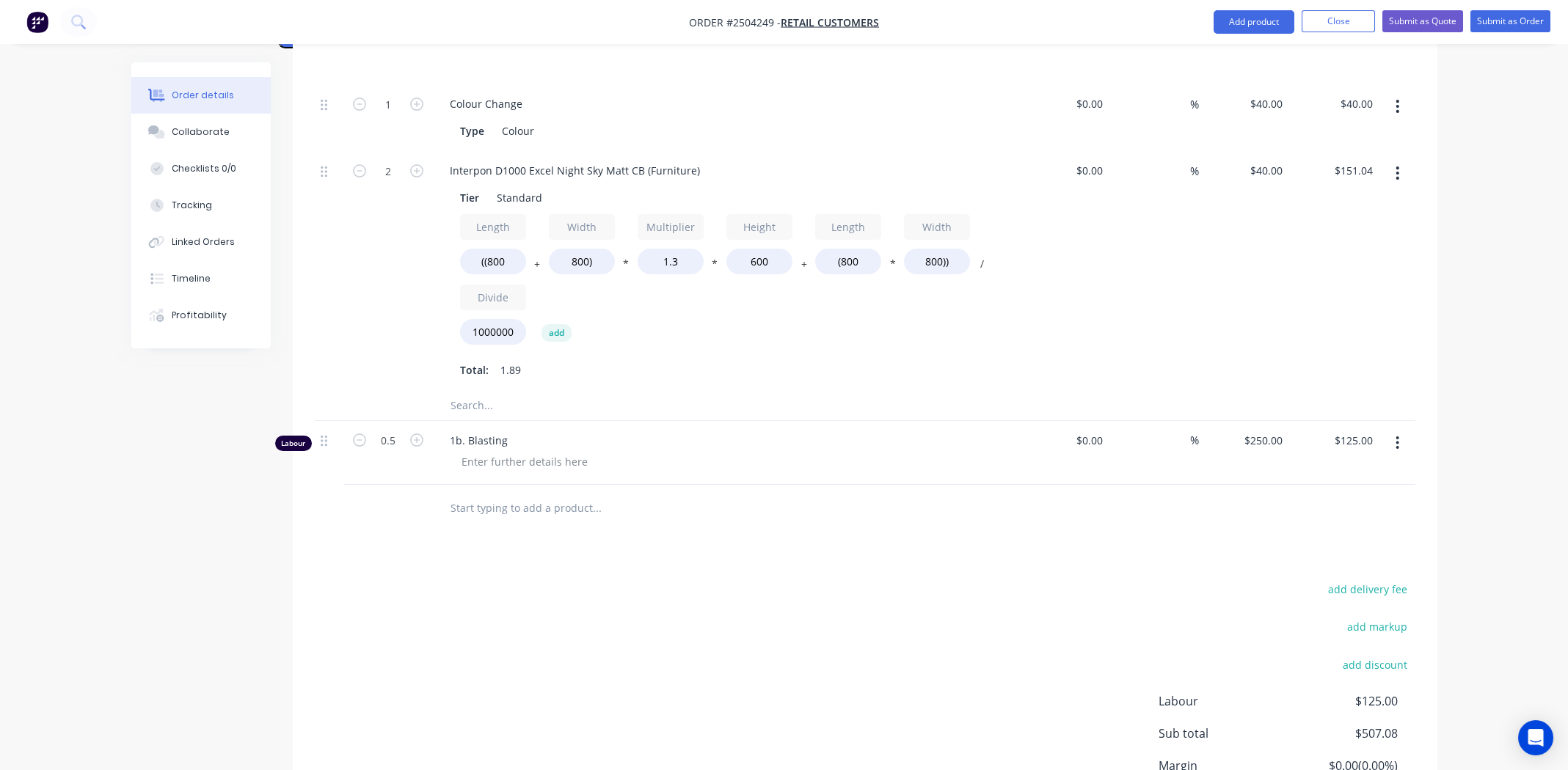
scroll to position [990, 0]
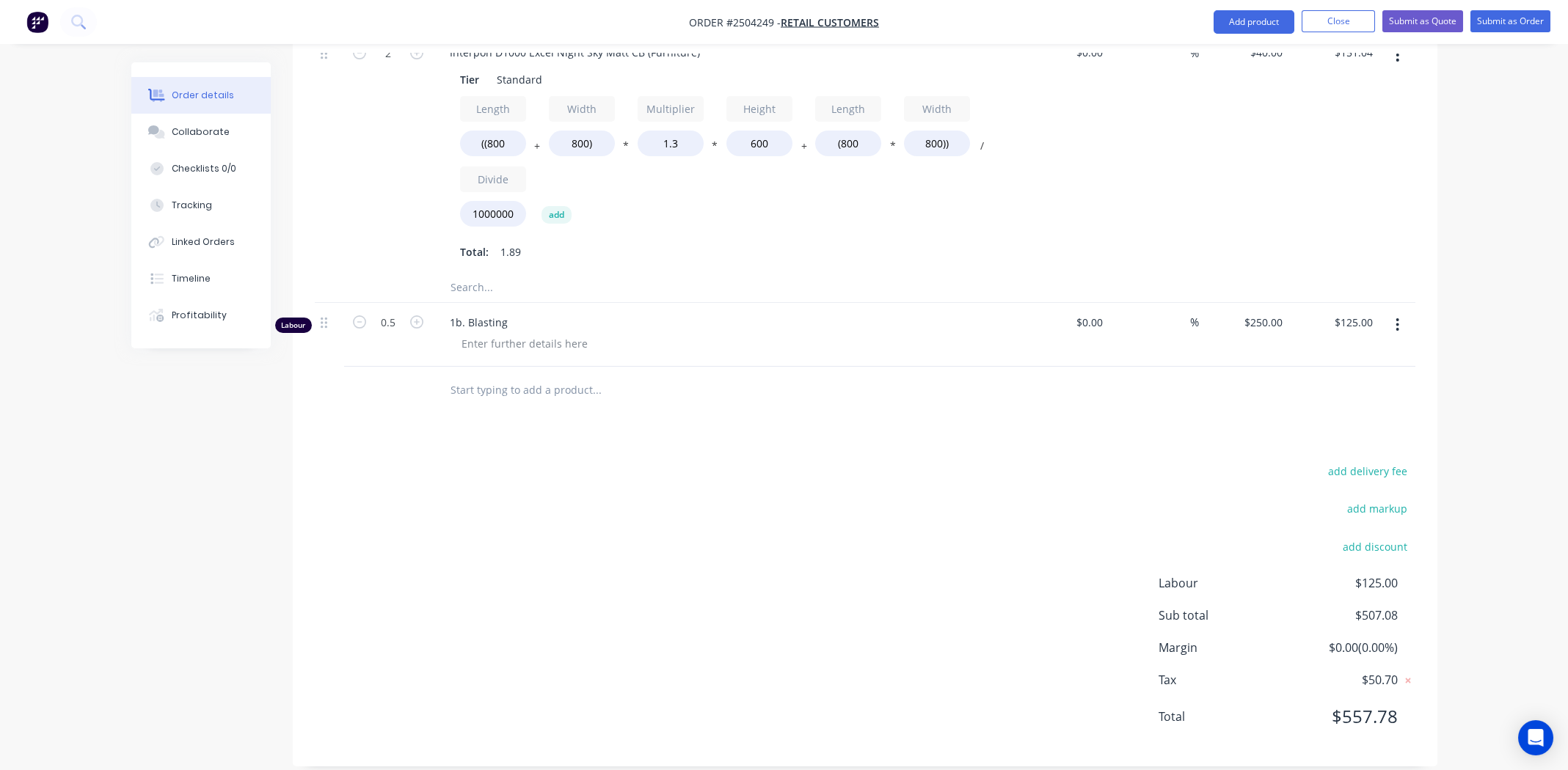
click at [843, 461] on div "add delivery fee add markup add discount Labour $125.00 Sub total $507.08 Margi…" at bounding box center [865, 602] width 1101 height 283
click at [715, 540] on div "add delivery fee add markup add discount Labour $125.00 Sub total $507.08 Margi…" at bounding box center [865, 602] width 1101 height 283
drag, startPoint x: 927, startPoint y: 445, endPoint x: 1263, endPoint y: 336, distance: 353.2
click at [927, 461] on div "add delivery fee add markup add discount Labour $125.00 Sub total $507.08 Margi…" at bounding box center [865, 602] width 1101 height 283
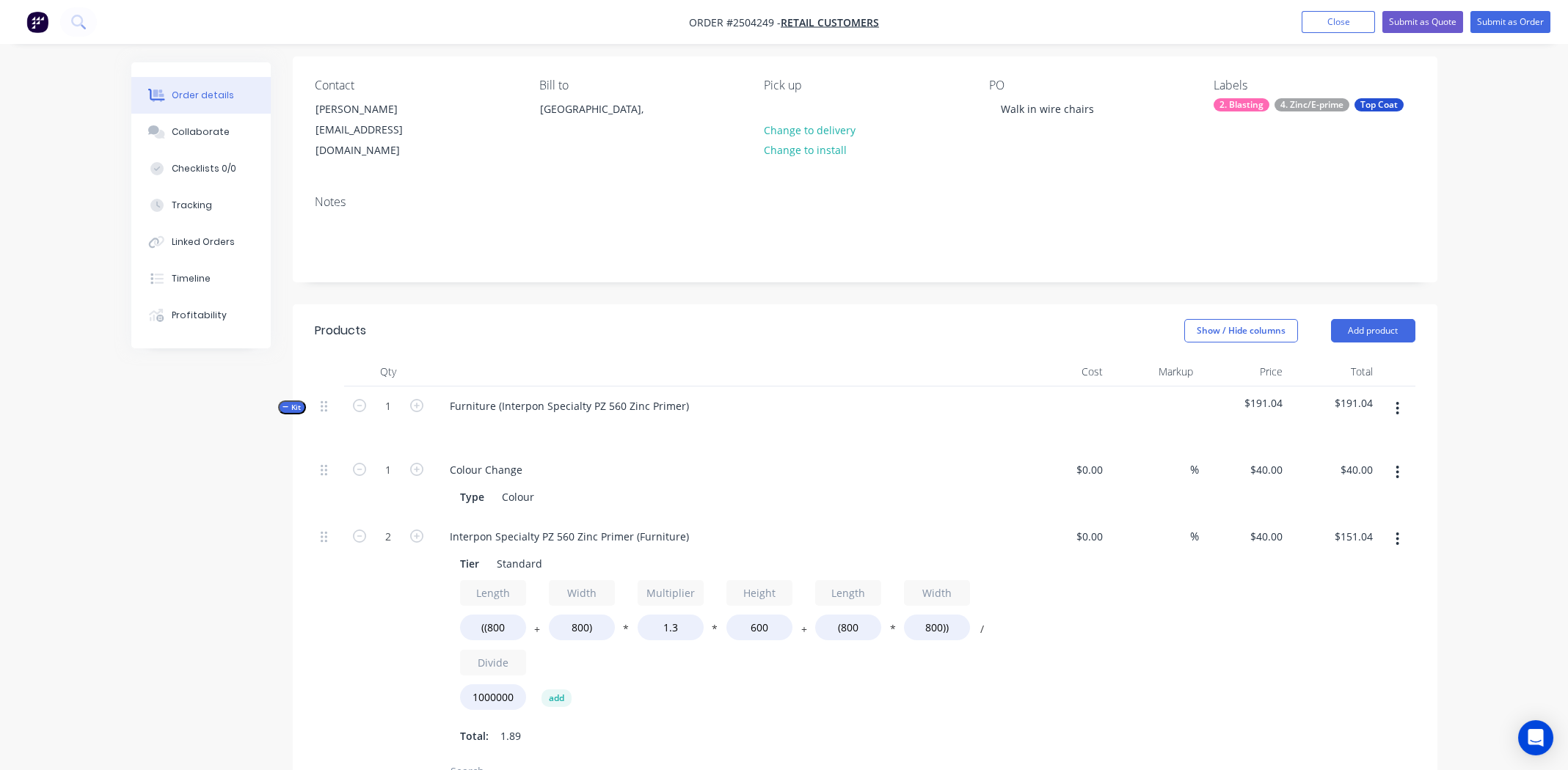
scroll to position [0, 0]
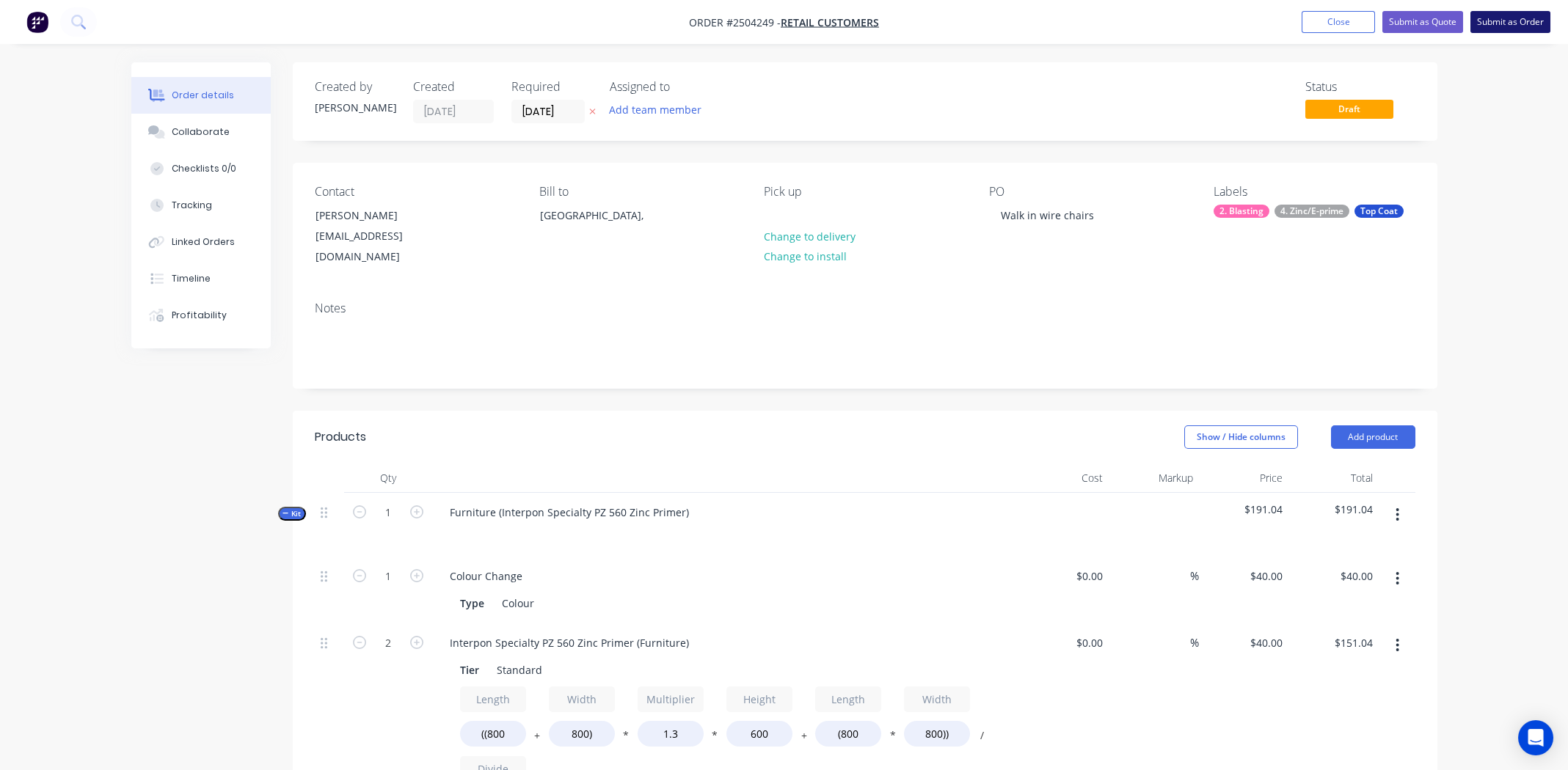
click at [1502, 22] on button "Submit as Order" at bounding box center [1511, 22] width 80 height 22
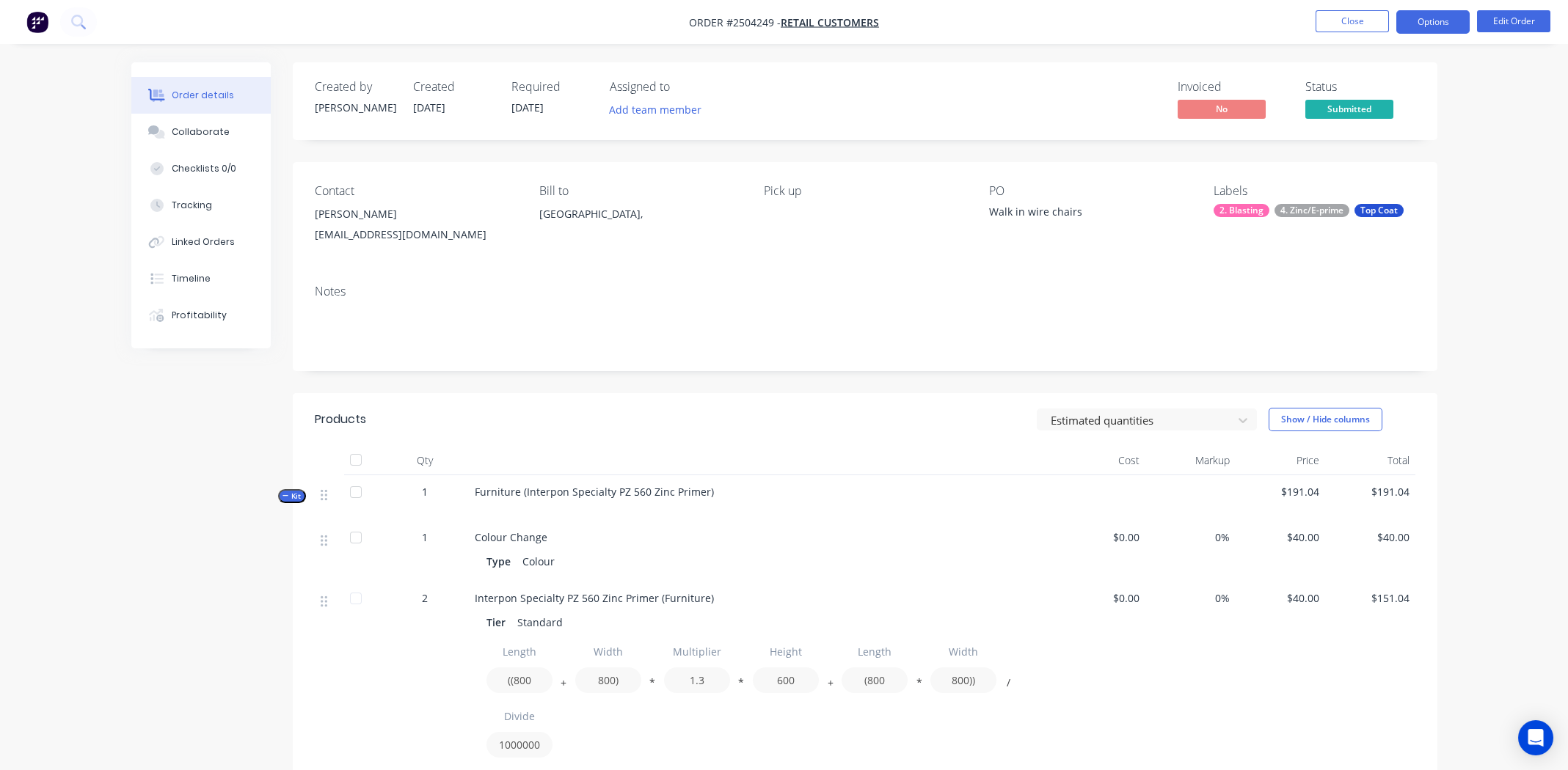
click at [1435, 20] on button "Options" at bounding box center [1433, 22] width 73 height 23
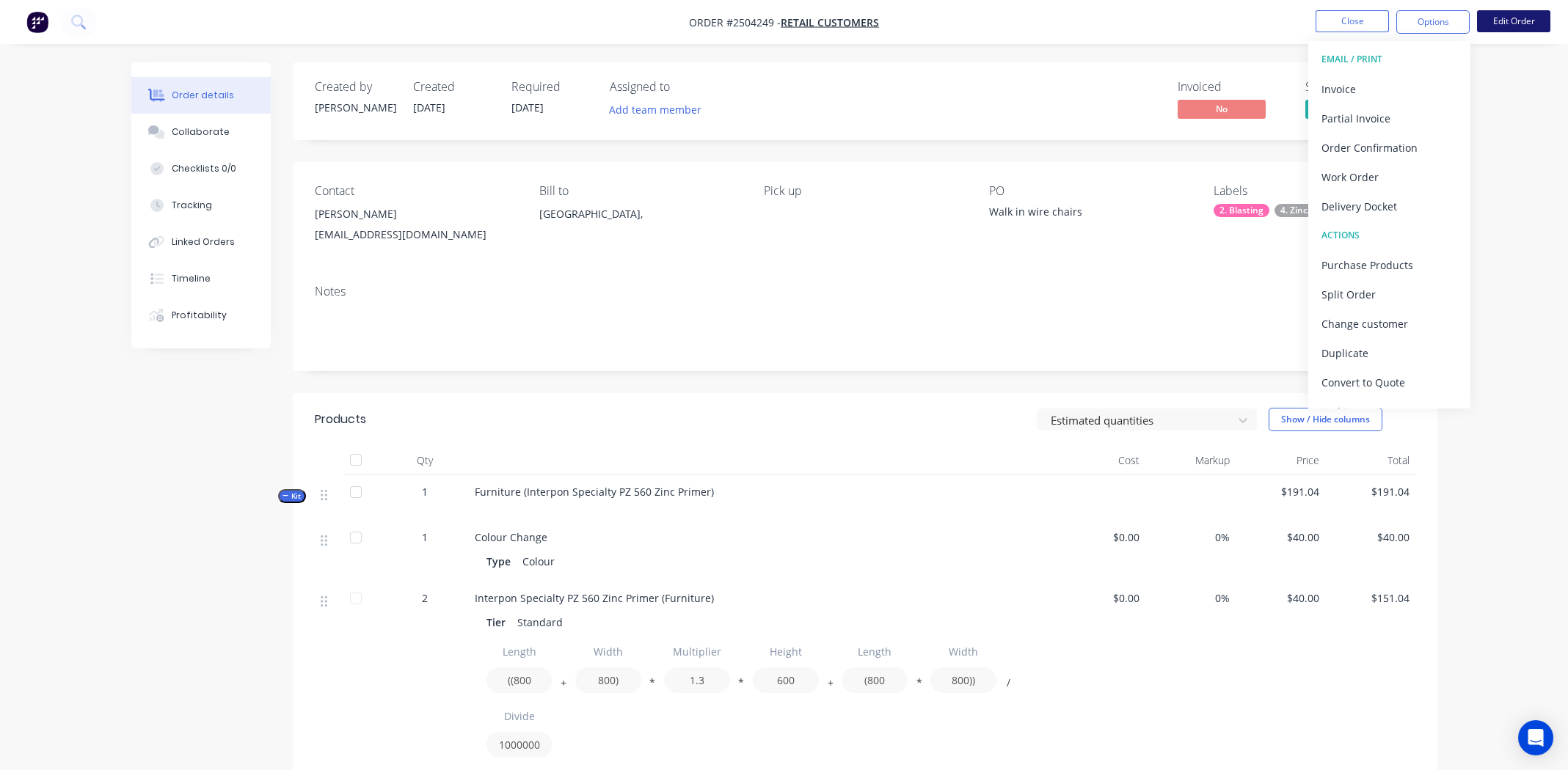
click at [1510, 17] on button "Edit Order" at bounding box center [1514, 21] width 73 height 22
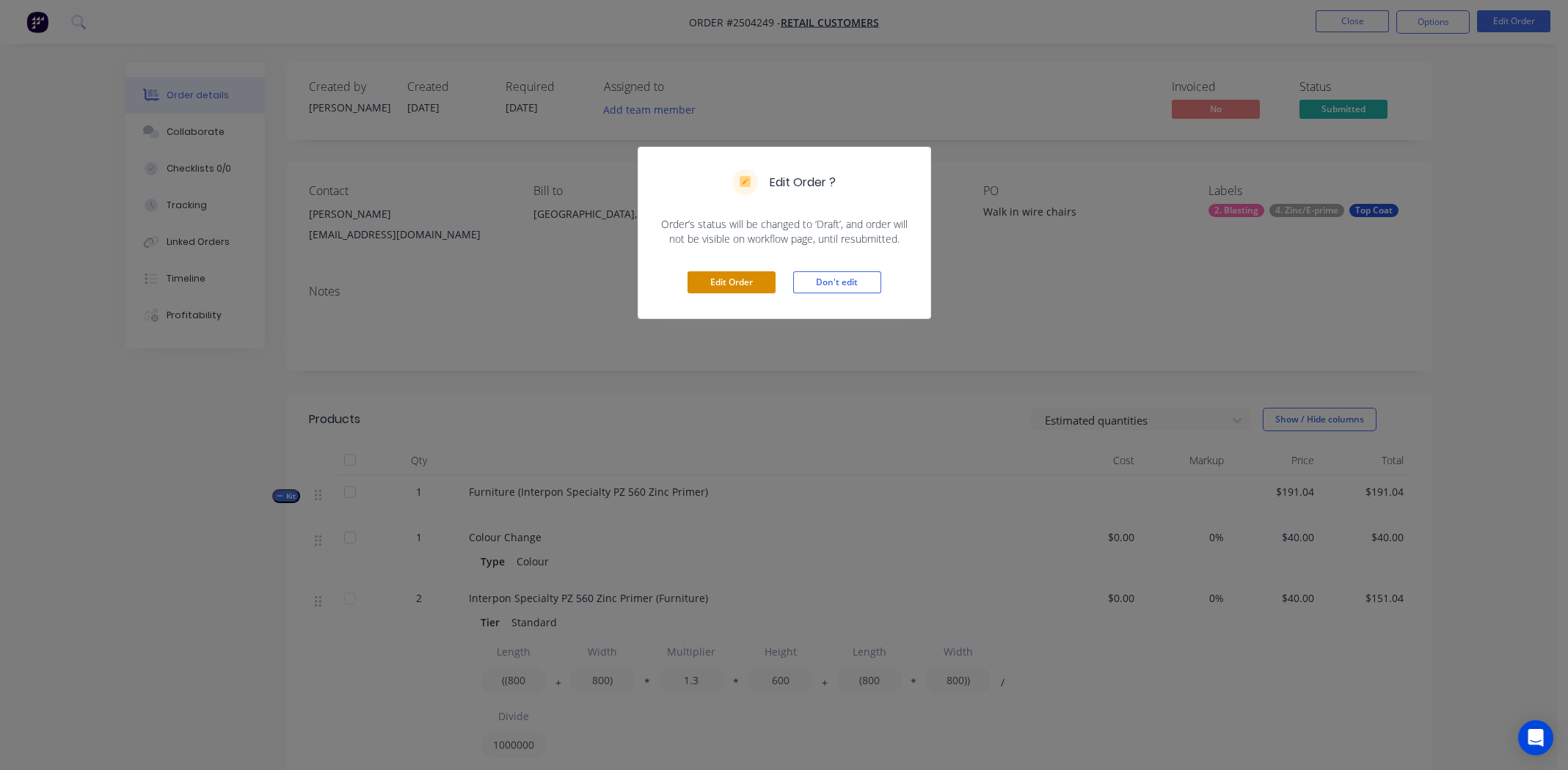
click at [735, 280] on button "Edit Order" at bounding box center [731, 282] width 88 height 22
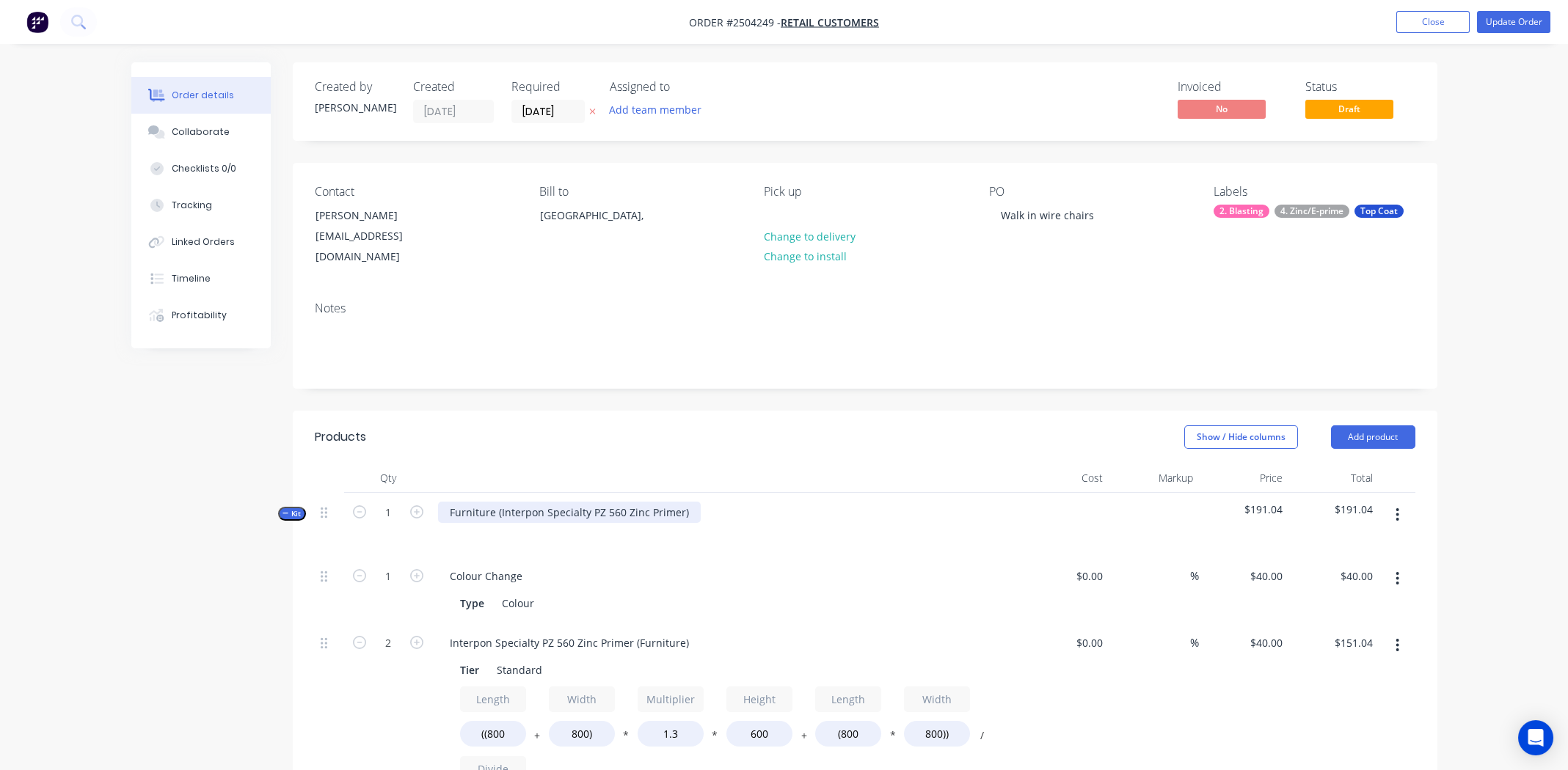
click at [687, 502] on div "Furniture (Interpon Specialty PZ 560 Zinc Primer)" at bounding box center [569, 513] width 263 height 22
click at [502, 502] on div "Furniture (Interpon Specialty PZ 560 Zinc Primer" at bounding box center [568, 513] width 260 height 22
click at [497, 502] on div "Furniture (Interpon Specialty PZ 560 Zinc Primer" at bounding box center [568, 513] width 260 height 22
click at [511, 502] on div "Interpon Specialty PZ 560 Zinc Primer" at bounding box center [542, 513] width 208 height 22
click at [509, 502] on div "Interpon Specialty PZ 560 Zinc Primer" at bounding box center [542, 513] width 208 height 22
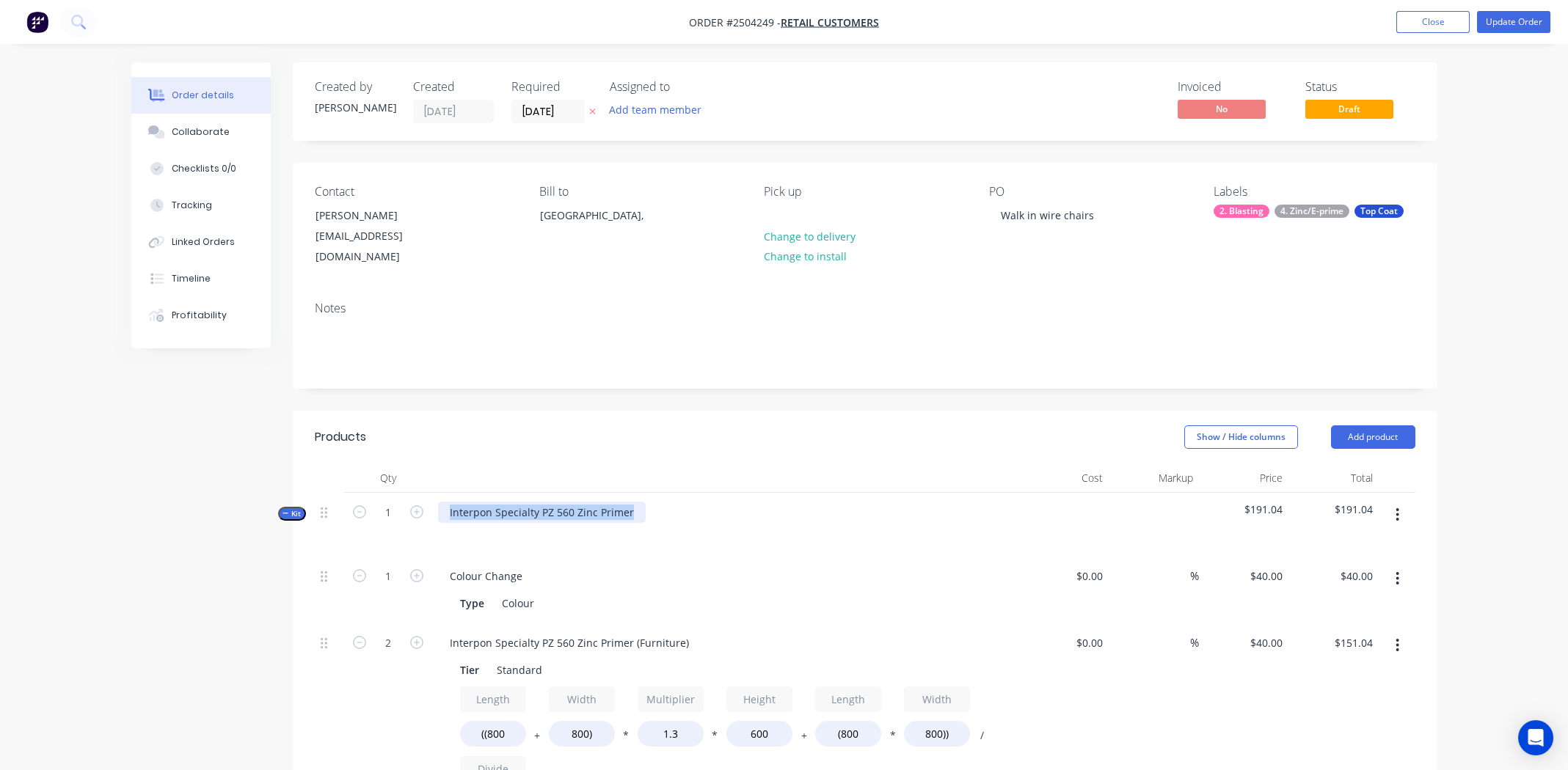
click at [509, 502] on div "Interpon Specialty PZ 560 Zinc Primer" at bounding box center [542, 513] width 208 height 22
copy div "Interpon Specialty PZ 560 Zinc Primer"
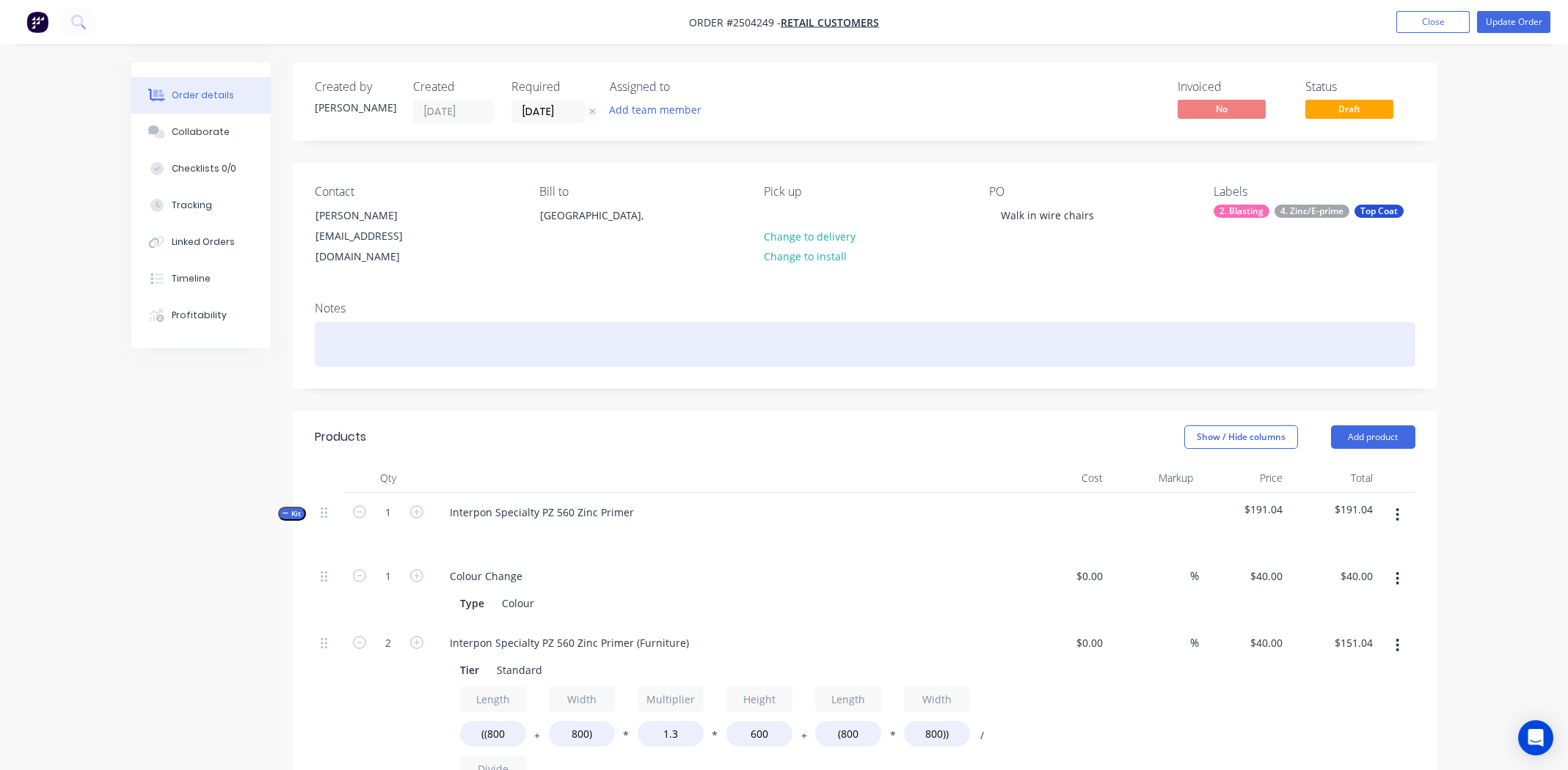
click at [348, 326] on div at bounding box center [865, 345] width 1101 height 45
paste div
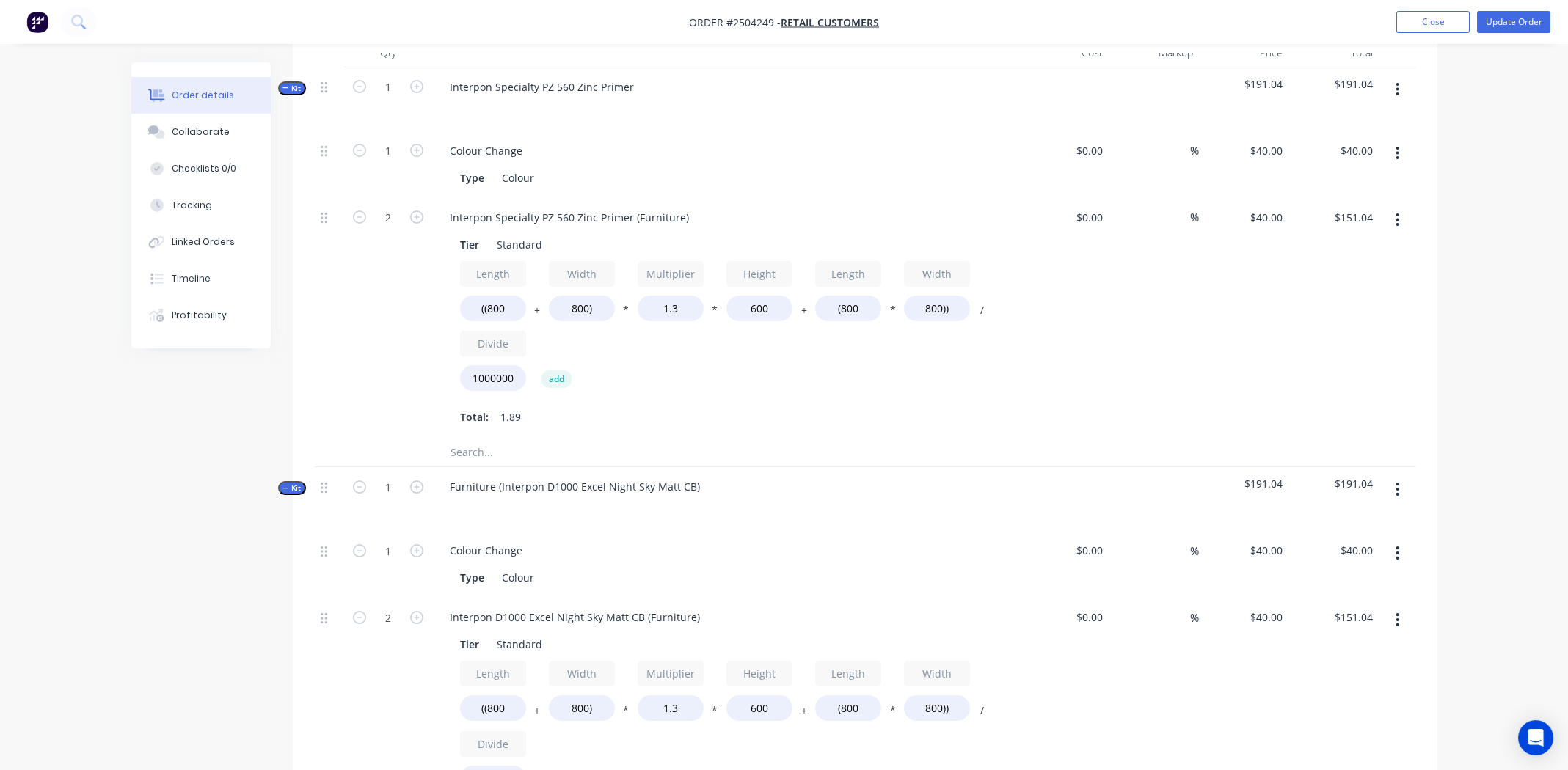
scroll to position [440, 0]
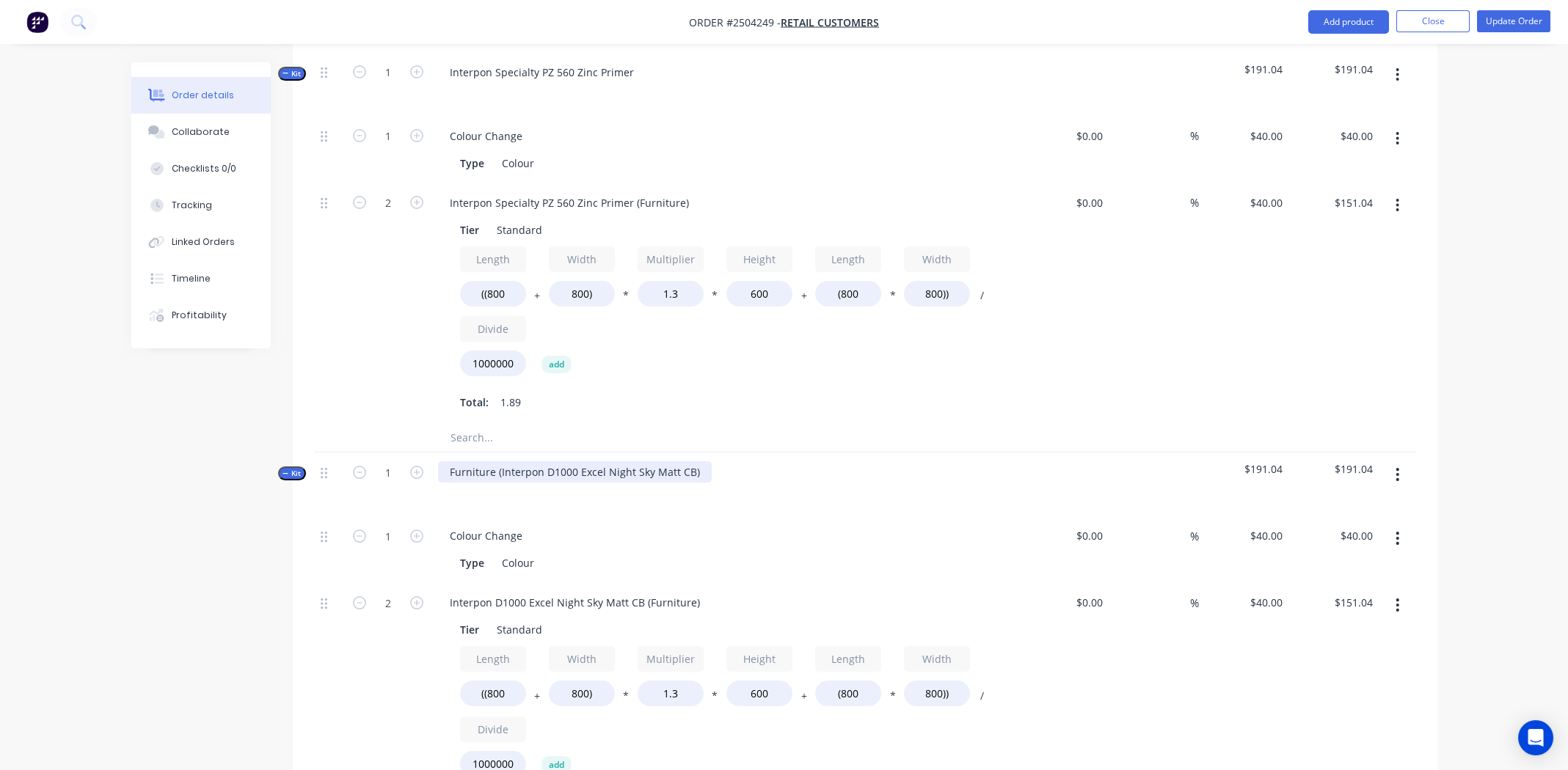
click at [697, 461] on div "Furniture (Interpon D1000 Excel Night Sky Matt CB)" at bounding box center [574, 472] width 273 height 22
click at [500, 461] on div "Furniture (Interpon D1000 Excel Night Sky Matt CB" at bounding box center [573, 472] width 271 height 22
click at [566, 461] on div "Interpon D1000 Excel Night Sky Matt CB" at bounding box center [547, 472] width 219 height 22
click at [568, 461] on div "Interpon D1000 Excel Night Sky Matt CB" at bounding box center [547, 472] width 219 height 22
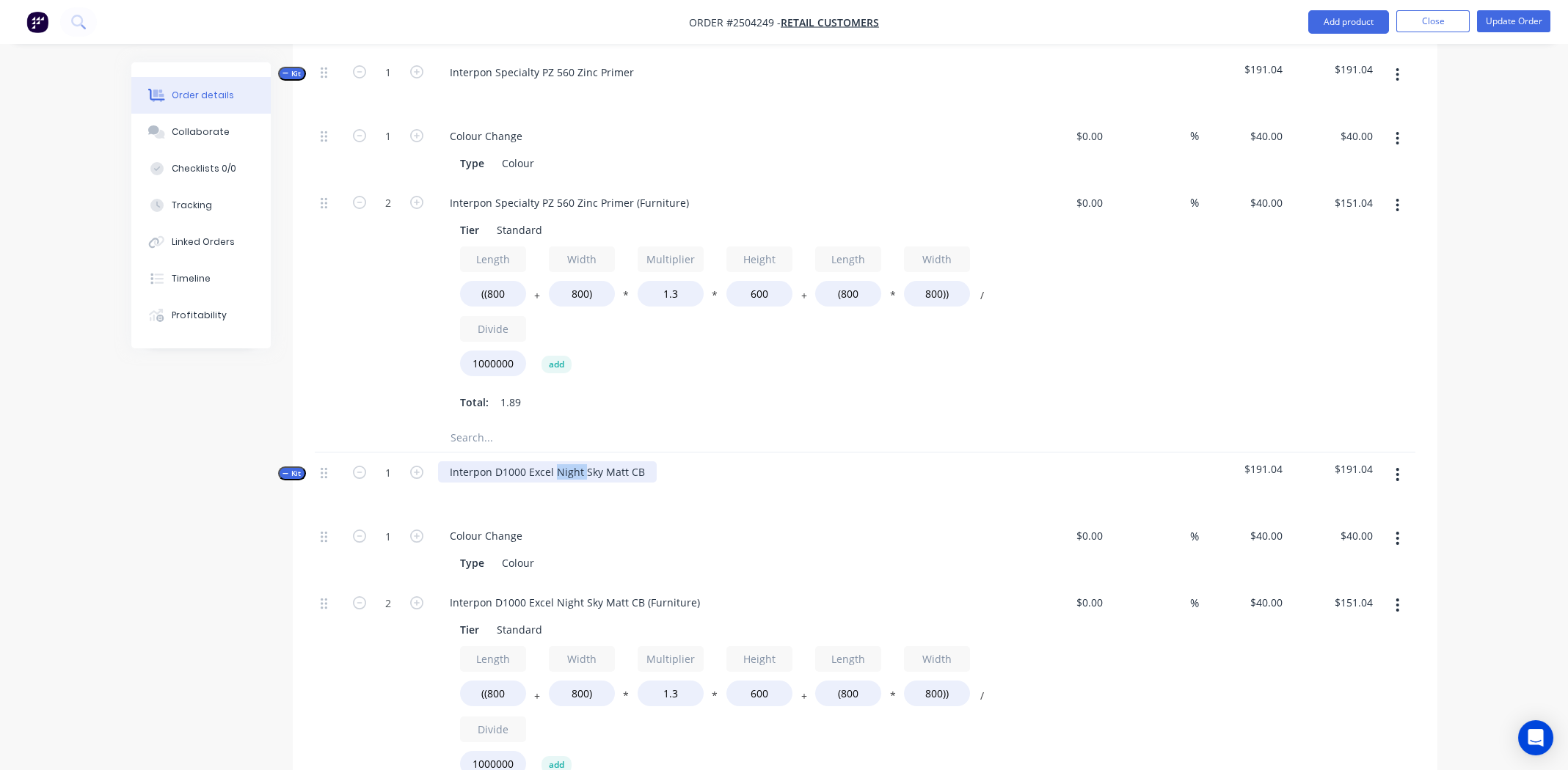
click at [568, 461] on div "Interpon D1000 Excel Night Sky Matt CB" at bounding box center [547, 472] width 219 height 22
click at [568, 461] on div "Interpon D1000 Excel Night Sky Matt CB" at bounding box center [547, 472] width 219 height 22
click at [569, 461] on div "Interpon D1000 Excel Night Sky Matt CB" at bounding box center [547, 472] width 219 height 22
copy div "Interpon D1000 Excel Night Sky Matt CB"
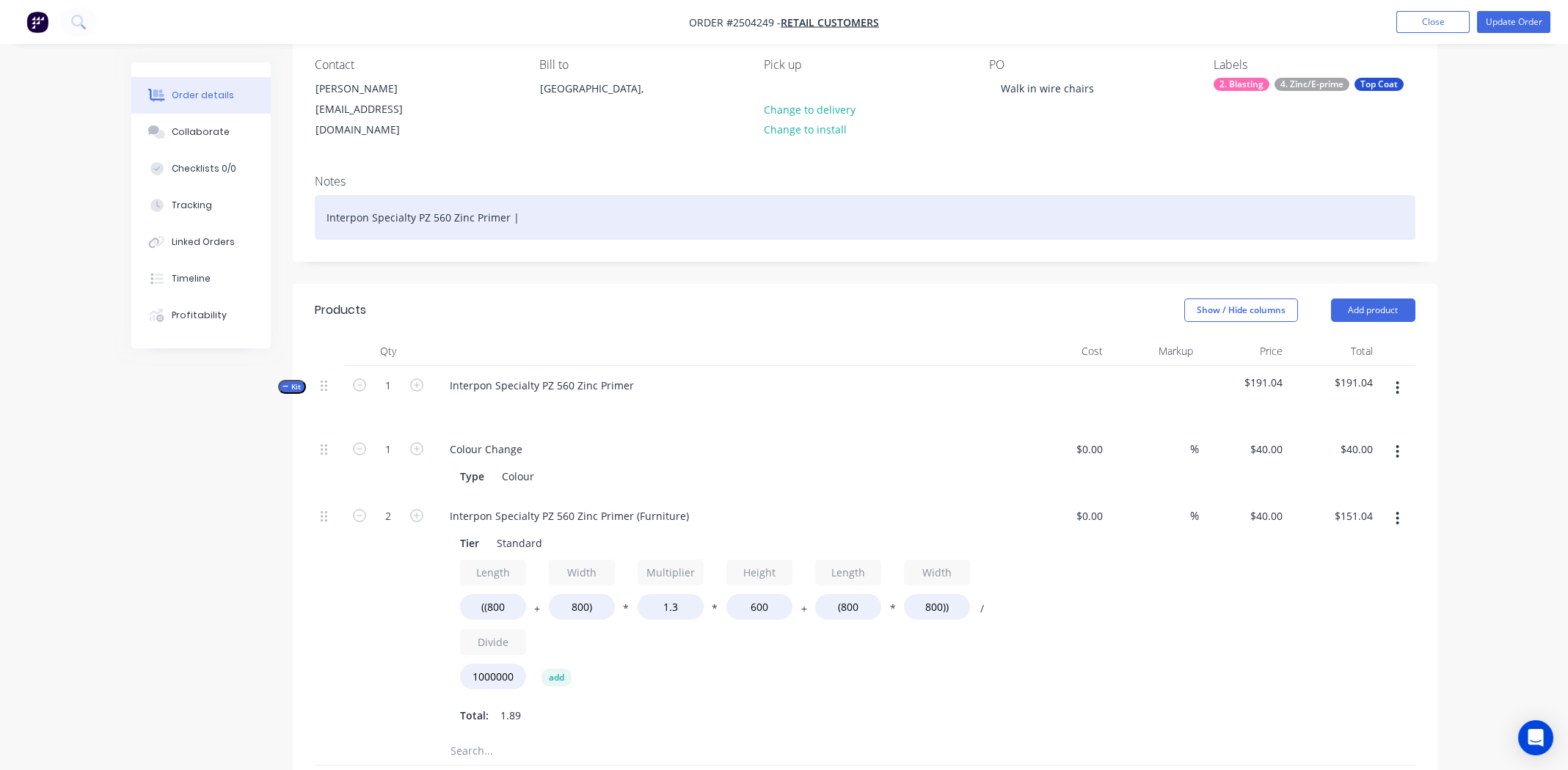
scroll to position [0, 0]
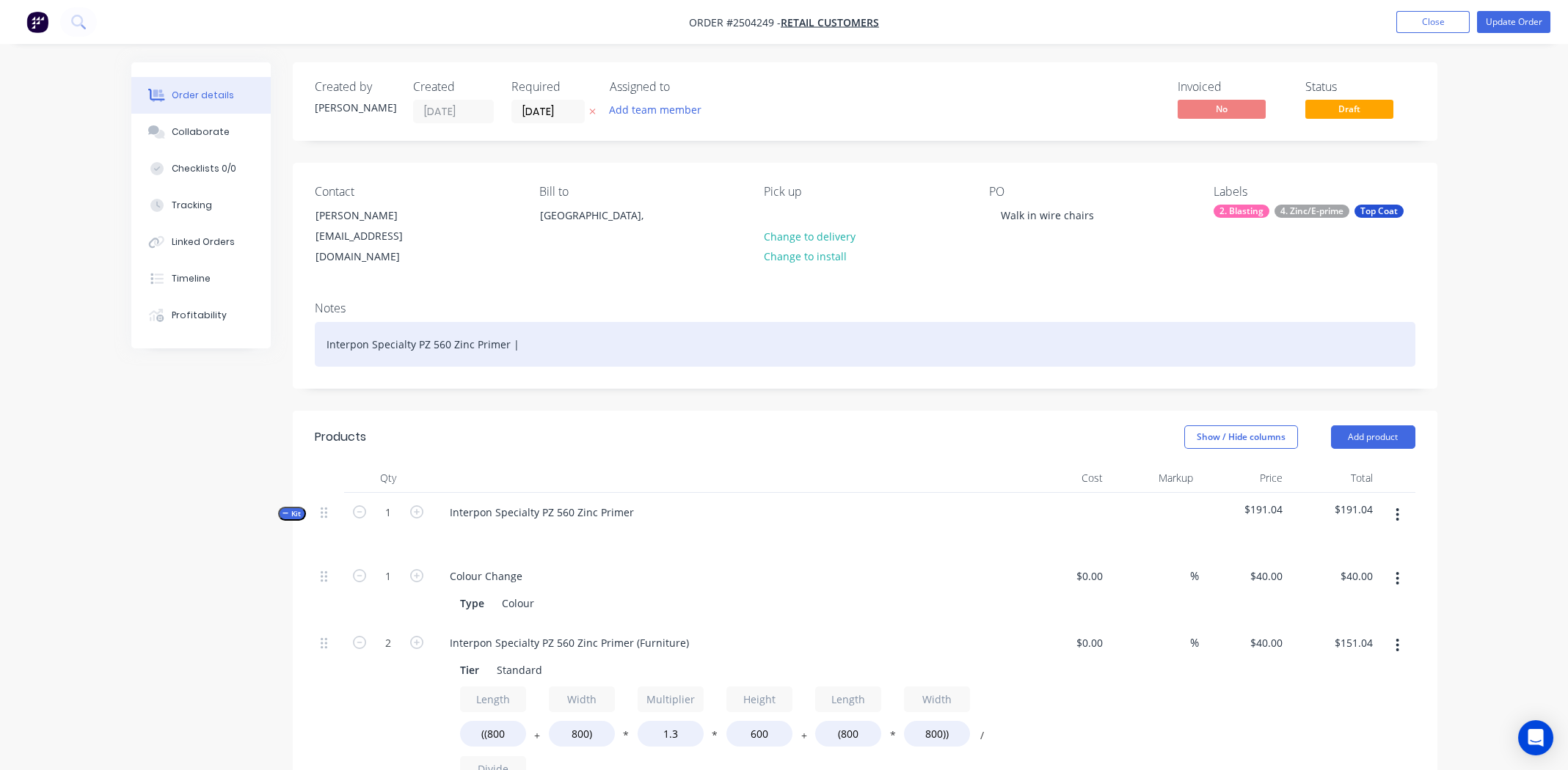
click at [562, 325] on div "Interpon Specialty PZ 560 Zinc Primer |" at bounding box center [865, 345] width 1101 height 45
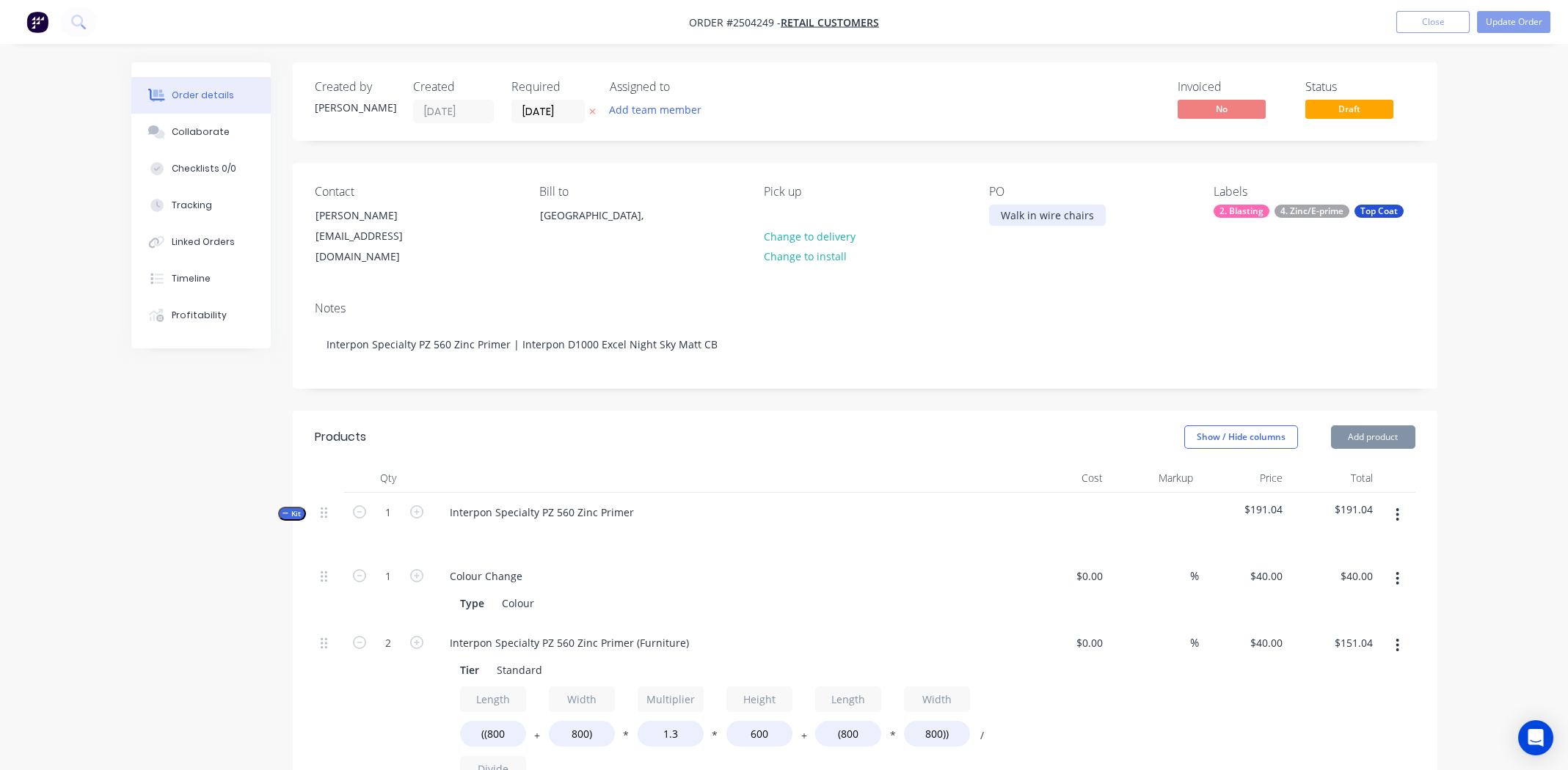
click at [1095, 219] on div "Walk in wire chairs" at bounding box center [1047, 215] width 116 height 22
click at [1089, 302] on div "Notes" at bounding box center [865, 308] width 1101 height 14
click at [1038, 217] on div "Walk in wire chairs 2 Colours" at bounding box center [1047, 223] width 116 height 37
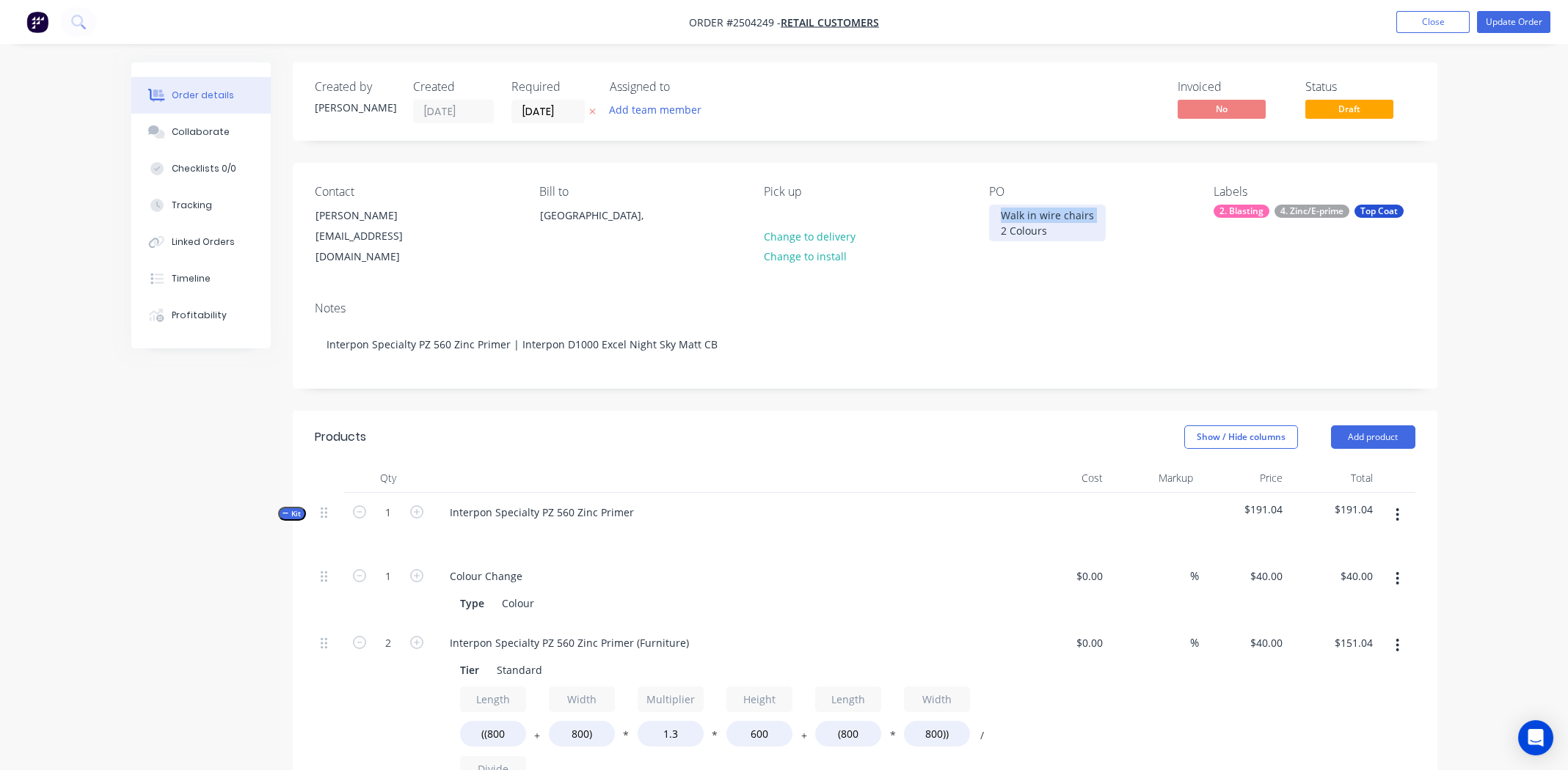
click at [1069, 217] on div "Walk in wire chairs 2 Colours" at bounding box center [1047, 223] width 116 height 37
click at [1112, 220] on div "PO Walk in wire chairs 2 Colours" at bounding box center [1089, 227] width 201 height 83
drag, startPoint x: 1094, startPoint y: 217, endPoint x: 1040, endPoint y: 212, distance: 54.2
click at [1040, 212] on div "Walk in wire chairs 2 Colours" at bounding box center [1047, 223] width 116 height 37
copy div "wire chairs"
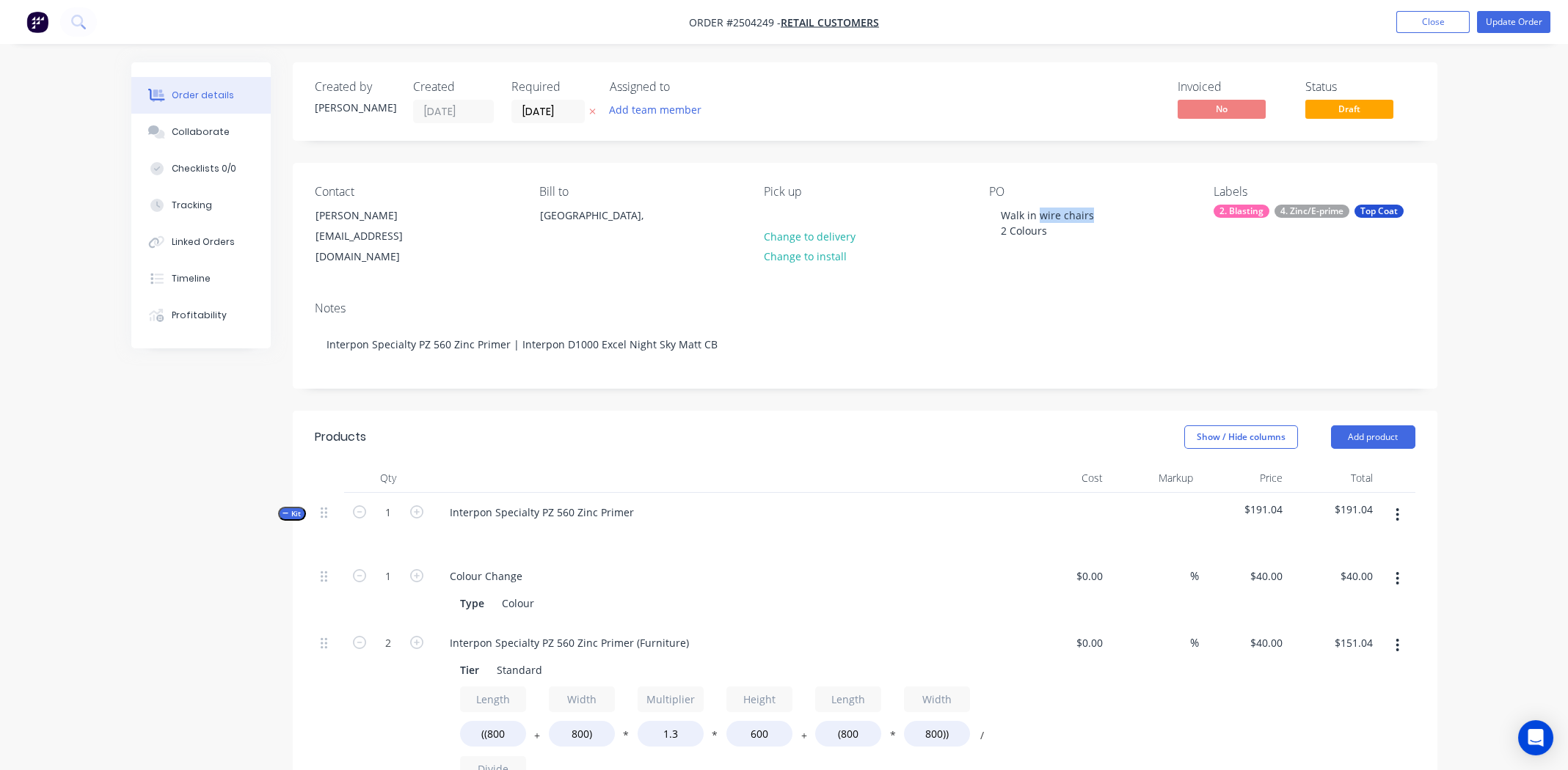
click at [638, 624] on div "Interpon Specialty PZ 560 Zinc Primer (Furniture) Tier Standard Length ((800 + …" at bounding box center [725, 743] width 587 height 240
click at [633, 632] on div "Interpon Specialty PZ 560 Zinc Primer (Furniture)" at bounding box center [569, 643] width 263 height 22
paste div
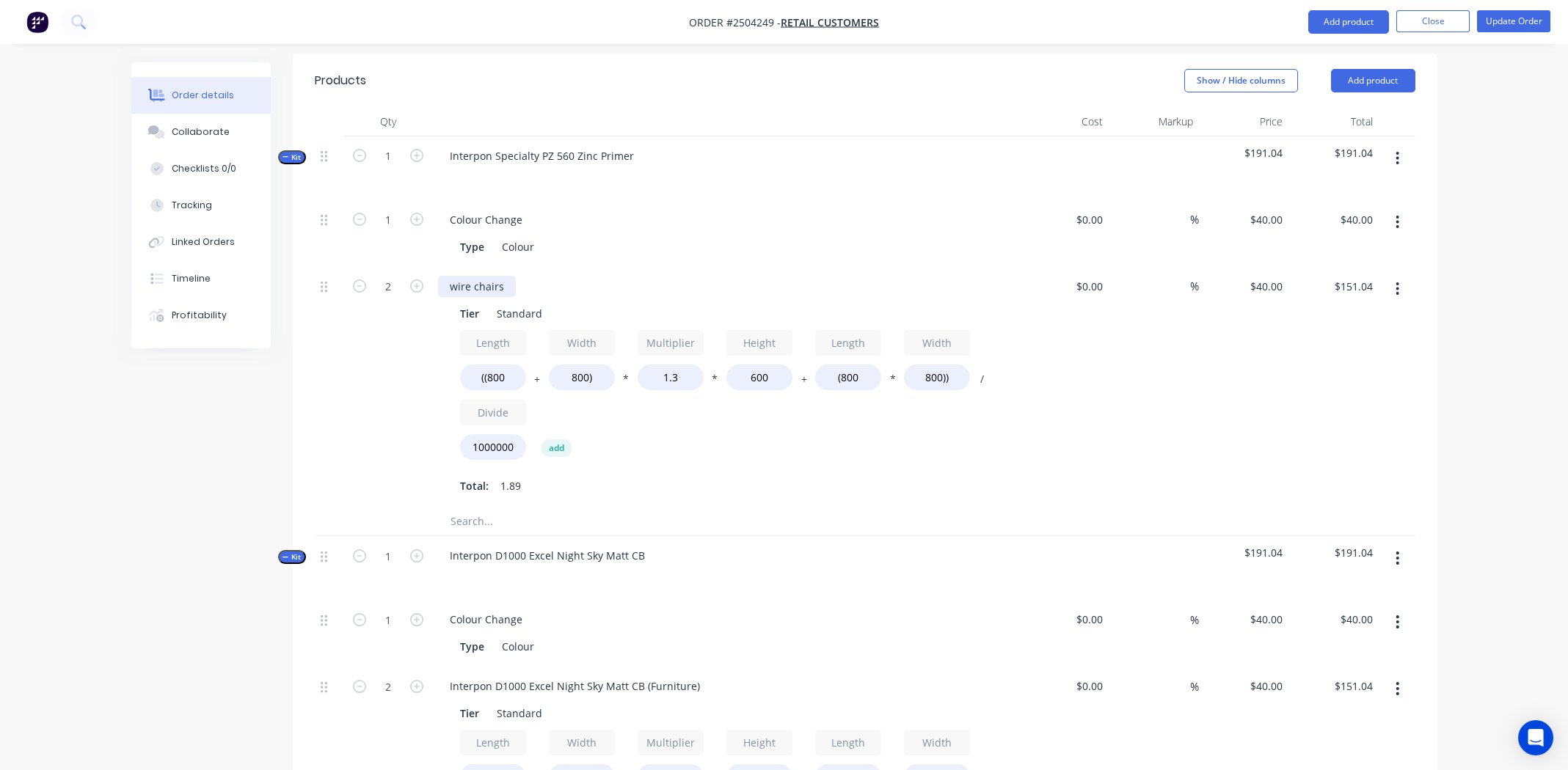
scroll to position [440, 0]
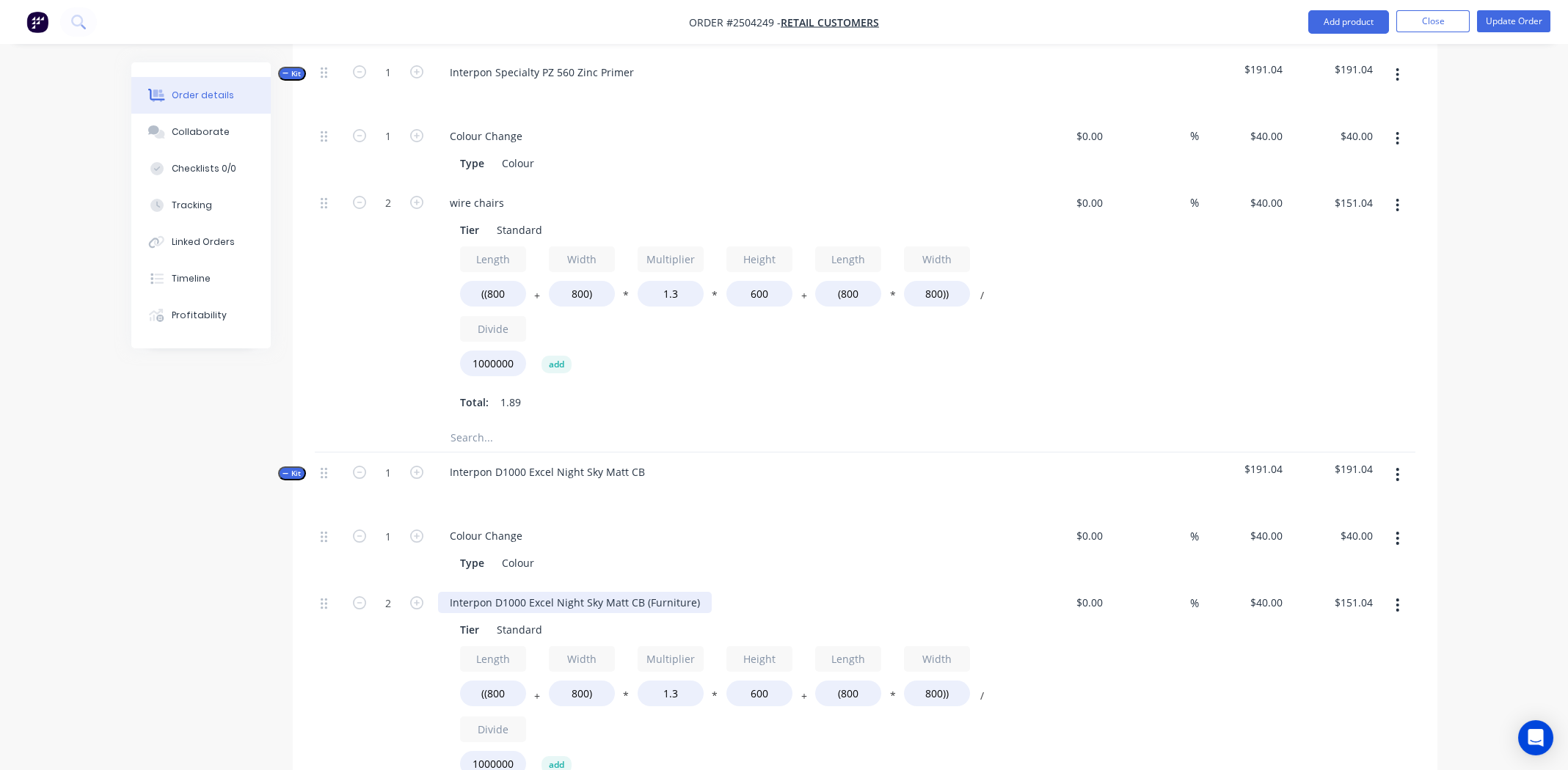
click at [582, 592] on div "Interpon D1000 Excel Night Sky Matt CB (Furniture)" at bounding box center [574, 603] width 273 height 22
paste div
click at [1285, 297] on div "$40.00 $40.00" at bounding box center [1244, 303] width 91 height 240
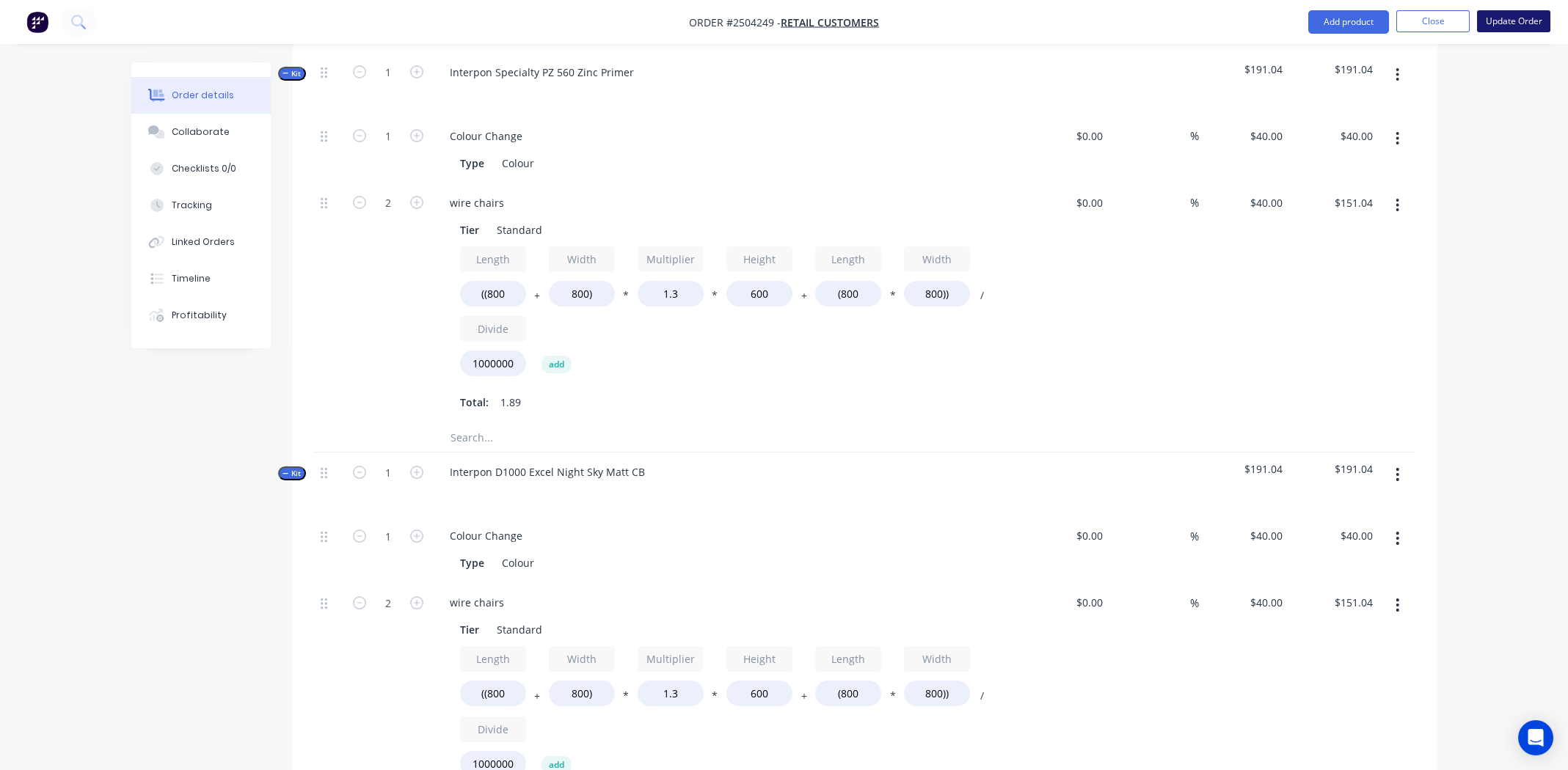
click at [1514, 24] on button "Update Order" at bounding box center [1514, 21] width 73 height 22
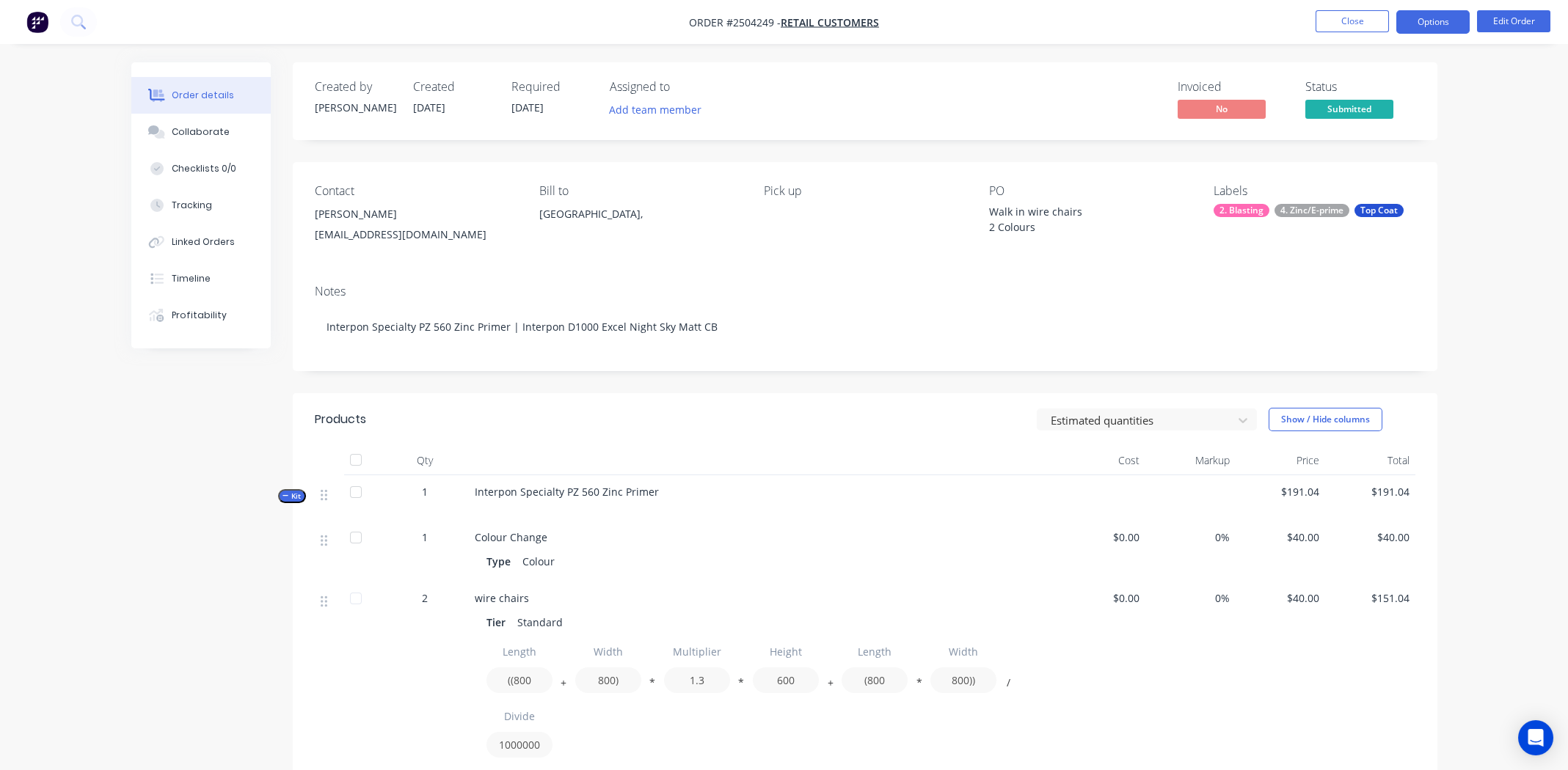
click at [1429, 17] on button "Options" at bounding box center [1433, 22] width 73 height 23
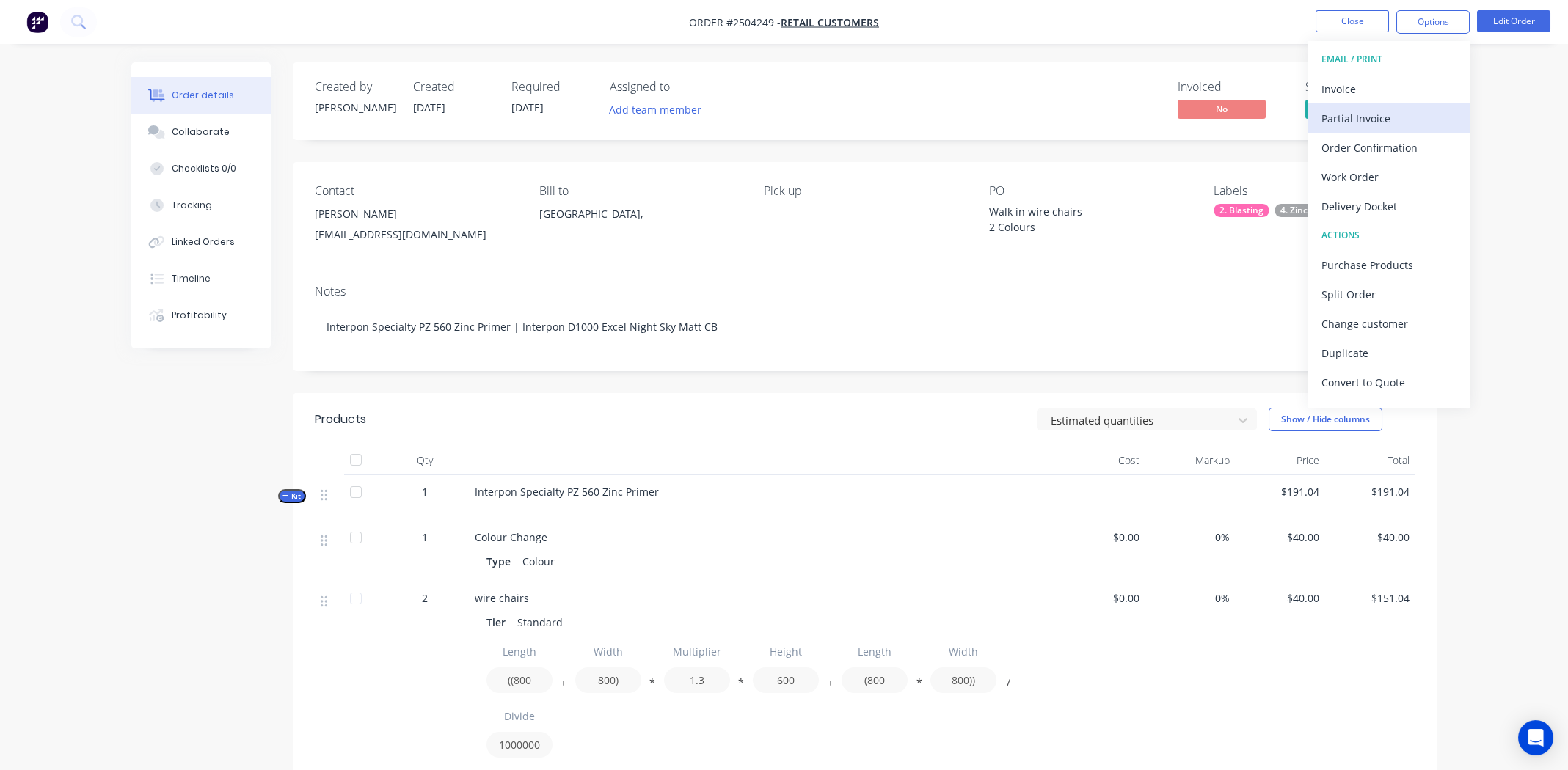
click at [1344, 116] on div "Partial Invoice" at bounding box center [1389, 119] width 135 height 22
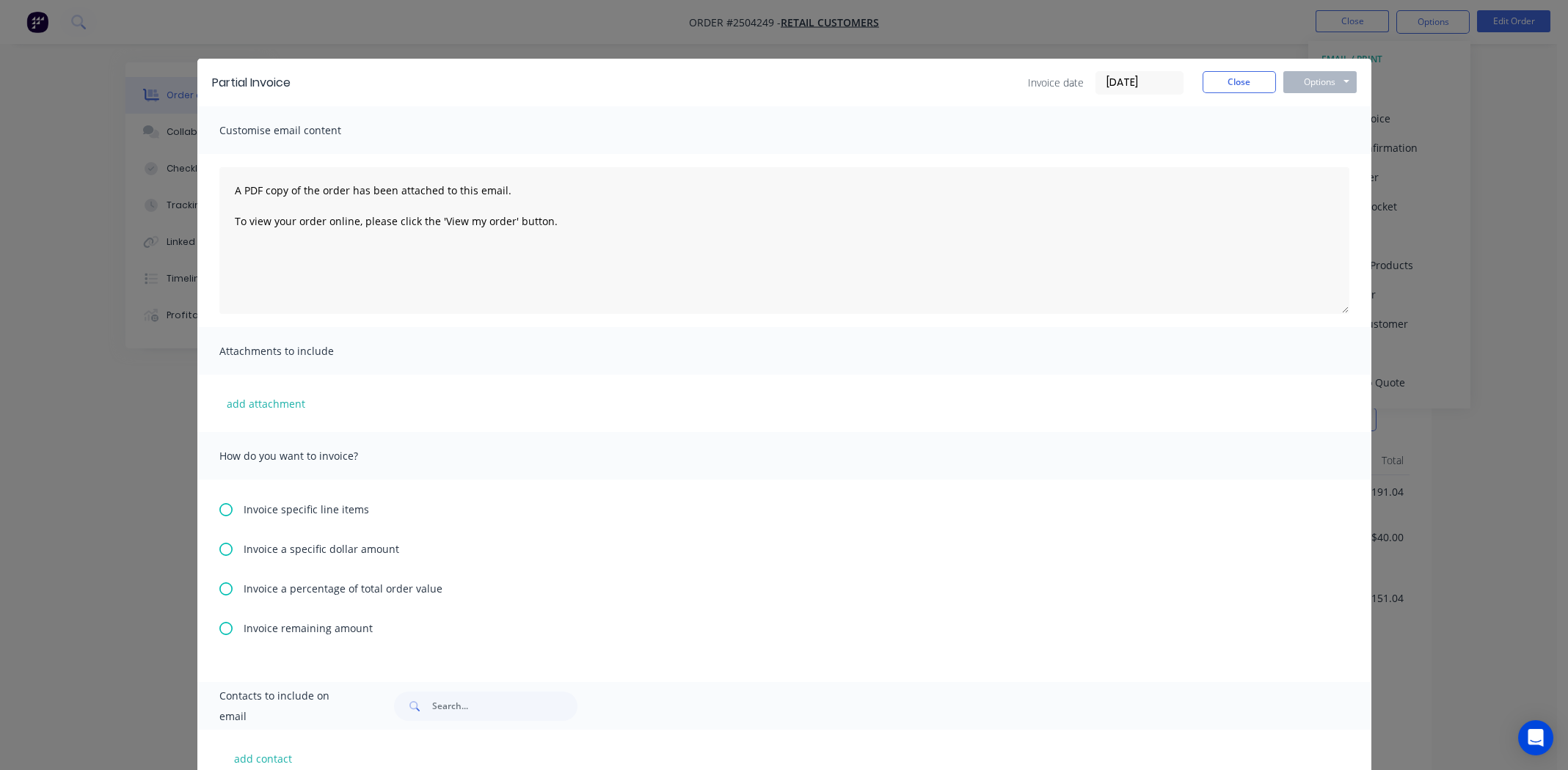
click at [227, 586] on div "Invoice a percentage of total order value" at bounding box center [784, 588] width 1130 height 16
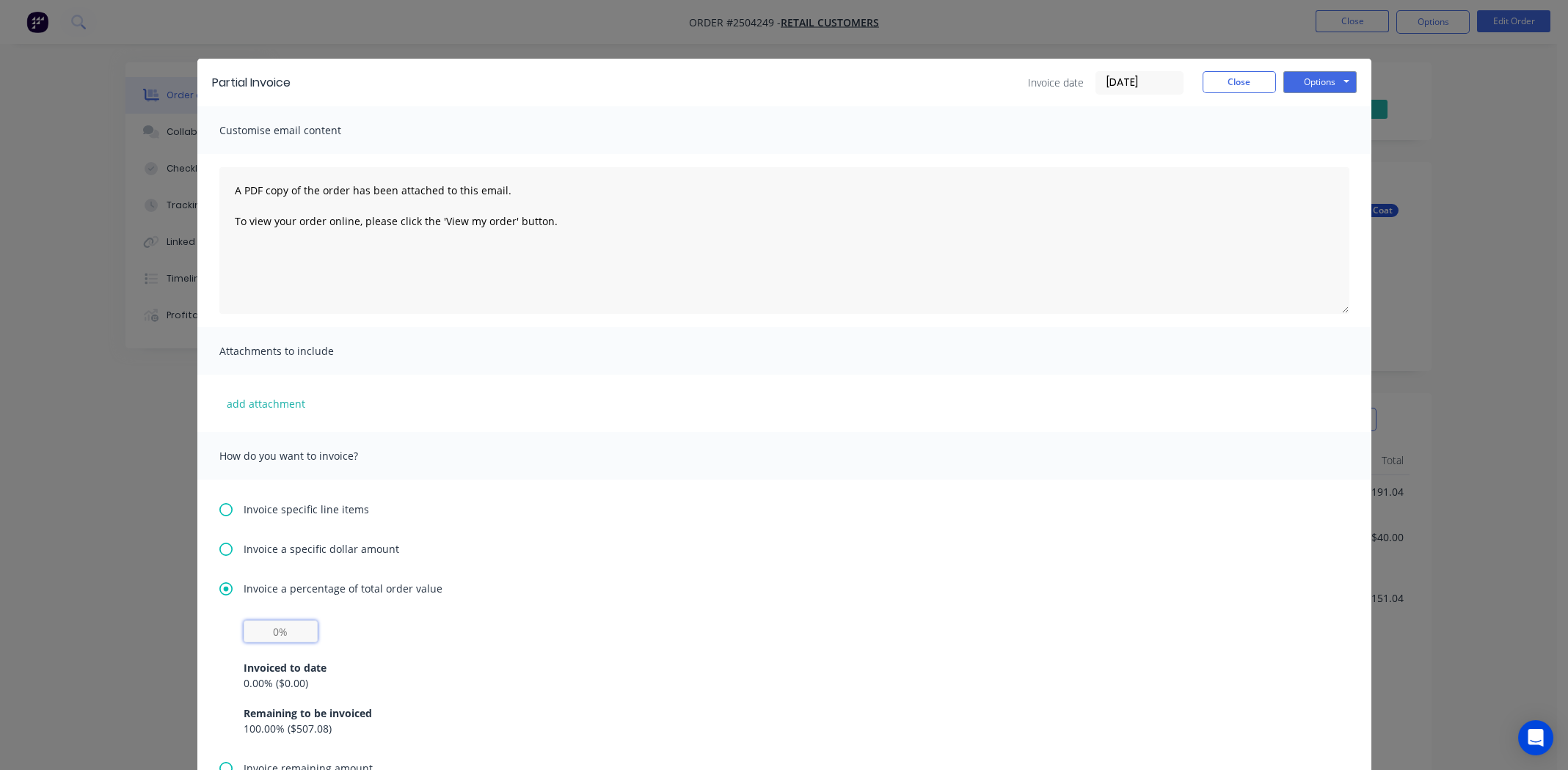
click at [272, 626] on input "text" at bounding box center [280, 631] width 74 height 22
type input "50%"
click at [1316, 78] on button "Options" at bounding box center [1320, 82] width 73 height 22
click at [1310, 131] on button "Print" at bounding box center [1330, 132] width 94 height 24
click at [1240, 78] on button "Close" at bounding box center [1239, 82] width 73 height 22
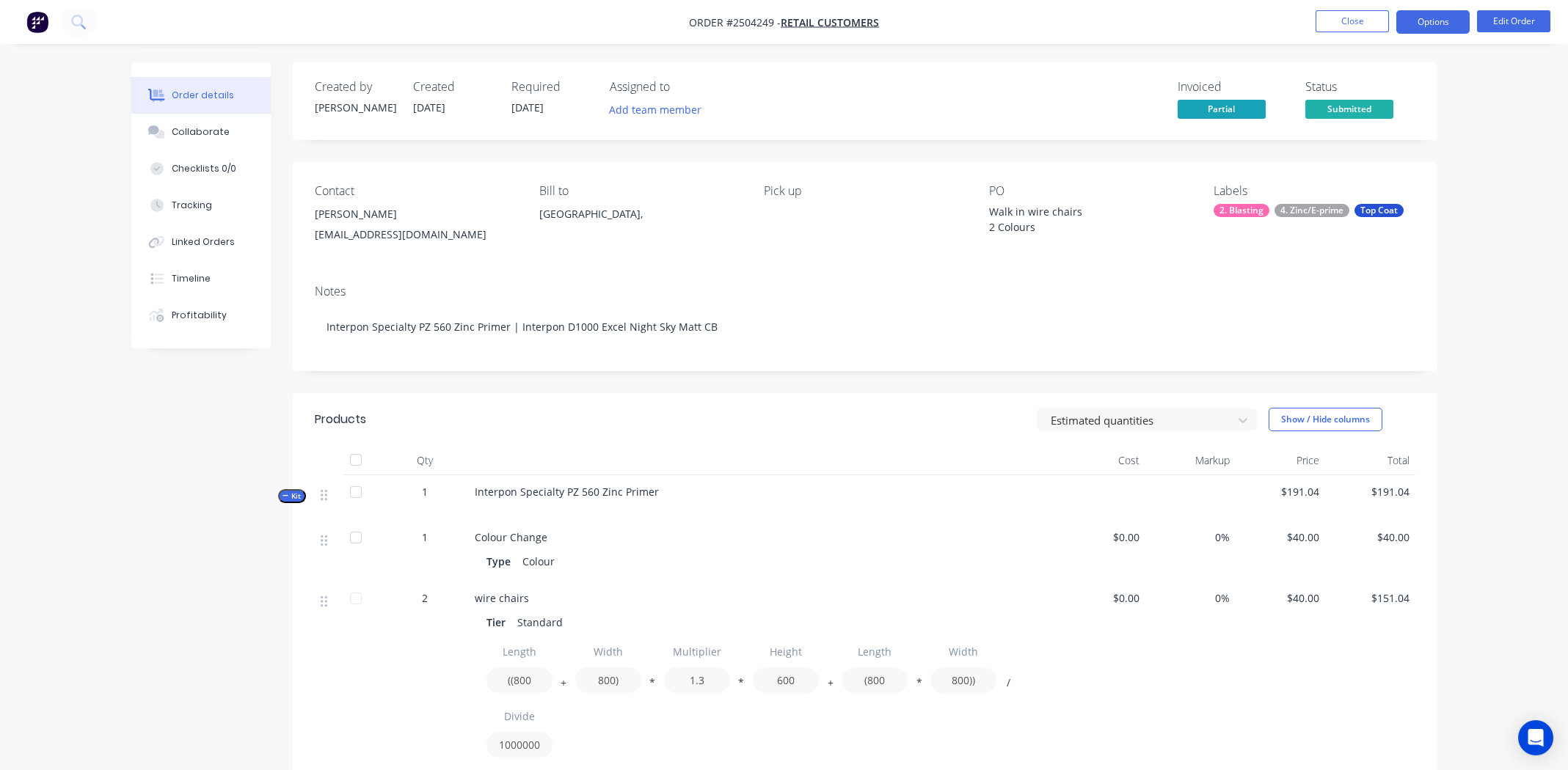
click at [1417, 19] on button "Options" at bounding box center [1433, 22] width 73 height 23
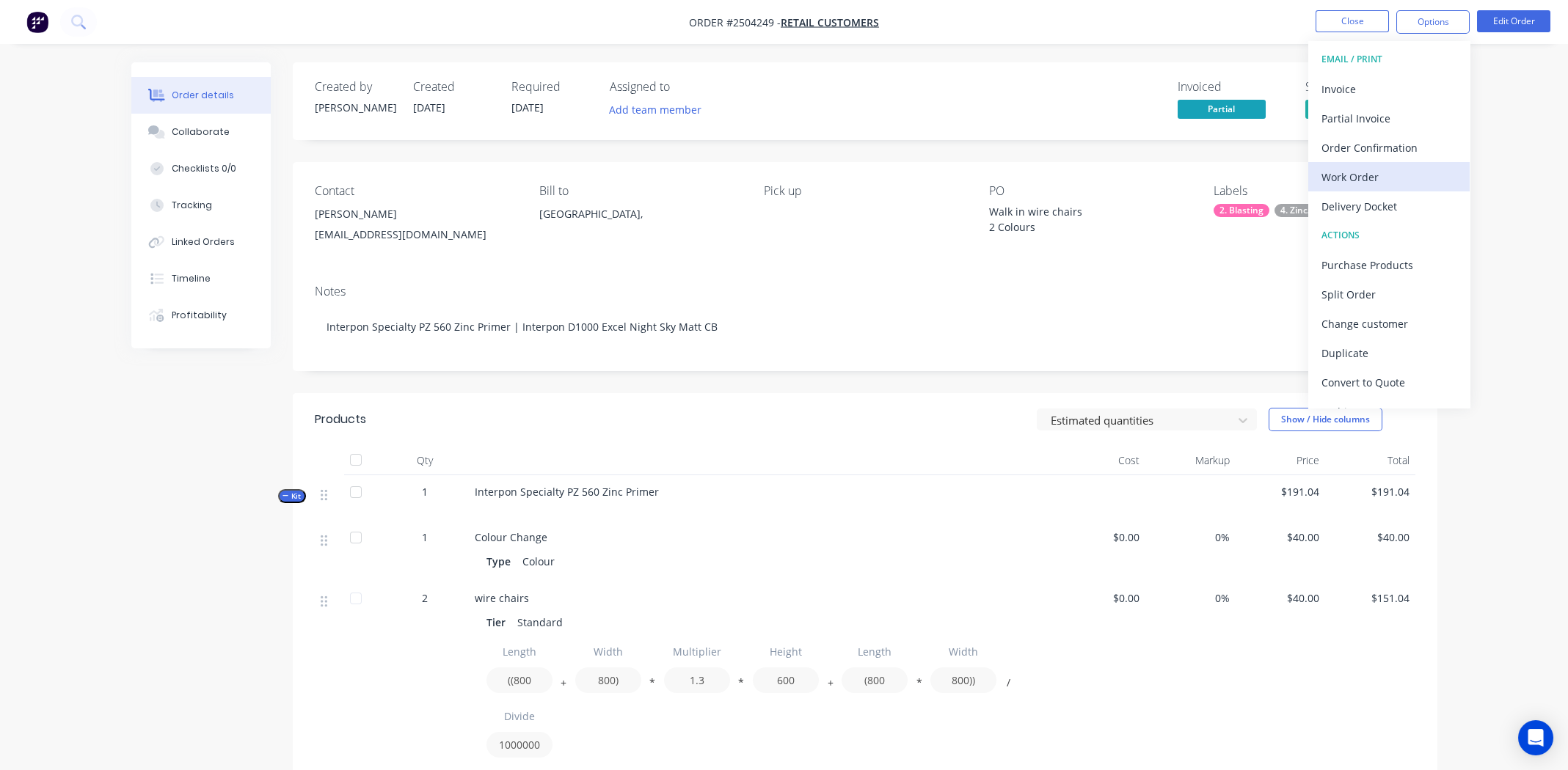
click at [1364, 178] on div "Work Order" at bounding box center [1389, 177] width 135 height 22
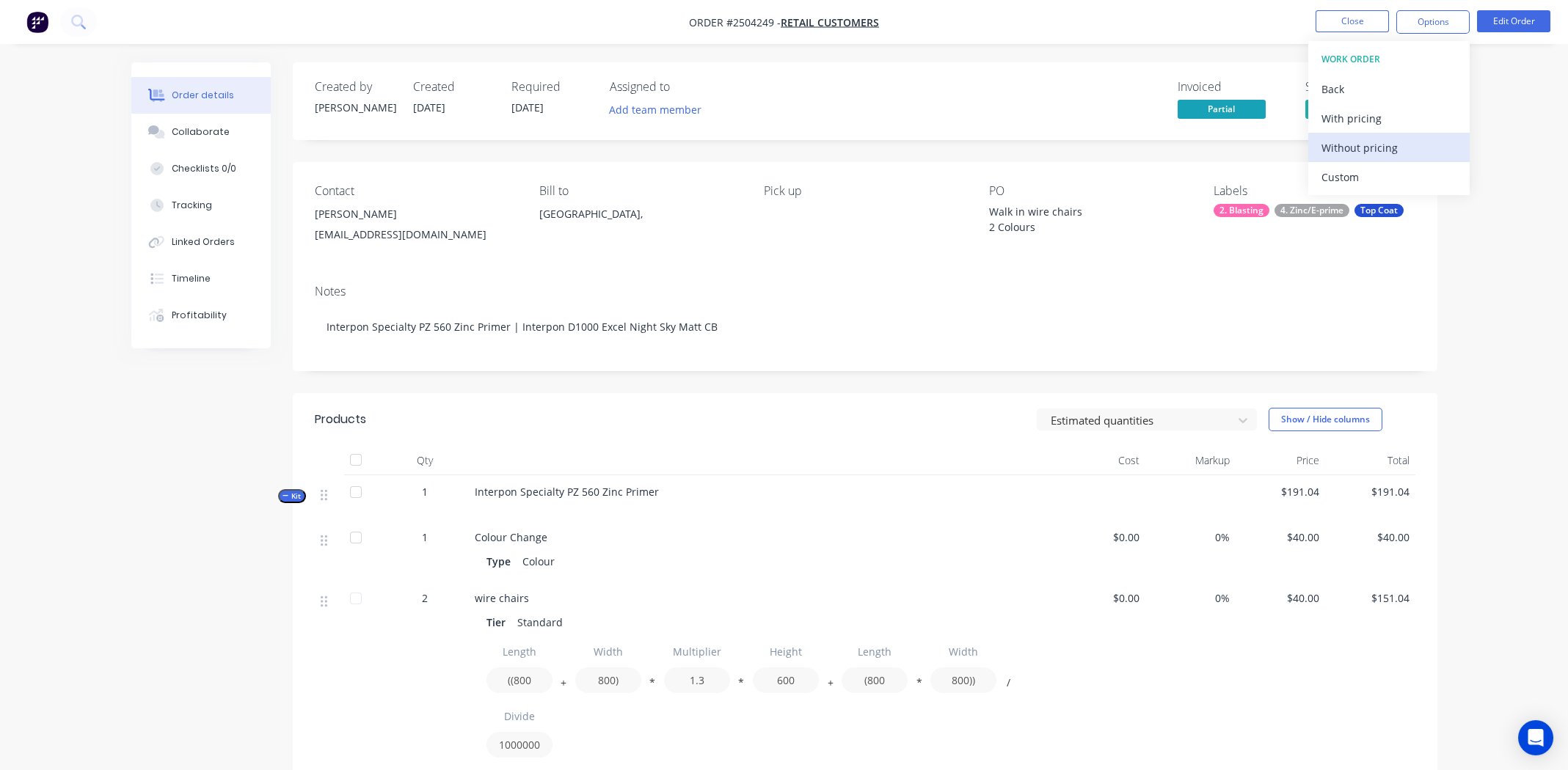
click at [1348, 154] on div "Without pricing" at bounding box center [1389, 148] width 135 height 22
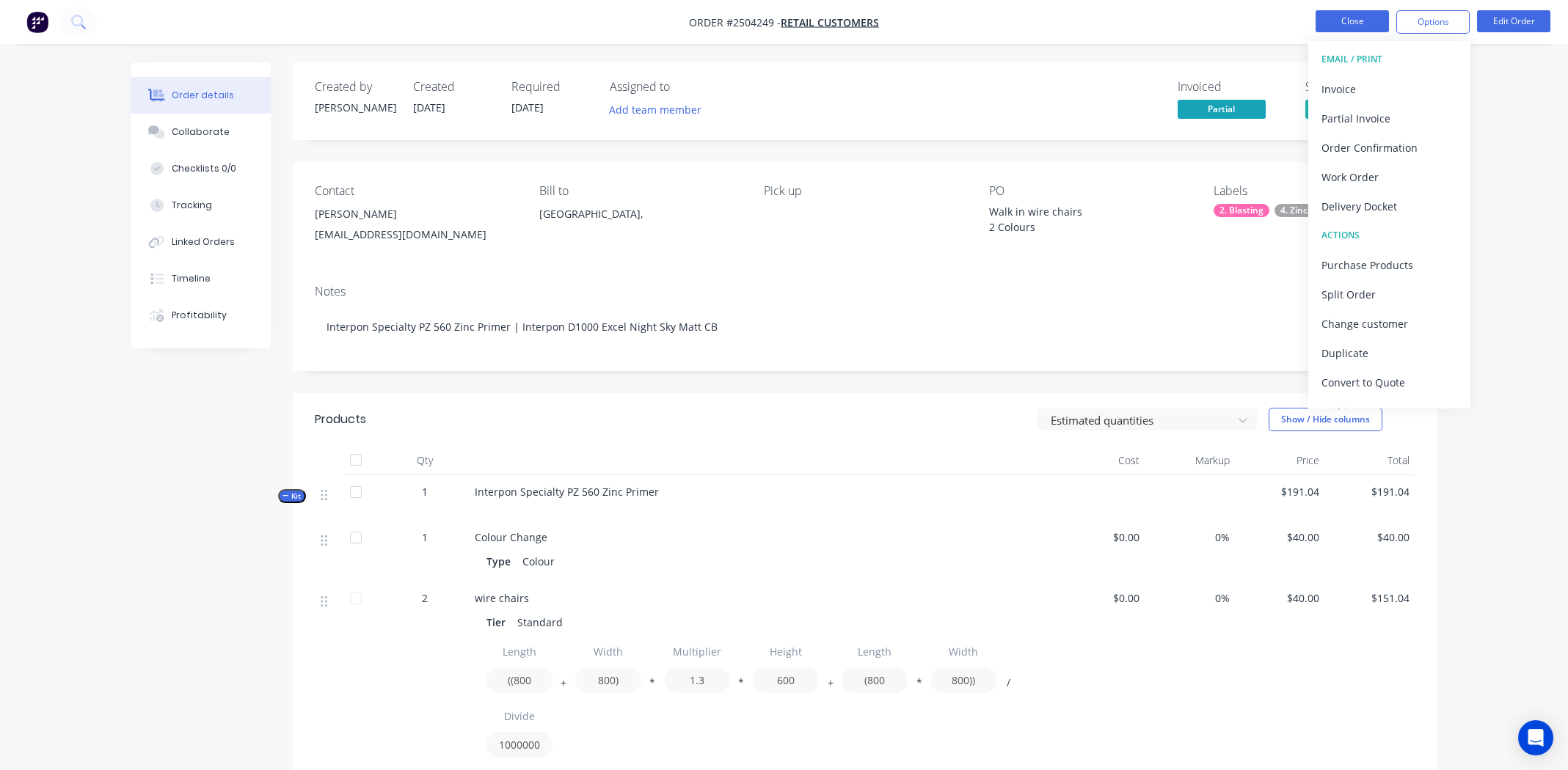
click at [1336, 19] on button "Close" at bounding box center [1352, 21] width 73 height 22
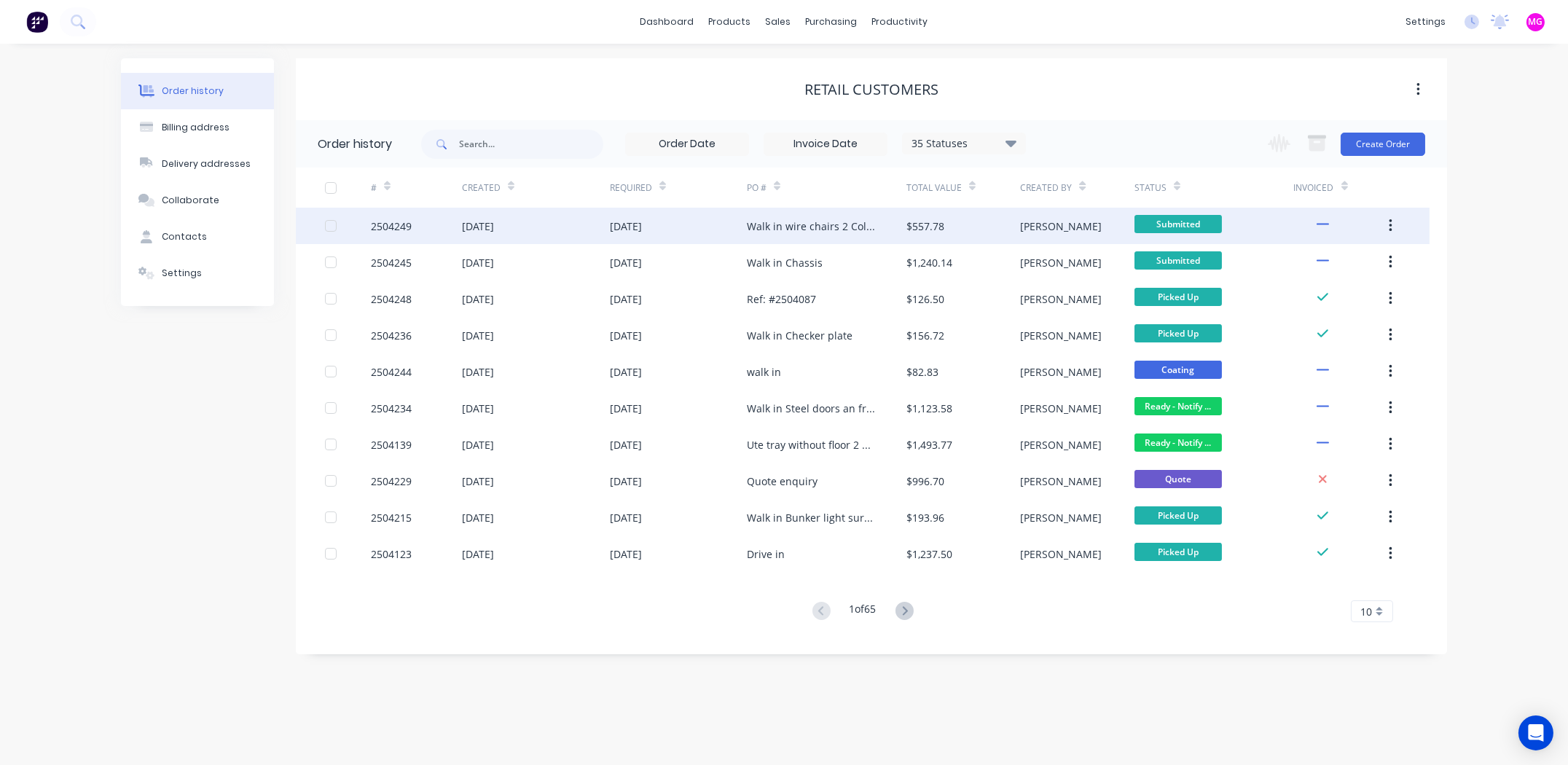
click at [375, 233] on div "2504249" at bounding box center [391, 226] width 40 height 16
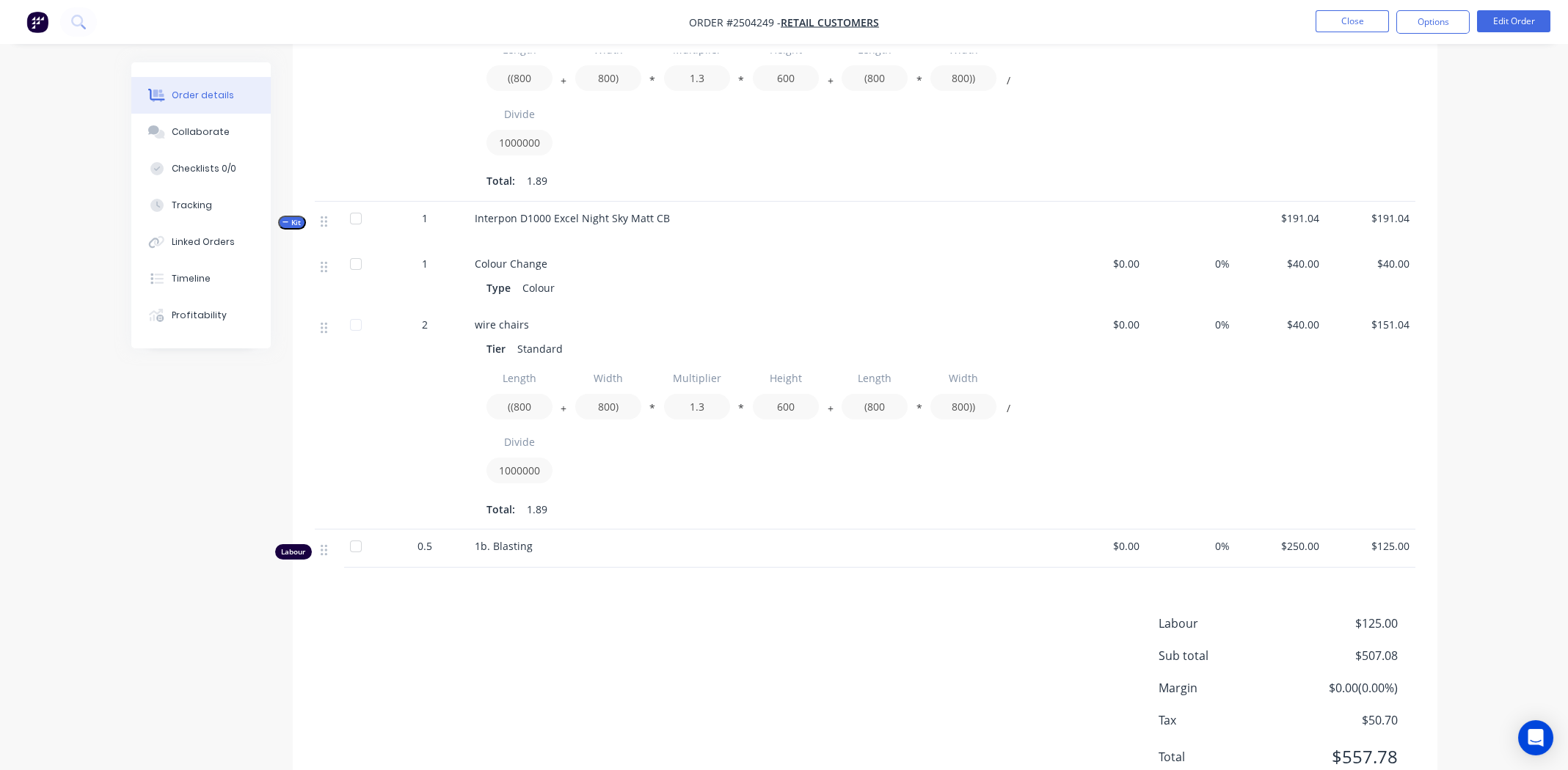
scroll to position [661, 0]
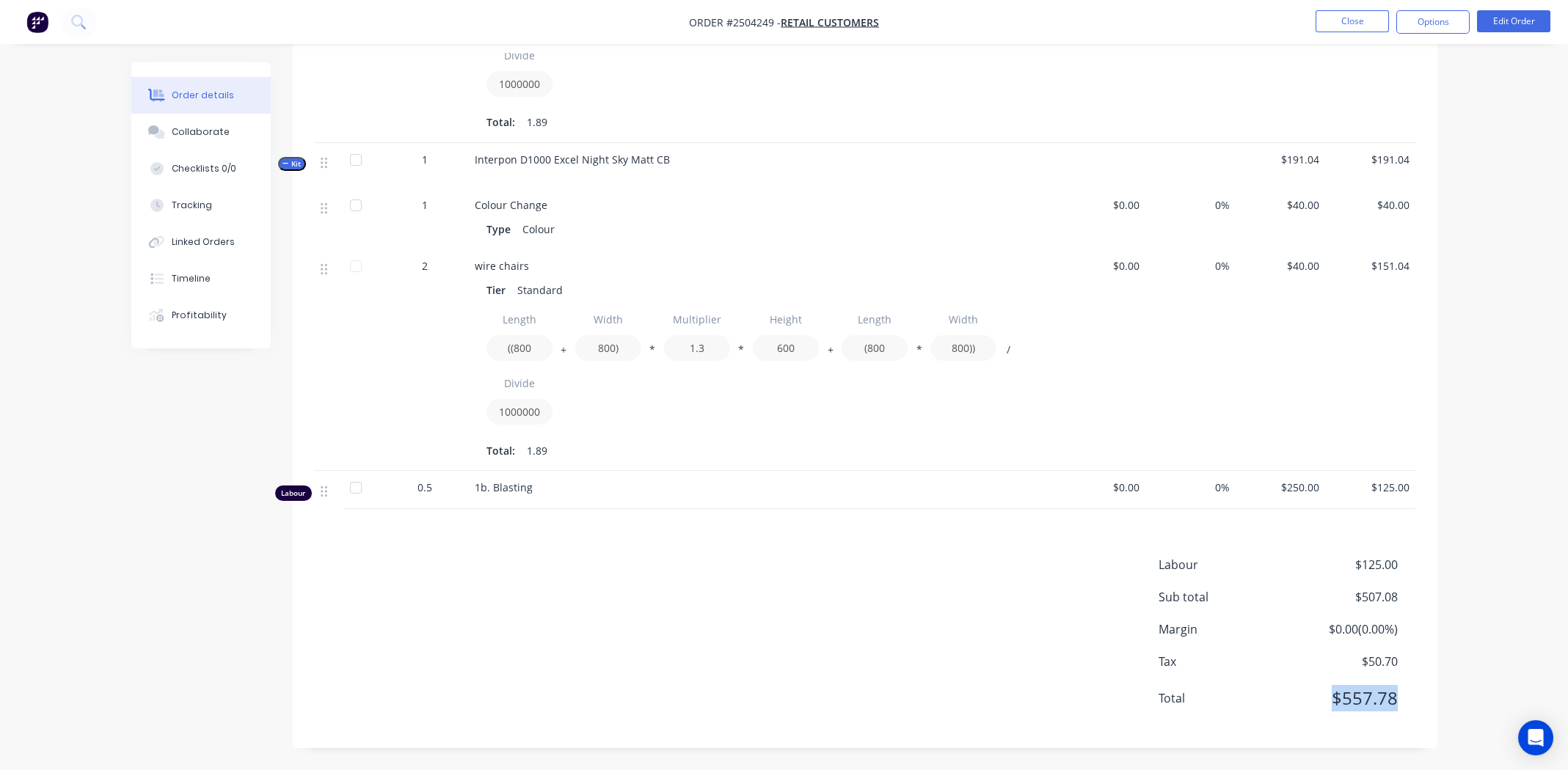
drag, startPoint x: 1396, startPoint y: 695, endPoint x: 1329, endPoint y: 705, distance: 67.7
click at [1329, 705] on span "$557.78" at bounding box center [1343, 699] width 109 height 27
copy span "$557.78"
click at [176, 130] on div "Collaborate" at bounding box center [201, 132] width 58 height 13
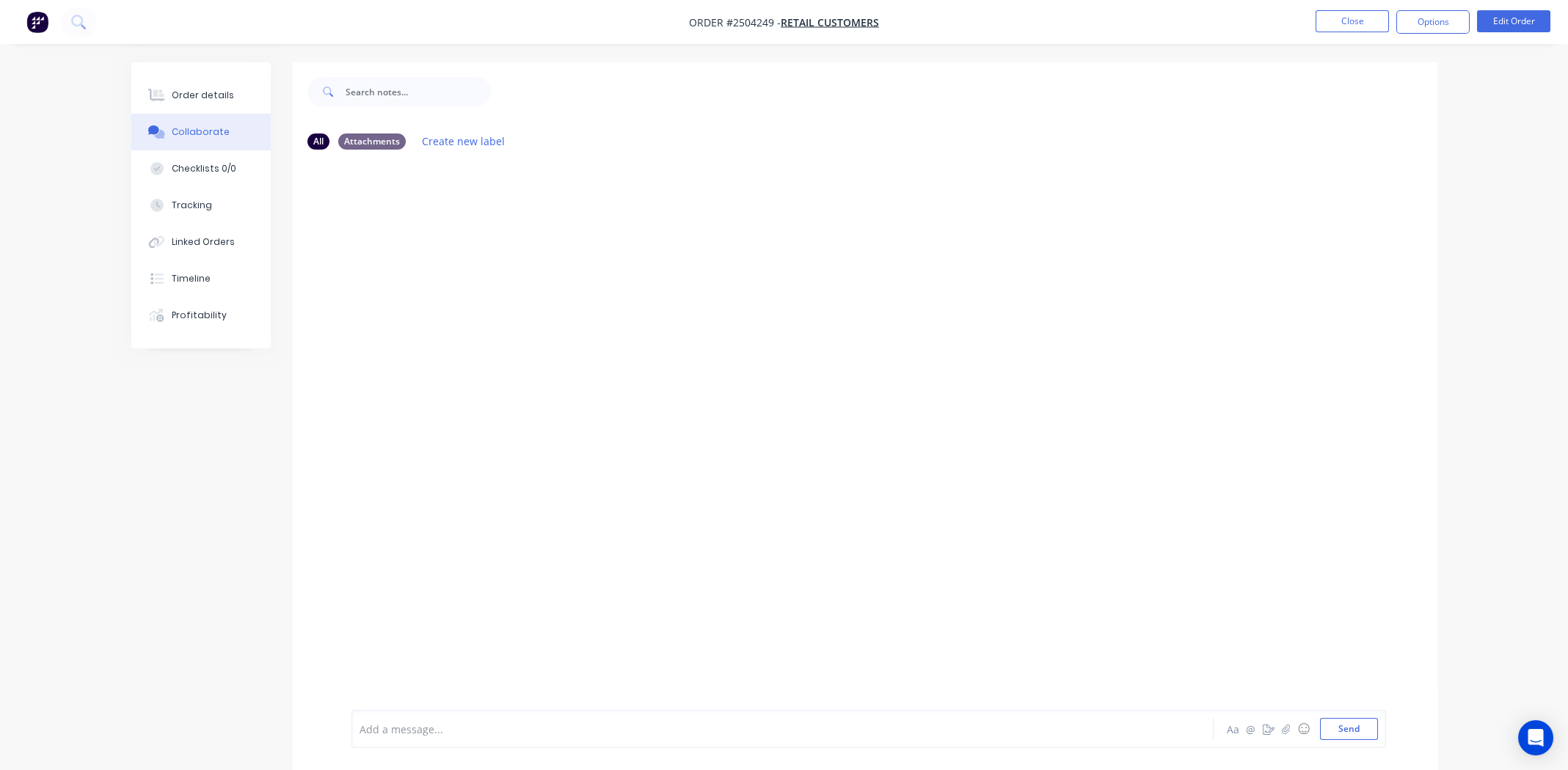
click at [494, 723] on div at bounding box center [742, 729] width 763 height 16
click at [191, 89] on div "Order details" at bounding box center [203, 96] width 62 height 13
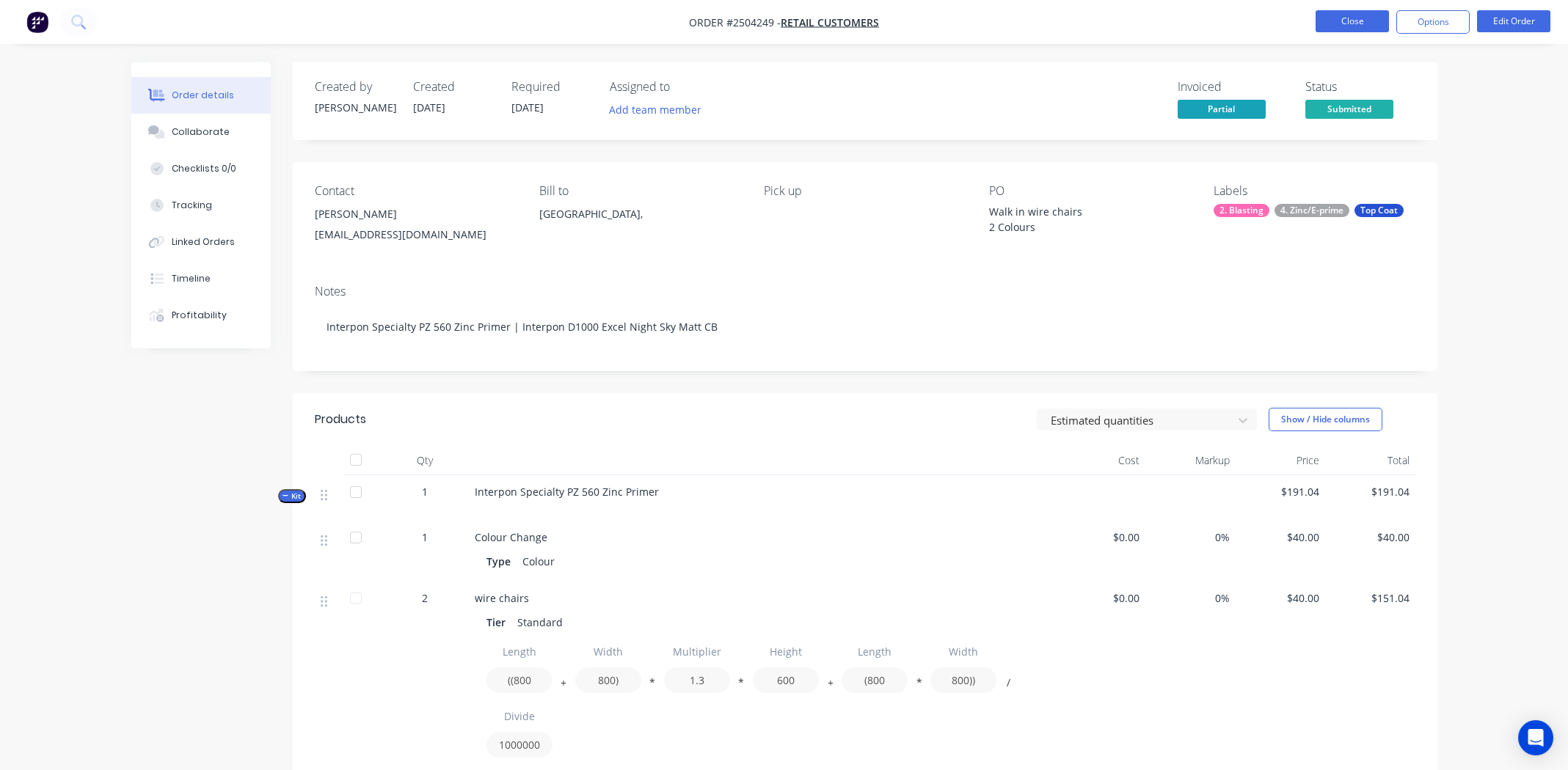
click at [1341, 22] on button "Close" at bounding box center [1352, 21] width 73 height 22
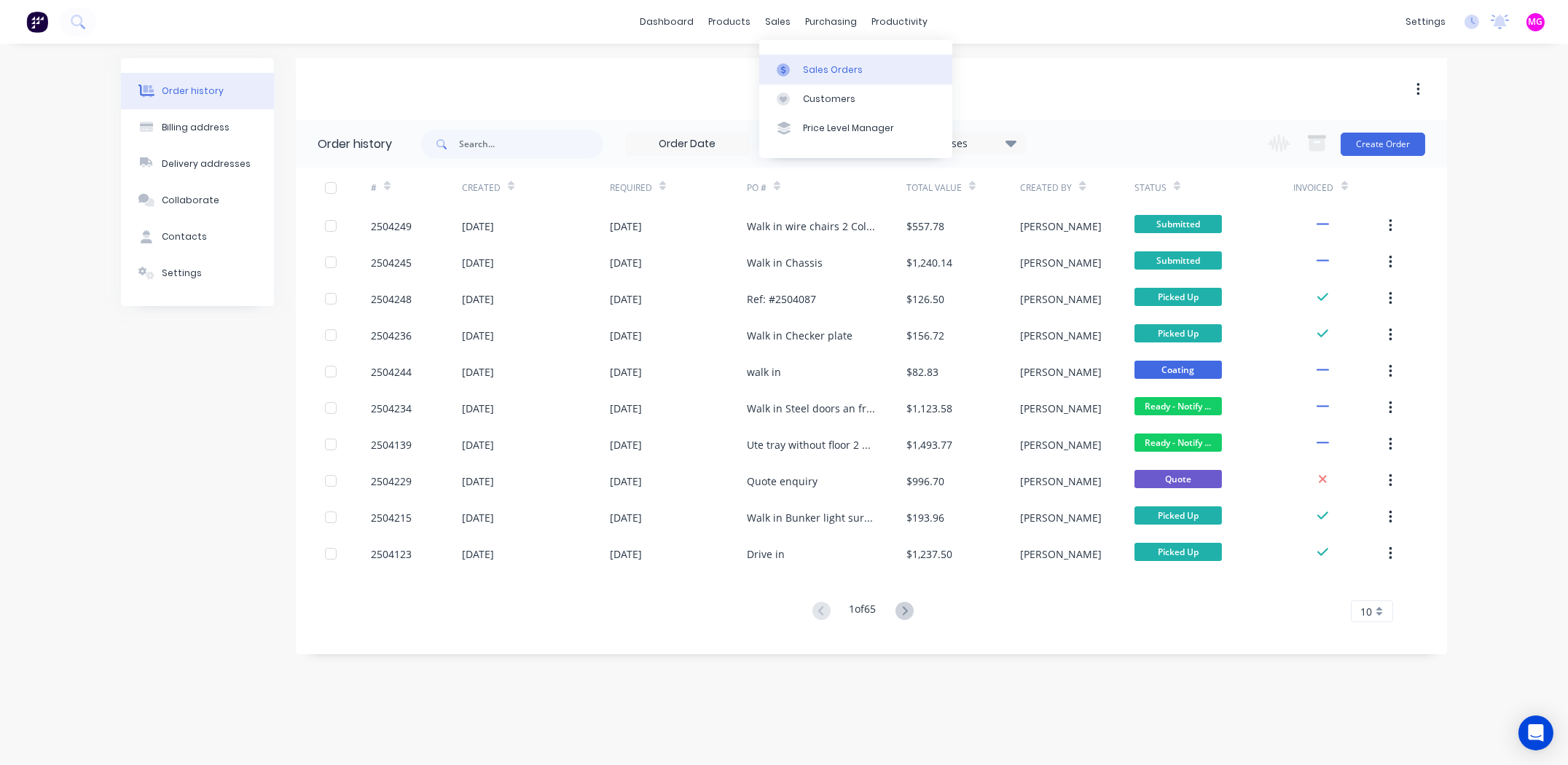
drag, startPoint x: 766, startPoint y: 25, endPoint x: 790, endPoint y: 54, distance: 37.6
click at [766, 24] on div "sales" at bounding box center [778, 21] width 40 height 21
click at [803, 67] on div "Sales Orders" at bounding box center [833, 70] width 59 height 13
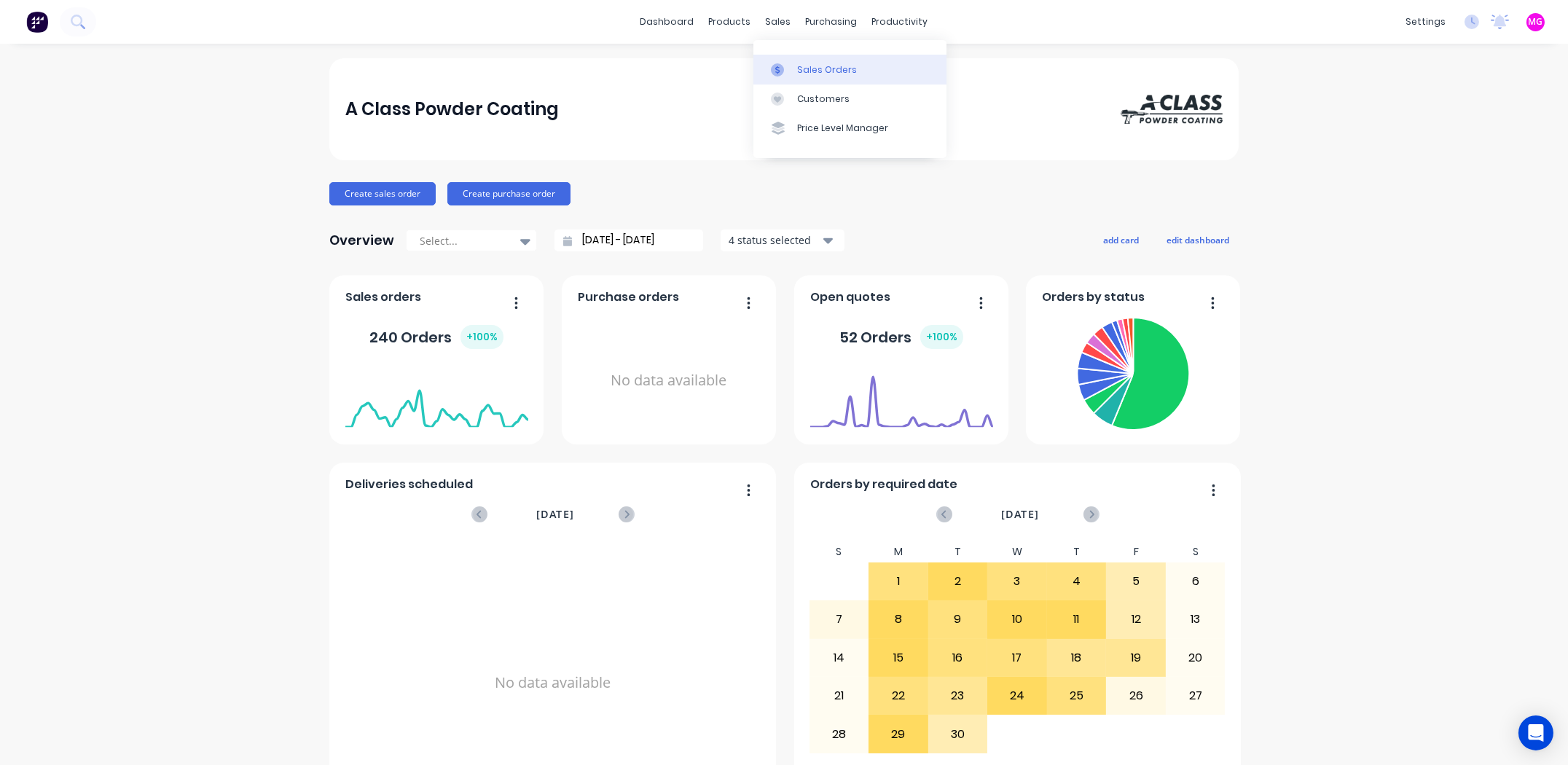
click at [801, 65] on div "Sales Orders" at bounding box center [827, 70] width 59 height 13
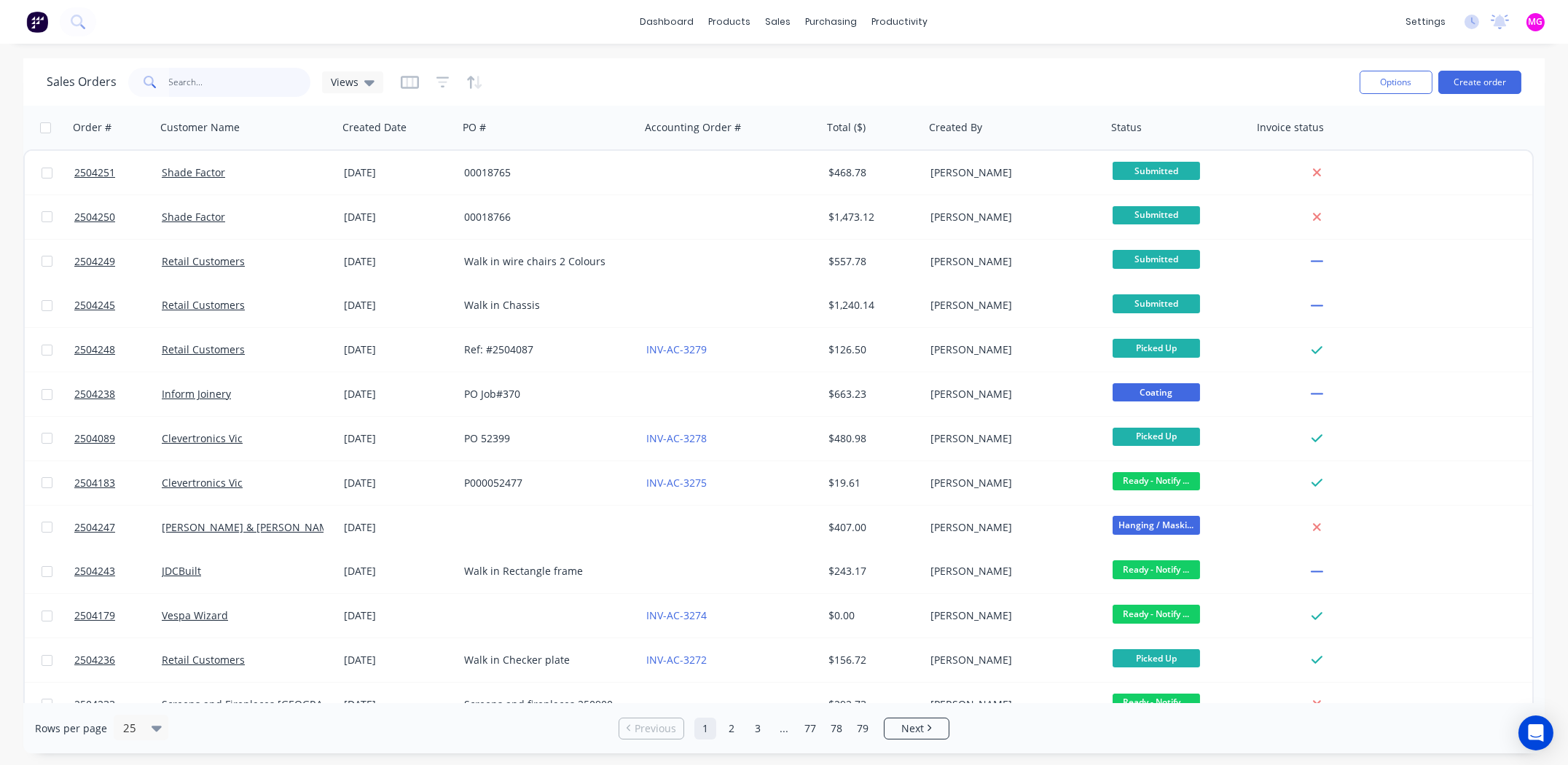
click at [196, 84] on input "text" at bounding box center [240, 82] width 142 height 29
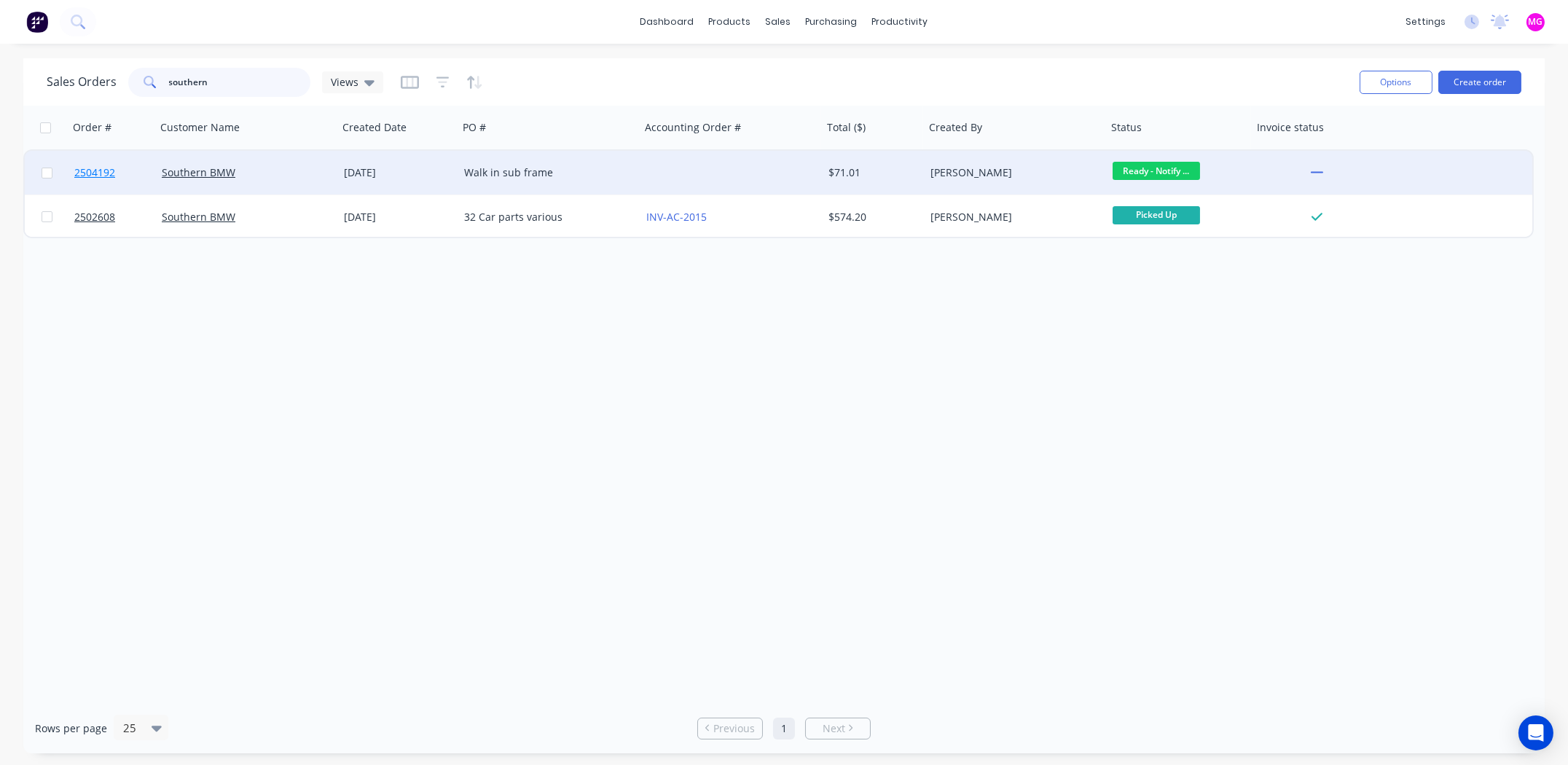
type input "southern"
click at [88, 168] on span "2504192" at bounding box center [94, 172] width 40 height 15
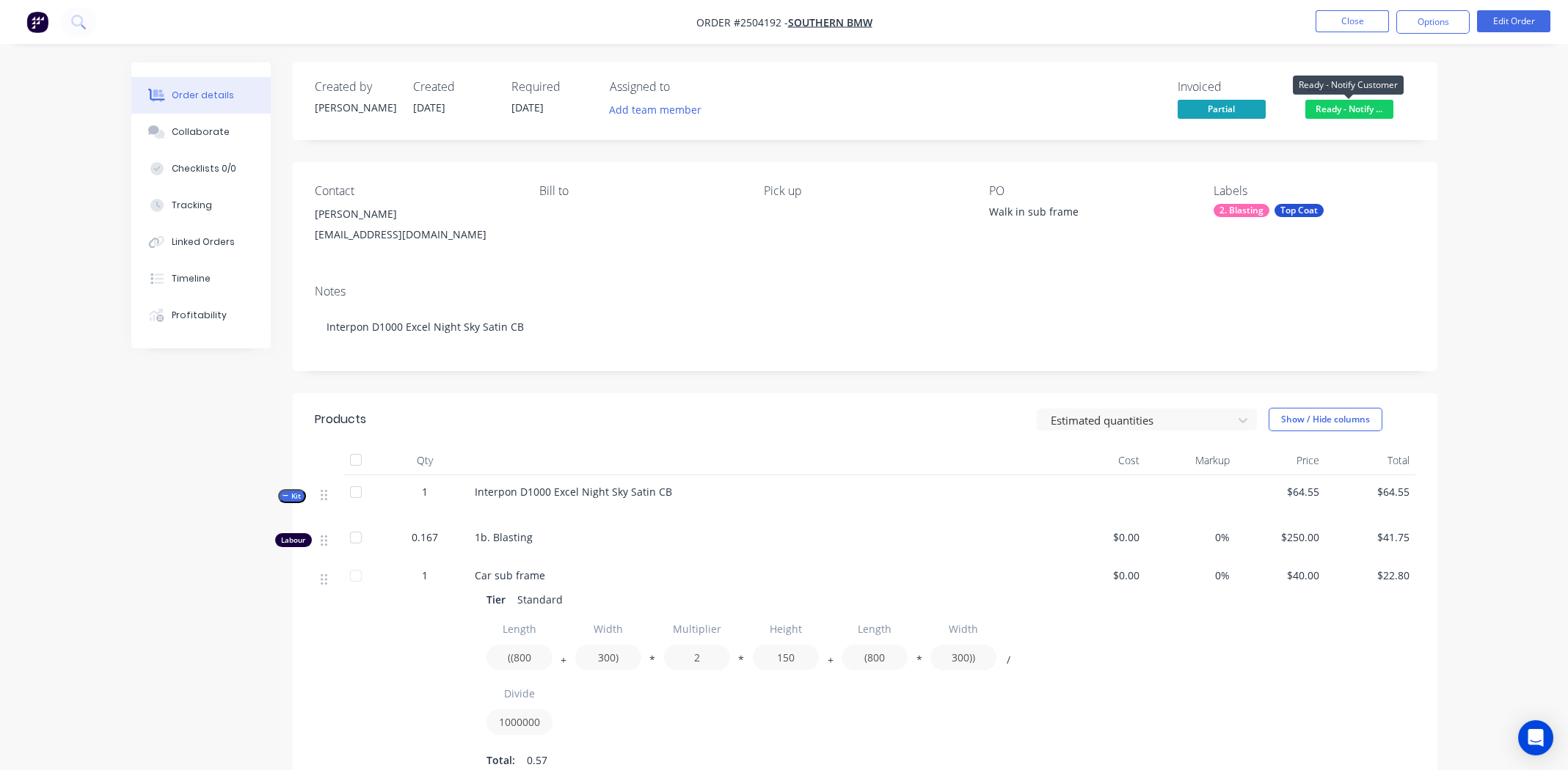
click at [1364, 108] on span "Ready - Notify ..." at bounding box center [1349, 109] width 88 height 18
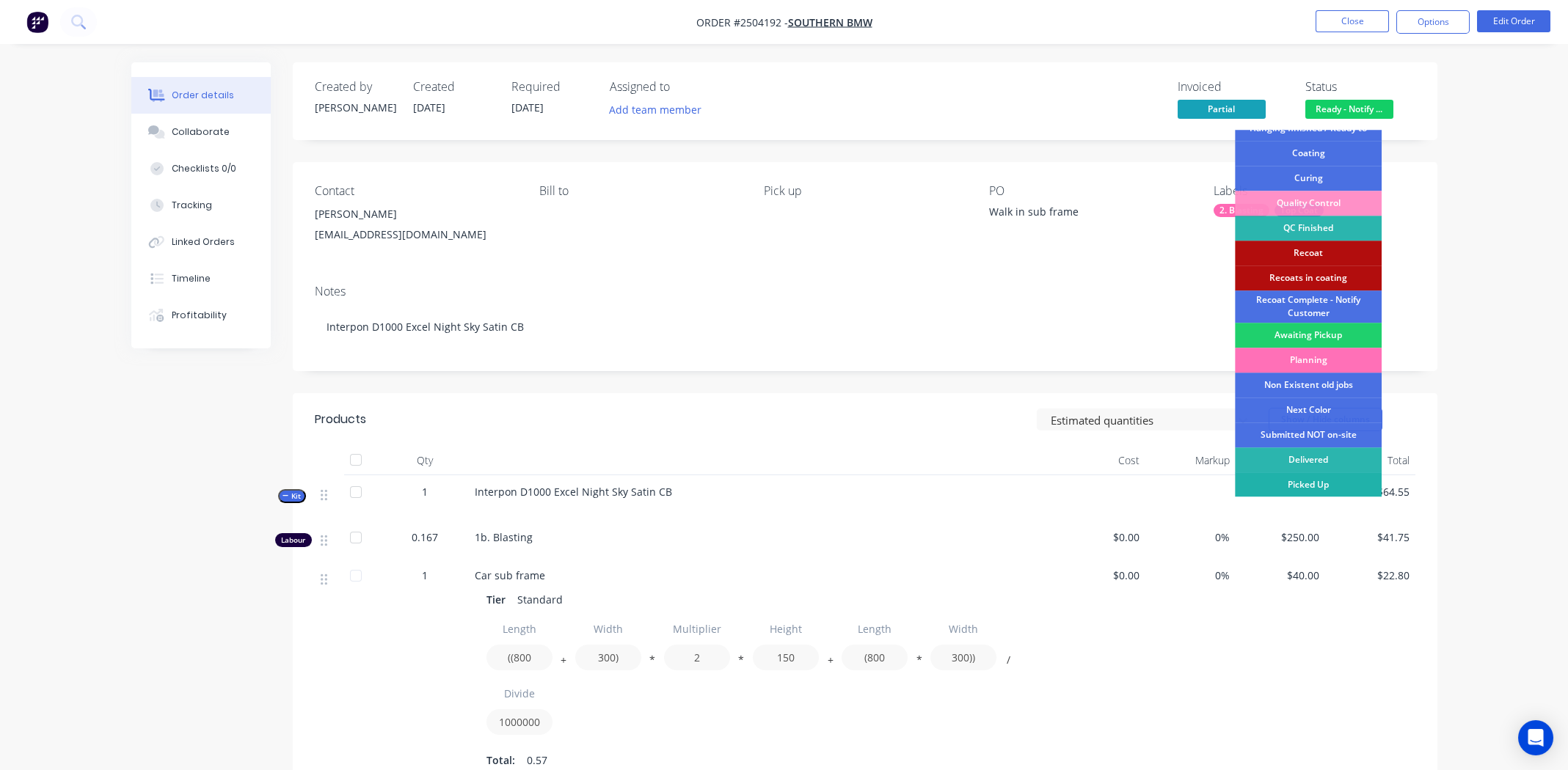
click at [1292, 480] on div "Picked Up" at bounding box center [1308, 485] width 147 height 25
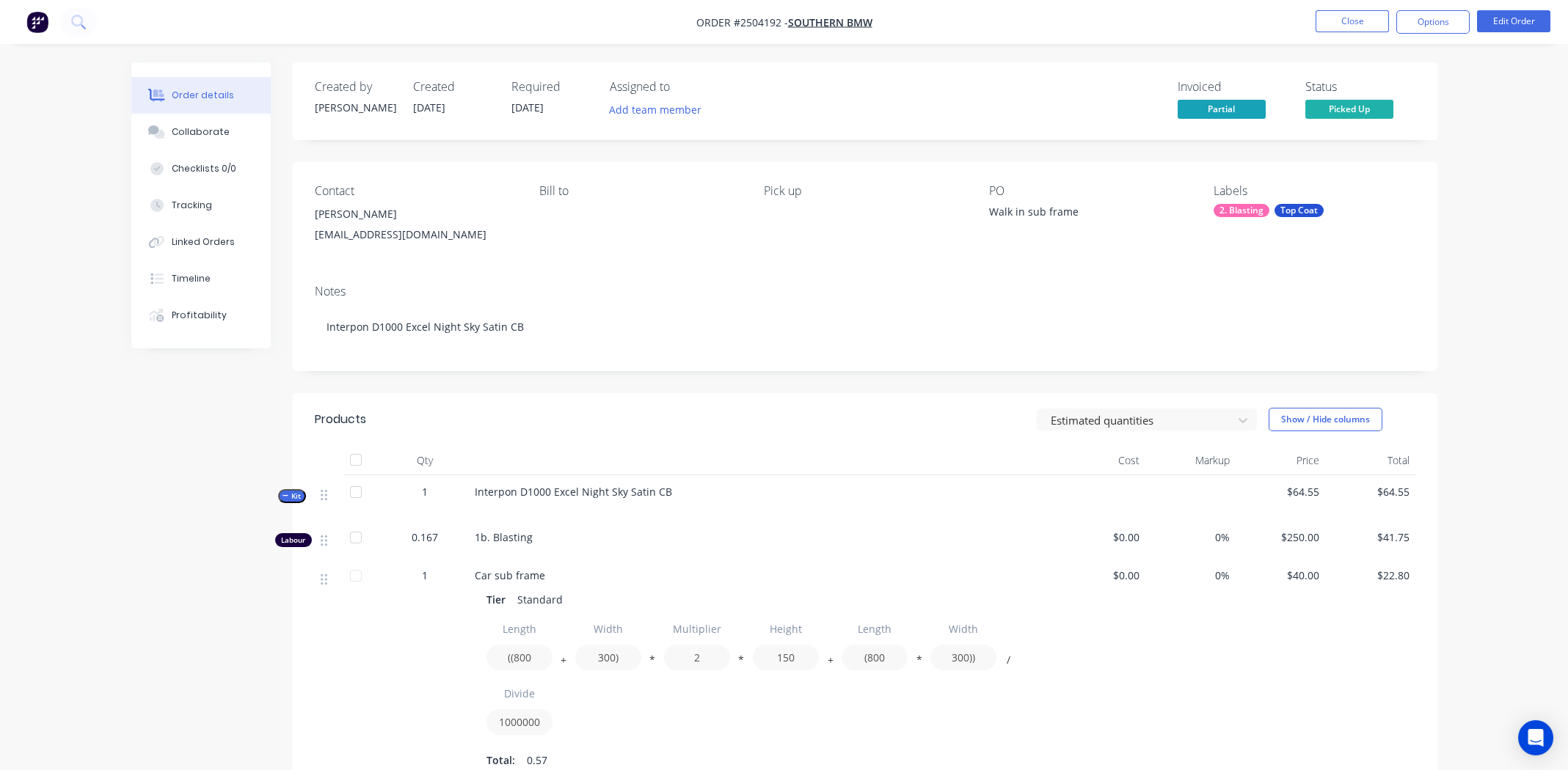
click at [1413, 210] on div "2. Blasting Top Coat" at bounding box center [1315, 211] width 201 height 13
click at [1502, 189] on div "Order details Collaborate Checklists 0/0 Tracking Linked Orders Timeline Profit…" at bounding box center [784, 521] width 1568 height 1042
click at [1441, 189] on div "Order details Collaborate Checklists 0/0 Tracking Linked Orders Timeline Profit…" at bounding box center [784, 552] width 1335 height 980
click at [1441, 17] on button "Options" at bounding box center [1433, 22] width 73 height 23
click at [1182, 32] on nav "Order #2504192 - Southern BMW Close Options Edit Order" at bounding box center [784, 22] width 1568 height 44
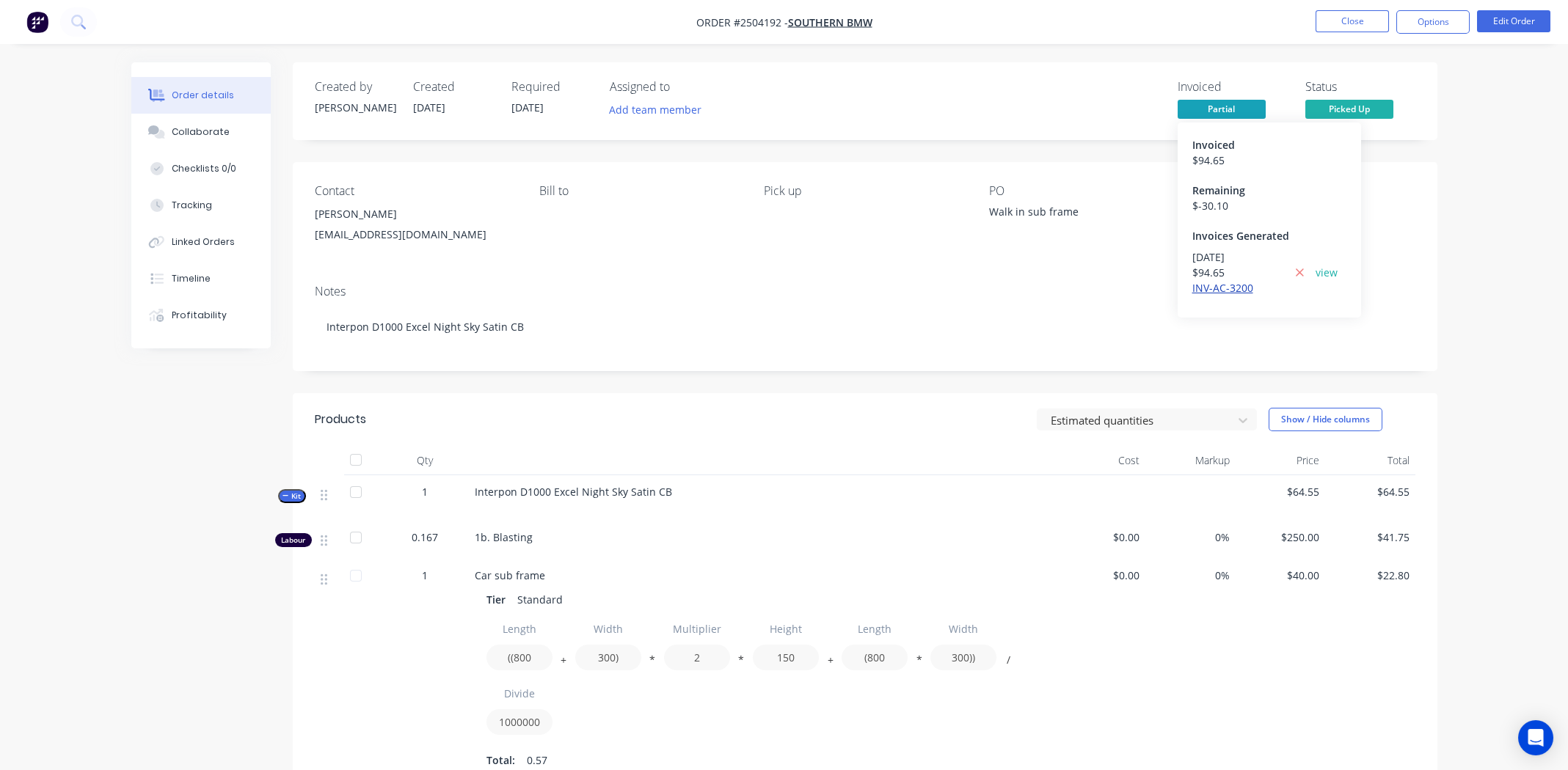
click at [1201, 289] on link "INV-AC-3200" at bounding box center [1222, 287] width 61 height 14
drag, startPoint x: 1259, startPoint y: 286, endPoint x: 1182, endPoint y: 291, distance: 77.2
click at [1182, 291] on div "Invoiced $ 94.65 Remaining $ -30.10 Invoices Generated [DATE] $ 94.65 INV-AC-32…" at bounding box center [1269, 219] width 184 height 195
copy link "INV-AC-3200"
click at [957, 88] on div "Invoiced Partial Status Picked Up" at bounding box center [1086, 101] width 659 height 42
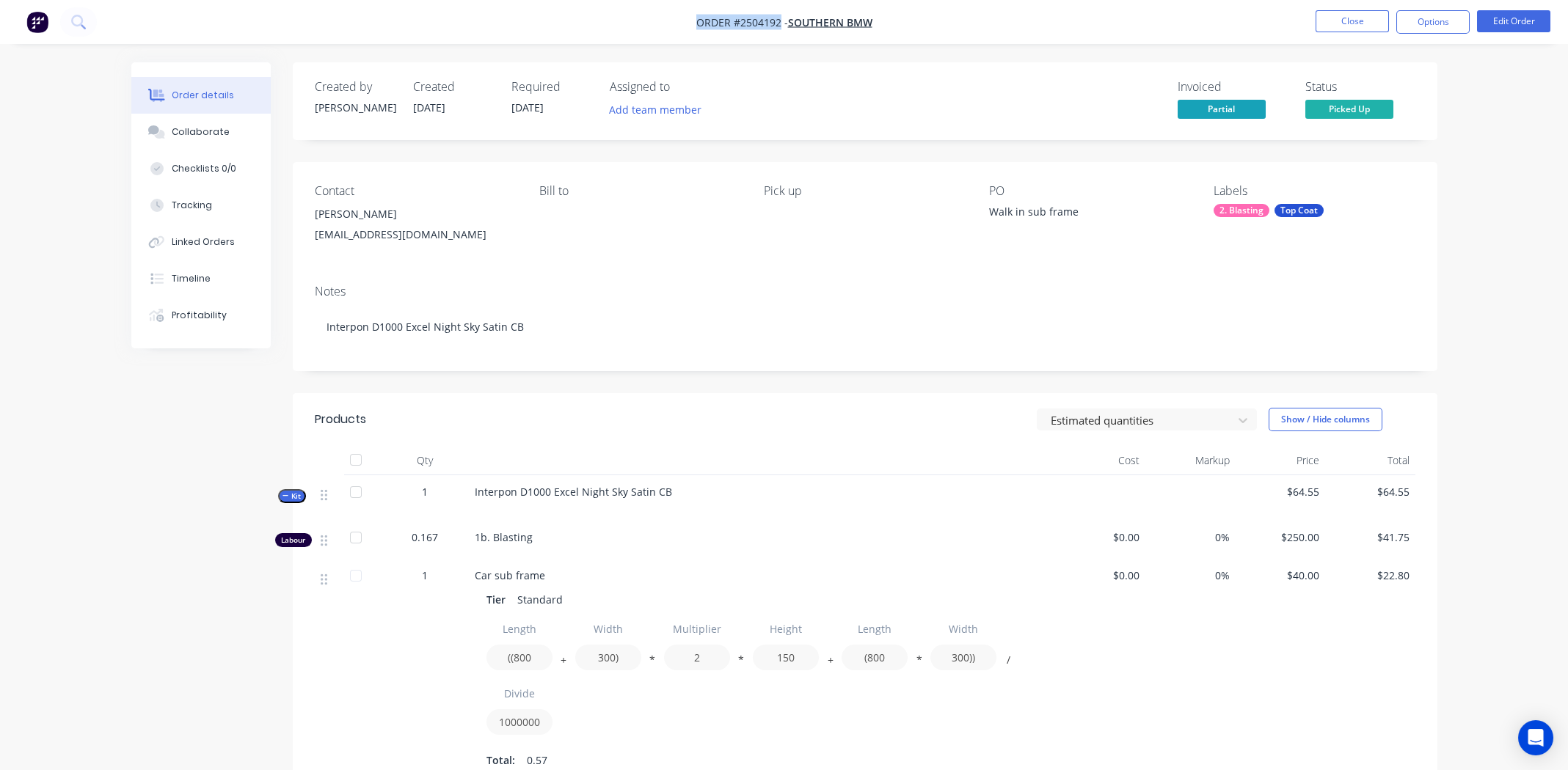
drag, startPoint x: 780, startPoint y: 22, endPoint x: 671, endPoint y: 21, distance: 109.0
click at [671, 21] on nav "Order #2504192 - Southern BMW Close Options Edit Order" at bounding box center [784, 22] width 1568 height 44
copy span "Order #2504192"
drag, startPoint x: 1252, startPoint y: 204, endPoint x: 1190, endPoint y: 202, distance: 62.0
click at [1190, 202] on div "Invoiced $ 94.65 Remaining $ -30.10 Invoices Generated [DATE] $ 94.65 INV-AC-32…" at bounding box center [1269, 219] width 184 height 195
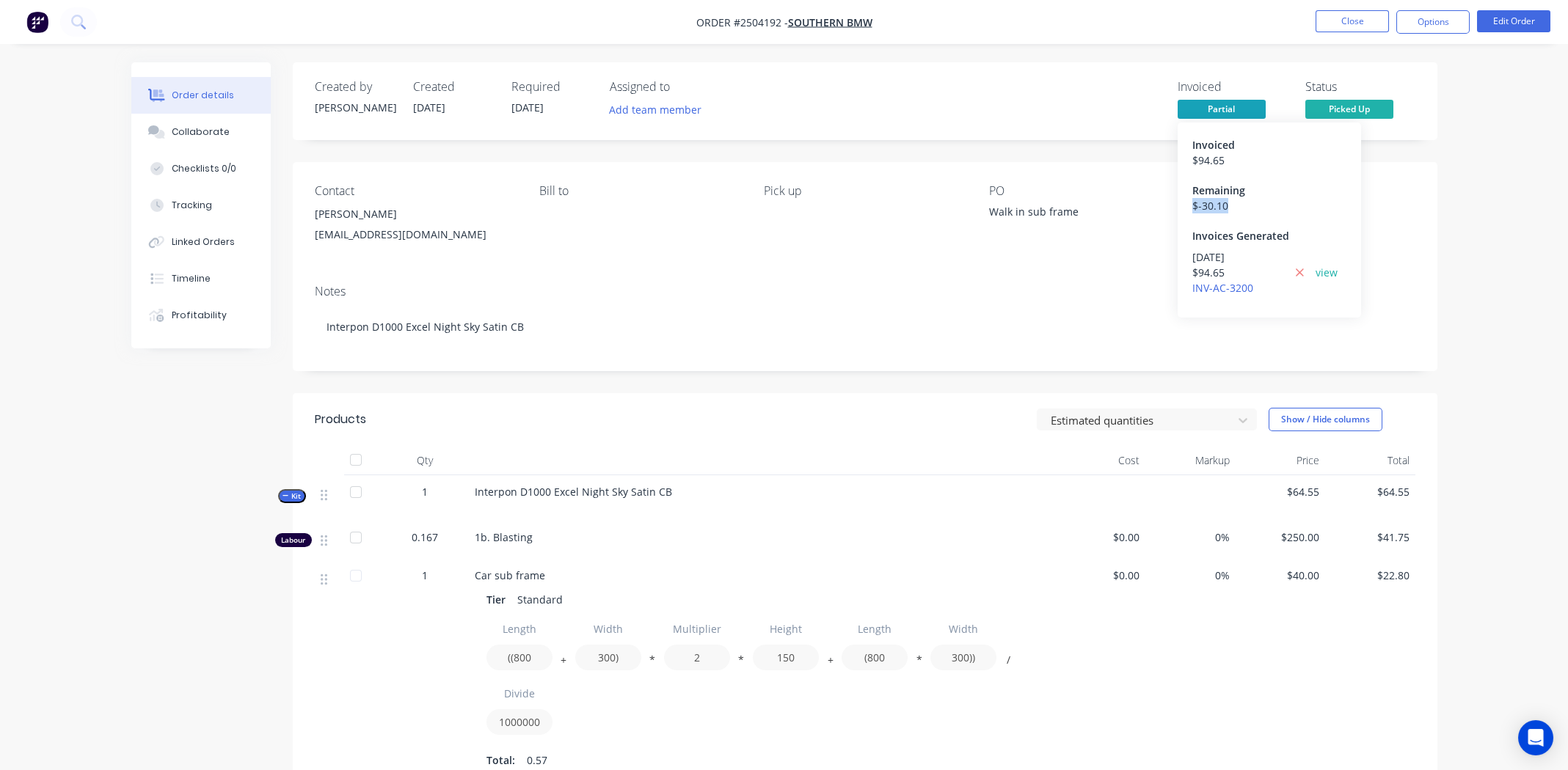
copy div "$ -30.10"
click at [1340, 21] on button "Close" at bounding box center [1352, 21] width 73 height 22
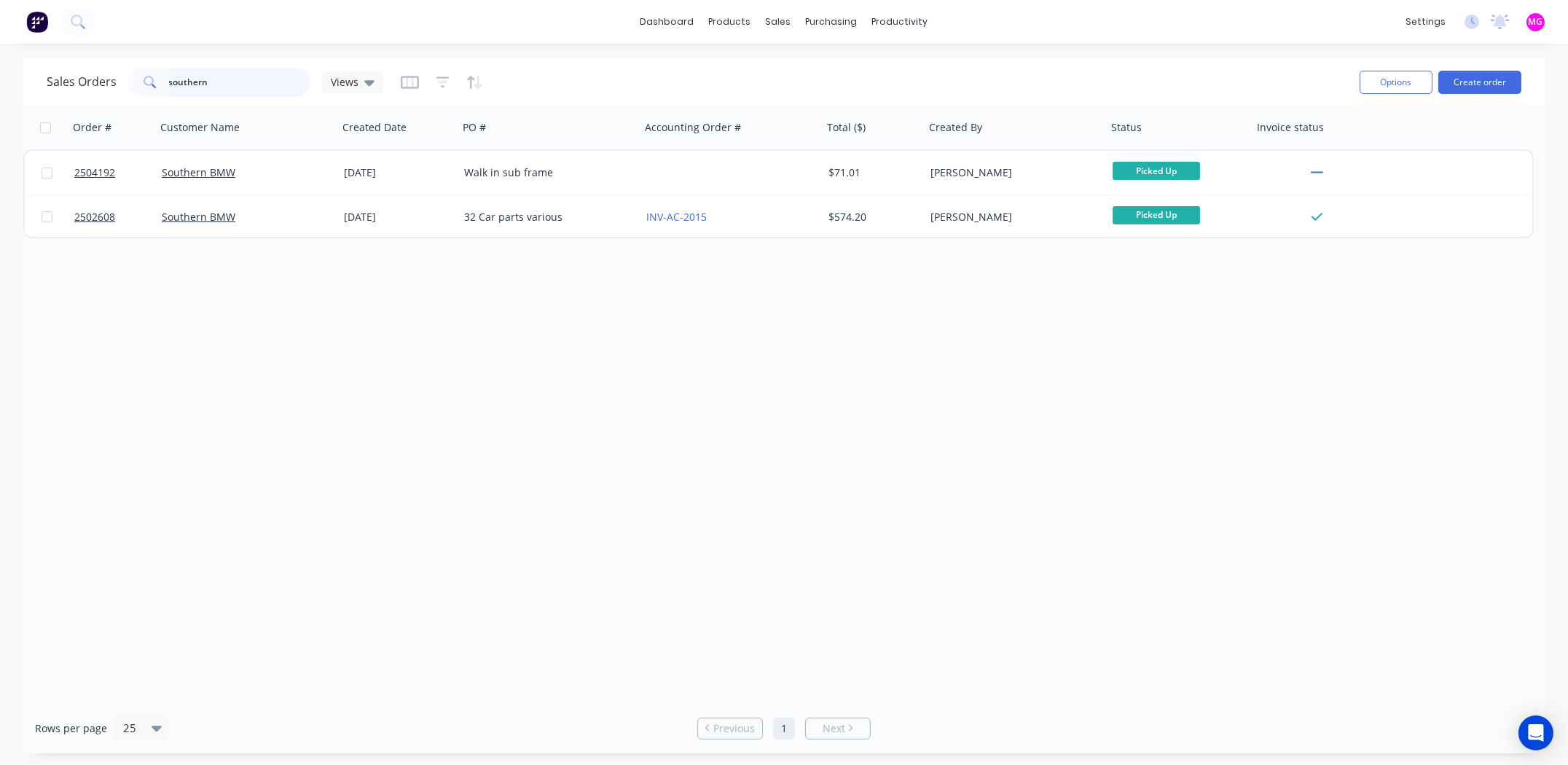
click at [270, 75] on input "southern" at bounding box center [240, 82] width 142 height 29
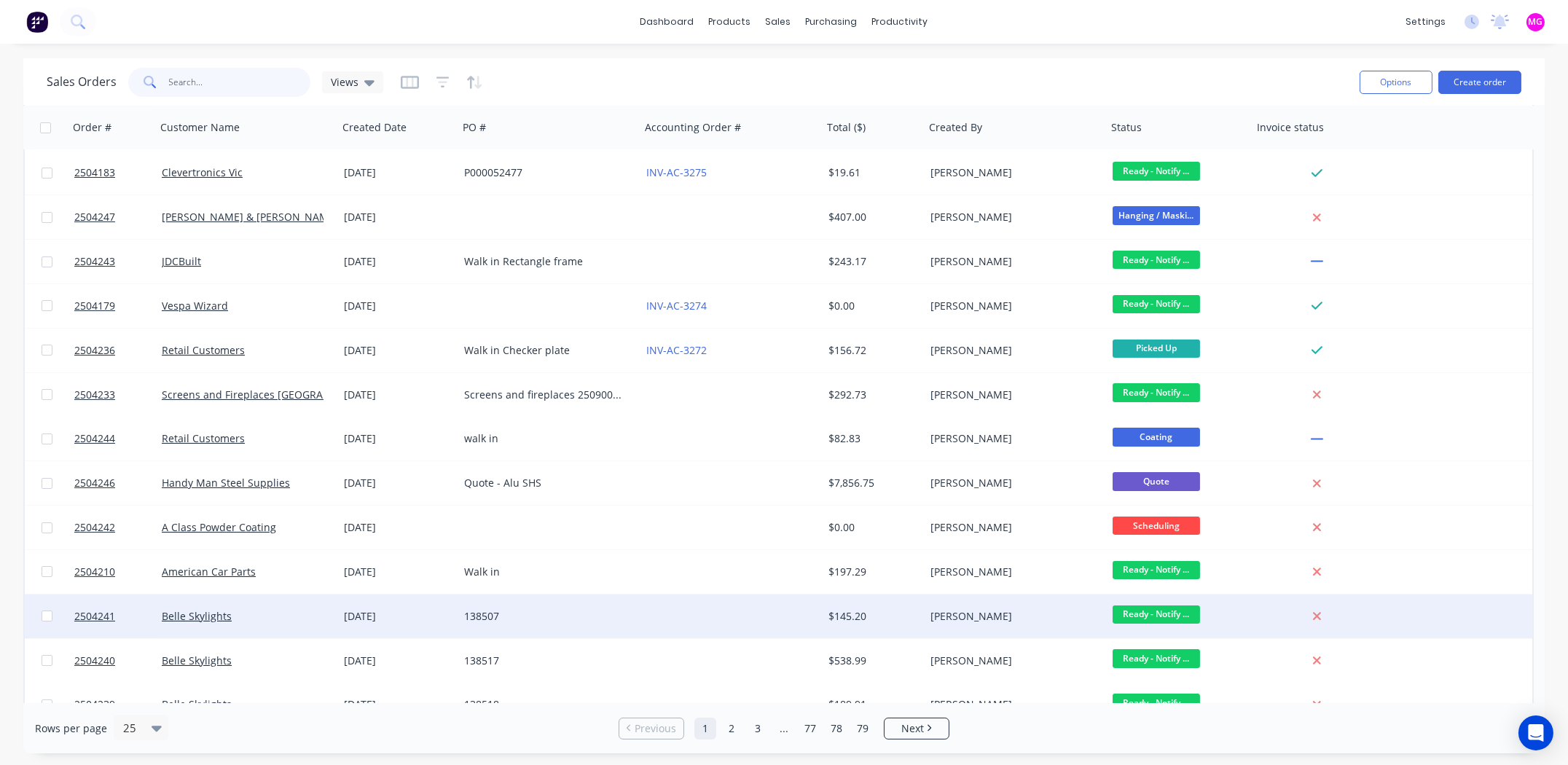
scroll to position [555, 0]
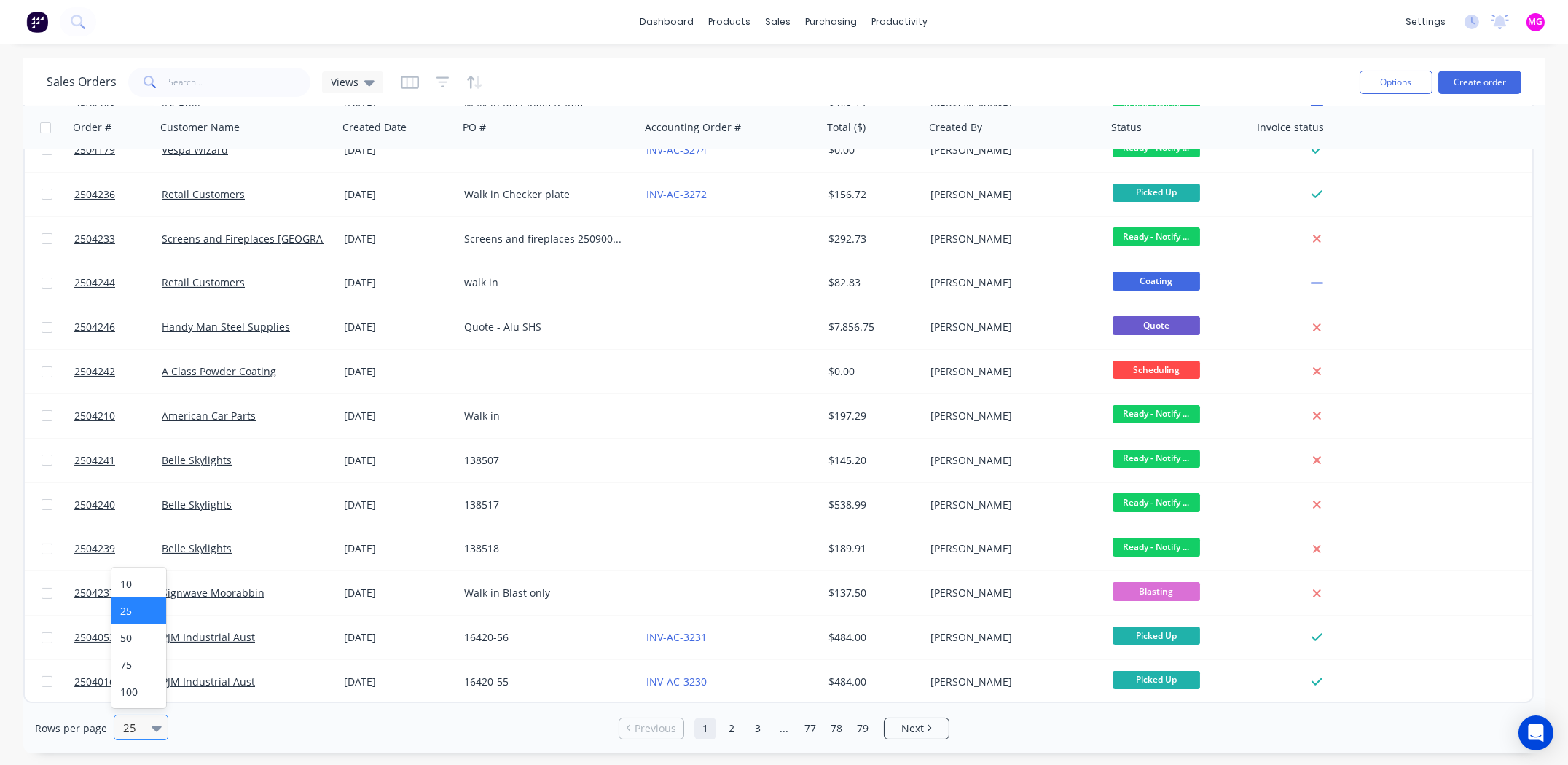
click at [148, 725] on div "25" at bounding box center [135, 727] width 35 height 24
click at [145, 701] on div "100" at bounding box center [139, 692] width 54 height 27
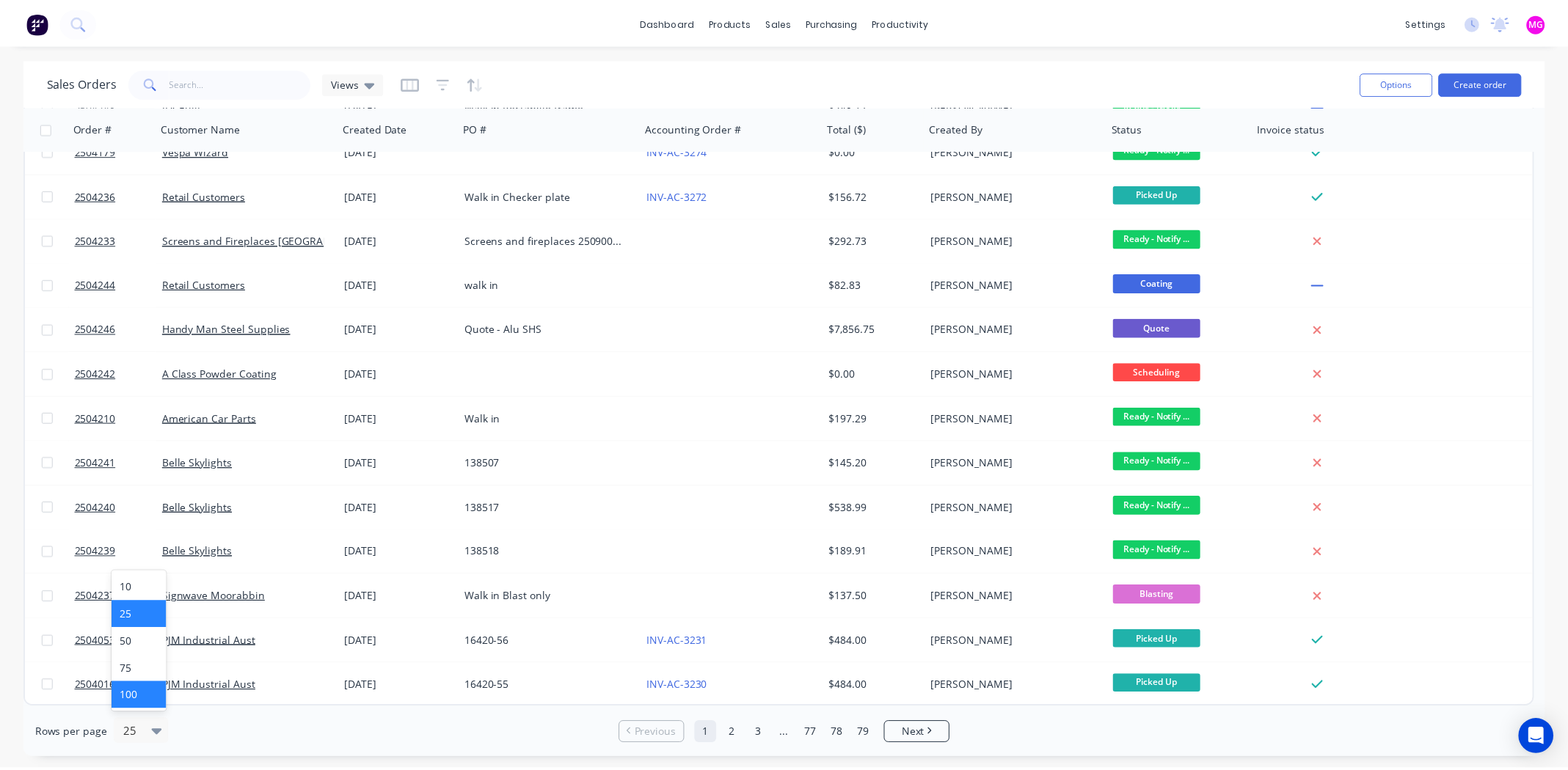
scroll to position [0, 0]
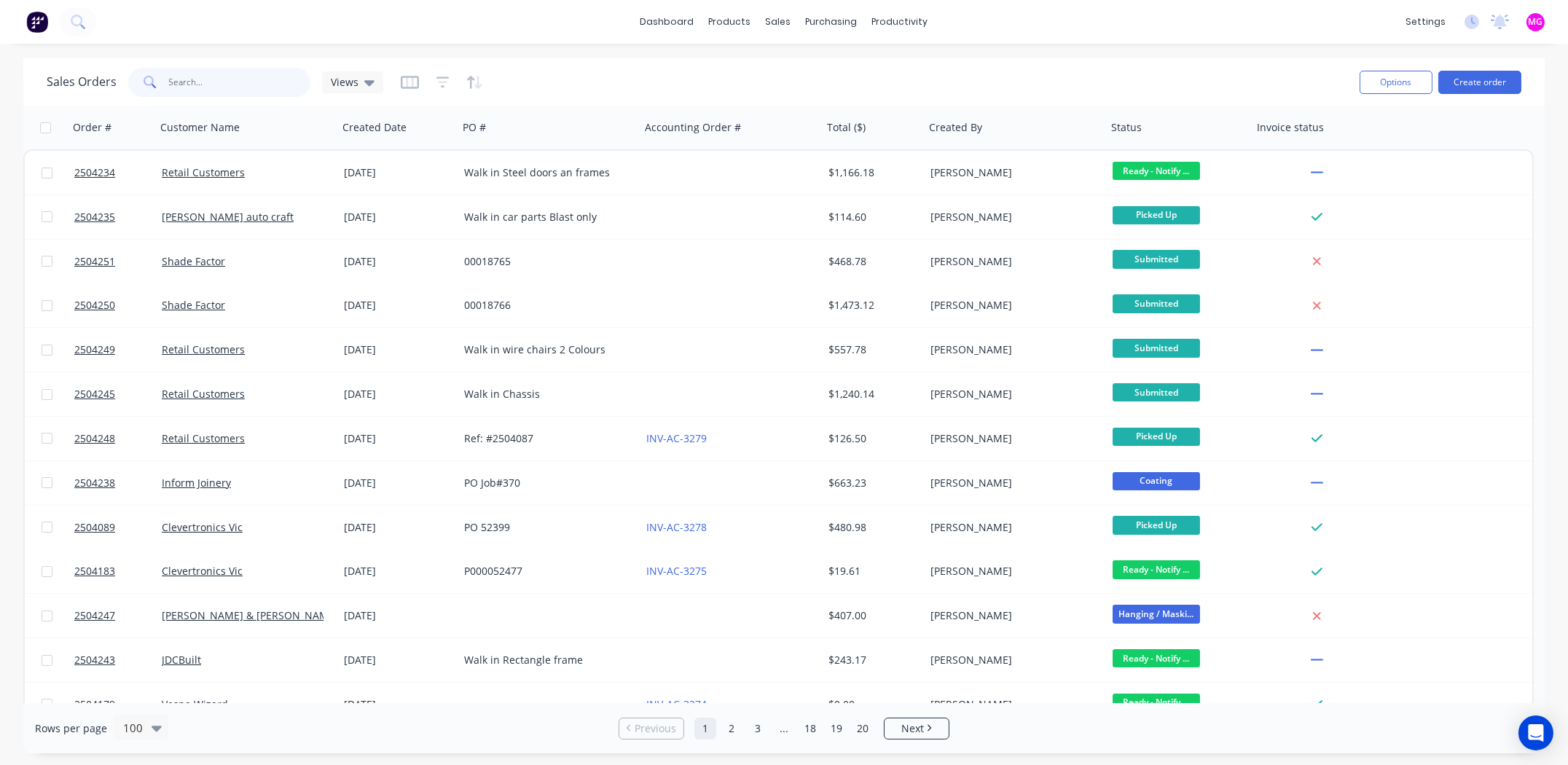
click at [201, 88] on input "text" at bounding box center [240, 82] width 142 height 29
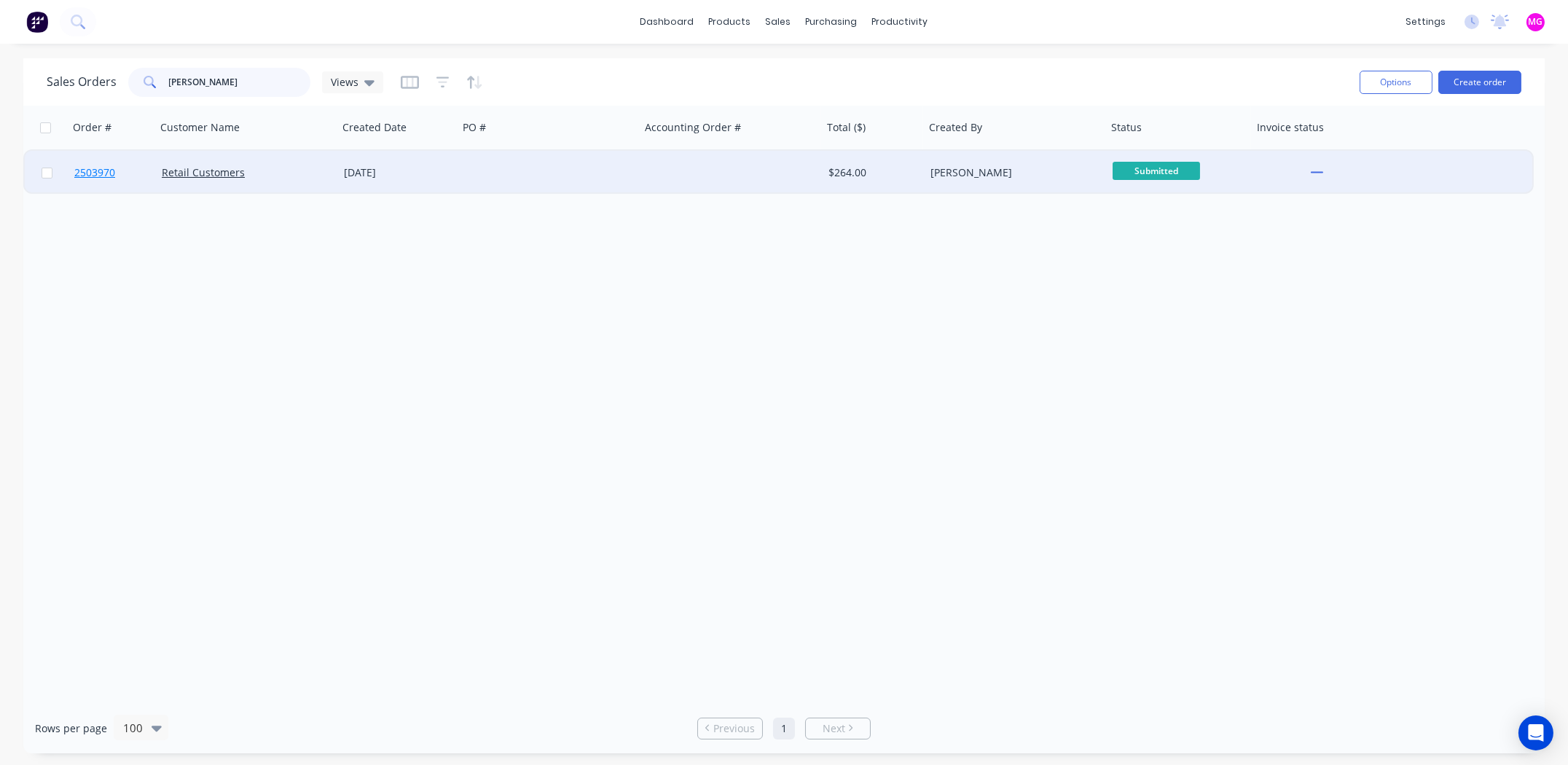
type input "nate mo"
click at [94, 174] on span "2503970" at bounding box center [94, 172] width 40 height 15
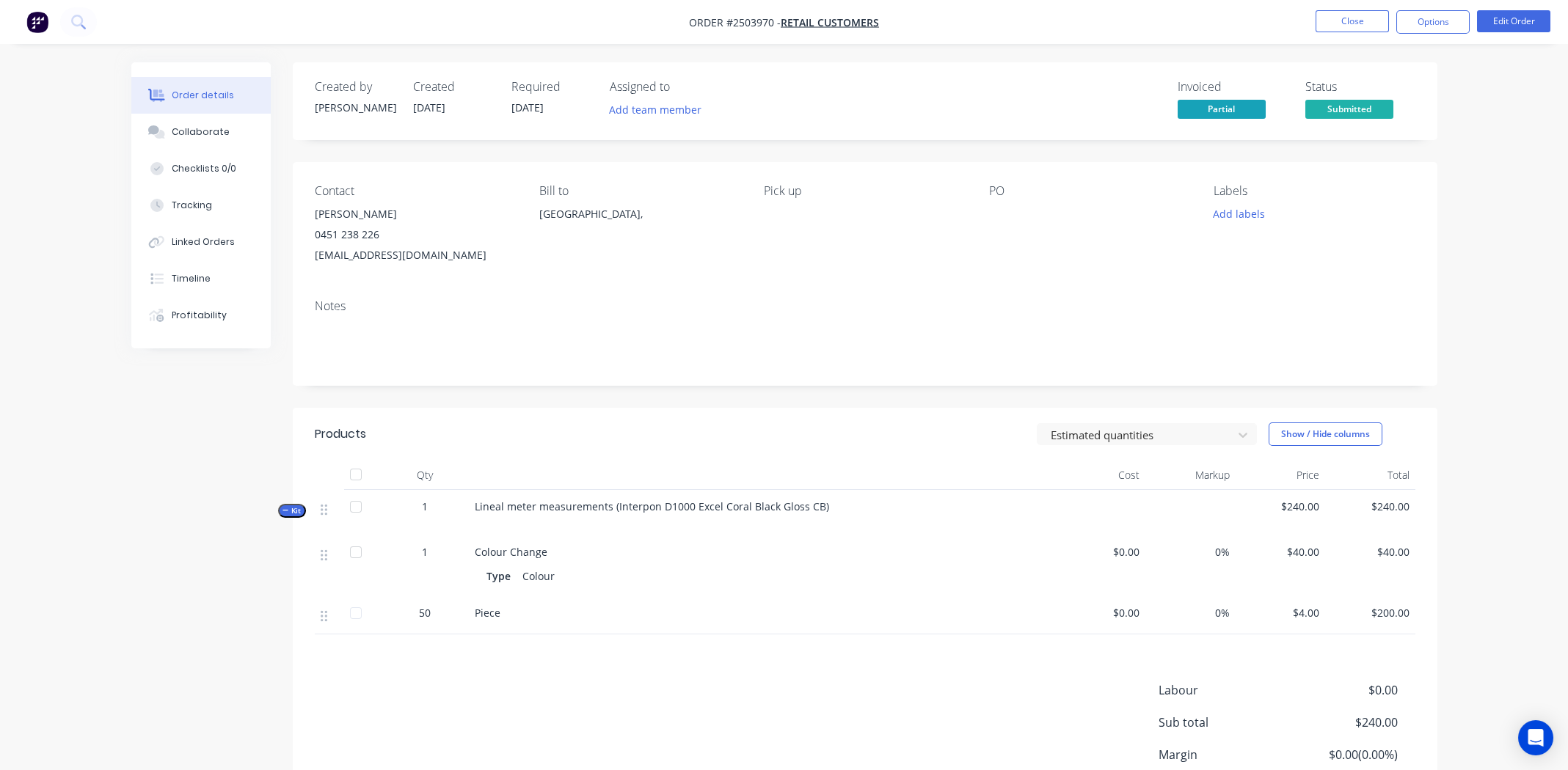
drag, startPoint x: 405, startPoint y: 212, endPoint x: 317, endPoint y: 214, distance: 88.0
click at [317, 214] on div "Nate Morris-Marr" at bounding box center [415, 214] width 201 height 21
copy div "Nate Morris-Marr"
click at [1363, 23] on button "Close" at bounding box center [1352, 21] width 73 height 22
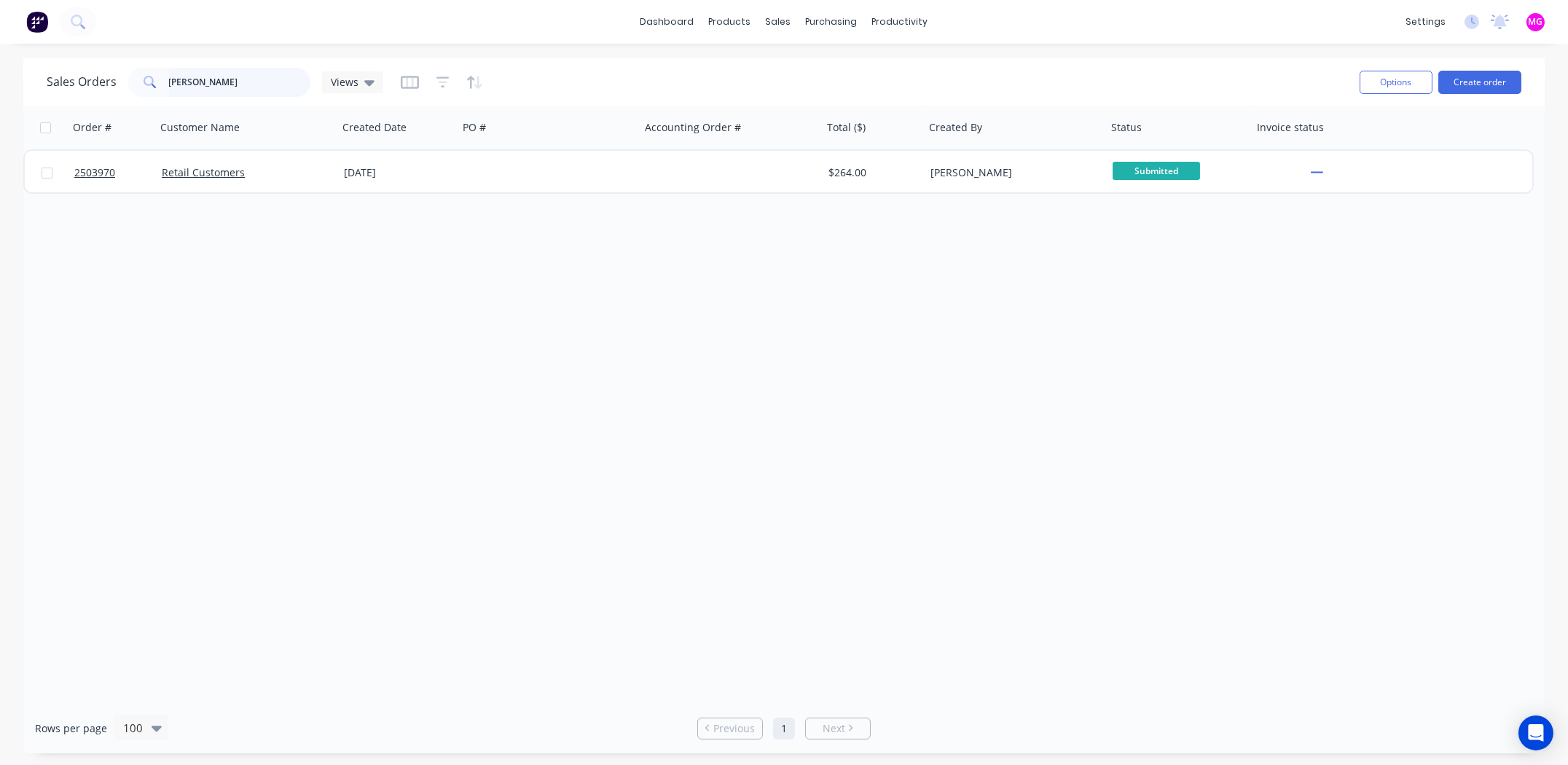
click at [220, 92] on input "nate mo" at bounding box center [240, 82] width 142 height 29
click at [221, 91] on input "nate mo" at bounding box center [240, 82] width 142 height 29
paste input "Nate Morris-Marr"
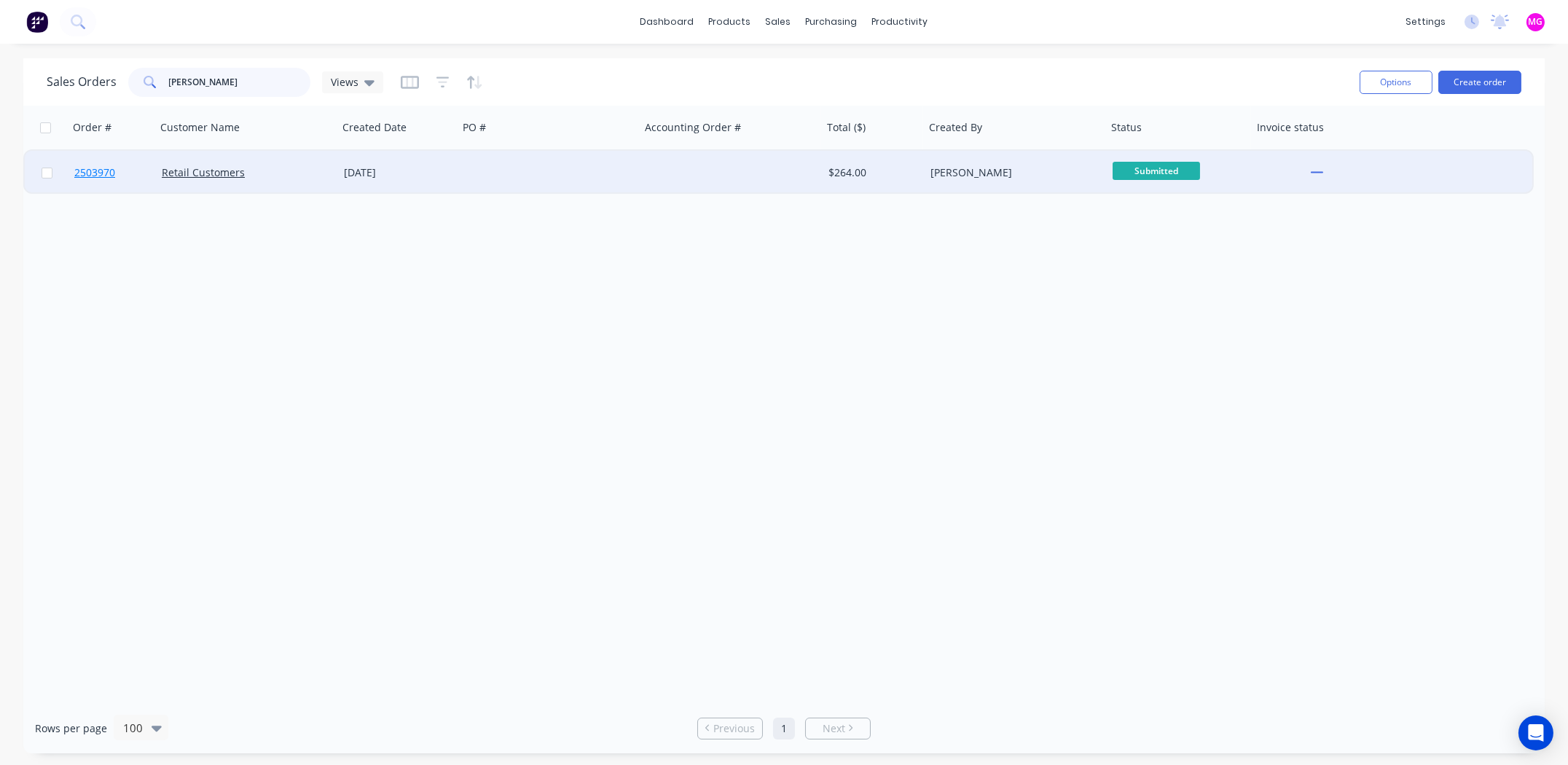
type input "Nate Morris-Marr"
click at [97, 168] on span "2503970" at bounding box center [94, 172] width 40 height 15
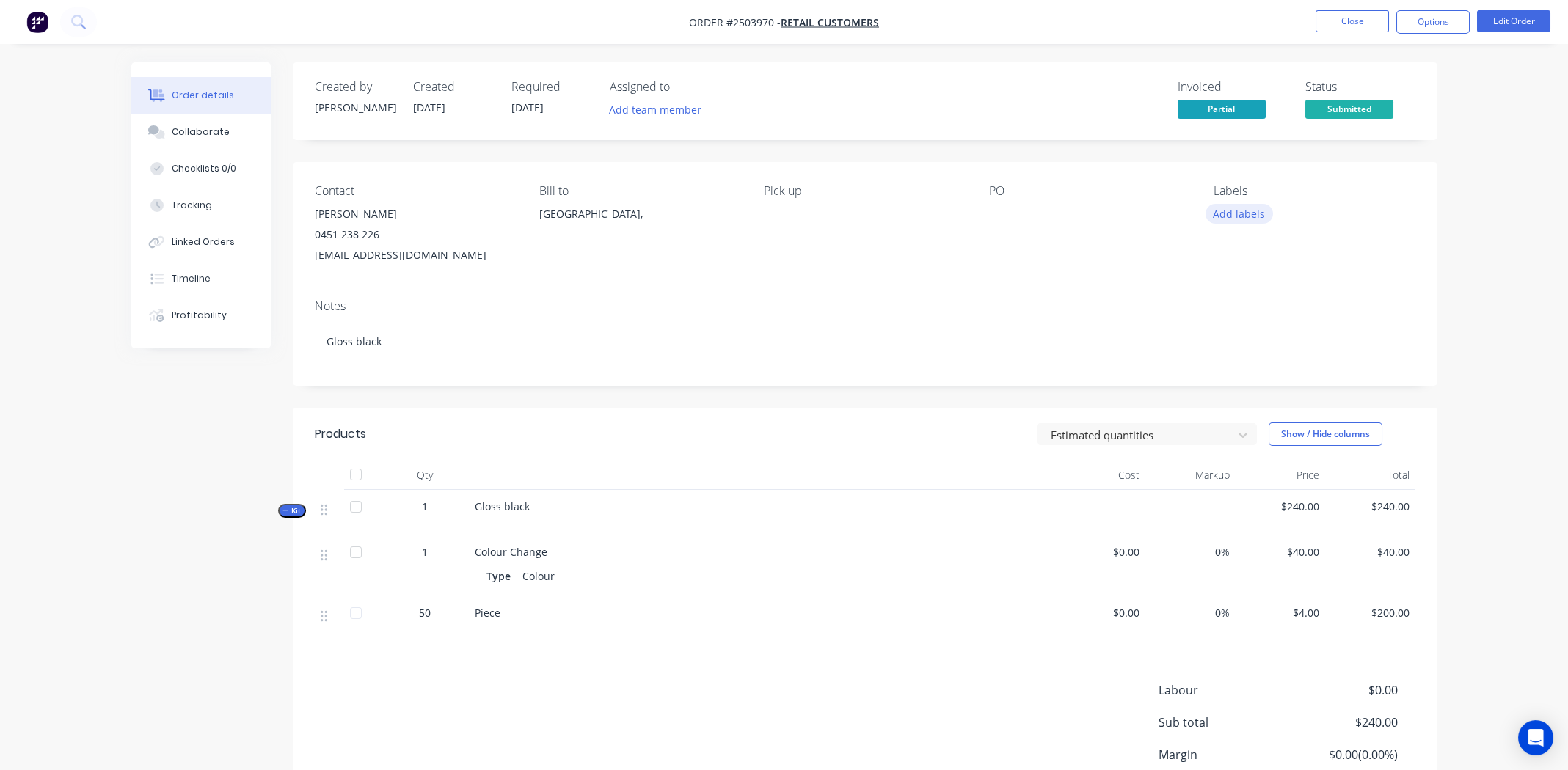
click at [1244, 210] on button "Add labels" at bounding box center [1239, 214] width 67 height 20
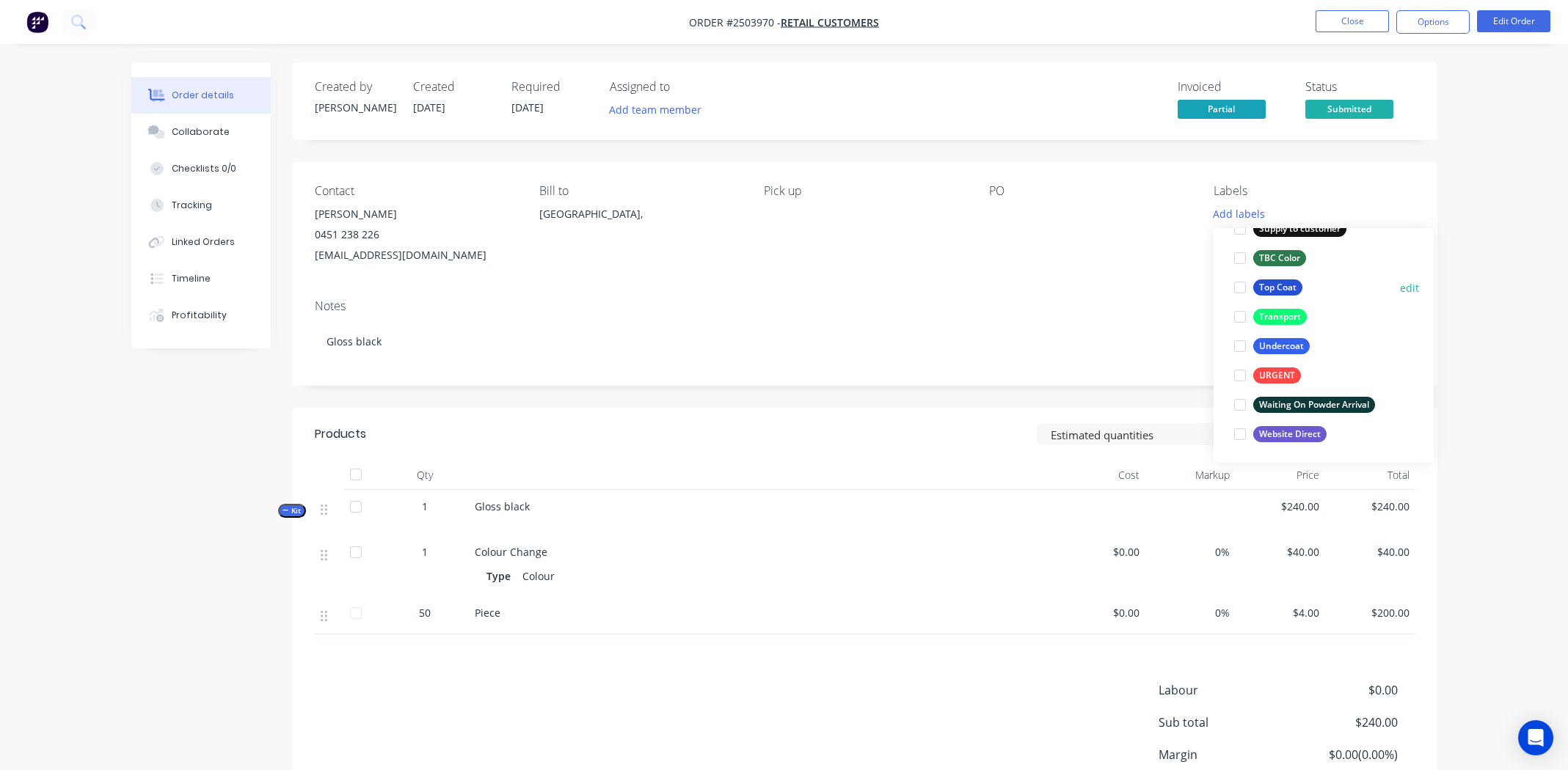
click at [1228, 282] on div at bounding box center [1240, 287] width 29 height 29
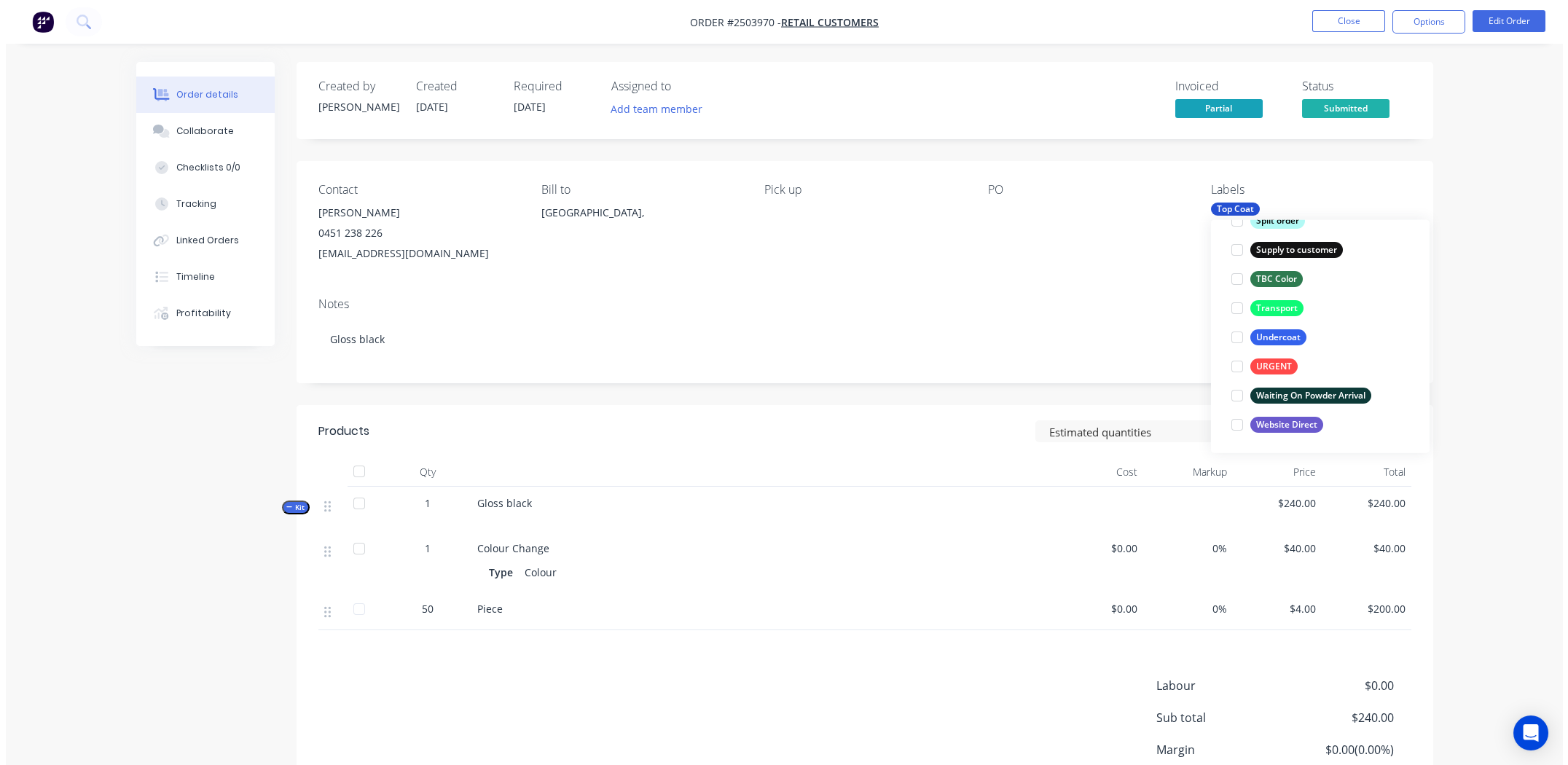
scroll to position [58, 0]
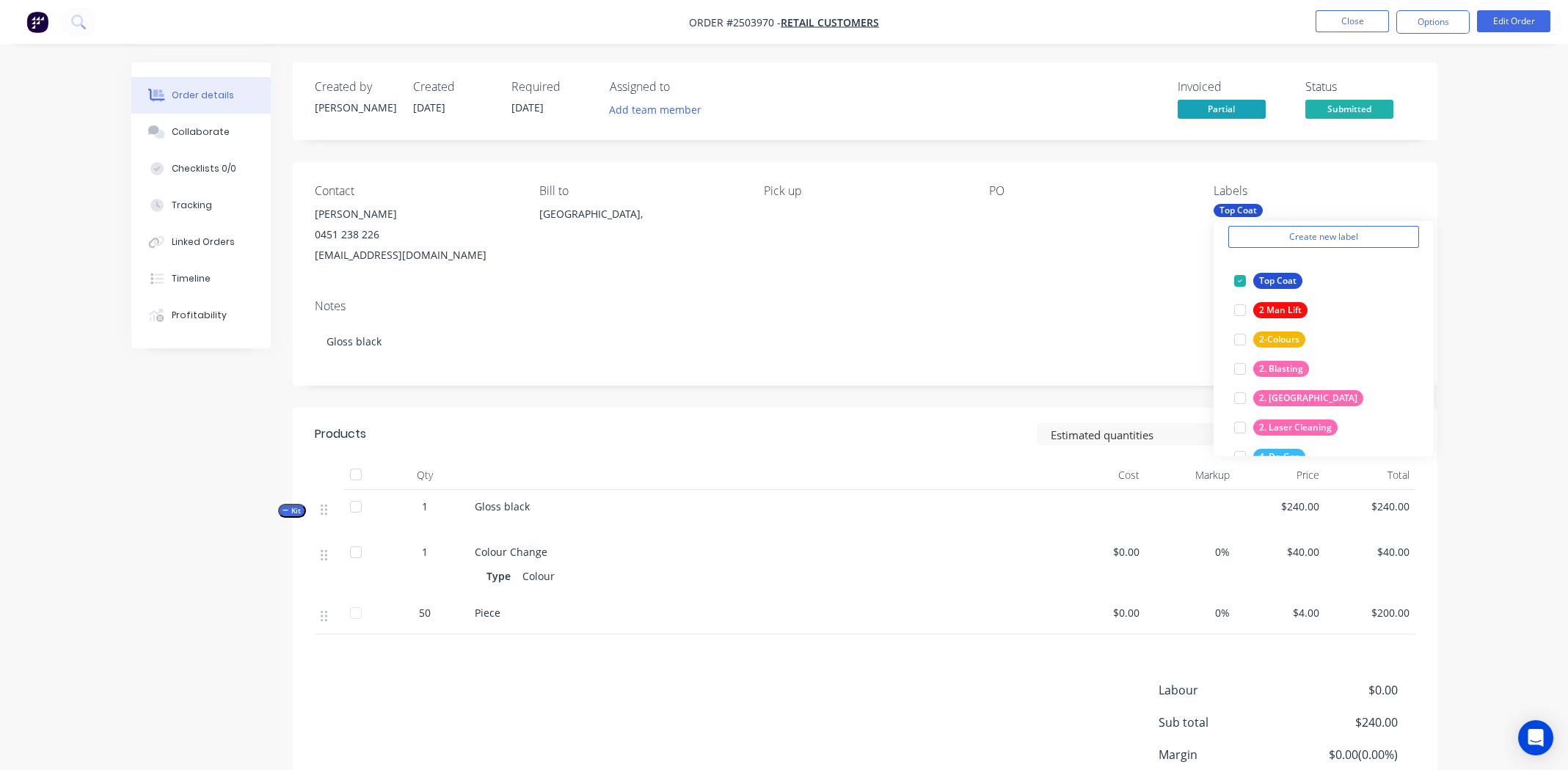
click at [937, 308] on div "Notes" at bounding box center [865, 306] width 1101 height 14
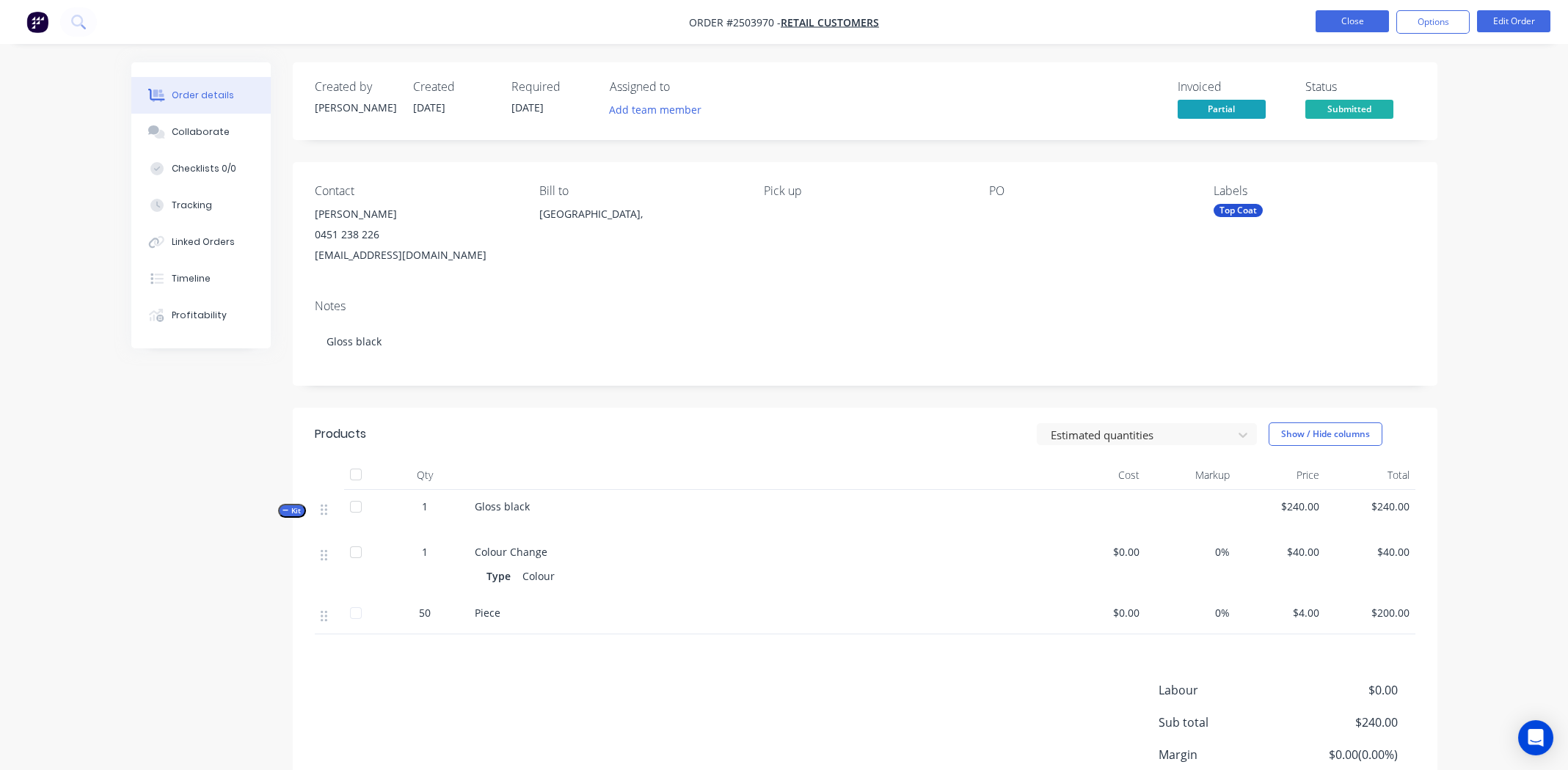
click at [1353, 19] on button "Close" at bounding box center [1352, 21] width 73 height 22
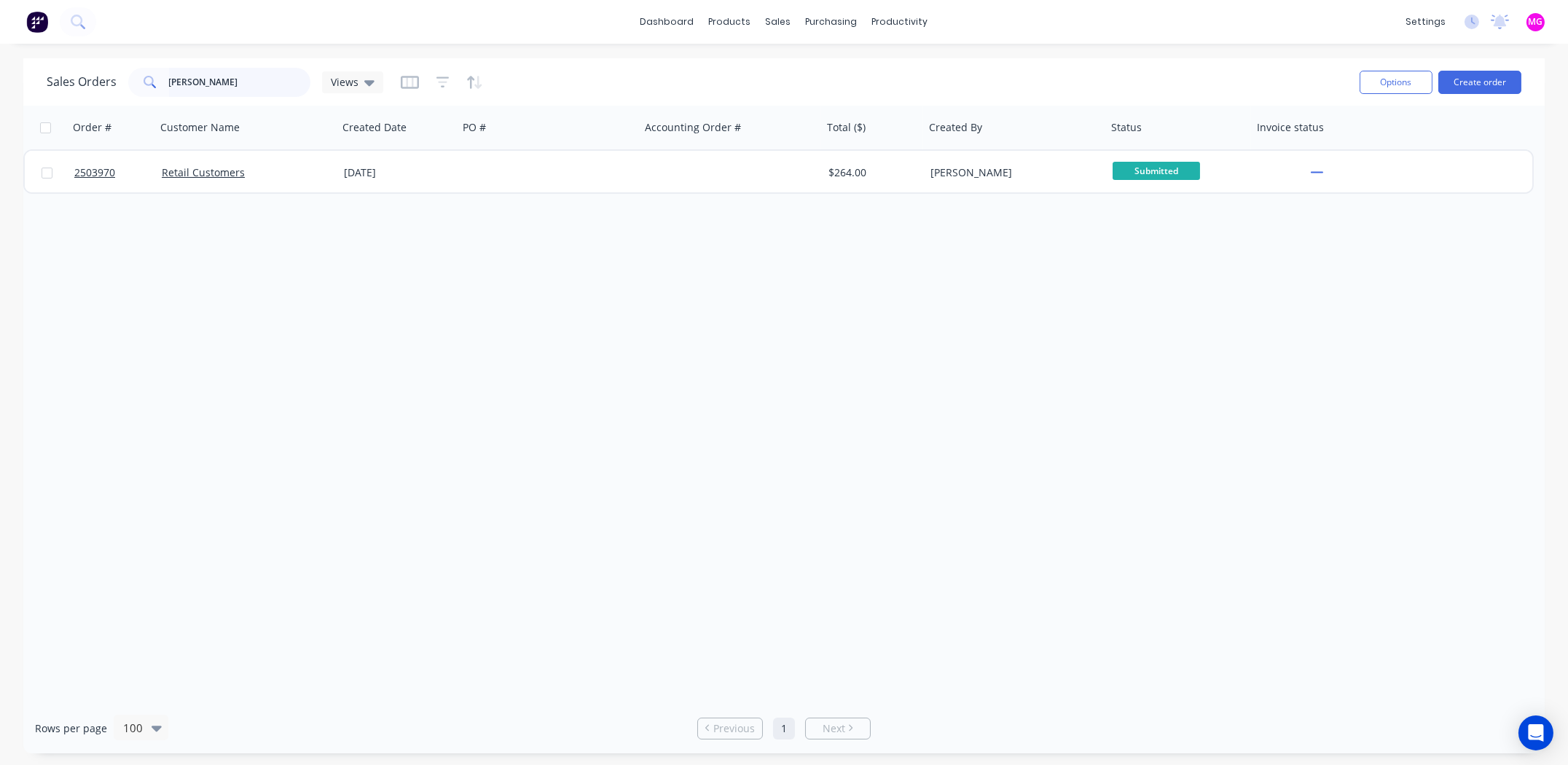
click at [258, 84] on input "Nate Morris-Marr" at bounding box center [240, 82] width 142 height 29
click at [259, 84] on input "Nate Morris-Marr" at bounding box center [240, 82] width 142 height 29
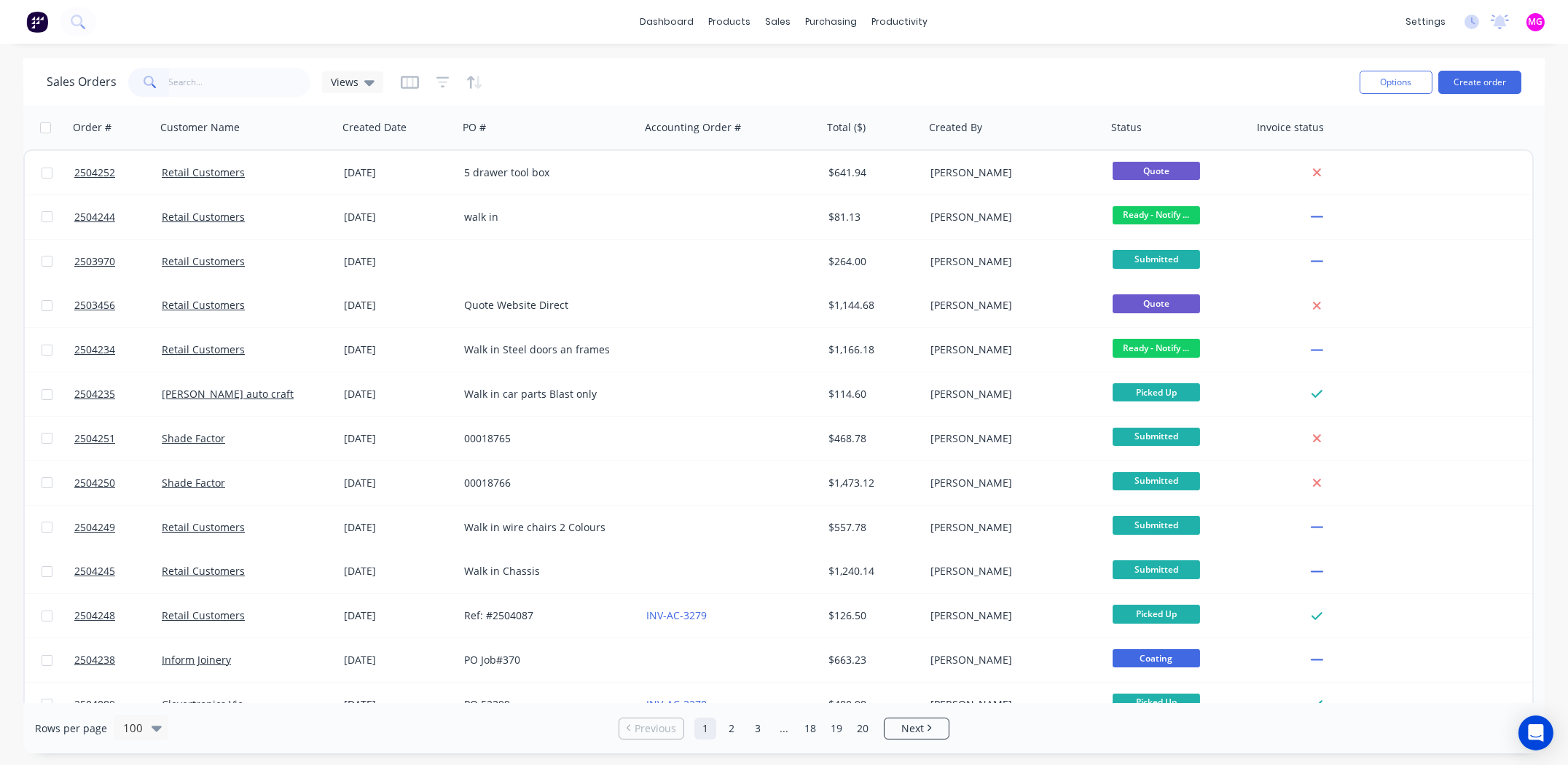
drag, startPoint x: 1223, startPoint y: 92, endPoint x: 1244, endPoint y: 80, distance: 24.2
click at [1223, 92] on div "Sales Orders Views" at bounding box center [697, 82] width 1301 height 35
click at [226, 73] on input "text" at bounding box center [240, 82] width 142 height 29
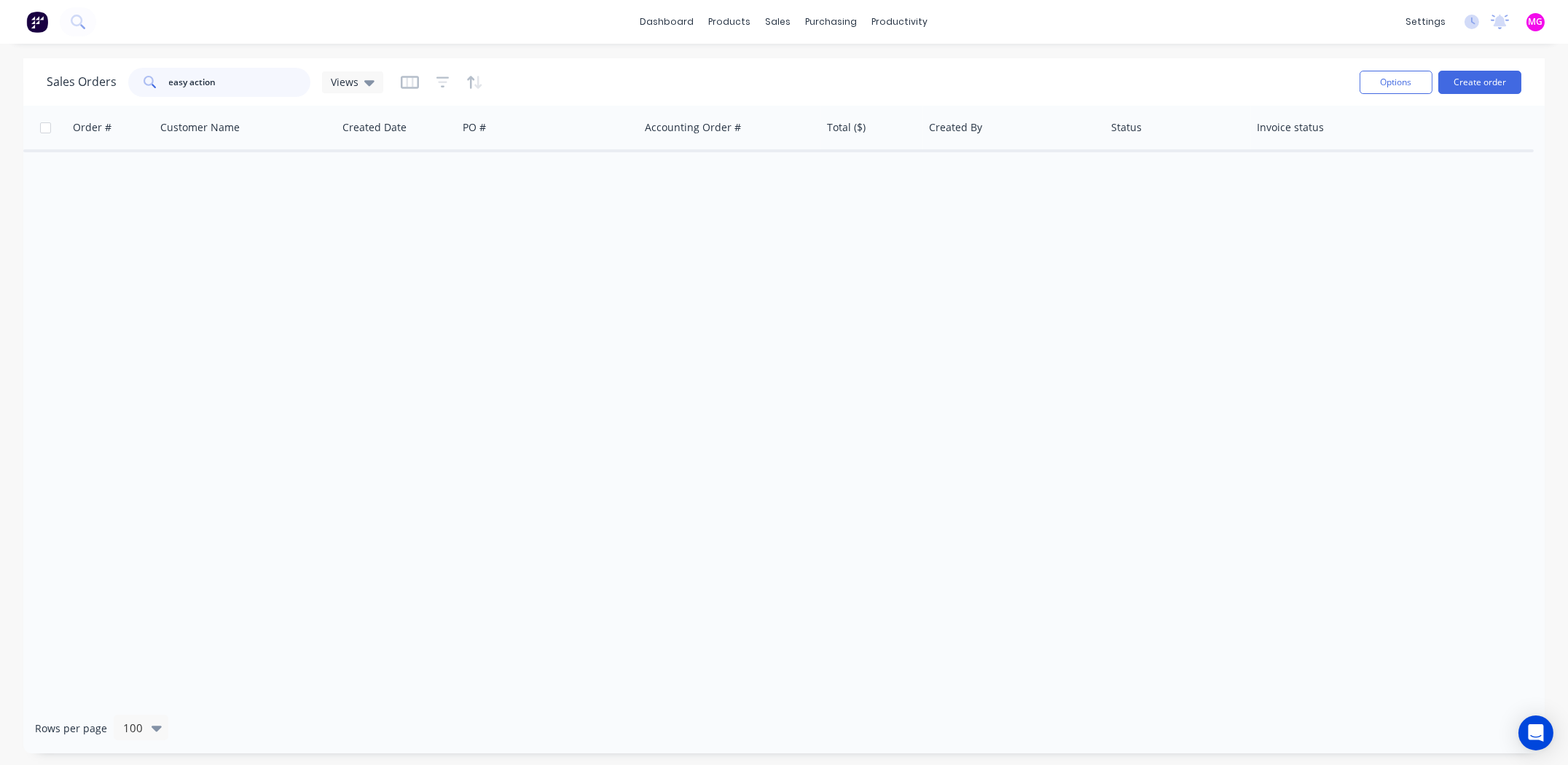
click at [233, 84] on input "easy action" at bounding box center [240, 82] width 142 height 29
click at [187, 78] on input "easy action" at bounding box center [240, 82] width 142 height 29
click at [252, 84] on input "easyaction" at bounding box center [240, 82] width 142 height 29
click at [180, 82] on input "easyaction" at bounding box center [240, 82] width 142 height 29
click at [232, 80] on input "ezyaction" at bounding box center [240, 82] width 142 height 29
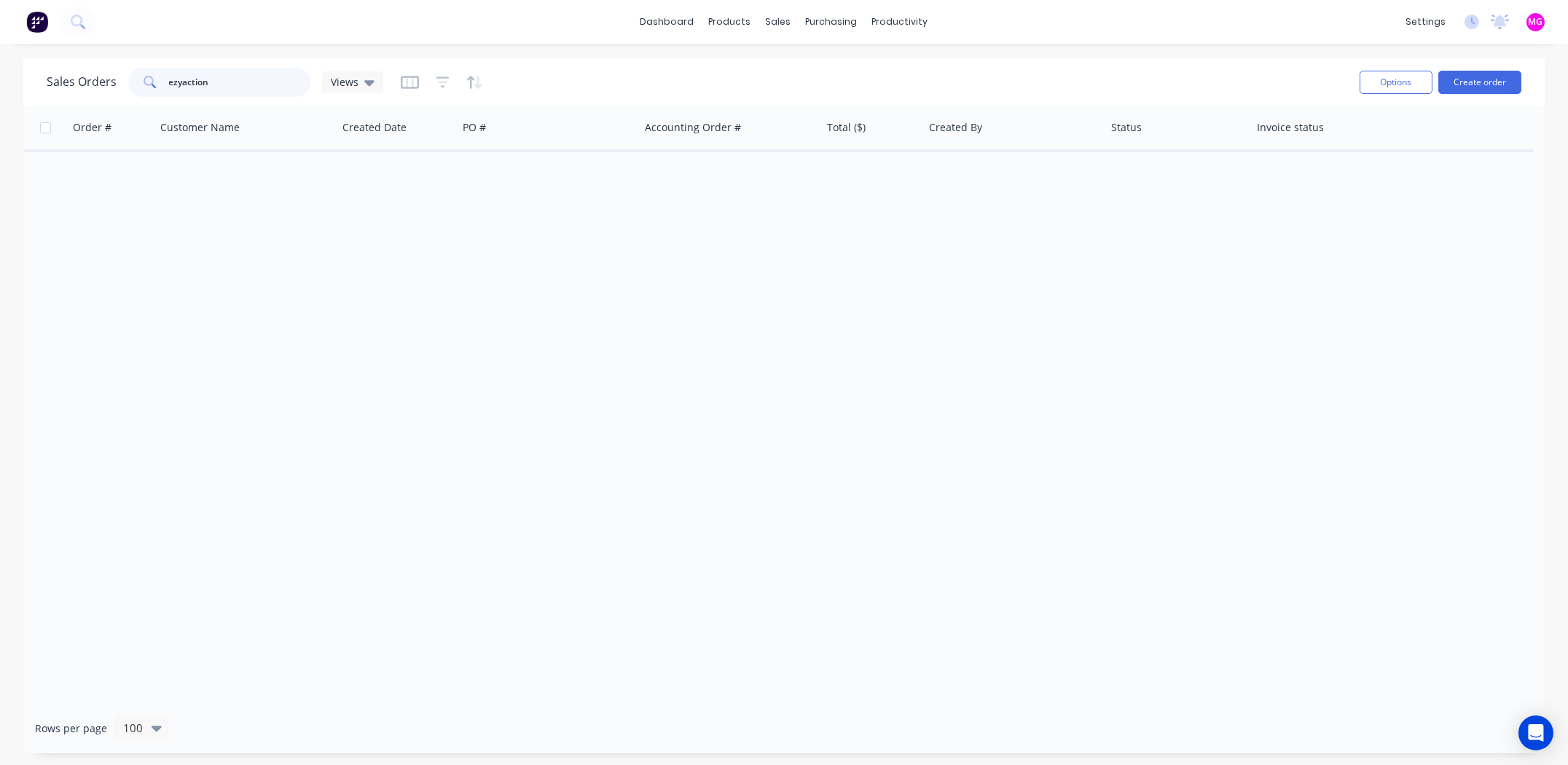
click at [182, 77] on input "ezyaction" at bounding box center [240, 82] width 142 height 29
click at [228, 85] on input "ezy action" at bounding box center [240, 82] width 142 height 29
type input "ezy action"
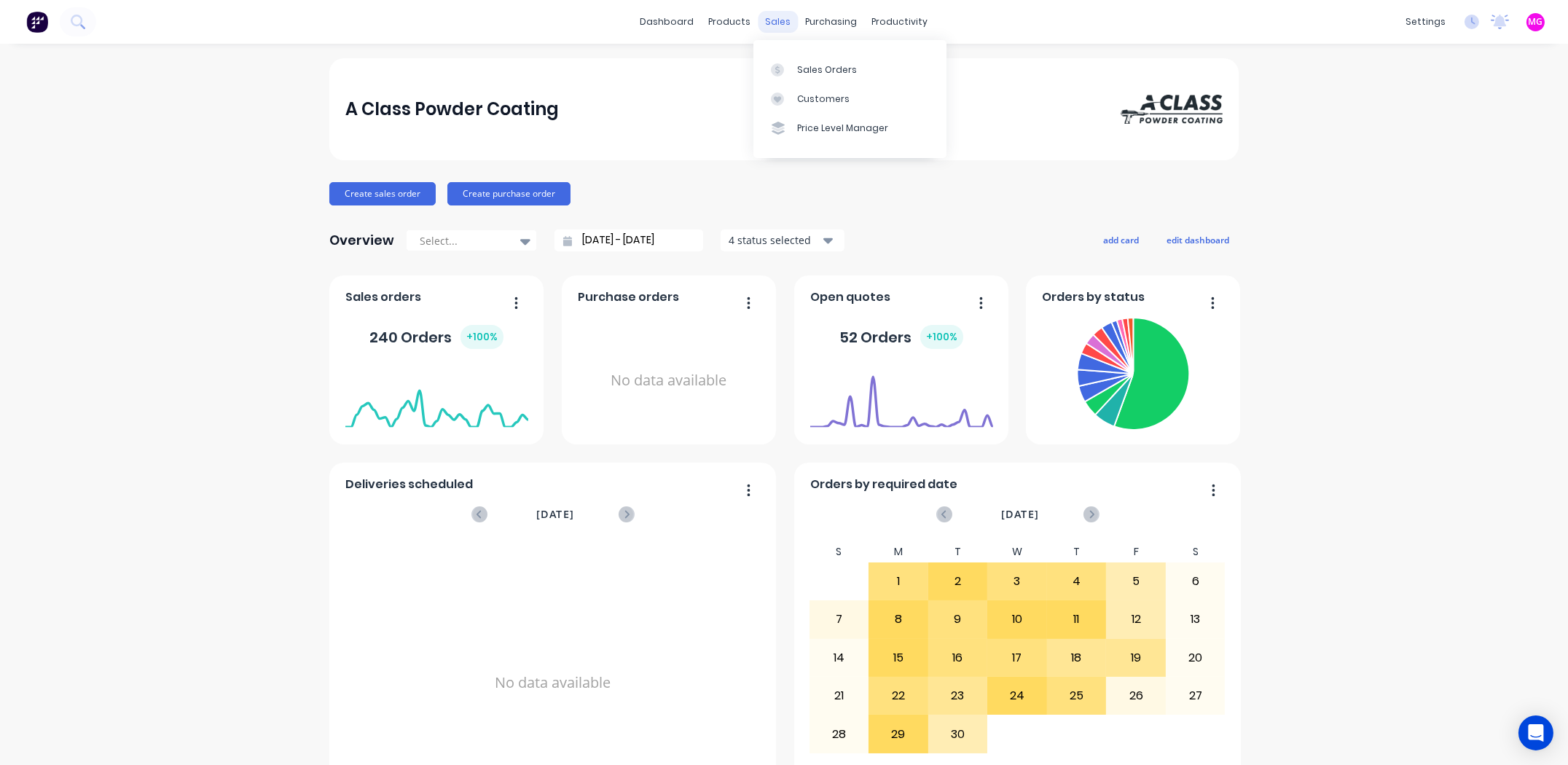
click at [770, 17] on div "sales" at bounding box center [778, 21] width 40 height 21
click at [812, 59] on link "Sales Orders" at bounding box center [850, 68] width 193 height 29
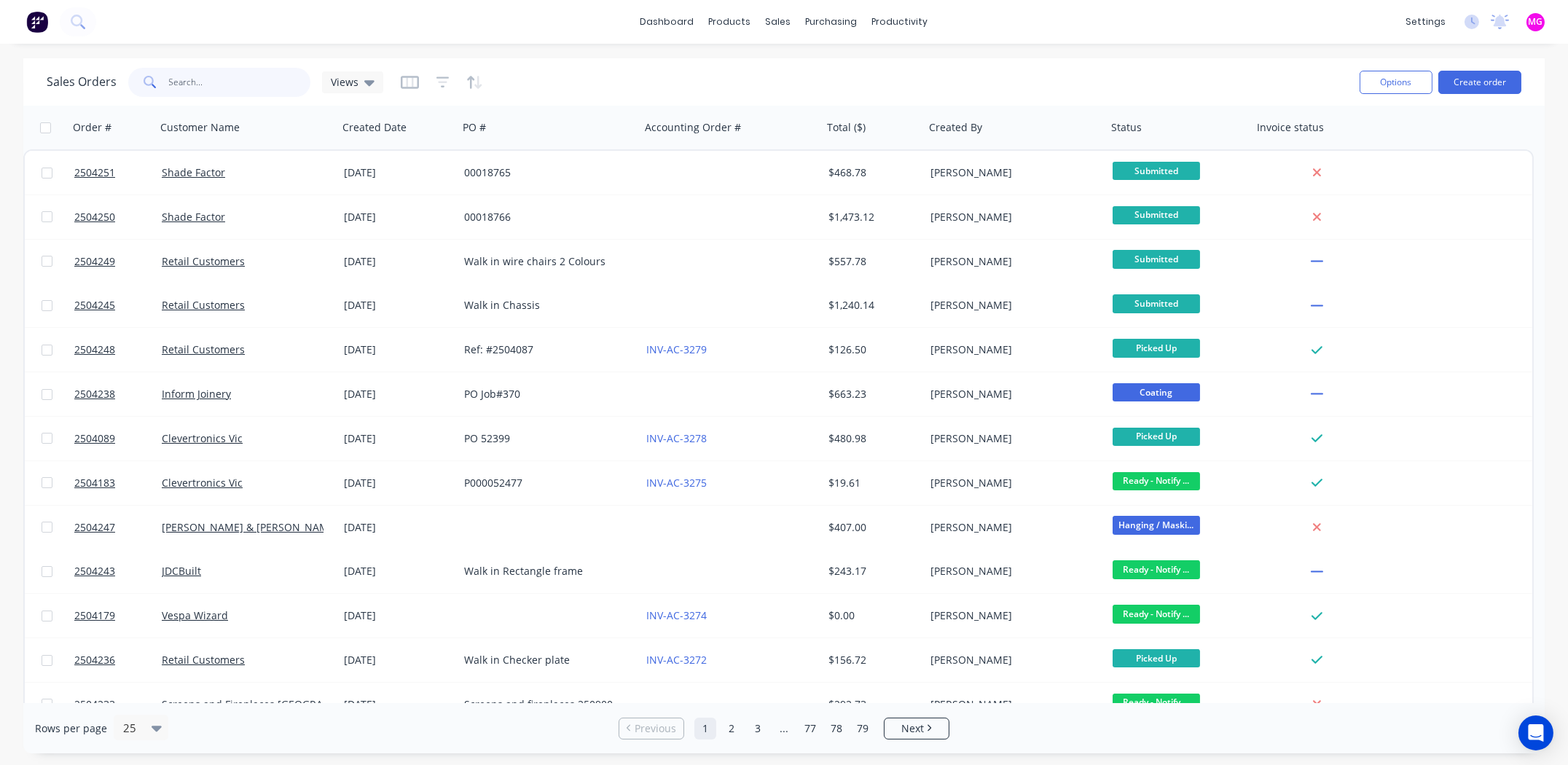
click at [221, 87] on input "text" at bounding box center [240, 82] width 142 height 29
type input "4235"
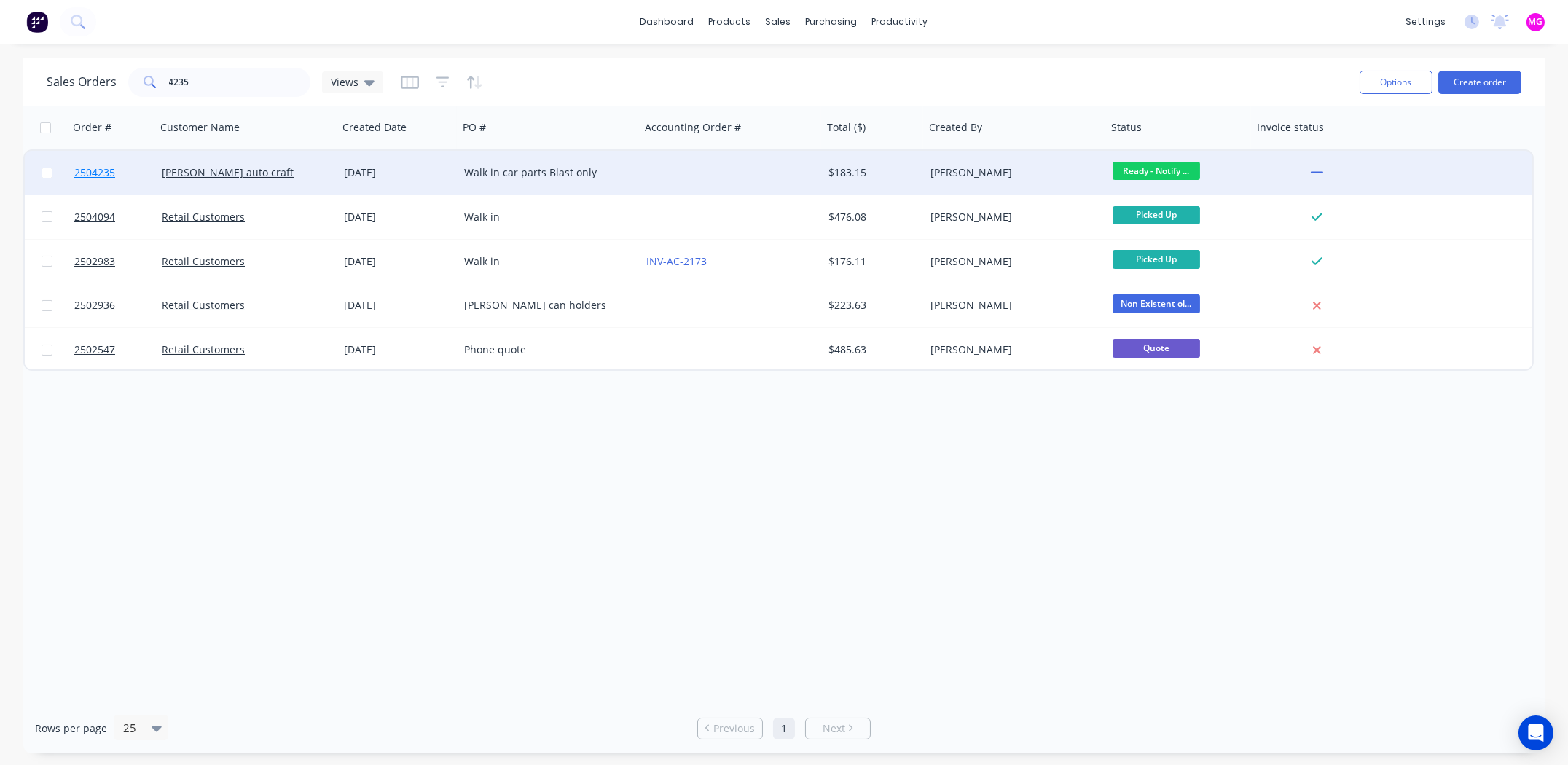
click at [111, 169] on span "2504235" at bounding box center [94, 172] width 40 height 15
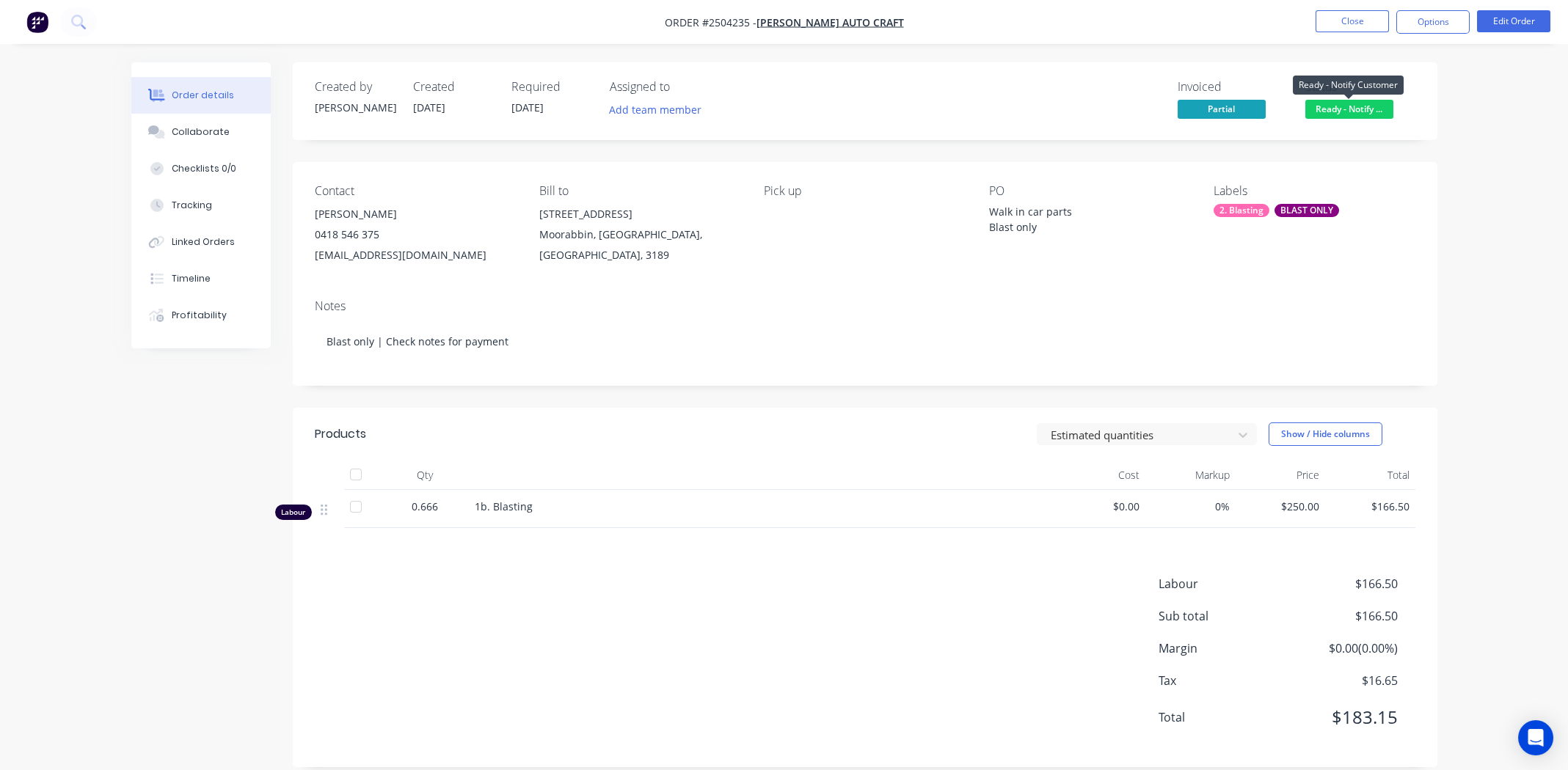
click at [1353, 105] on span "Ready - Notify ..." at bounding box center [1349, 109] width 88 height 18
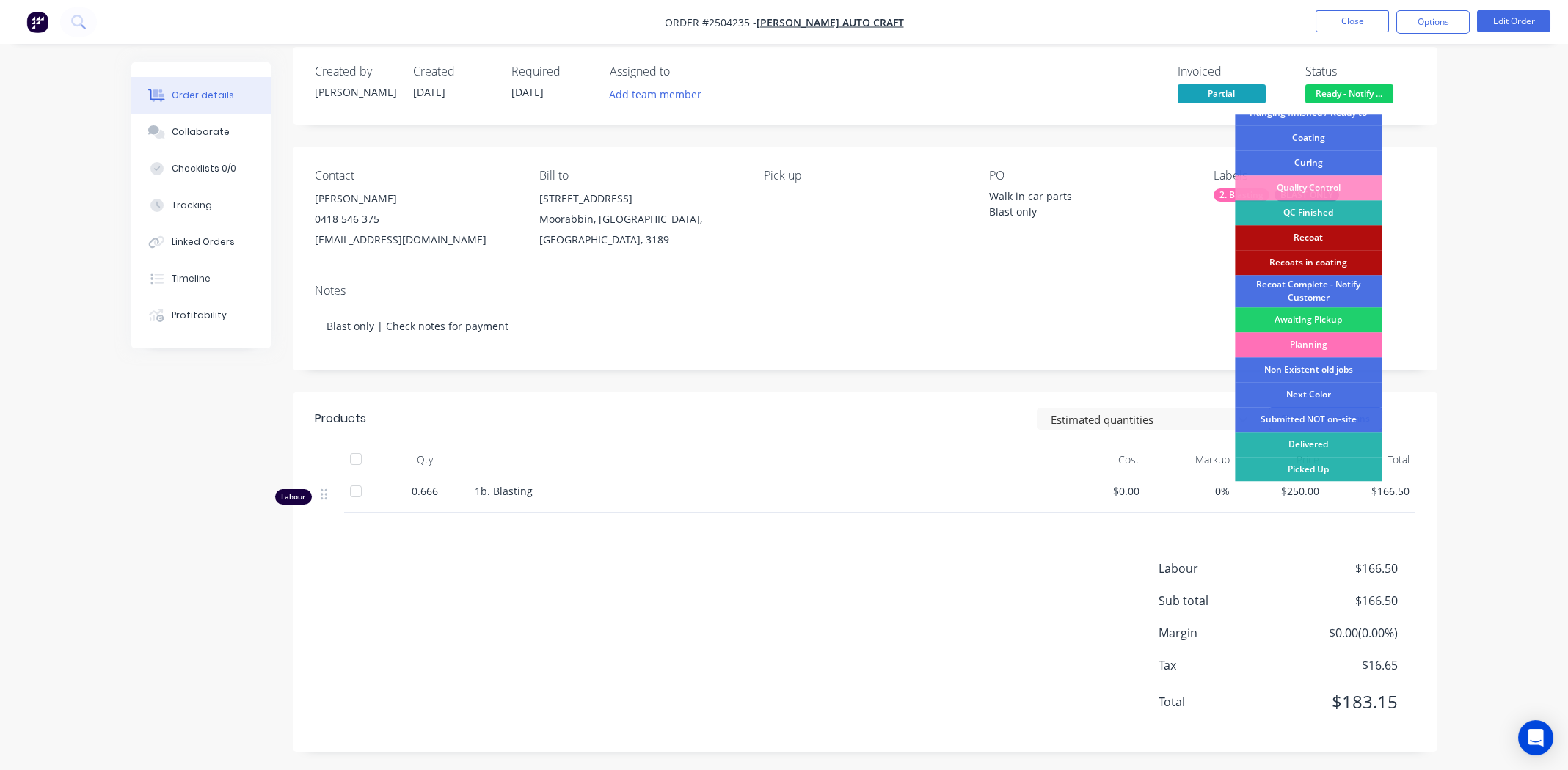
scroll to position [20, 0]
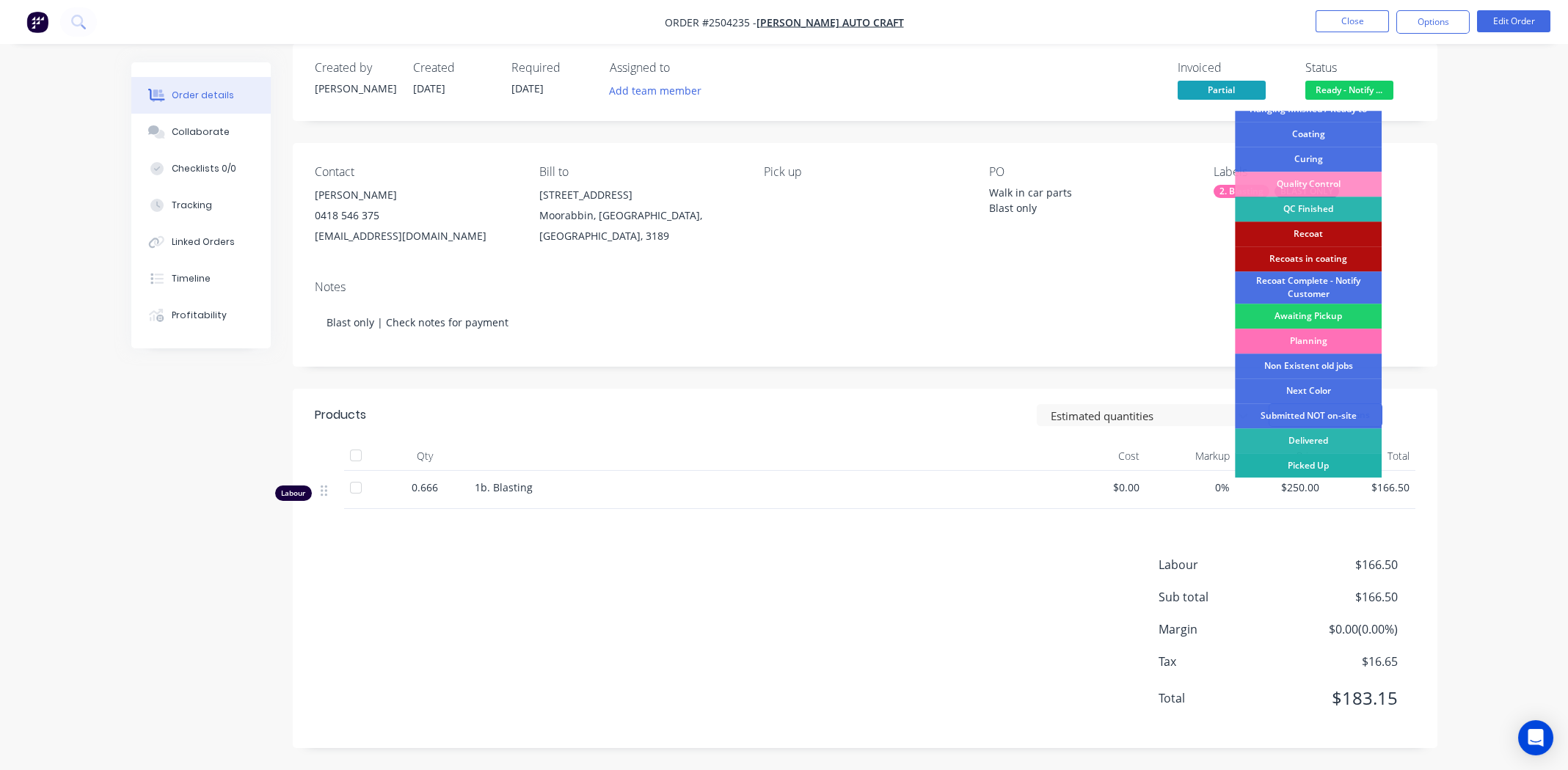
click at [1325, 461] on div "Picked Up" at bounding box center [1308, 466] width 147 height 25
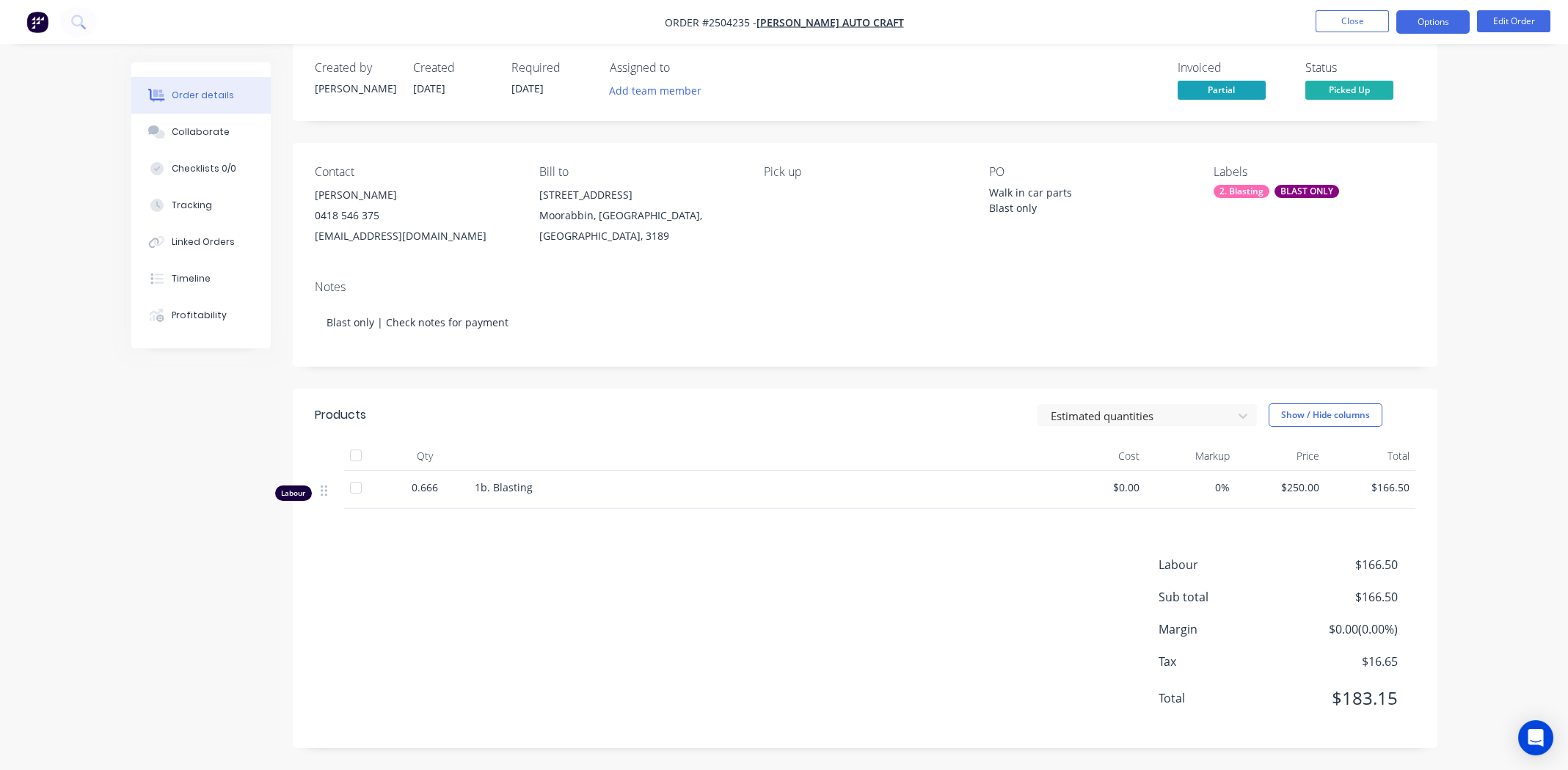
click at [1430, 11] on button "Options" at bounding box center [1433, 22] width 73 height 23
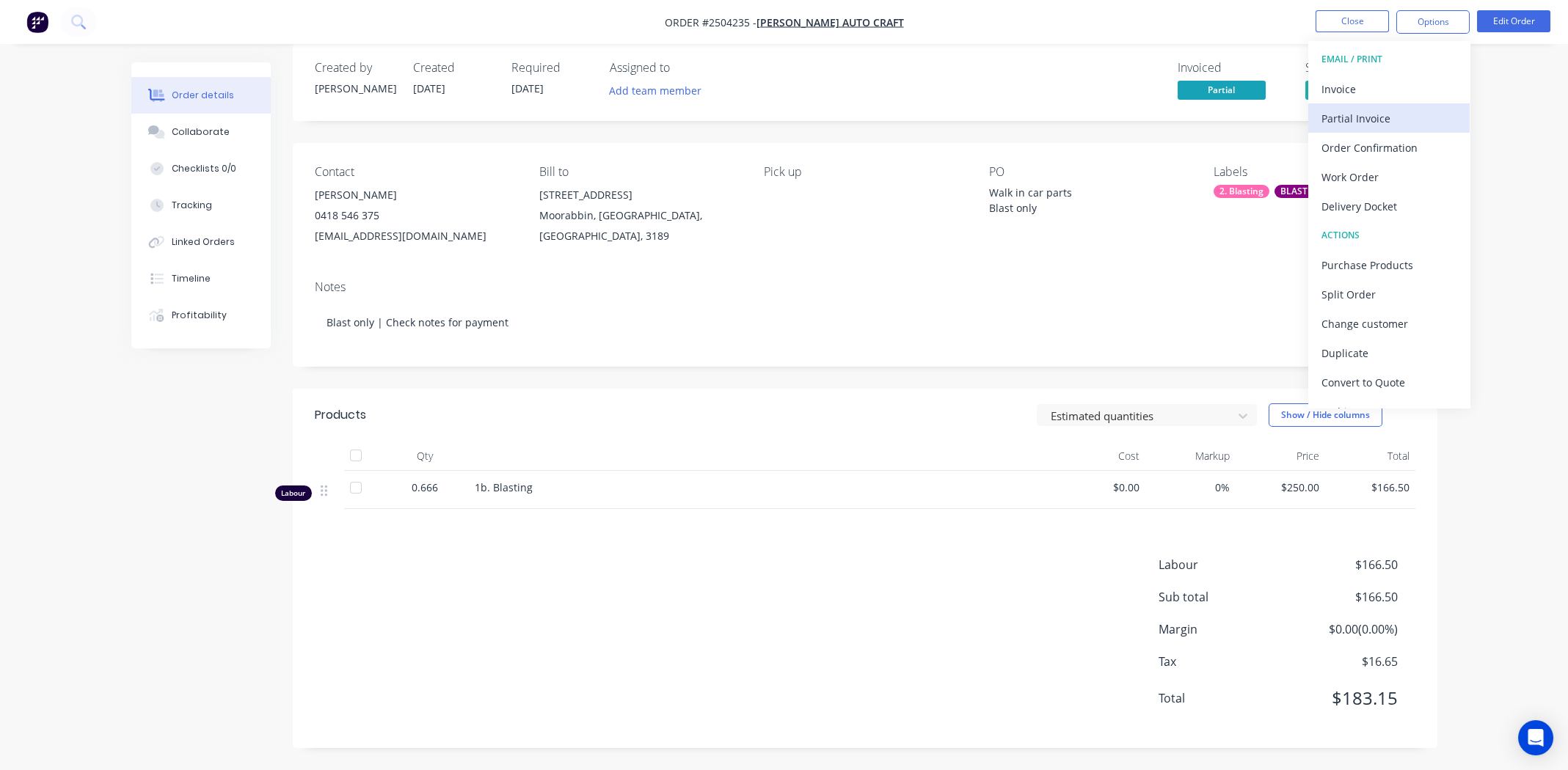
click at [1346, 111] on div "Partial Invoice" at bounding box center [1389, 119] width 135 height 22
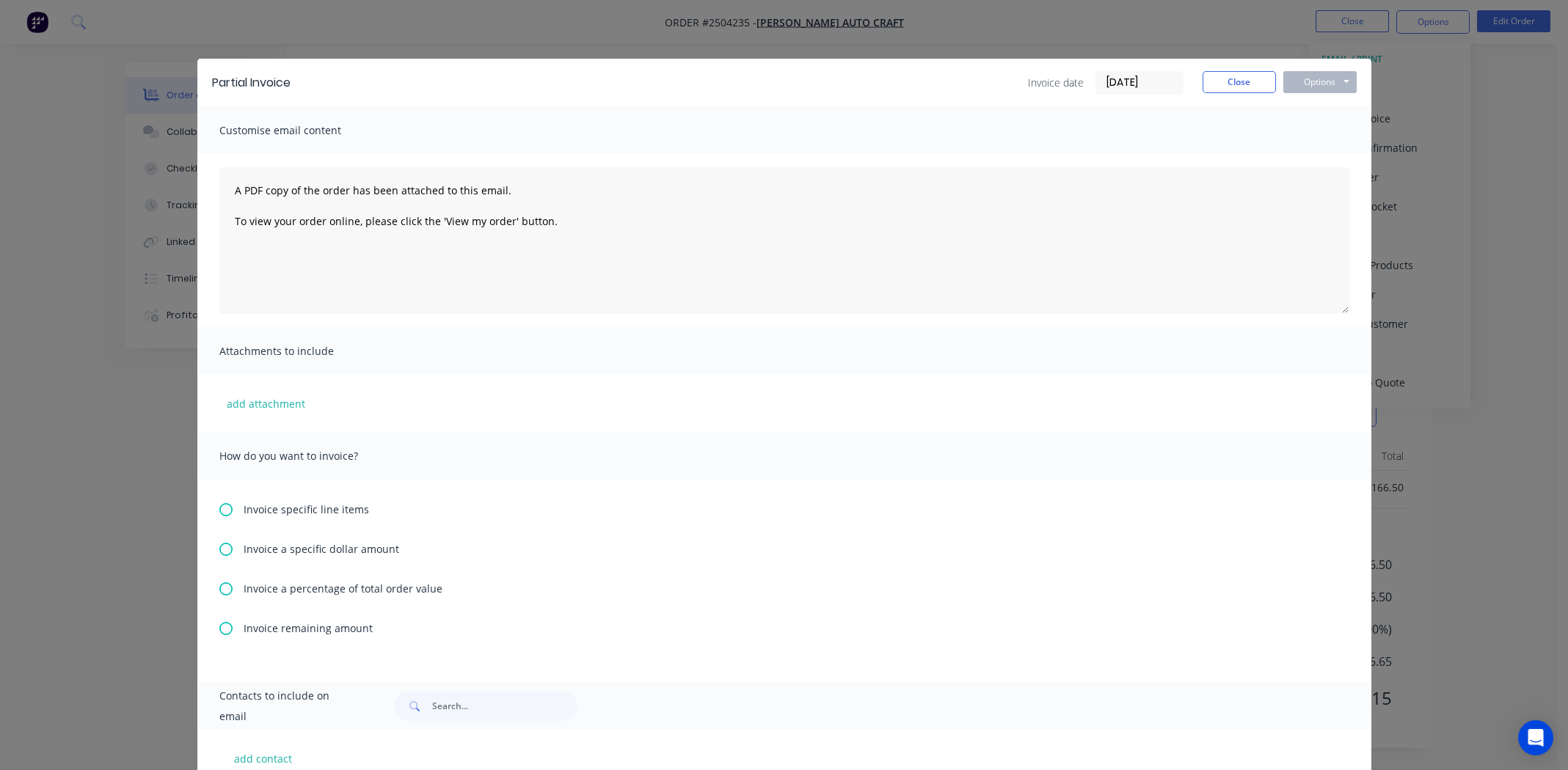
click at [219, 548] on icon at bounding box center [226, 550] width 13 height 13
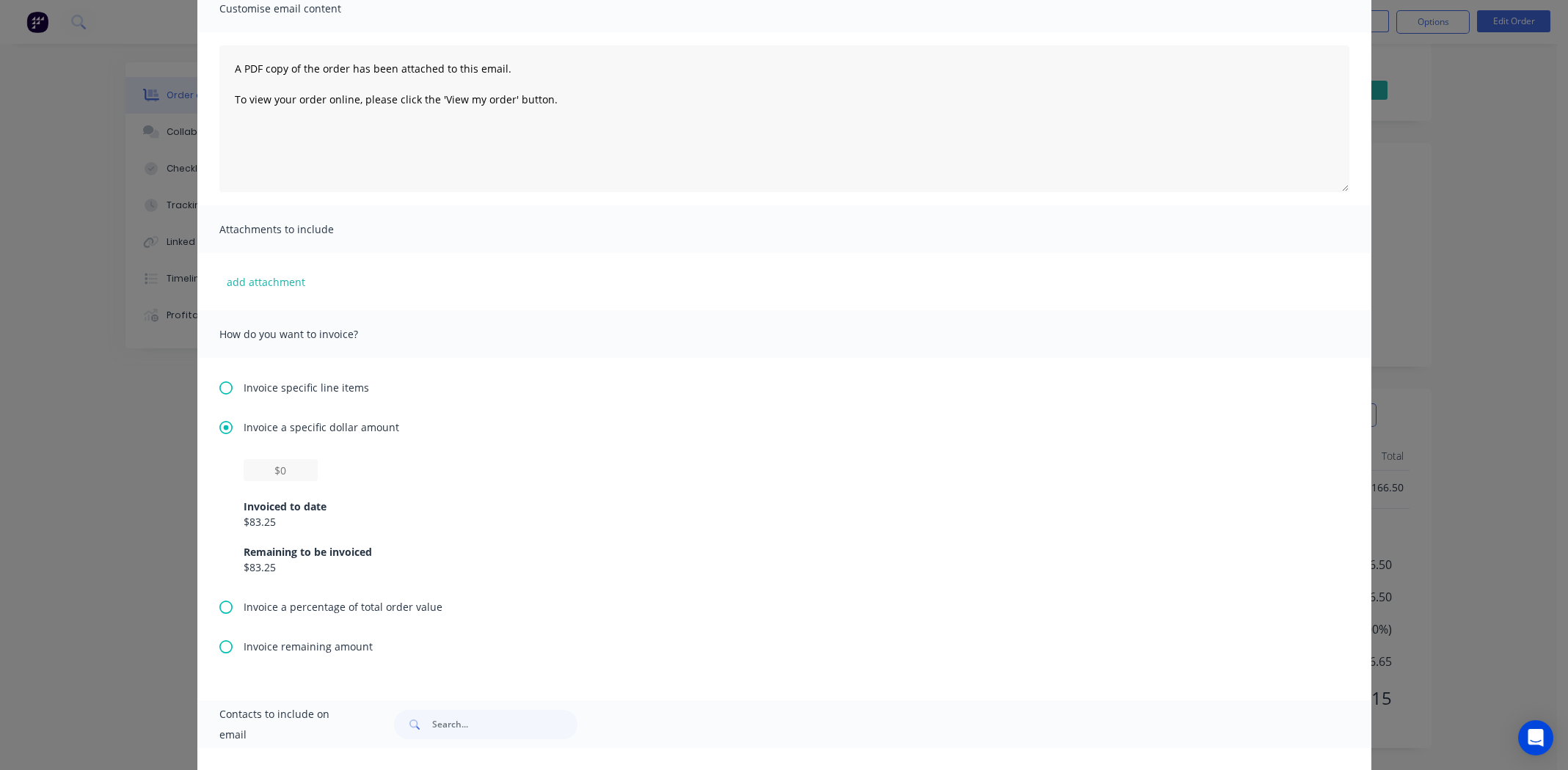
scroll to position [85, 0]
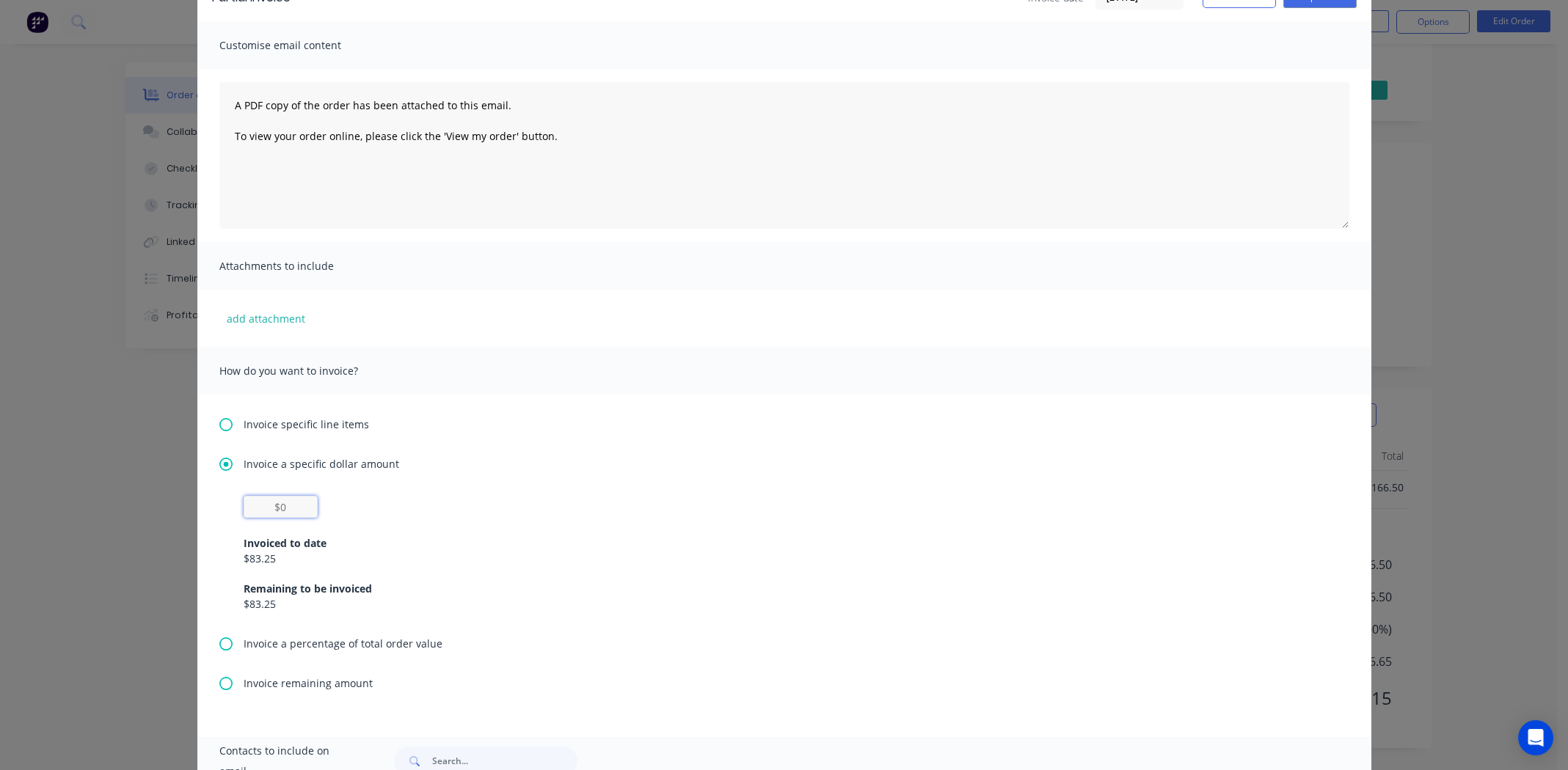
click at [277, 503] on input "text" at bounding box center [280, 507] width 74 height 22
type input "$83.25"
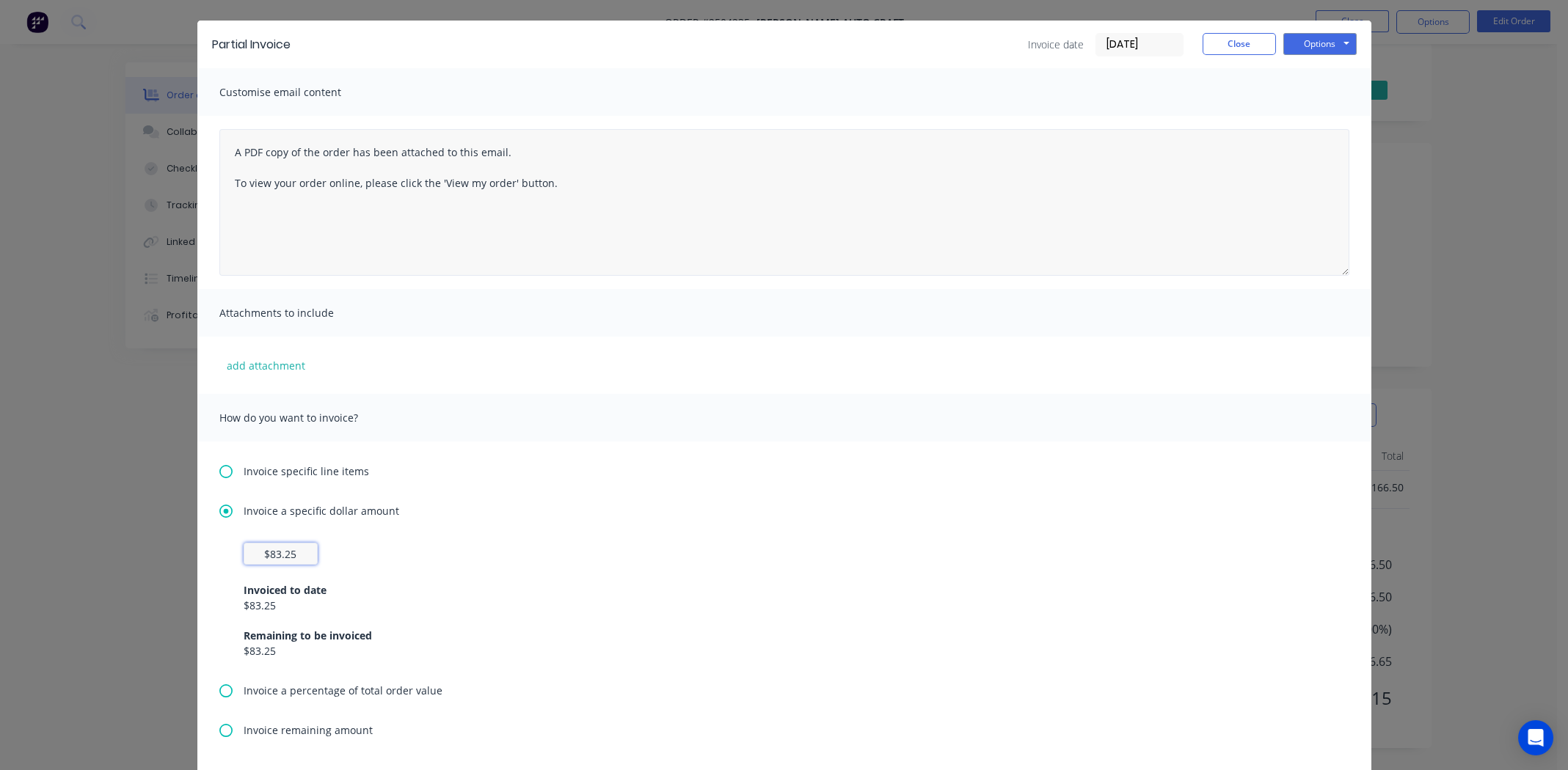
scroll to position [0, 0]
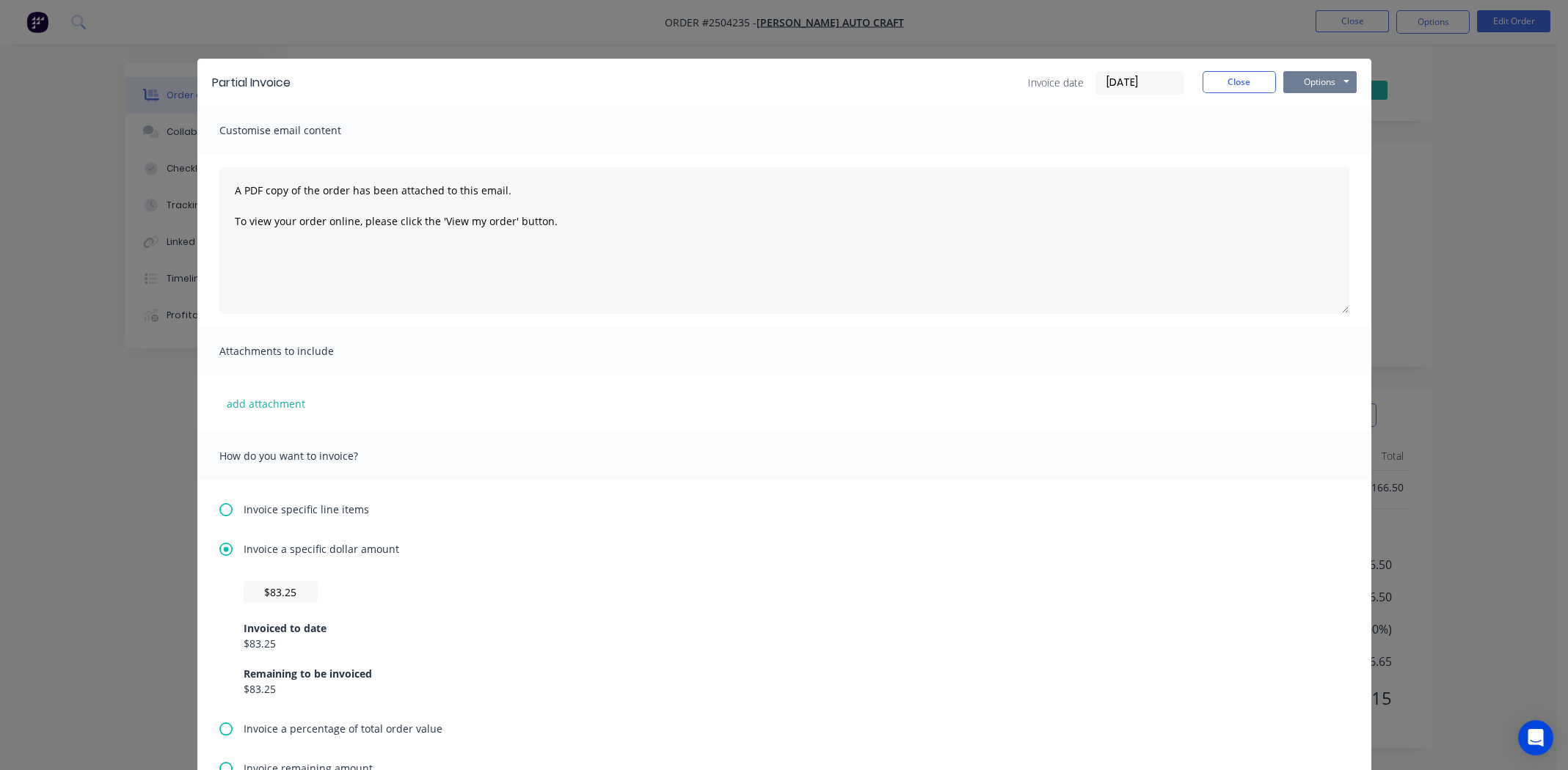
click at [1320, 82] on button "Options" at bounding box center [1320, 82] width 73 height 22
click at [1315, 132] on button "Print" at bounding box center [1330, 132] width 94 height 24
click at [1241, 81] on button "Close" at bounding box center [1239, 82] width 73 height 22
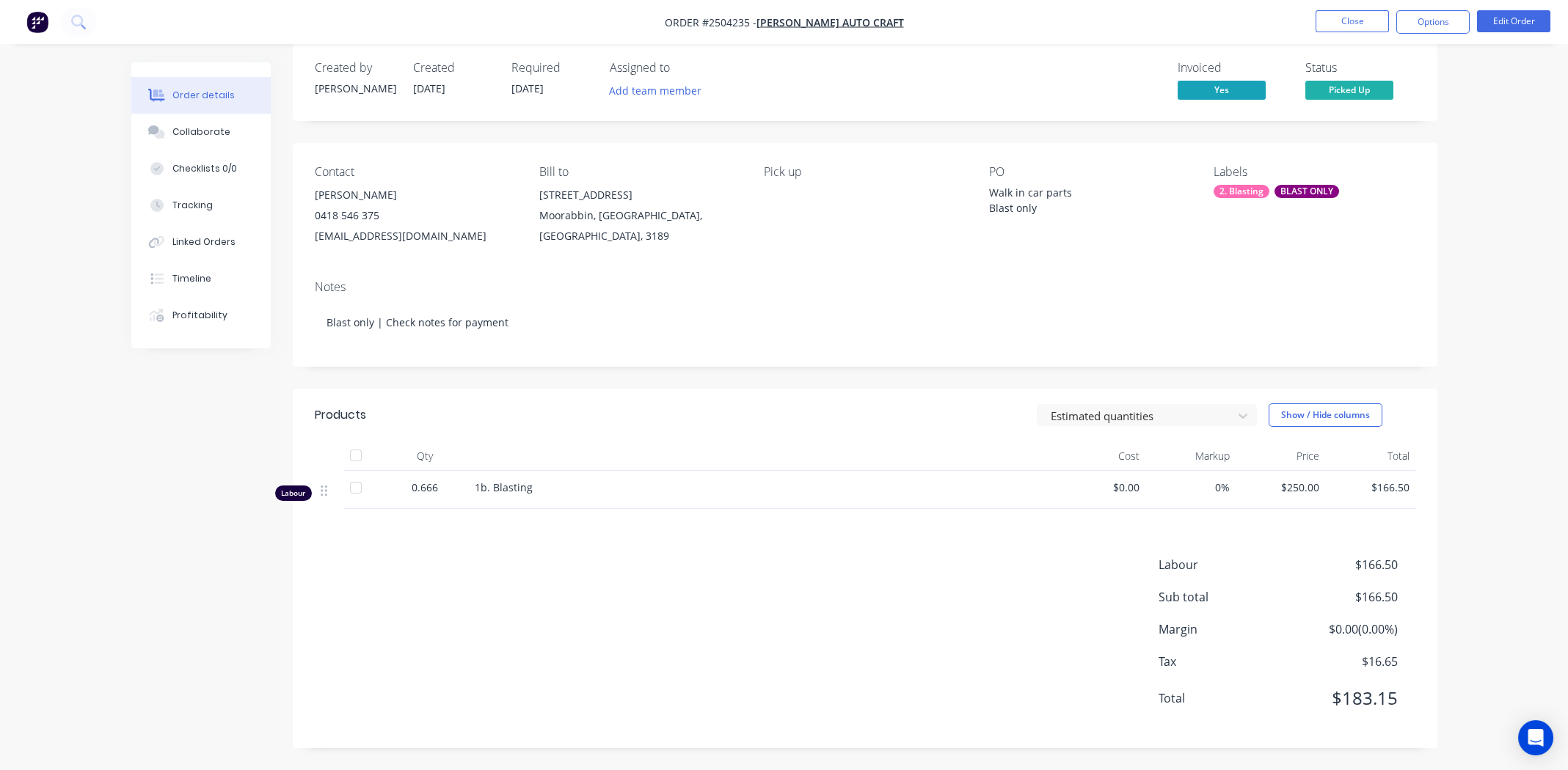
click at [1433, 215] on div "Contact Mick Vishacki 0418 546 375 michaelvishacki@gmail.com Bill to 39A Robern…" at bounding box center [865, 205] width 1145 height 125
click at [817, 548] on div "Products Estimated quantities Show / Hide columns Qty Cost Markup Price Total L…" at bounding box center [865, 568] width 1145 height 360
click at [718, 605] on div "Labour $166.50 Sub total $166.50 Margin $0.00 ( 0.00 %) Tax $16.65 Total $183.15" at bounding box center [865, 640] width 1101 height 170
click at [1428, 17] on button "Options" at bounding box center [1433, 22] width 73 height 23
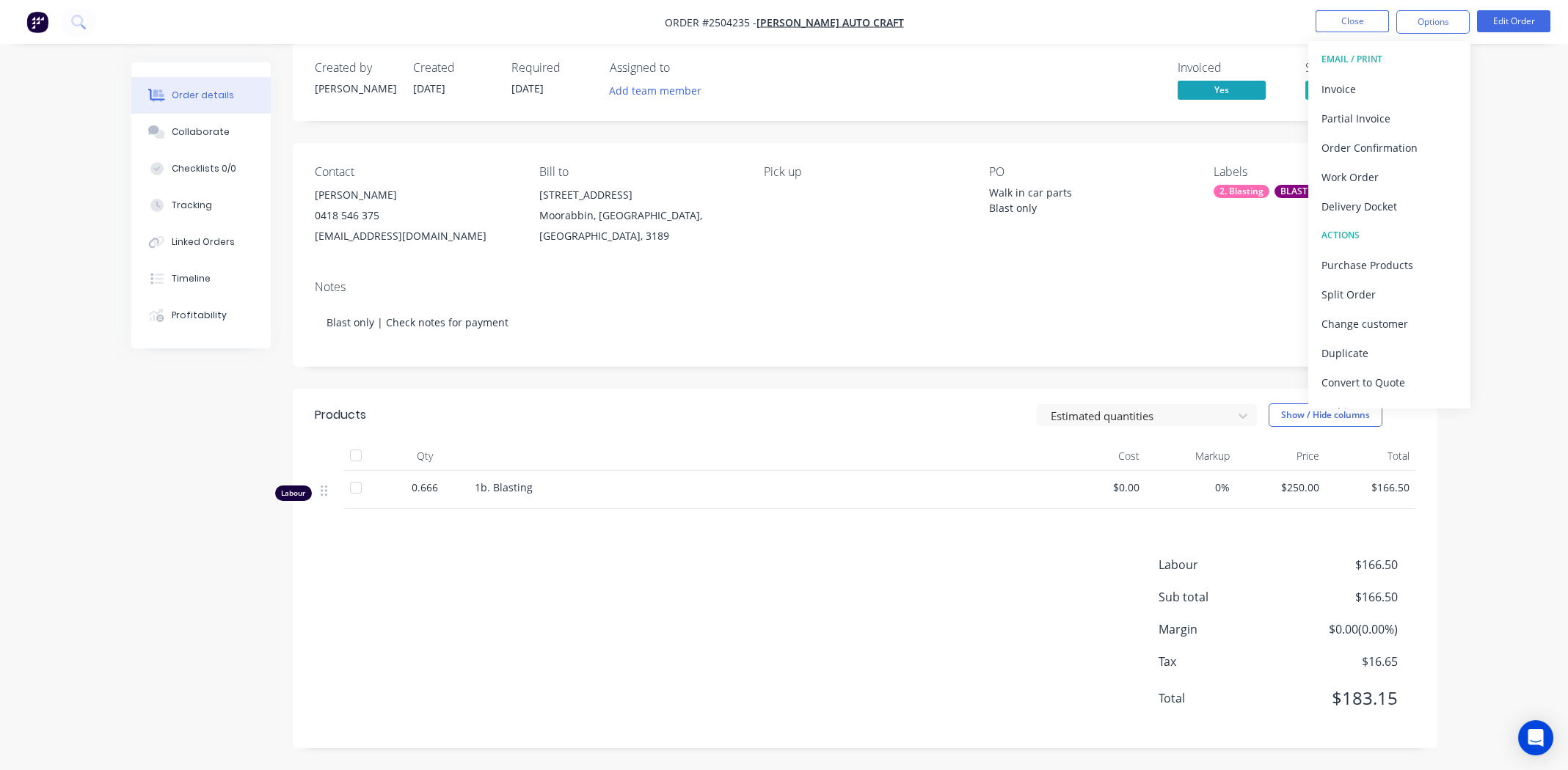
click at [1064, 74] on div "Invoiced Yes Status Picked Up" at bounding box center [1086, 81] width 659 height 42
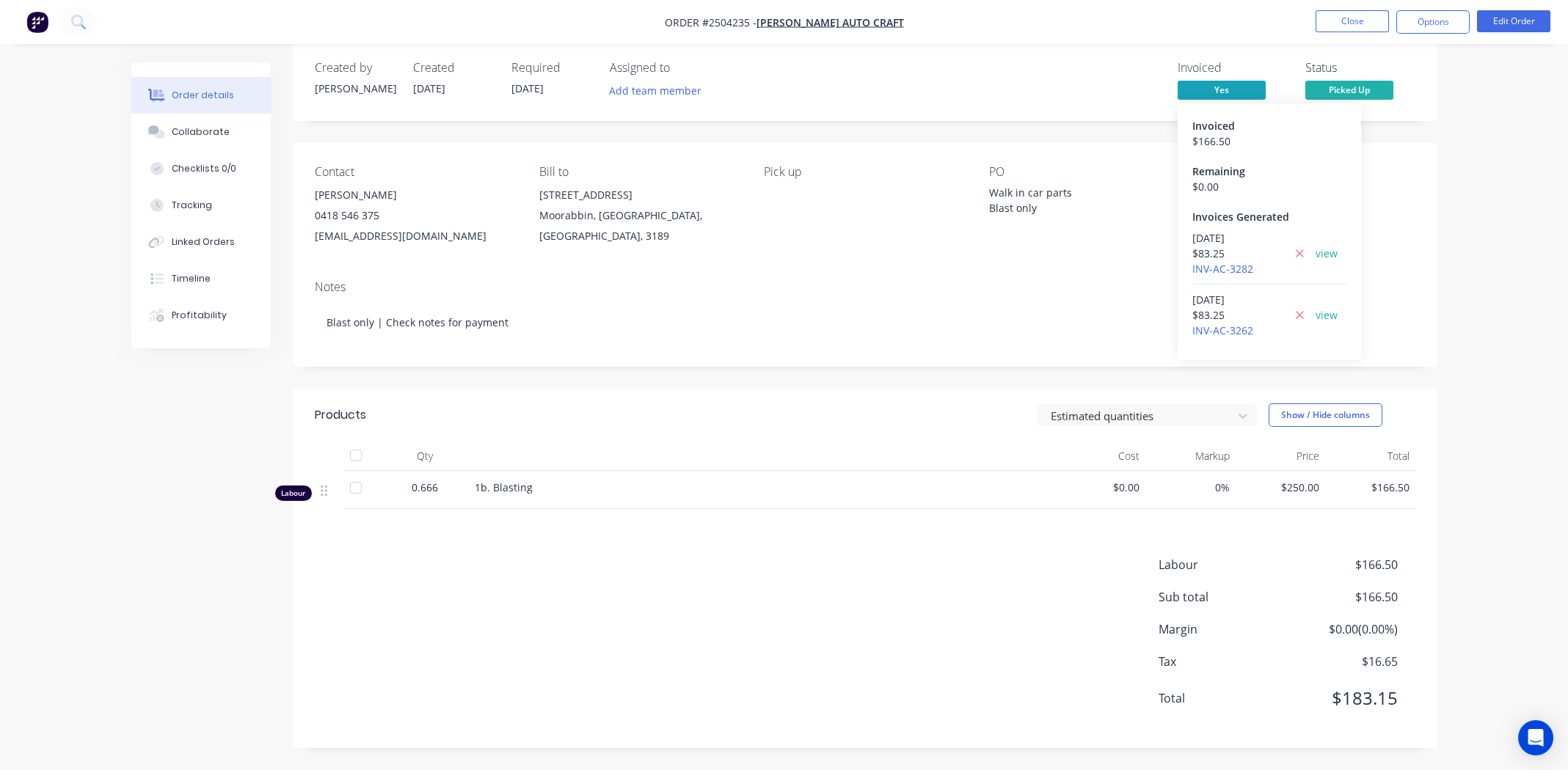
click at [1204, 81] on span "Yes" at bounding box center [1221, 90] width 88 height 18
click at [1301, 251] on icon at bounding box center [1300, 254] width 9 height 13
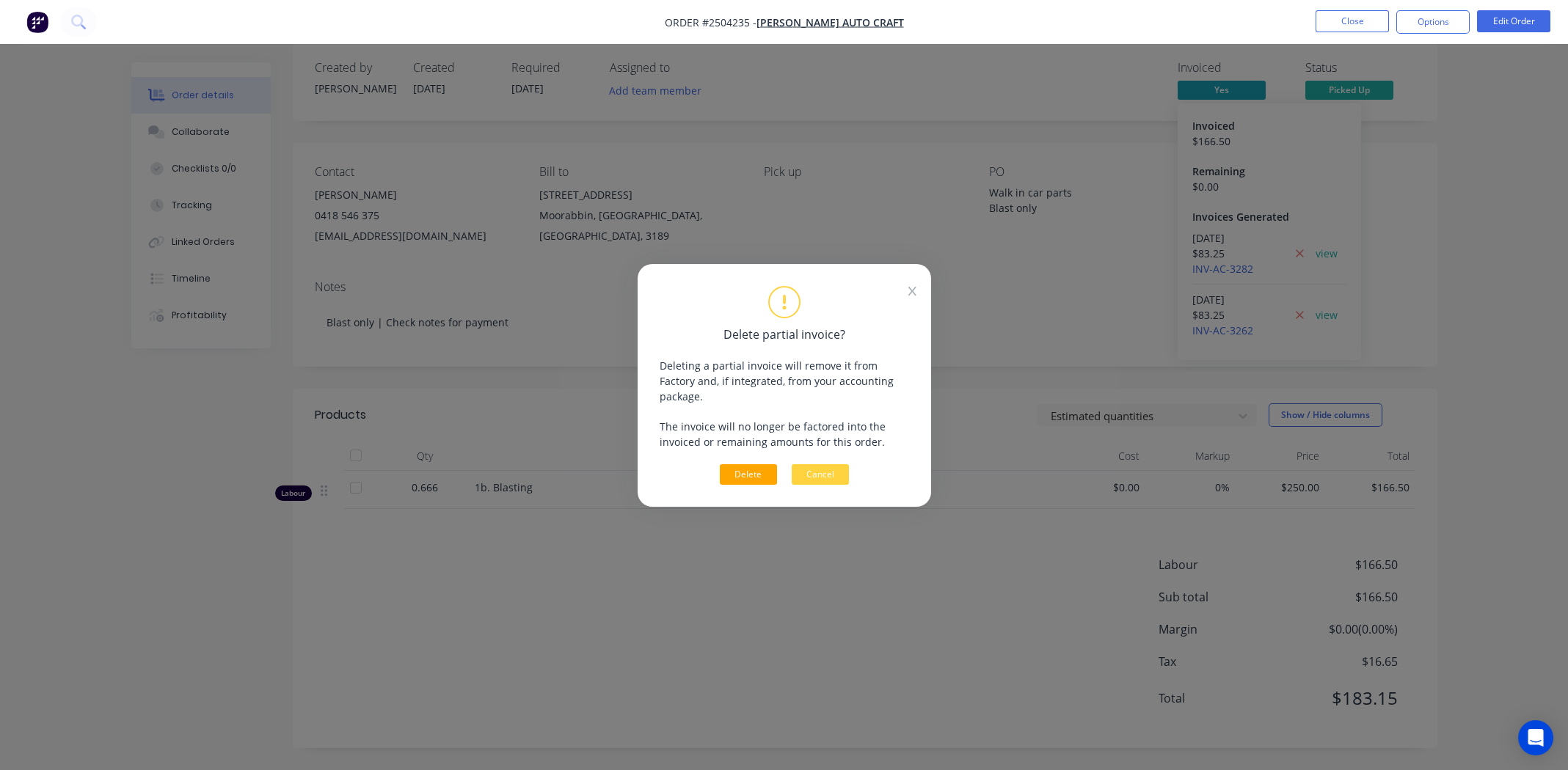
click at [747, 464] on button "Delete" at bounding box center [748, 474] width 57 height 21
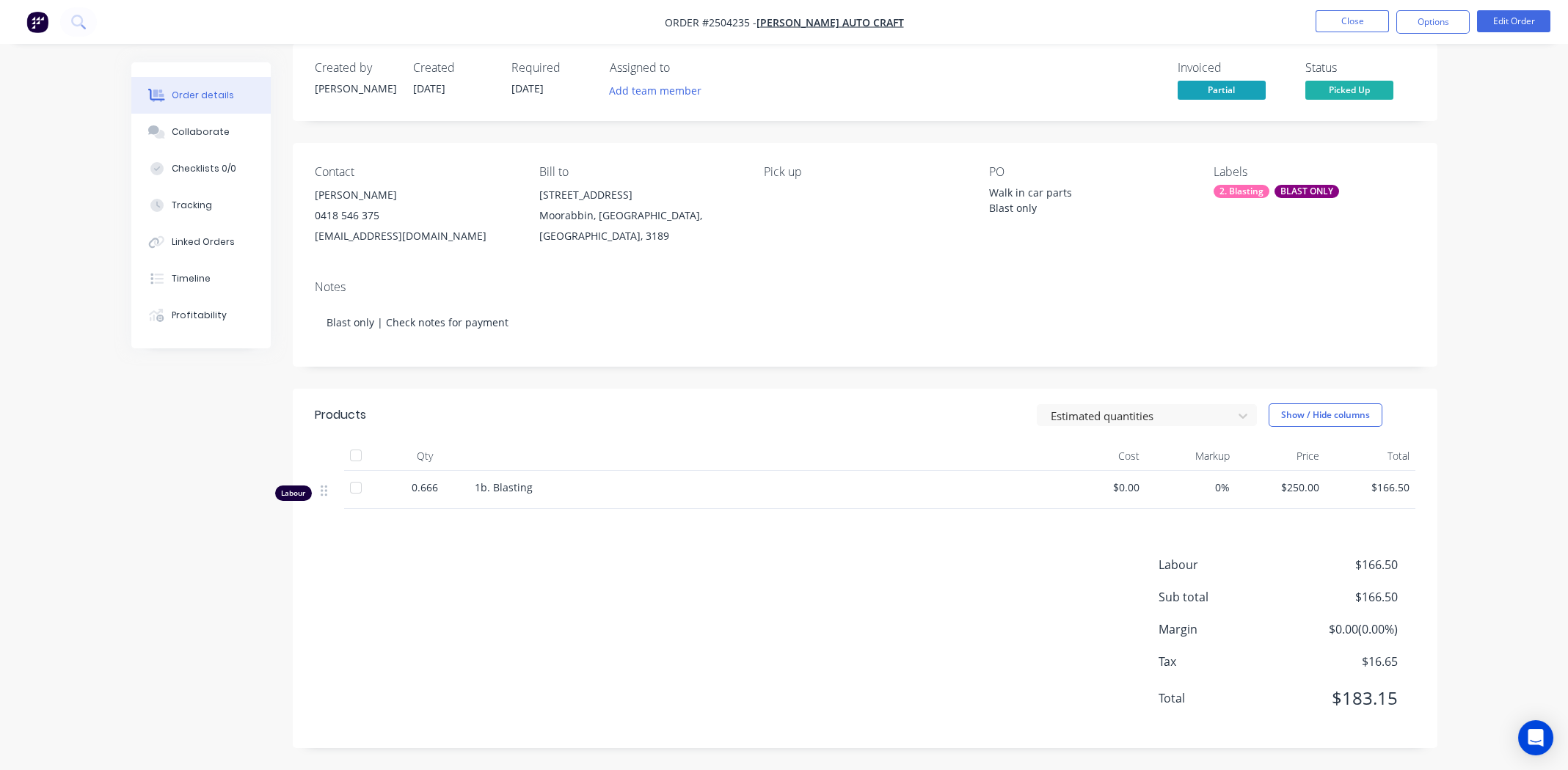
click at [1531, 7] on nav "Order #2504235 - Tom G auto craft Close Options Edit Order" at bounding box center [784, 22] width 1568 height 44
click at [1524, 17] on button "Edit Order" at bounding box center [1514, 21] width 73 height 22
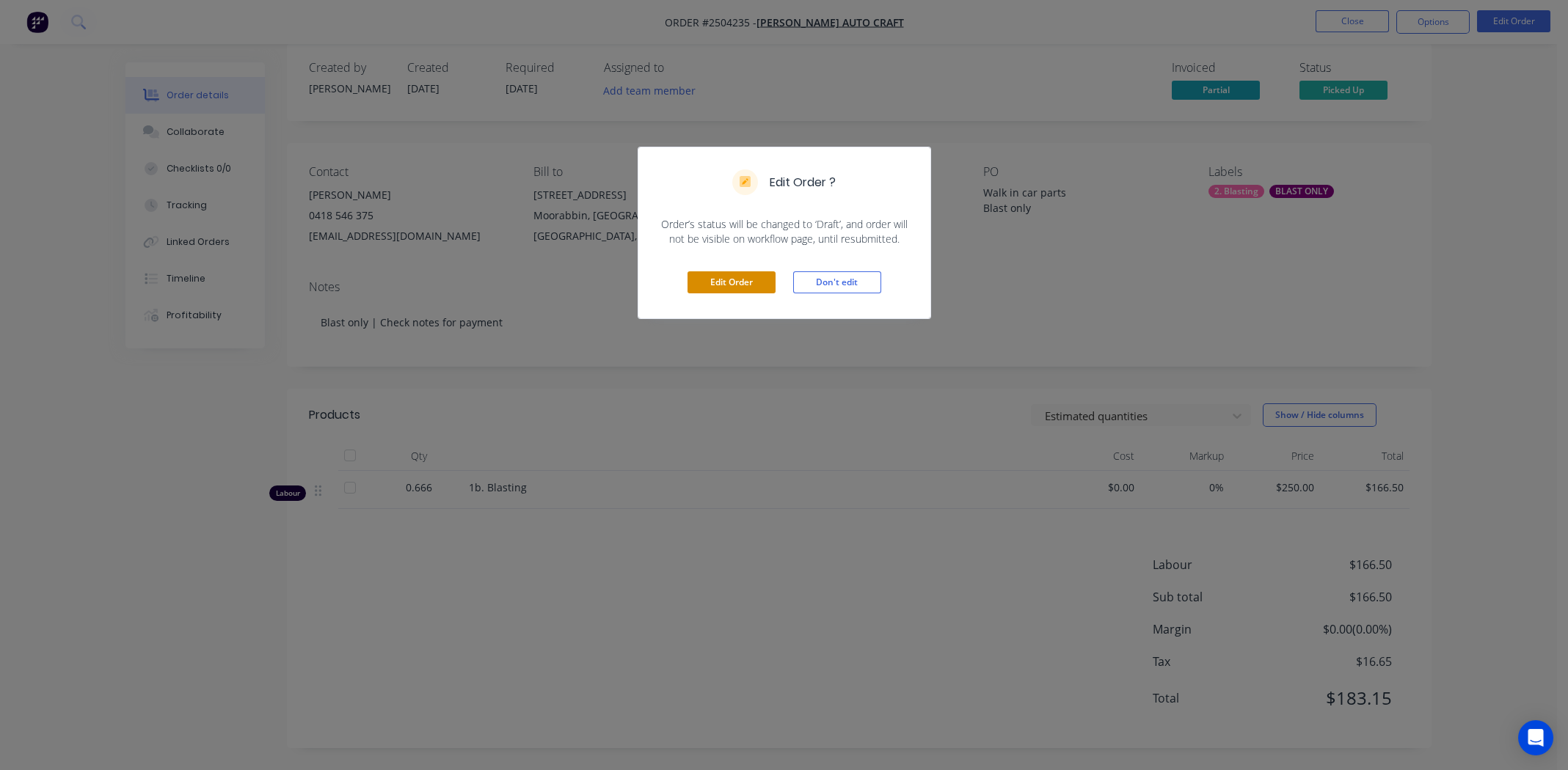
click at [702, 282] on button "Edit Order" at bounding box center [731, 282] width 88 height 22
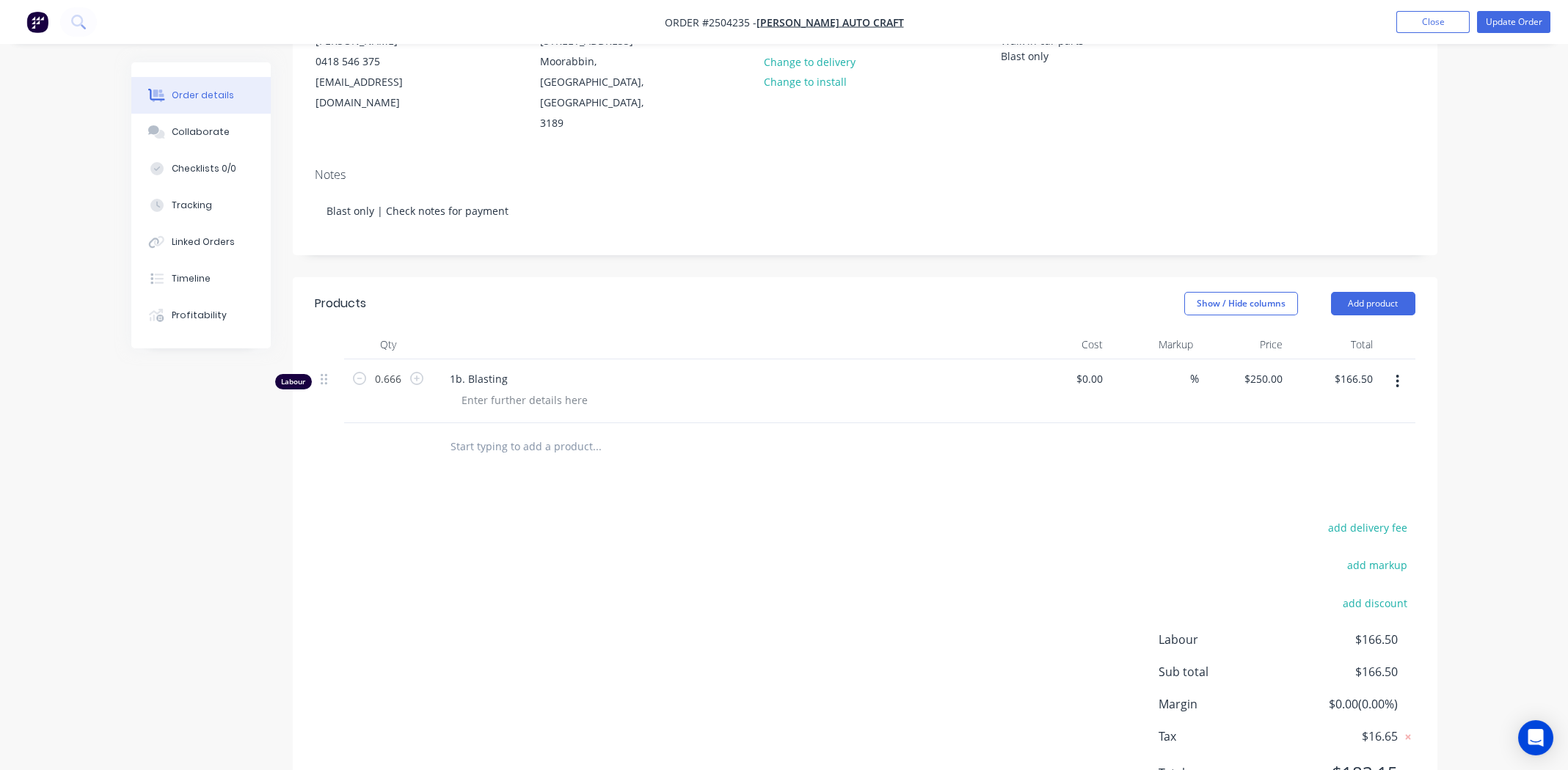
scroll to position [208, 0]
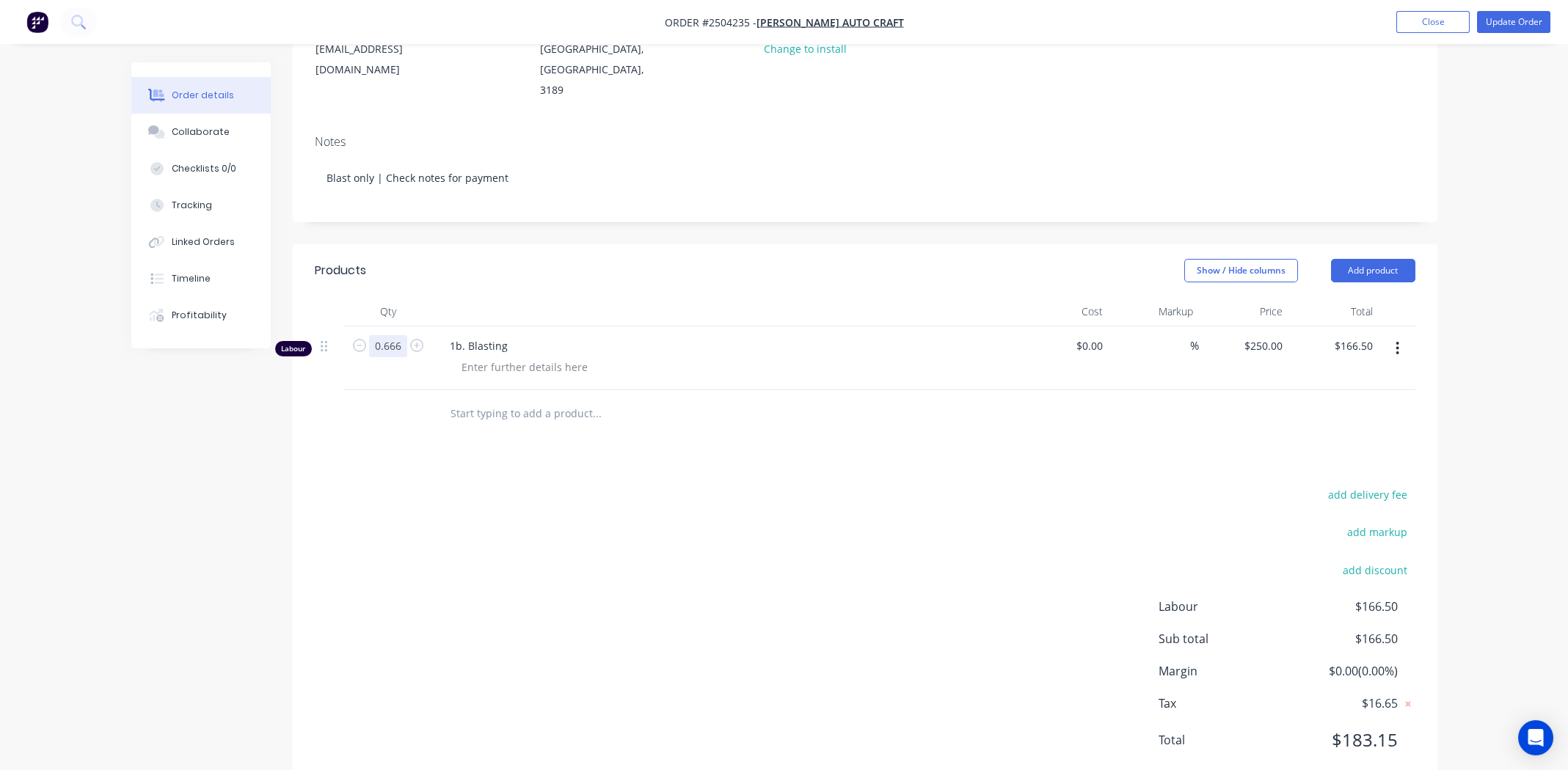
click at [392, 336] on input "0.666" at bounding box center [388, 346] width 38 height 22
paste input "4167"
type input "0.4167"
type input "$104.18"
click at [818, 522] on div "add delivery fee add markup add discount Labour $166.50 Sub total $166.50 Margi…" at bounding box center [865, 626] width 1101 height 283
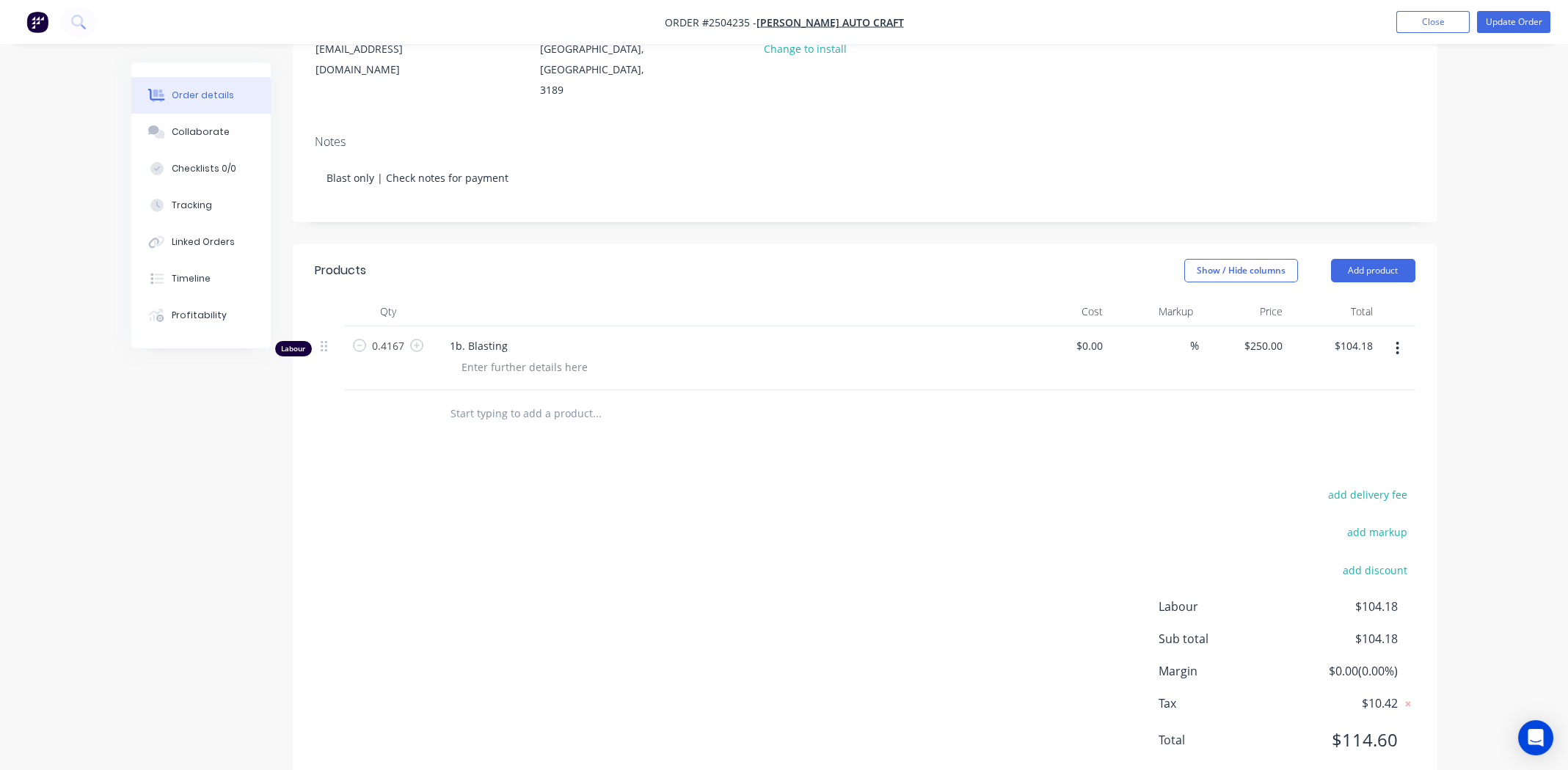
drag, startPoint x: 863, startPoint y: 601, endPoint x: 1228, endPoint y: 574, distance: 366.0
click at [864, 600] on div "add delivery fee add markup add discount Labour $104.18 Sub total $104.18 Margi…" at bounding box center [865, 626] width 1101 height 283
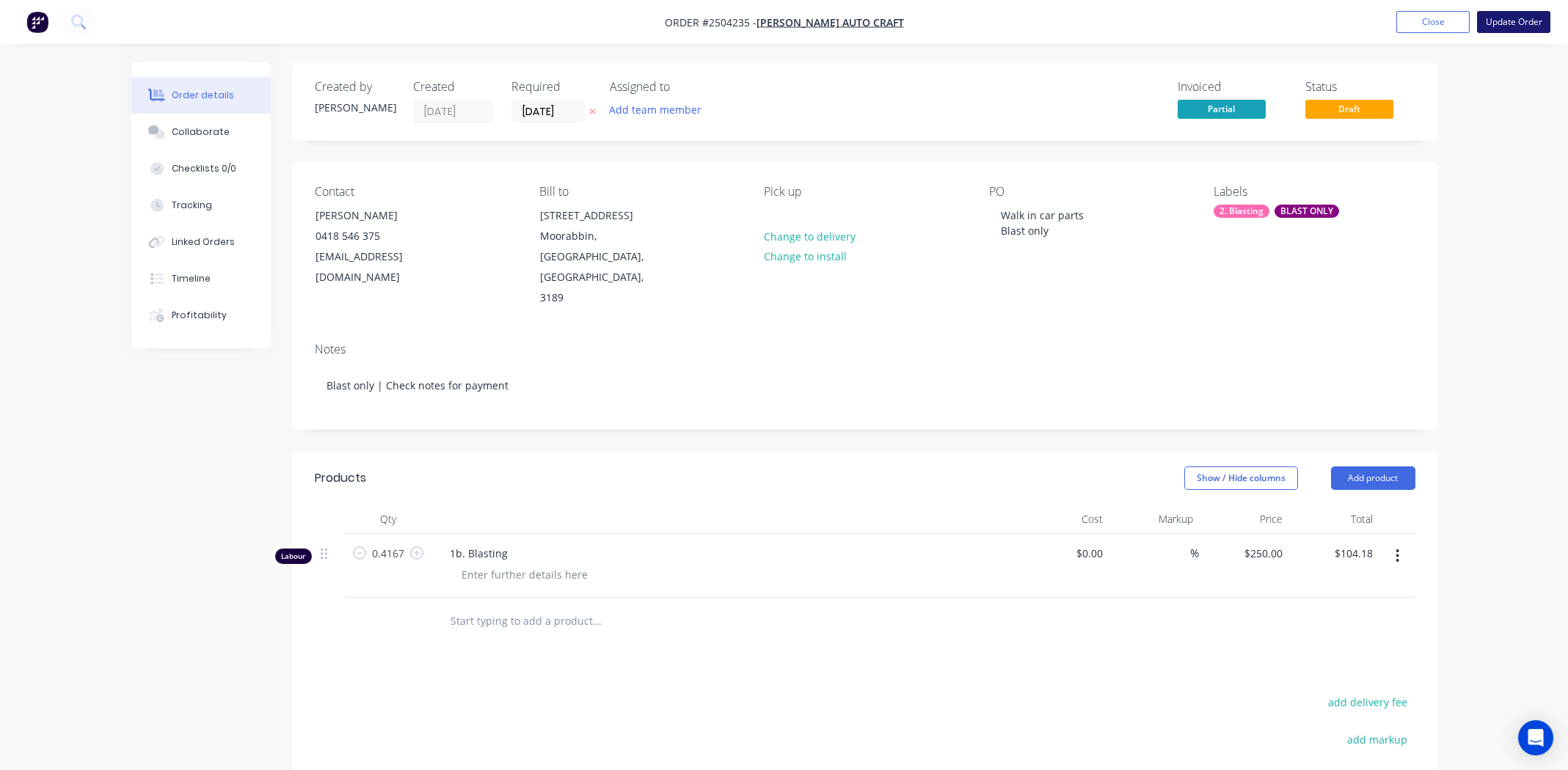
click at [1507, 19] on button "Update Order" at bounding box center [1514, 22] width 73 height 22
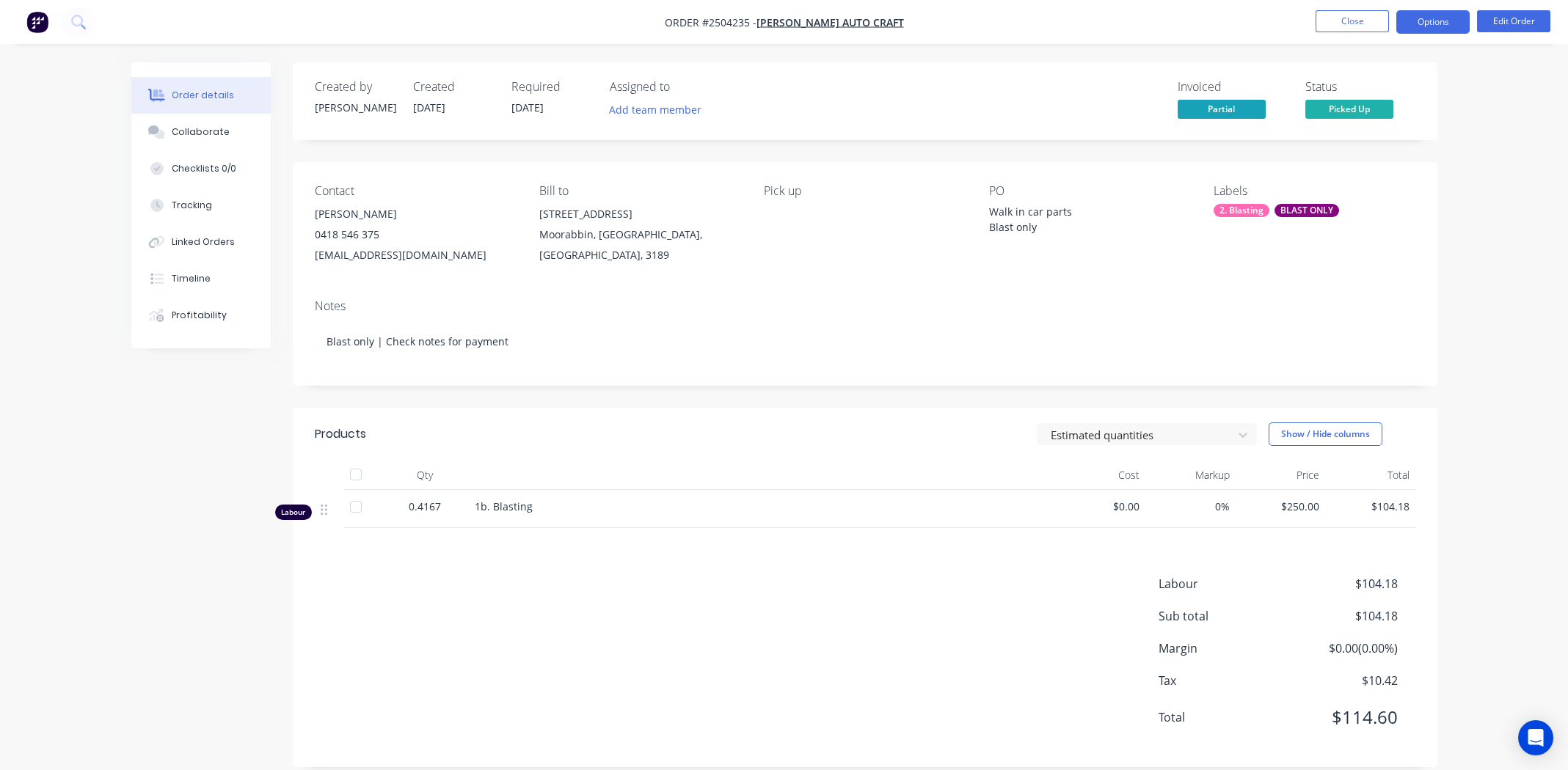
click at [1439, 24] on button "Options" at bounding box center [1433, 22] width 73 height 23
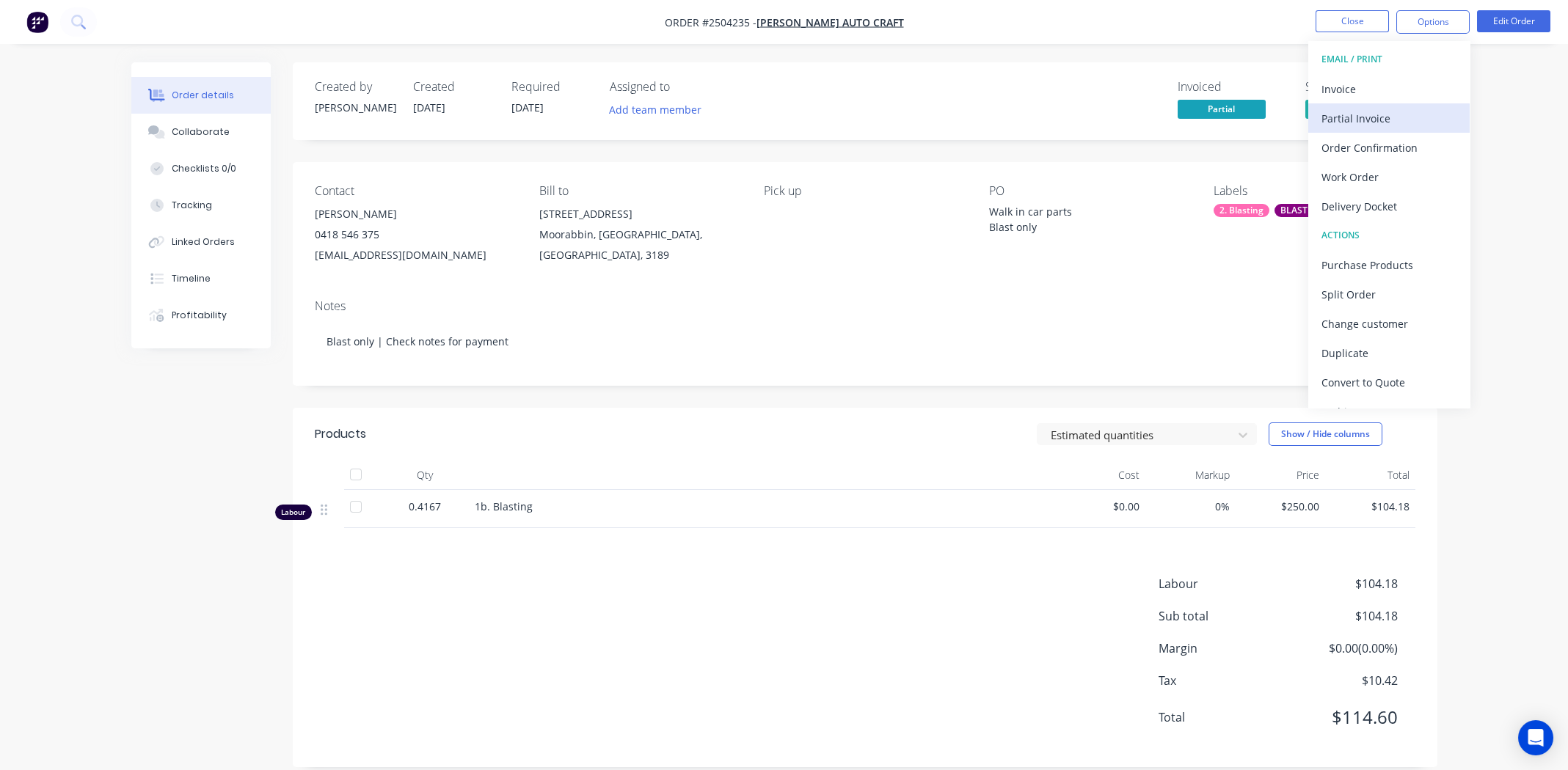
click at [1355, 122] on div "Partial Invoice" at bounding box center [1389, 119] width 135 height 22
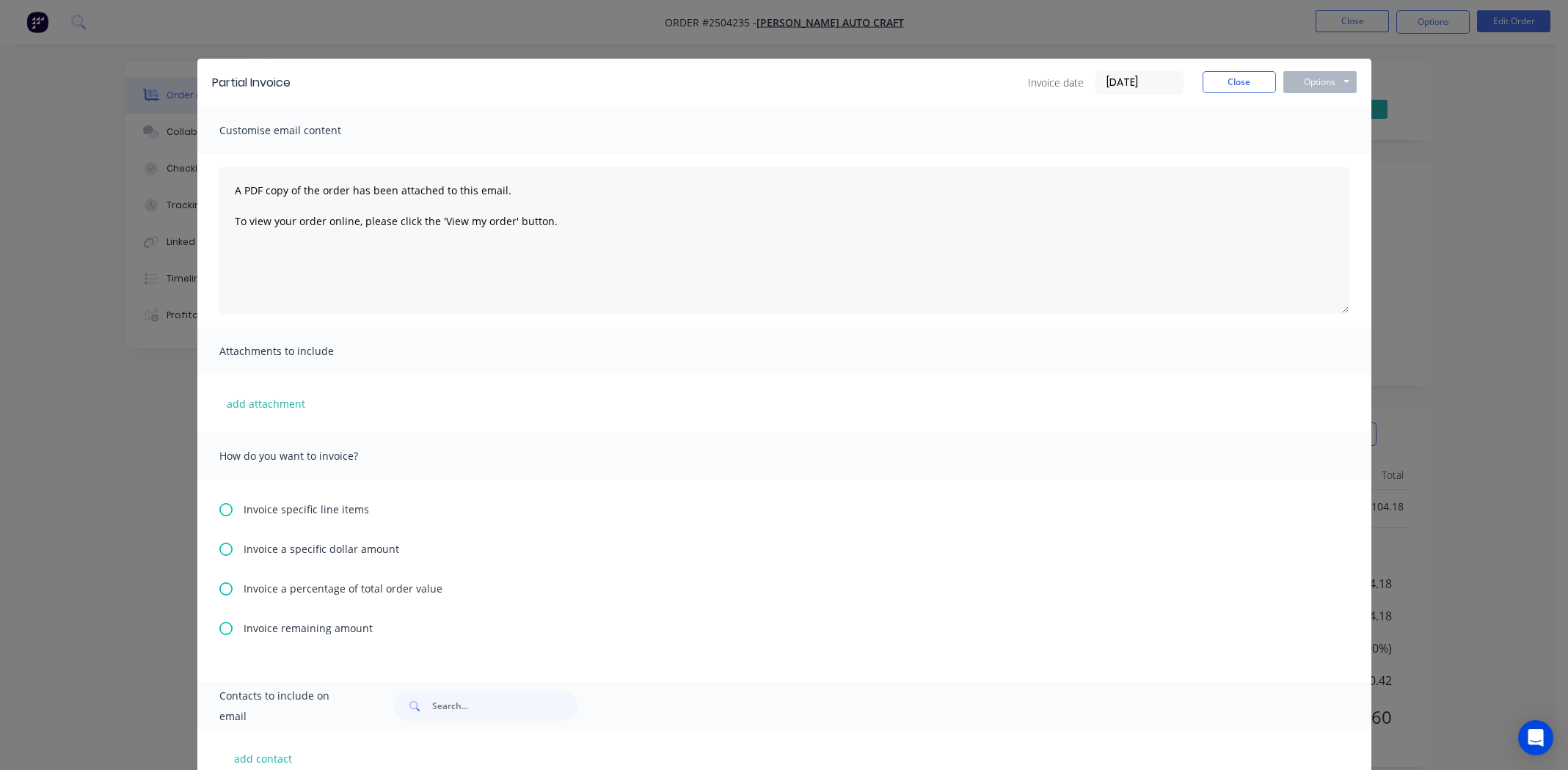
click at [219, 548] on icon at bounding box center [226, 550] width 13 height 13
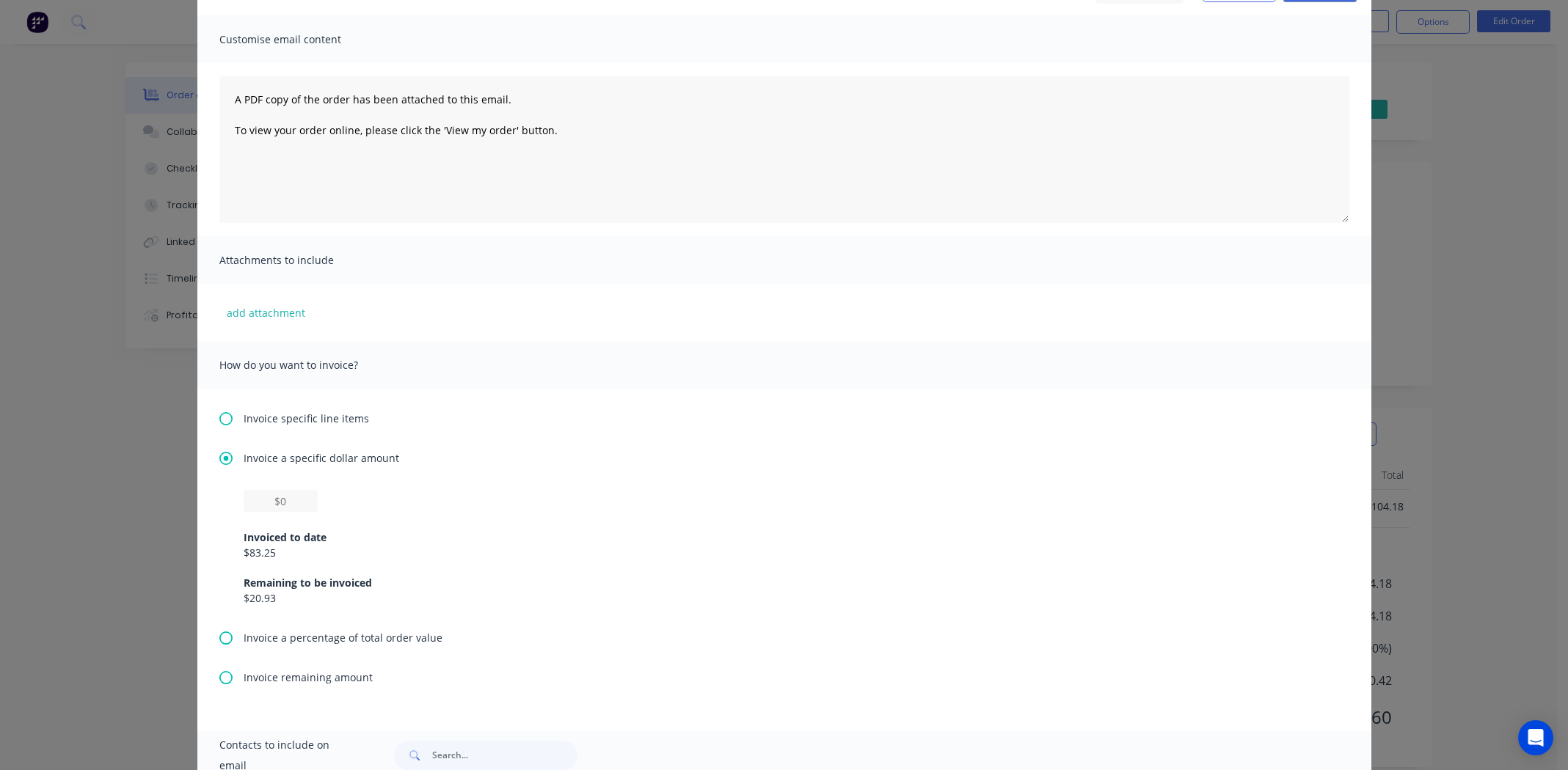
scroll to position [85, 0]
click at [267, 505] on input "text" at bounding box center [280, 507] width 74 height 22
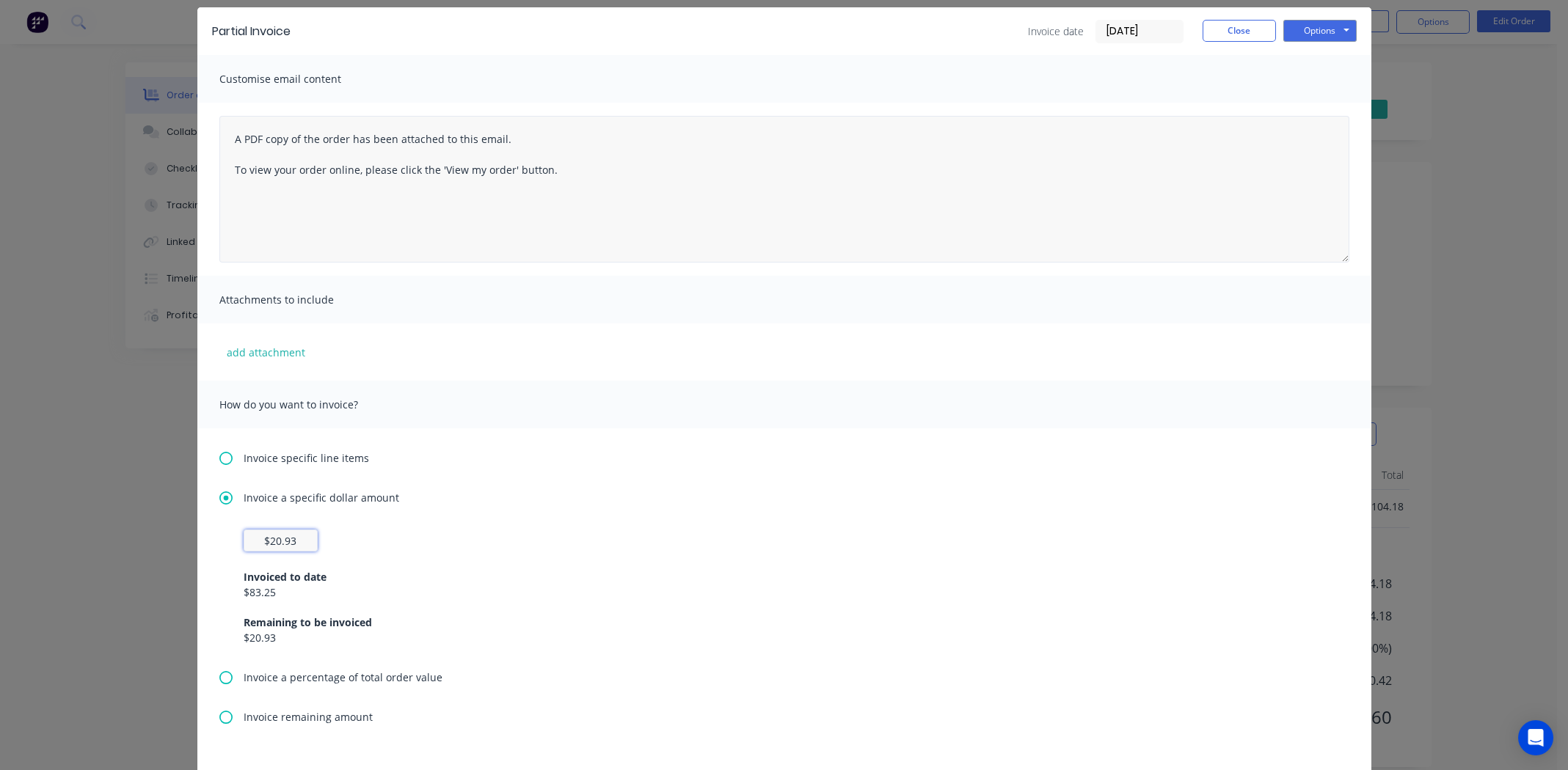
scroll to position [0, 0]
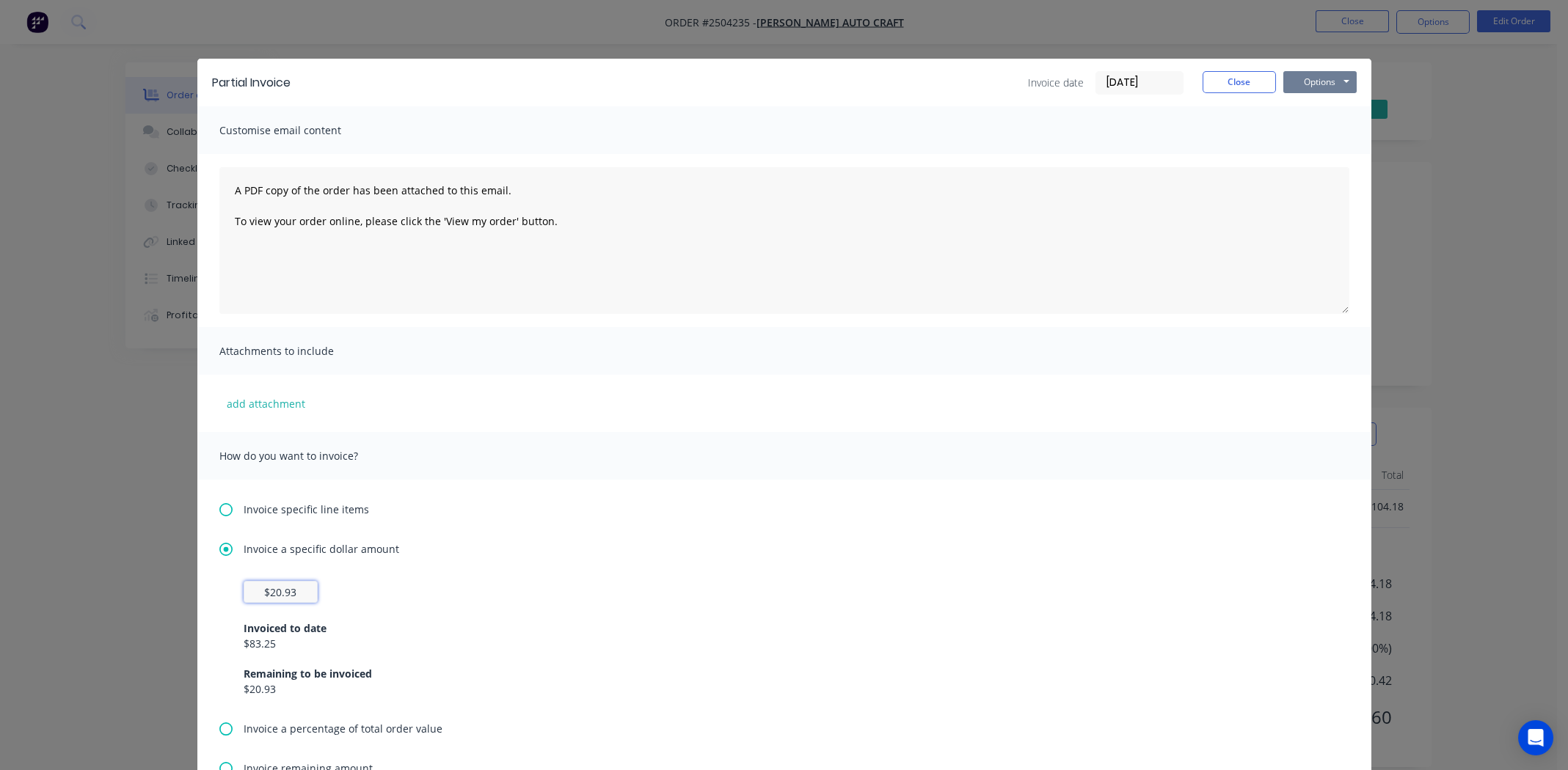
type input "$20.93"
click at [1309, 78] on button "Options" at bounding box center [1320, 82] width 73 height 22
click at [1315, 135] on button "Print" at bounding box center [1330, 132] width 94 height 24
click at [1231, 78] on button "Close" at bounding box center [1239, 82] width 73 height 22
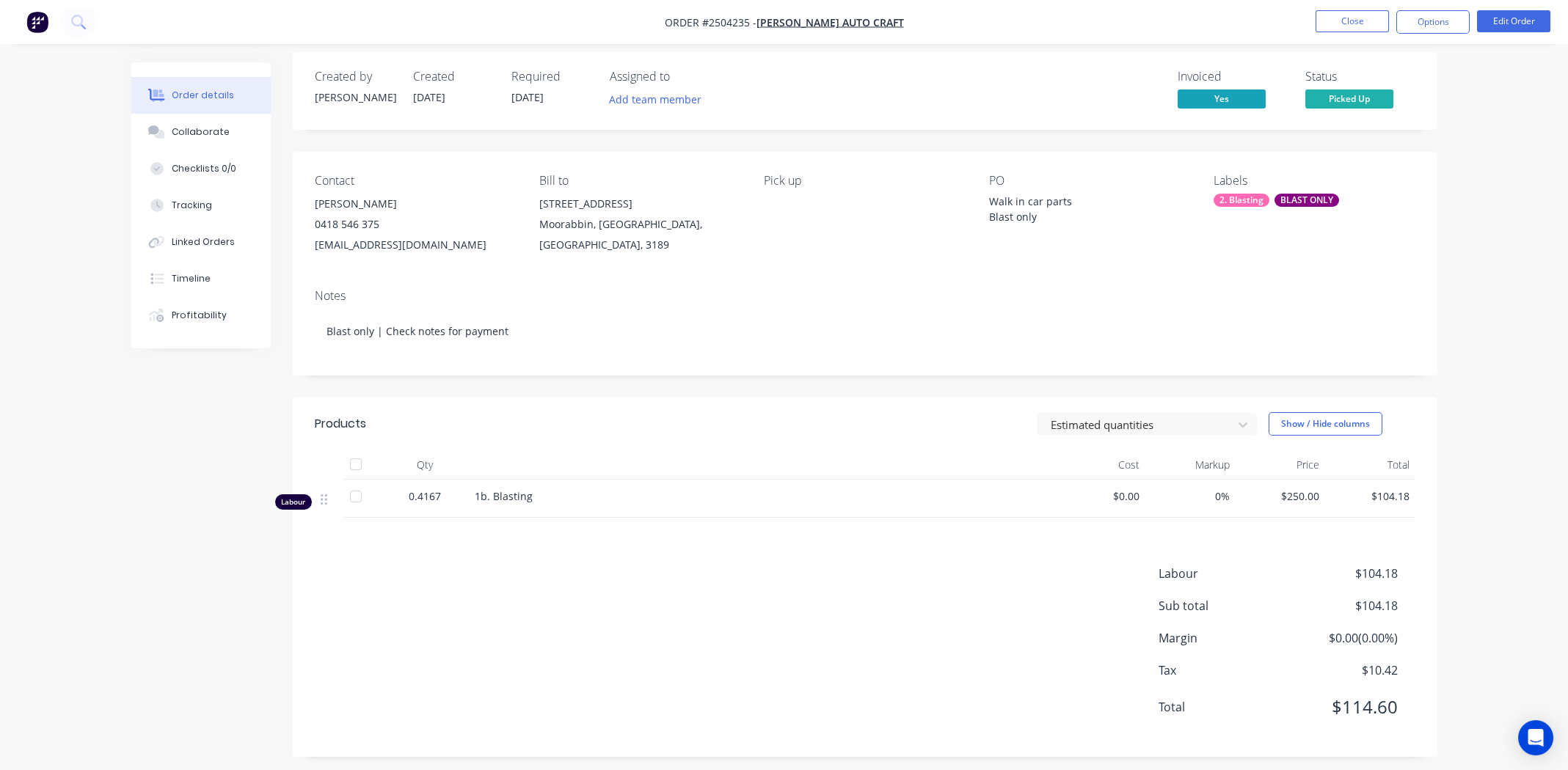
scroll to position [20, 0]
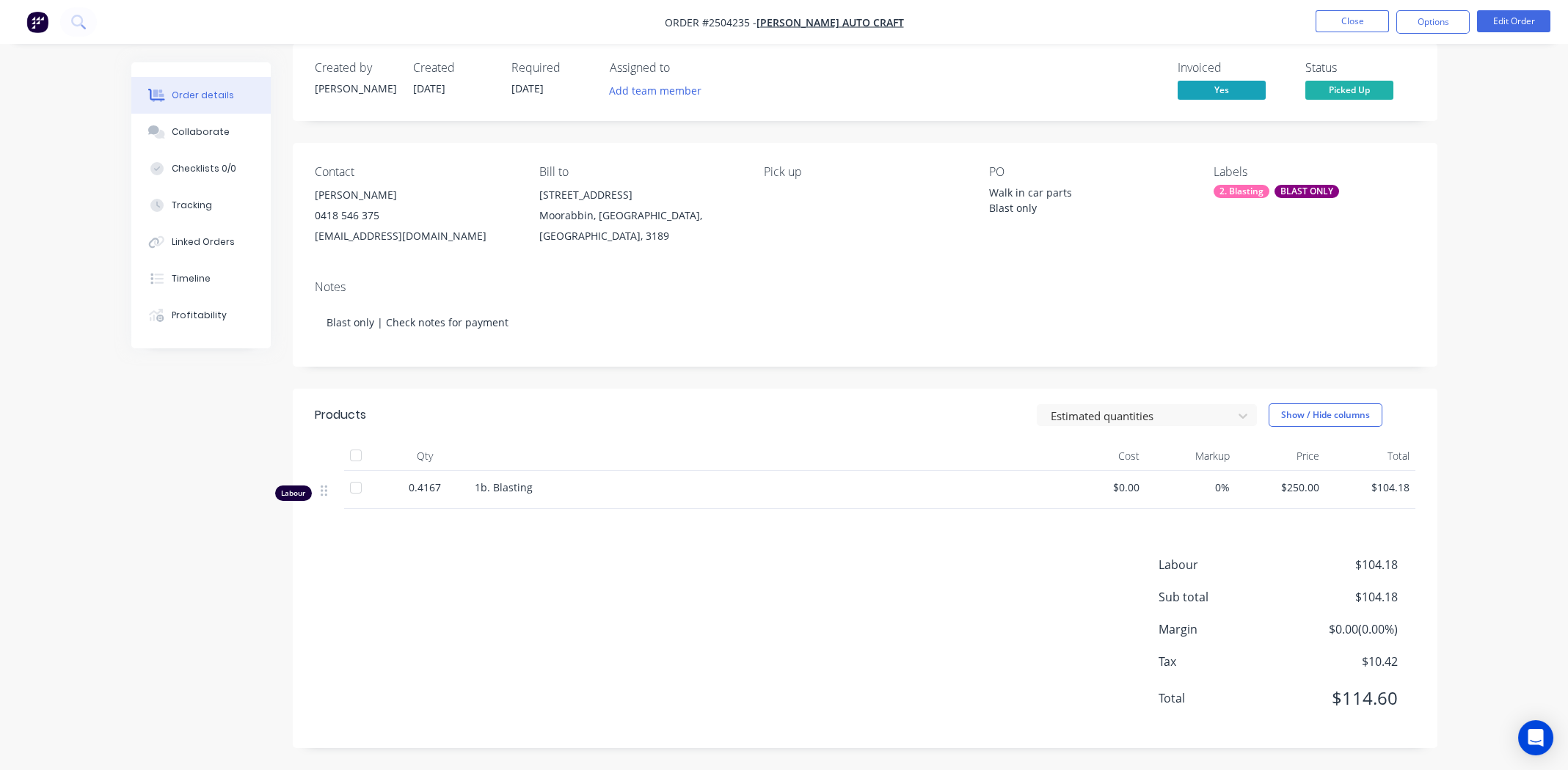
click at [738, 576] on div "Labour $104.18 Sub total $104.18 Margin $0.00 ( 0.00 %) Tax $10.42 Total $114.60" at bounding box center [865, 640] width 1101 height 170
click at [217, 127] on button "Collaborate" at bounding box center [201, 132] width 140 height 37
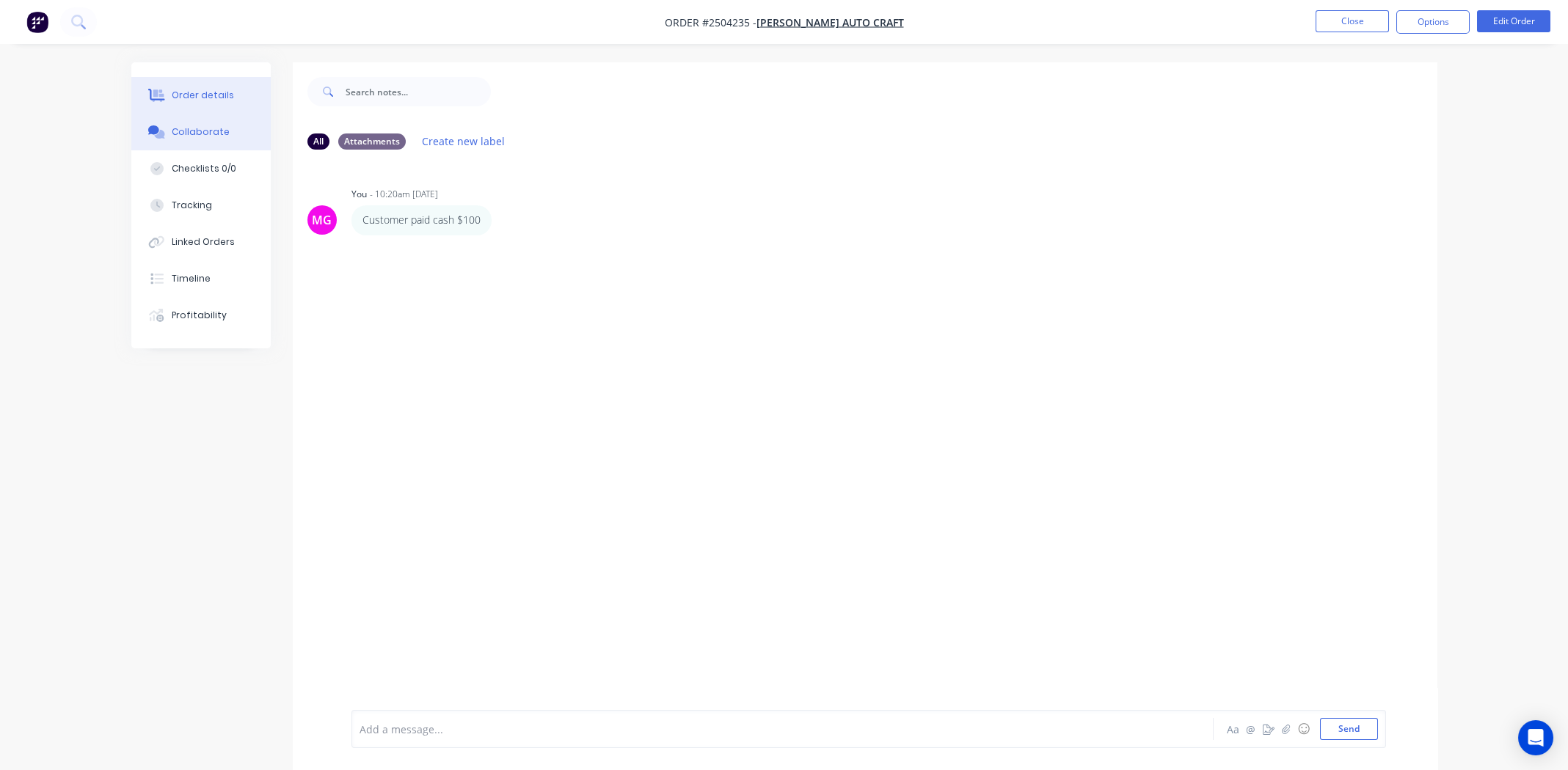
click at [199, 95] on div "Order details" at bounding box center [203, 96] width 62 height 13
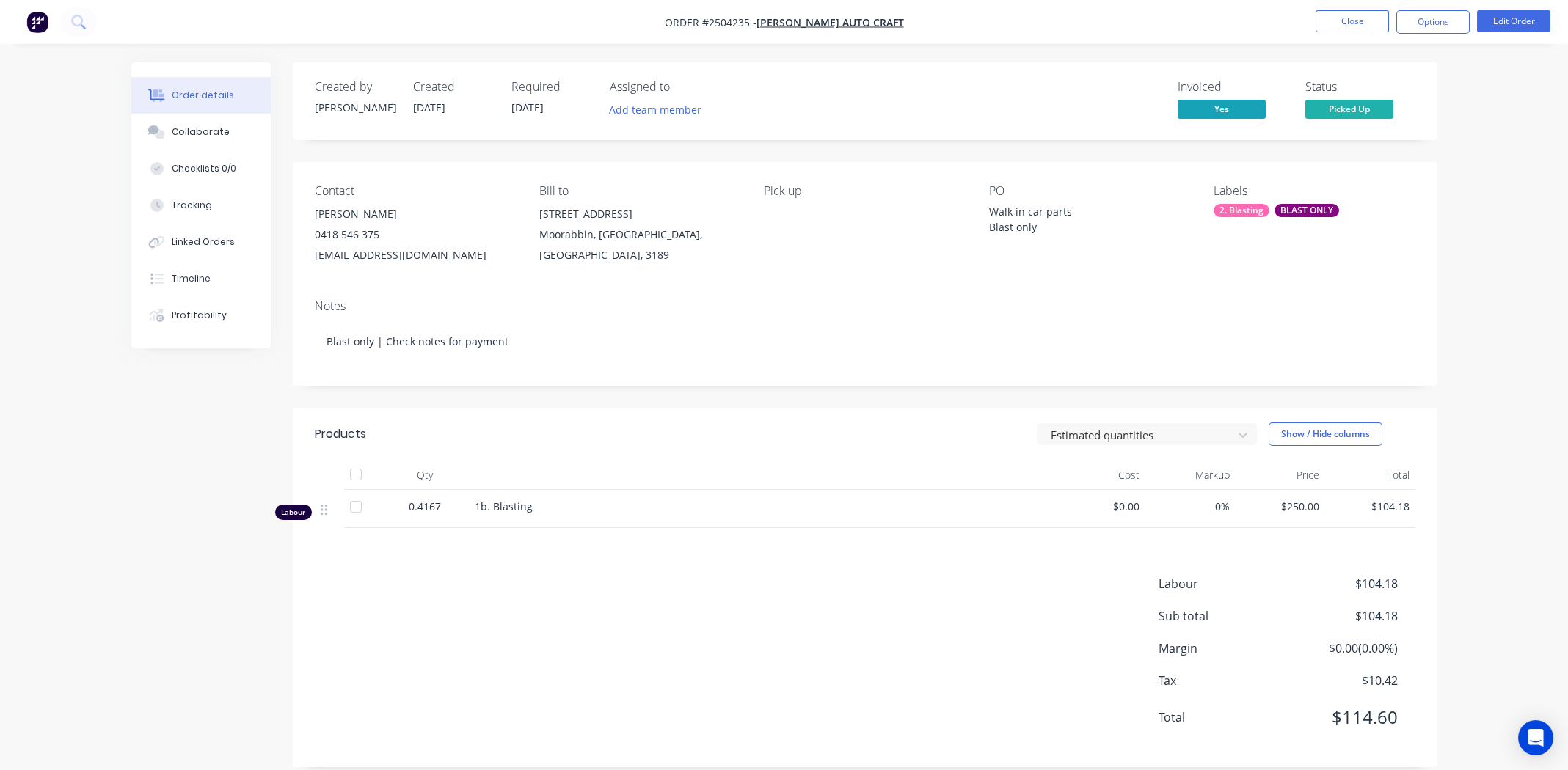
click at [873, 286] on div "Contact Mick Vishacki 0418 546 375 michaelvishacki@gmail.com Bill to 39A Robern…" at bounding box center [865, 224] width 1145 height 125
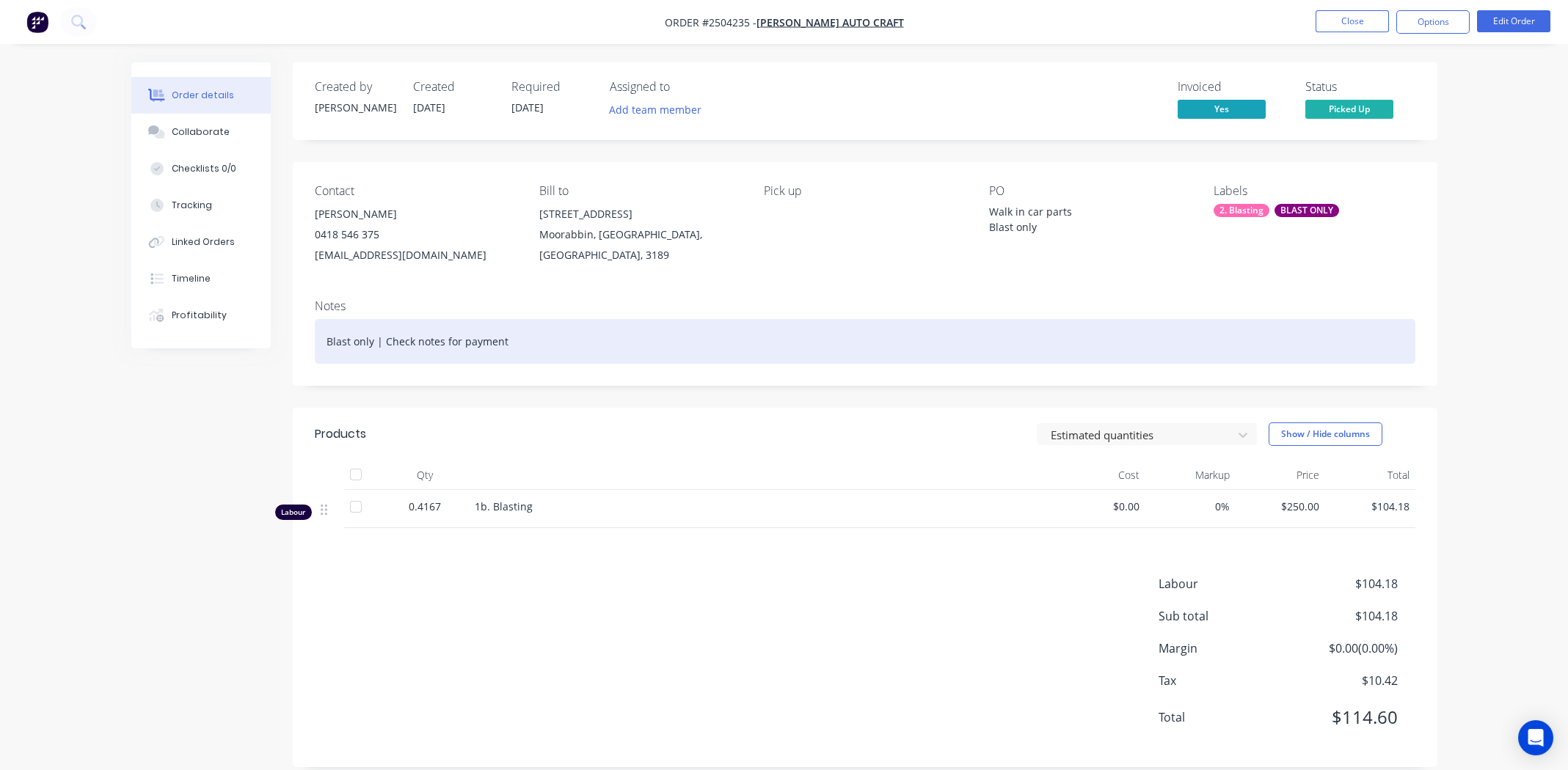
click at [625, 329] on div "Blast only | Check notes for payment" at bounding box center [865, 341] width 1101 height 45
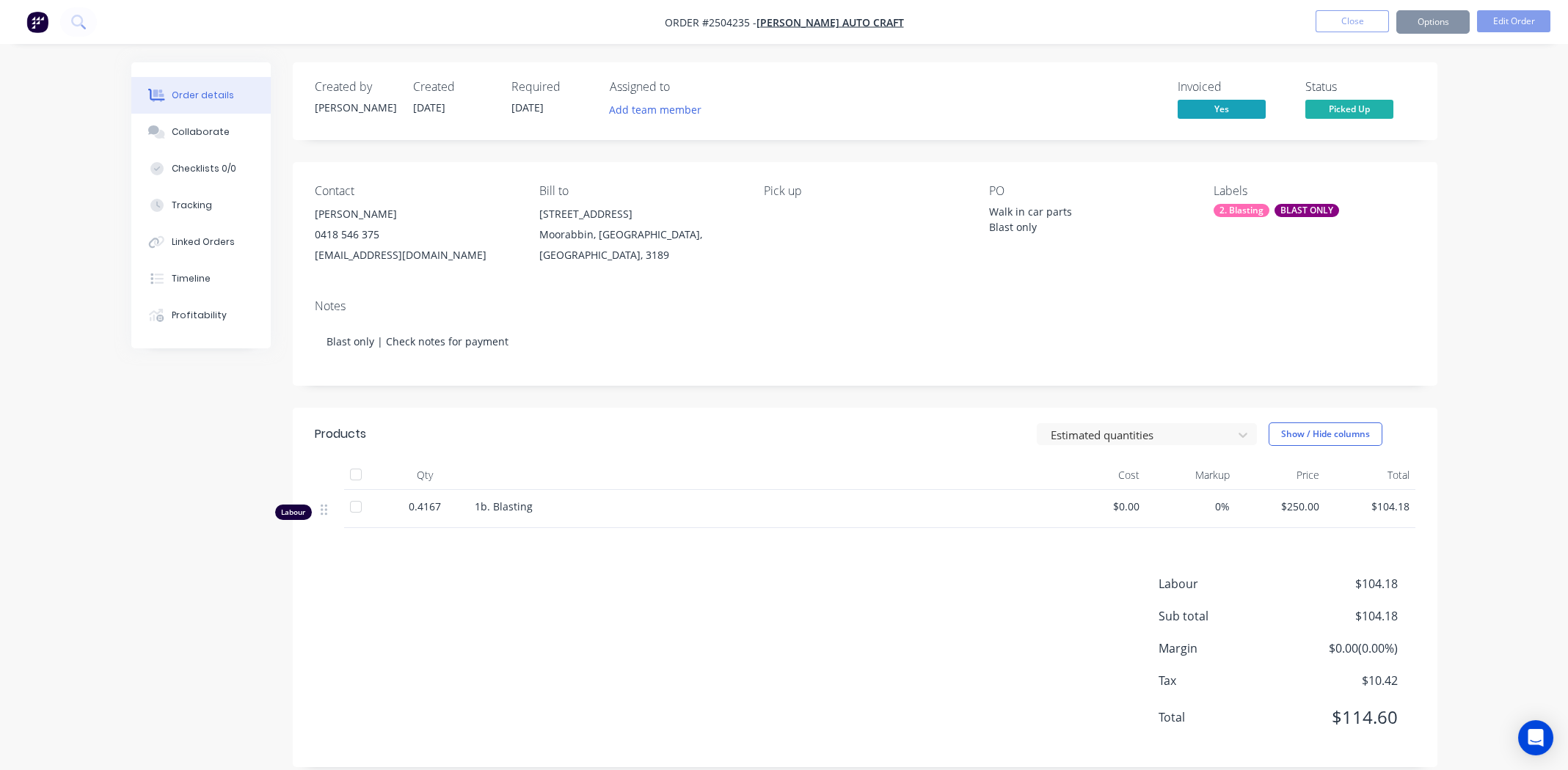
click at [1005, 111] on div "Invoiced Yes Status Picked Up" at bounding box center [1086, 101] width 659 height 42
click at [216, 125] on div "Collaborate" at bounding box center [201, 132] width 58 height 13
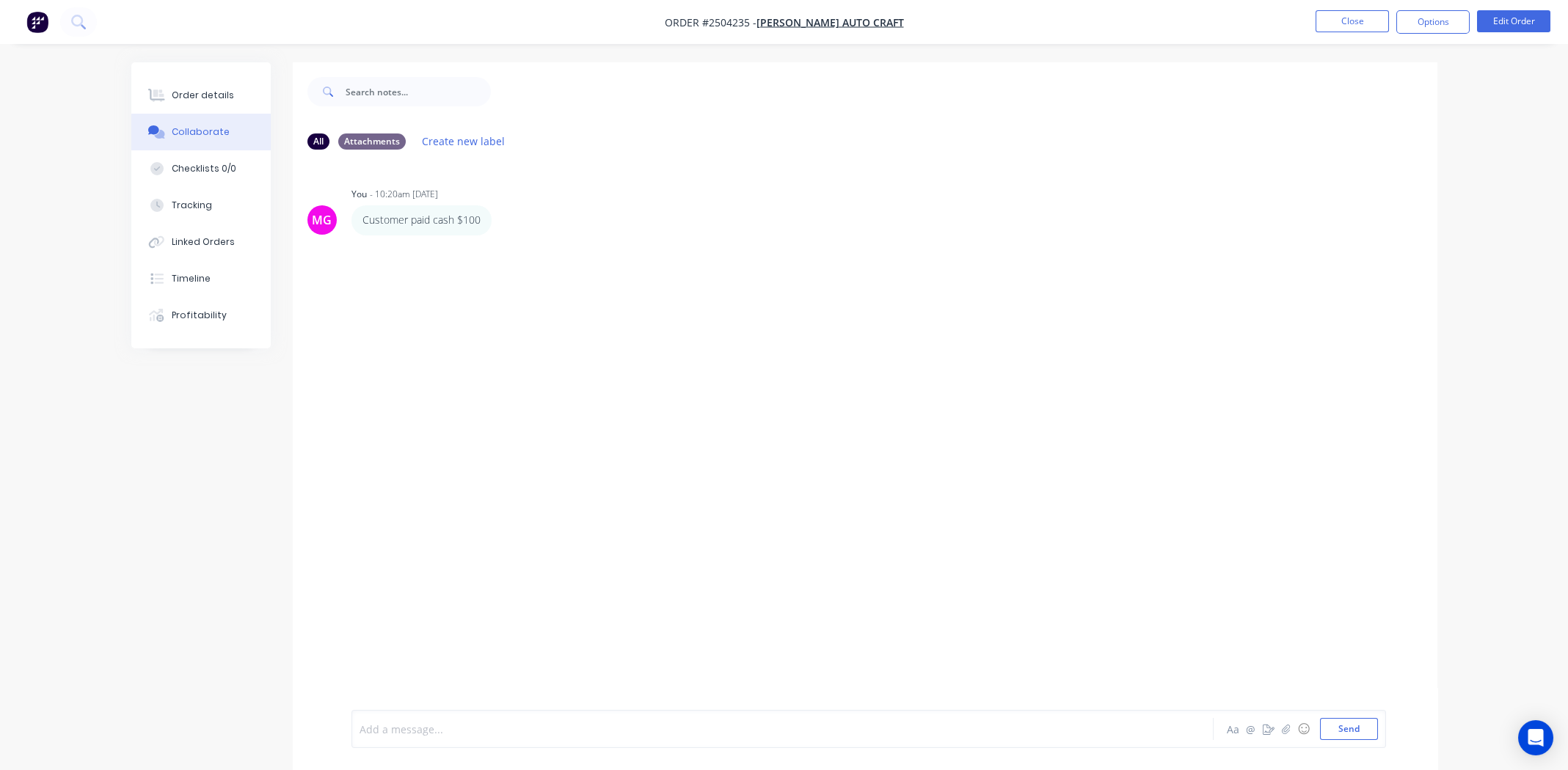
drag, startPoint x: 480, startPoint y: 732, endPoint x: 813, endPoint y: 598, distance: 358.9
click at [484, 731] on div at bounding box center [742, 729] width 763 height 16
click at [446, 728] on div at bounding box center [742, 729] width 763 height 16
click at [186, 92] on div "Order details" at bounding box center [203, 96] width 62 height 13
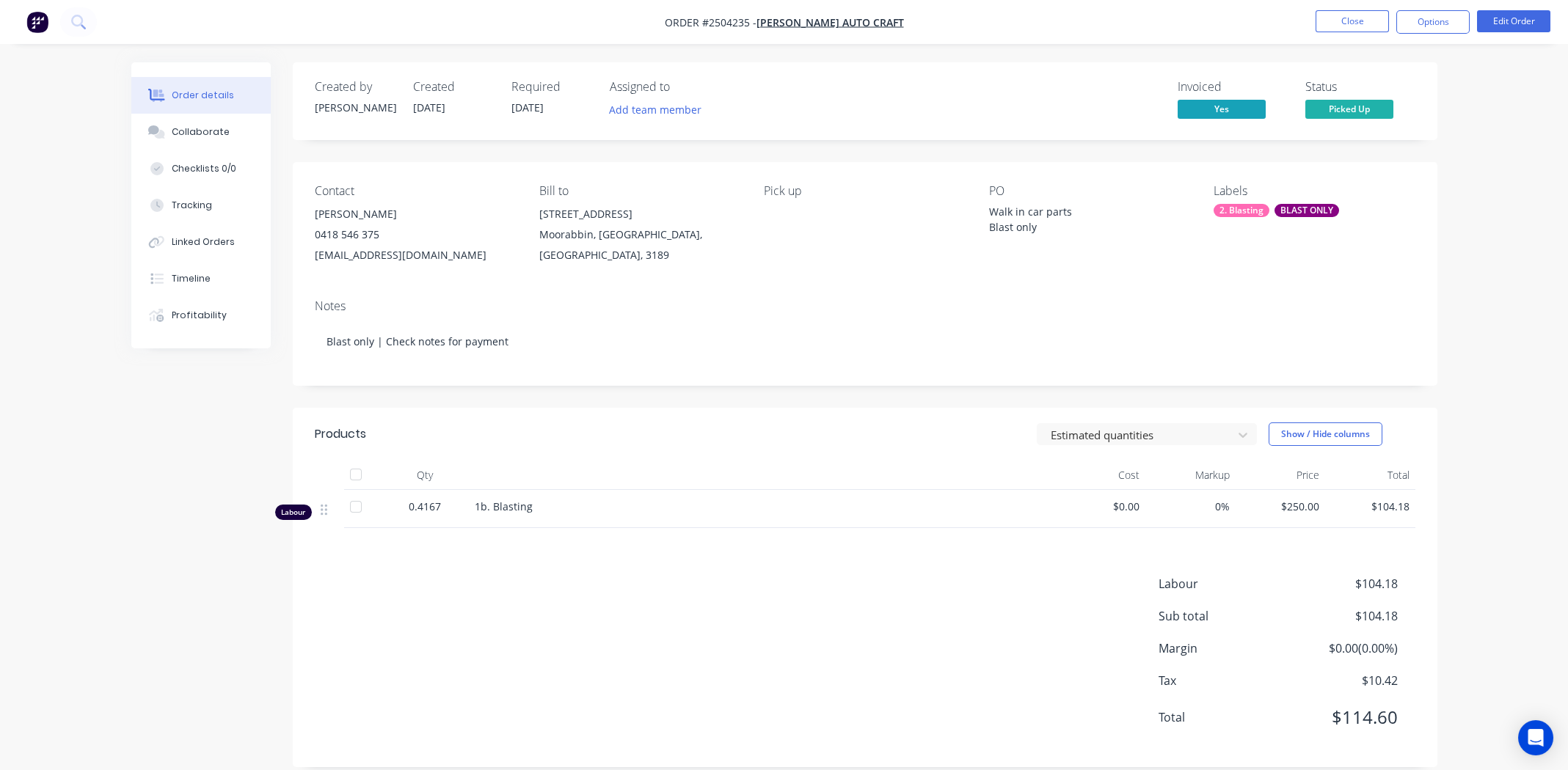
click at [1314, 22] on ul "Close Options Edit Order" at bounding box center [1433, 22] width 270 height 23
click at [1357, 20] on button "Close" at bounding box center [1352, 21] width 73 height 22
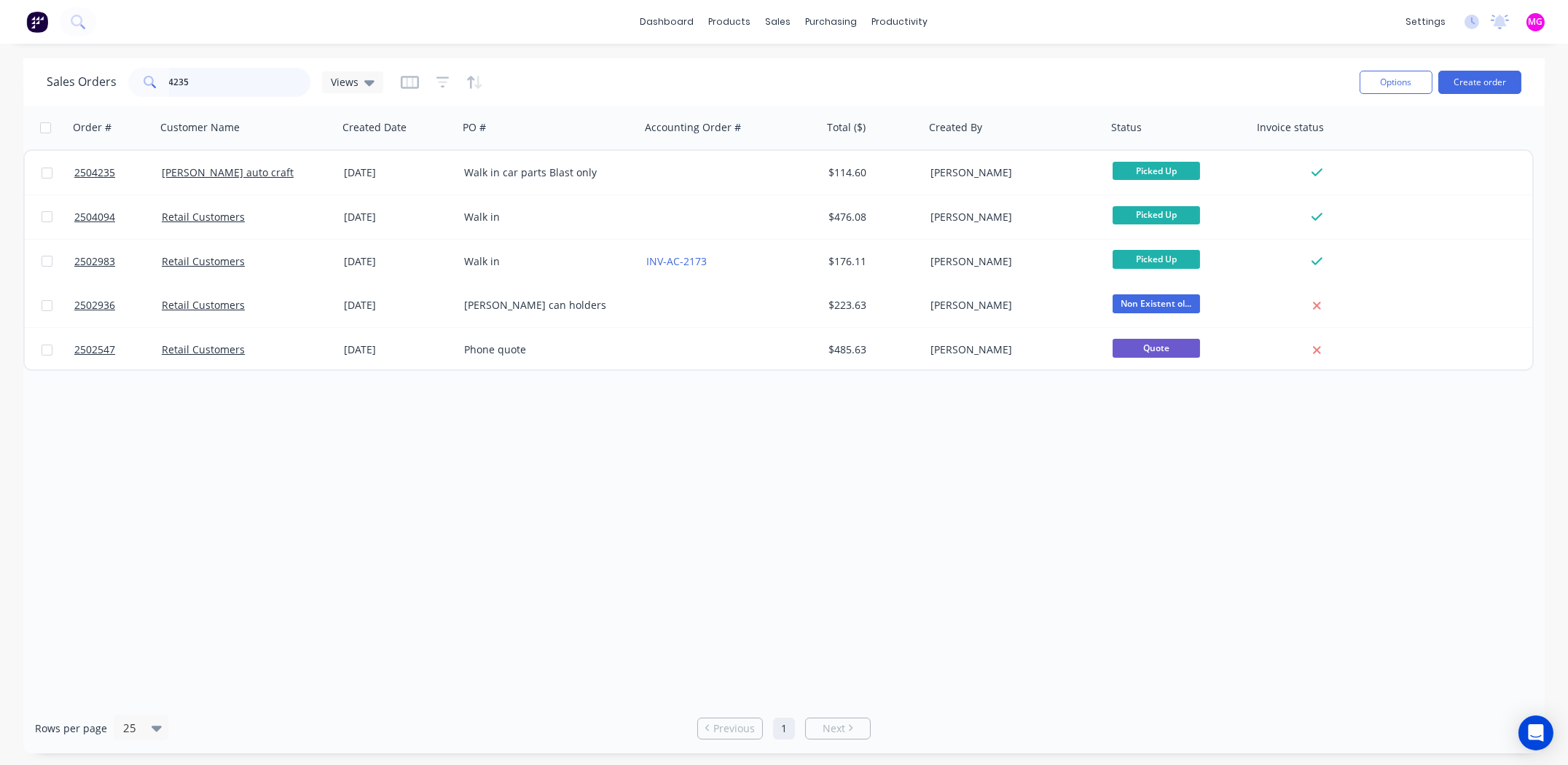
click at [186, 76] on input "4235" at bounding box center [240, 82] width 142 height 29
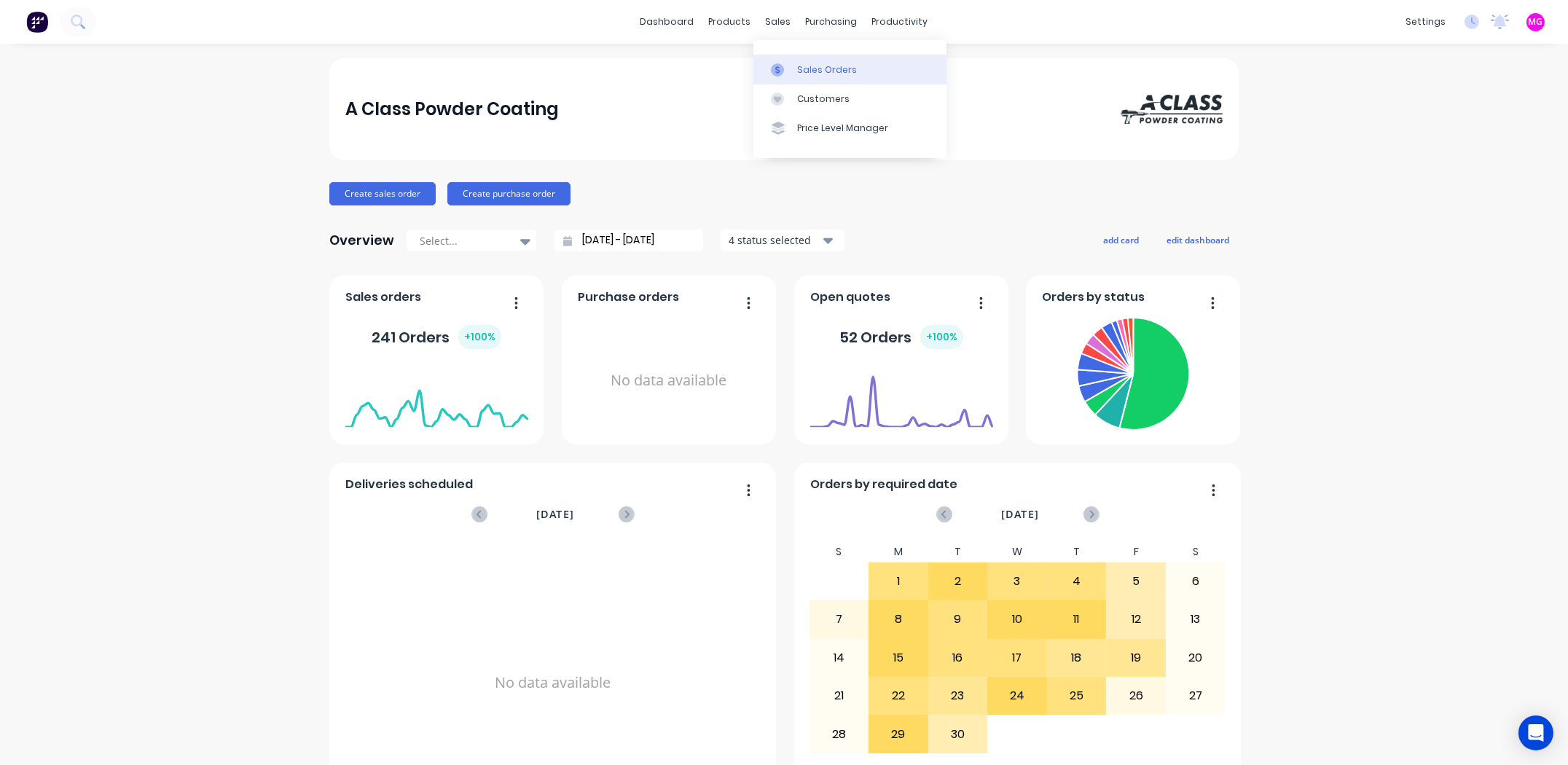
click at [826, 68] on div "Sales Orders" at bounding box center [827, 70] width 59 height 13
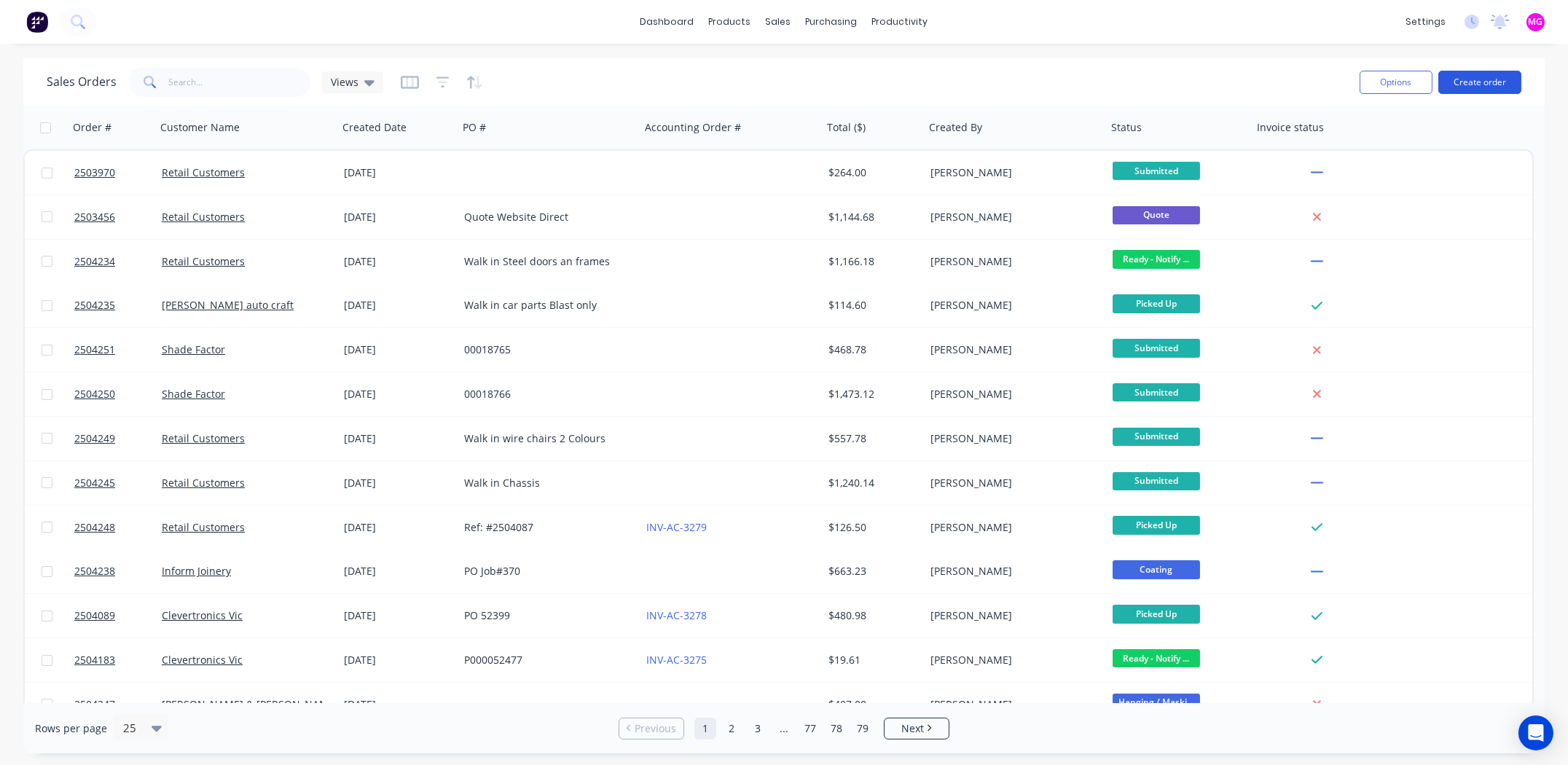
click at [1481, 84] on button "Create order" at bounding box center [1480, 83] width 83 height 23
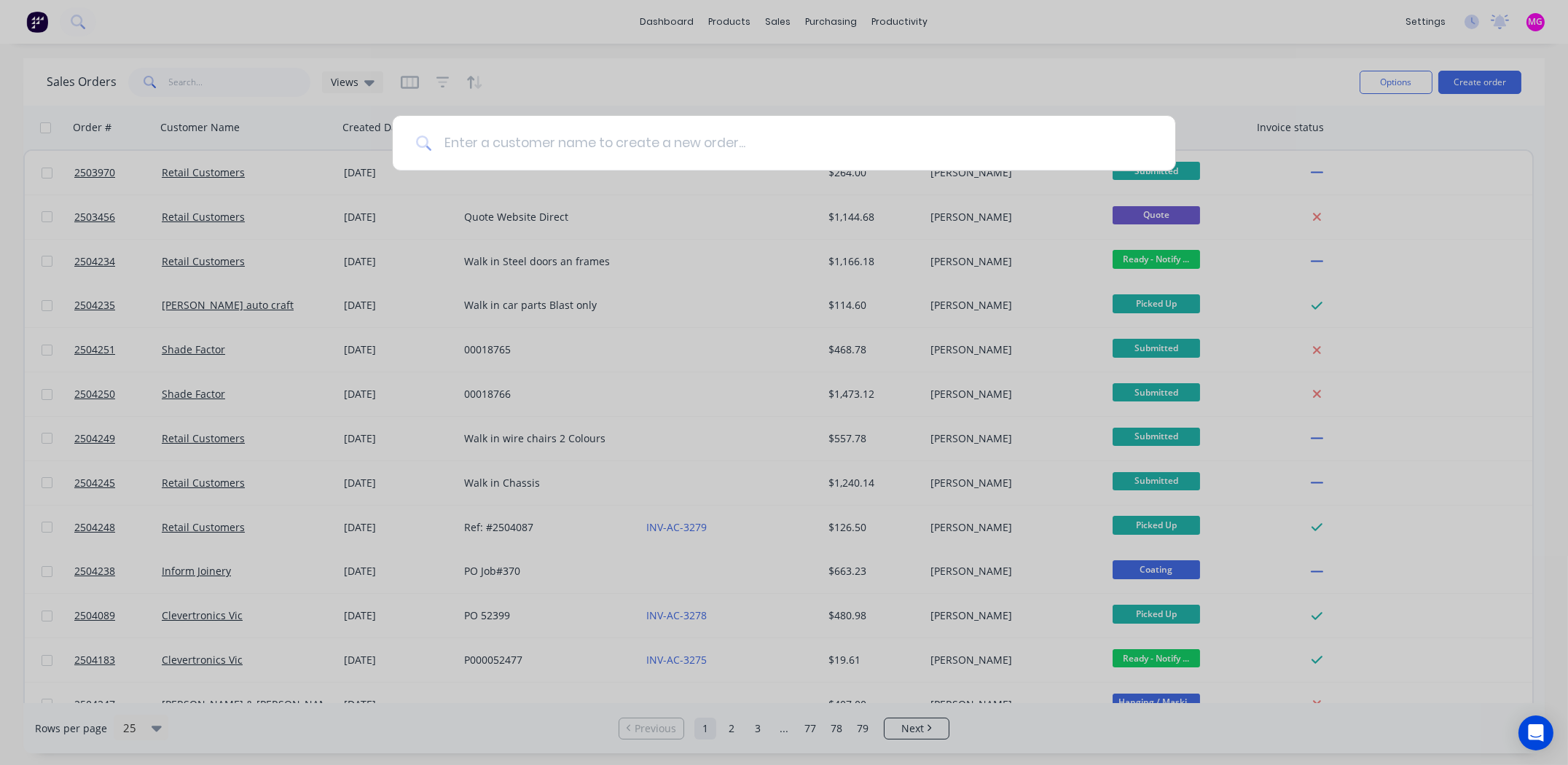
click at [563, 145] on input at bounding box center [792, 143] width 720 height 54
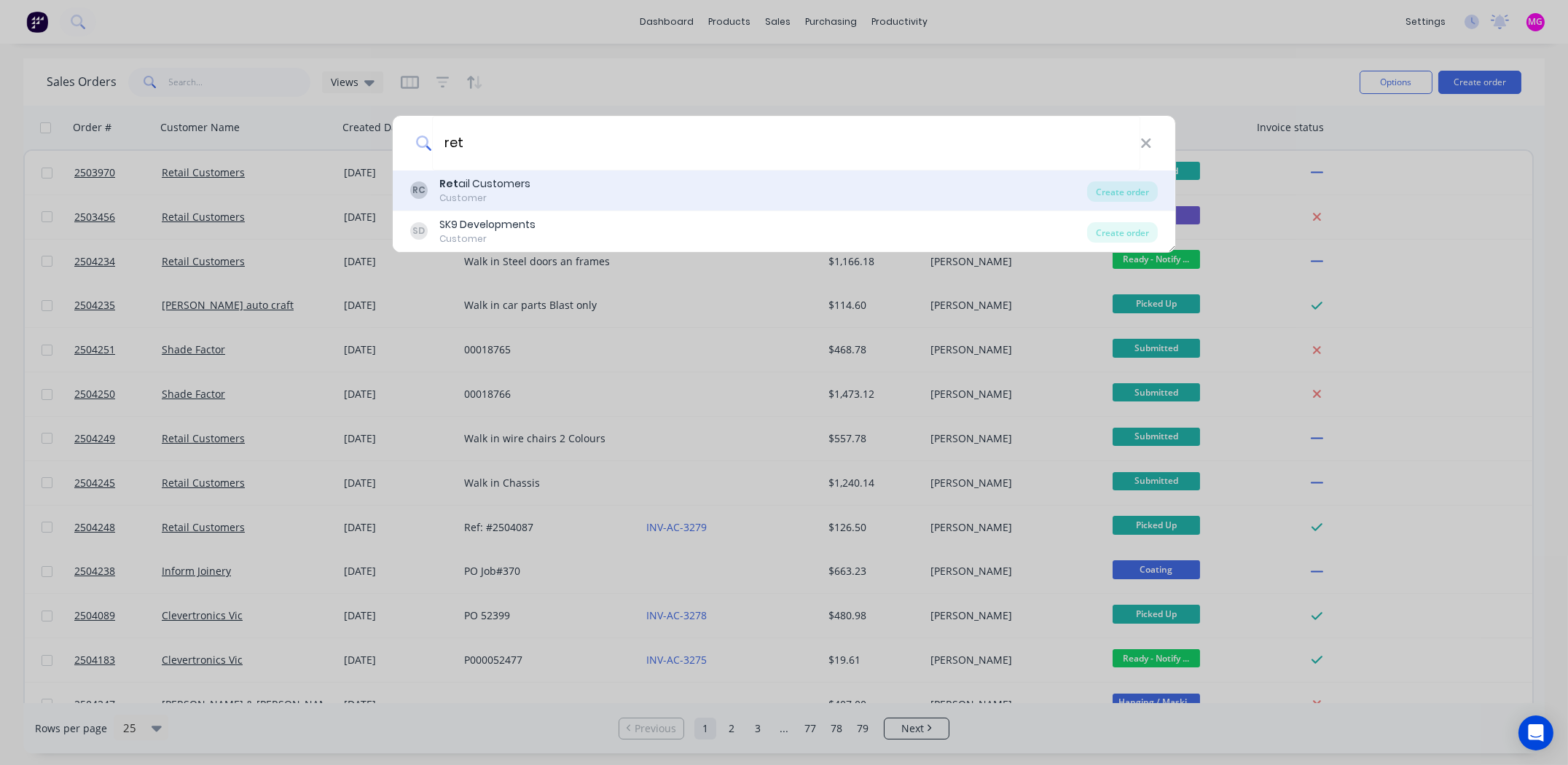
type input "ret"
click at [494, 190] on div "Ret ail Customers" at bounding box center [485, 184] width 91 height 16
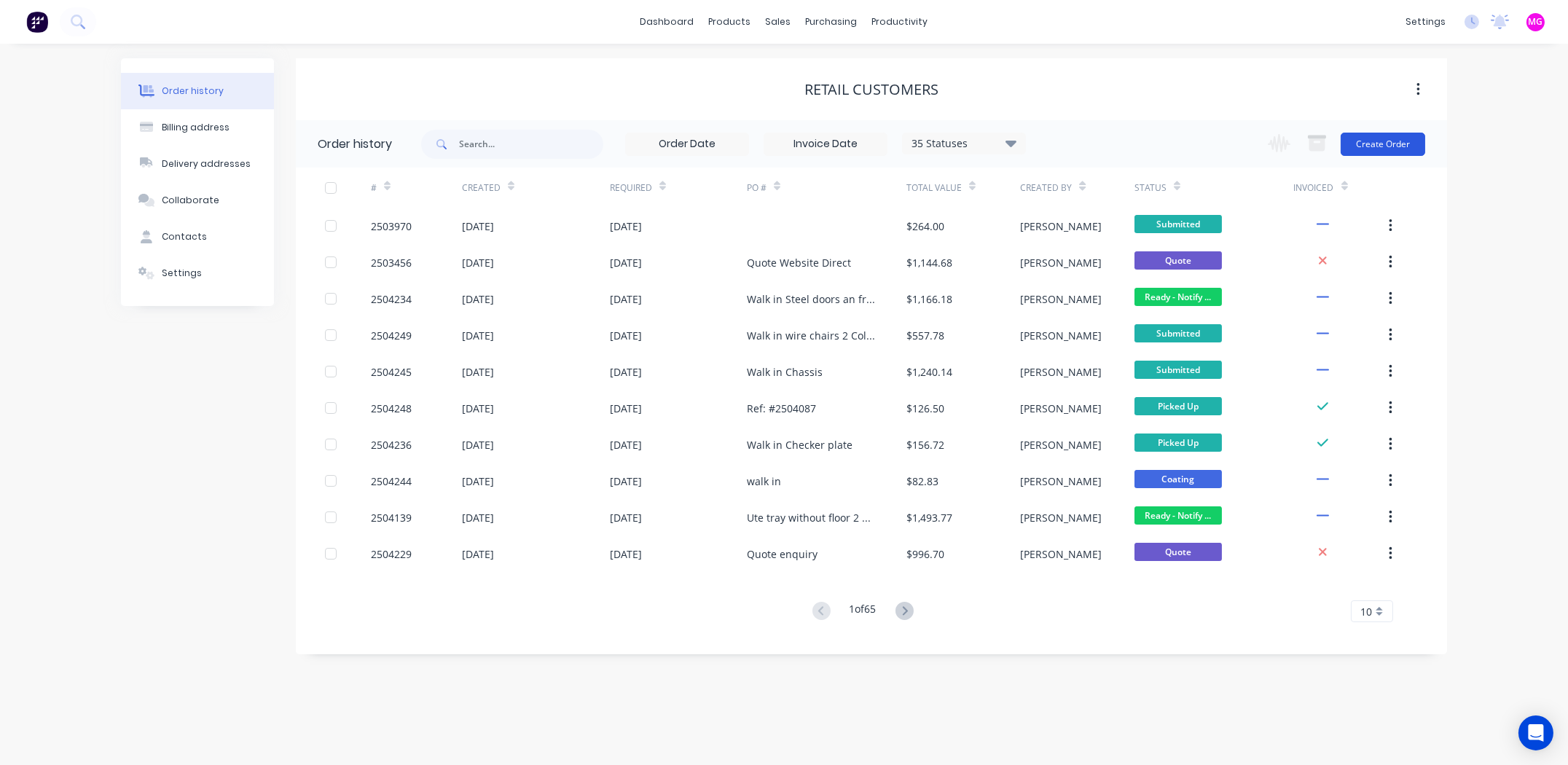
click at [1394, 134] on button "Create Order" at bounding box center [1383, 144] width 84 height 23
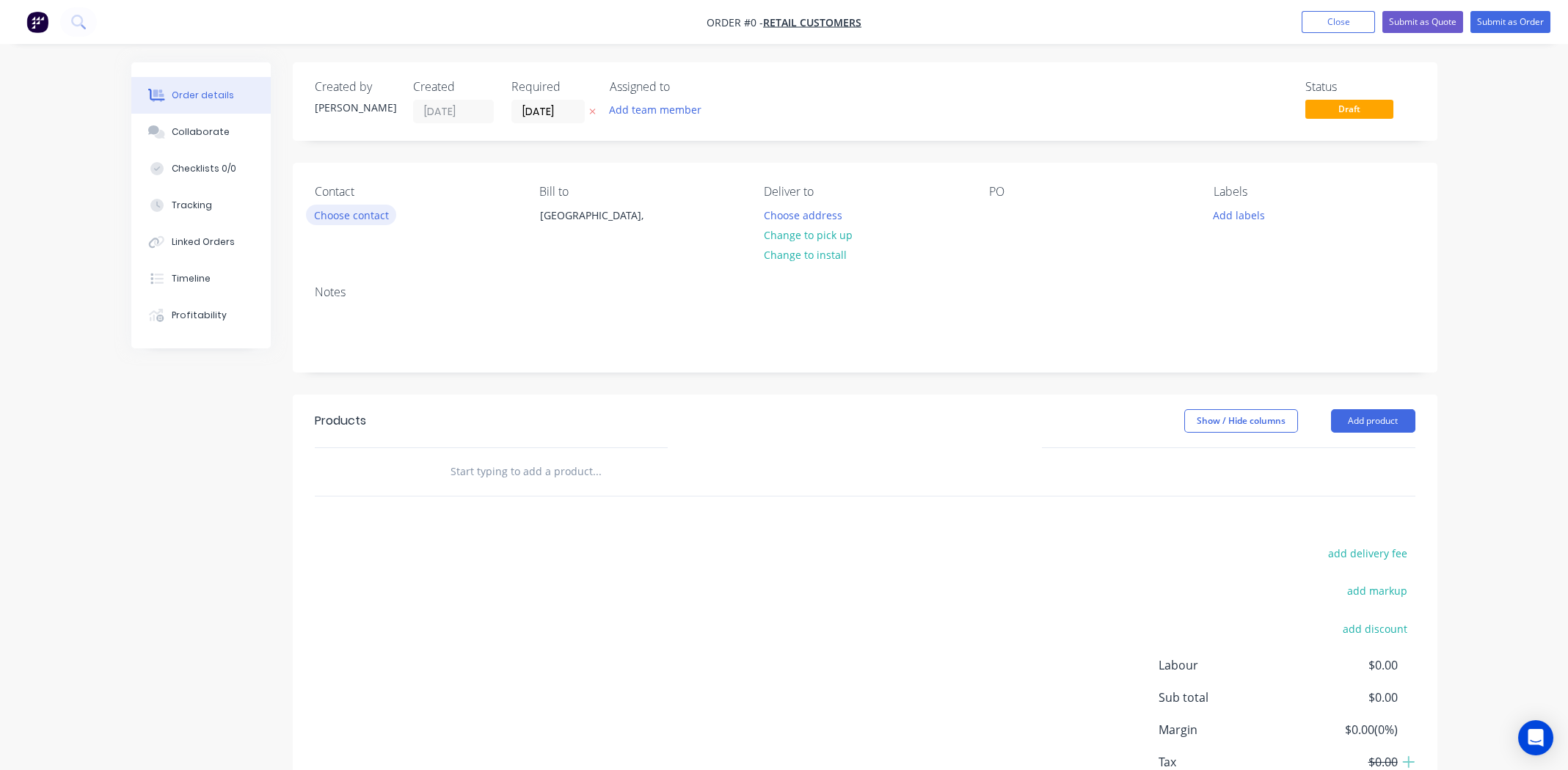
click at [366, 221] on button "Choose contact" at bounding box center [351, 214] width 91 height 20
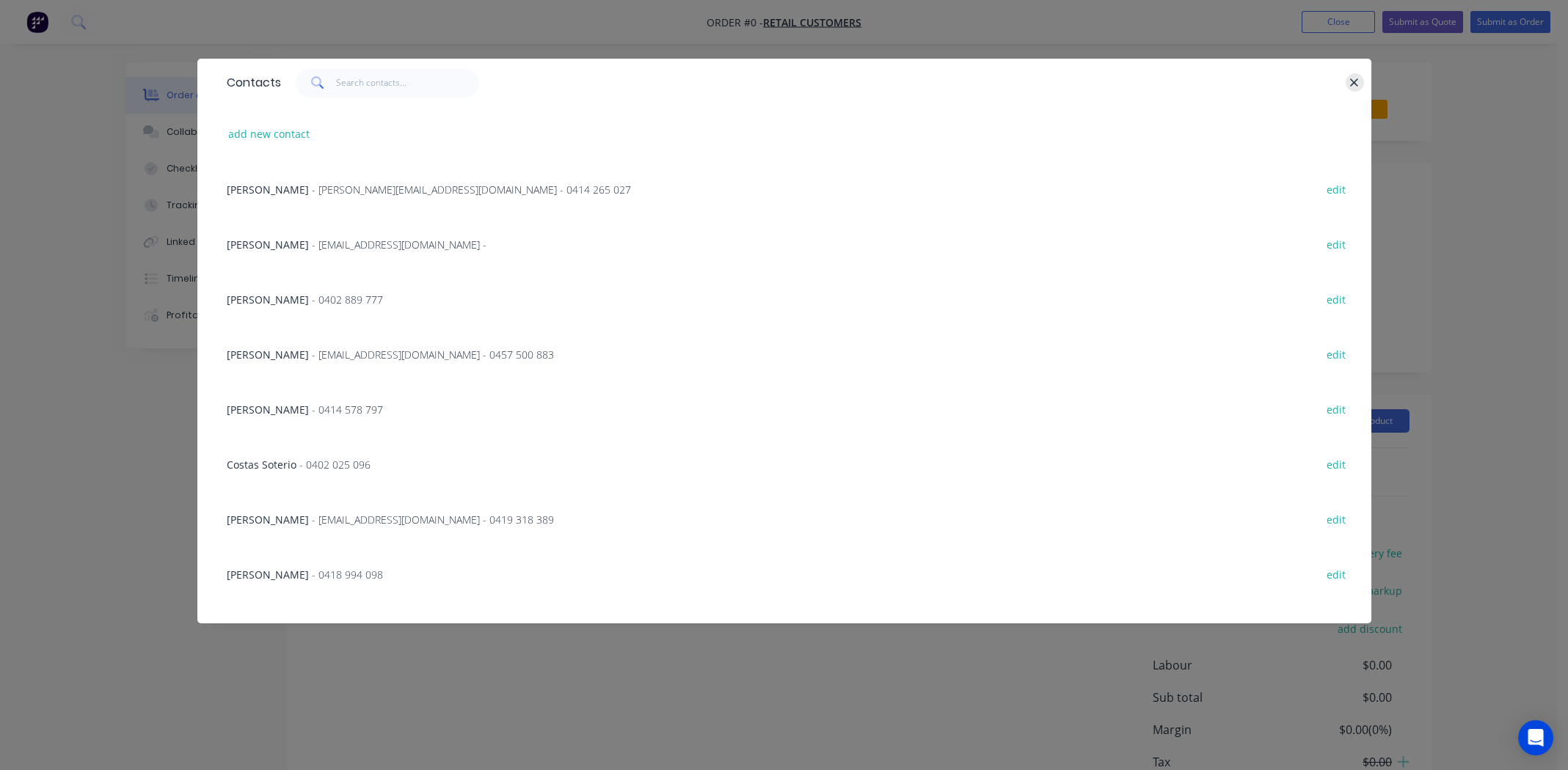
click at [1346, 85] on button "button" at bounding box center [1355, 82] width 18 height 18
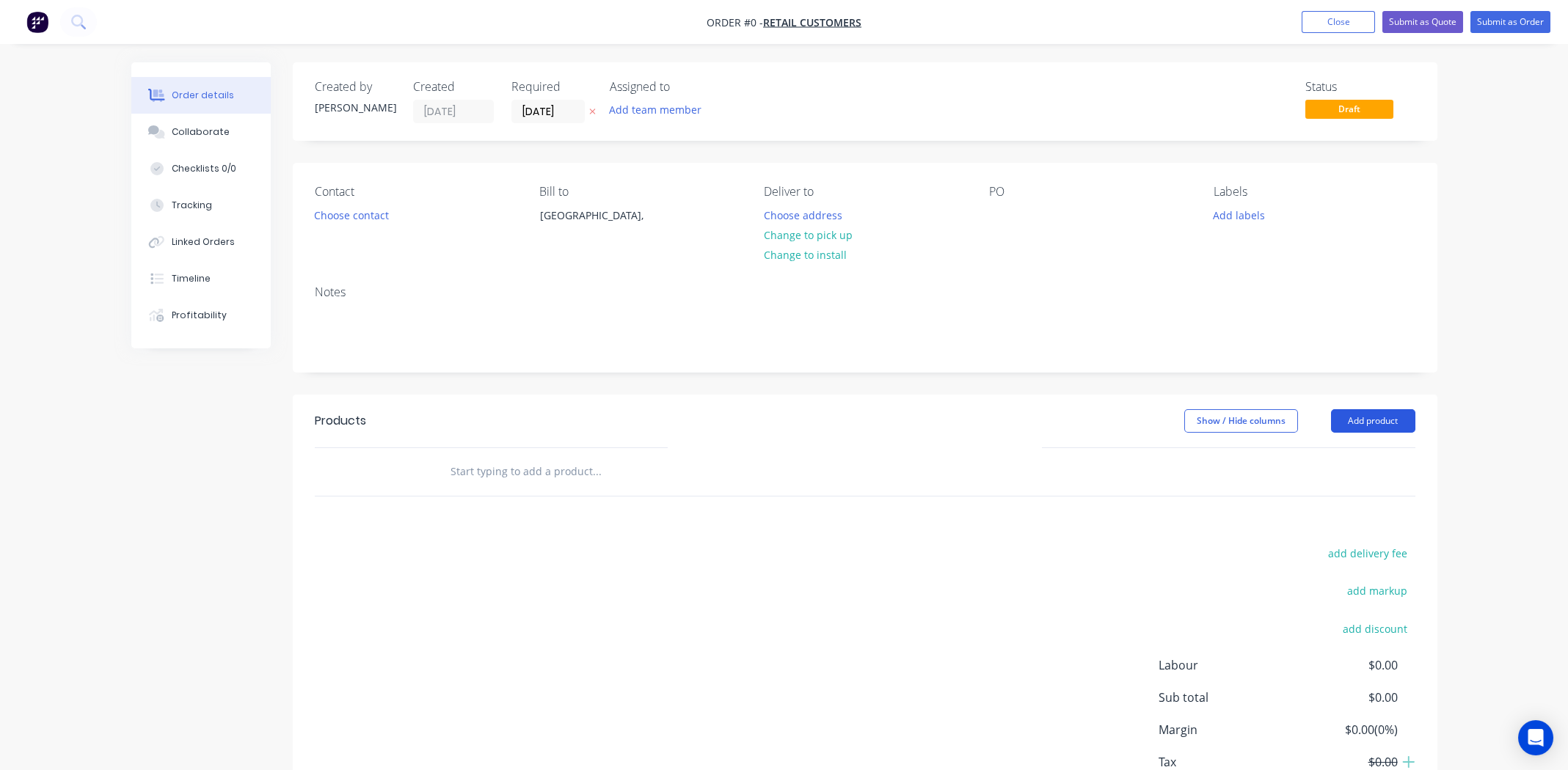
click at [1364, 418] on button "Add product" at bounding box center [1374, 421] width 85 height 23
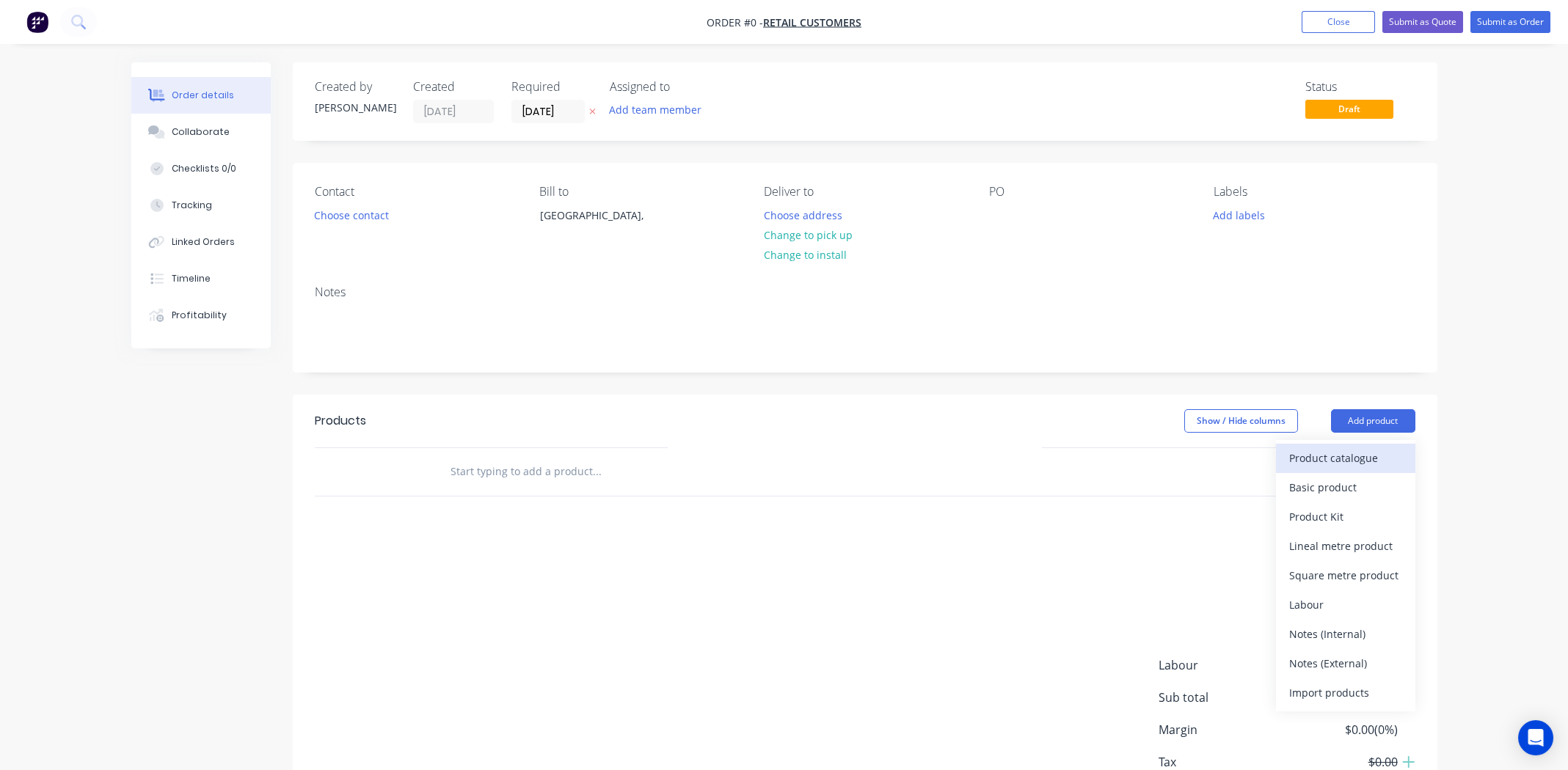
click at [1376, 457] on div "Product catalogue" at bounding box center [1346, 459] width 113 height 22
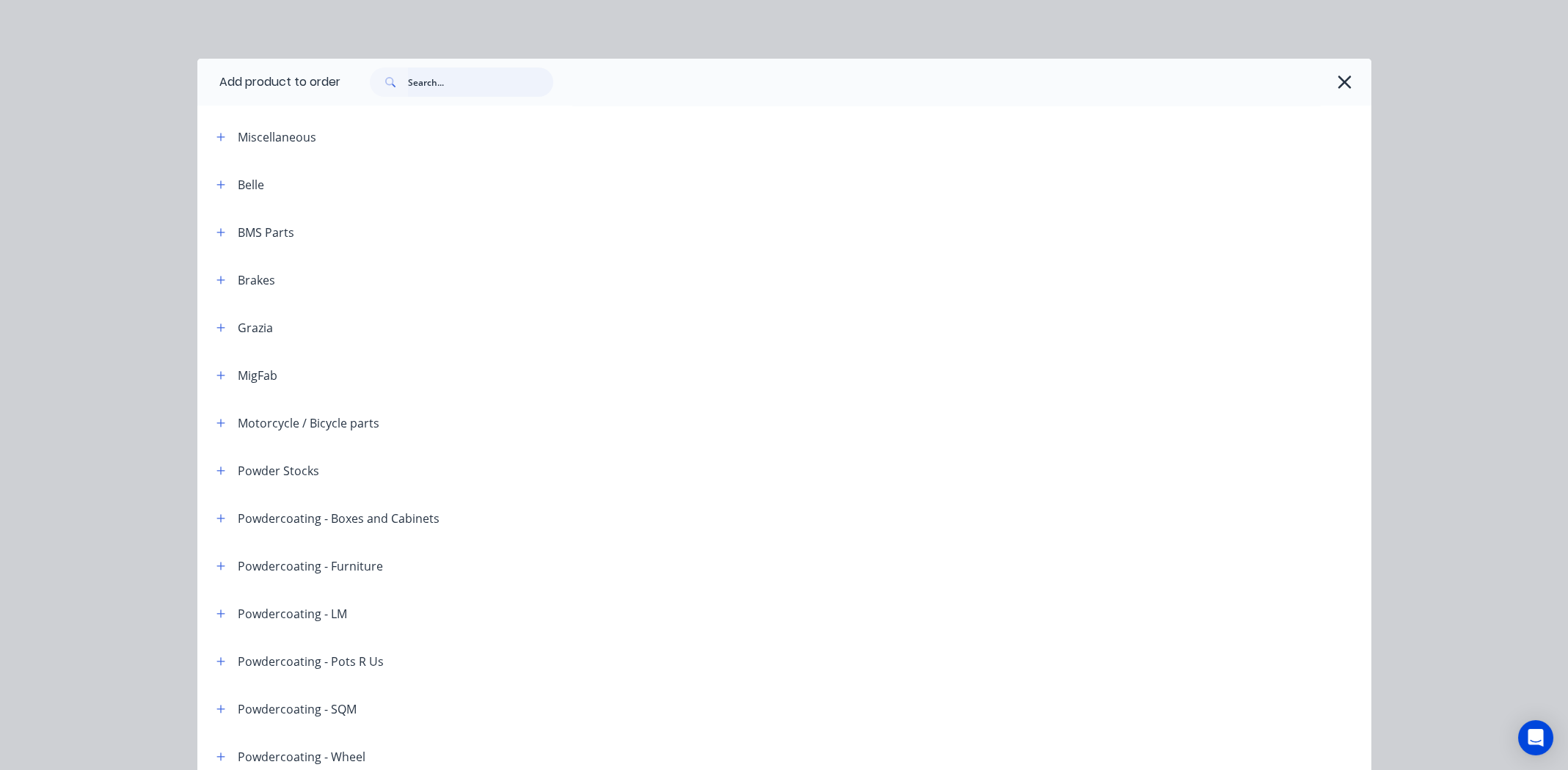
click at [484, 82] on input "text" at bounding box center [480, 81] width 145 height 29
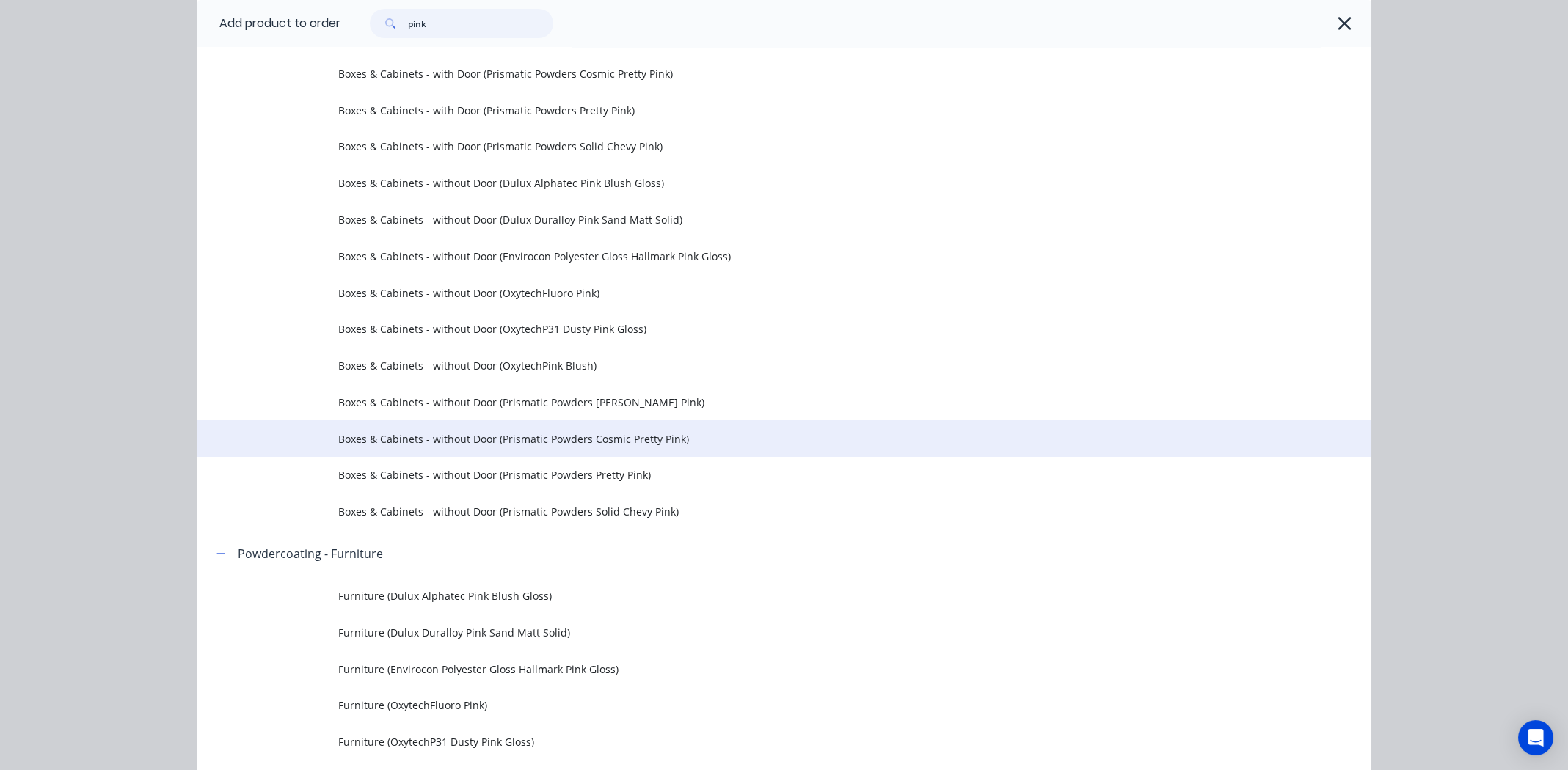
scroll to position [660, 0]
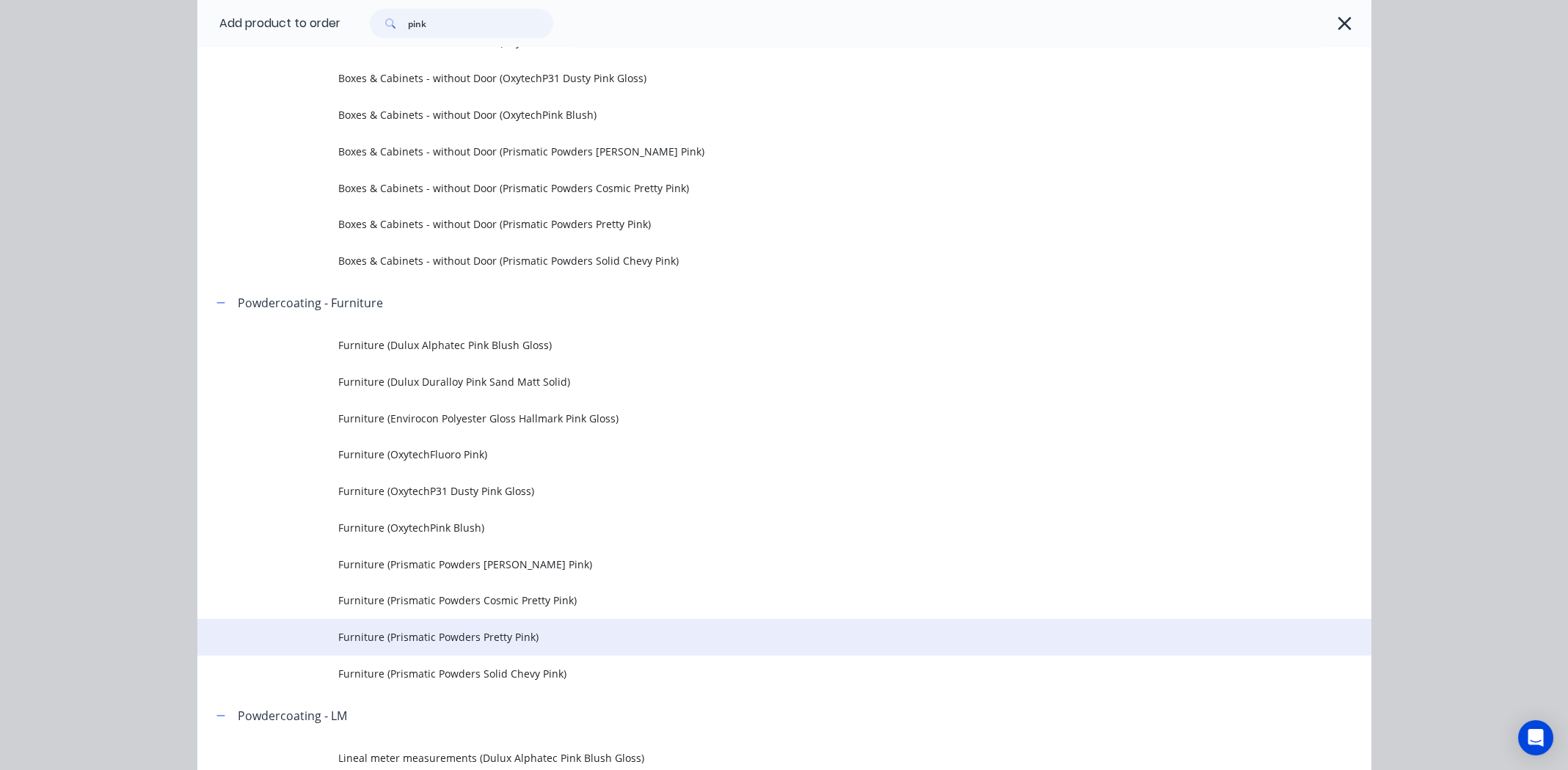
type input "pink"
click at [436, 635] on span "Furniture (Prismatic Powders Pretty Pink)" at bounding box center [751, 637] width 826 height 16
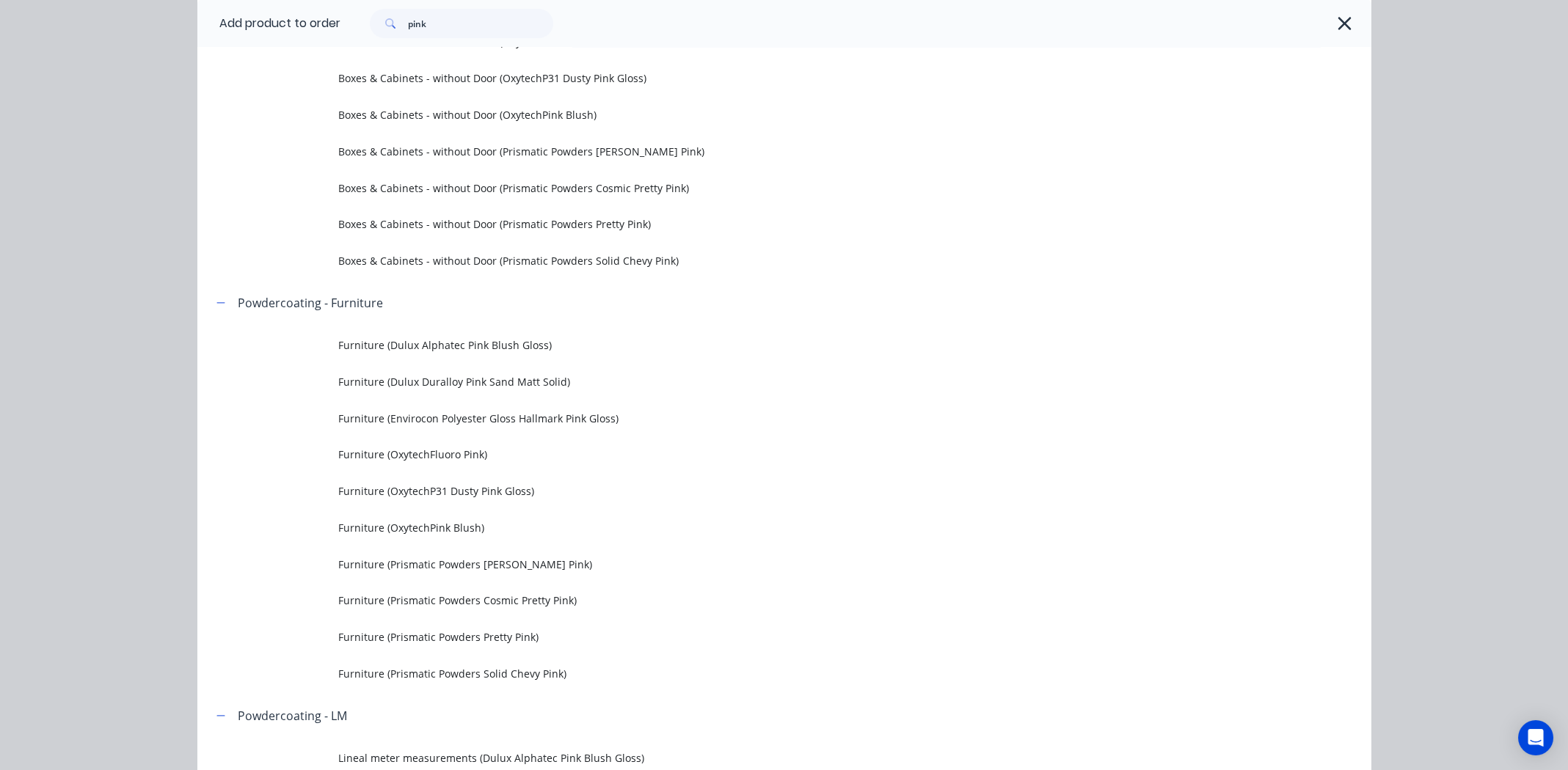
scroll to position [0, 0]
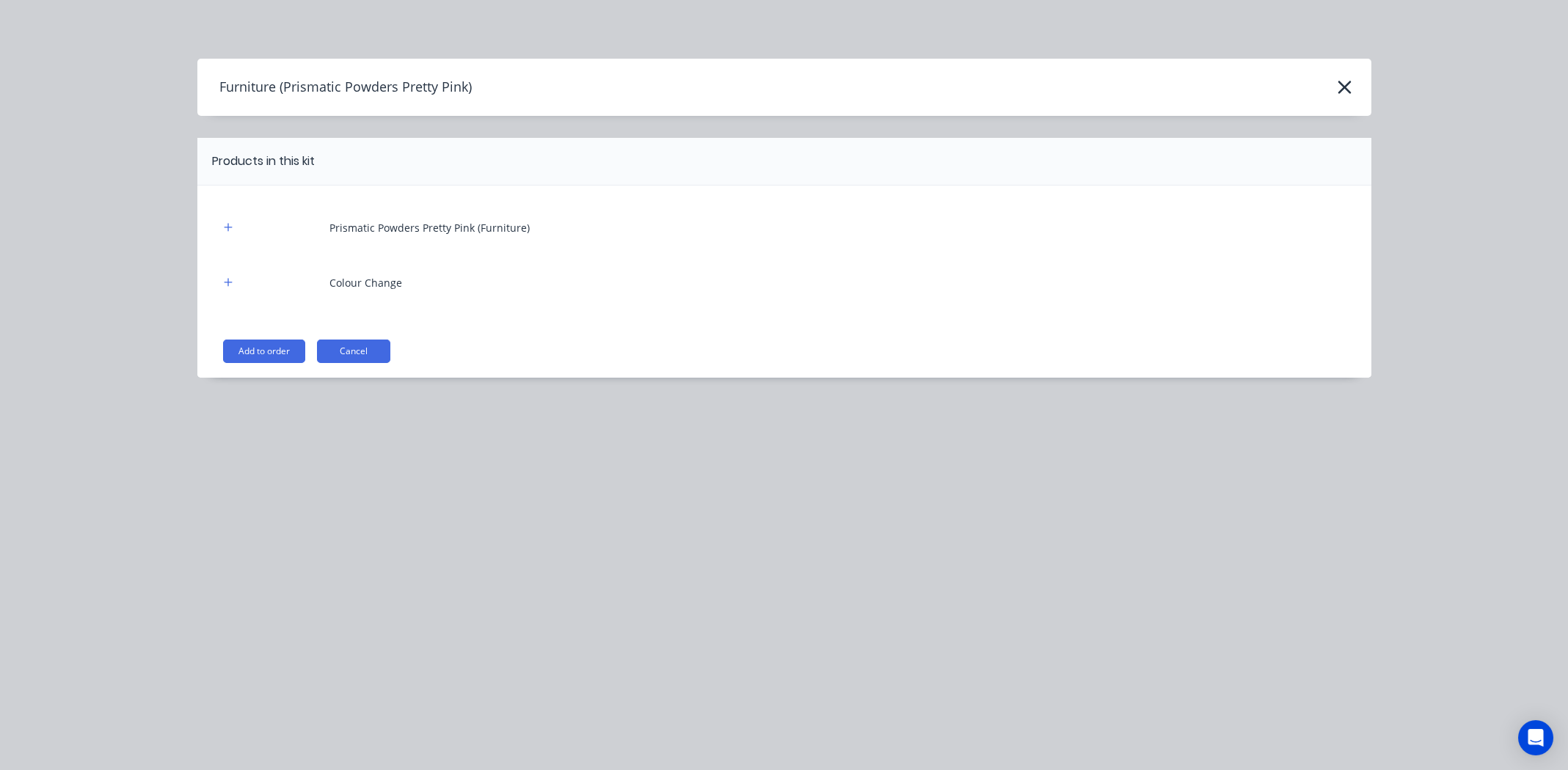
click at [590, 316] on div "Prismatic Powders Pretty Pink (Furniture) Colour Change" at bounding box center [784, 262] width 1130 height 110
click at [244, 346] on button "Add to order" at bounding box center [263, 351] width 82 height 23
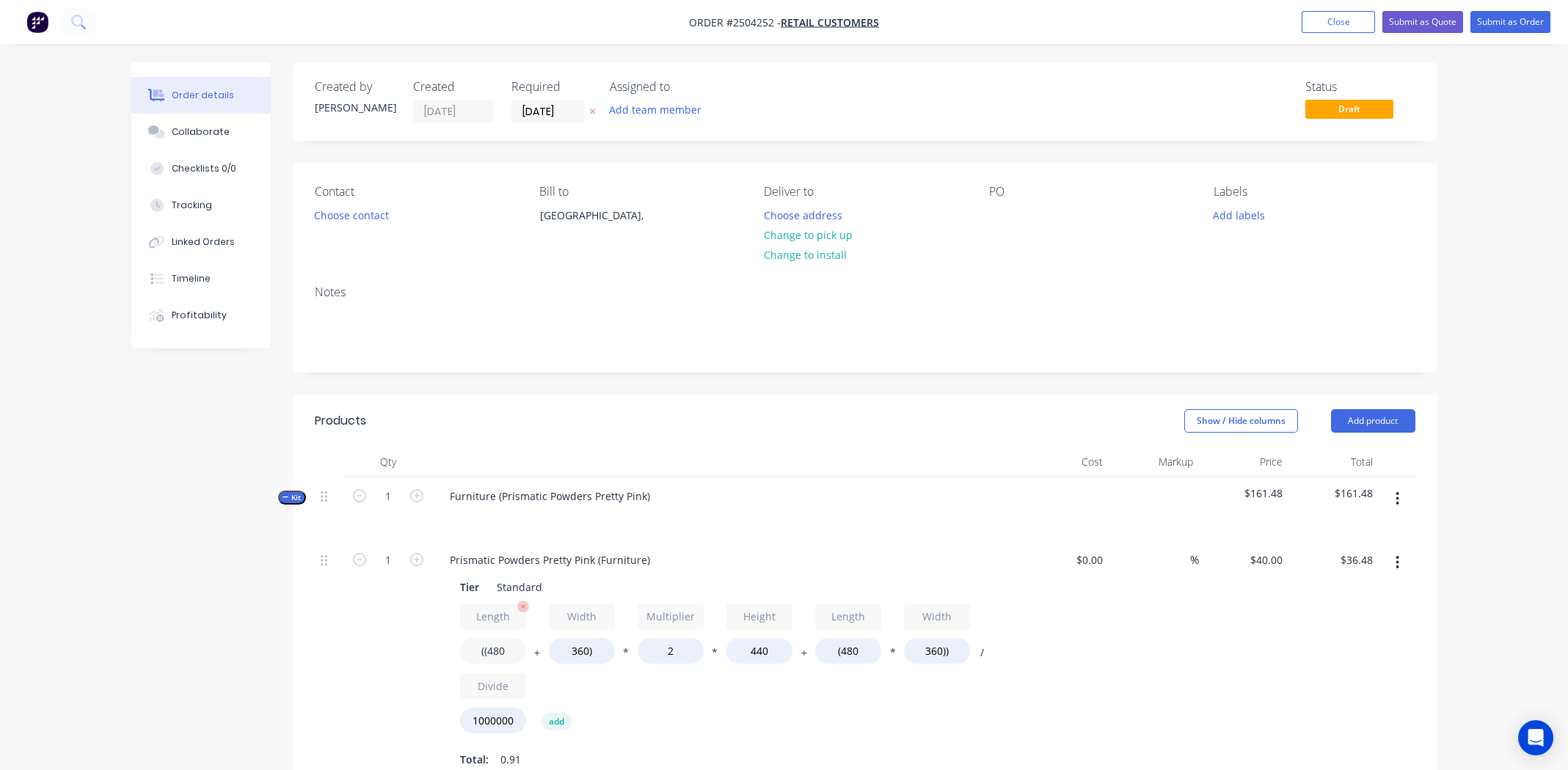
click at [499, 649] on input "((480" at bounding box center [493, 650] width 66 height 26
click at [501, 649] on input "((480" at bounding box center [493, 650] width 66 height 26
type input "((760"
type input "$46.34"
click at [572, 650] on input "360)" at bounding box center [582, 650] width 66 height 26
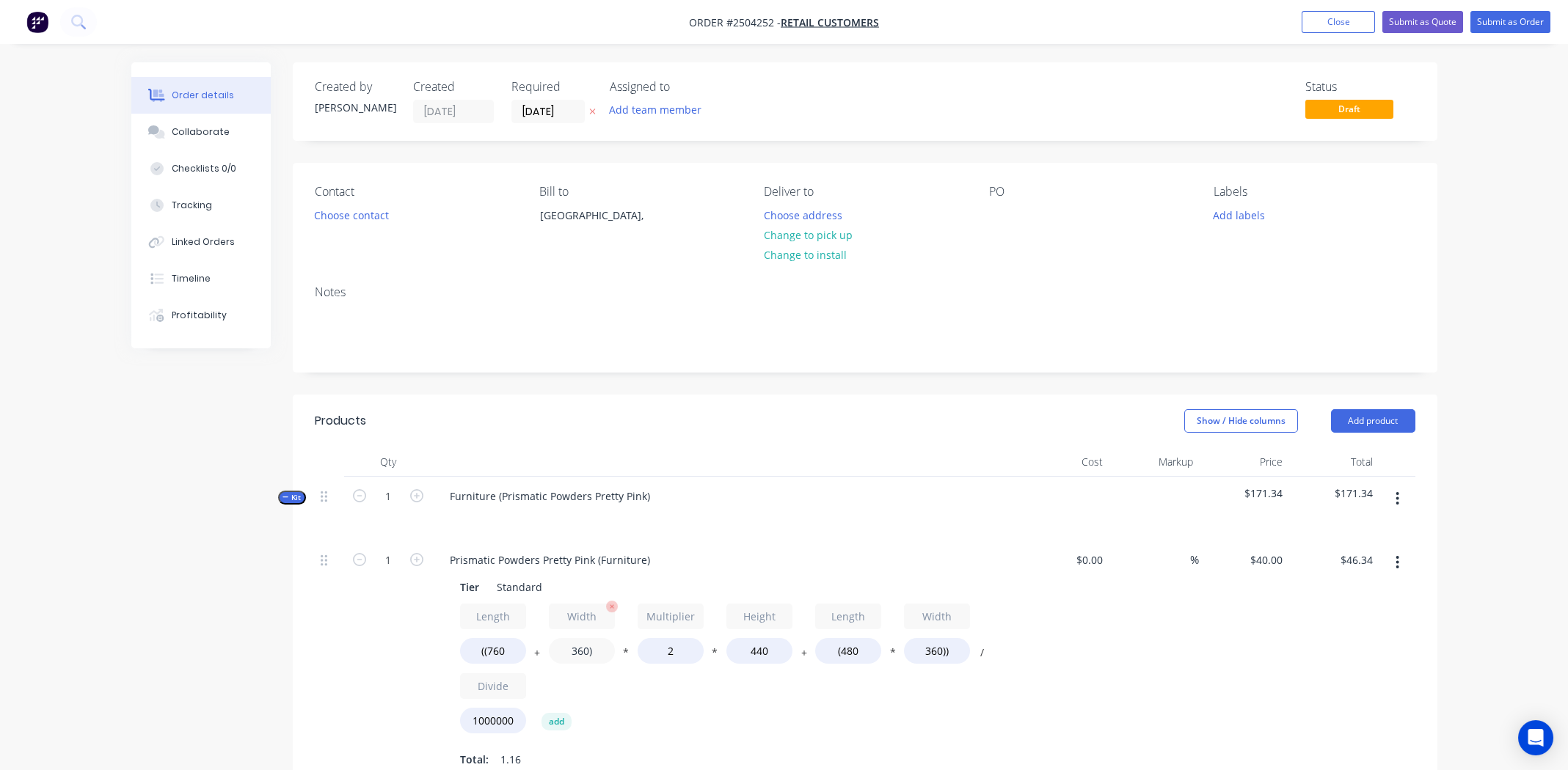
click at [572, 650] on input "360)" at bounding box center [582, 650] width 66 height 26
type input "620)"
type input "$55.49"
click at [764, 649] on input "440" at bounding box center [759, 650] width 66 height 26
click at [763, 649] on input "440" at bounding box center [759, 650] width 66 height 26
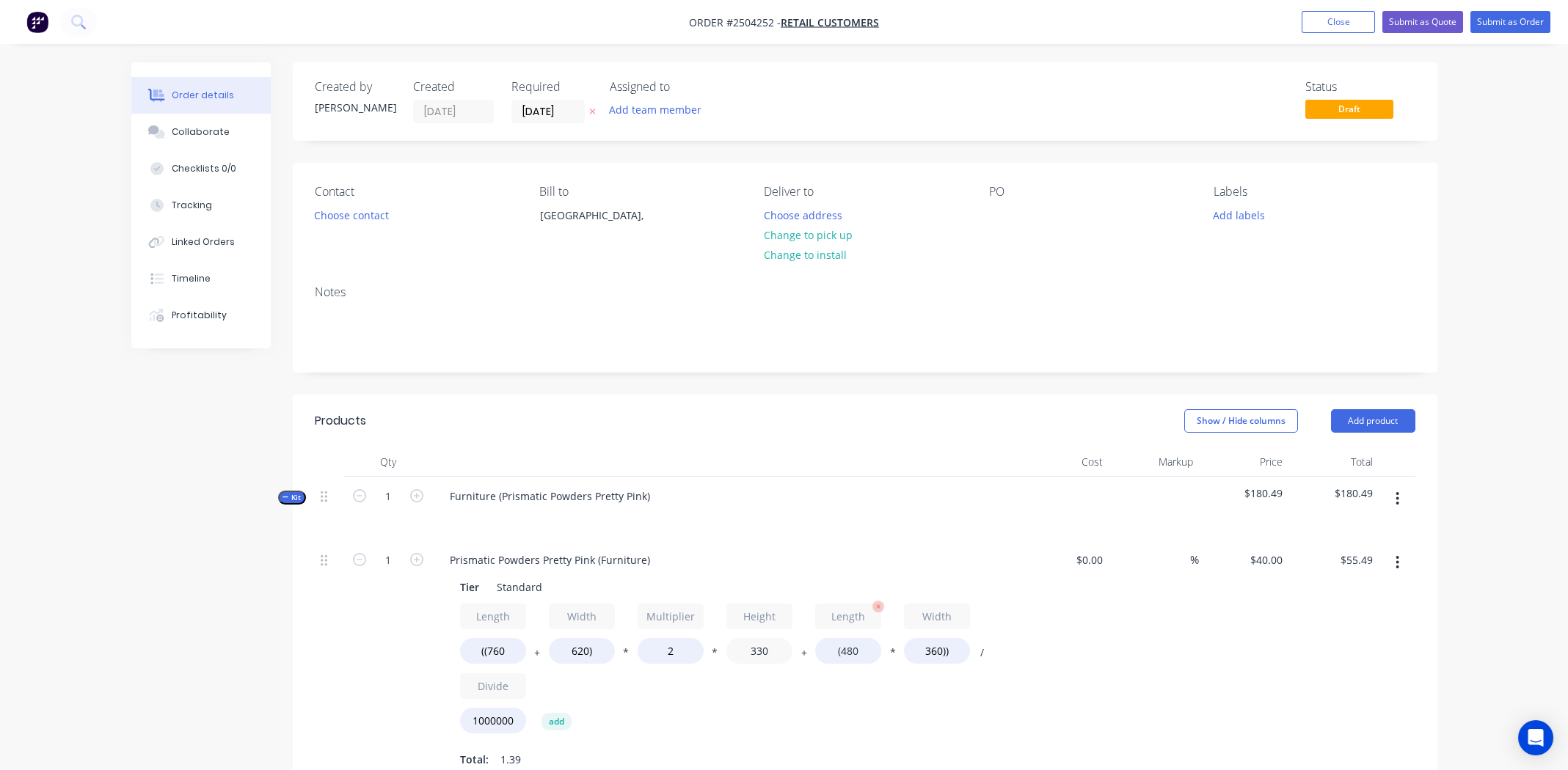
type input "330"
type input "$43.34"
click at [851, 648] on input "(480" at bounding box center [848, 650] width 66 height 26
click at [853, 653] on input "(480" at bounding box center [848, 650] width 66 height 26
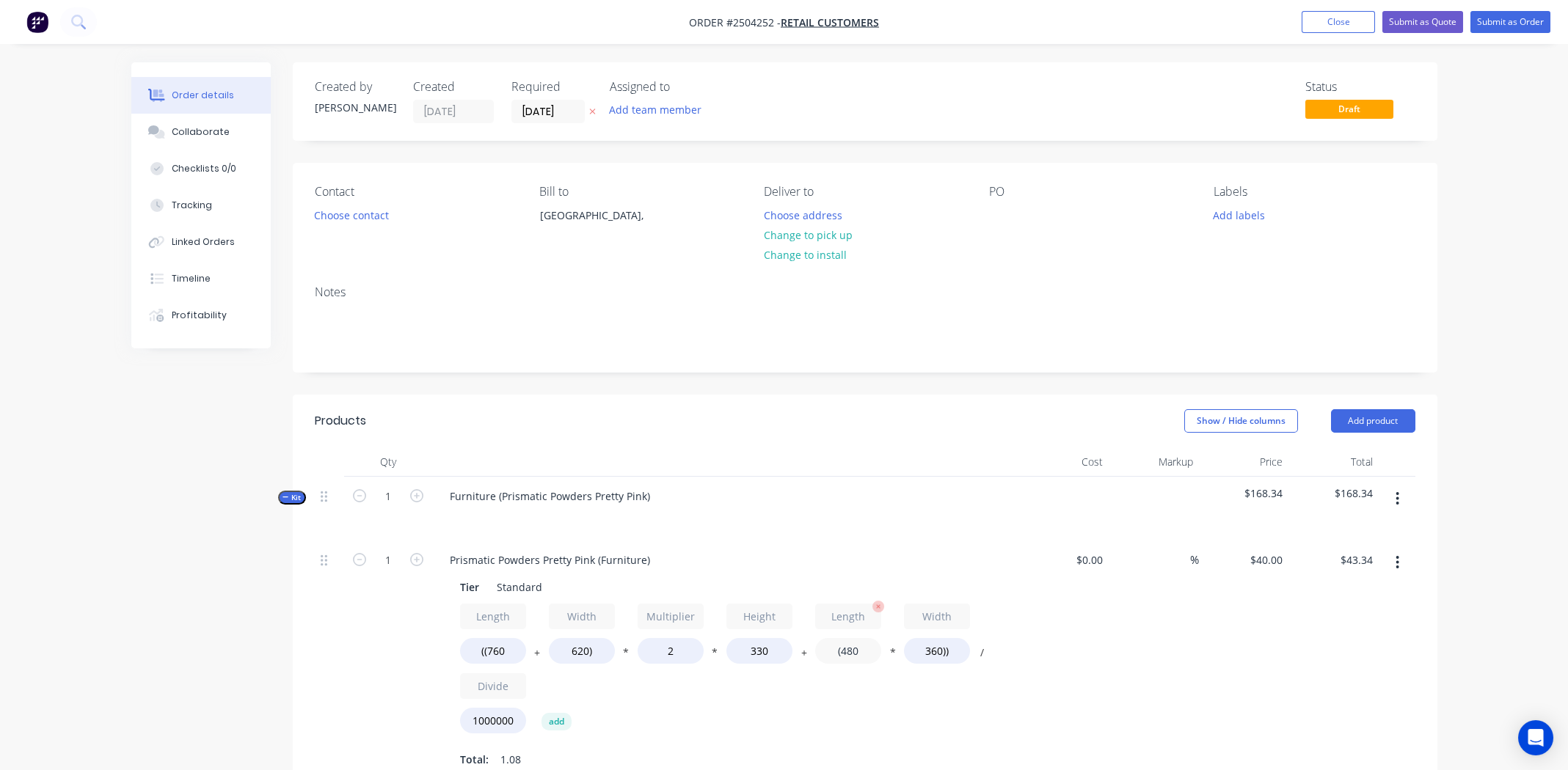
click at [853, 653] on input "(480" at bounding box center [848, 650] width 66 height 26
type input "(760"
type input "$47.38"
click at [931, 650] on input "360))" at bounding box center [936, 650] width 66 height 26
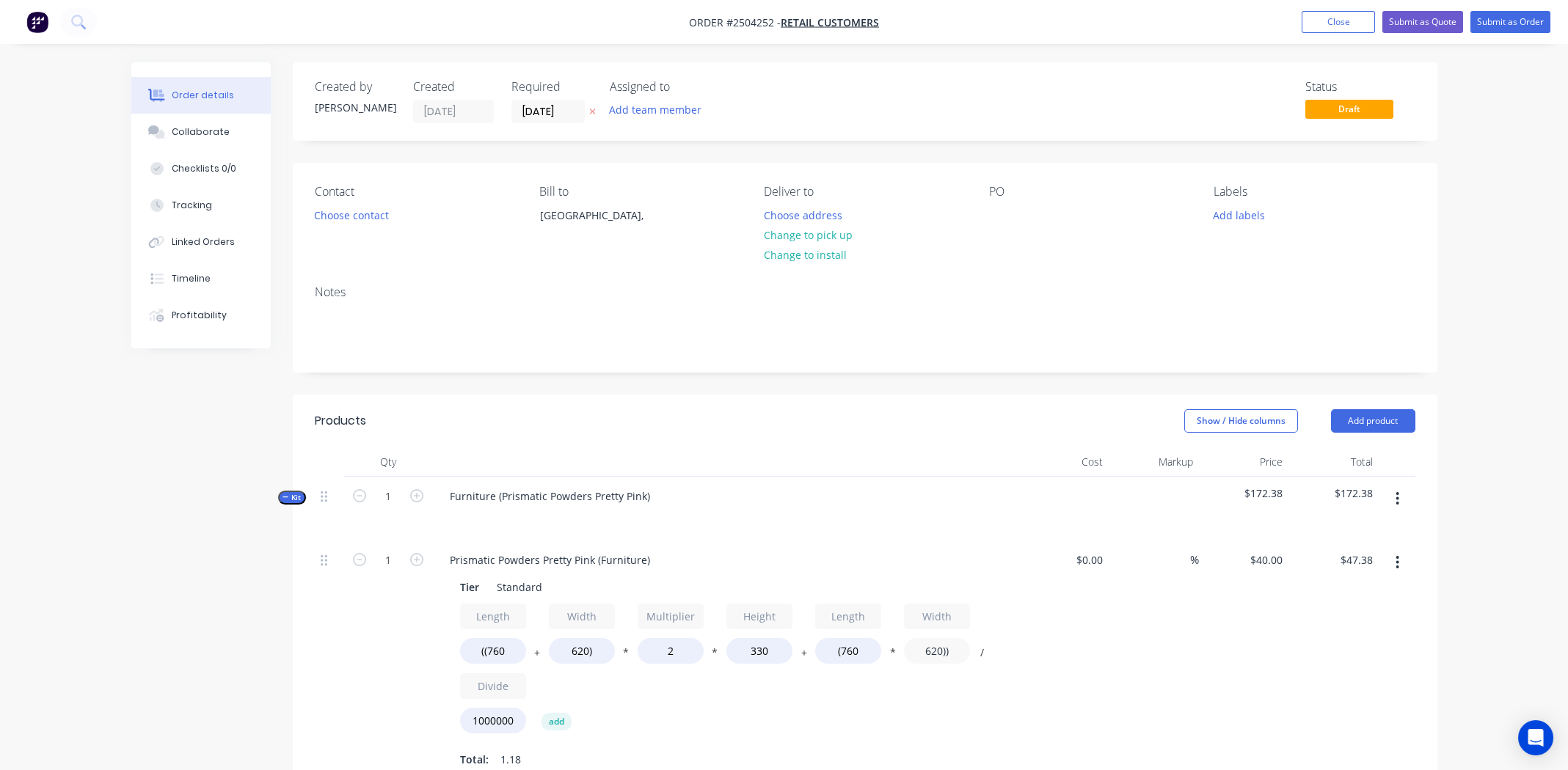
type input "620))"
type input "$55.28"
click at [1089, 673] on div "$0.00 $0.00" at bounding box center [1064, 660] width 91 height 240
click at [670, 652] on input "2" at bounding box center [670, 650] width 66 height 26
click at [671, 651] on input "2" at bounding box center [670, 650] width 66 height 26
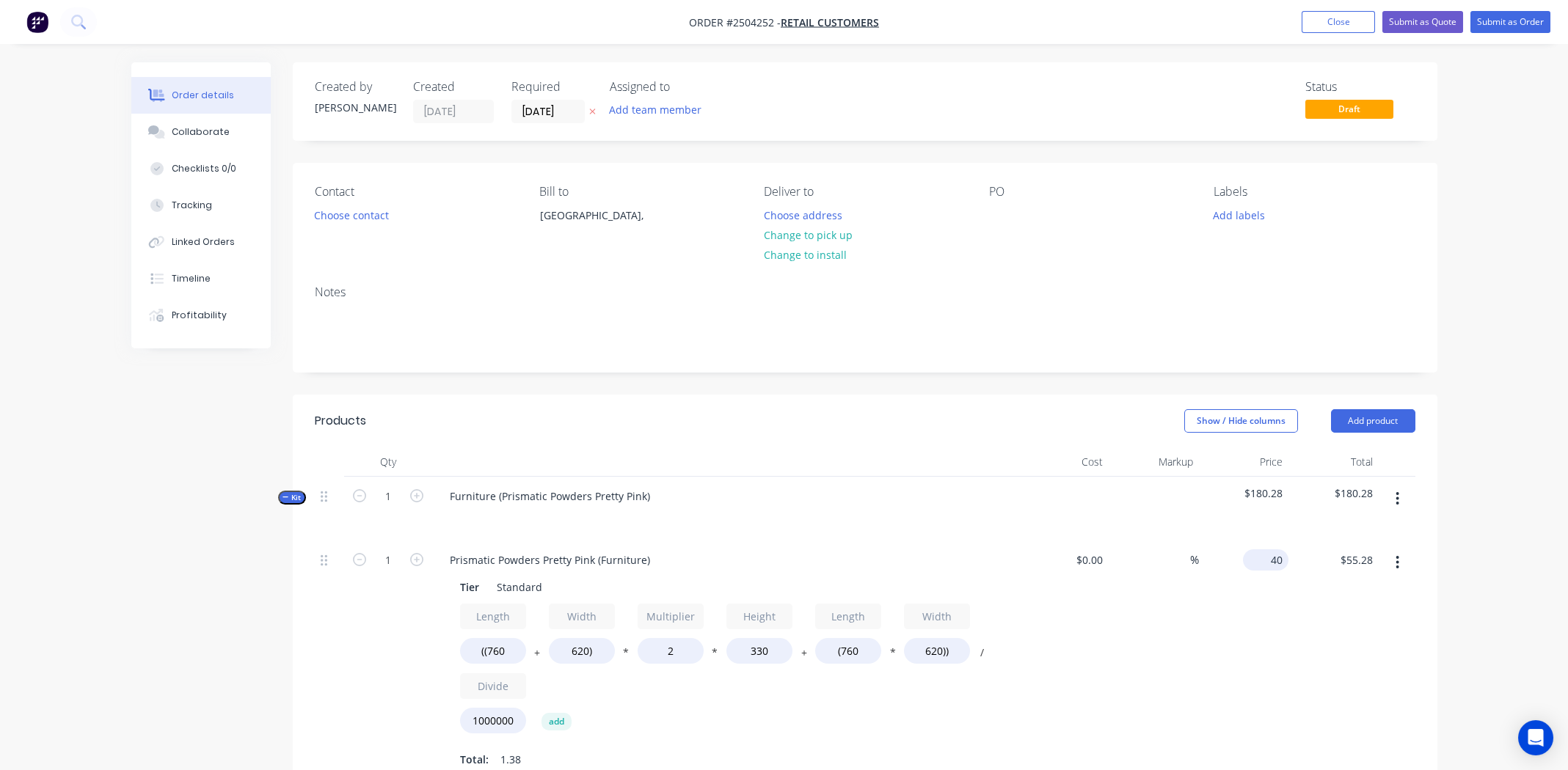
click at [1270, 557] on input "40" at bounding box center [1269, 560] width 40 height 22
type input "$90.00"
type input "$124.38"
click at [1276, 630] on div "$90.00 $90.00" at bounding box center [1244, 660] width 91 height 240
click at [672, 656] on input "2" at bounding box center [670, 650] width 66 height 26
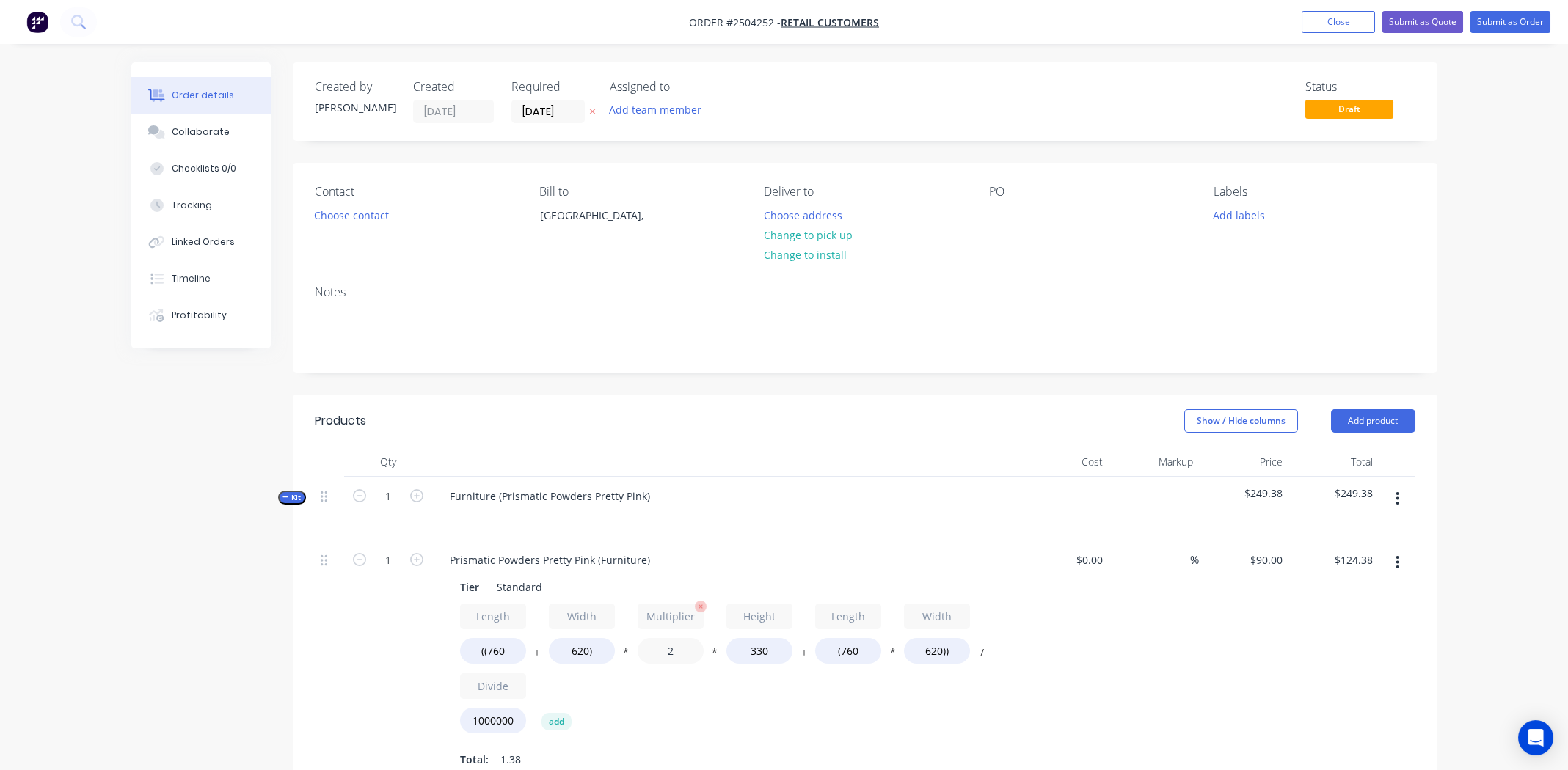
click at [669, 655] on input "2" at bounding box center [670, 650] width 66 height 26
click at [669, 655] on input "2" at bounding box center [670, 650] width 66 height 26
click at [1402, 493] on button "button" at bounding box center [1398, 499] width 35 height 27
click at [1347, 623] on div "Delete" at bounding box center [1346, 625] width 113 height 22
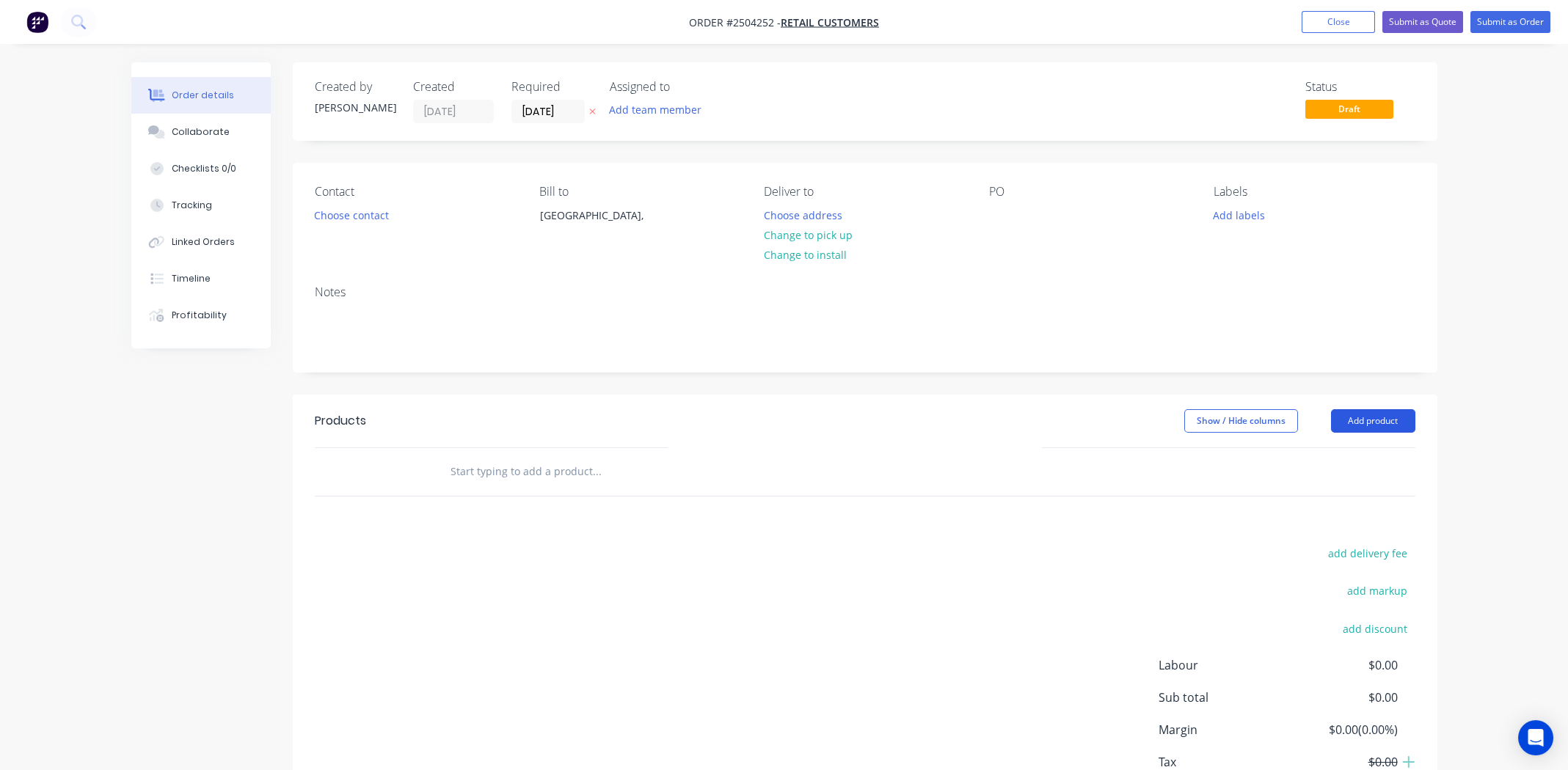
click at [1394, 417] on button "Add product" at bounding box center [1374, 421] width 85 height 23
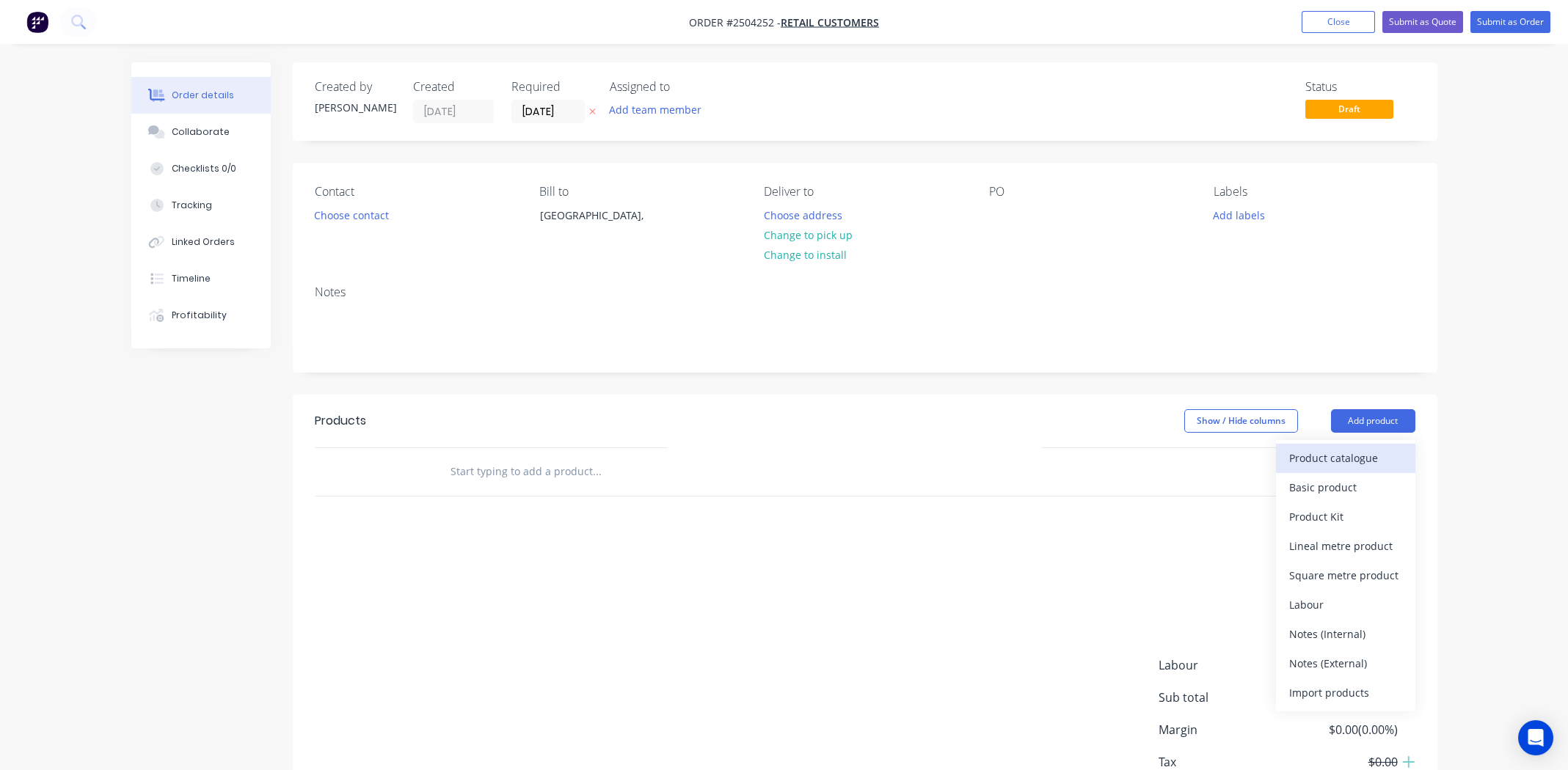
click at [1364, 462] on div "Product catalogue" at bounding box center [1346, 459] width 113 height 22
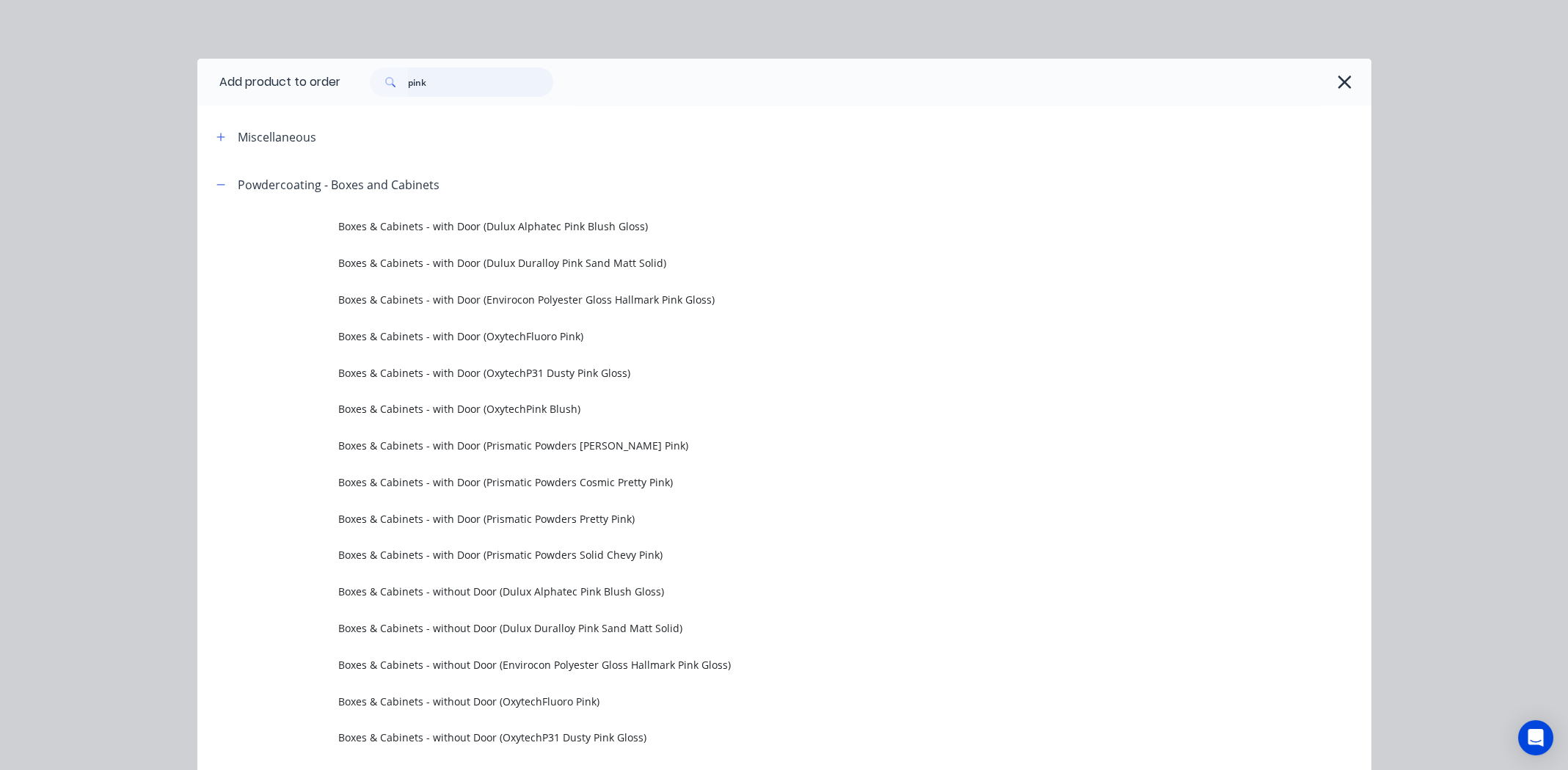
click at [471, 78] on input "pink" at bounding box center [480, 81] width 145 height 29
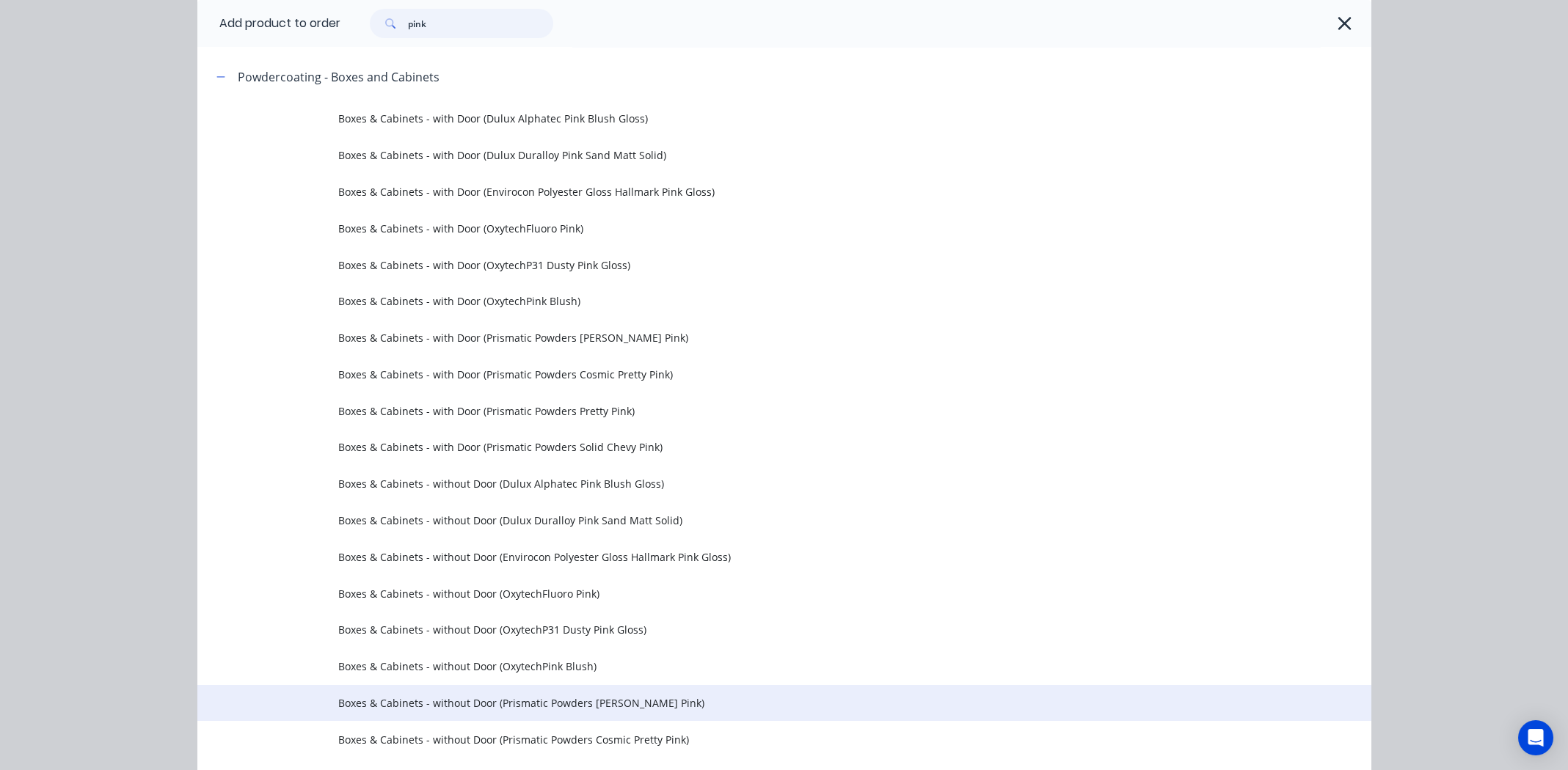
scroll to position [72, 0]
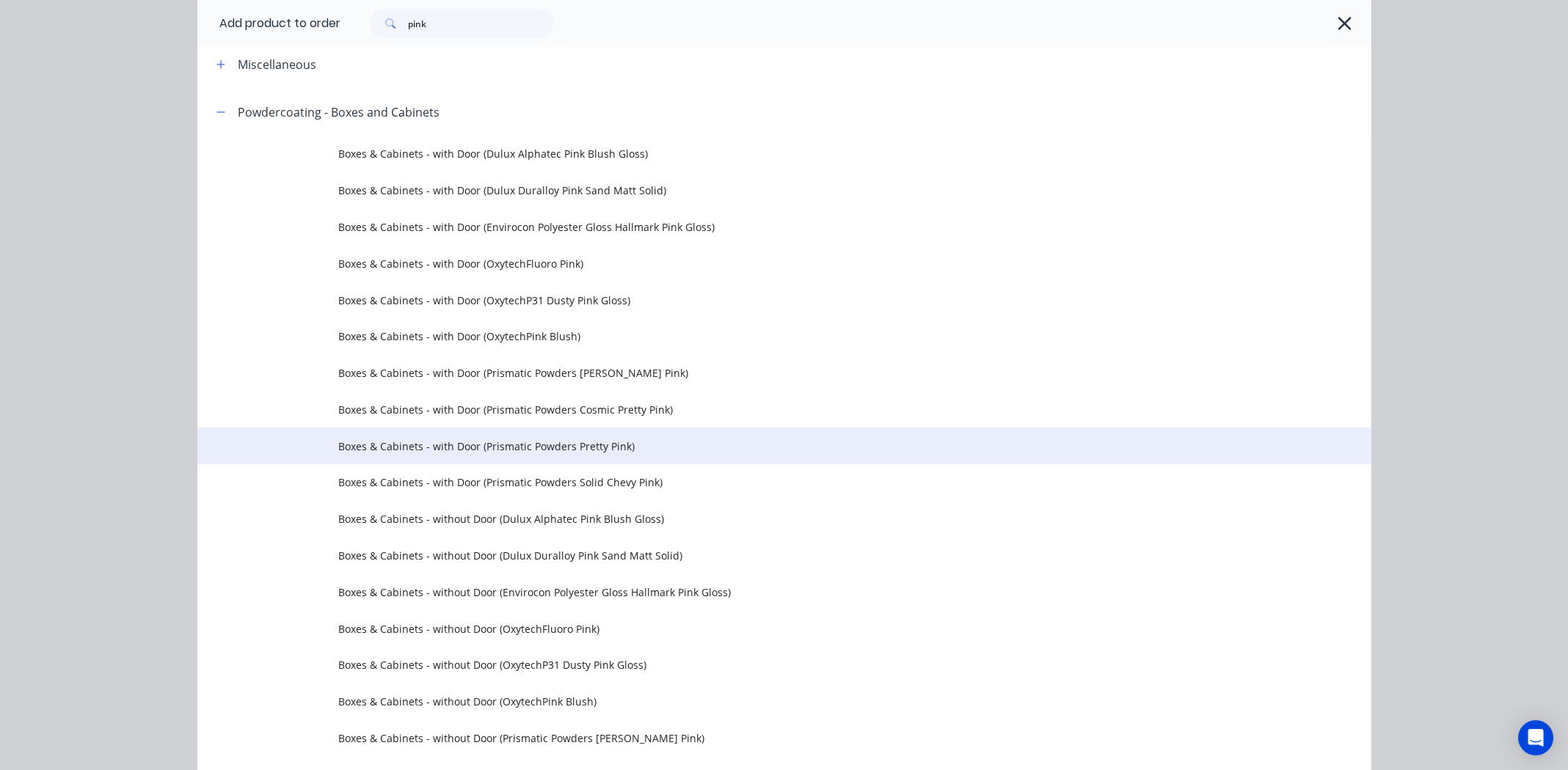
click at [452, 447] on span "Boxes & Cabinets - with Door (Prismatic Powders Pretty Pink)" at bounding box center [751, 446] width 826 height 16
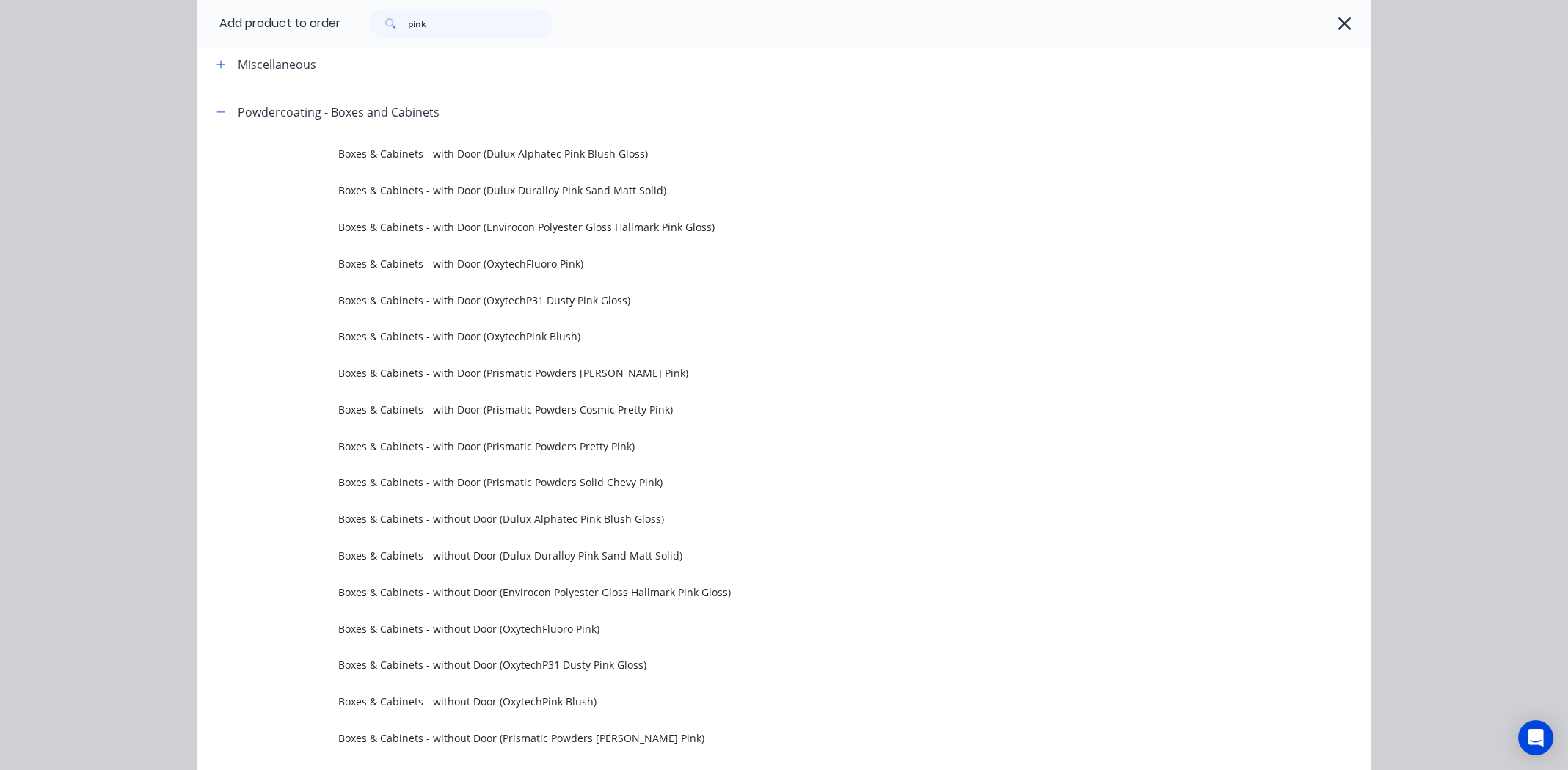
scroll to position [0, 0]
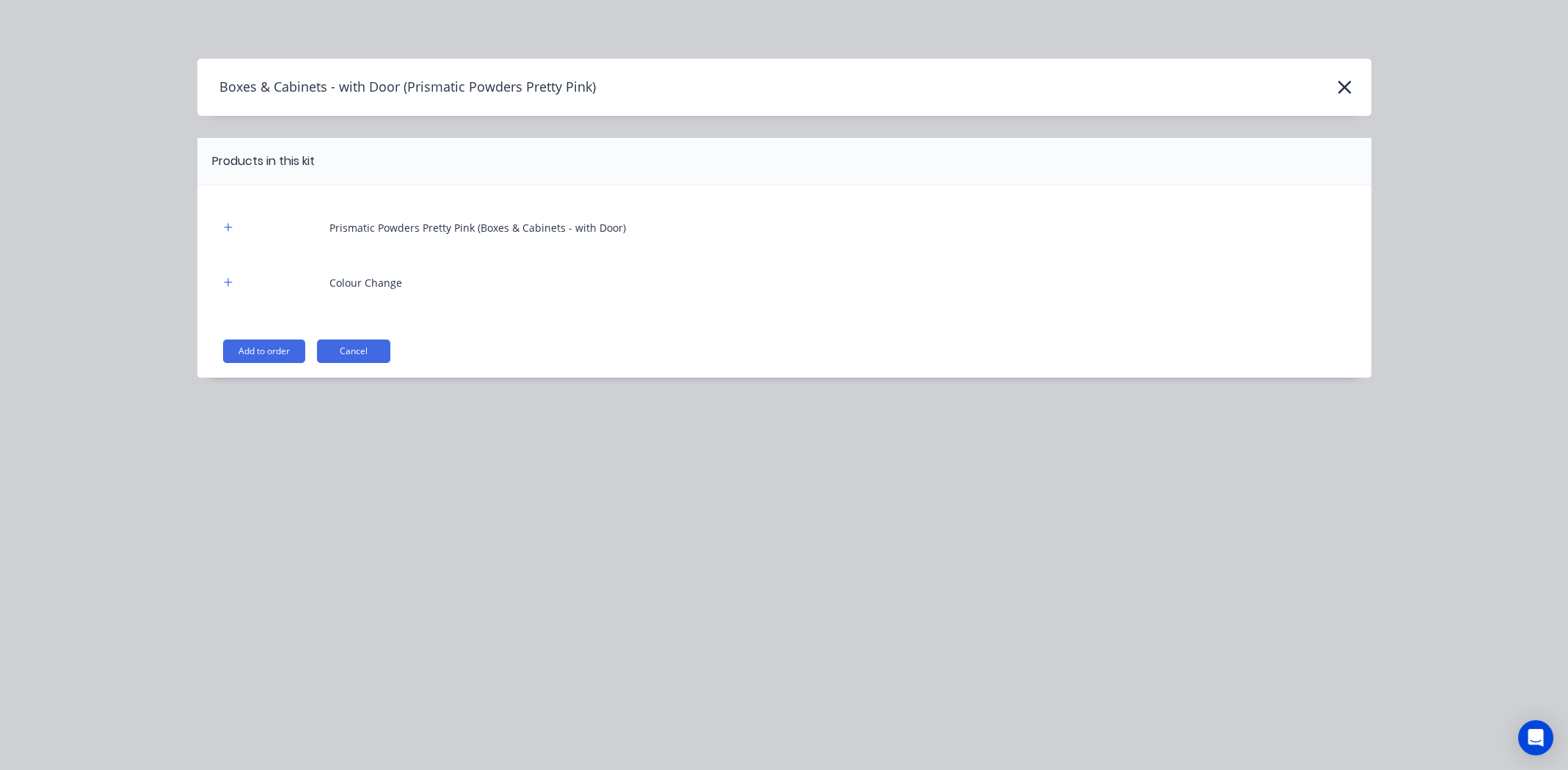
click at [254, 348] on button "Add to order" at bounding box center [263, 351] width 82 height 23
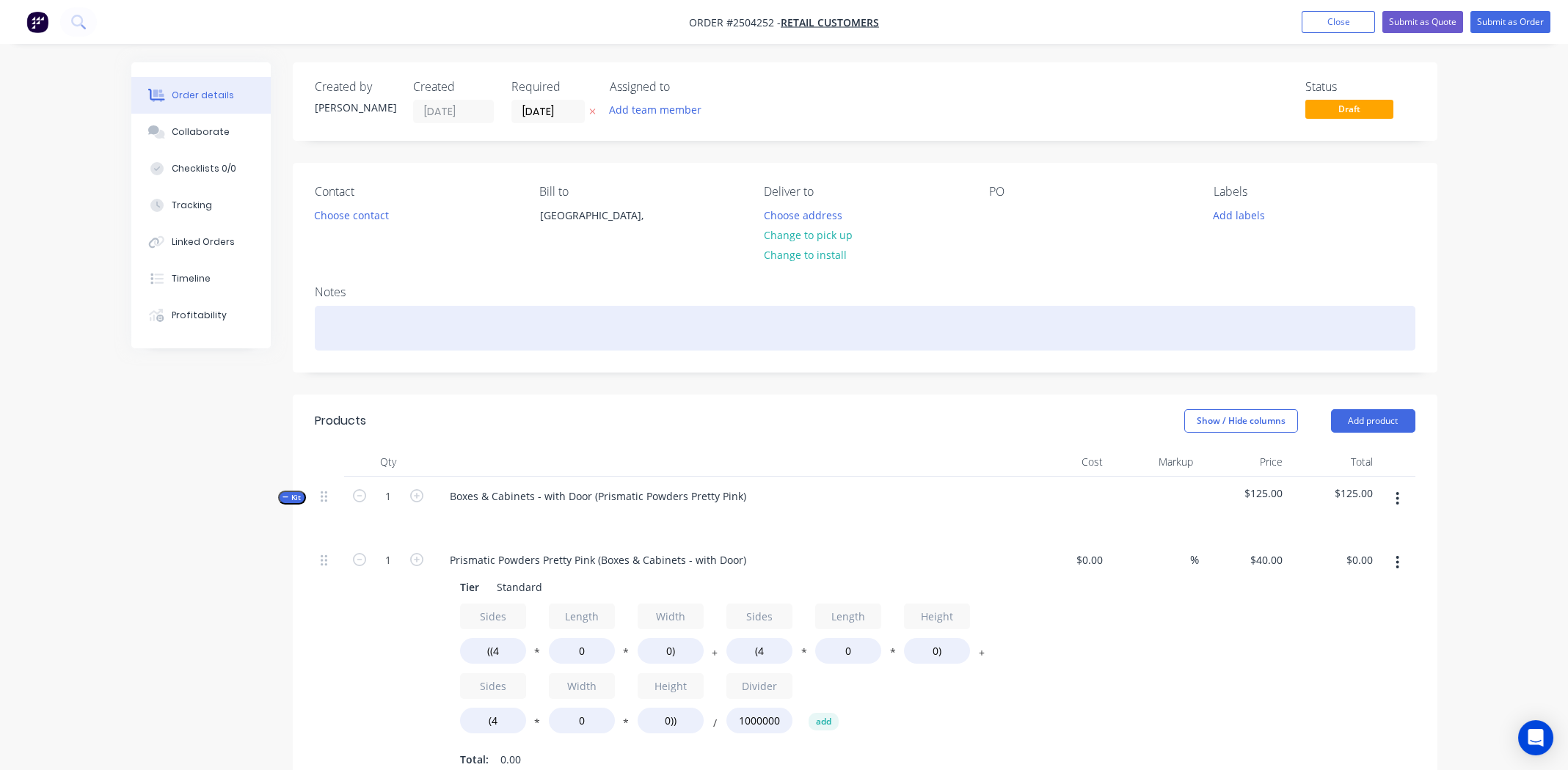
click at [401, 326] on div at bounding box center [865, 328] width 1101 height 45
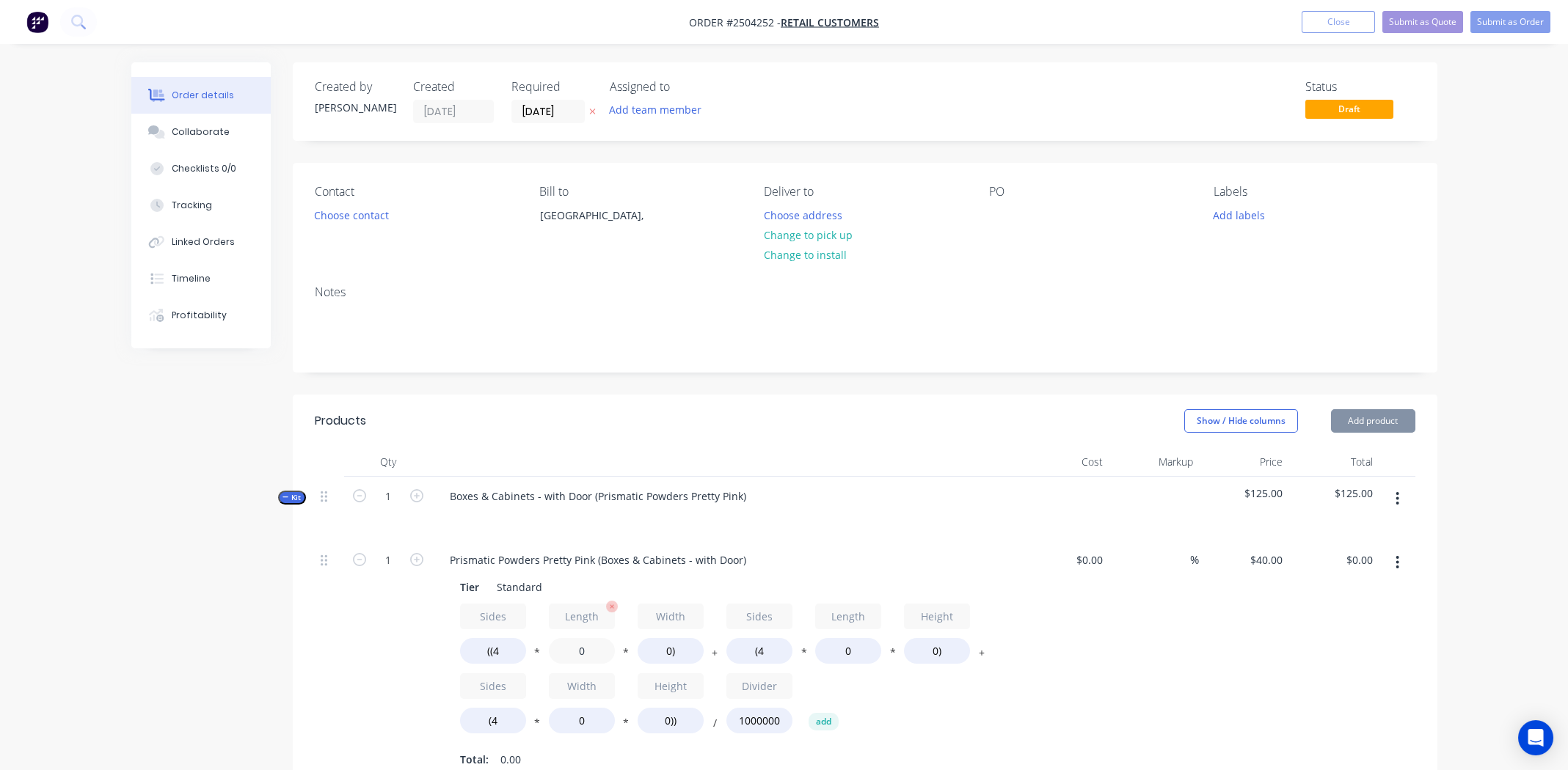
click at [585, 649] on input "0" at bounding box center [582, 650] width 66 height 26
type input "760"
click at [669, 652] on input "0)" at bounding box center [670, 650] width 66 height 26
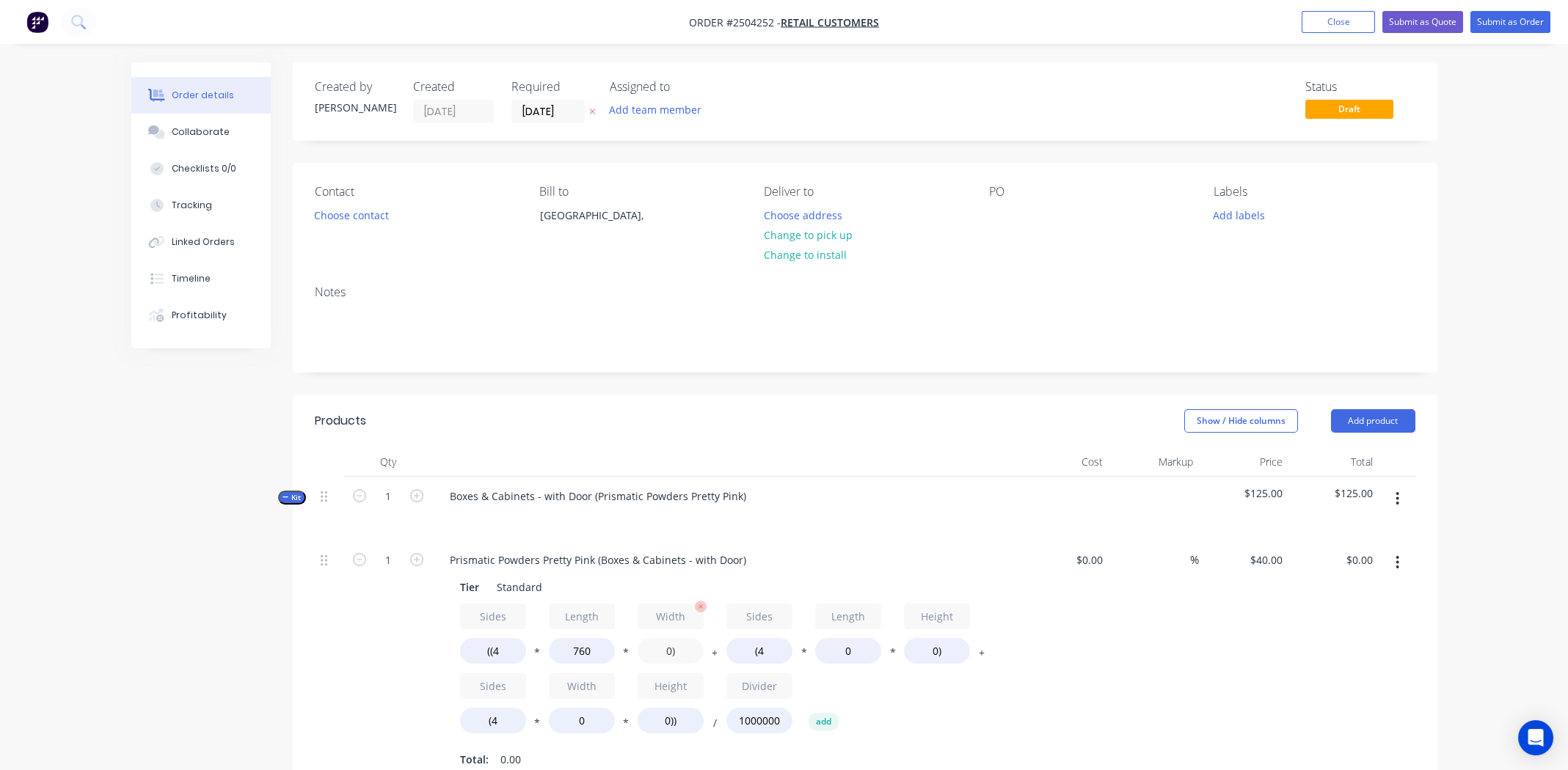
click at [668, 649] on input "0)" at bounding box center [670, 650] width 66 height 26
type input "620)"
type input "$75.39"
click at [845, 648] on input "0" at bounding box center [848, 650] width 66 height 26
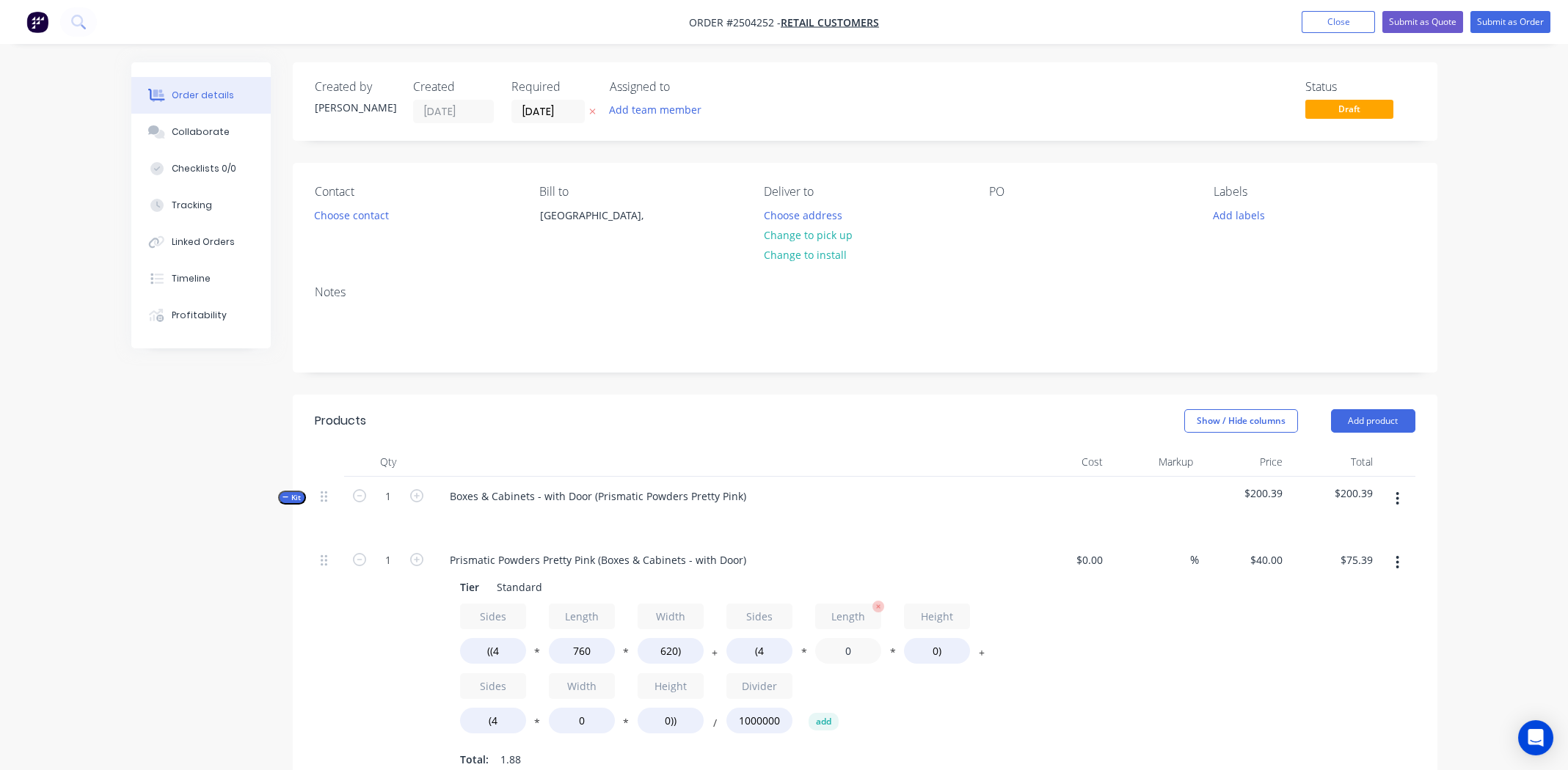
click at [845, 648] on input "0" at bounding box center [848, 650] width 66 height 26
type input "760"
click at [934, 650] on input "0)" at bounding box center [936, 650] width 66 height 26
click at [934, 649] on input "0)" at bounding box center [936, 650] width 66 height 26
click at [674, 649] on input "620)" at bounding box center [670, 650] width 66 height 26
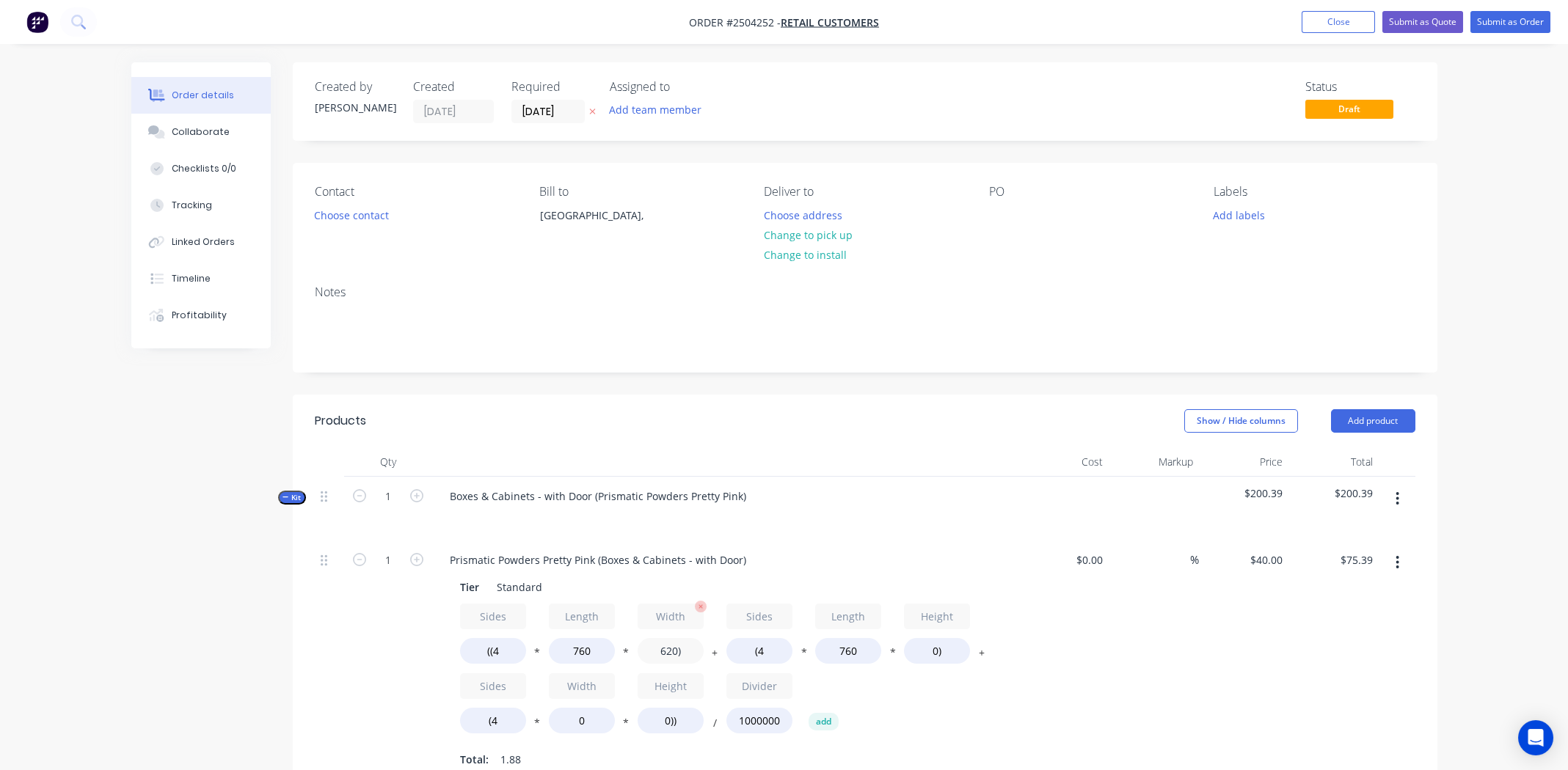
click at [674, 649] on input "620)" at bounding box center [670, 650] width 66 height 26
click at [930, 649] on input "0)" at bounding box center [936, 650] width 66 height 26
type input "330)"
type input "$115.52"
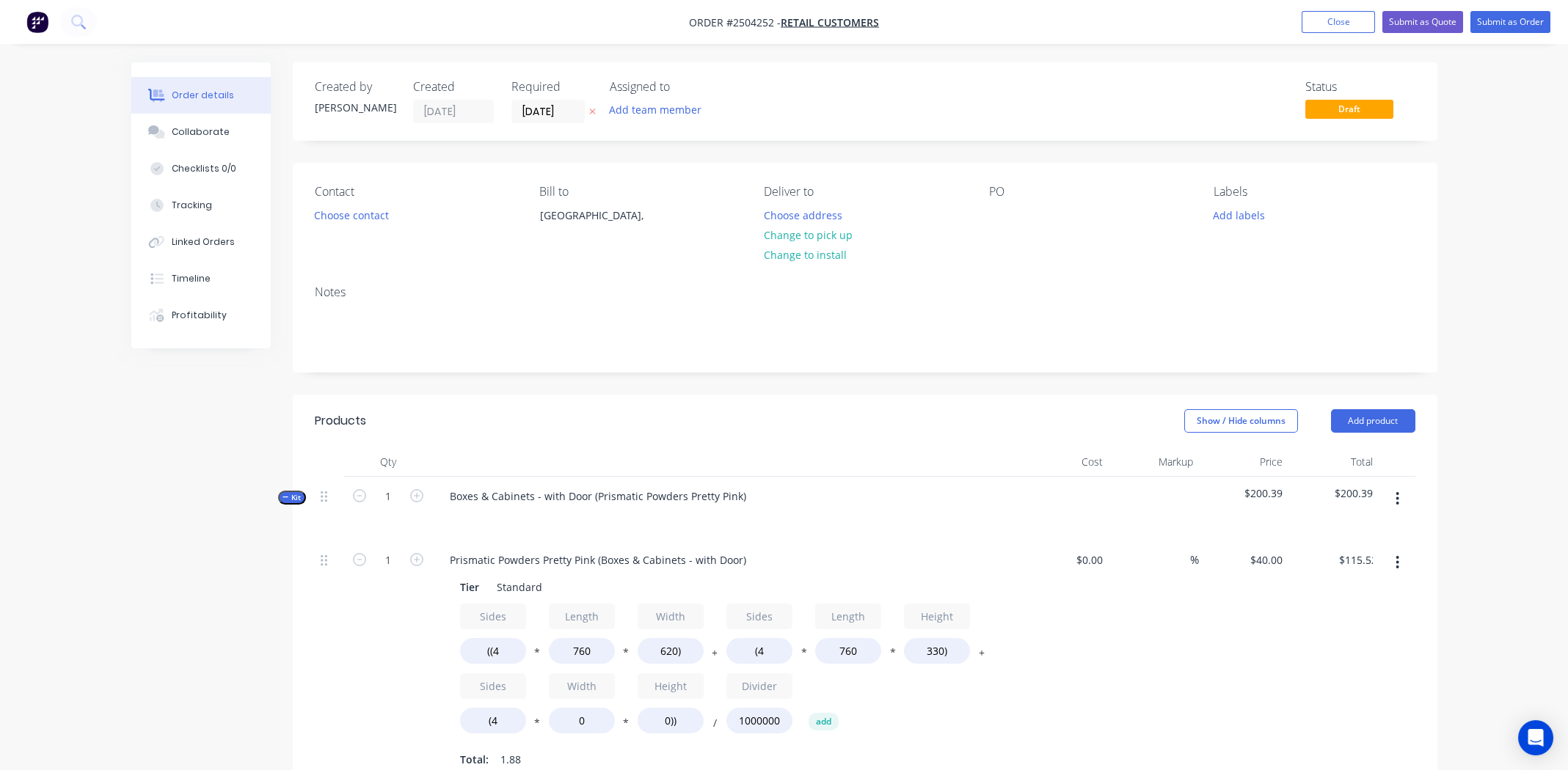
drag, startPoint x: 1077, startPoint y: 667, endPoint x: 1053, endPoint y: 675, distance: 25.3
click at [1078, 668] on div "$0.00 $0.00" at bounding box center [1064, 660] width 91 height 240
click at [591, 722] on input "0" at bounding box center [582, 720] width 66 height 26
click at [589, 721] on input "0" at bounding box center [582, 720] width 66 height 26
type input "620"
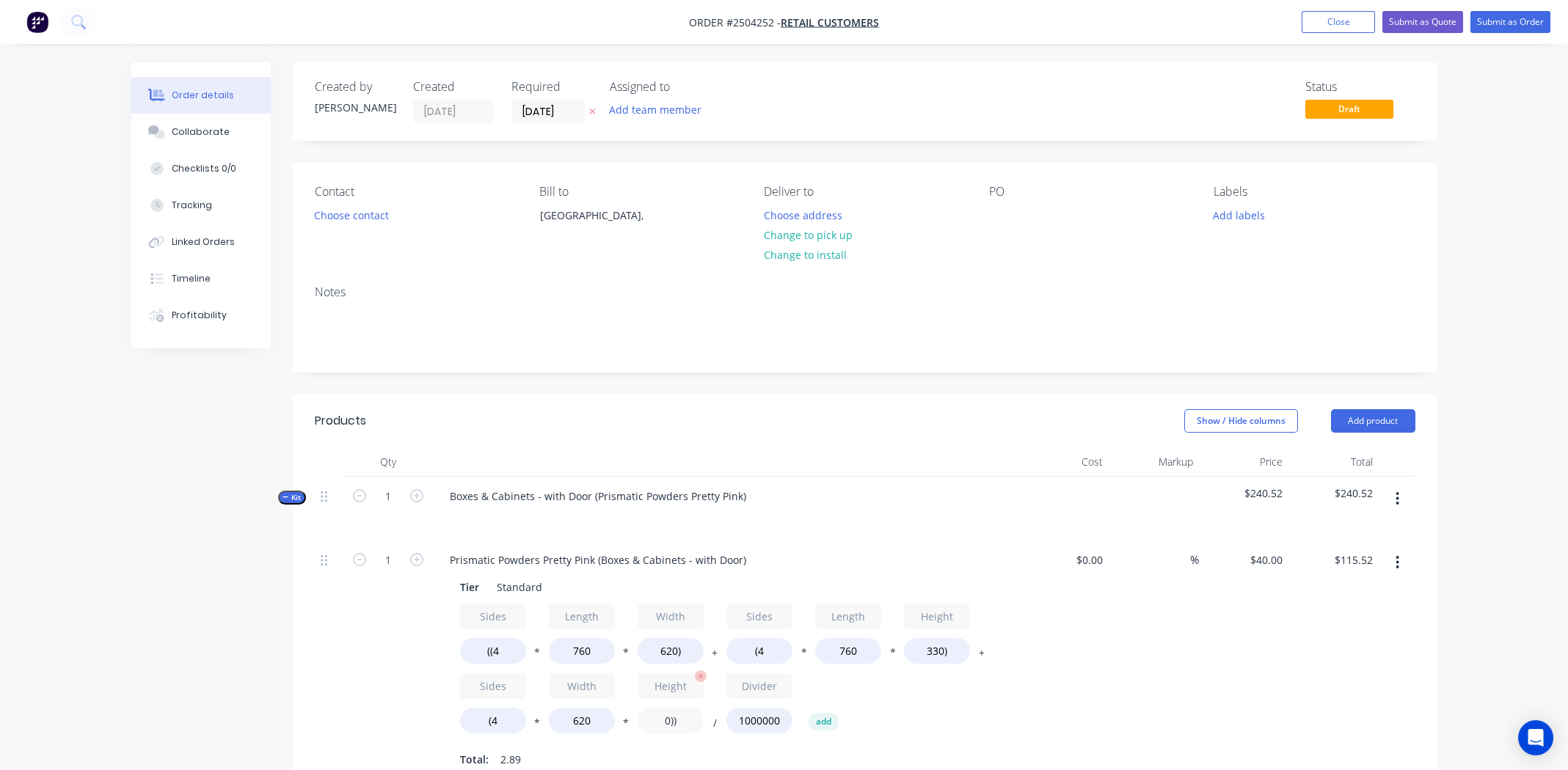
click at [664, 722] on input "0))" at bounding box center [670, 720] width 66 height 26
type input "330))"
type input "$148.26"
click at [1000, 689] on div "Tier Standard Sides ((4 * Length 760 * Width 620) + Sides (4 * Length 760 * Hei…" at bounding box center [725, 673] width 575 height 198
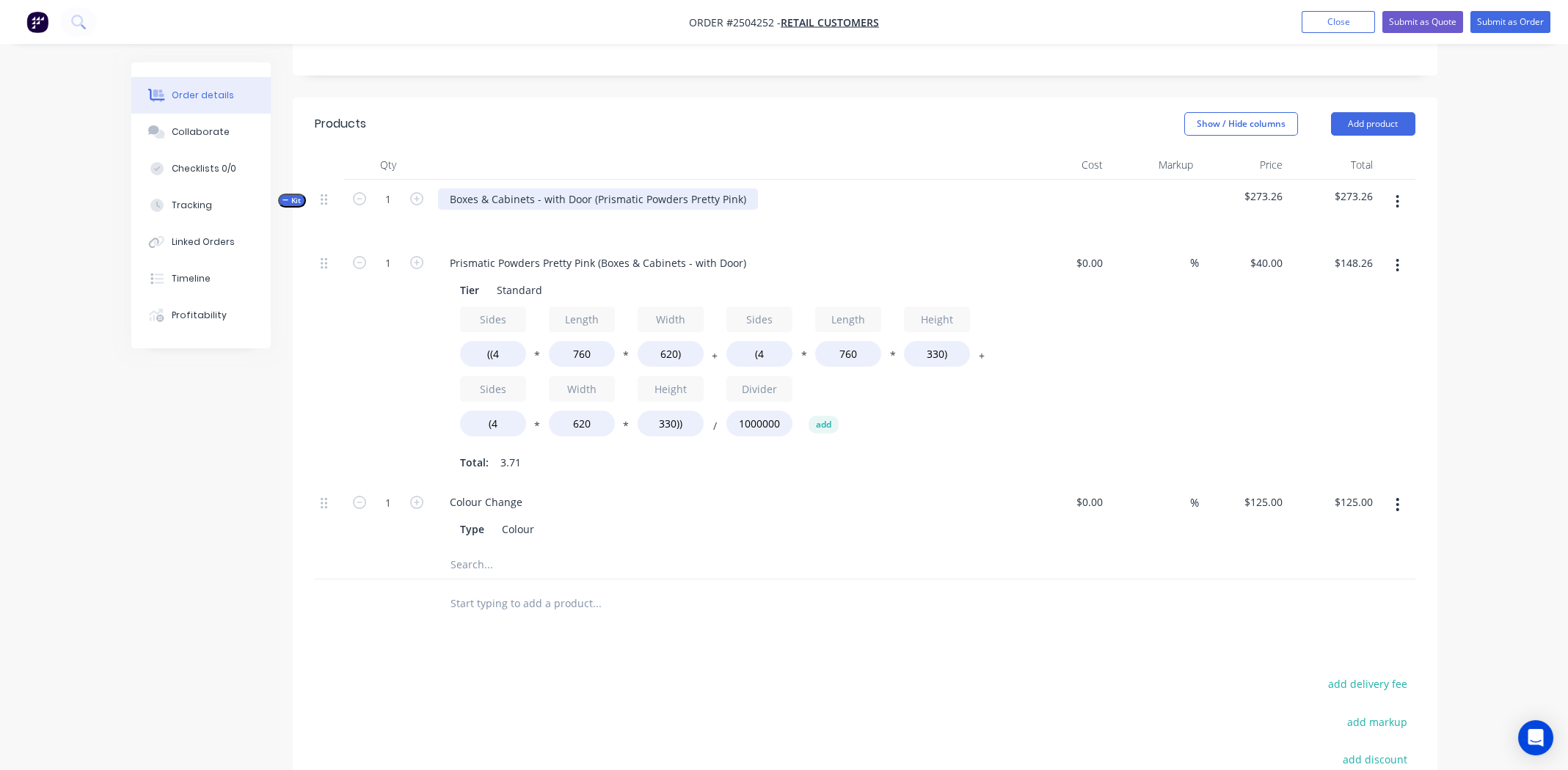
scroll to position [366, 0]
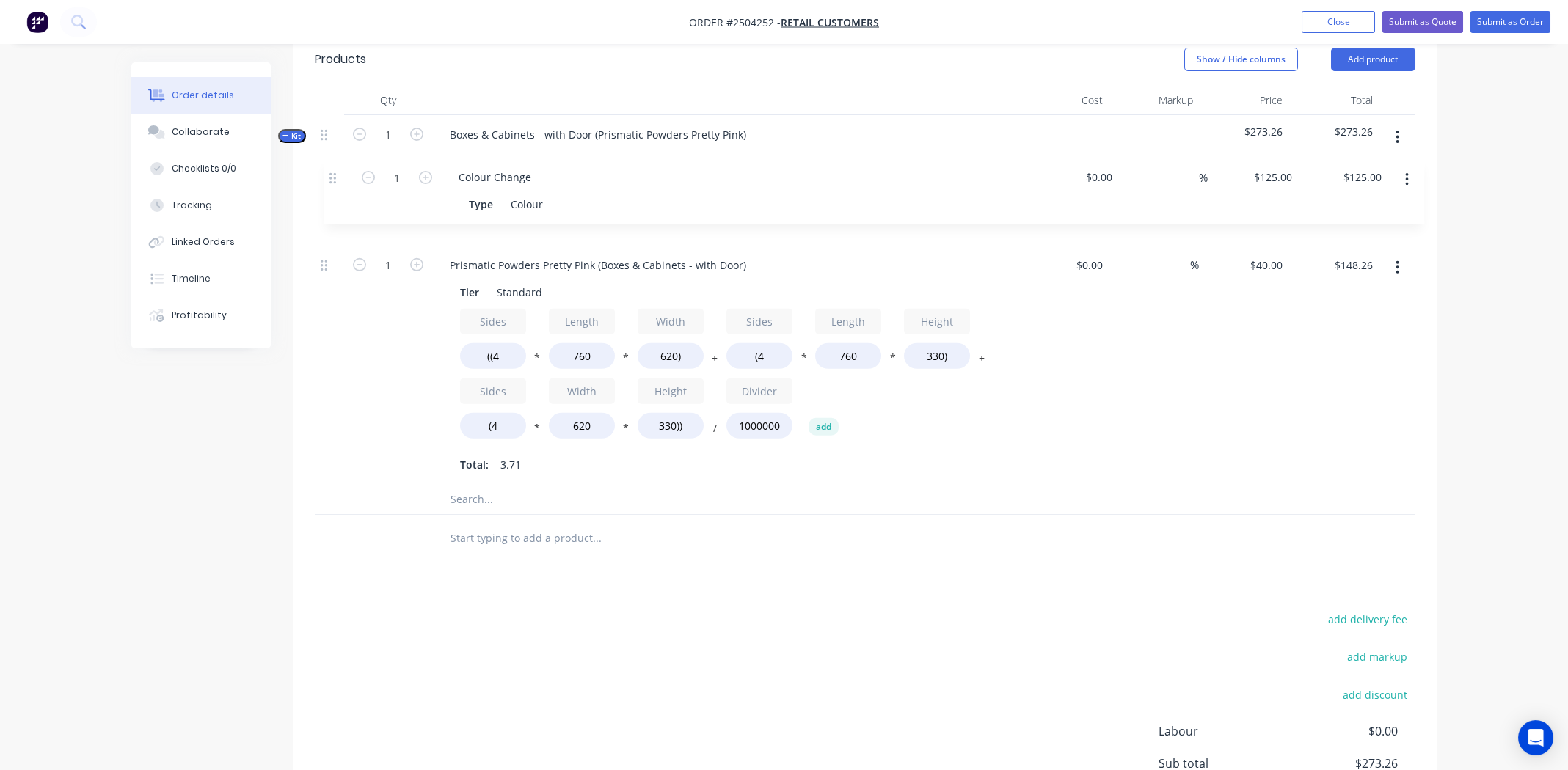
drag, startPoint x: 330, startPoint y: 424, endPoint x: 336, endPoint y: 178, distance: 246.1
click at [336, 178] on div "Kit 1 Boxes & Cabinets - with Door (Prismatic Powders Pretty Pink) $273.26 $273…" at bounding box center [865, 315] width 1101 height 400
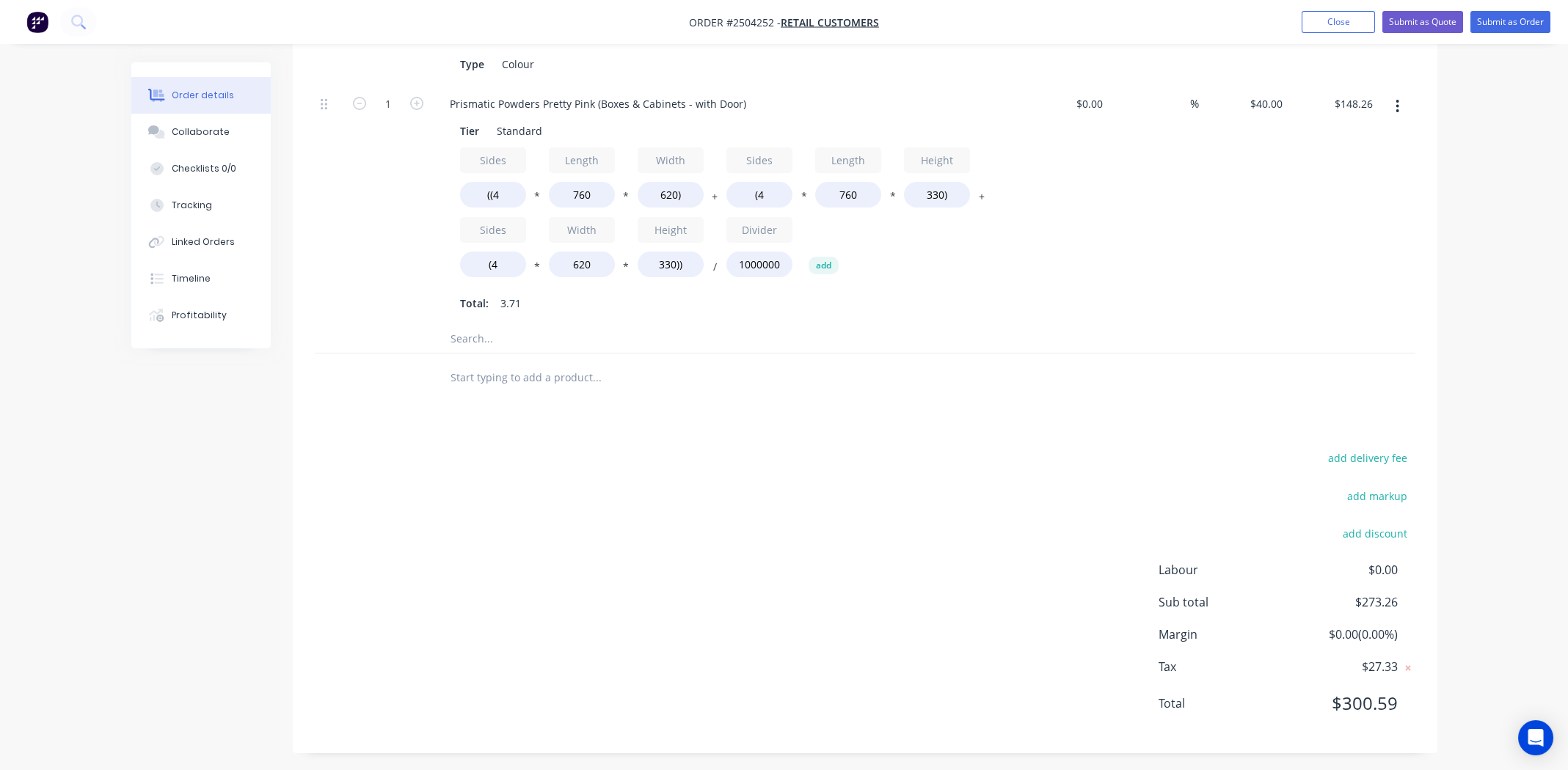
scroll to position [527, 0]
drag, startPoint x: 569, startPoint y: 551, endPoint x: 592, endPoint y: 543, distance: 24.4
click at [571, 552] on div "add delivery fee add markup add discount Labour $0.00 Sub total $273.26 Margin …" at bounding box center [865, 585] width 1101 height 283
click at [917, 621] on div "add delivery fee add markup add discount Labour $0.00 Sub total $273.26 Margin …" at bounding box center [865, 585] width 1101 height 283
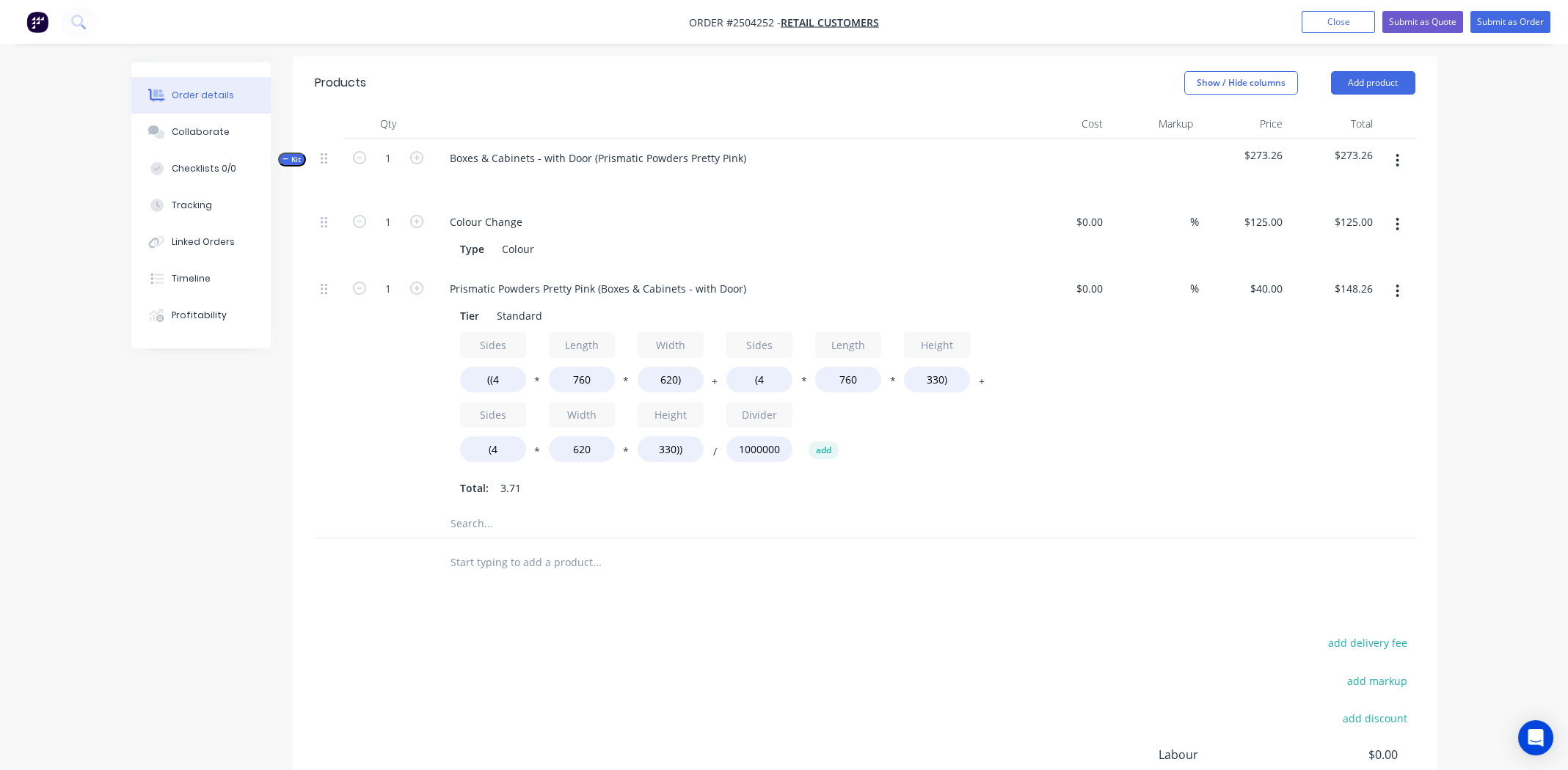
scroll to position [234, 0]
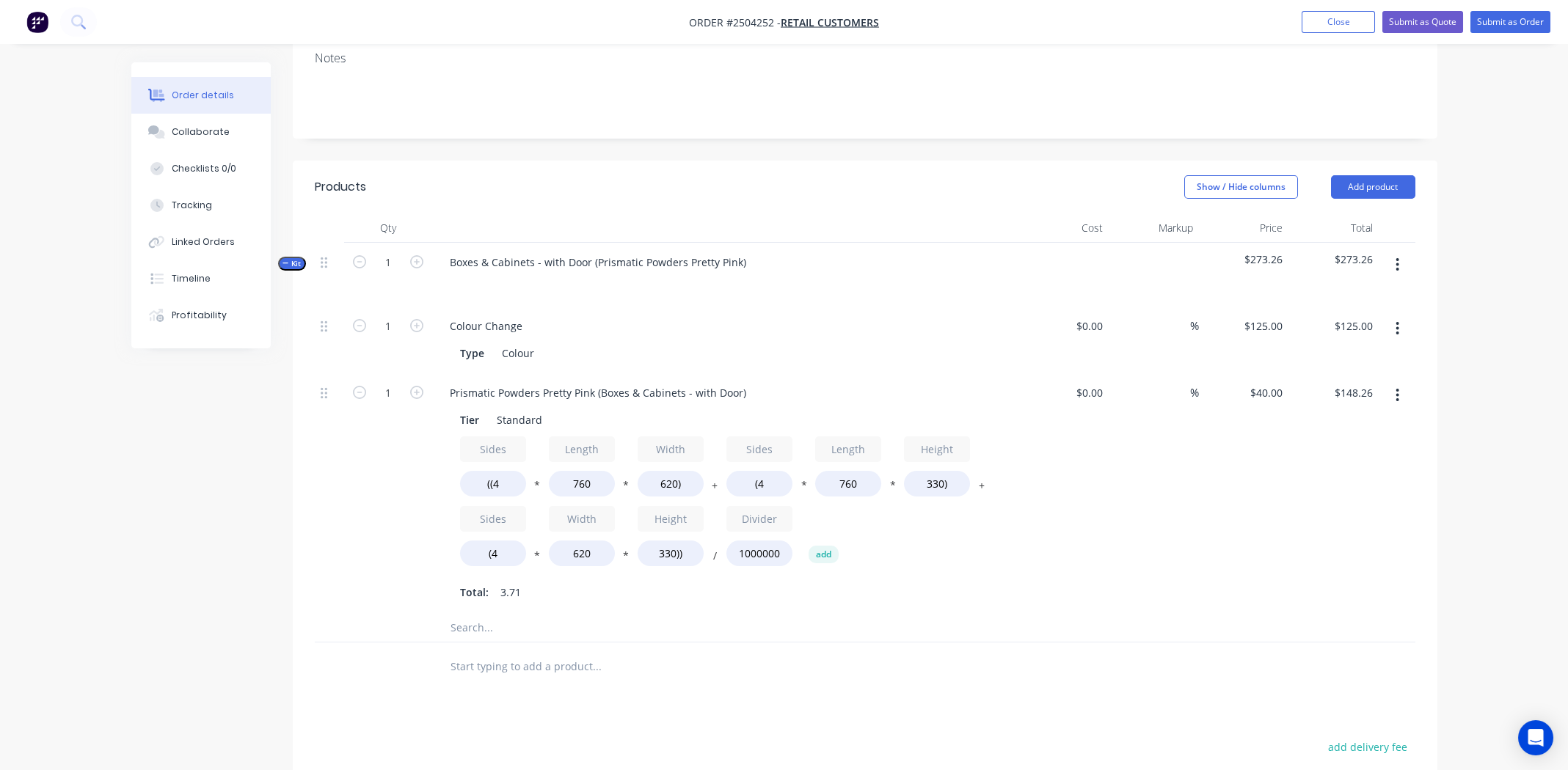
click at [1397, 260] on icon "button" at bounding box center [1398, 264] width 3 height 16
click at [1354, 304] on div "Add product to kit" at bounding box center [1346, 303] width 113 height 22
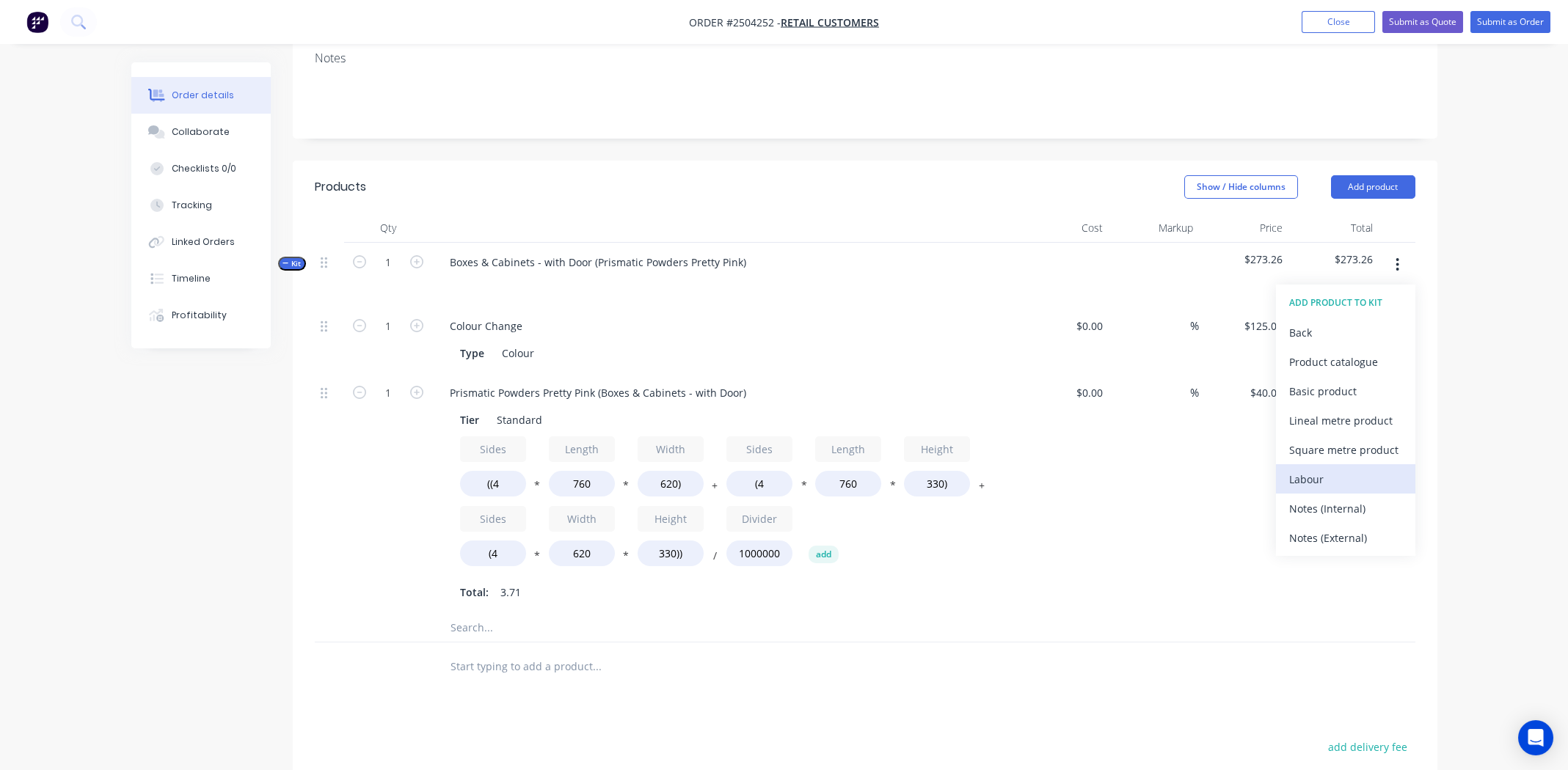
click at [1305, 478] on div "Labour" at bounding box center [1346, 479] width 113 height 22
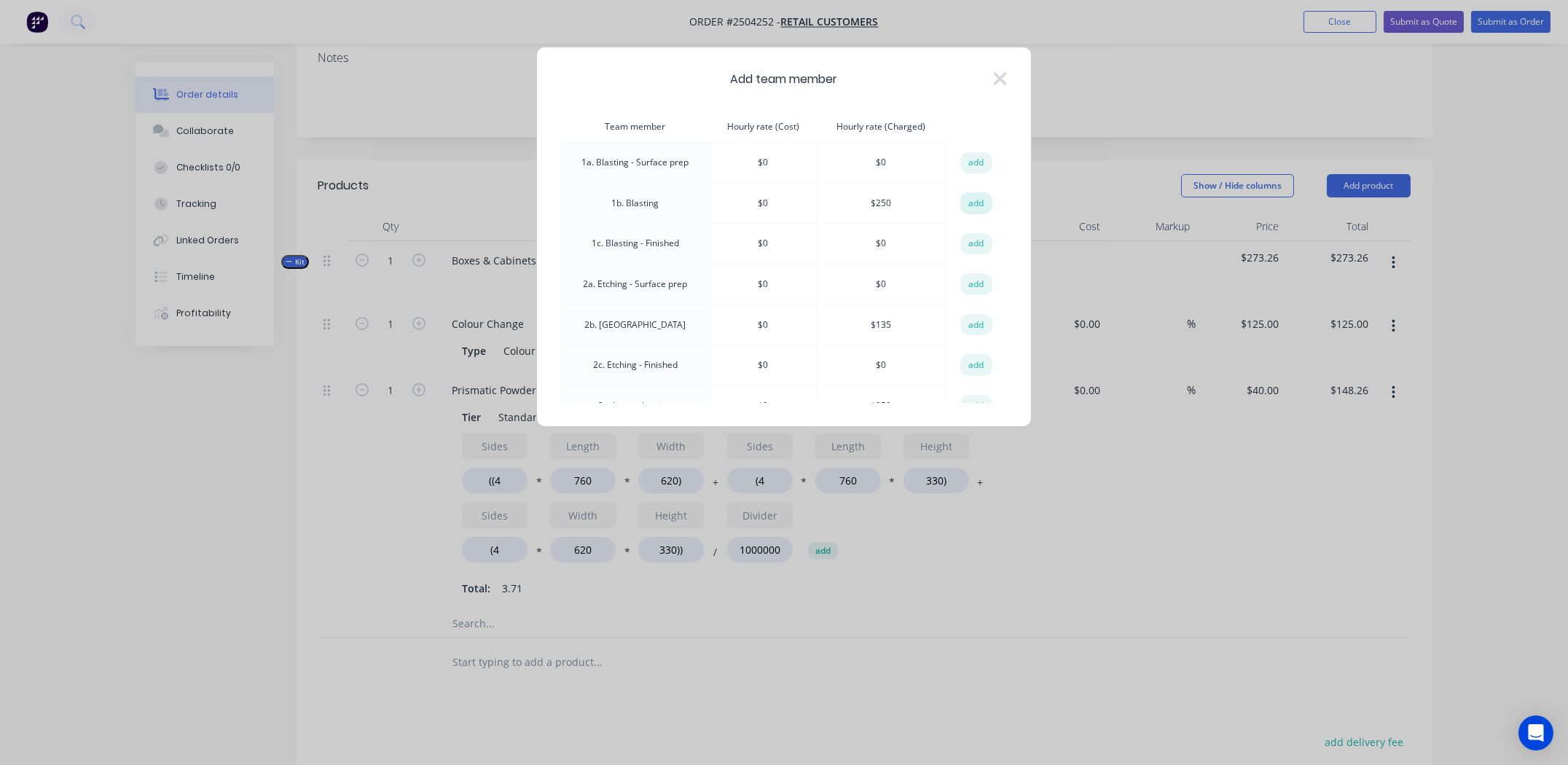
click at [966, 199] on button "add" at bounding box center [976, 203] width 32 height 21
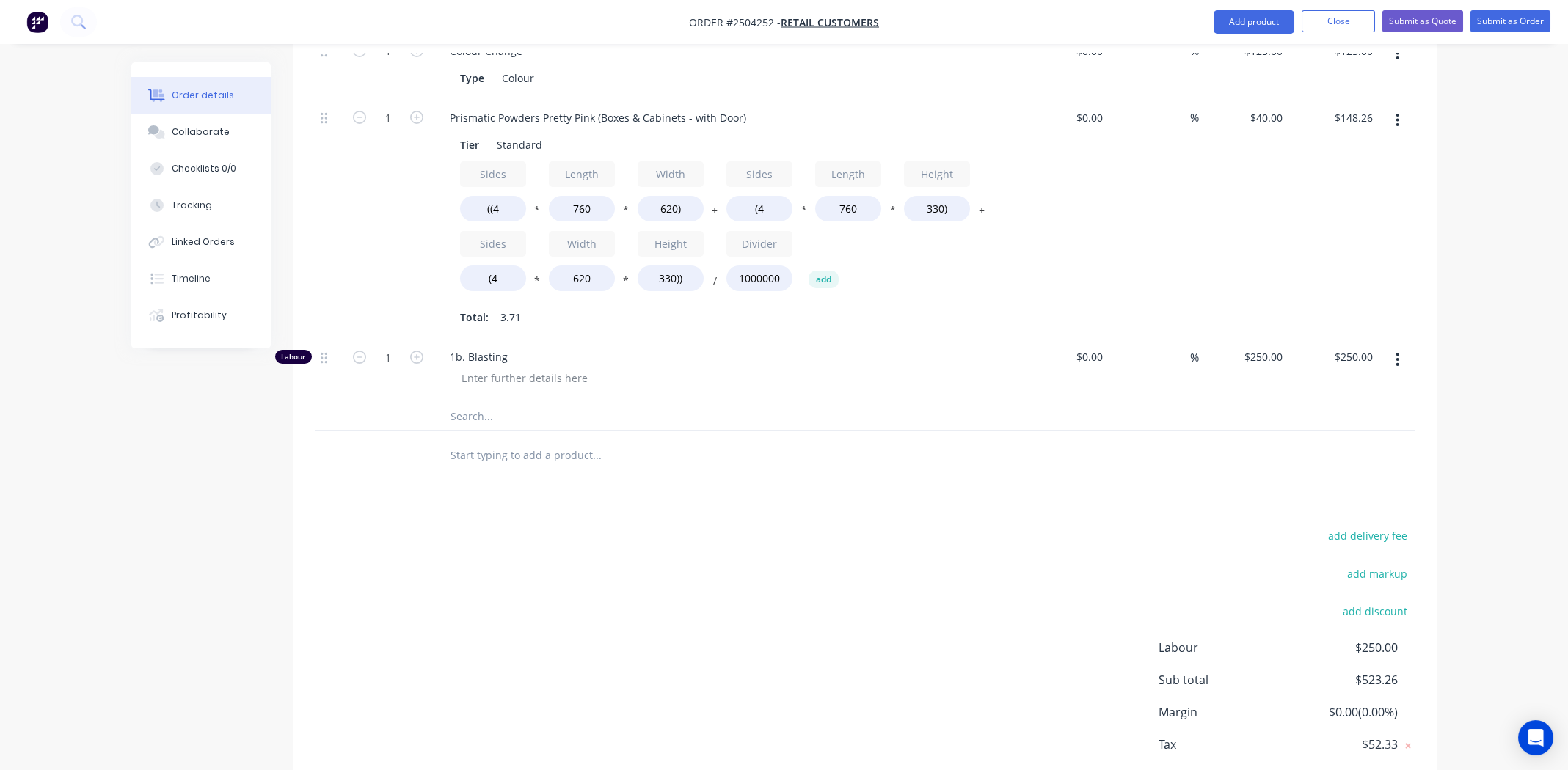
scroll to position [223, 0]
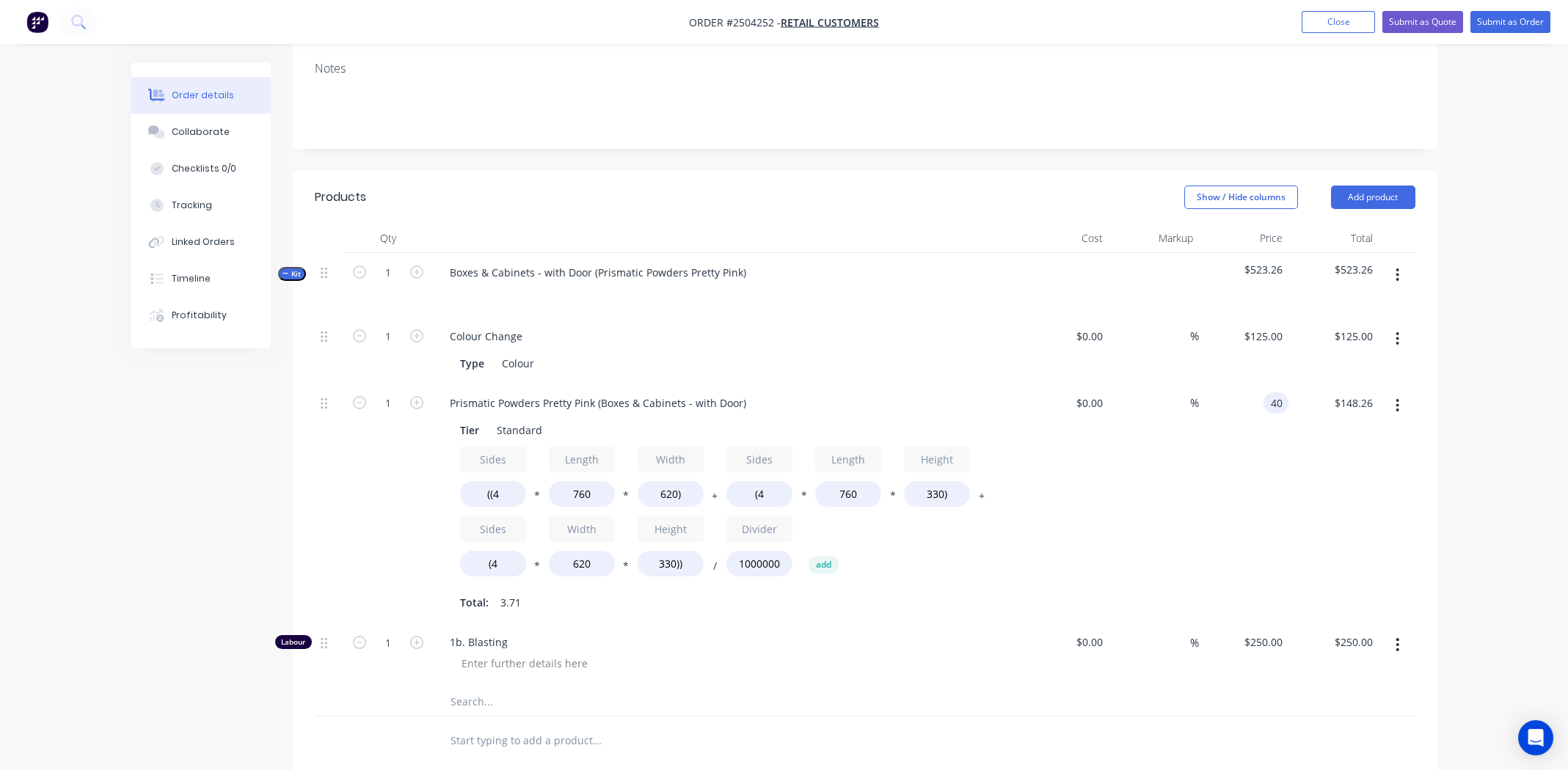
click at [1259, 405] on div "40 40" at bounding box center [1244, 503] width 91 height 240
type input "$90.00"
type input "$333.58"
click at [1128, 527] on div "%" at bounding box center [1153, 503] width 91 height 240
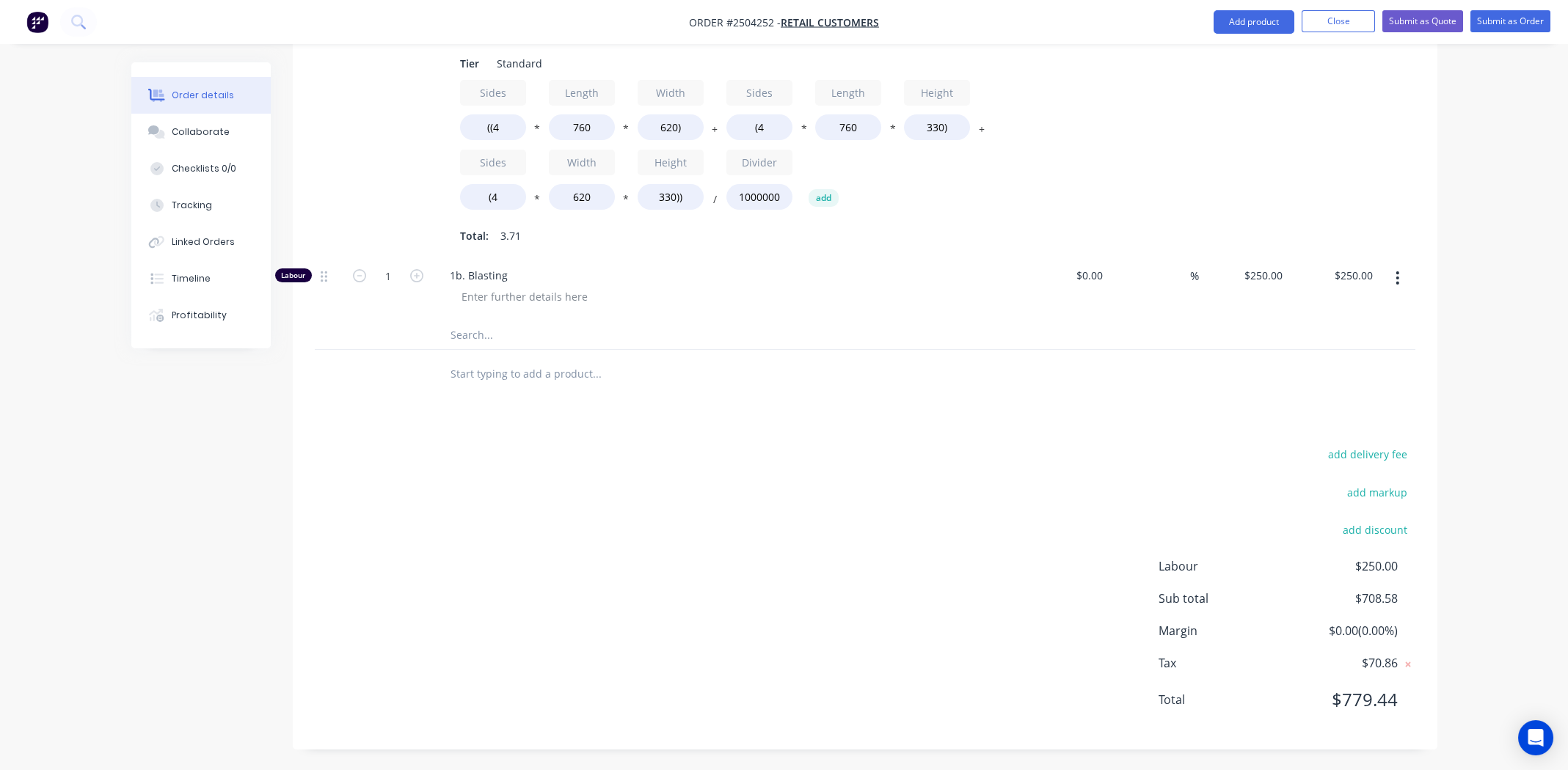
scroll to position [444, 0]
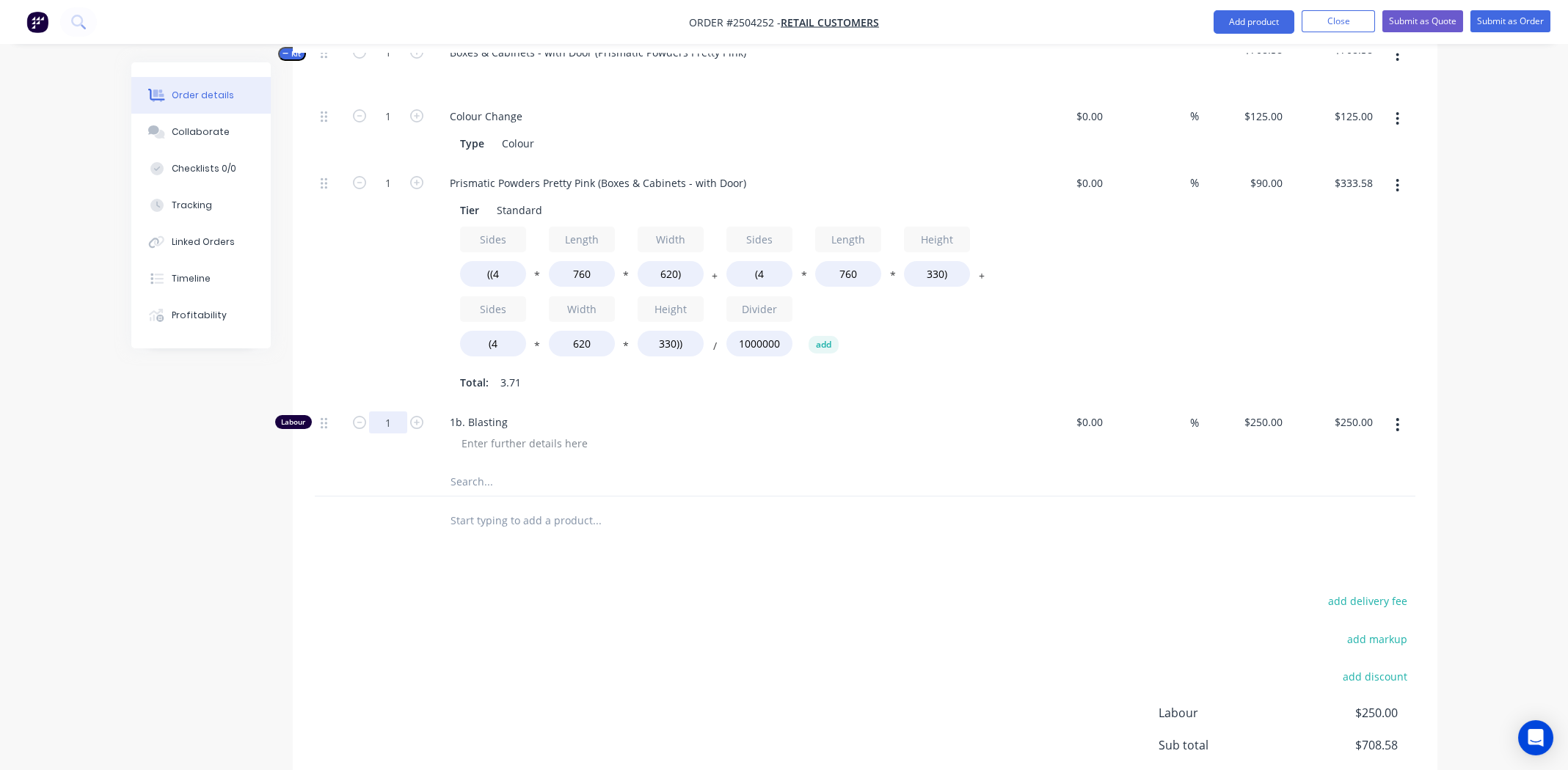
click at [374, 416] on input "1" at bounding box center [388, 422] width 38 height 22
type input "0.5"
type input "$125.00"
click at [830, 674] on div "add delivery fee add markup add discount Labour $250.00 Sub total $708.58 Margi…" at bounding box center [865, 733] width 1101 height 283
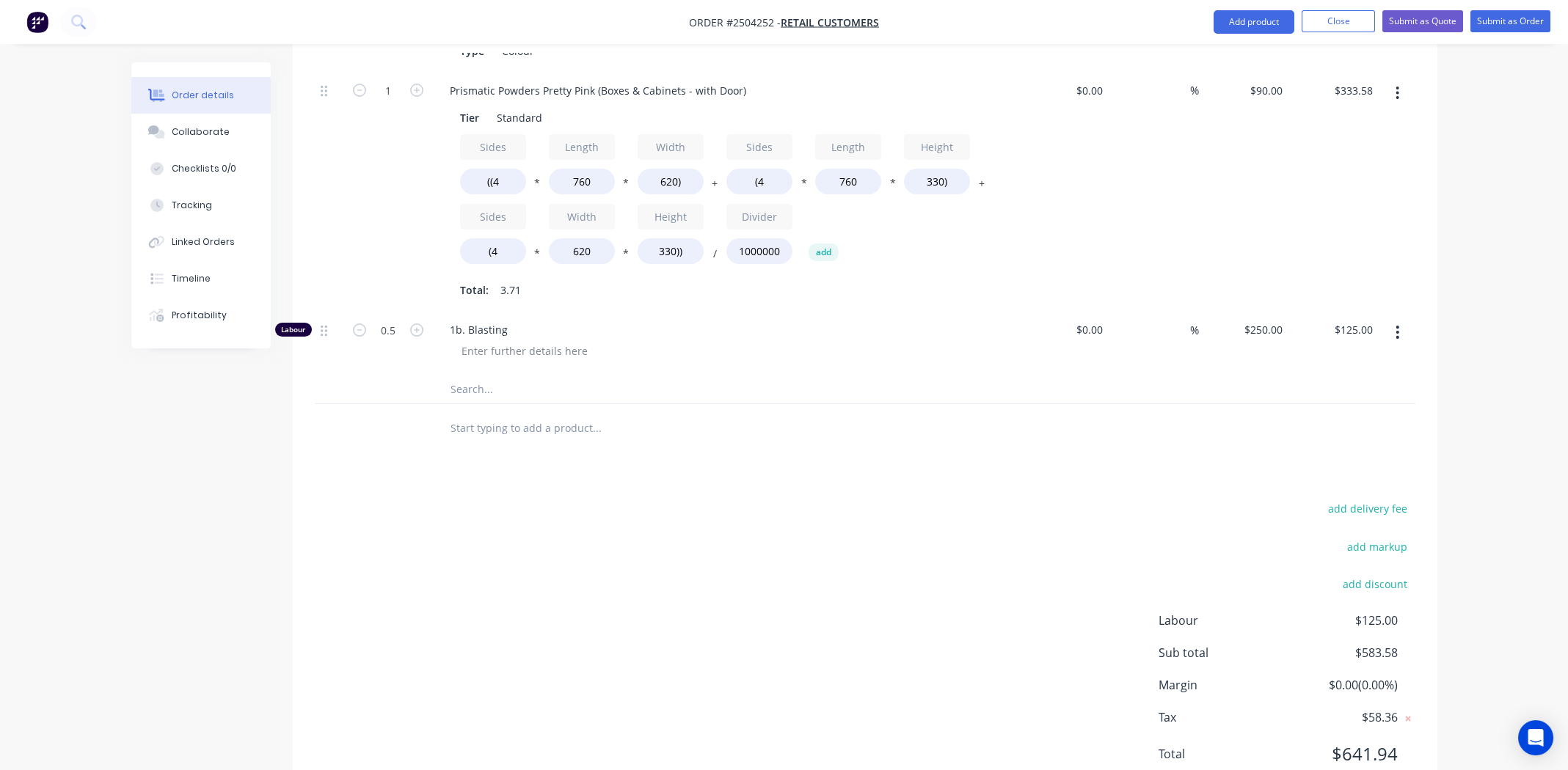
scroll to position [591, 0]
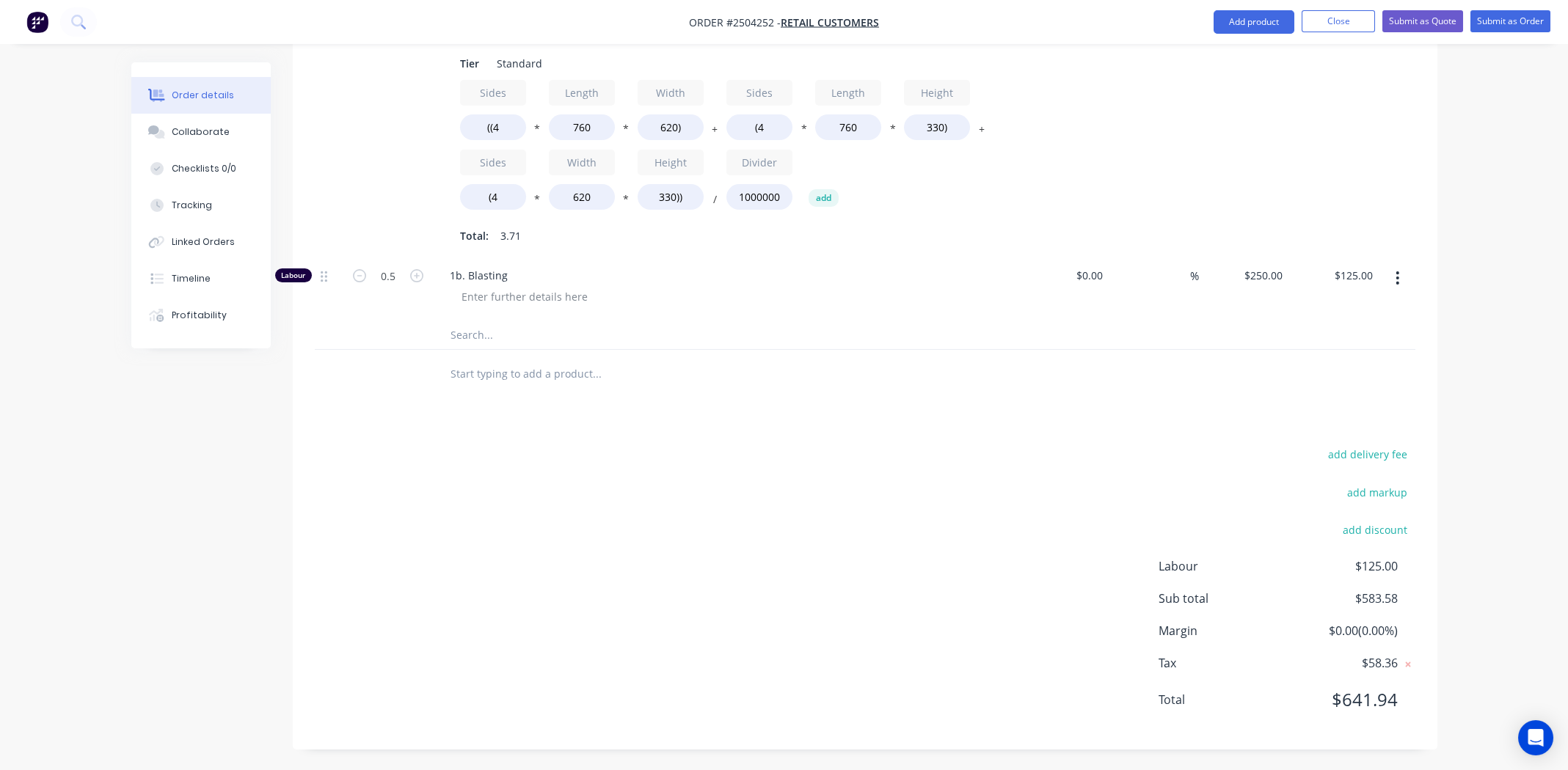
click at [793, 536] on div "add delivery fee add markup add discount Labour $125.00 Sub total $583.58 Margi…" at bounding box center [865, 586] width 1101 height 283
click at [745, 481] on div "add delivery fee add markup add discount Labour $125.00 Sub total $583.58 Margi…" at bounding box center [865, 586] width 1101 height 283
click at [759, 569] on div "add delivery fee add markup add discount Labour $125.00 Sub total $583.58 Margi…" at bounding box center [865, 586] width 1101 height 283
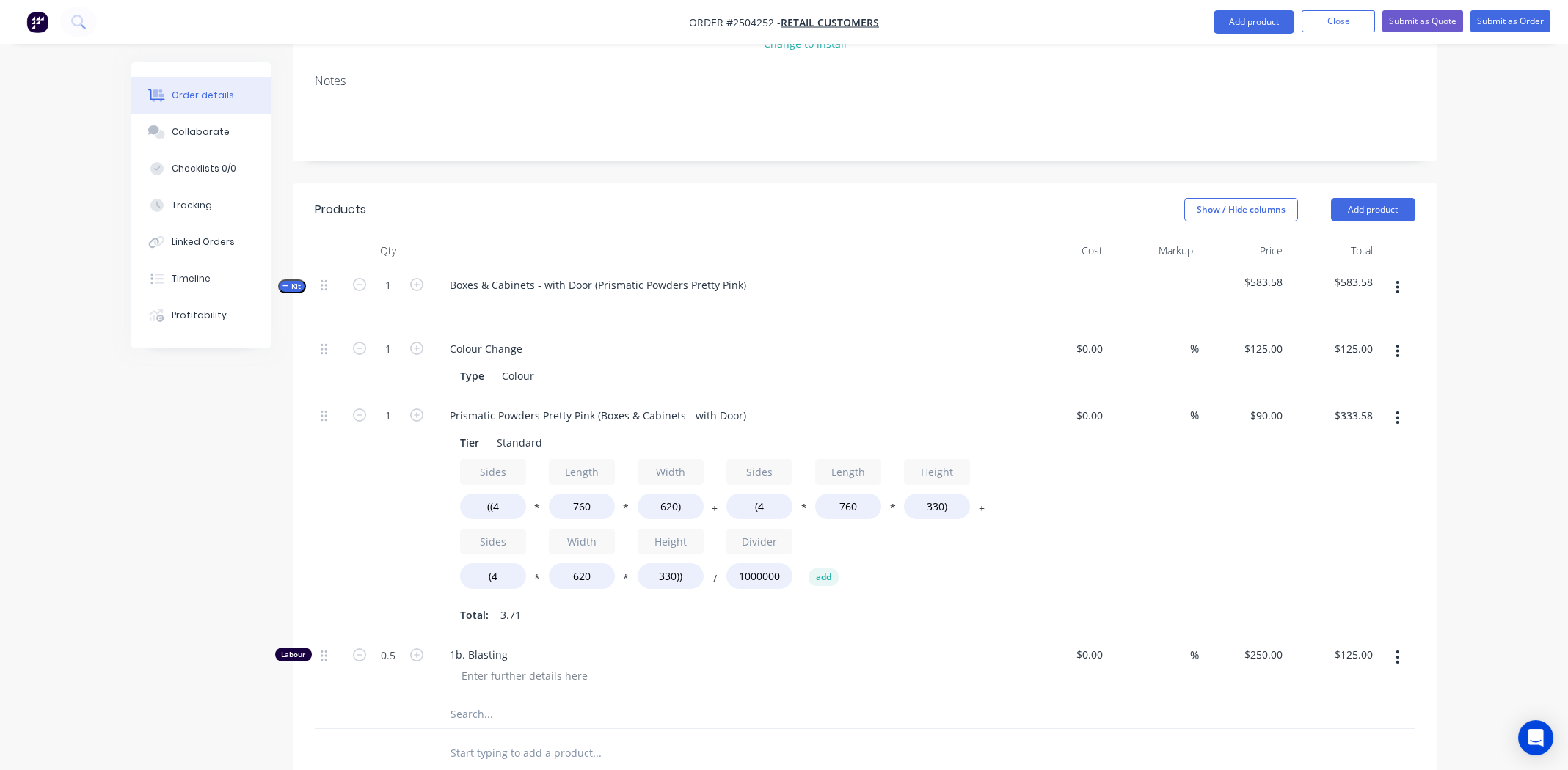
scroll to position [3, 0]
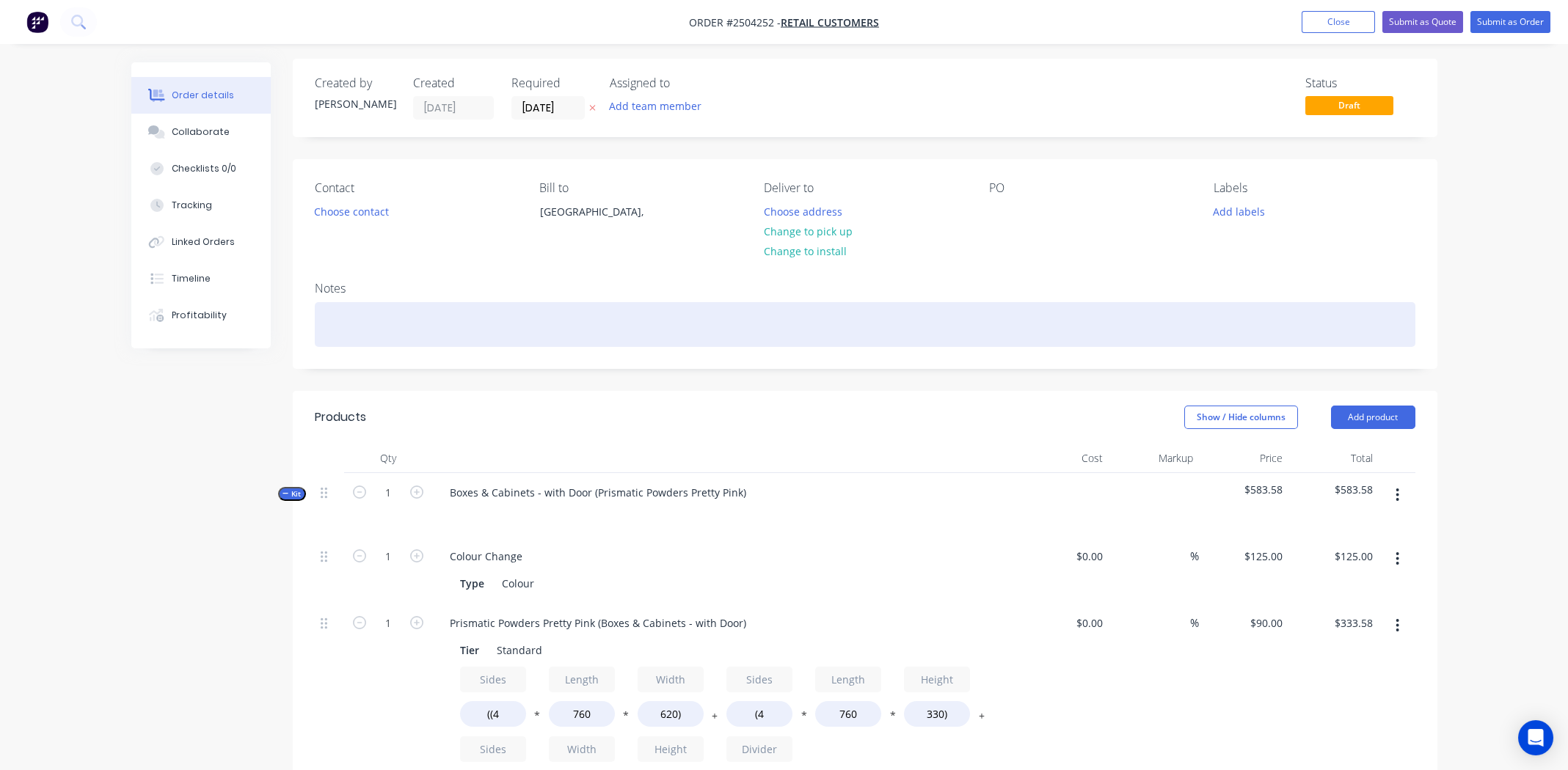
click at [398, 325] on div at bounding box center [865, 325] width 1101 height 45
click at [361, 332] on div at bounding box center [865, 325] width 1101 height 45
drag, startPoint x: 656, startPoint y: 325, endPoint x: 482, endPoint y: 363, distance: 178.1
click at [253, 292] on div "Order details Collaborate Checklists 0/0 Tracking Linked Orders Timeline Profit…" at bounding box center [784, 709] width 1335 height 1300
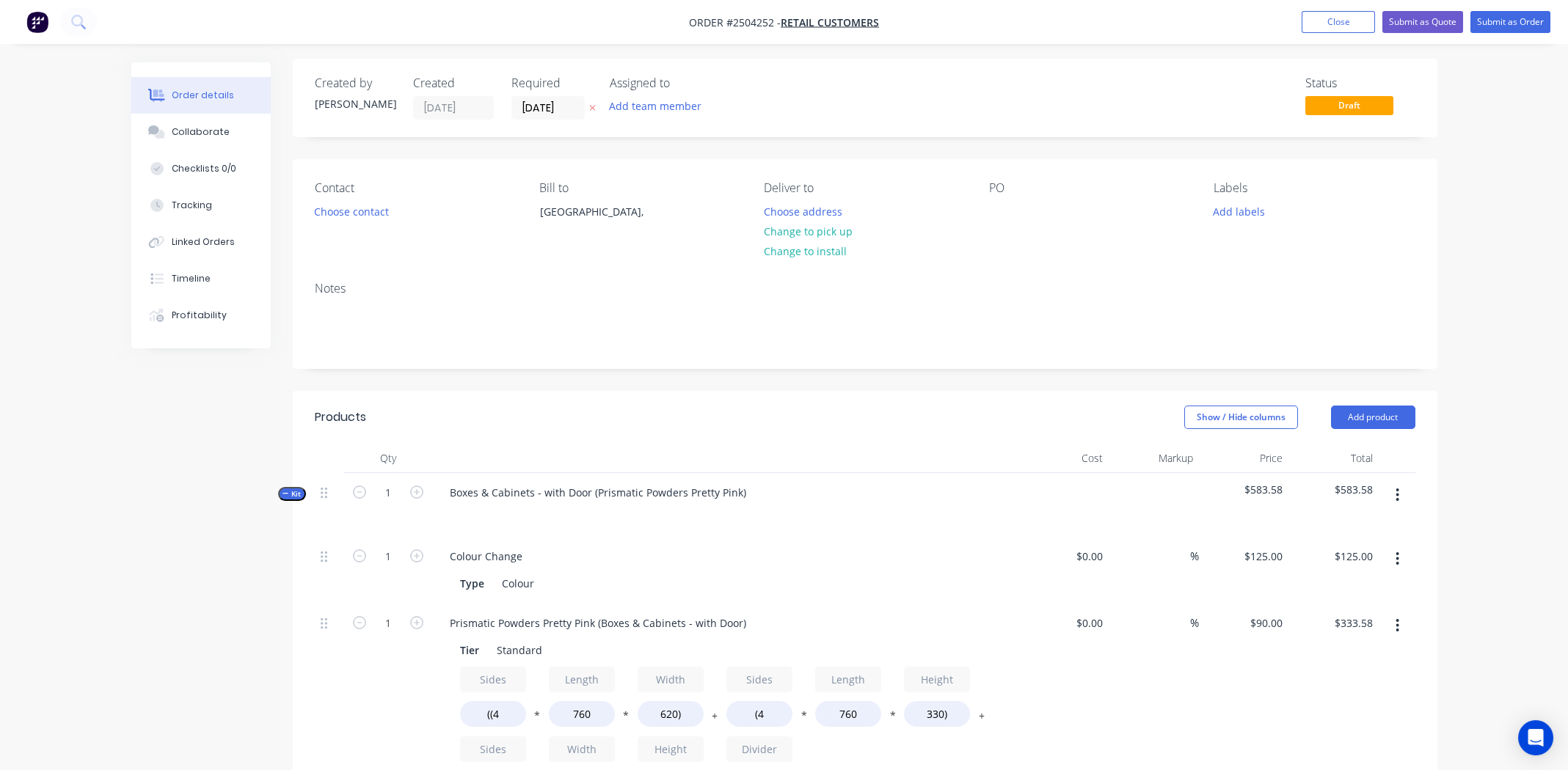
click at [1014, 208] on div "PO" at bounding box center [1089, 214] width 201 height 66
click at [1011, 208] on div at bounding box center [1000, 212] width 23 height 22
click at [999, 208] on div "tool box" at bounding box center [1020, 212] width 62 height 22
click at [214, 128] on div "Collaborate" at bounding box center [201, 132] width 58 height 13
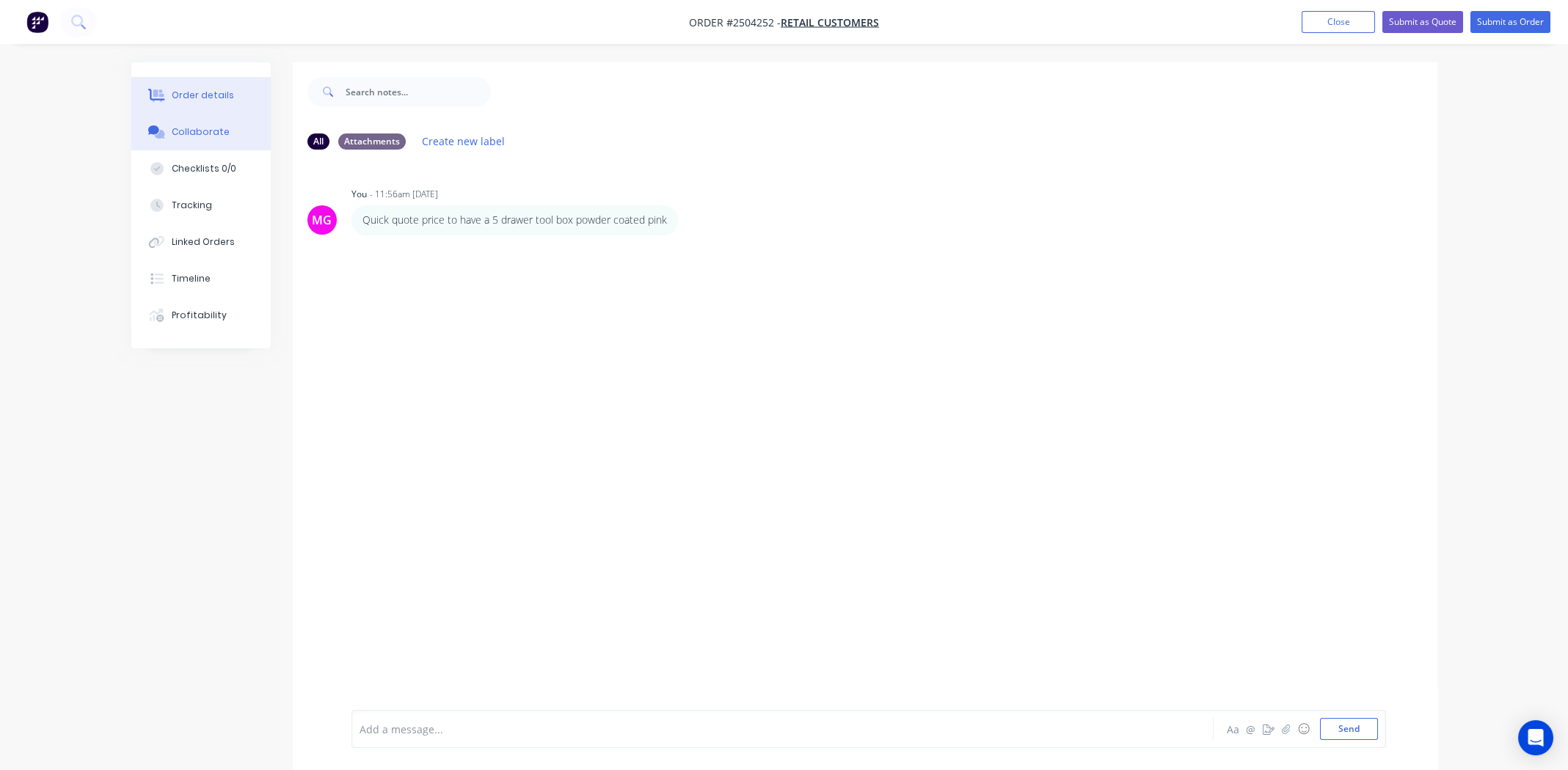
click at [216, 92] on div "Order details" at bounding box center [203, 96] width 62 height 13
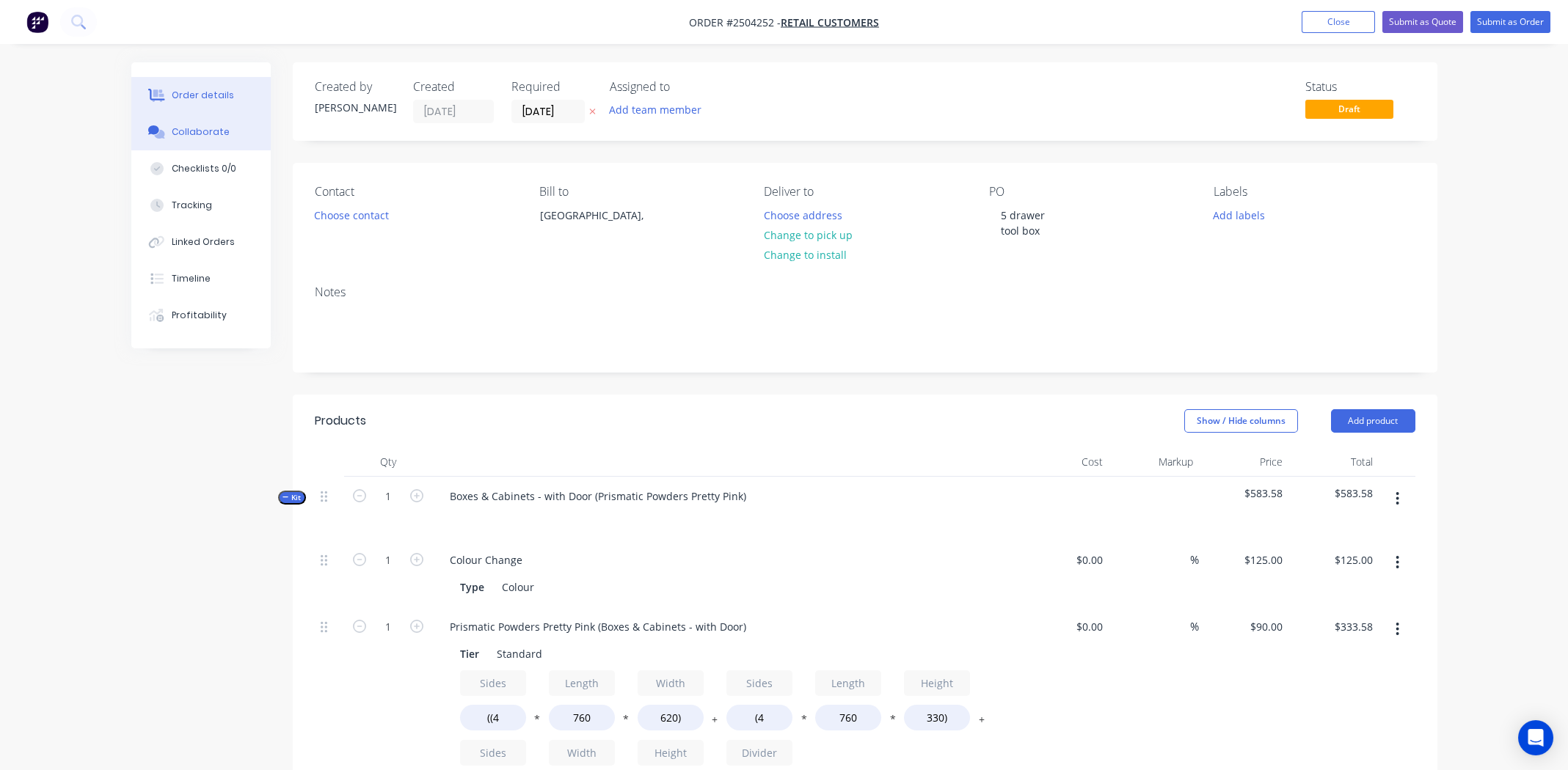
click at [187, 125] on div "Collaborate" at bounding box center [201, 132] width 58 height 13
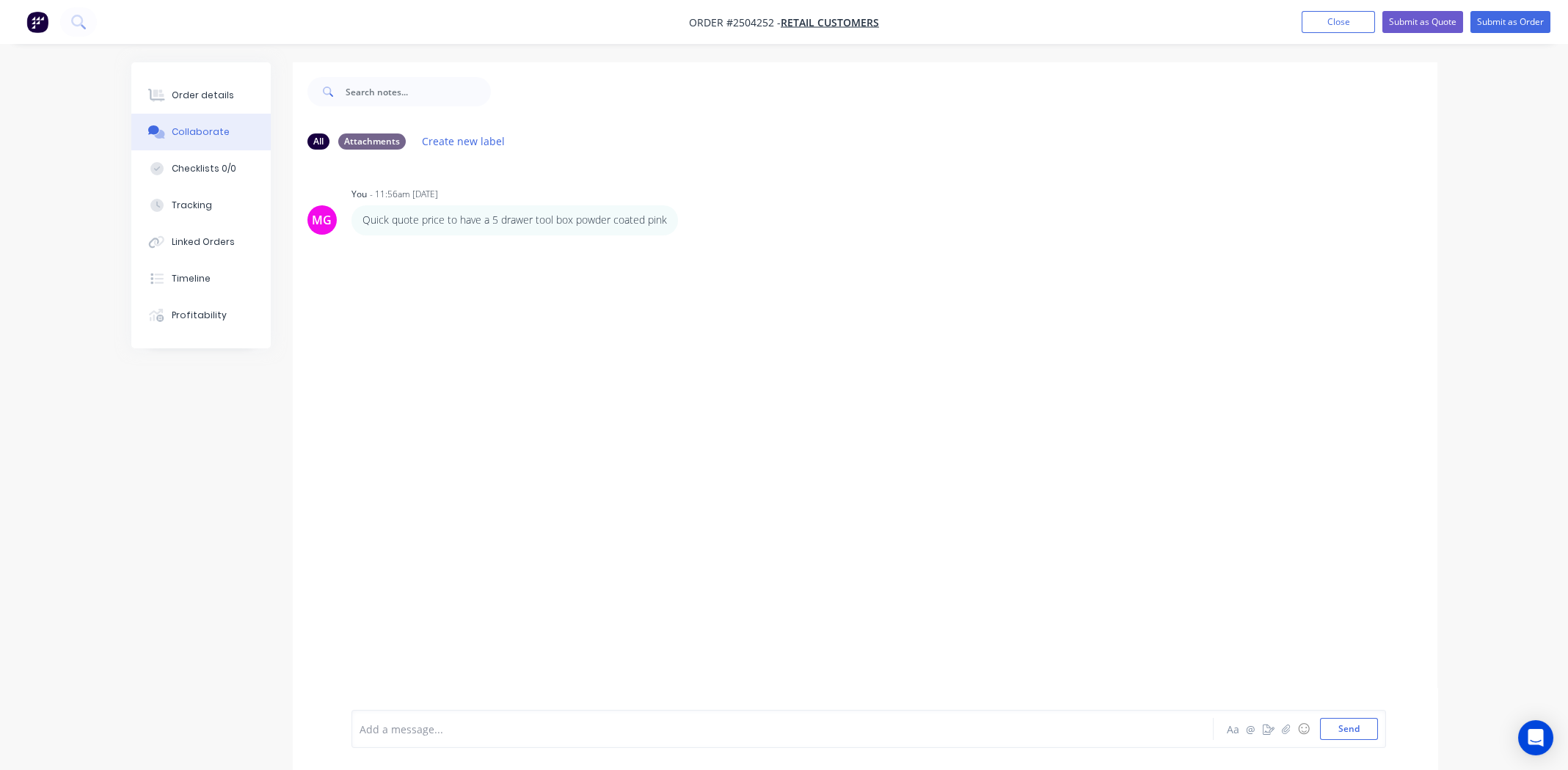
click at [656, 729] on div at bounding box center [742, 729] width 763 height 16
click at [178, 101] on div "Order details" at bounding box center [203, 96] width 62 height 13
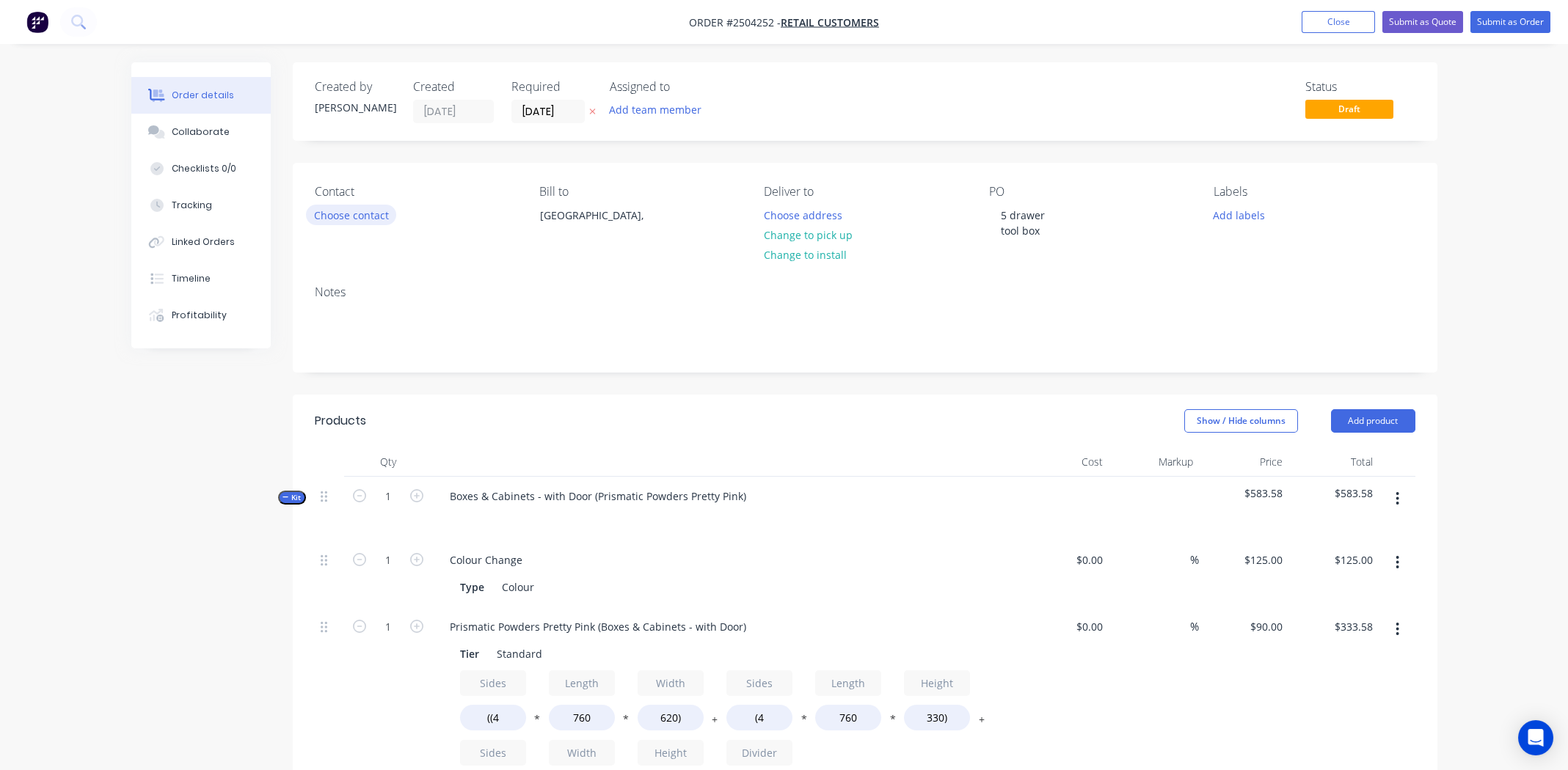
click at [362, 220] on button "Choose contact" at bounding box center [351, 214] width 91 height 20
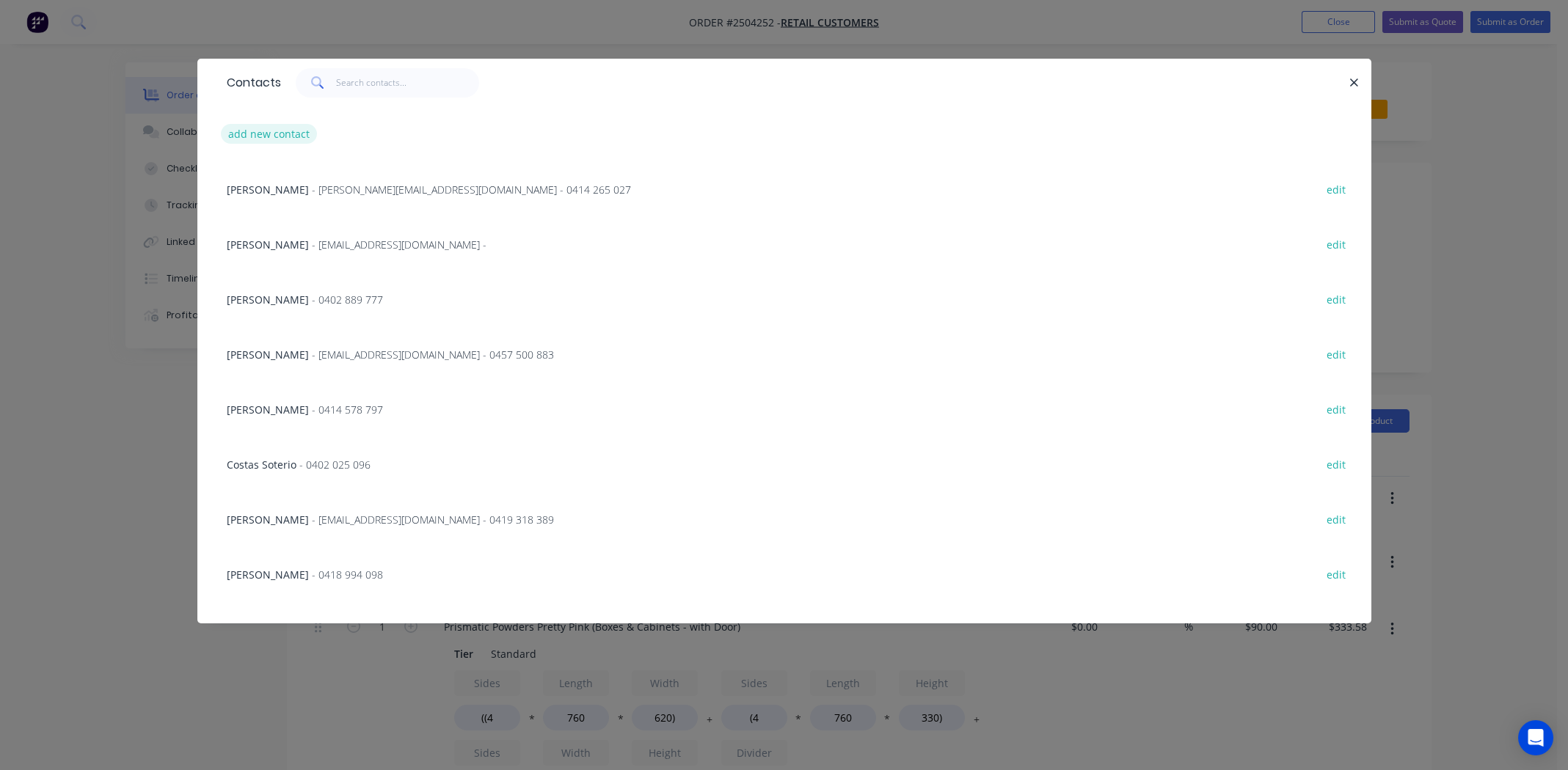
click at [264, 142] on button "add new contact" at bounding box center [269, 134] width 97 height 20
select select "AU"
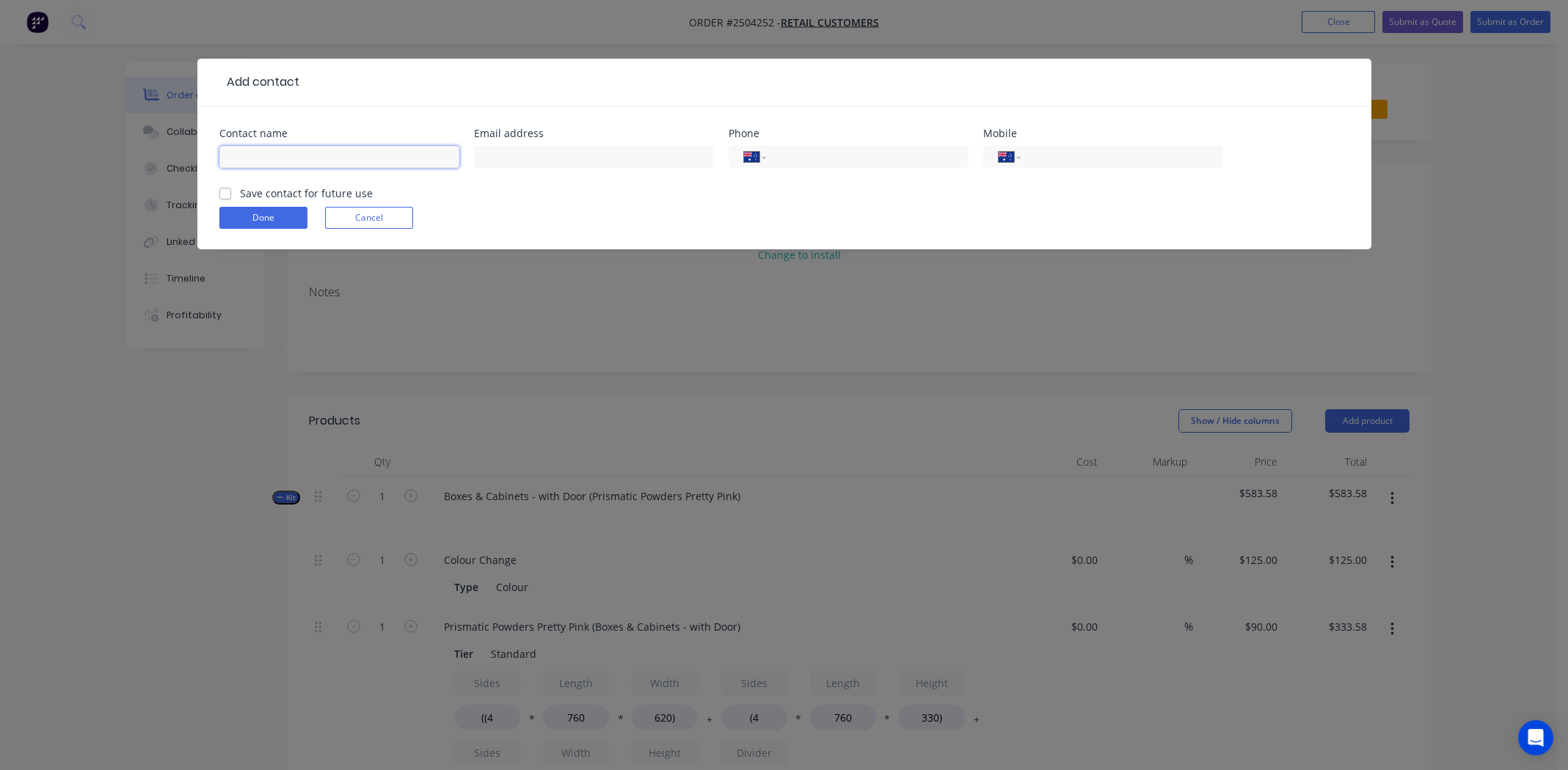
click at [297, 150] on input "text" at bounding box center [339, 157] width 240 height 22
type input "[PERSON_NAME]"
click at [1059, 163] on input "tel" at bounding box center [1119, 157] width 176 height 17
type input "0458 021 434"
click at [240, 189] on label "Save contact for future use" at bounding box center [307, 193] width 133 height 16
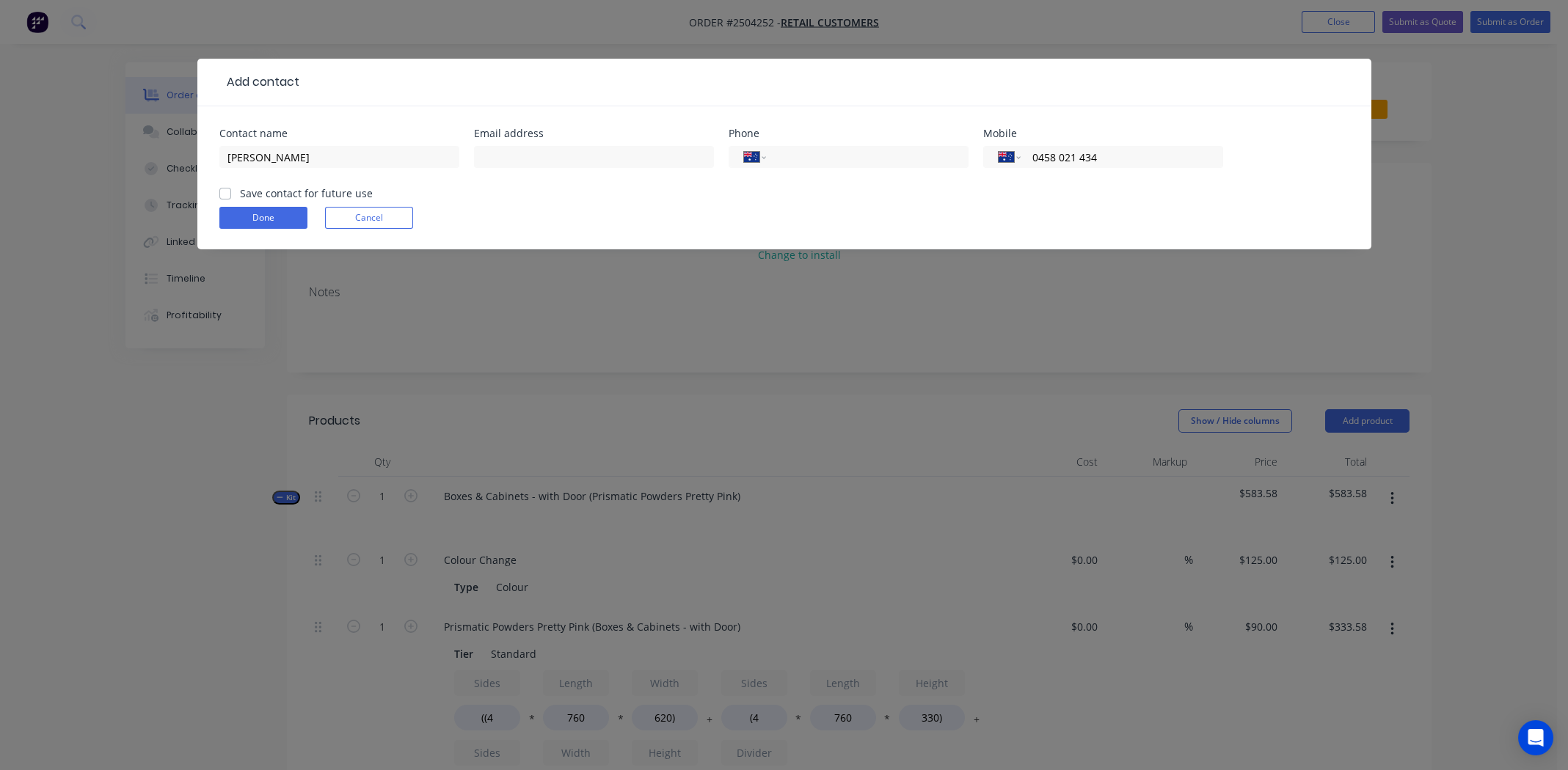
click at [224, 189] on input "Save contact for future use" at bounding box center [225, 192] width 12 height 14
checkbox input "true"
click at [241, 220] on button "Done" at bounding box center [263, 218] width 88 height 22
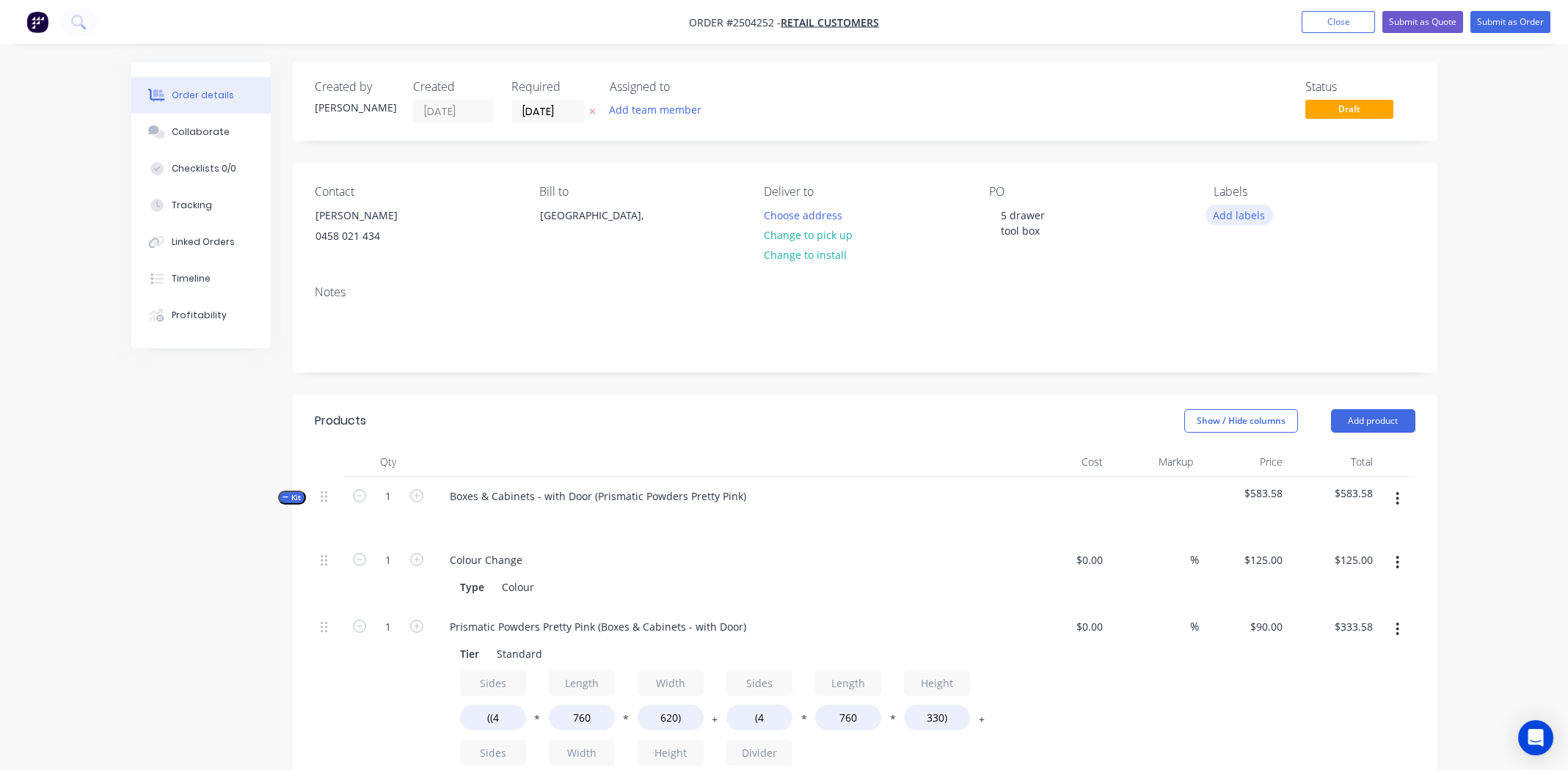
click at [1243, 208] on button "Add labels" at bounding box center [1239, 214] width 67 height 20
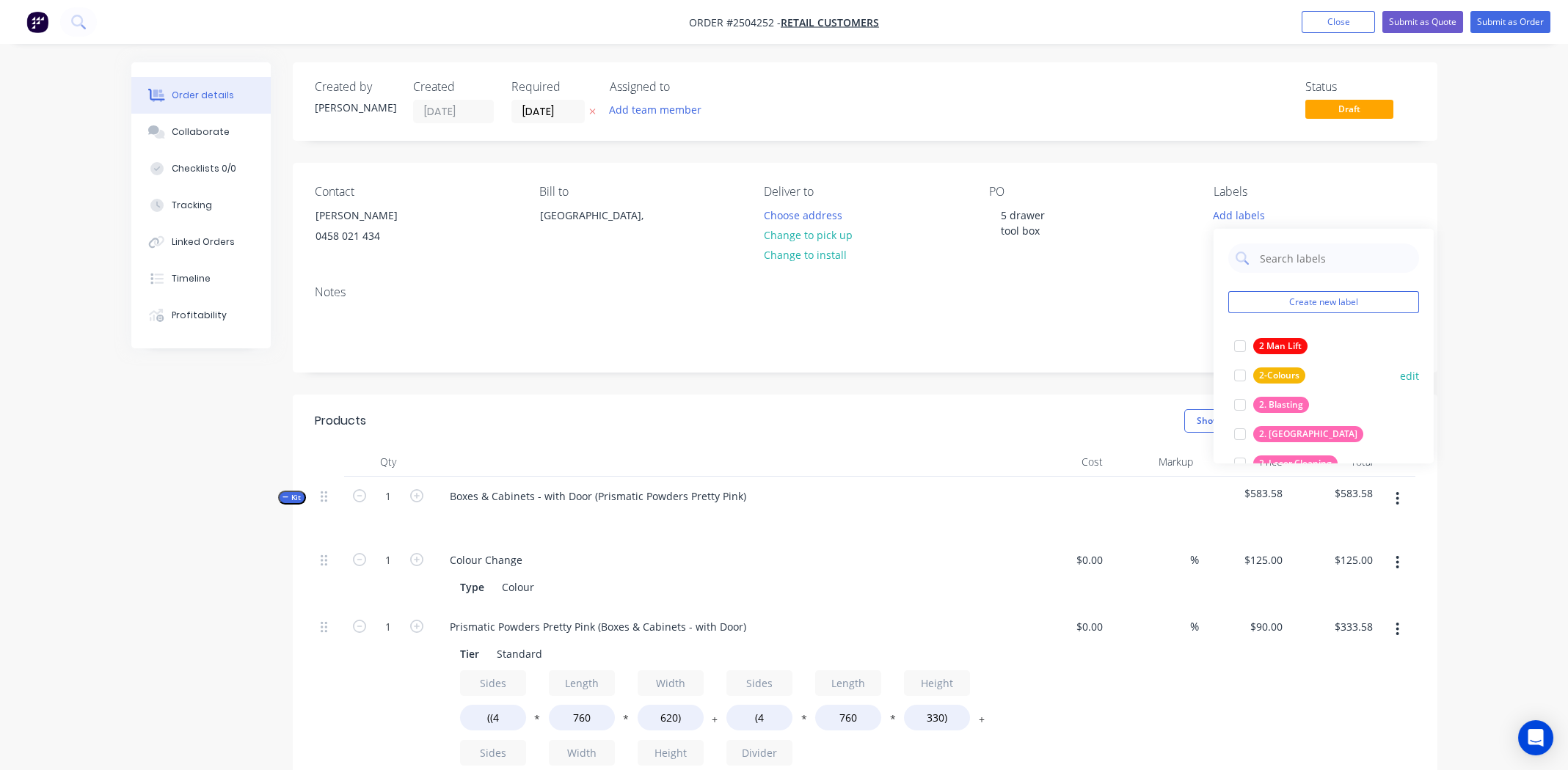
click at [1237, 405] on div at bounding box center [1240, 405] width 29 height 29
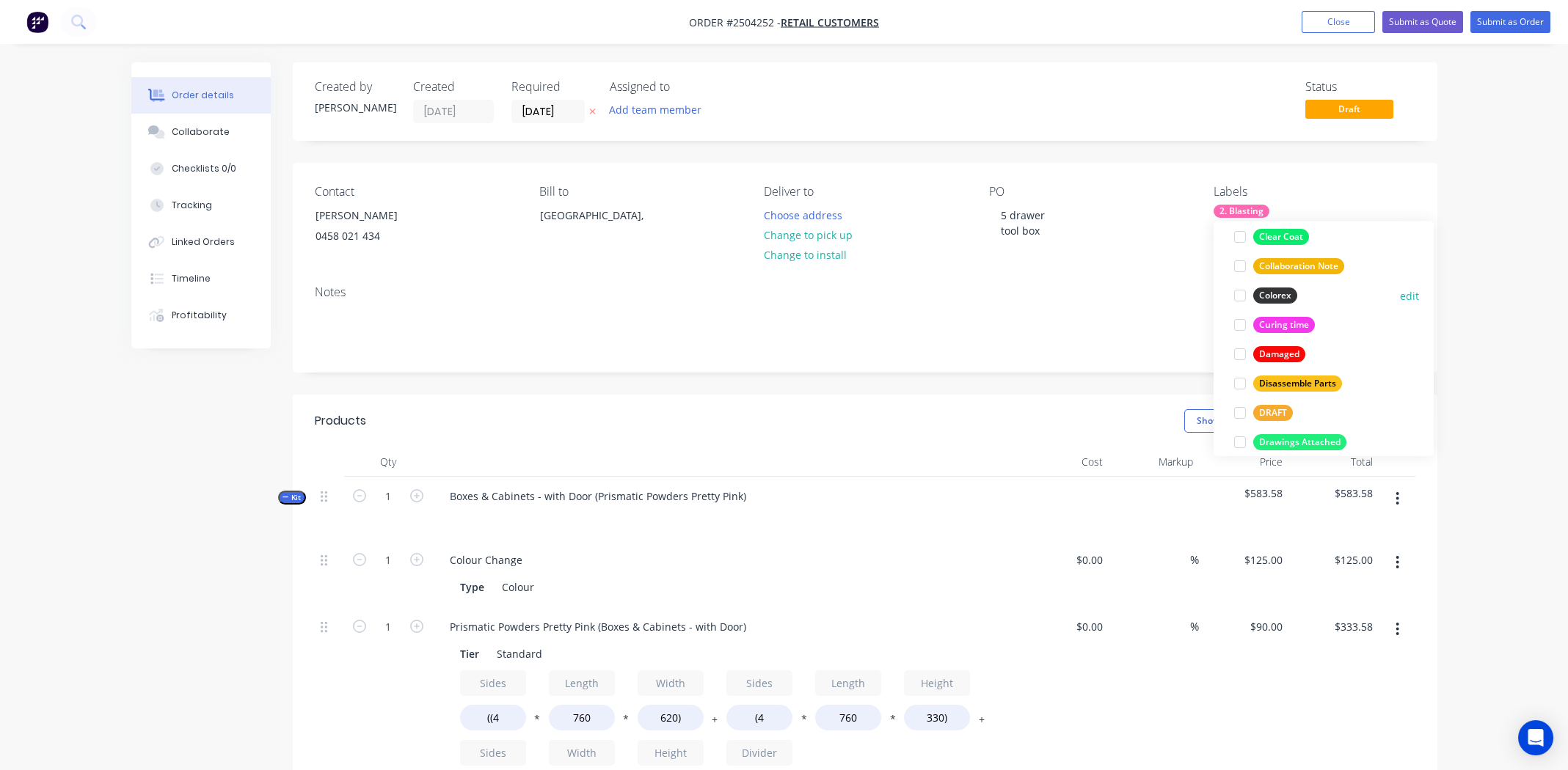
click at [1240, 297] on div at bounding box center [1240, 295] width 29 height 29
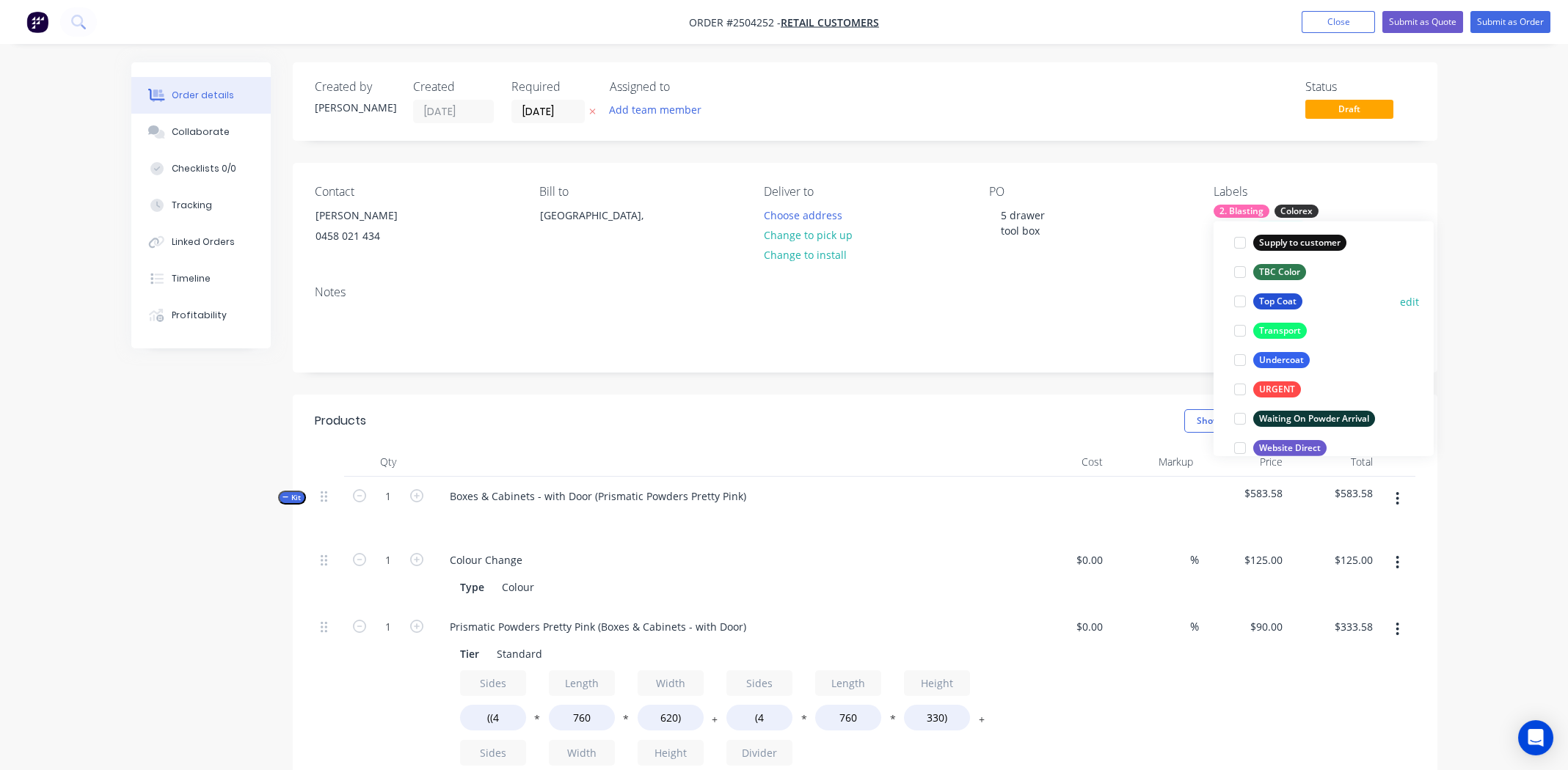
scroll to position [1144, 0]
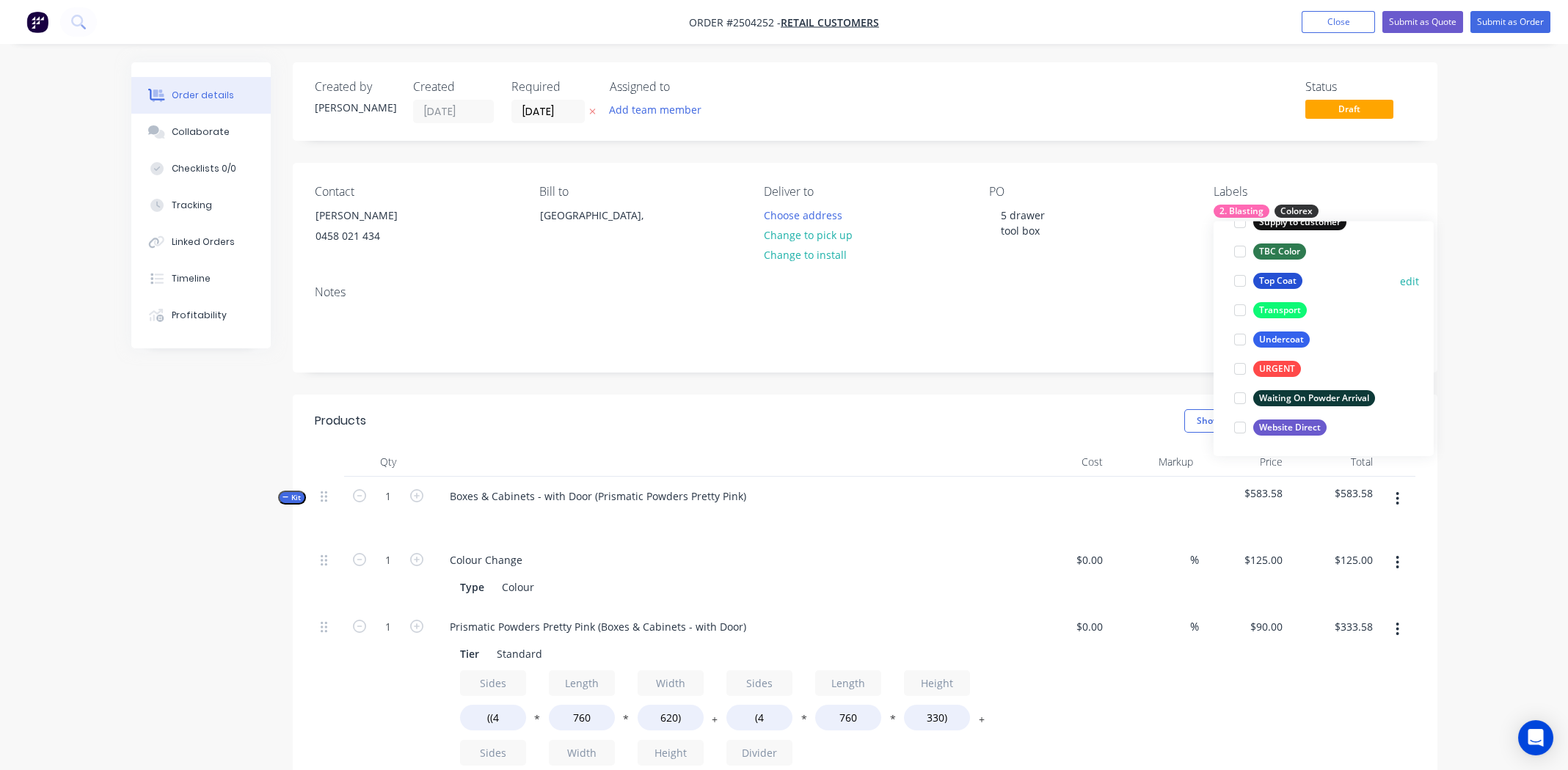
click at [1236, 286] on div at bounding box center [1240, 281] width 29 height 29
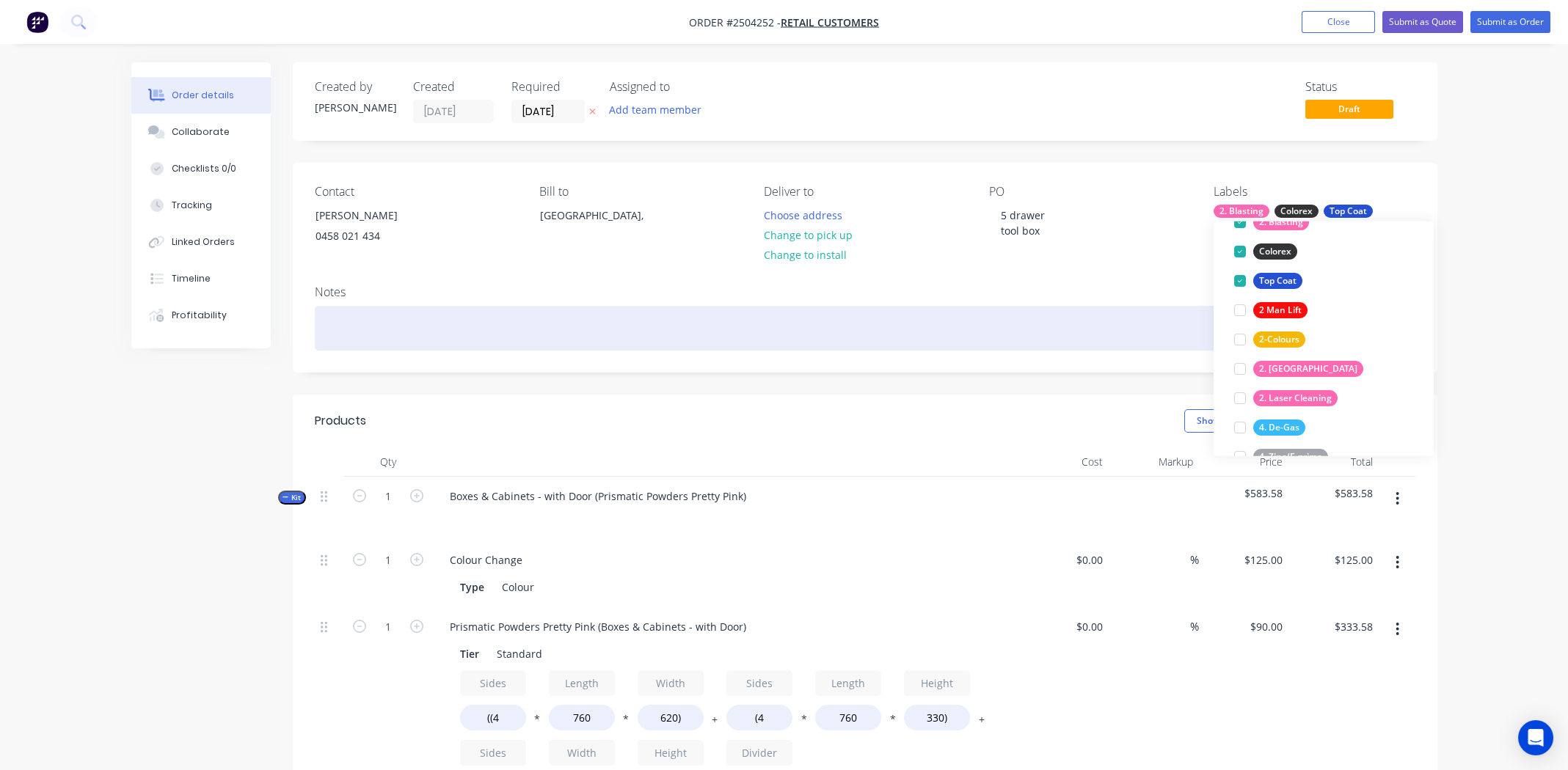
click at [979, 320] on div at bounding box center [865, 328] width 1101 height 45
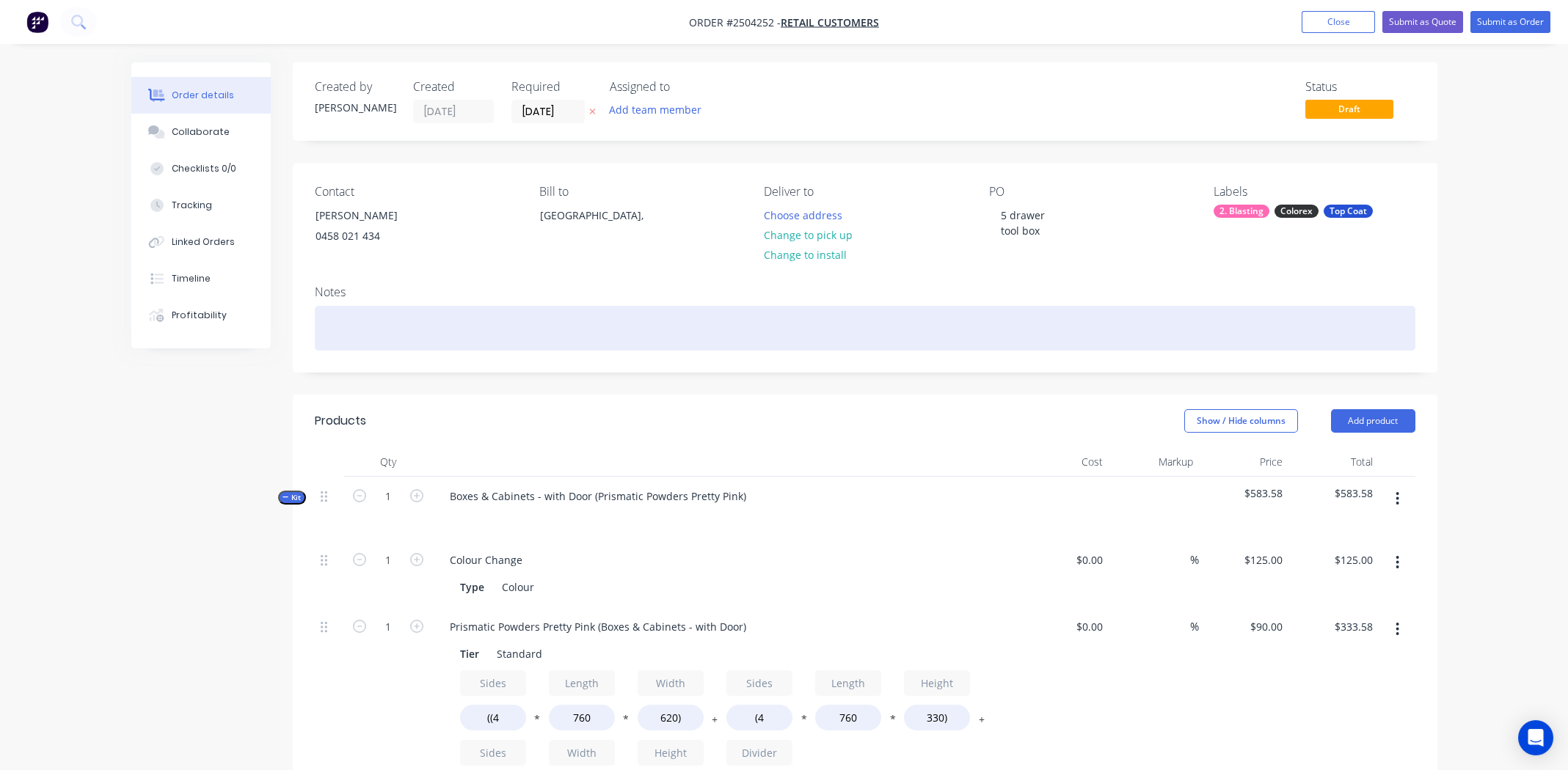
click at [405, 323] on div at bounding box center [865, 328] width 1101 height 45
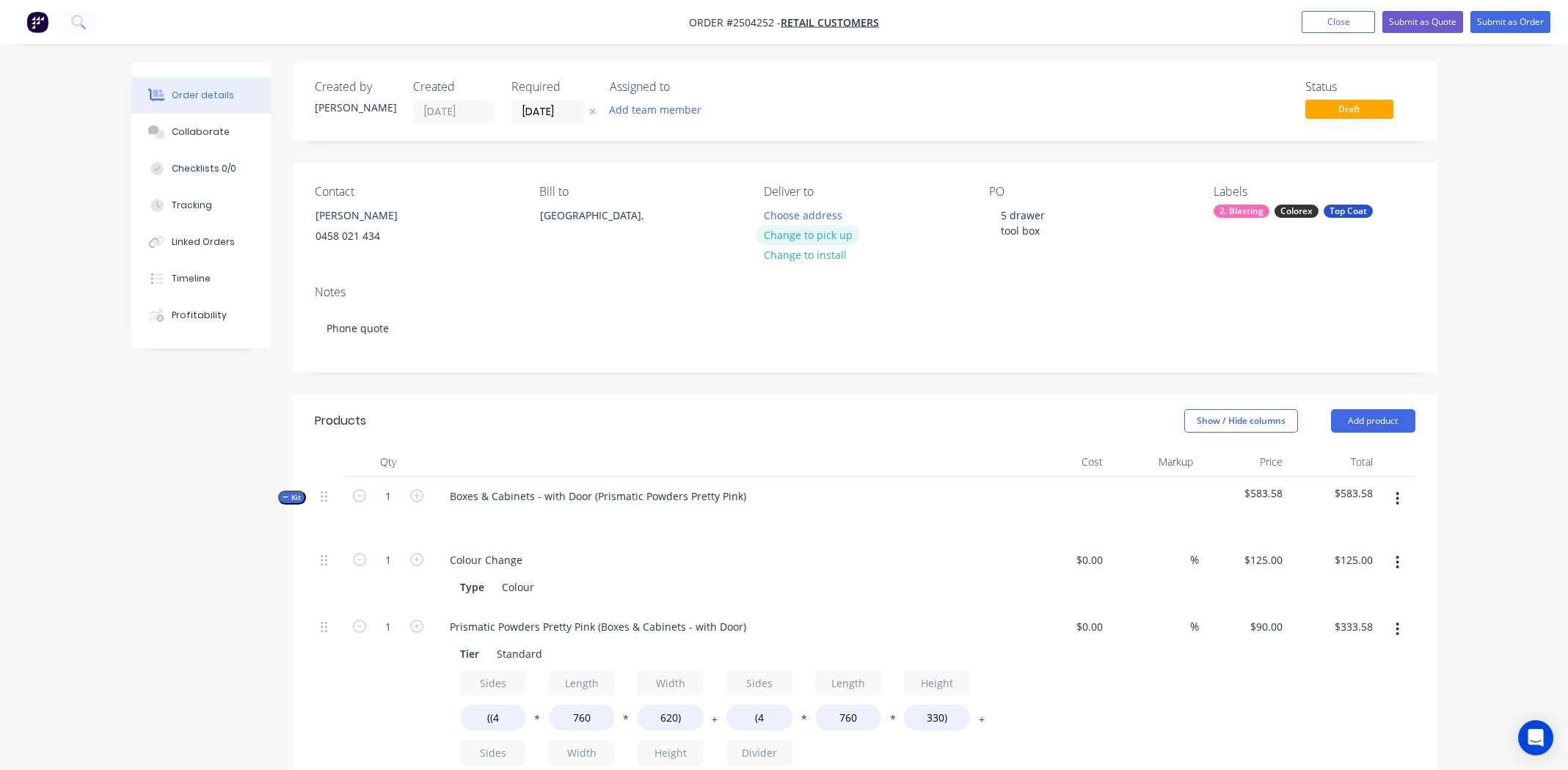
click at [788, 229] on button "Change to pick up" at bounding box center [808, 235] width 104 height 20
click at [1423, 20] on button "Submit as Quote" at bounding box center [1423, 22] width 81 height 22
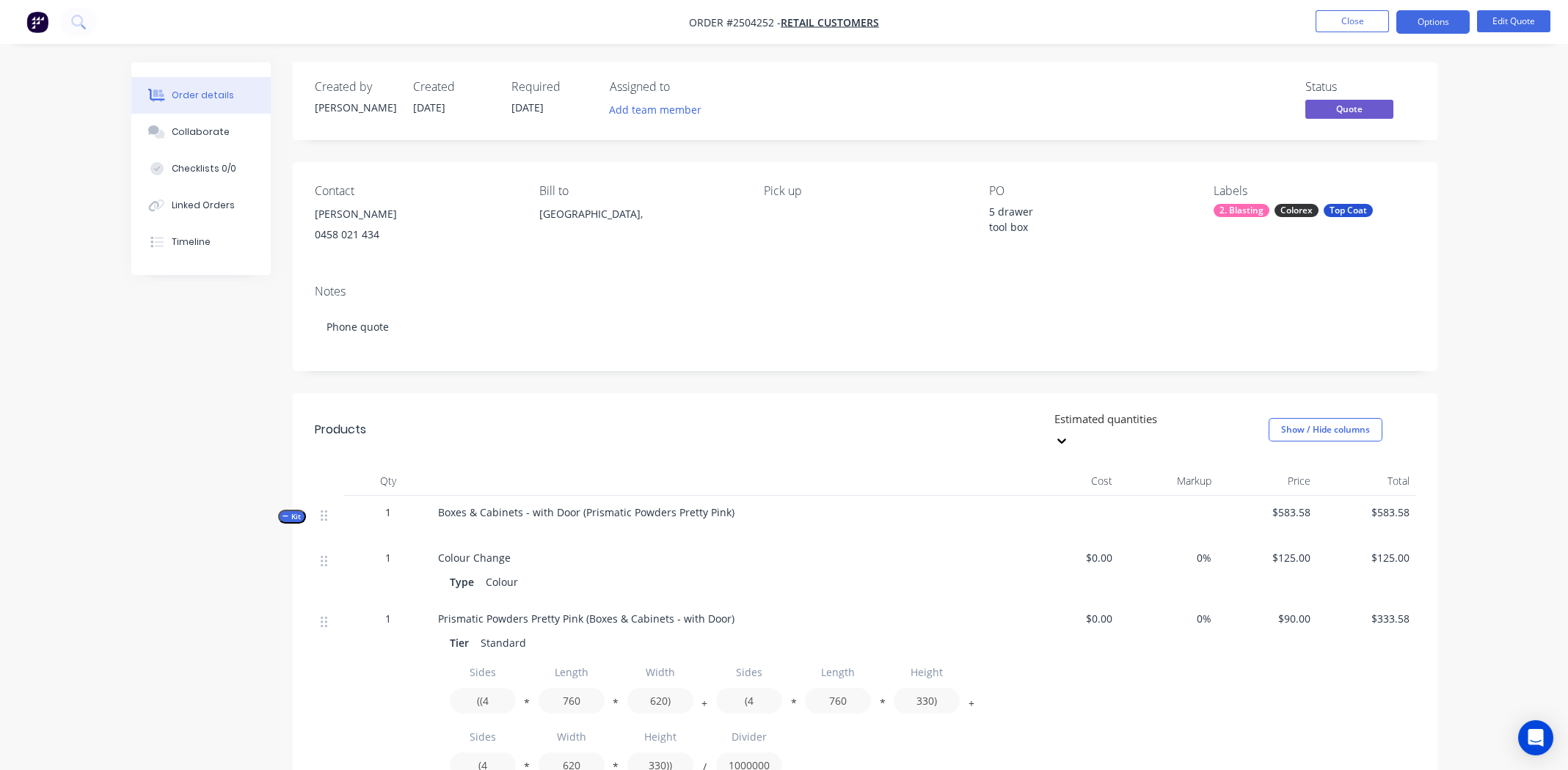
click at [1310, 20] on ul "Close Options Edit Quote" at bounding box center [1433, 22] width 270 height 23
click at [1327, 22] on button "Close" at bounding box center [1352, 21] width 73 height 22
